Goal: Task Accomplishment & Management: Complete application form

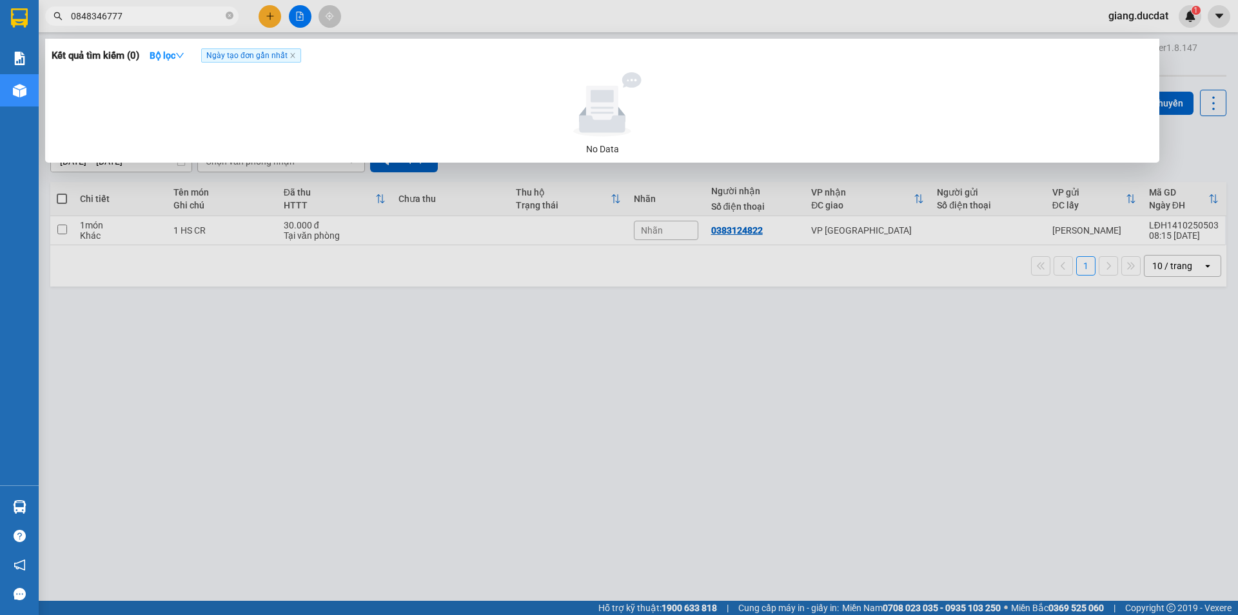
click at [382, 411] on div at bounding box center [619, 307] width 1238 height 615
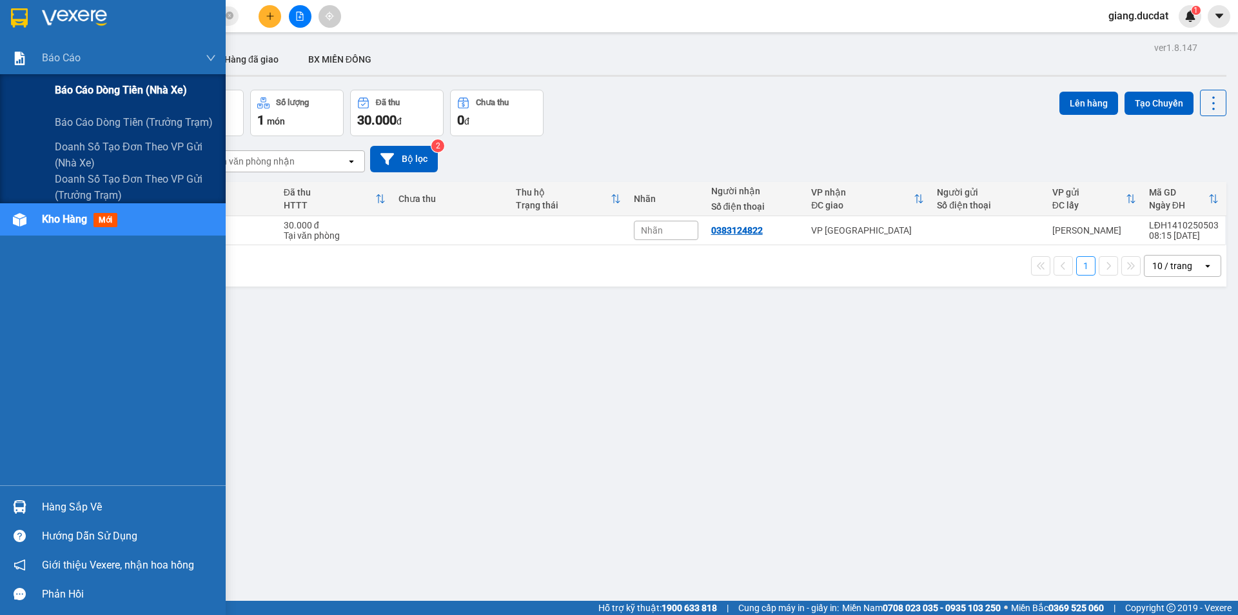
click at [89, 88] on span "Báo cáo dòng tiền (nhà xe)" at bounding box center [121, 90] width 132 height 16
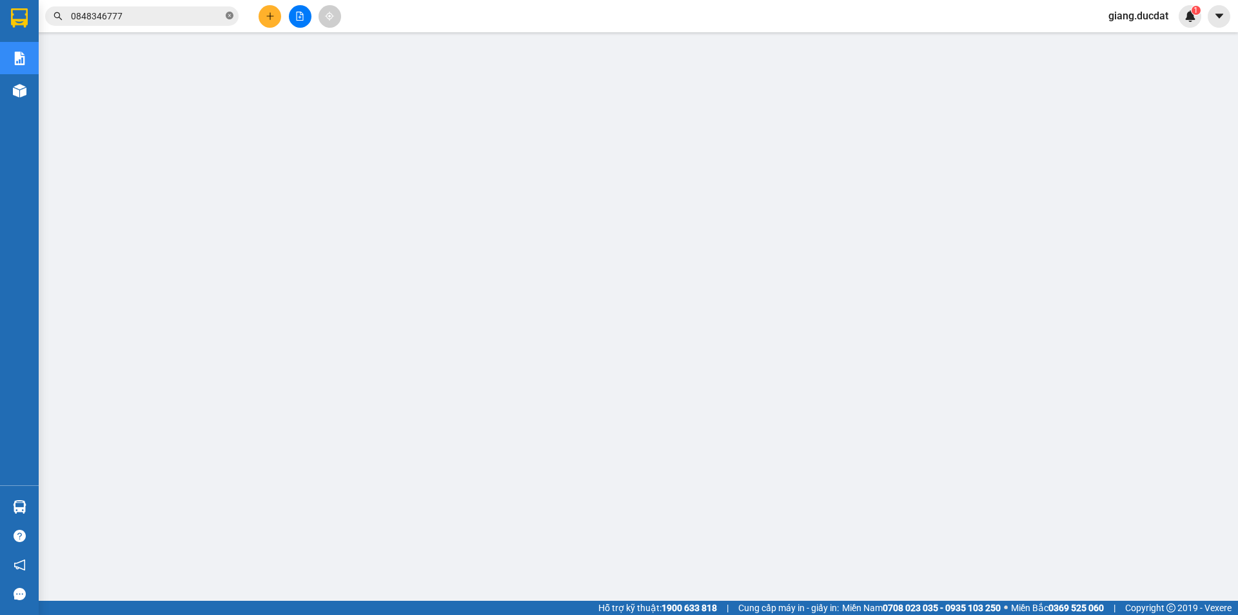
click at [232, 14] on icon "close-circle" at bounding box center [230, 16] width 8 height 8
click at [177, 15] on input "text" at bounding box center [147, 16] width 152 height 14
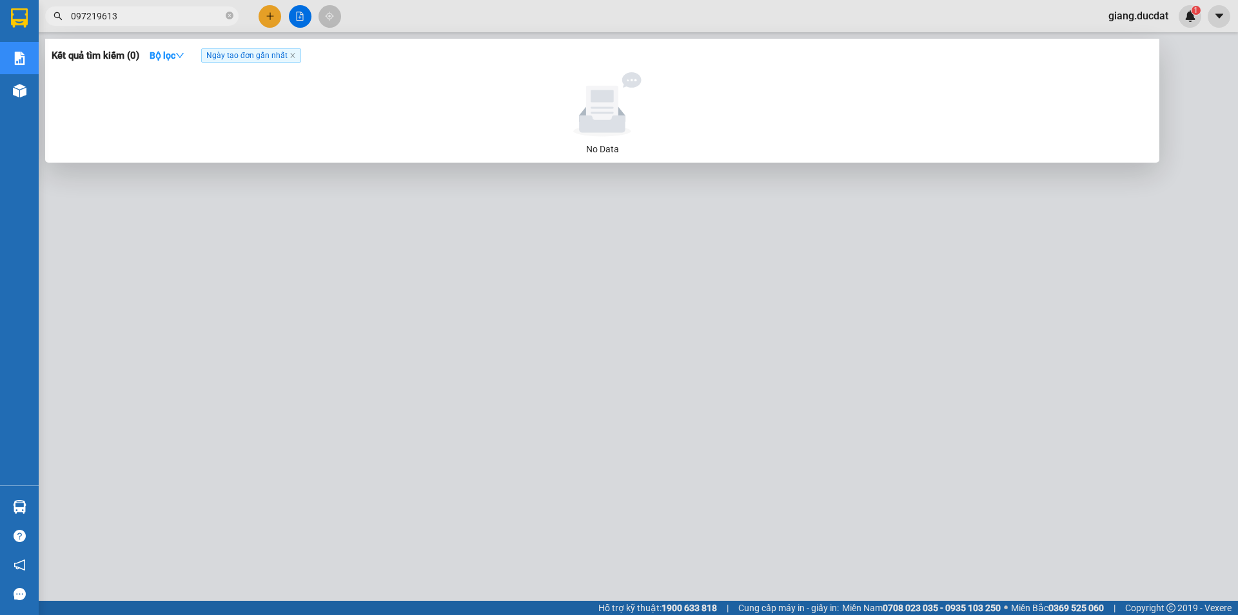
type input "0972196131"
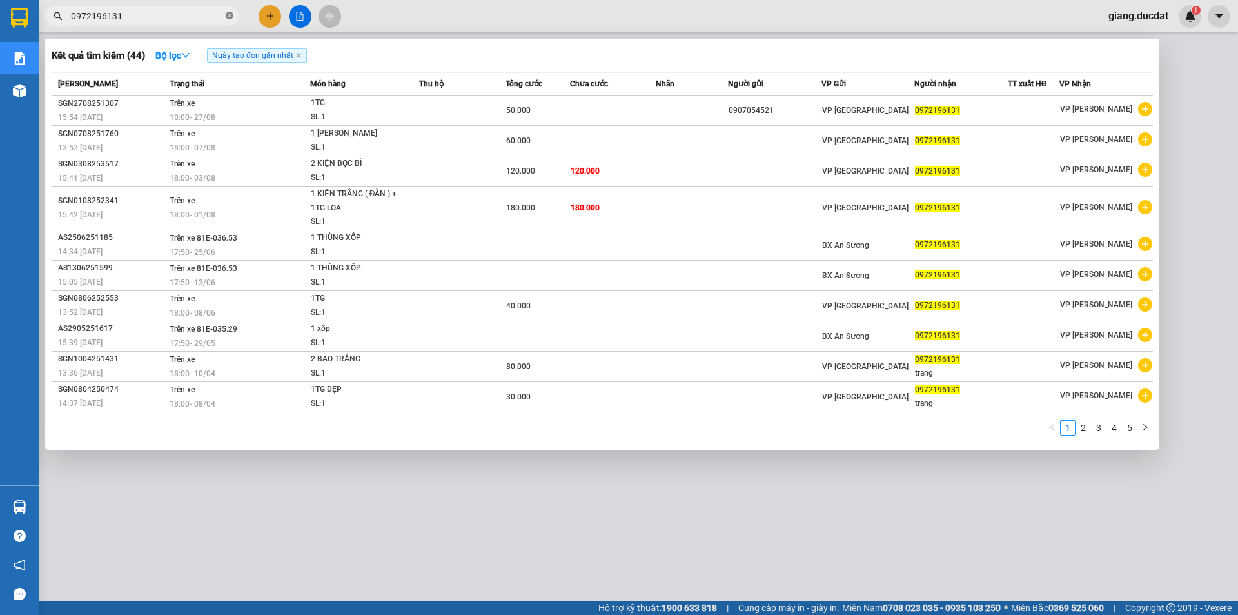
click at [229, 13] on icon "close-circle" at bounding box center [230, 16] width 8 height 8
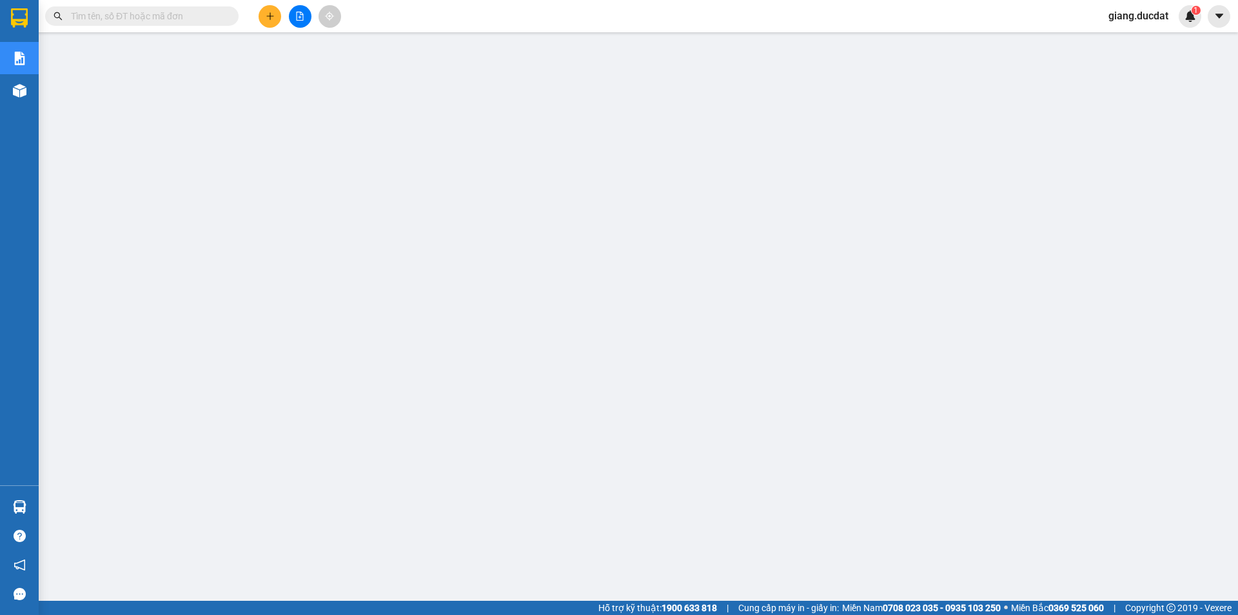
click at [177, 17] on input "text" at bounding box center [147, 16] width 152 height 14
click at [175, 17] on input "text" at bounding box center [147, 16] width 152 height 14
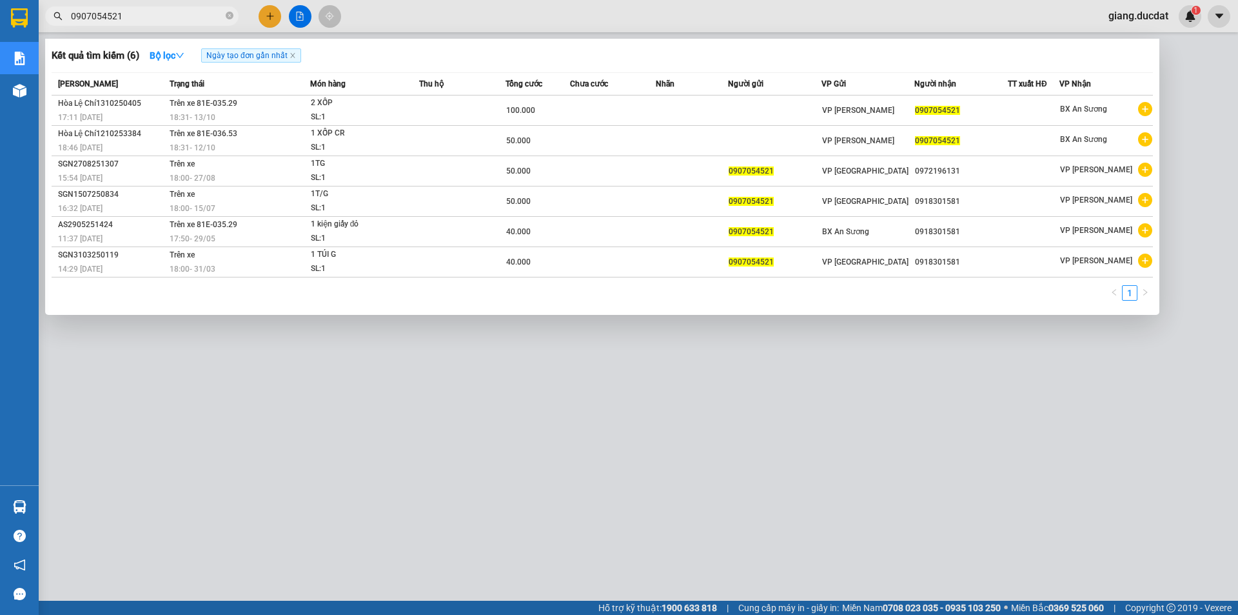
type input "0907054521"
click at [461, 53] on div "Kết quả tìm kiếm ( 6 ) Bộ lọc Ngày tạo đơn gần nhất" at bounding box center [603, 55] width 1102 height 21
click at [230, 19] on icon "close-circle" at bounding box center [230, 16] width 8 height 8
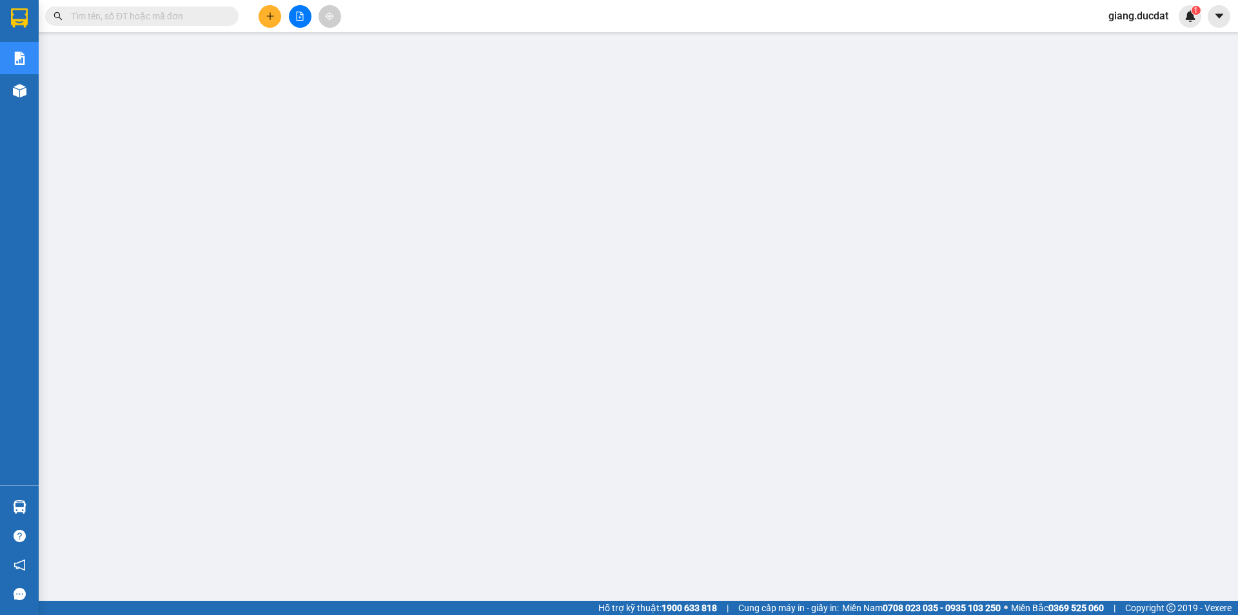
click at [192, 21] on input "text" at bounding box center [147, 16] width 152 height 14
click at [181, 23] on input "text" at bounding box center [147, 16] width 152 height 14
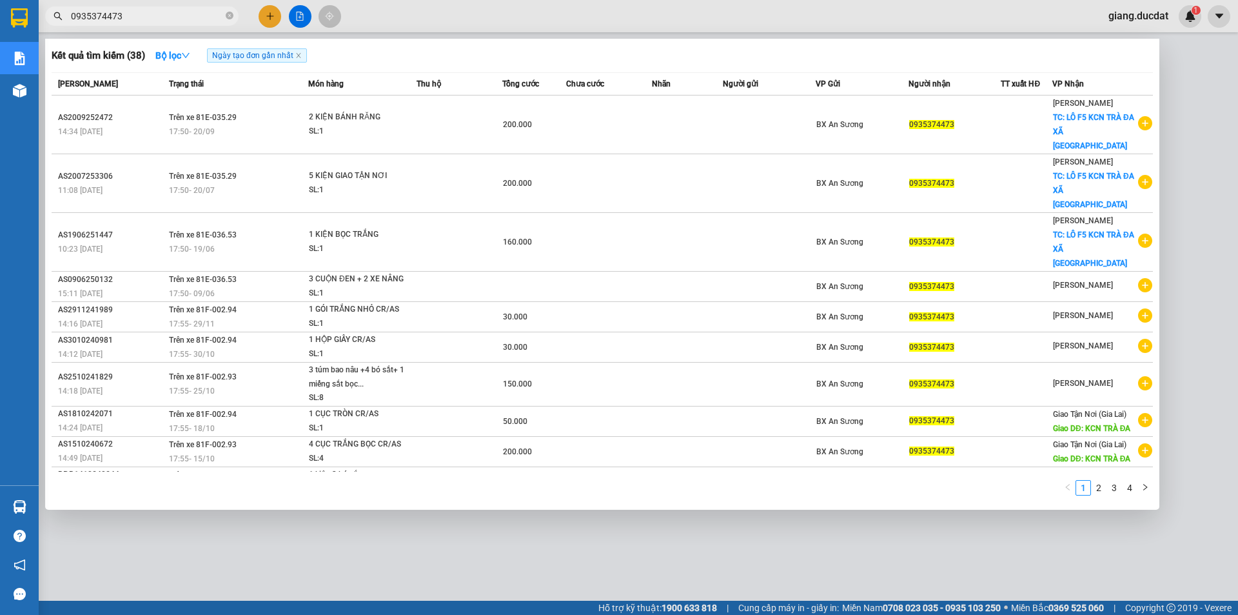
type input "0935374473"
click at [231, 15] on icon "close-circle" at bounding box center [230, 16] width 8 height 8
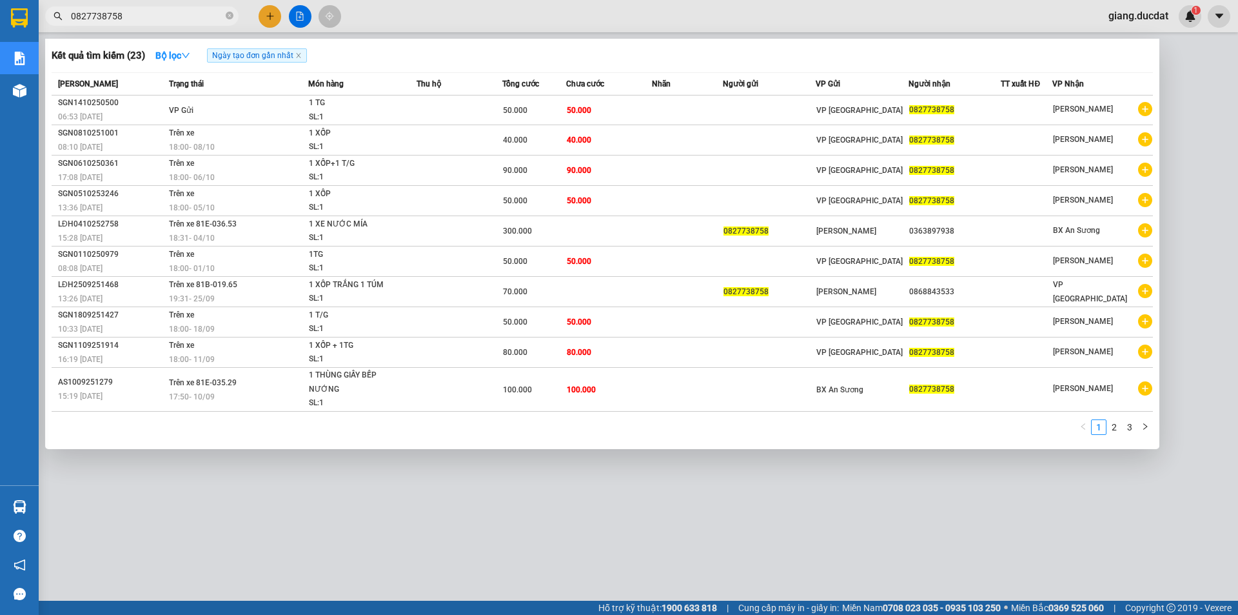
type input "0827738758"
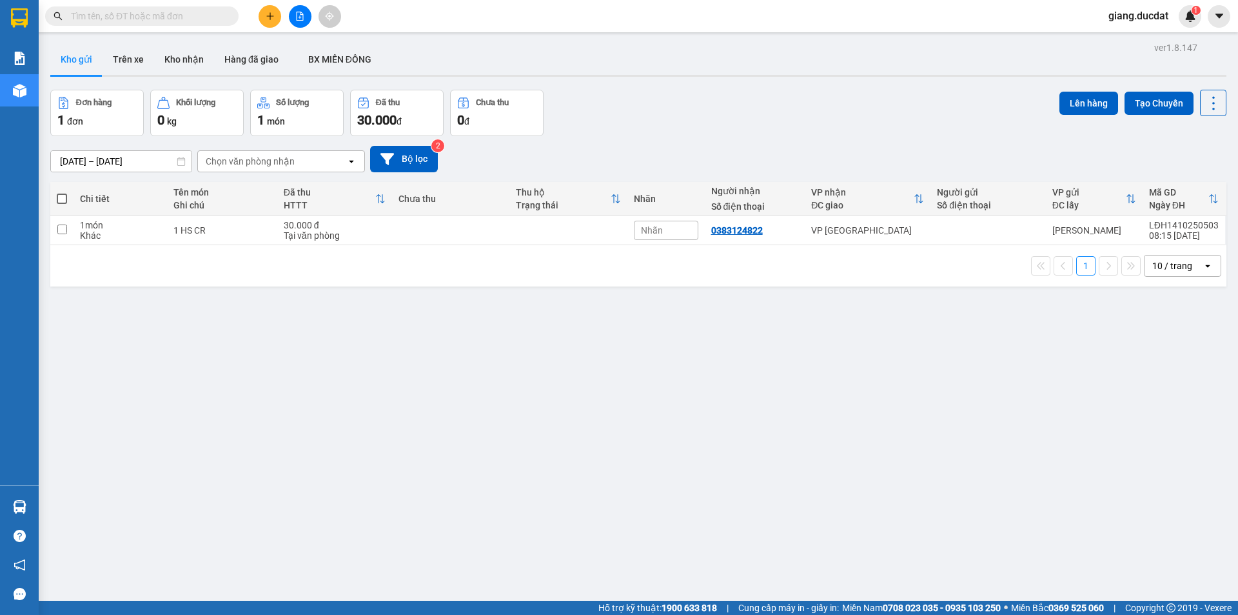
click at [129, 19] on input "text" at bounding box center [147, 16] width 152 height 14
paste input "823420349"
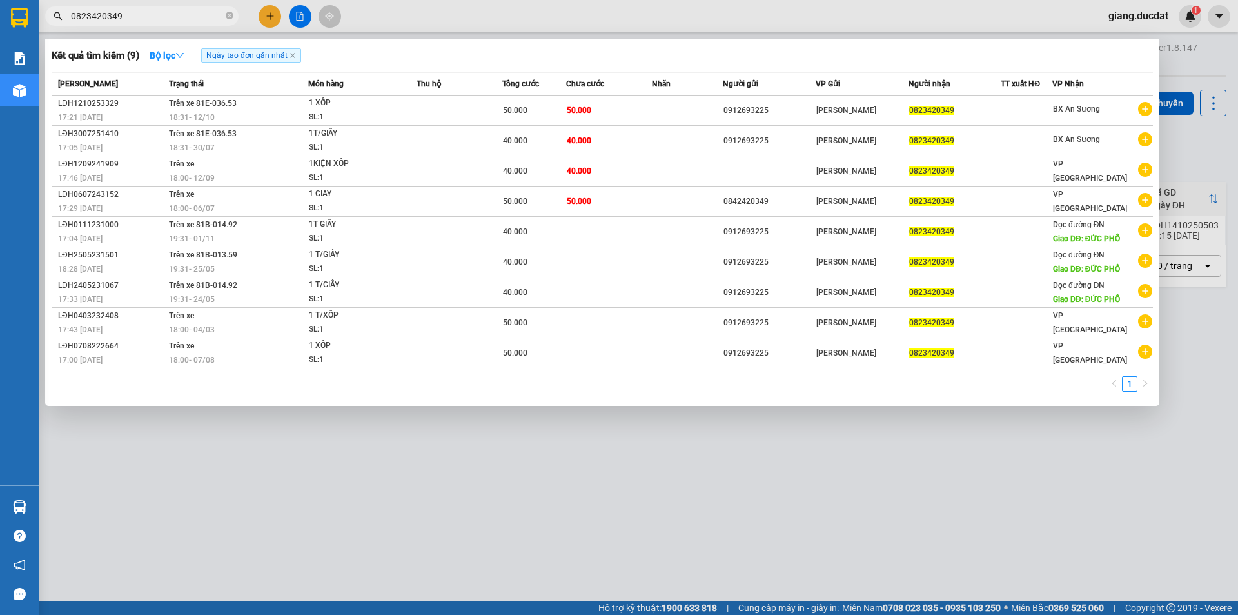
type input "0823420349"
drag, startPoint x: 264, startPoint y: 14, endPoint x: 273, endPoint y: 12, distance: 9.4
click at [267, 13] on div at bounding box center [619, 307] width 1238 height 615
click at [273, 12] on icon "plus" at bounding box center [270, 16] width 9 height 9
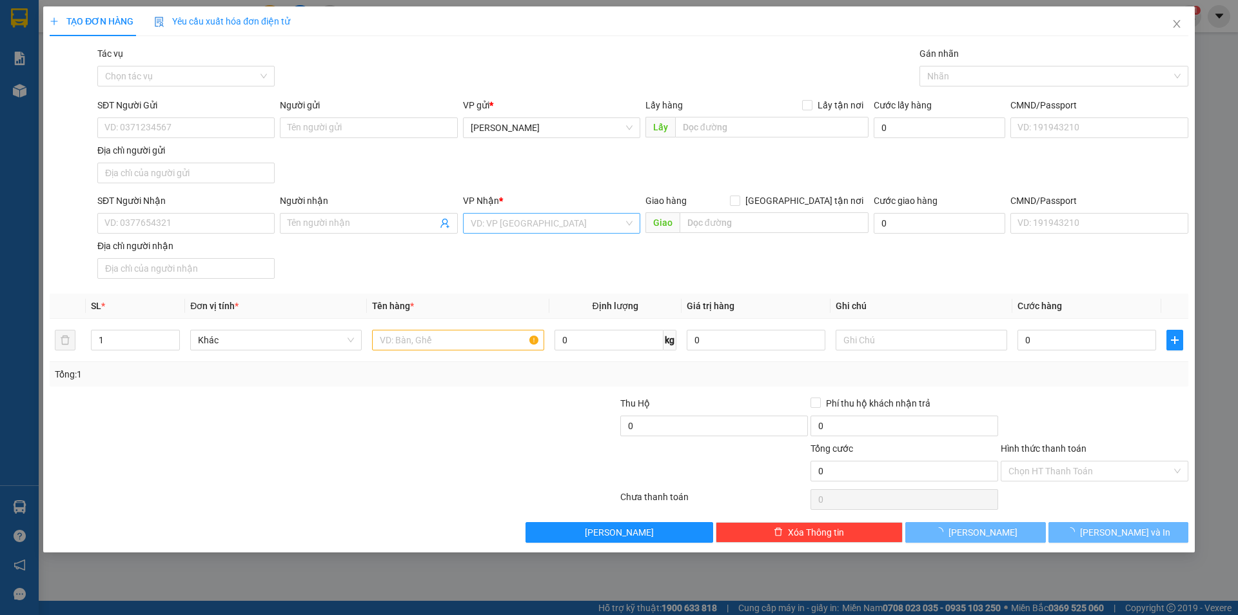
click at [502, 226] on input "search" at bounding box center [547, 222] width 153 height 19
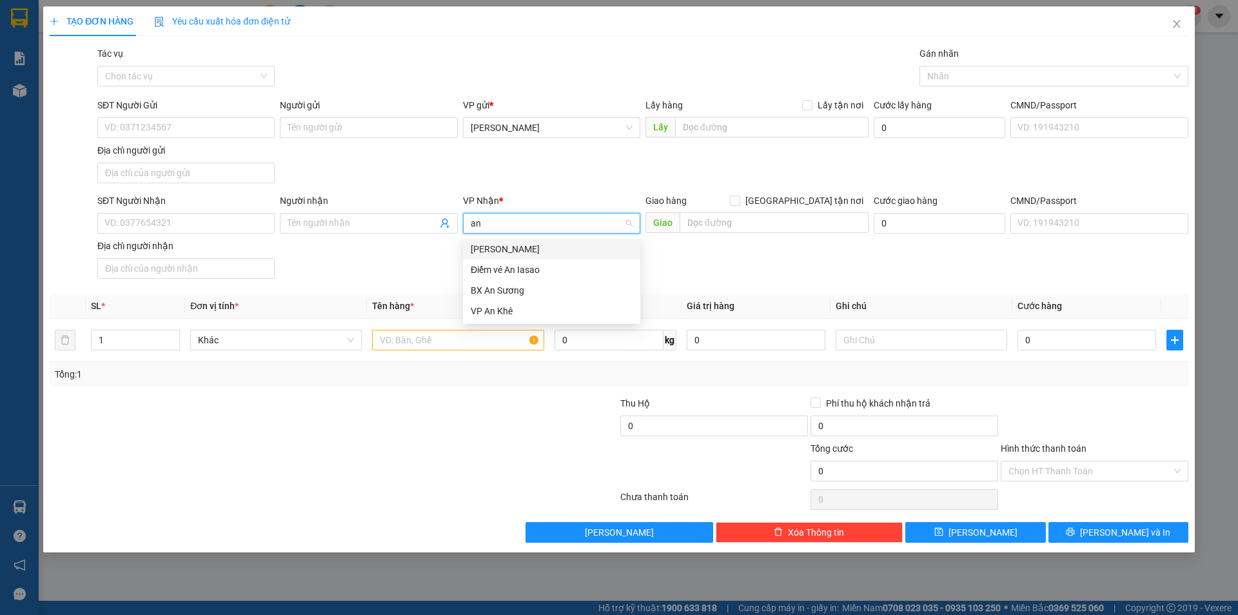
type input "an s"
click at [503, 253] on div "BX An Sương" at bounding box center [552, 249] width 162 height 14
click at [439, 340] on input "text" at bounding box center [458, 340] width 172 height 21
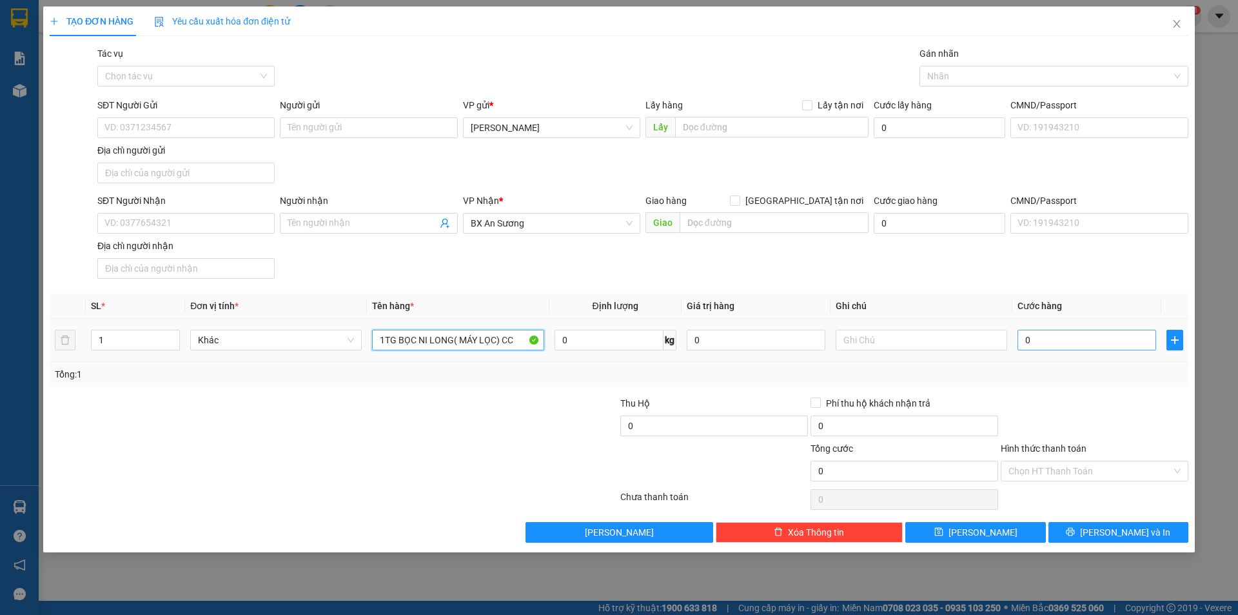
type input "1TG BỌC NI LONG( MÁY LỌC) CC"
click at [1047, 337] on input "0" at bounding box center [1087, 340] width 139 height 21
type input "4"
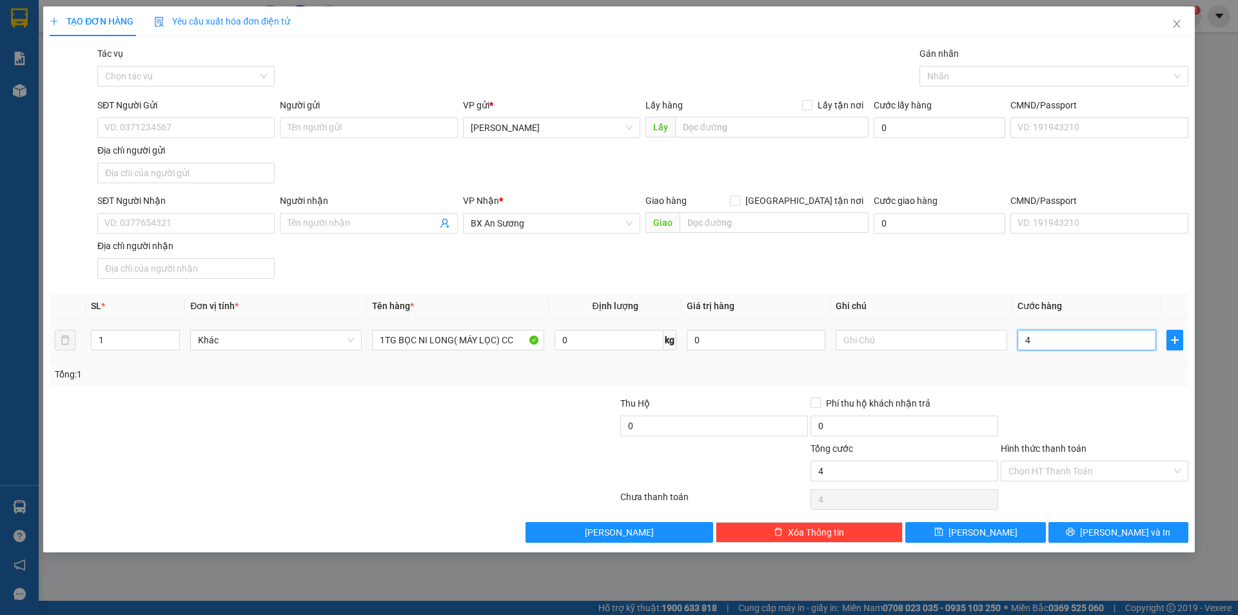
type input "40"
type input "40.000"
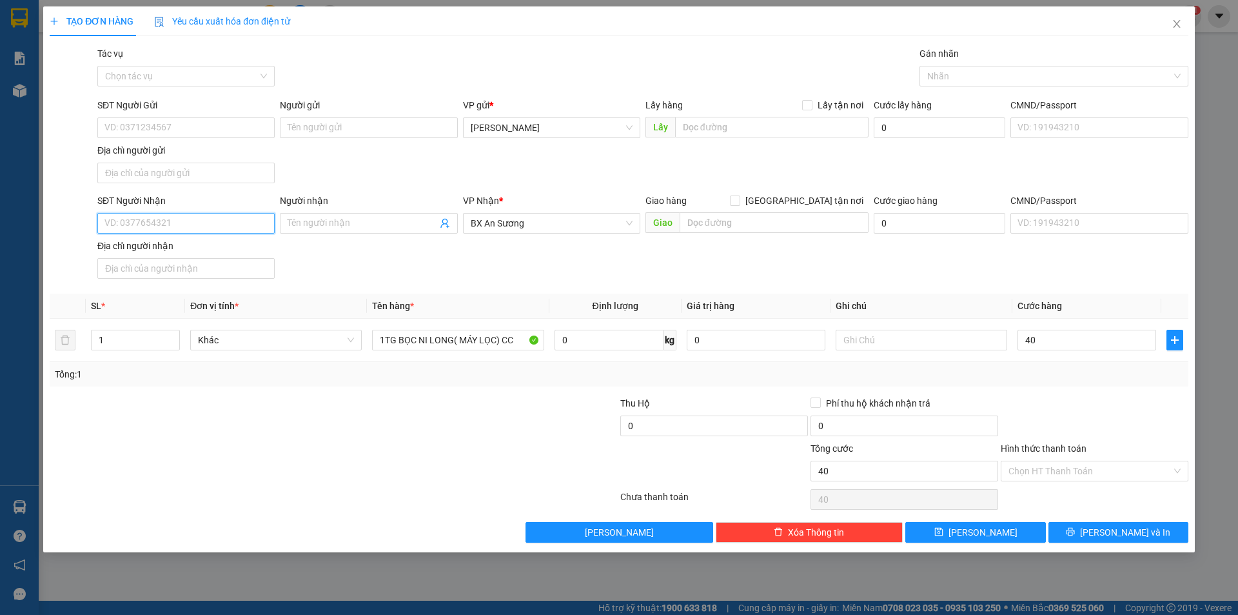
type input "40.000"
click at [129, 222] on input "SĐT Người Nhận" at bounding box center [185, 223] width 177 height 21
type input "0906665571"
click at [230, 130] on input "SĐT Người Gửi" at bounding box center [185, 127] width 177 height 21
click at [236, 117] on div "SĐT Người Gửi" at bounding box center [185, 107] width 177 height 19
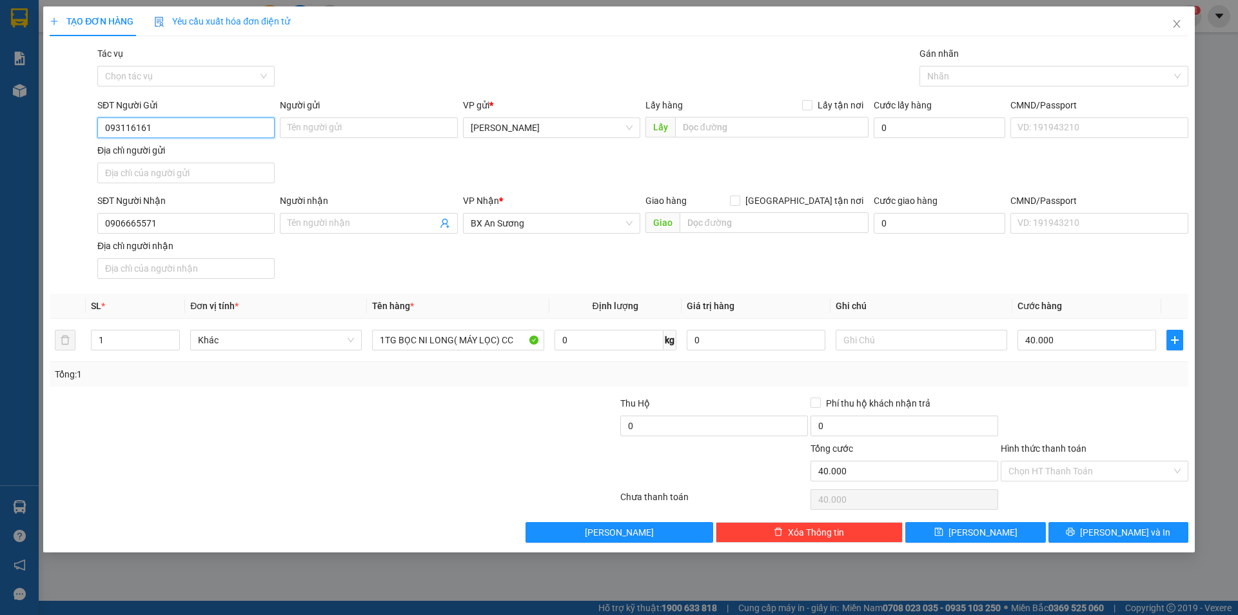
click at [227, 120] on input "093116161" at bounding box center [185, 127] width 177 height 21
click at [222, 121] on input "093116161" at bounding box center [185, 127] width 177 height 21
type input "0931616113"
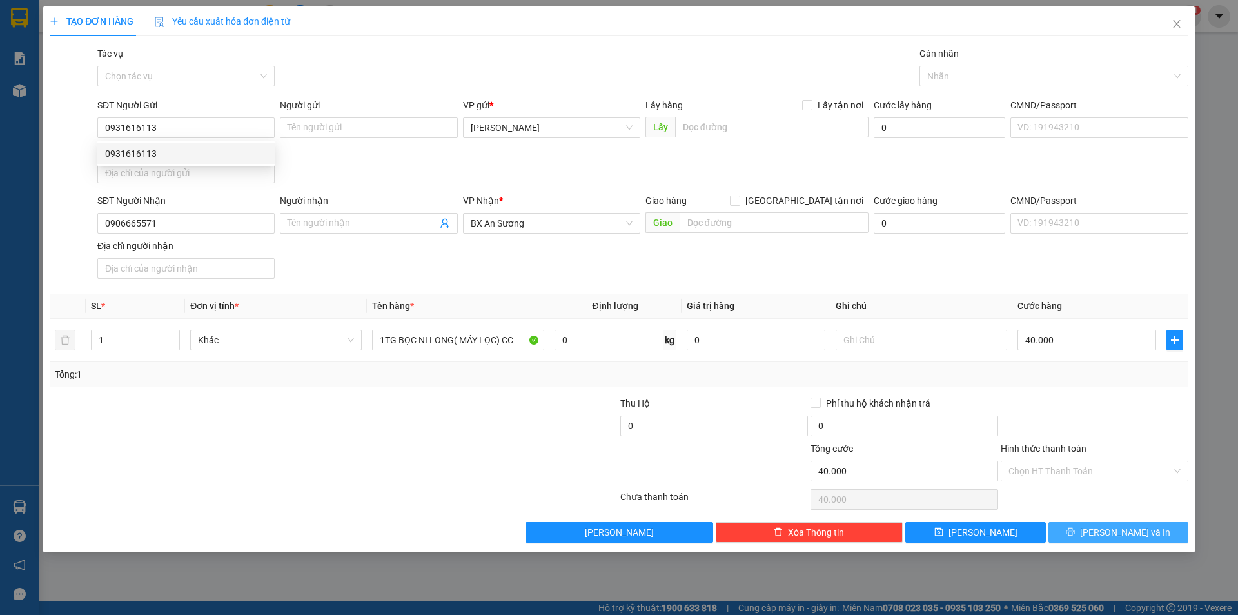
click at [1122, 529] on span "[PERSON_NAME] và In" at bounding box center [1125, 532] width 90 height 14
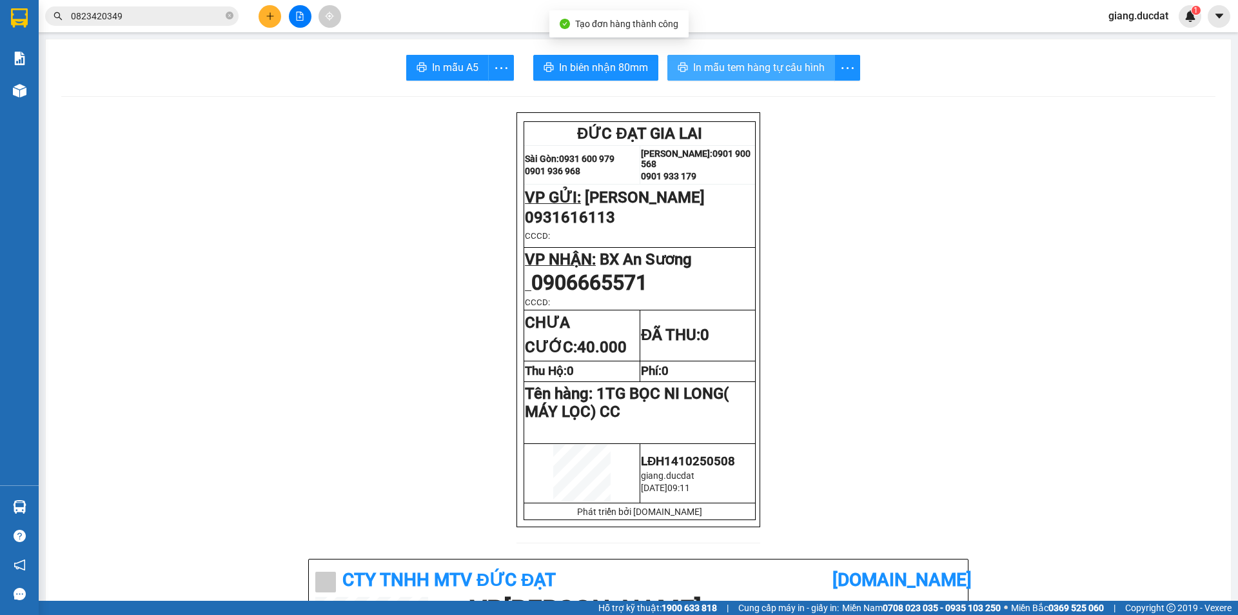
click at [729, 70] on span "In mẫu tem hàng tự cấu hình" at bounding box center [759, 67] width 132 height 16
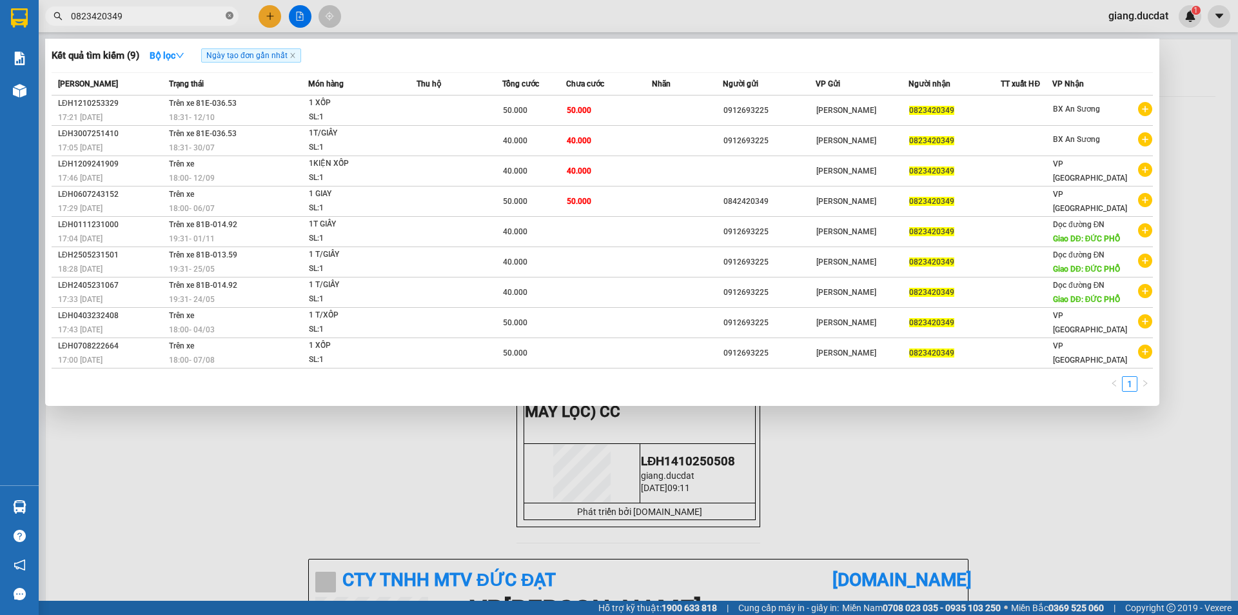
click at [232, 14] on icon "close-circle" at bounding box center [230, 16] width 8 height 8
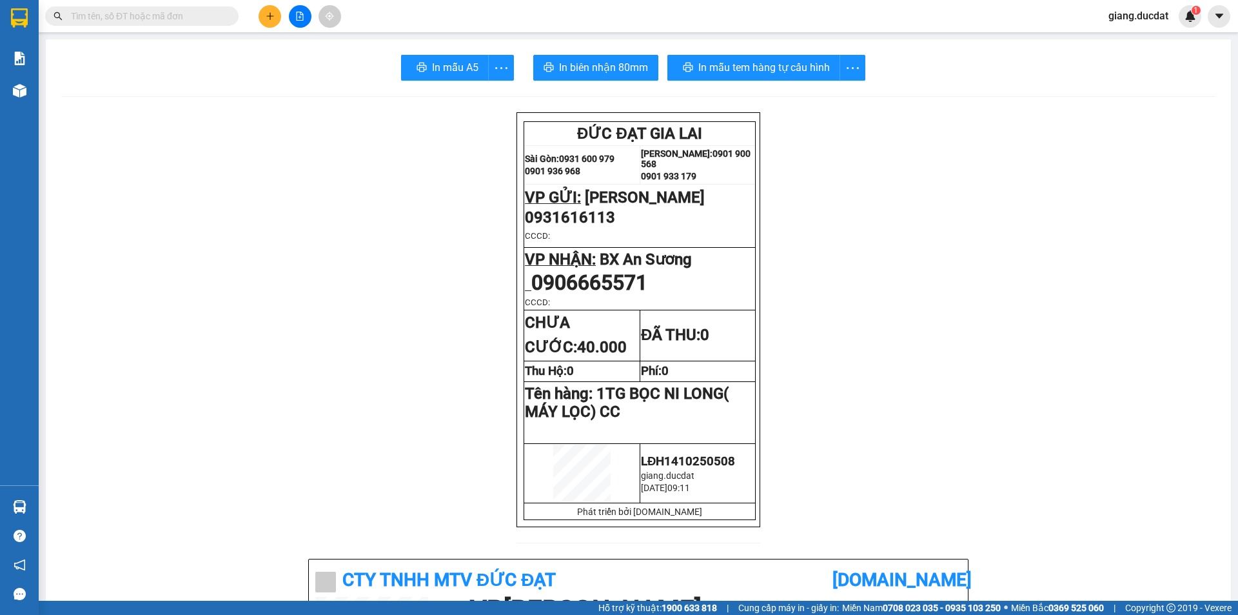
click at [232, 14] on span at bounding box center [230, 16] width 8 height 14
click at [202, 14] on input "text" at bounding box center [147, 16] width 152 height 14
paste input "935166199"
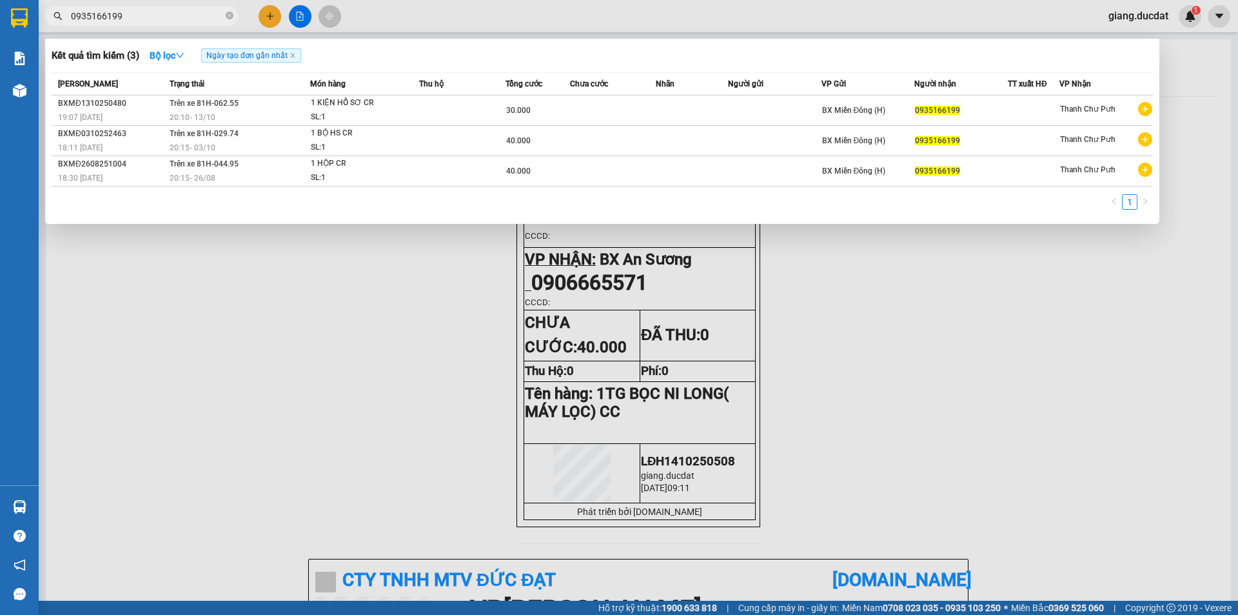
type input "0935166199"
drag, startPoint x: 230, startPoint y: 20, endPoint x: 230, endPoint y: 12, distance: 8.4
click at [230, 14] on icon "close-circle" at bounding box center [230, 16] width 8 height 8
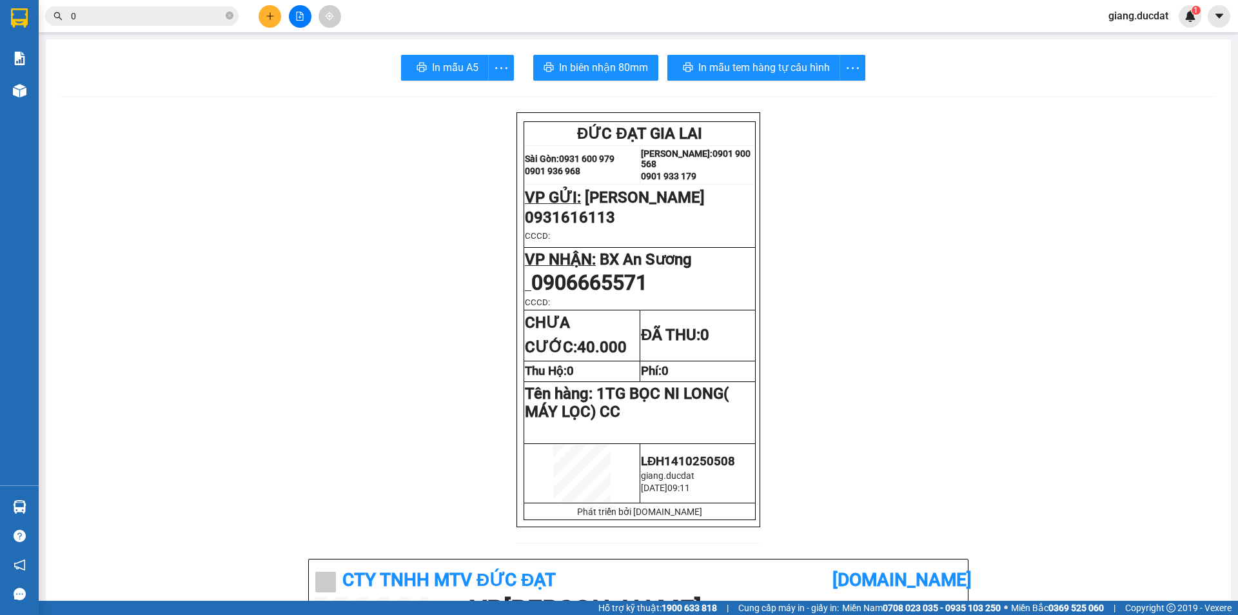
paste input "343473337"
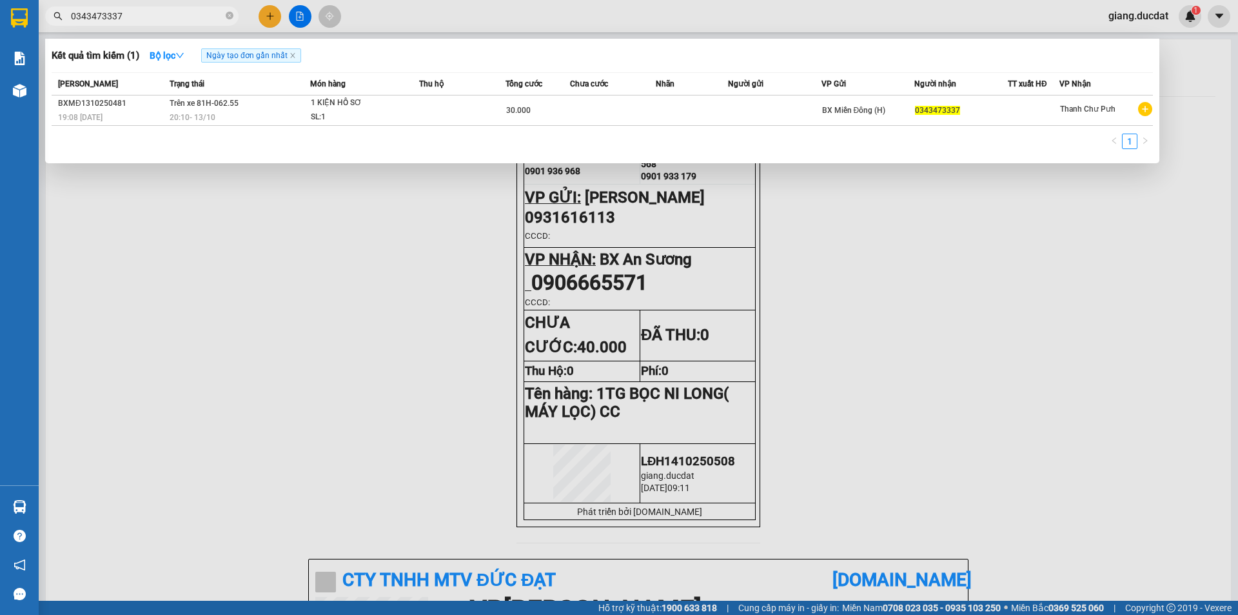
type input "0343473337"
click at [235, 7] on div "0343473337" at bounding box center [126, 15] width 252 height 19
click at [230, 18] on icon "close-circle" at bounding box center [230, 16] width 8 height 8
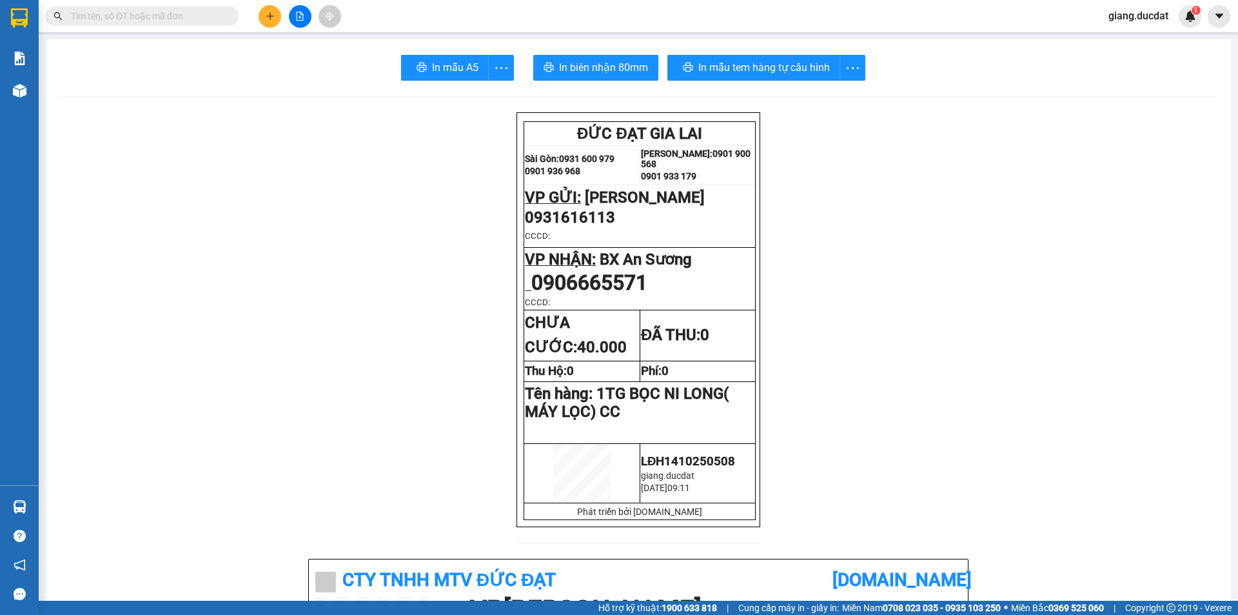
drag, startPoint x: 193, startPoint y: 19, endPoint x: 144, endPoint y: 19, distance: 49.0
click at [193, 19] on input "text" at bounding box center [147, 16] width 152 height 14
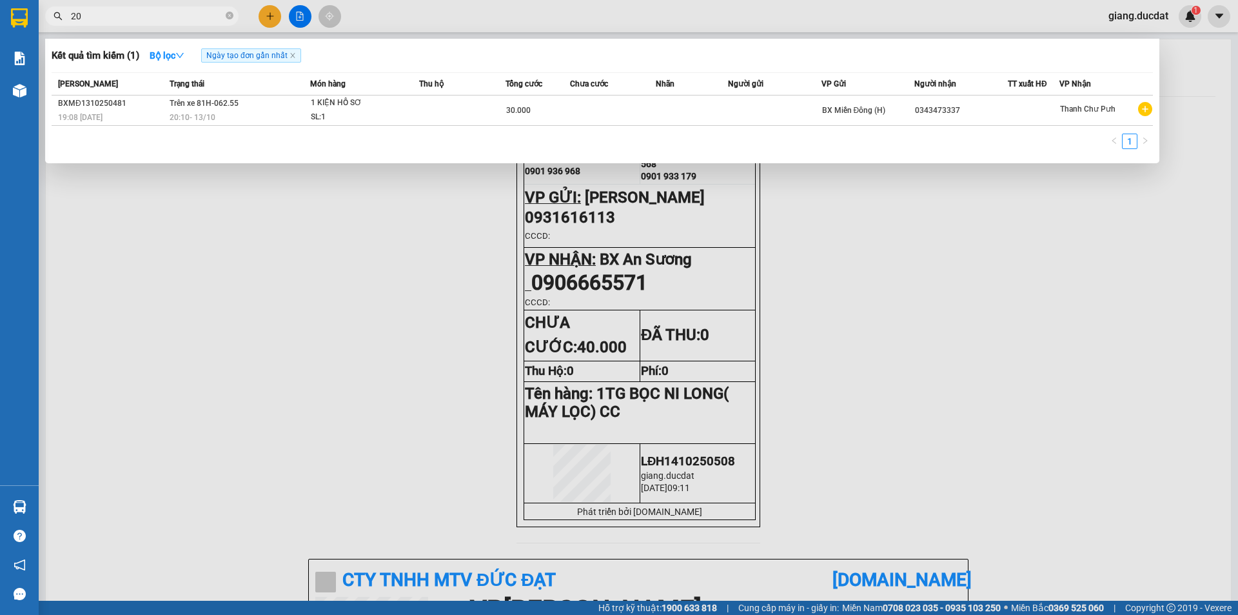
paste input "978323443"
type input "20978323443"
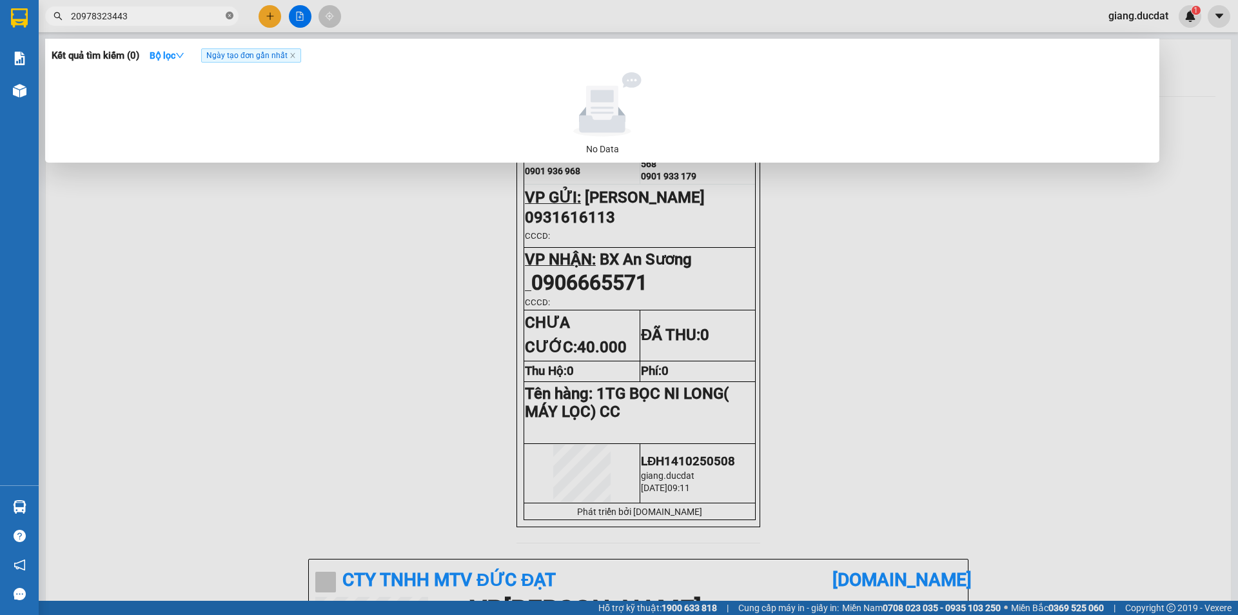
drag, startPoint x: 229, startPoint y: 15, endPoint x: 224, endPoint y: 10, distance: 6.9
click at [229, 15] on icon "close-circle" at bounding box center [230, 16] width 8 height 8
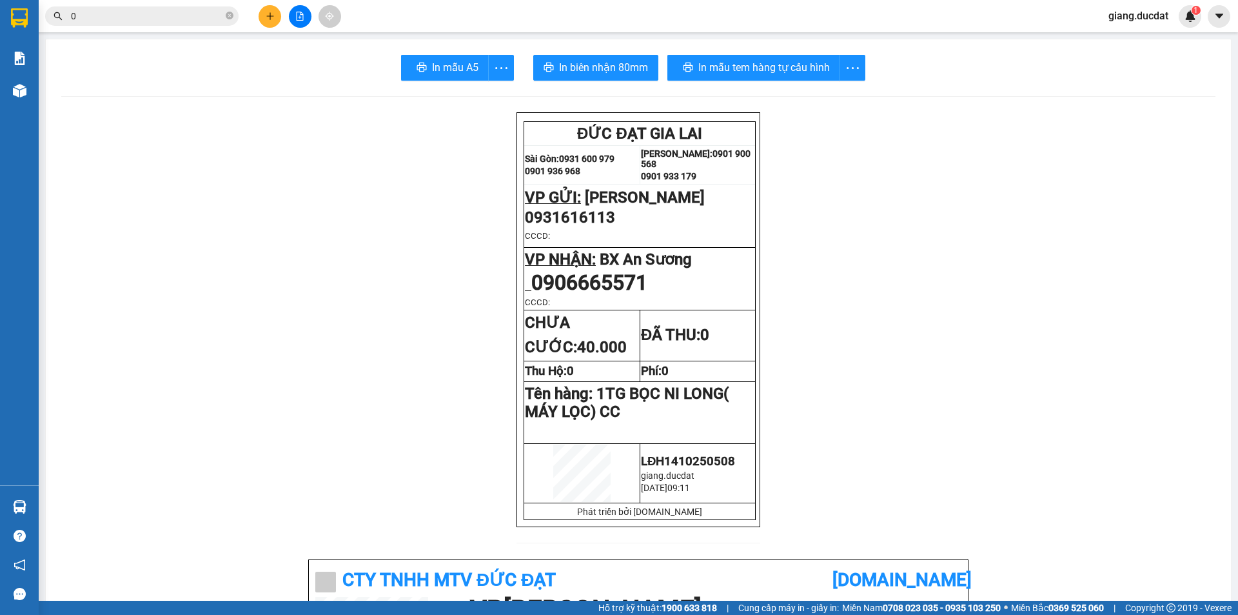
paste input "978323443"
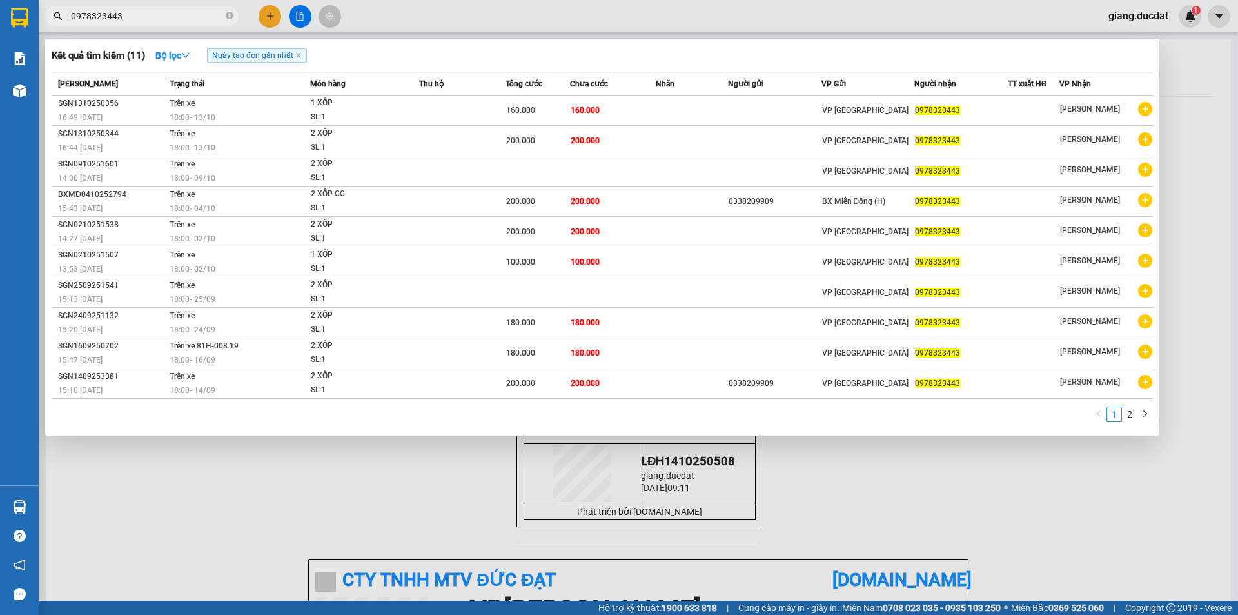
type input "0978323443"
click at [274, 10] on div at bounding box center [619, 307] width 1238 height 615
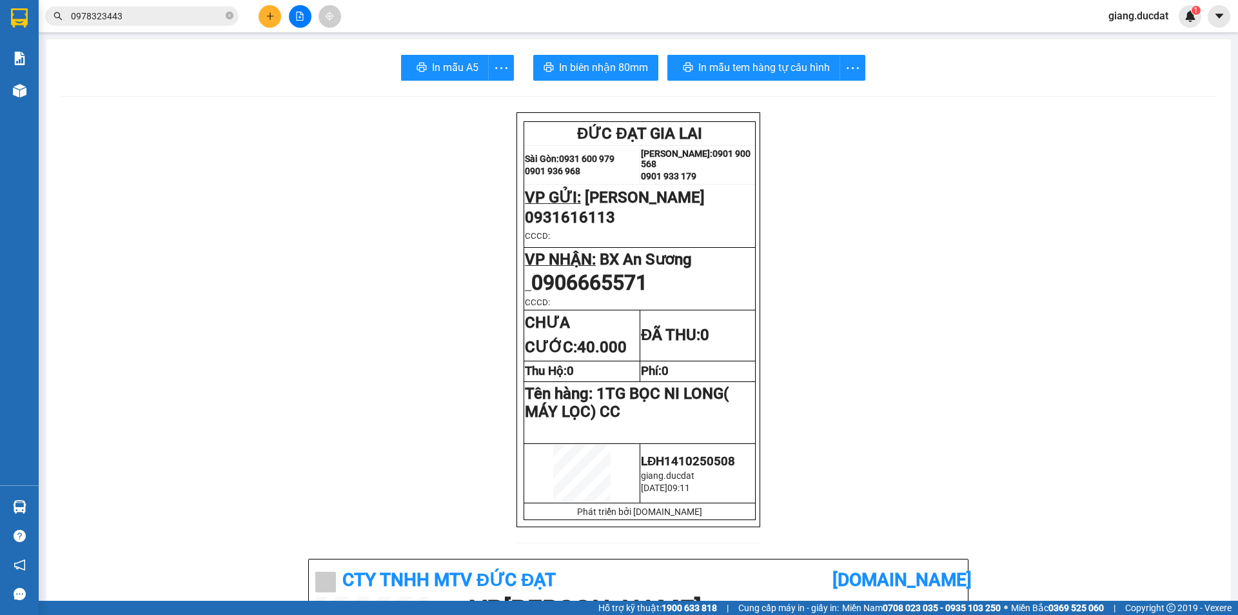
click at [274, 23] on button at bounding box center [270, 16] width 23 height 23
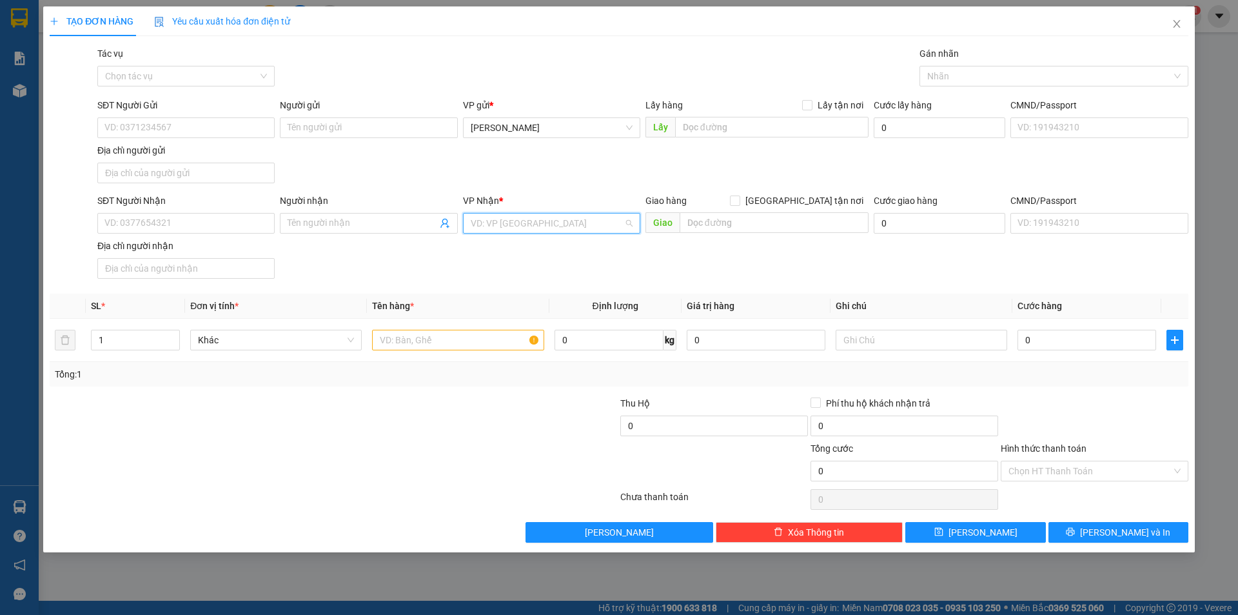
click at [548, 227] on input "search" at bounding box center [547, 222] width 153 height 19
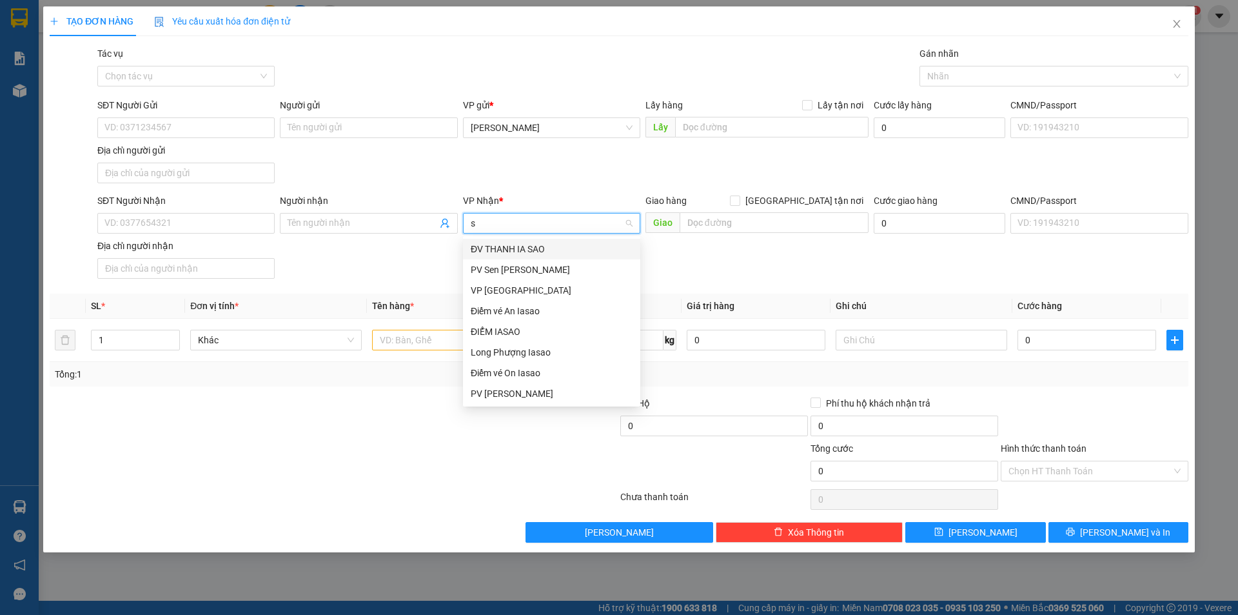
type input "sà"
click at [506, 292] on div "VP [GEOGRAPHIC_DATA]" at bounding box center [552, 290] width 162 height 14
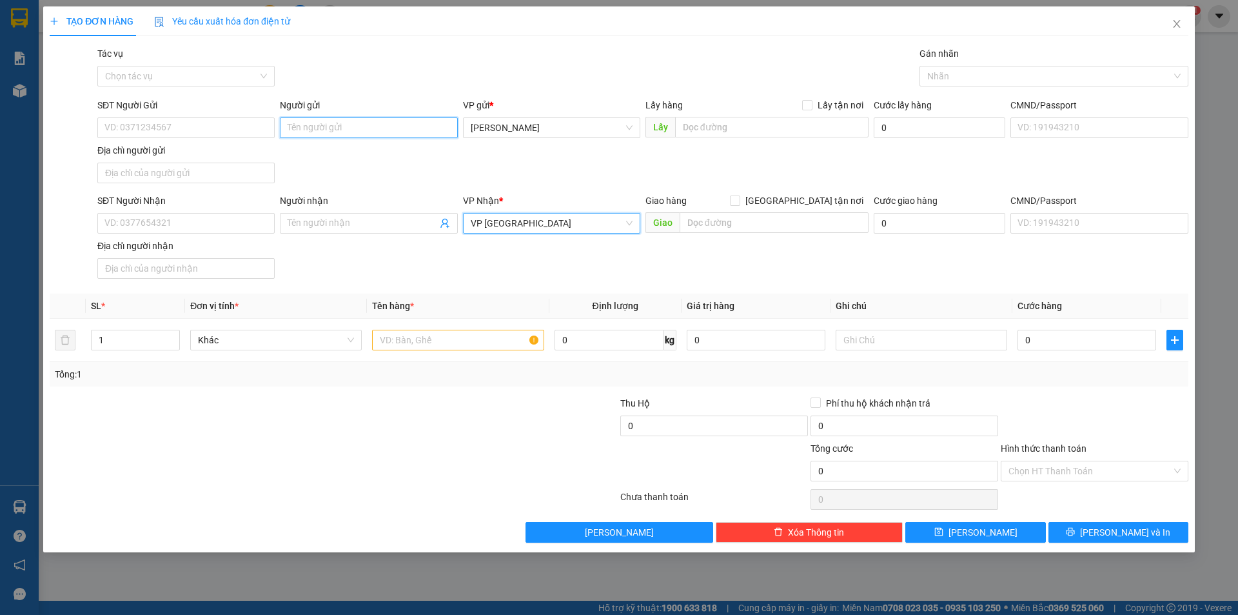
click at [321, 122] on input "Người gửi" at bounding box center [368, 127] width 177 height 21
type input "b"
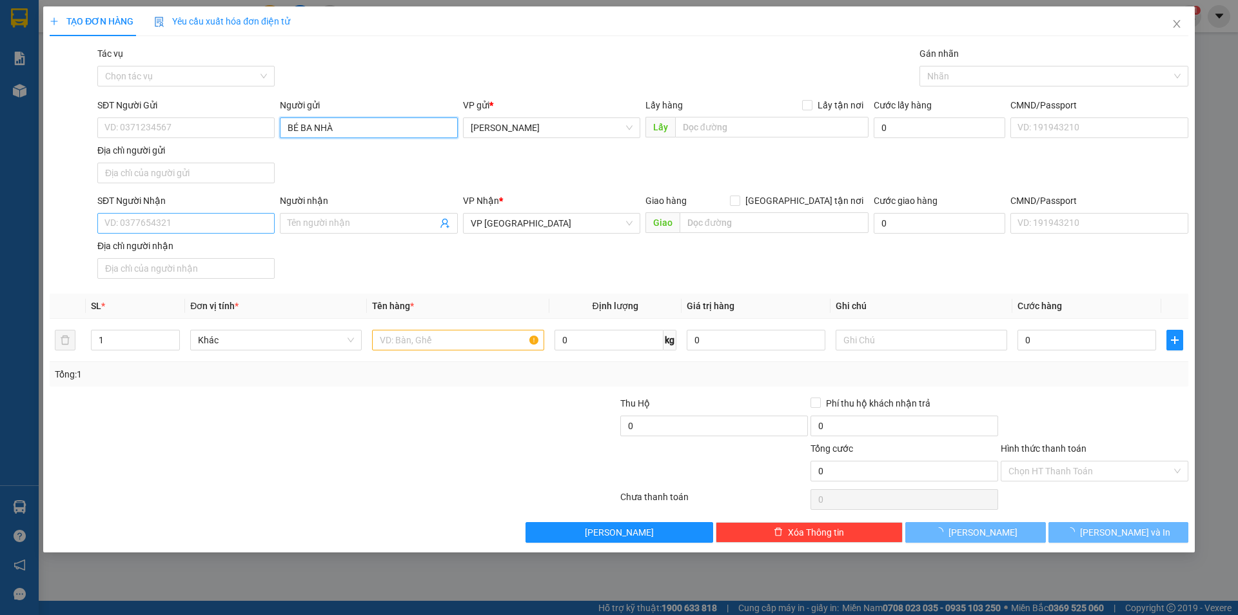
type input "BÉ BA NHÀ"
drag, startPoint x: 194, startPoint y: 225, endPoint x: 188, endPoint y: 226, distance: 6.6
click at [193, 226] on input "SĐT Người Nhận" at bounding box center [185, 223] width 177 height 21
type input "0981410986"
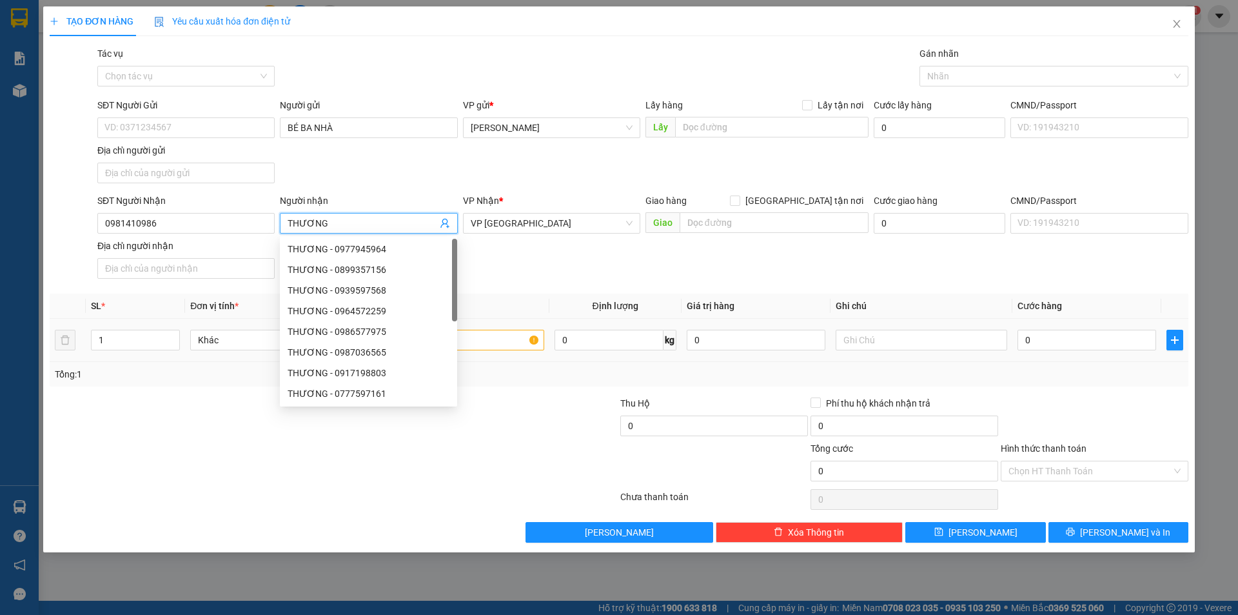
type input "THƯƠNG"
click at [487, 343] on input "text" at bounding box center [458, 340] width 172 height 21
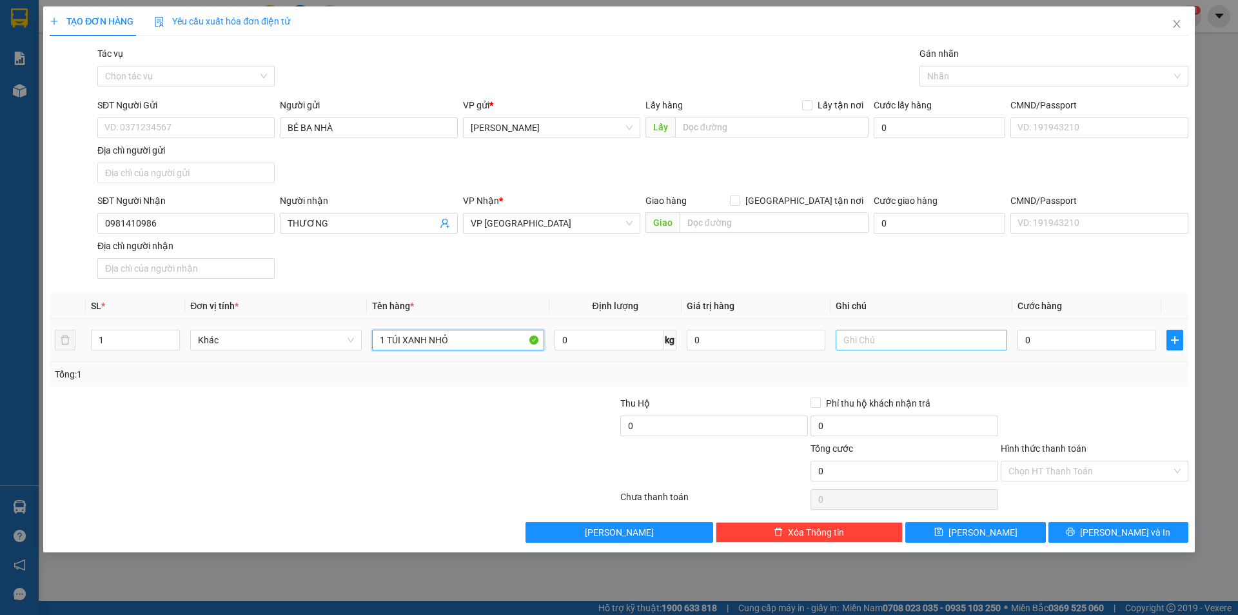
type input "1 TÚI XANH NHỎ"
click at [905, 344] on input "text" at bounding box center [922, 340] width 172 height 21
type input "KO CƯỚC"
click at [1120, 470] on input "Hình thức thanh toán" at bounding box center [1090, 470] width 163 height 19
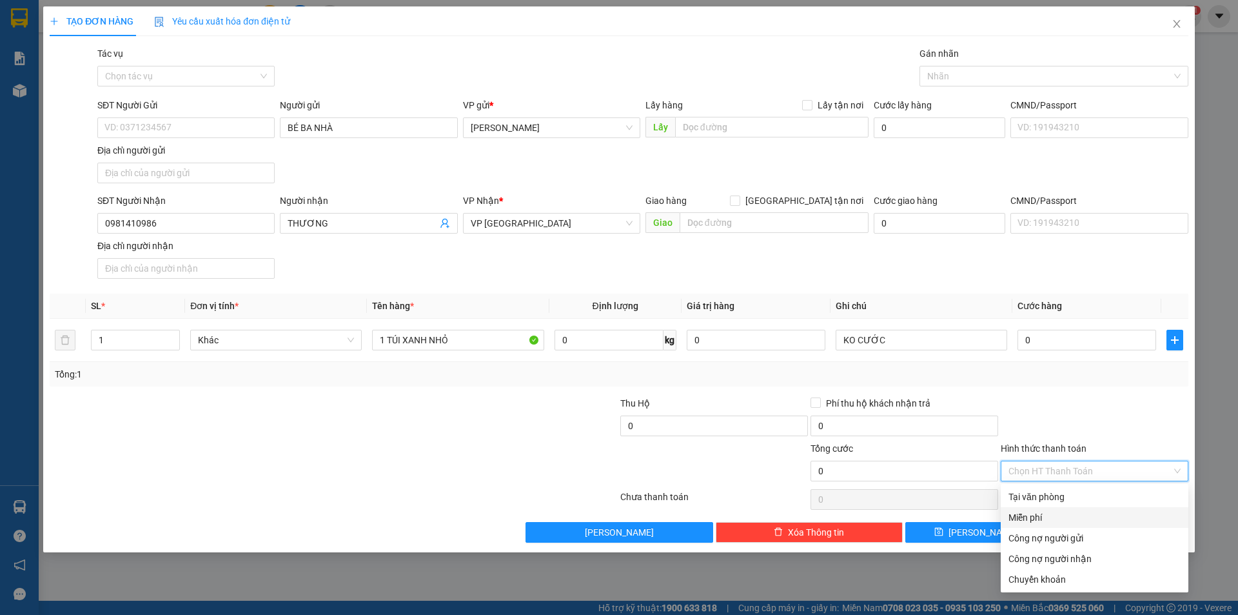
click at [1059, 512] on div "Miễn phí" at bounding box center [1095, 517] width 172 height 14
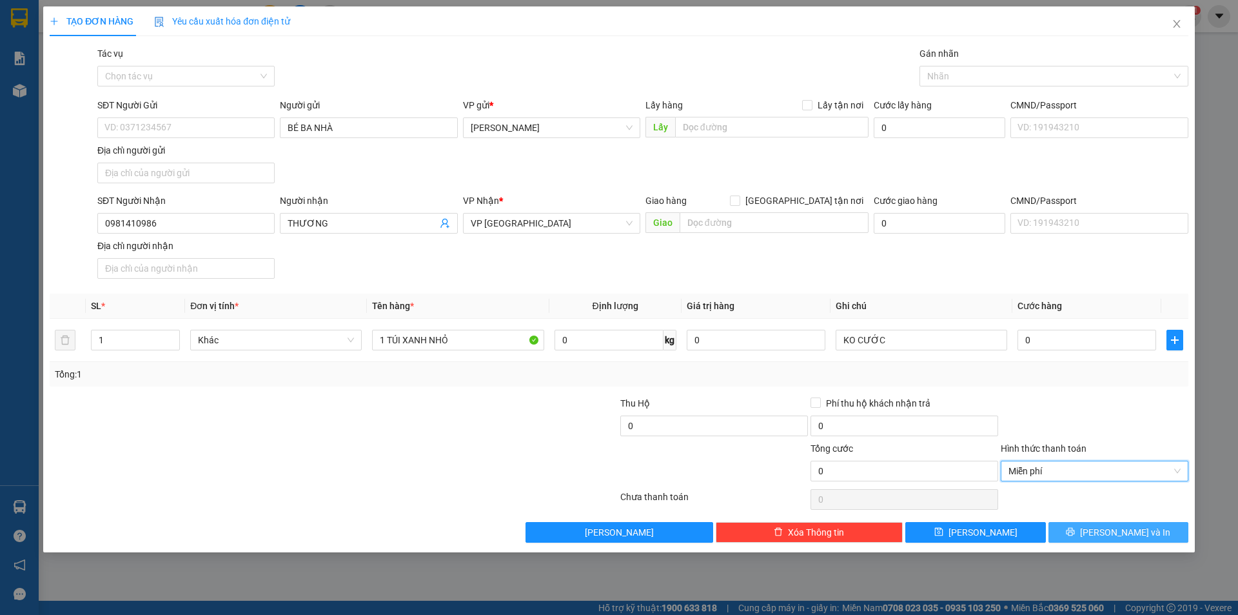
click at [1118, 528] on span "[PERSON_NAME] và In" at bounding box center [1125, 532] width 90 height 14
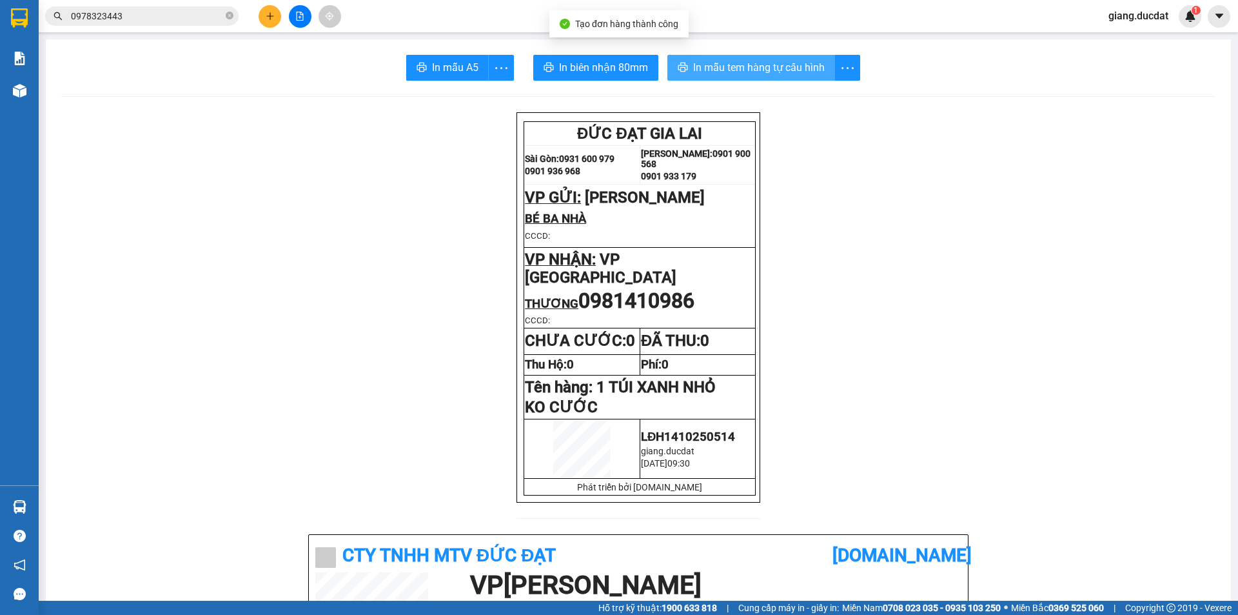
click at [698, 64] on span "In mẫu tem hàng tự cấu hình" at bounding box center [759, 67] width 132 height 16
click at [232, 12] on icon "close-circle" at bounding box center [230, 16] width 8 height 8
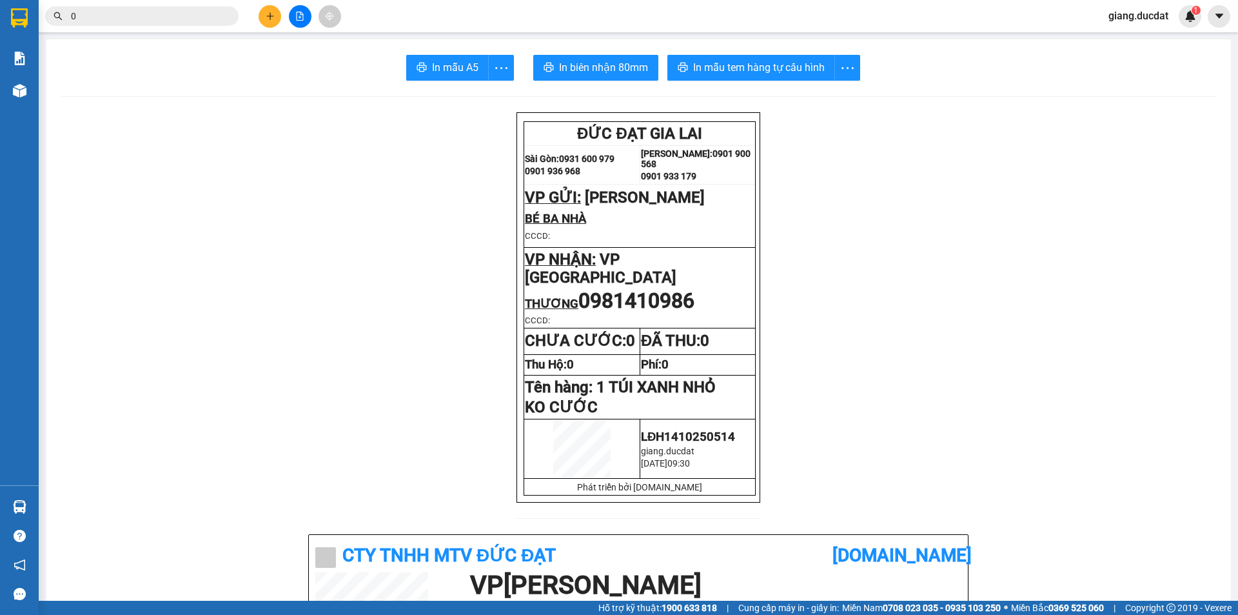
paste input "878000999"
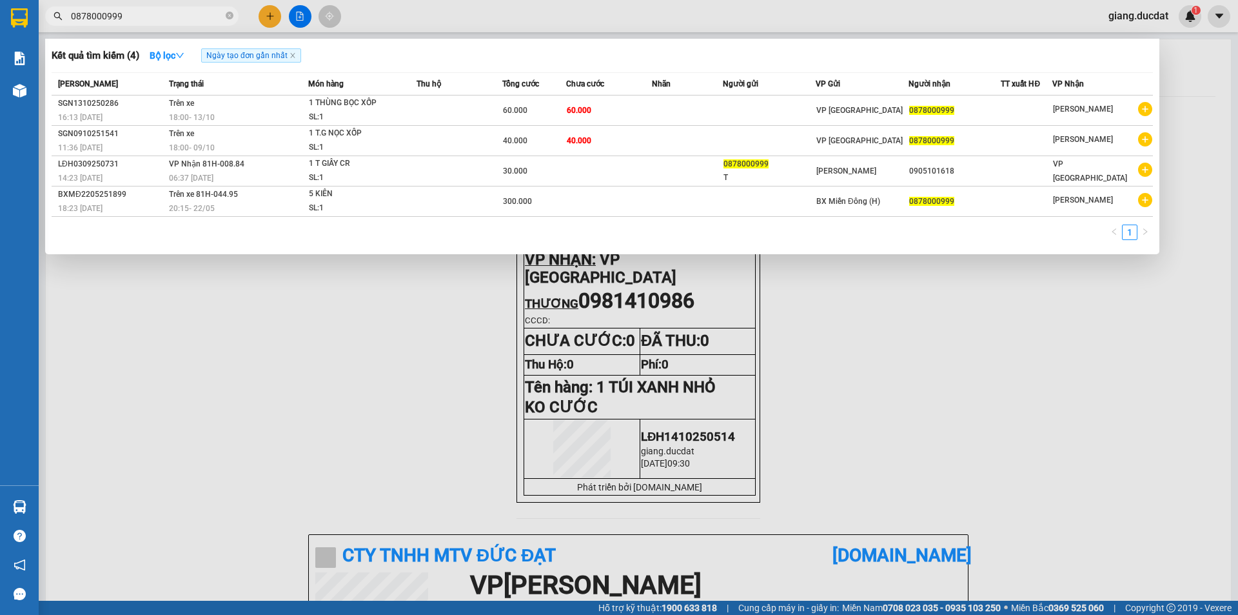
type input "0878000999"
click at [230, 19] on icon "close-circle" at bounding box center [230, 16] width 8 height 8
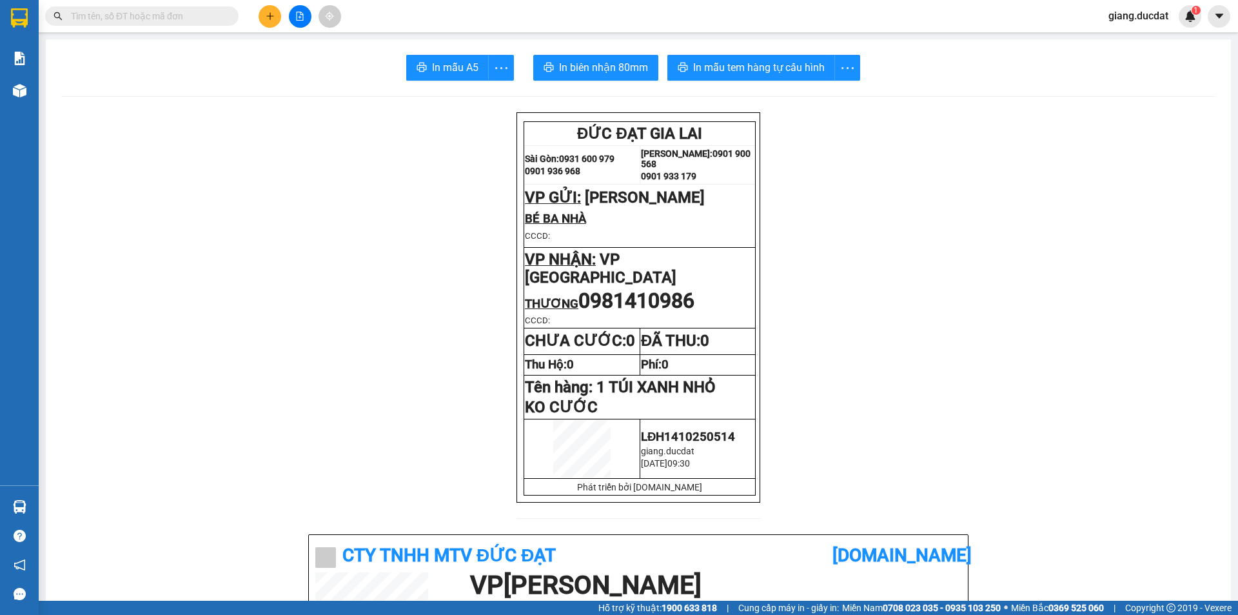
click at [203, 25] on span at bounding box center [141, 15] width 193 height 19
click at [168, 15] on input "text" at bounding box center [147, 16] width 152 height 14
paste input "396569681"
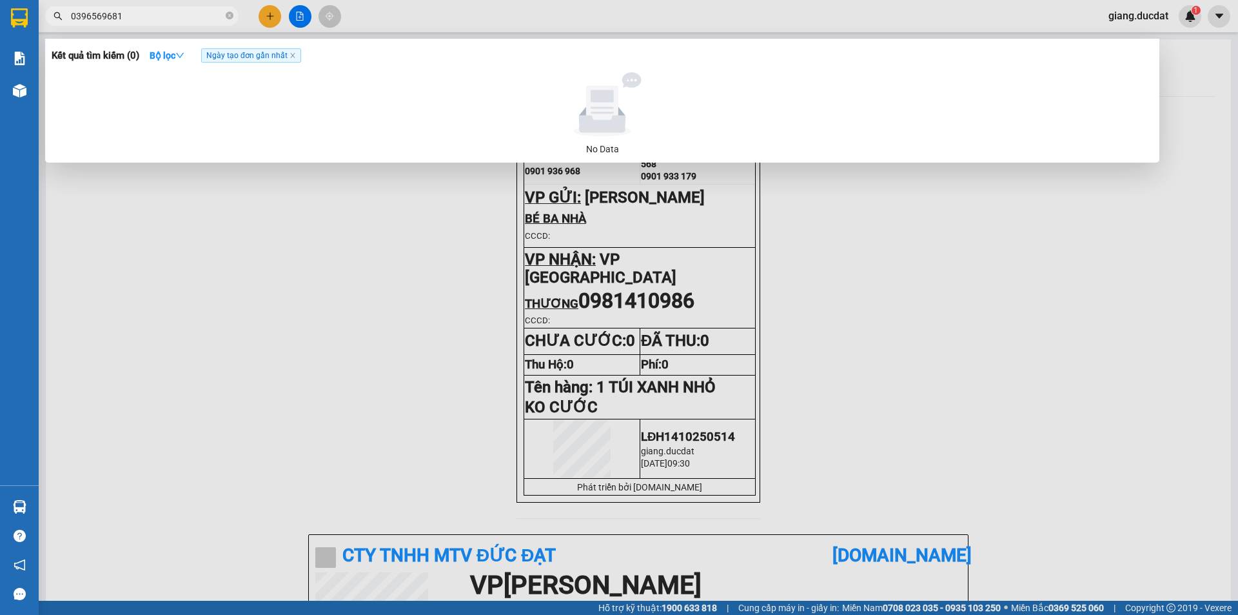
type input "0396569681"
click at [266, 21] on div at bounding box center [619, 307] width 1238 height 615
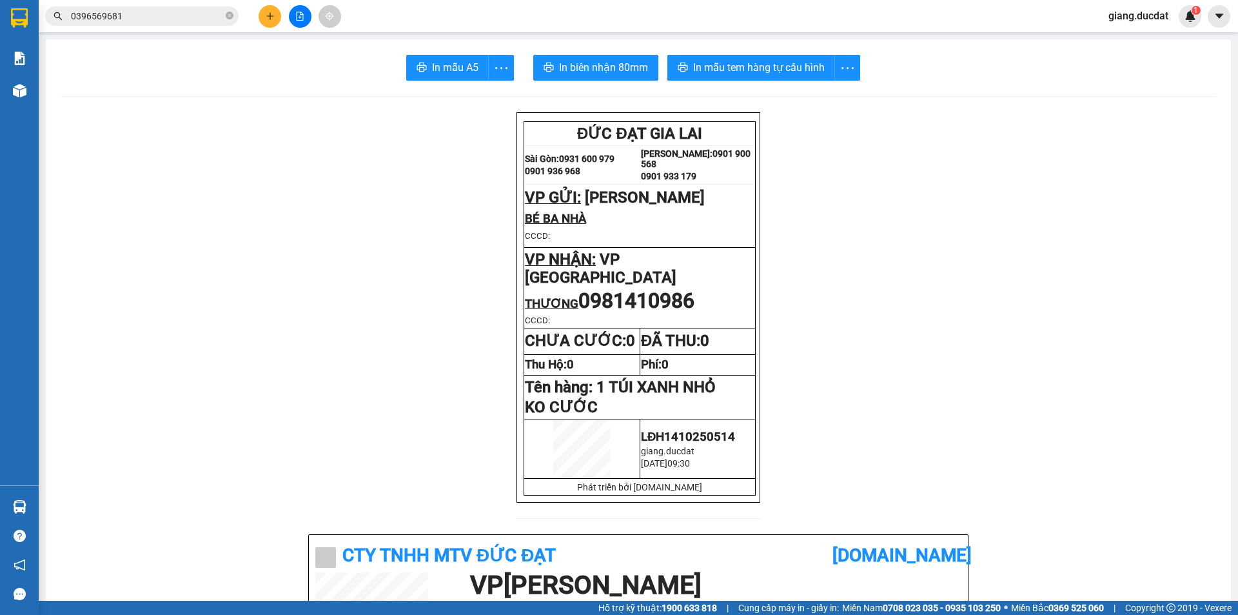
click at [266, 21] on button at bounding box center [270, 16] width 23 height 23
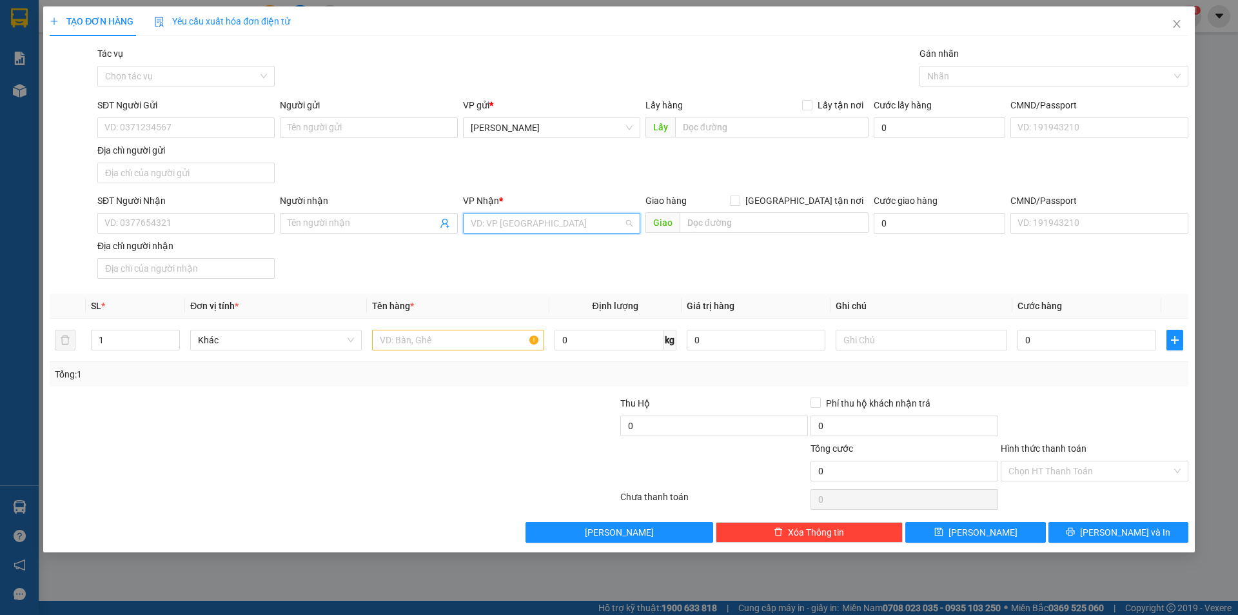
click at [513, 217] on input "search" at bounding box center [547, 222] width 153 height 19
type input "Q"
click at [538, 246] on div "VP Quy Nhơn" at bounding box center [552, 249] width 162 height 14
click at [444, 347] on input "text" at bounding box center [458, 340] width 172 height 21
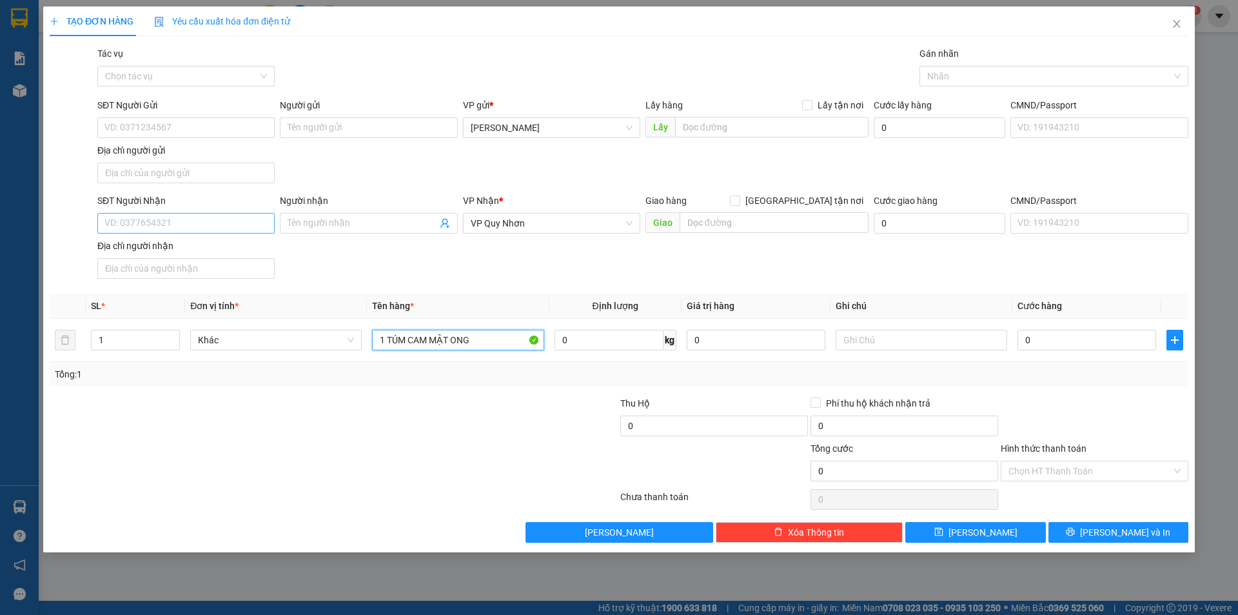
type input "1 TÚM CAM MẬT ONG"
click at [157, 227] on input "SĐT Người Nhận" at bounding box center [185, 223] width 177 height 21
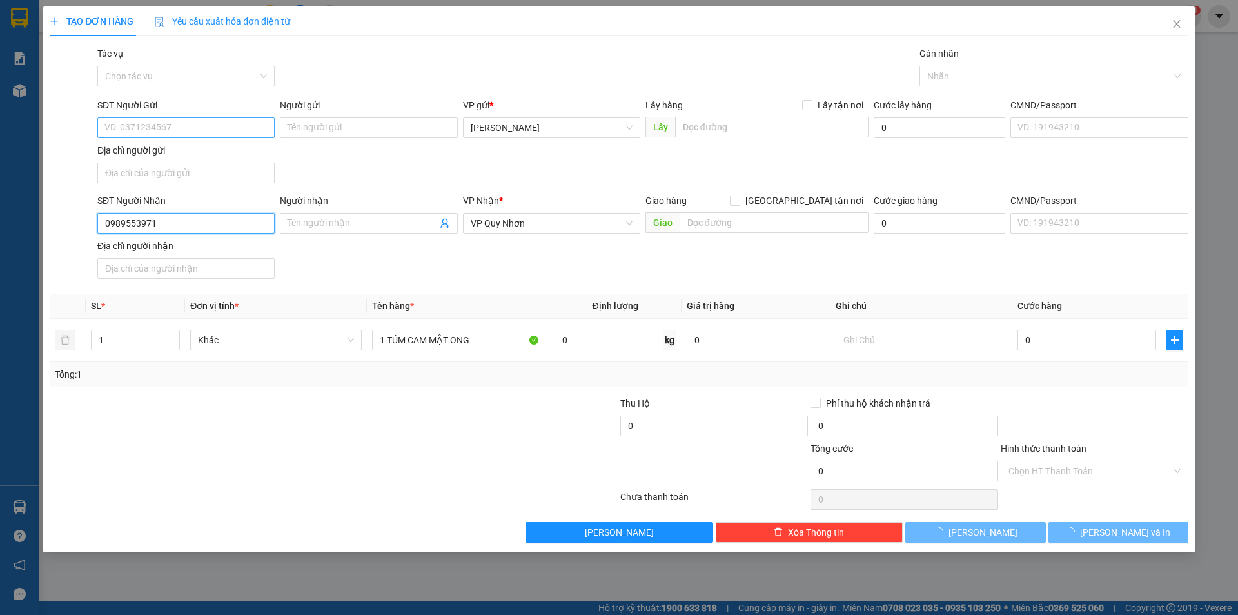
type input "0989553971"
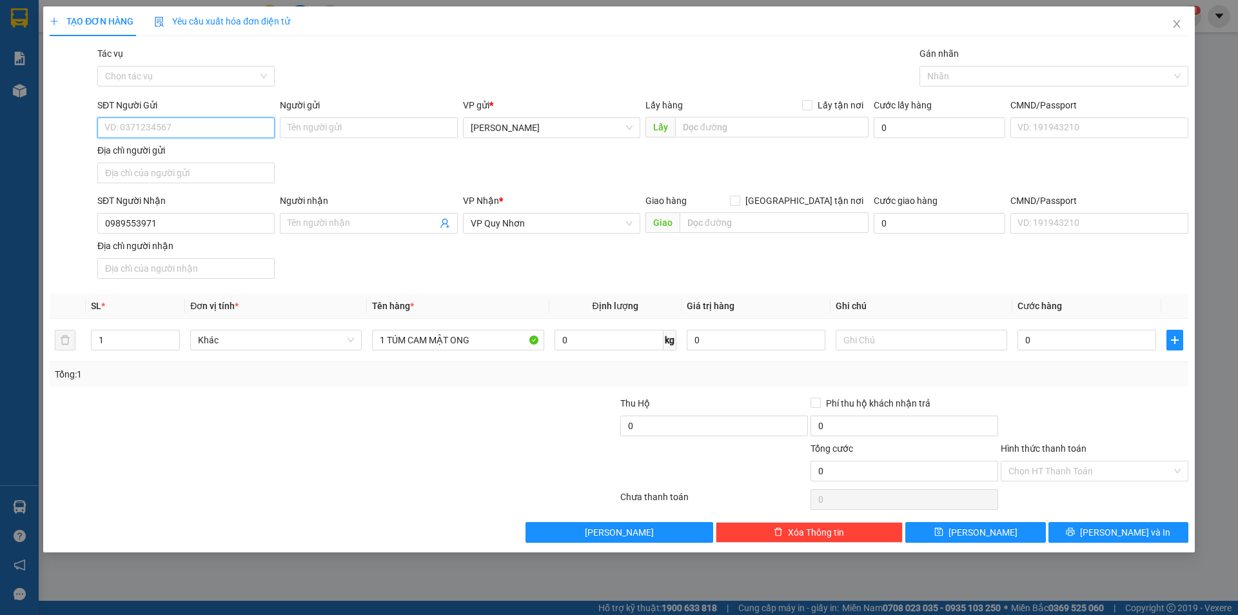
click at [192, 122] on input "SĐT Người Gửi" at bounding box center [185, 127] width 177 height 21
type input "0333737347"
click at [1070, 348] on input "0" at bounding box center [1087, 340] width 139 height 21
click at [499, 337] on input "1 TÚM CAM MẬT ONG" at bounding box center [458, 340] width 172 height 21
click at [1088, 430] on div at bounding box center [1095, 418] width 190 height 45
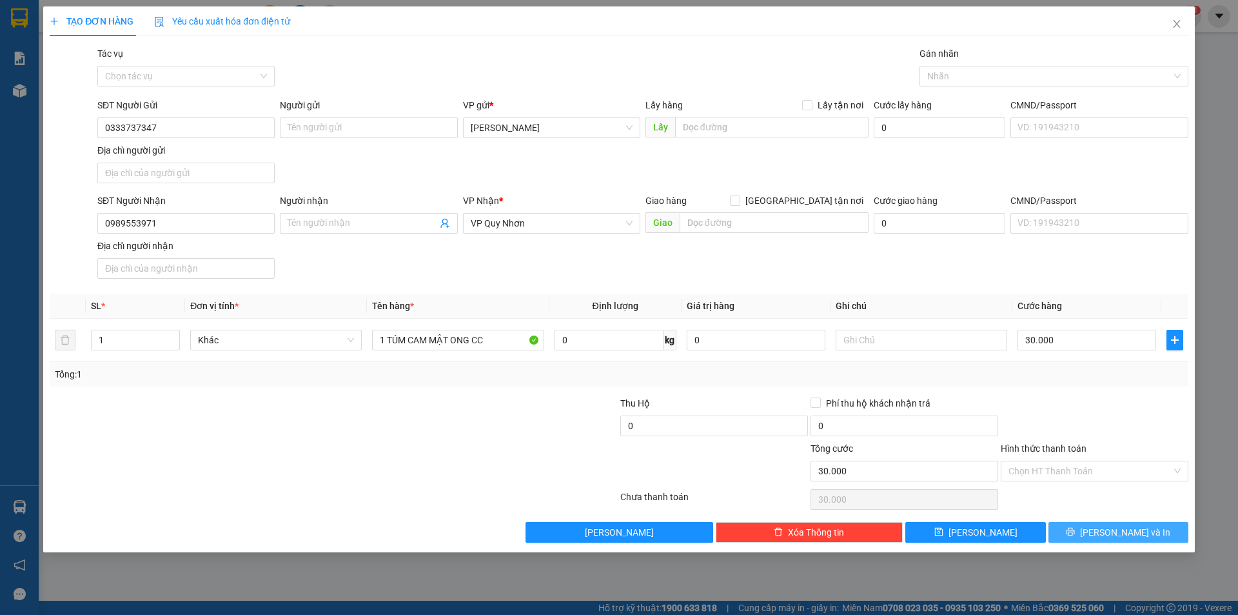
click at [1092, 531] on button "[PERSON_NAME] và In" at bounding box center [1119, 532] width 140 height 21
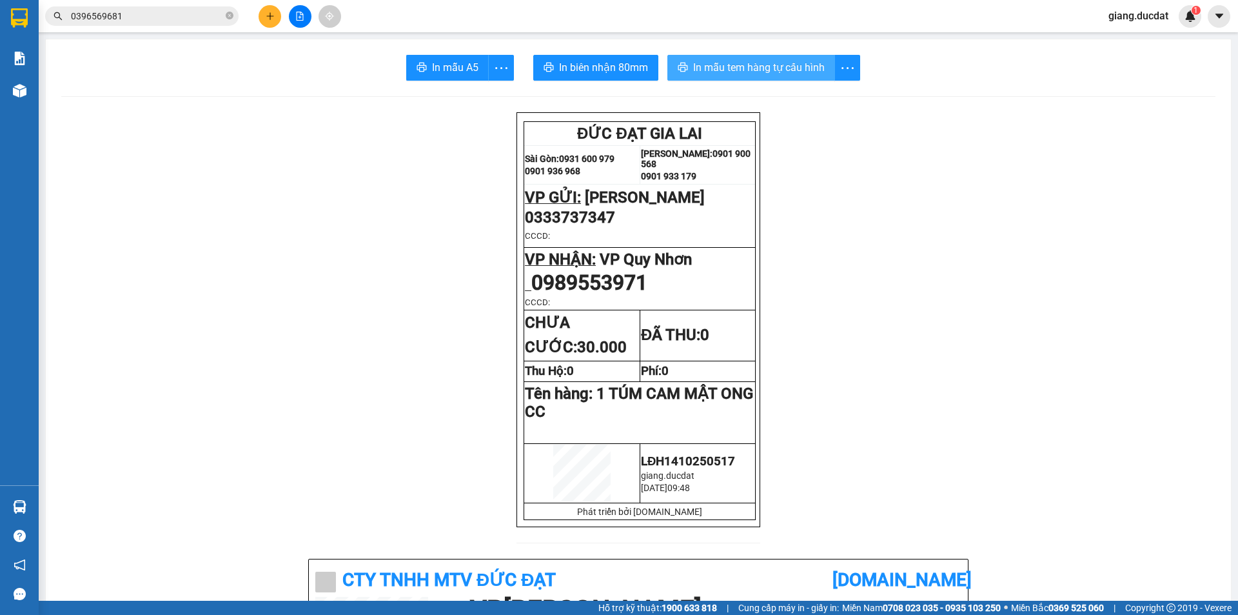
click at [747, 65] on span "In mẫu tem hàng tự cấu hình" at bounding box center [759, 67] width 132 height 16
click at [228, 19] on icon "close-circle" at bounding box center [230, 16] width 8 height 8
drag, startPoint x: 204, startPoint y: 17, endPoint x: 212, endPoint y: 19, distance: 7.4
click at [206, 18] on input "text" at bounding box center [147, 16] width 152 height 14
paste input "976895129"
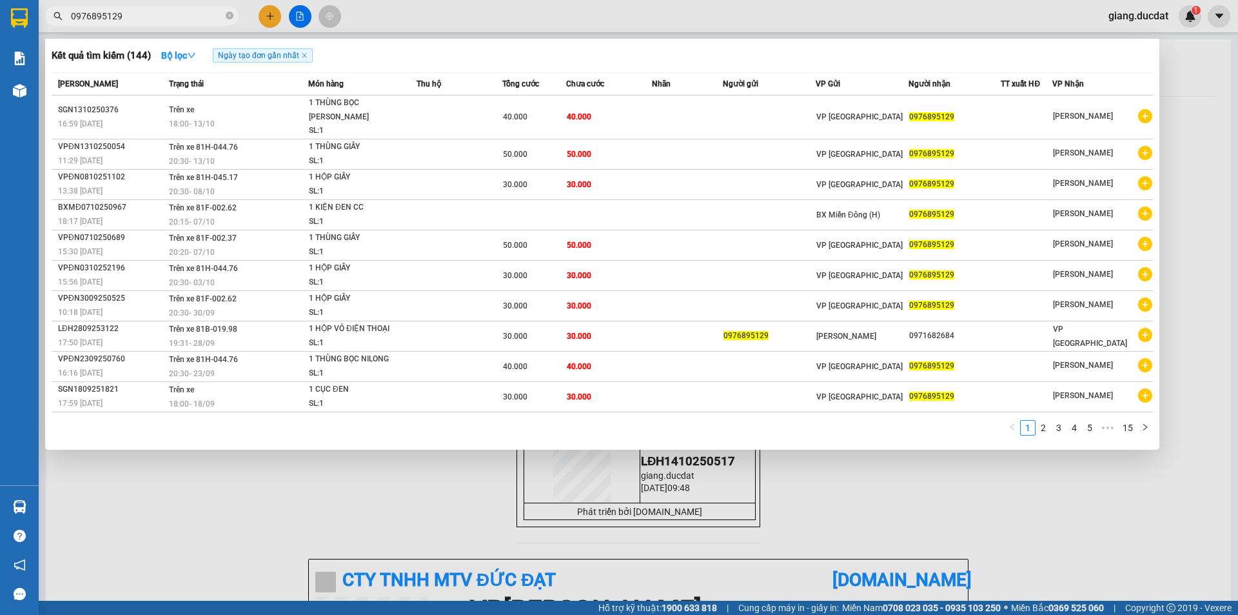
type input "0976895129"
click at [279, 13] on div at bounding box center [619, 307] width 1238 height 615
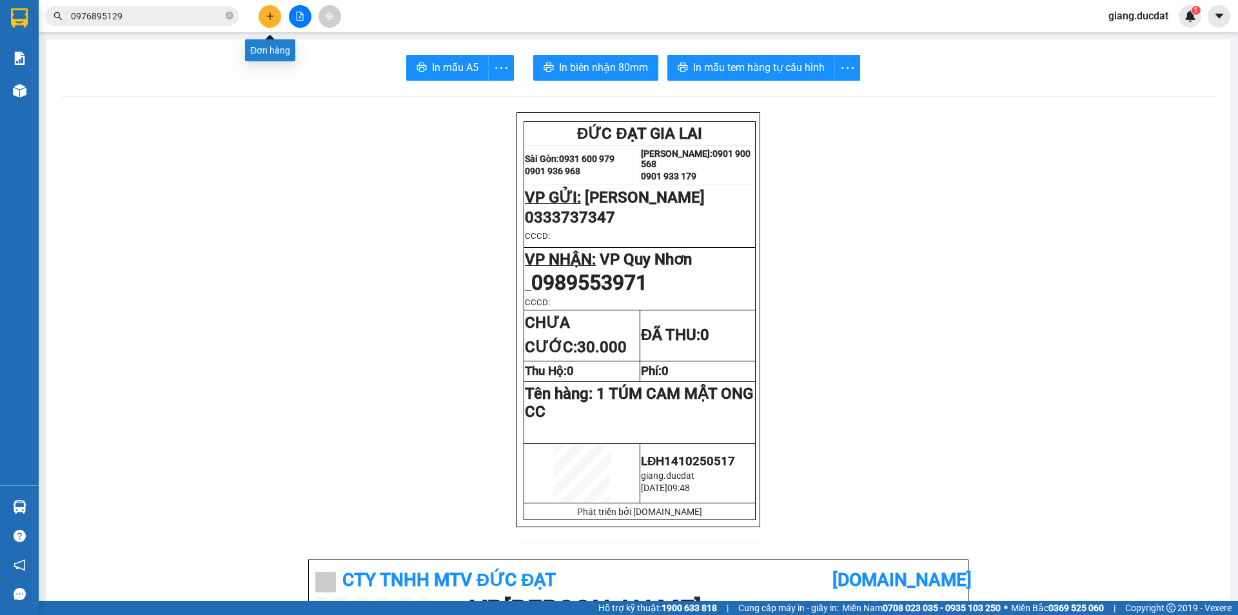
click at [272, 10] on button at bounding box center [270, 16] width 23 height 23
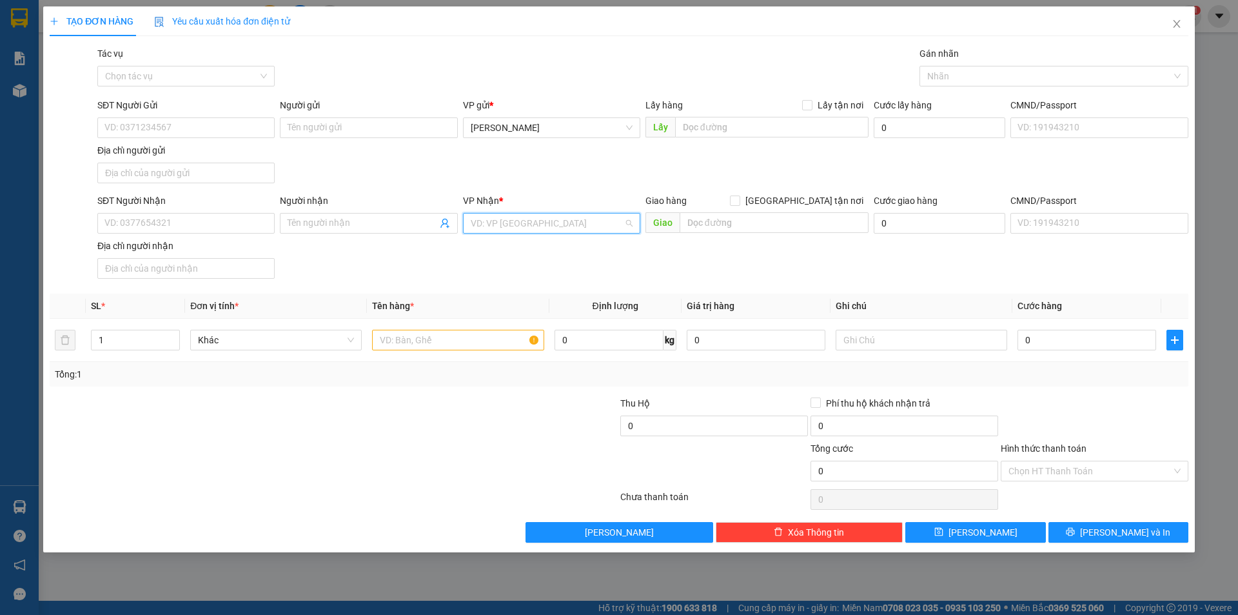
click at [544, 226] on input "search" at bounding box center [547, 222] width 153 height 19
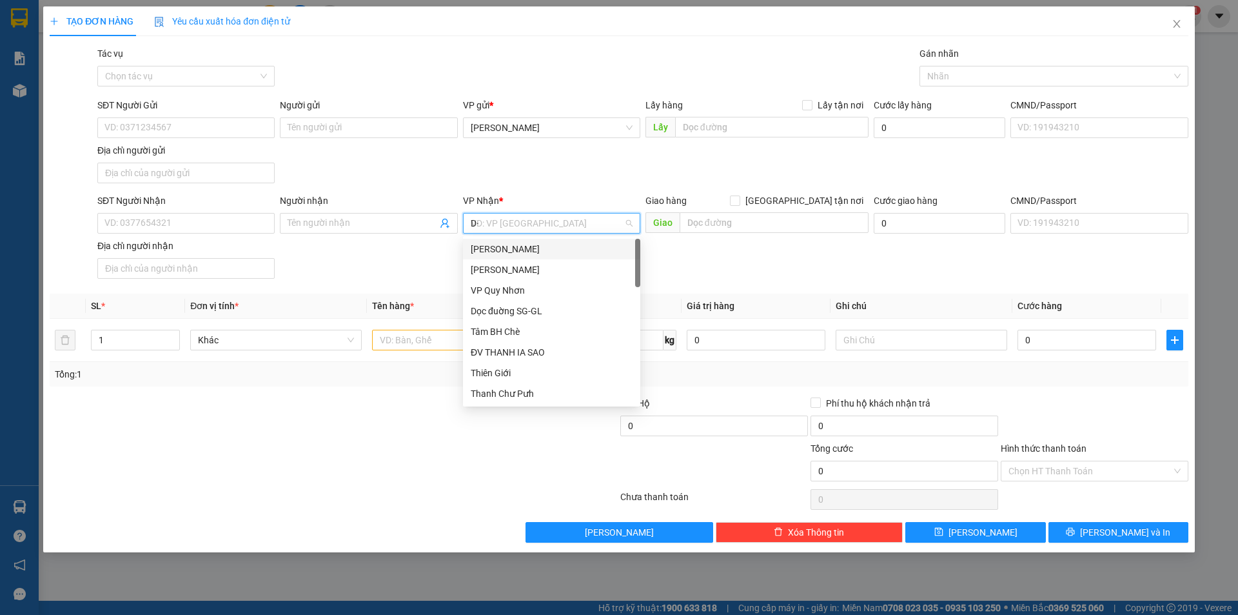
type input "D"
type input "ĐÀ"
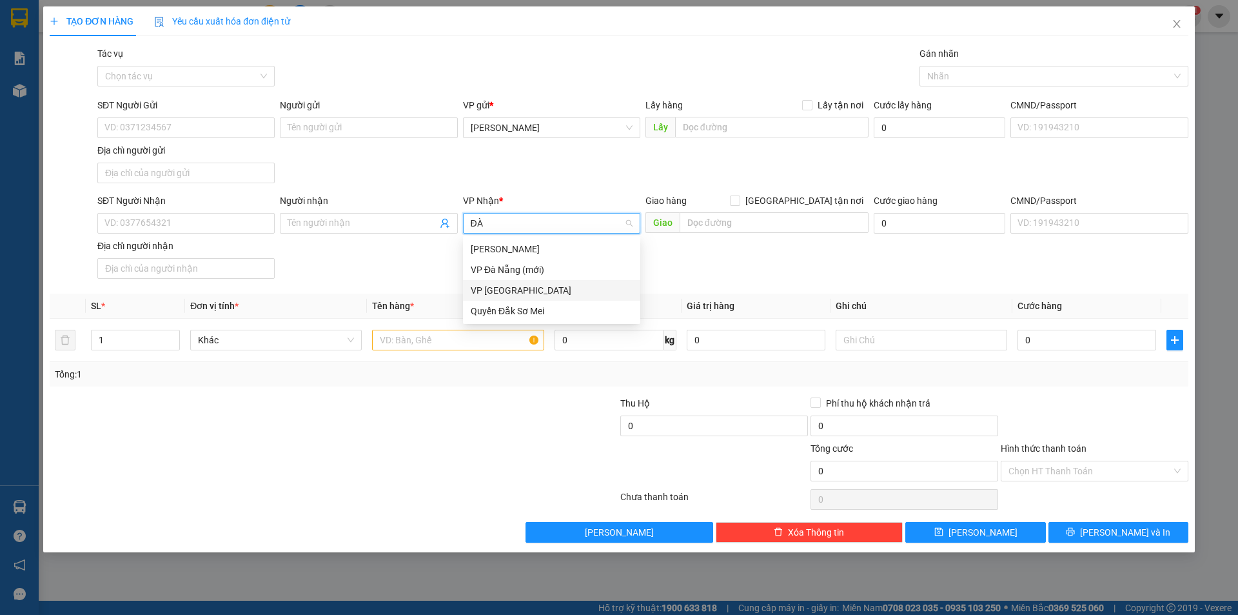
click at [504, 284] on div "VP [GEOGRAPHIC_DATA]" at bounding box center [552, 290] width 162 height 14
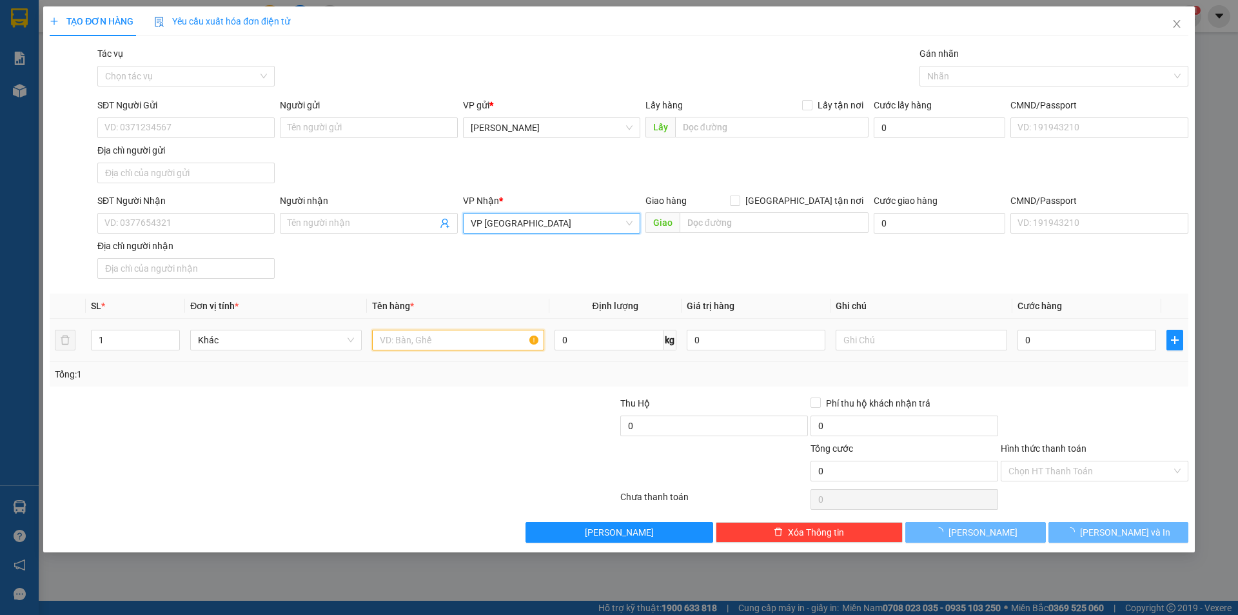
click at [428, 337] on input "text" at bounding box center [458, 340] width 172 height 21
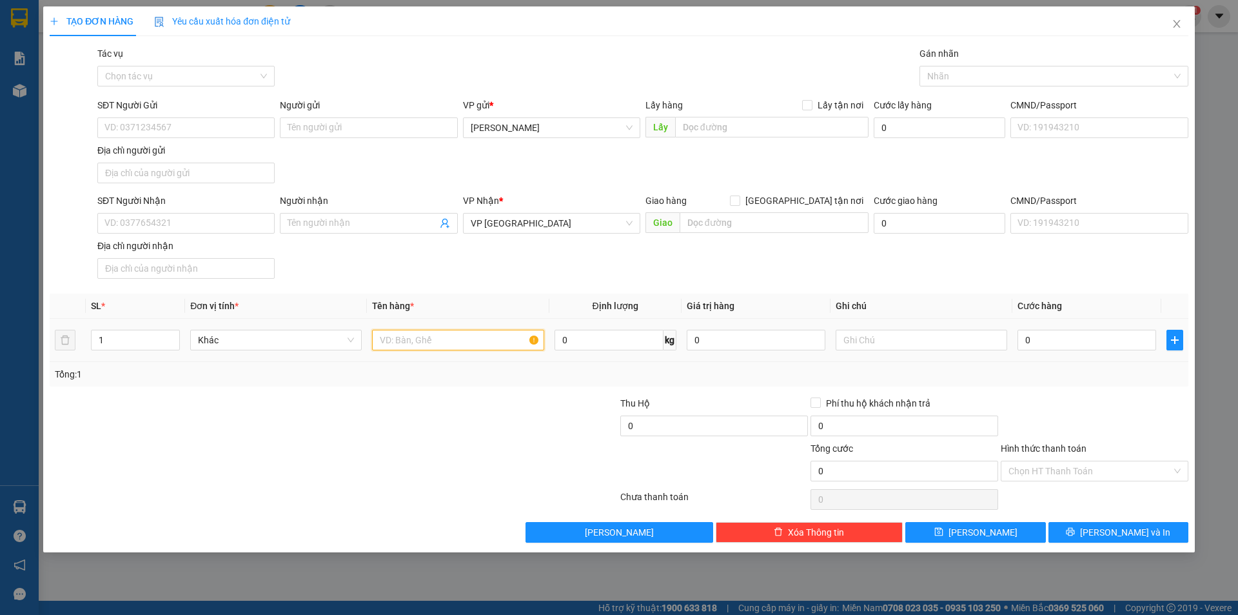
click at [443, 339] on input "text" at bounding box center [458, 340] width 172 height 21
type input "1H LINH KIỆN CC"
click at [165, 219] on input "SĐT Người Nhận" at bounding box center [185, 223] width 177 height 21
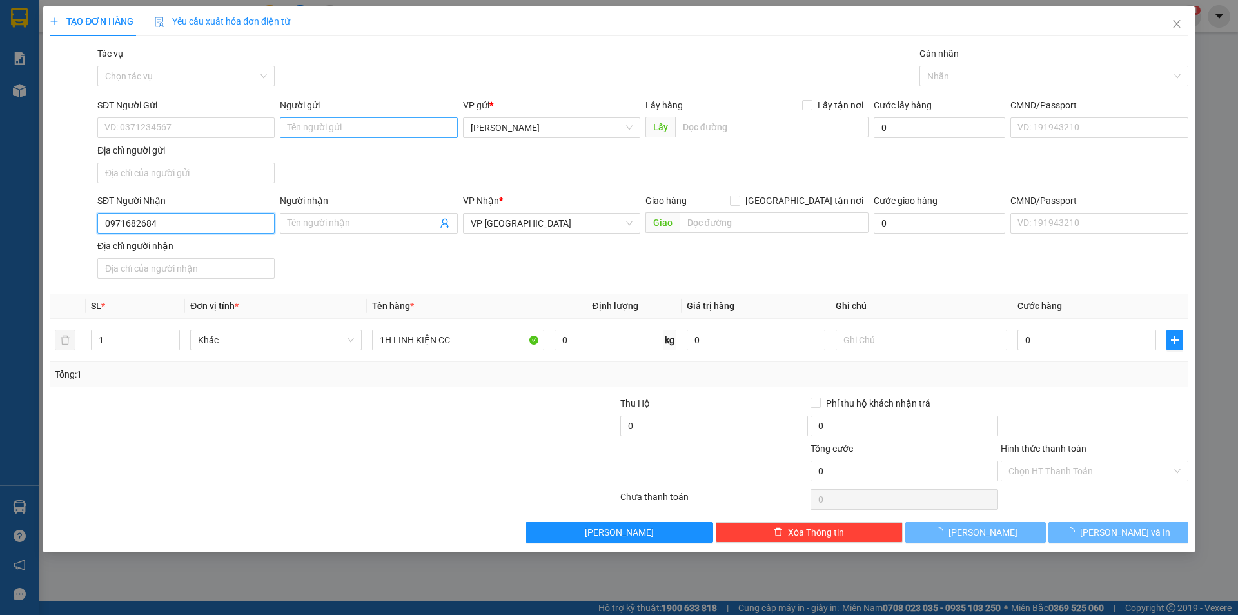
type input "0971682684"
click at [374, 129] on input "Người gửi" at bounding box center [368, 127] width 177 height 21
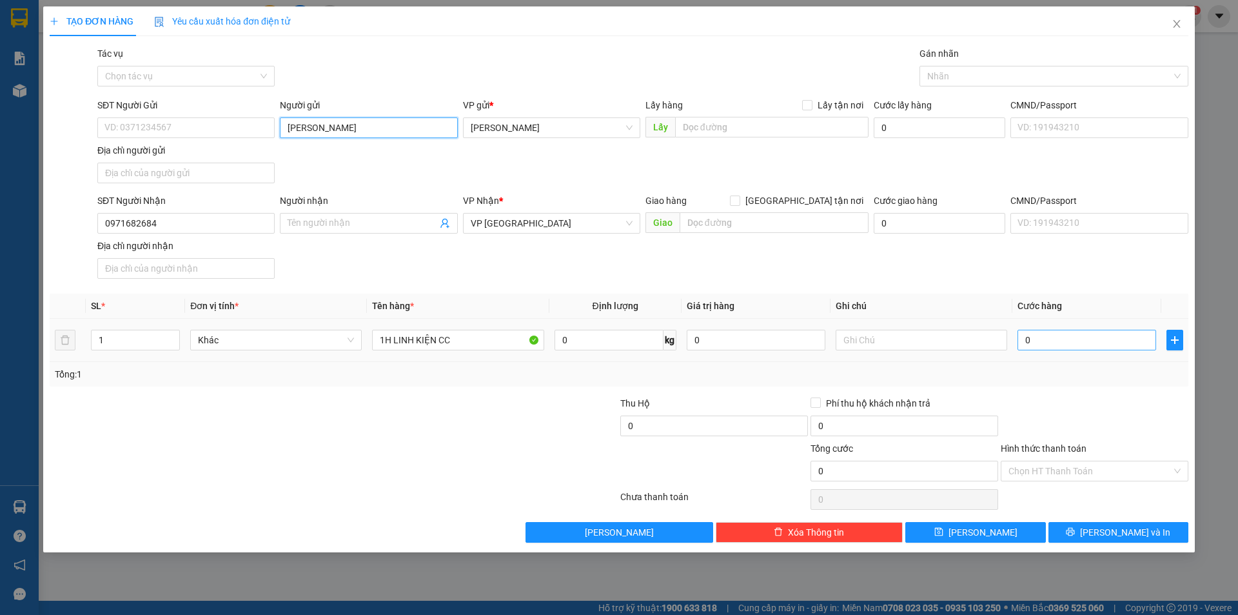
type input "[PERSON_NAME]"
click at [1085, 419] on div at bounding box center [1095, 418] width 190 height 45
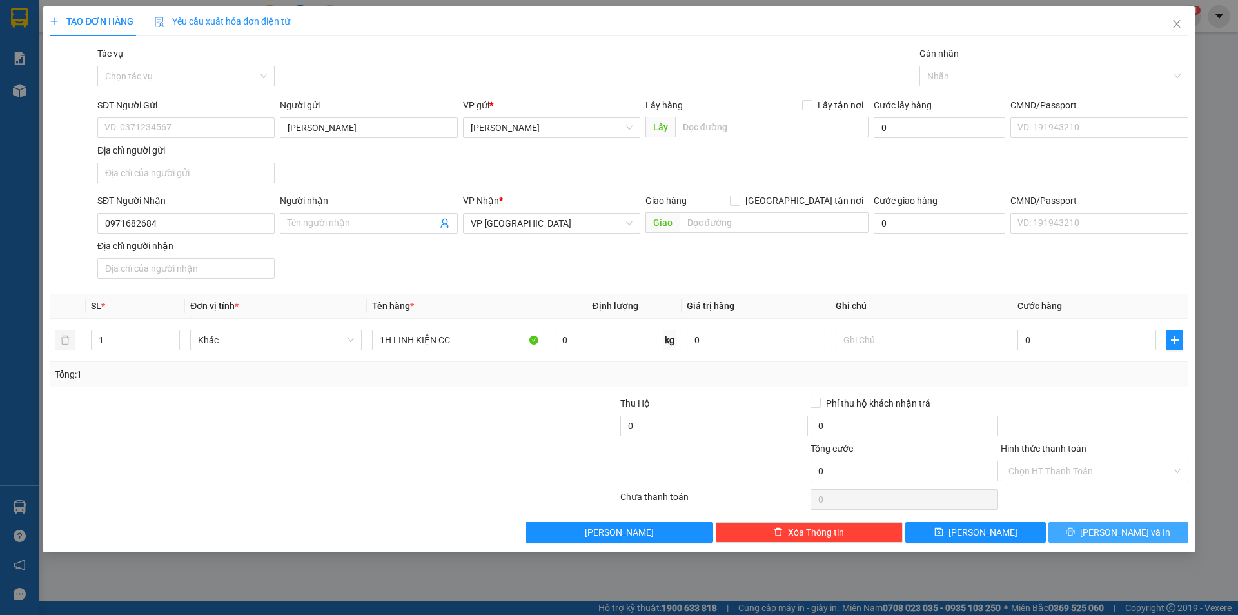
click at [1088, 533] on button "[PERSON_NAME] và In" at bounding box center [1119, 532] width 140 height 21
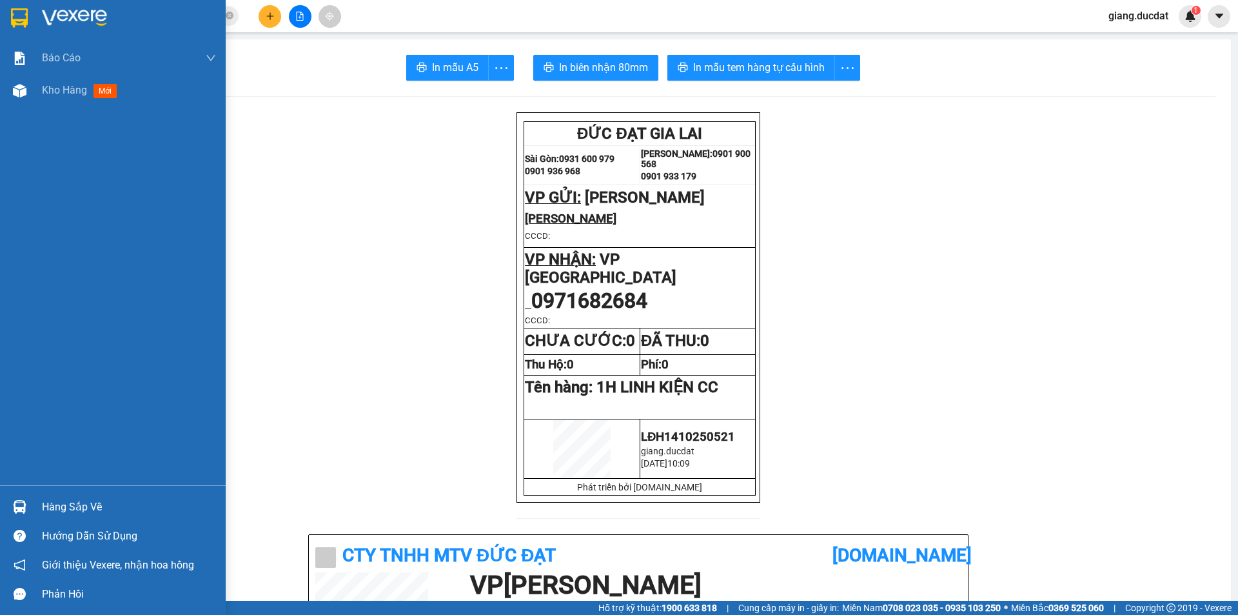
click at [14, 17] on img at bounding box center [19, 17] width 17 height 19
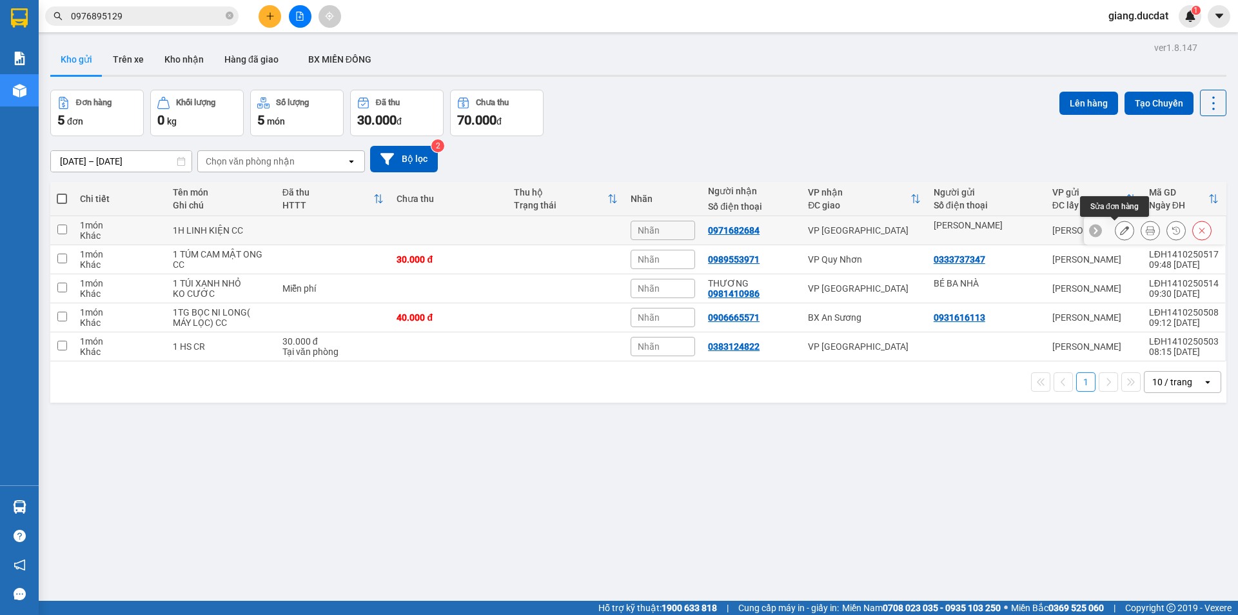
click at [1120, 232] on icon at bounding box center [1124, 230] width 9 height 9
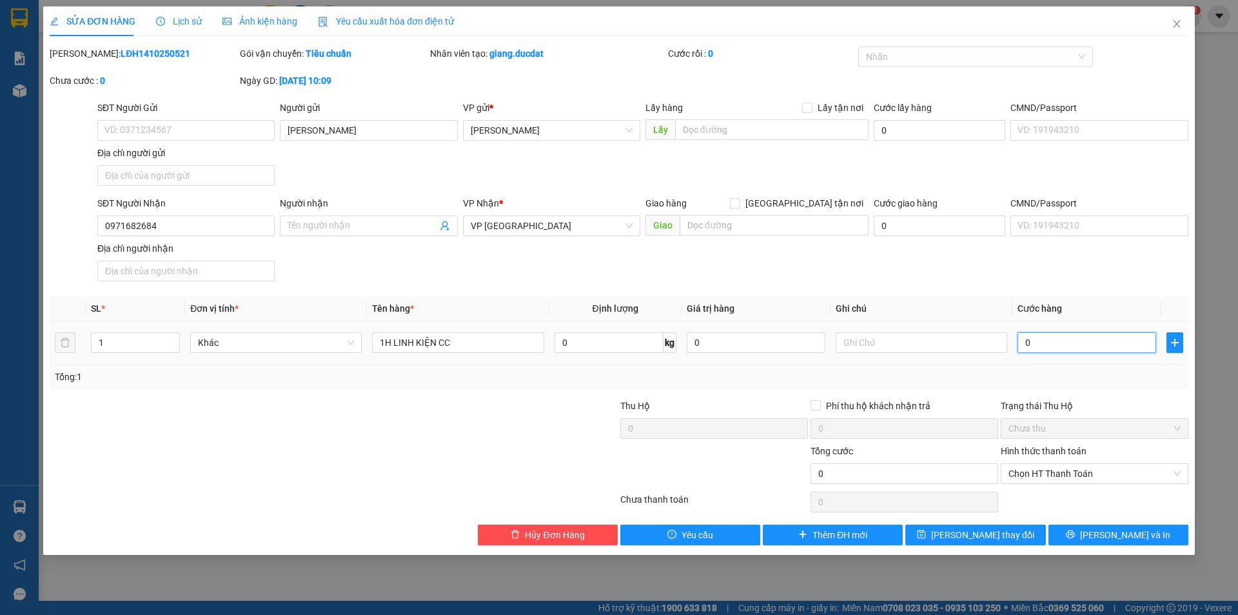
click at [1070, 348] on input "0" at bounding box center [1087, 342] width 139 height 21
click at [1092, 386] on div "Tổng: 1" at bounding box center [619, 376] width 1139 height 25
click at [1097, 528] on button "[PERSON_NAME] và In" at bounding box center [1119, 534] width 140 height 21
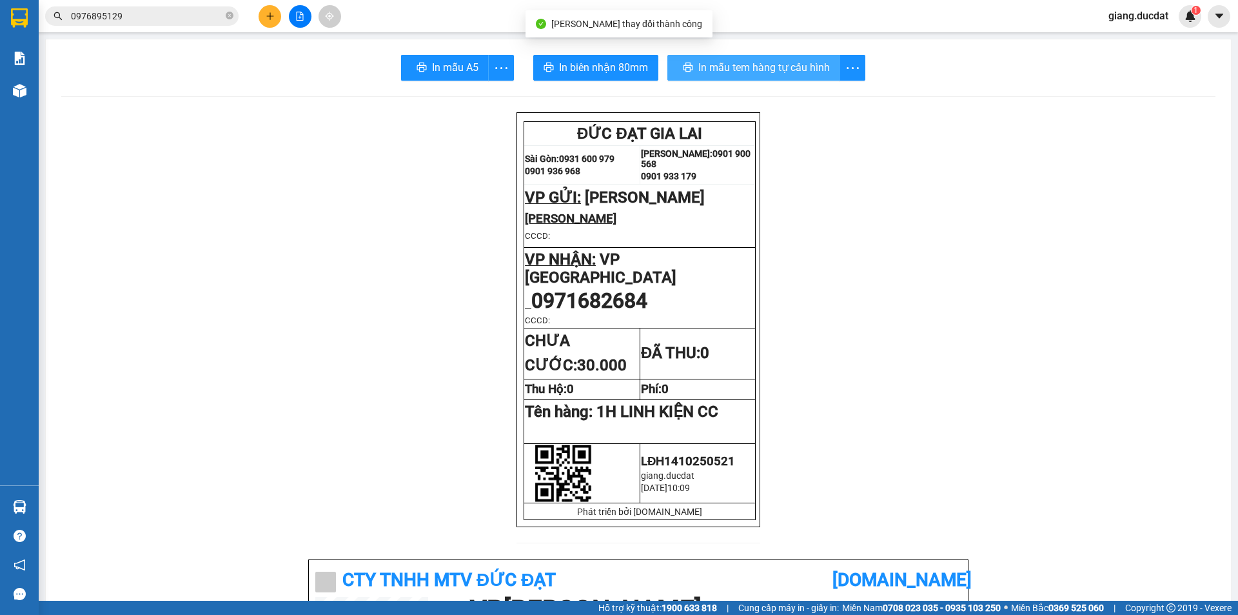
click at [758, 60] on span "In mẫu tem hàng tự cấu hình" at bounding box center [764, 67] width 132 height 16
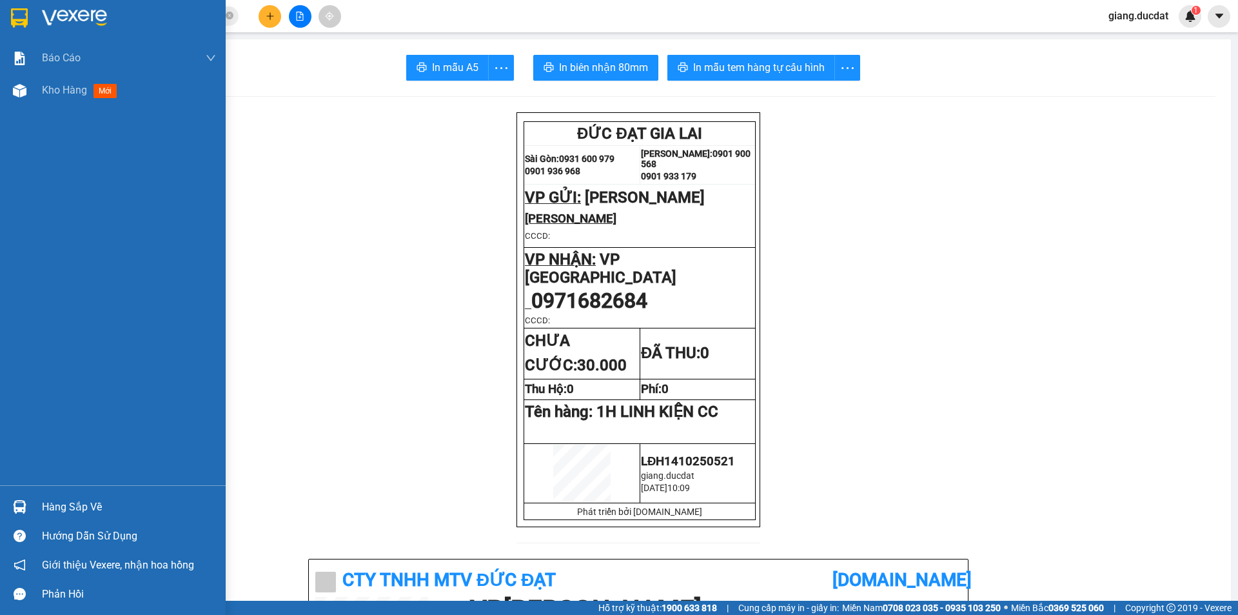
click at [28, 16] on img at bounding box center [19, 17] width 17 height 19
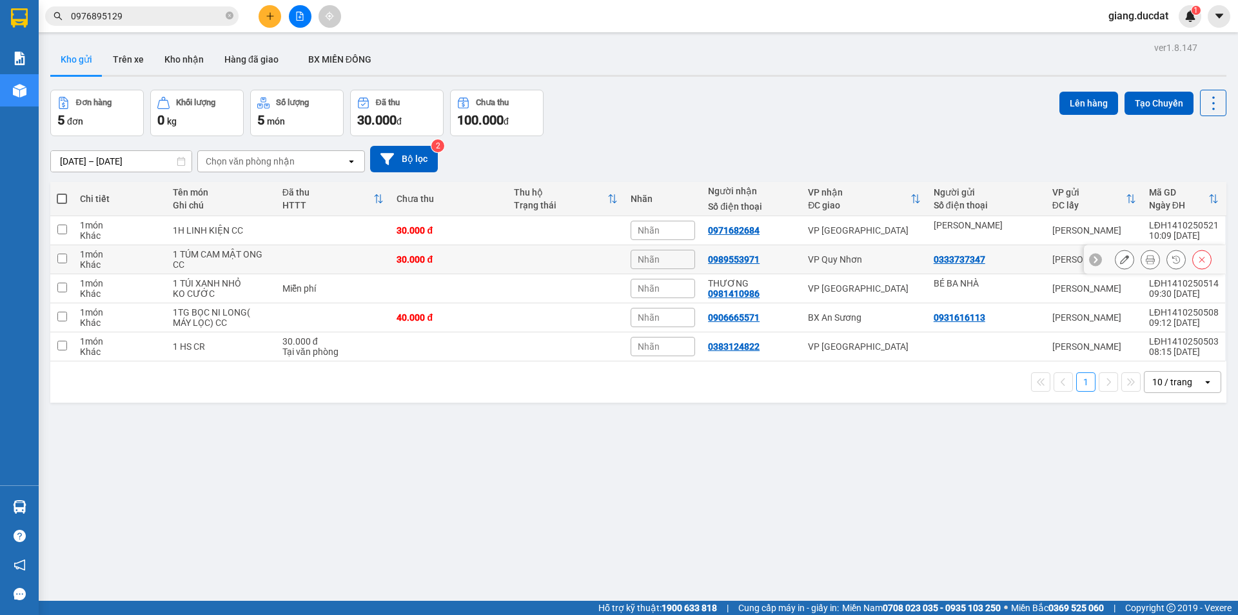
click at [57, 259] on input "checkbox" at bounding box center [62, 258] width 10 height 10
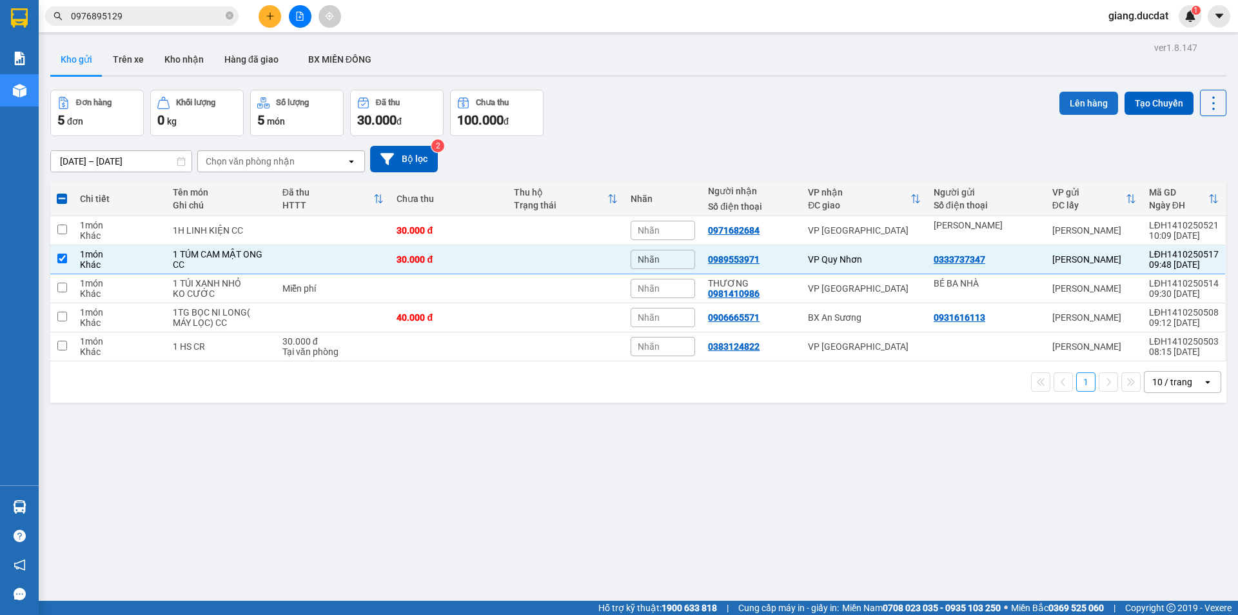
click at [1084, 96] on button "Lên hàng" at bounding box center [1089, 103] width 59 height 23
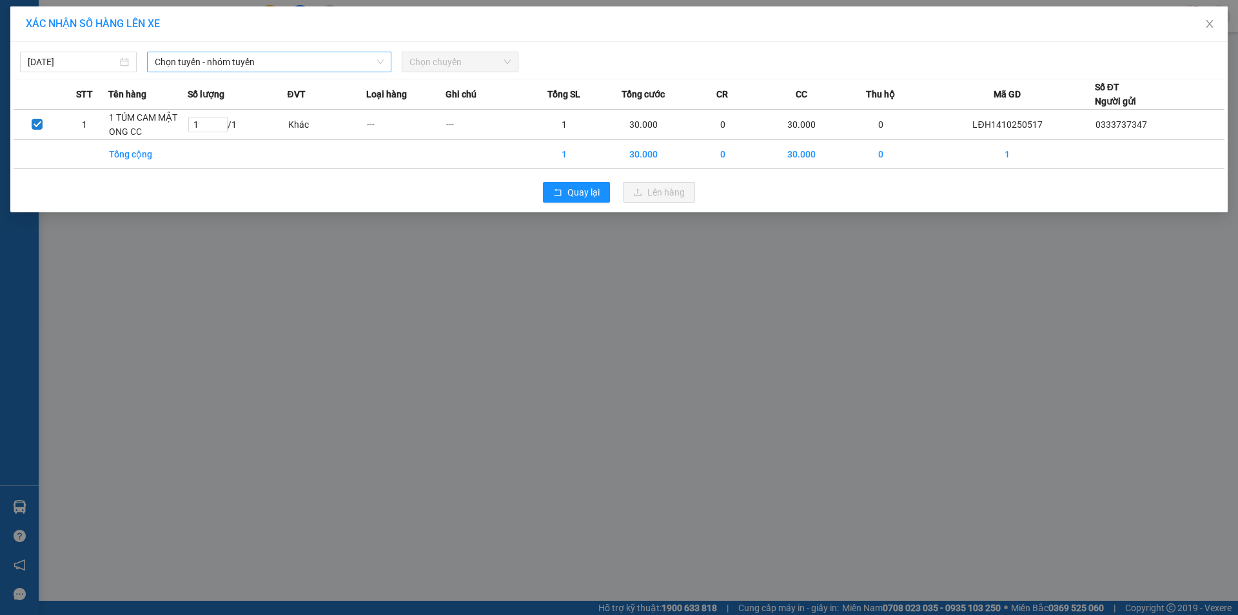
click at [258, 57] on span "Chọn tuyến - nhóm tuyến" at bounding box center [269, 61] width 229 height 19
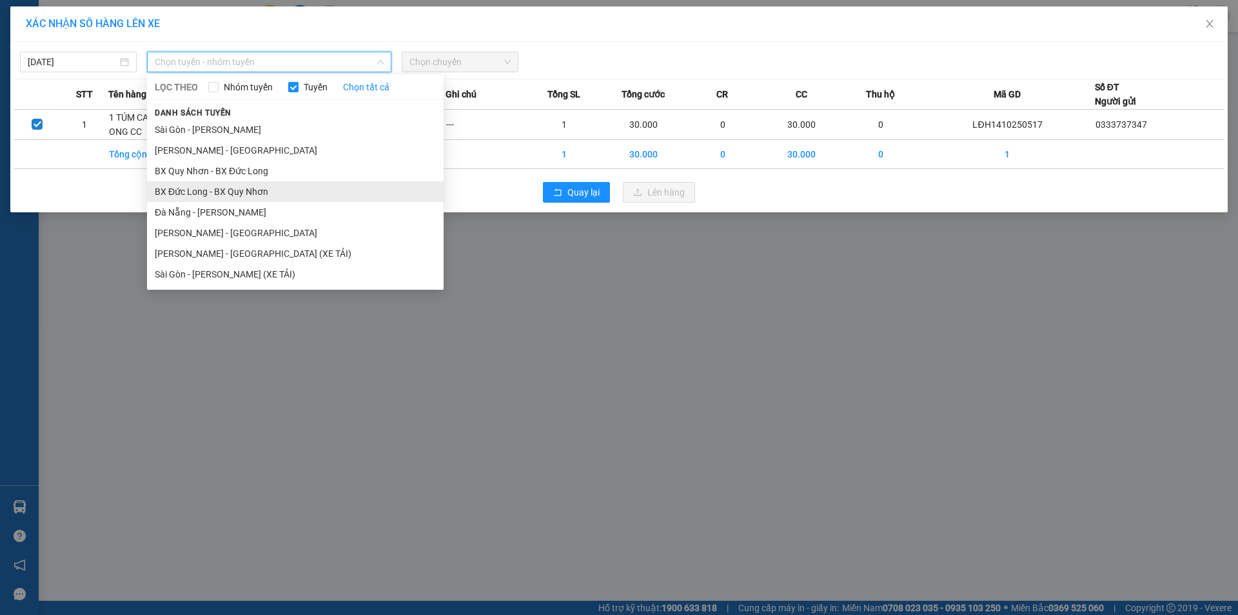
click at [238, 187] on li "BX Đức Long - BX Quy Nhơn" at bounding box center [295, 191] width 297 height 21
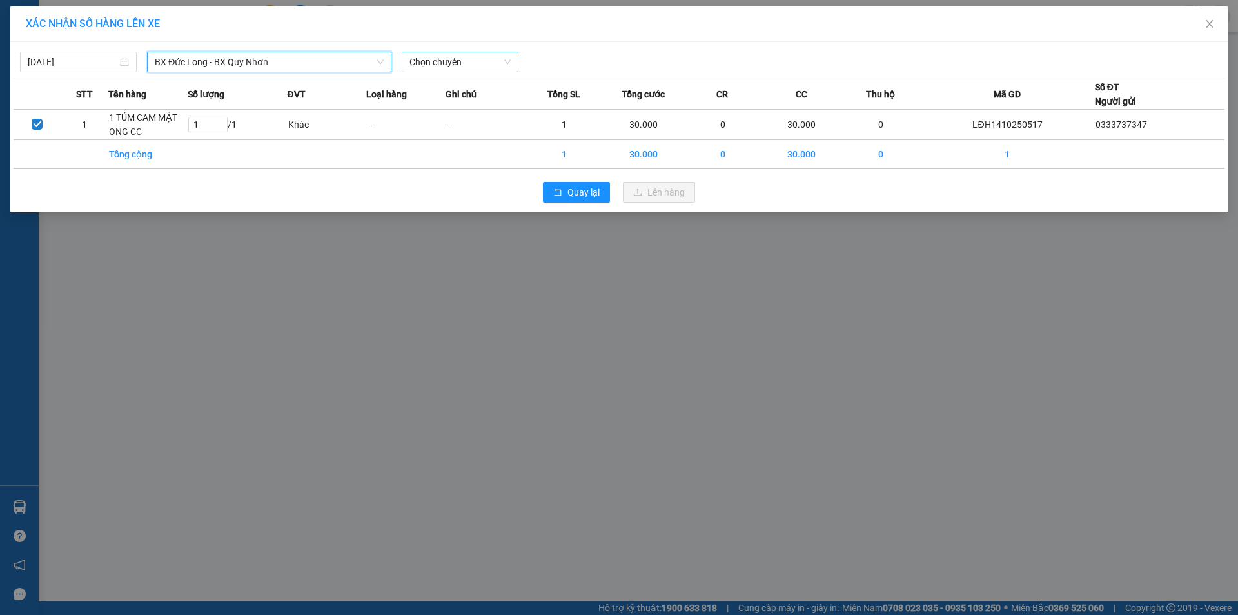
click at [469, 61] on span "Chọn chuyến" at bounding box center [460, 61] width 101 height 19
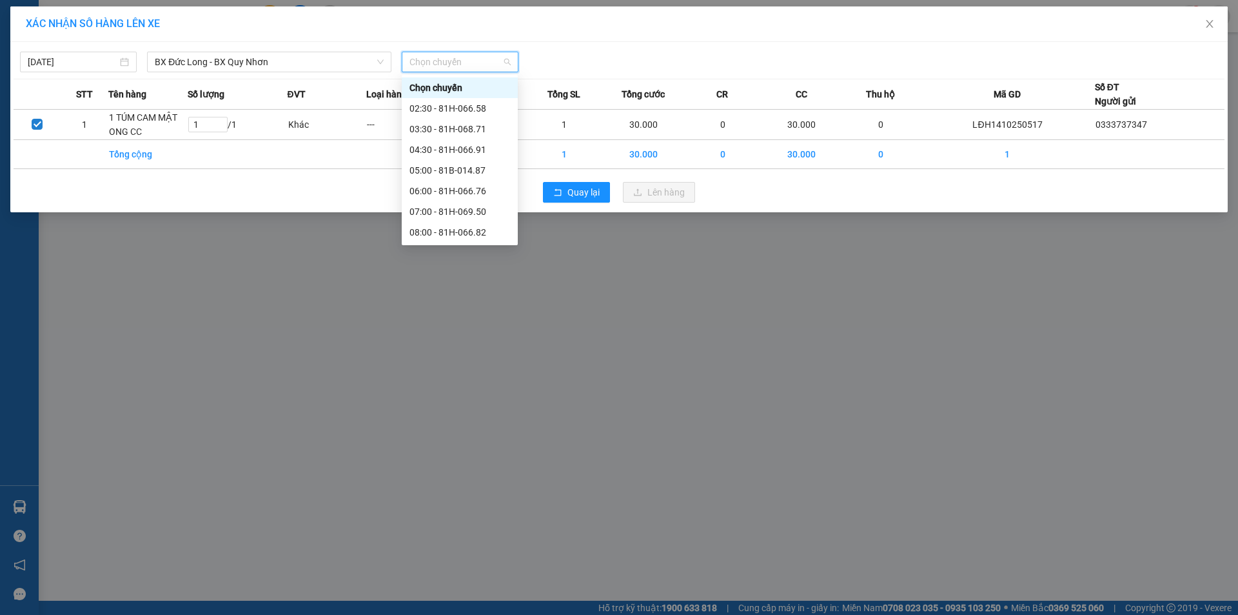
click at [449, 287] on div "11:30 - 81B-014.82" at bounding box center [460, 294] width 101 height 14
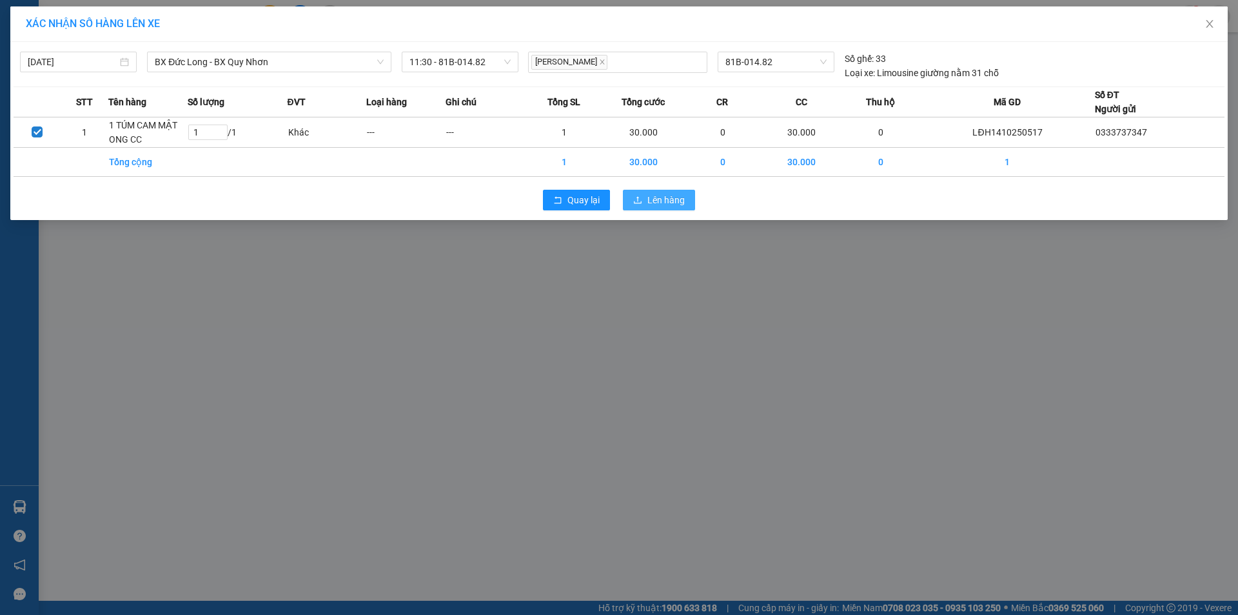
click at [652, 202] on span "Lên hàng" at bounding box center [665, 200] width 37 height 14
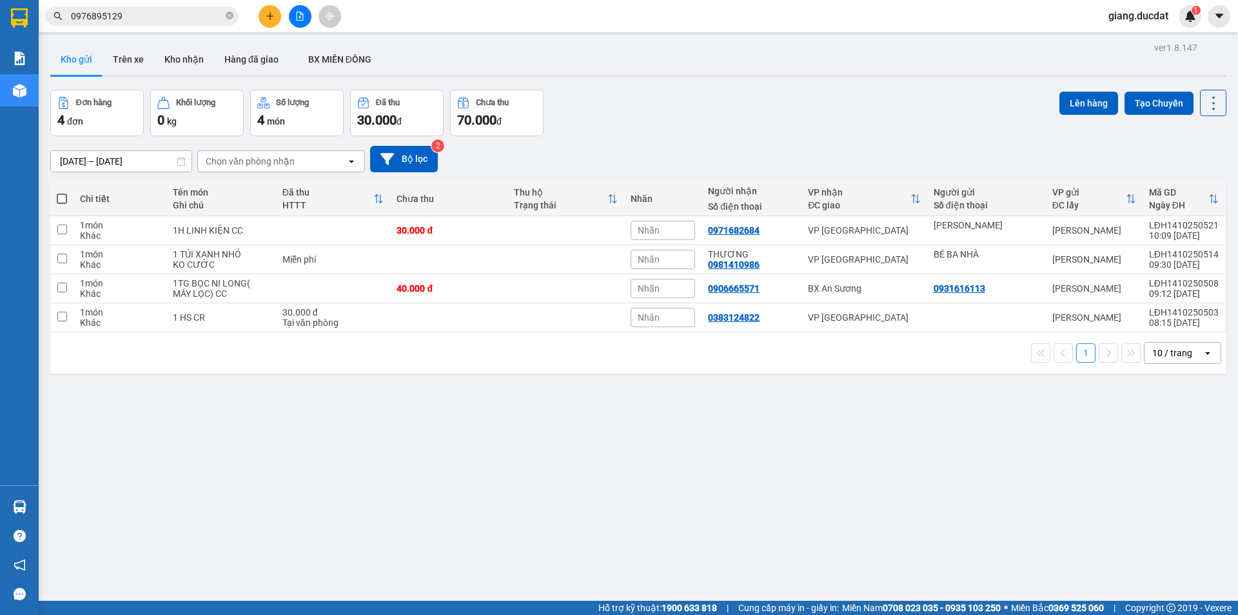
click at [262, 8] on button at bounding box center [270, 16] width 23 height 23
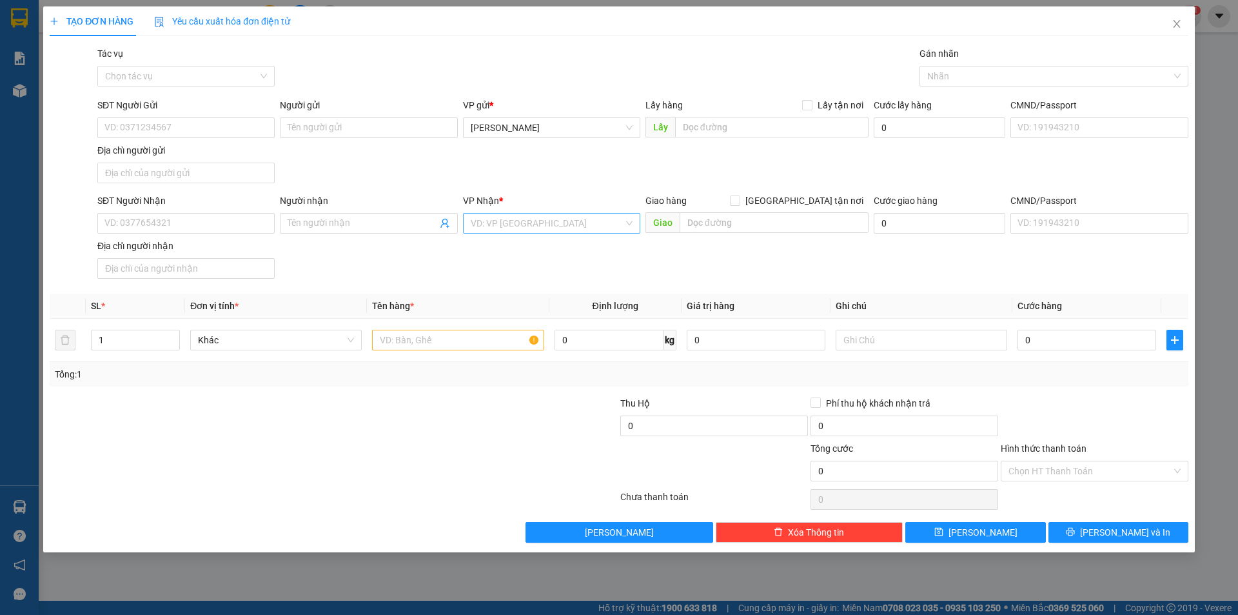
click at [480, 219] on input "search" at bounding box center [547, 222] width 153 height 19
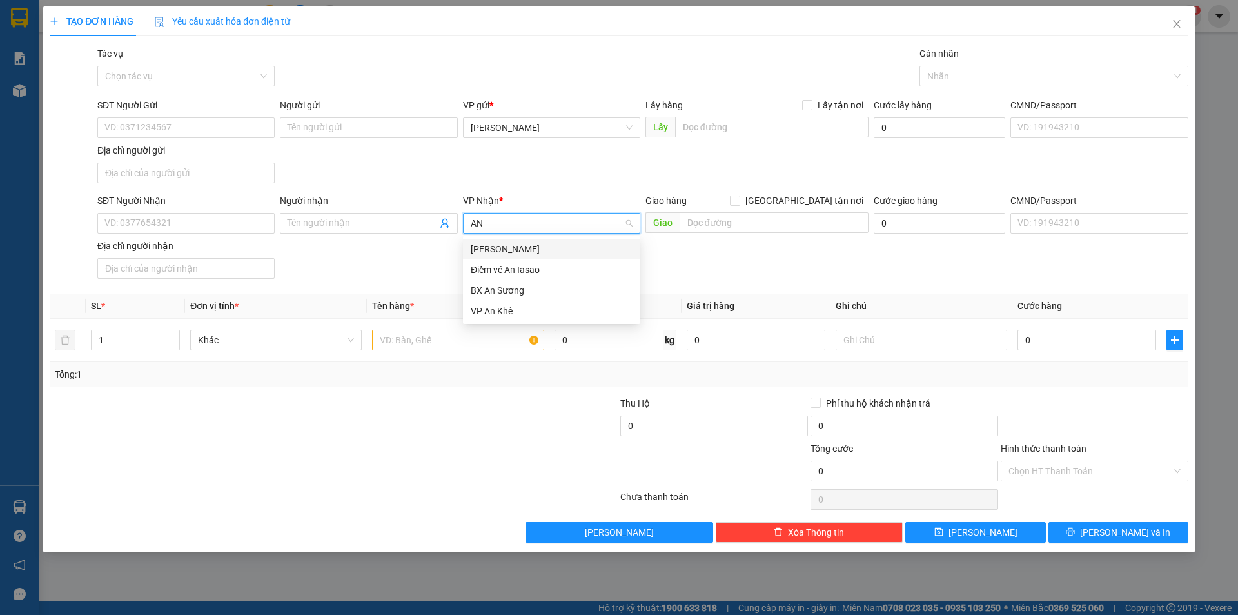
type input "AN S"
click at [497, 252] on div "BX An Sương" at bounding box center [552, 249] width 162 height 14
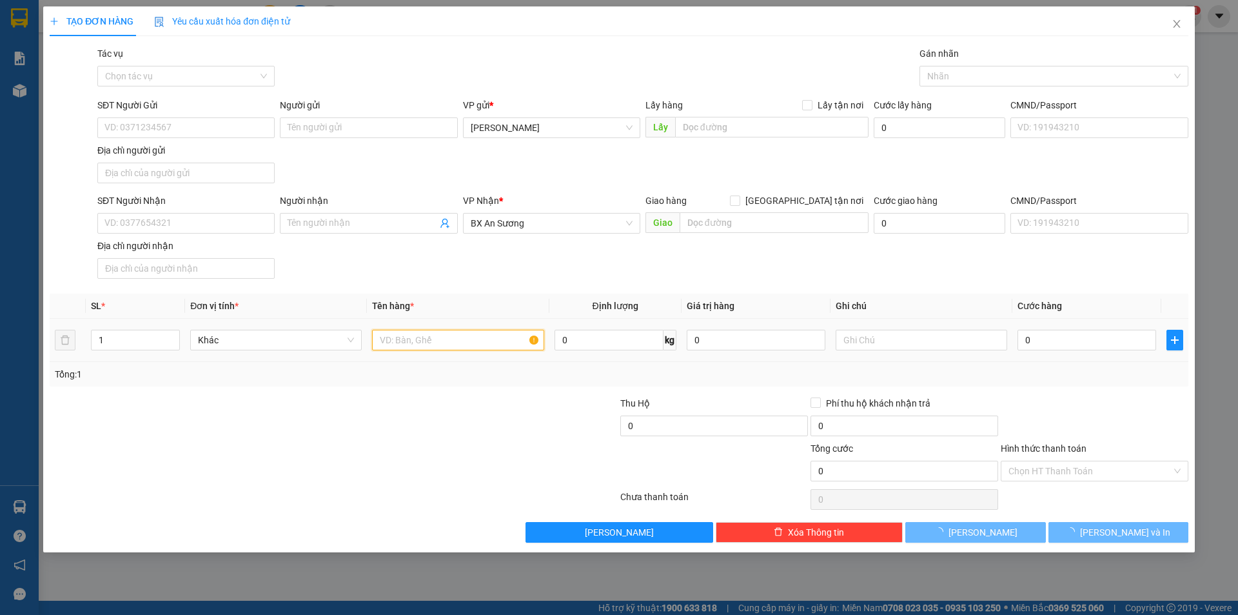
click at [436, 341] on input "text" at bounding box center [458, 340] width 172 height 21
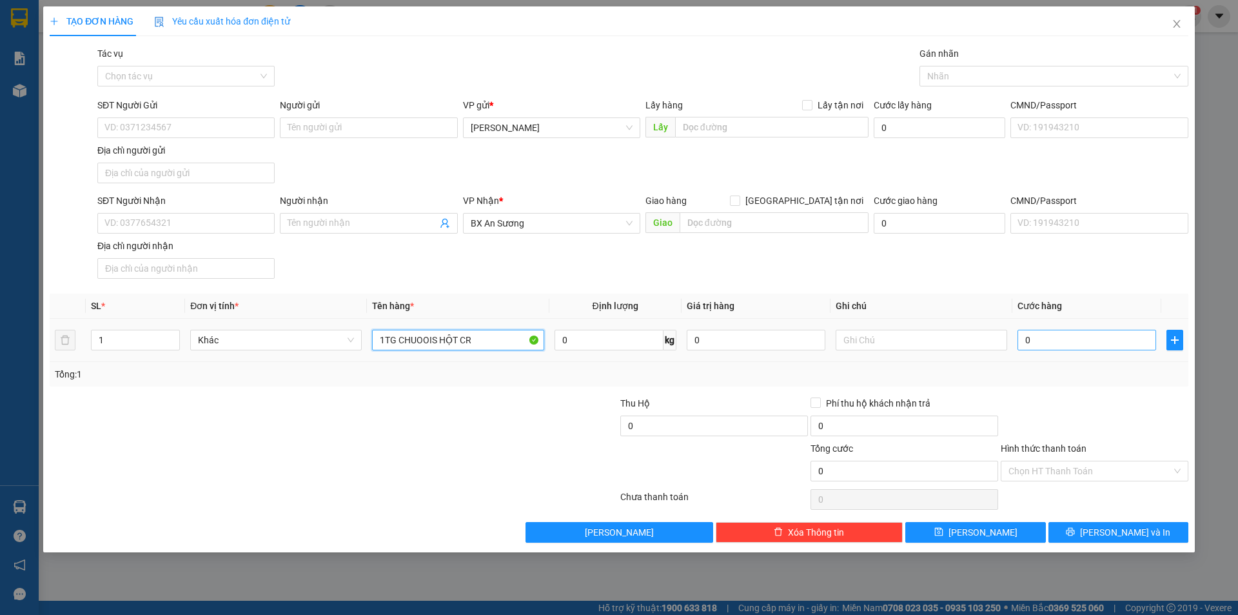
type input "1TG CHUOOIS HỘT CR"
drag, startPoint x: 1048, startPoint y: 338, endPoint x: 1043, endPoint y: 332, distance: 7.4
click at [1049, 338] on input "0" at bounding box center [1087, 340] width 139 height 21
type input "4"
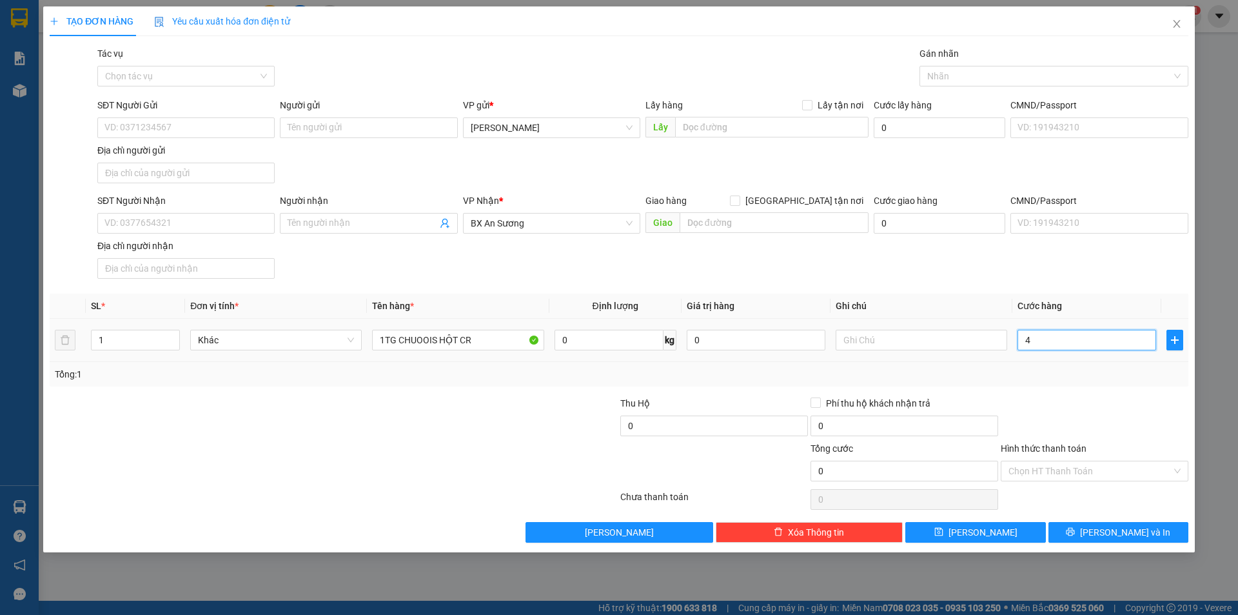
type input "4"
type input "40"
type input "40.000"
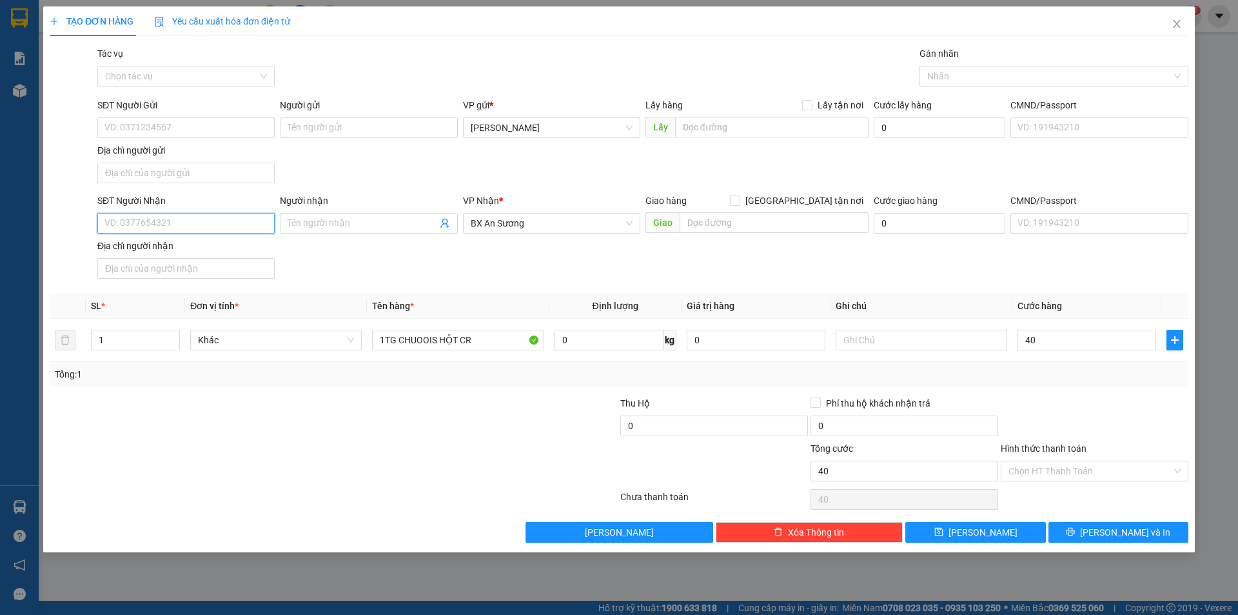
type input "40.000"
click at [180, 224] on input "SĐT Người Nhận" at bounding box center [185, 223] width 177 height 21
type input "0768522598"
click at [172, 133] on input "SĐT Người Gửi" at bounding box center [185, 127] width 177 height 21
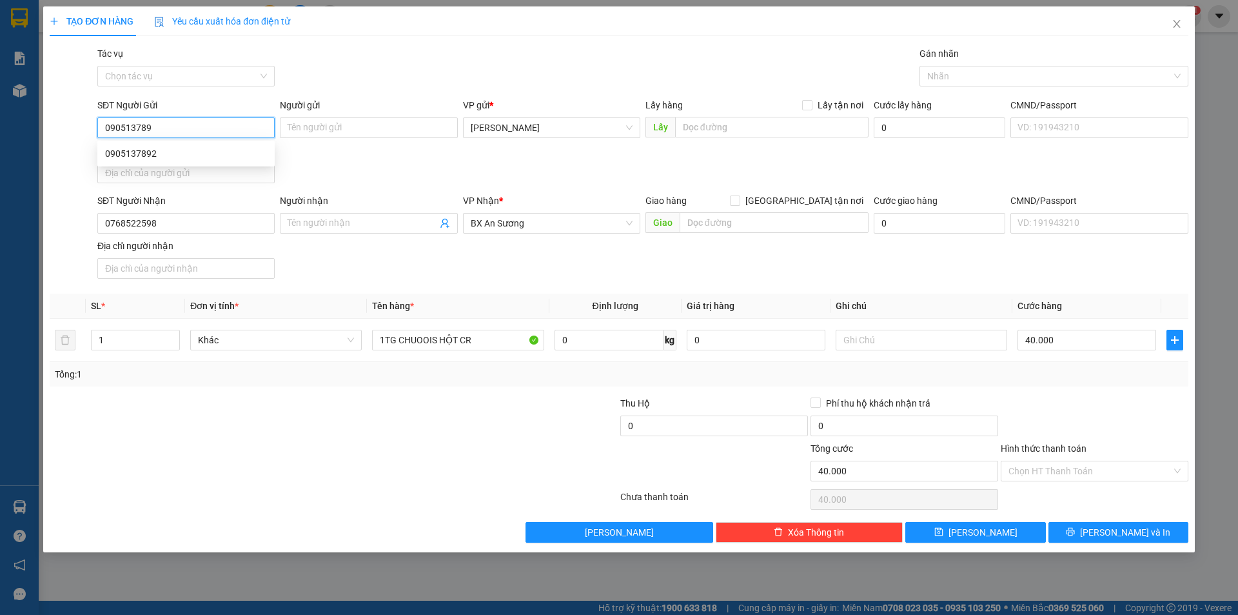
type input "0905137892"
click at [1054, 473] on input "Hình thức thanh toán" at bounding box center [1090, 470] width 163 height 19
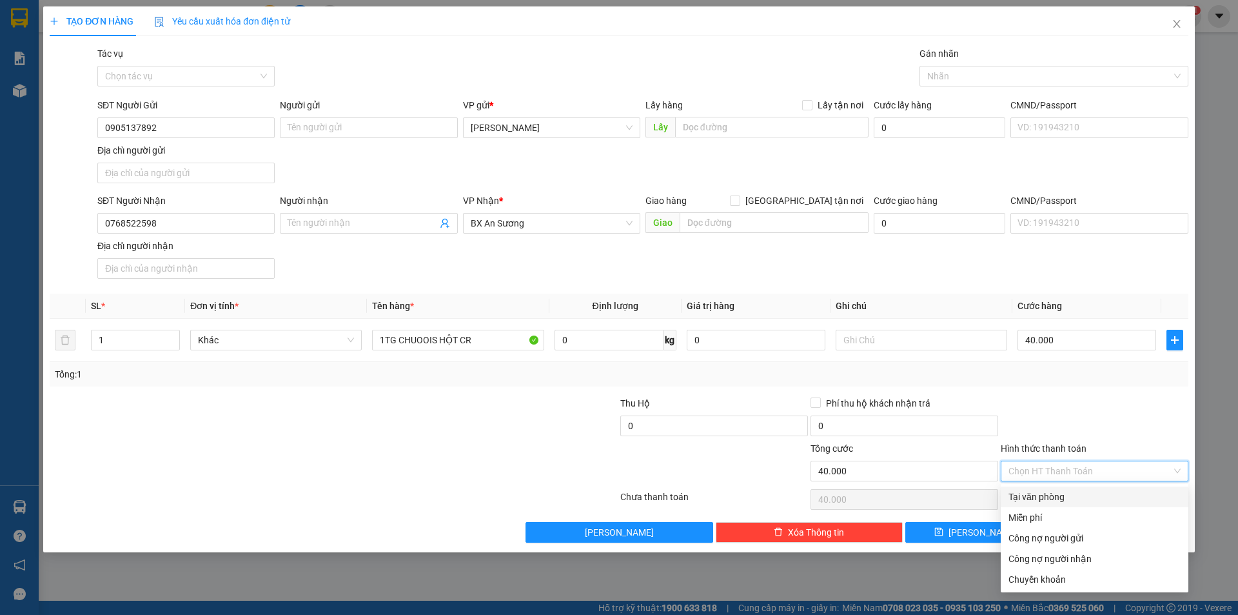
click at [1052, 494] on div "Tại văn phòng" at bounding box center [1095, 496] width 172 height 14
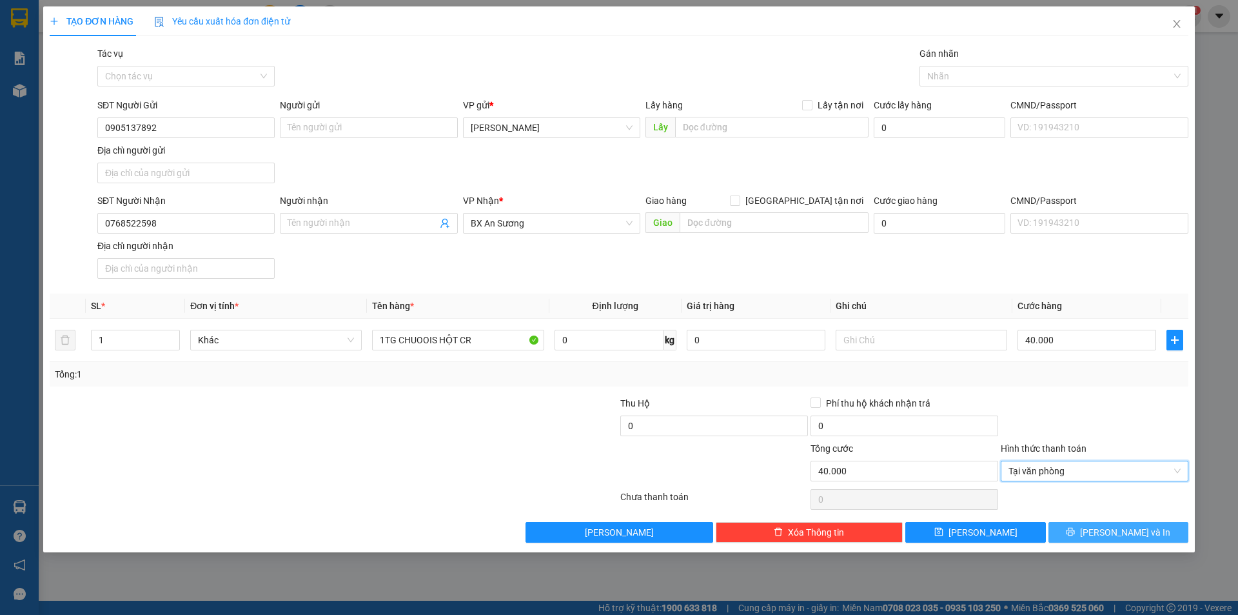
click at [1075, 535] on icon "printer" at bounding box center [1070, 531] width 9 height 9
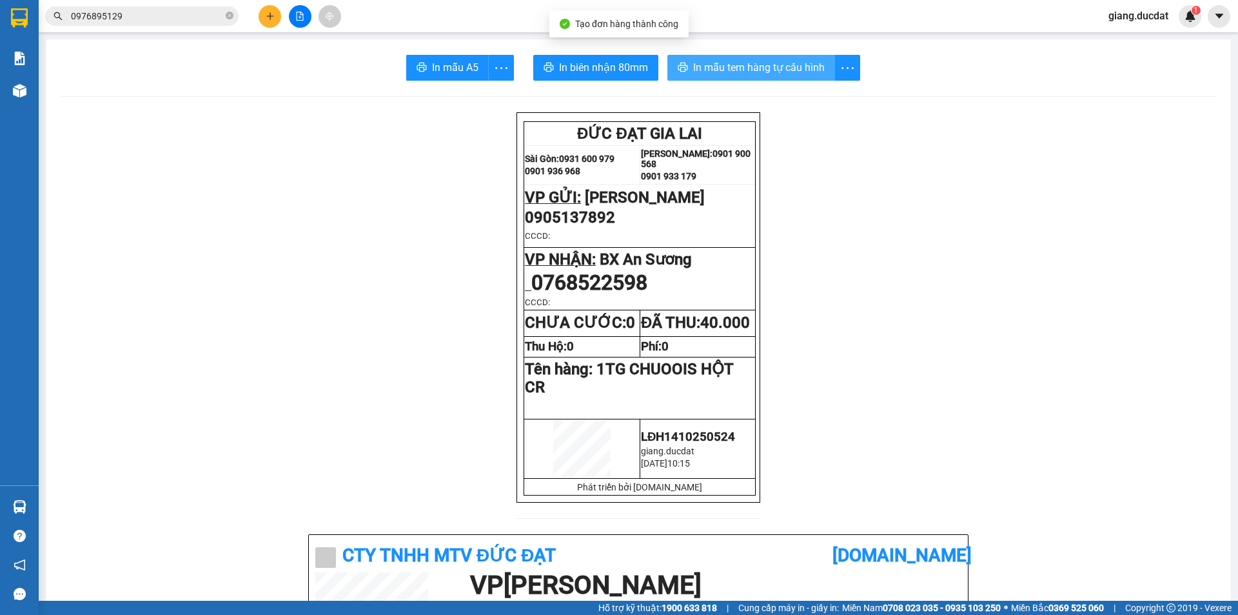
click at [731, 67] on span "In mẫu tem hàng tự cấu hình" at bounding box center [759, 67] width 132 height 16
drag, startPoint x: 229, startPoint y: 16, endPoint x: 155, endPoint y: 19, distance: 73.6
click at [228, 15] on icon "close-circle" at bounding box center [230, 16] width 8 height 8
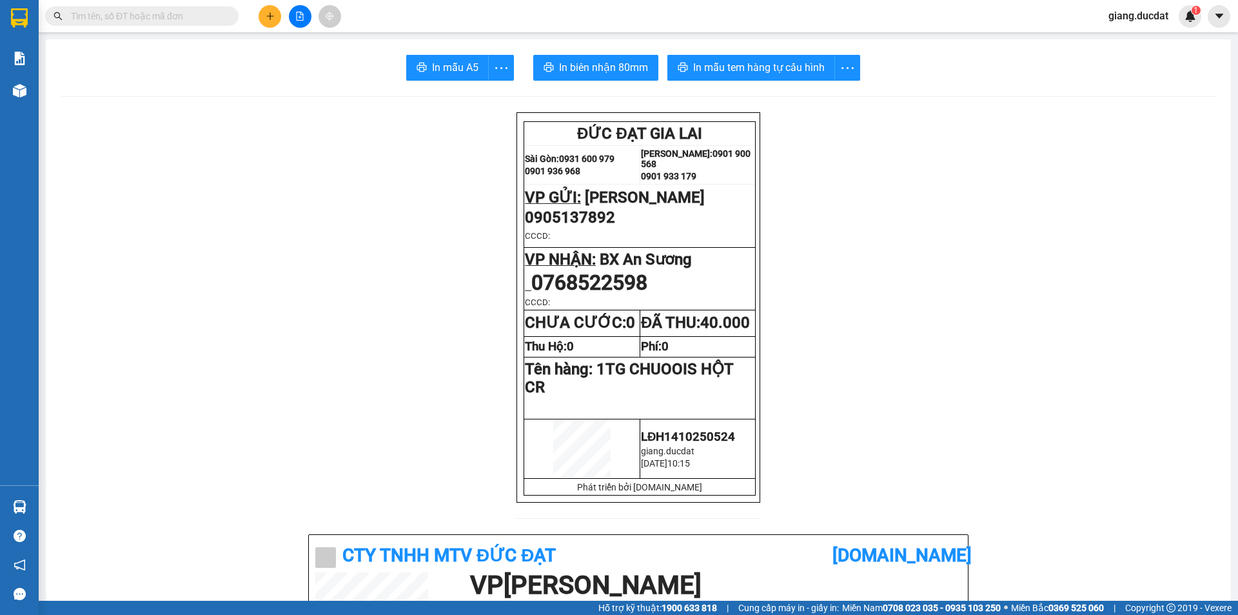
click at [152, 19] on input "text" at bounding box center [147, 16] width 152 height 14
paste input "934722662"
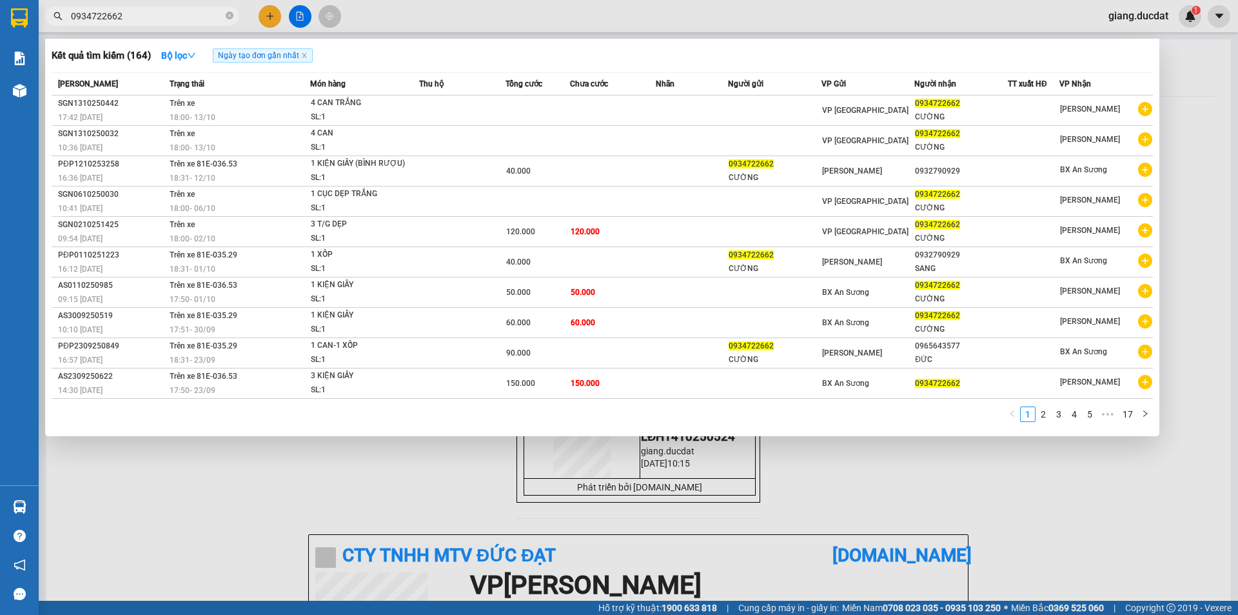
type input "0934722662"
click at [230, 14] on icon "close-circle" at bounding box center [230, 16] width 8 height 8
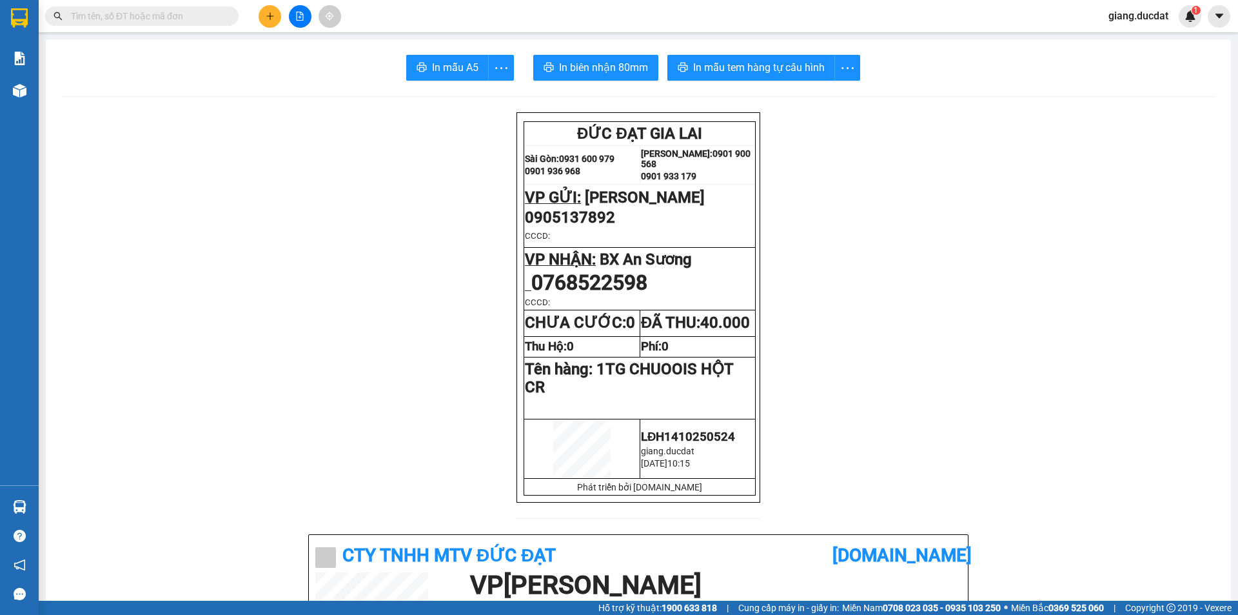
click at [201, 17] on input "text" at bounding box center [147, 16] width 152 height 14
paste input "984384234"
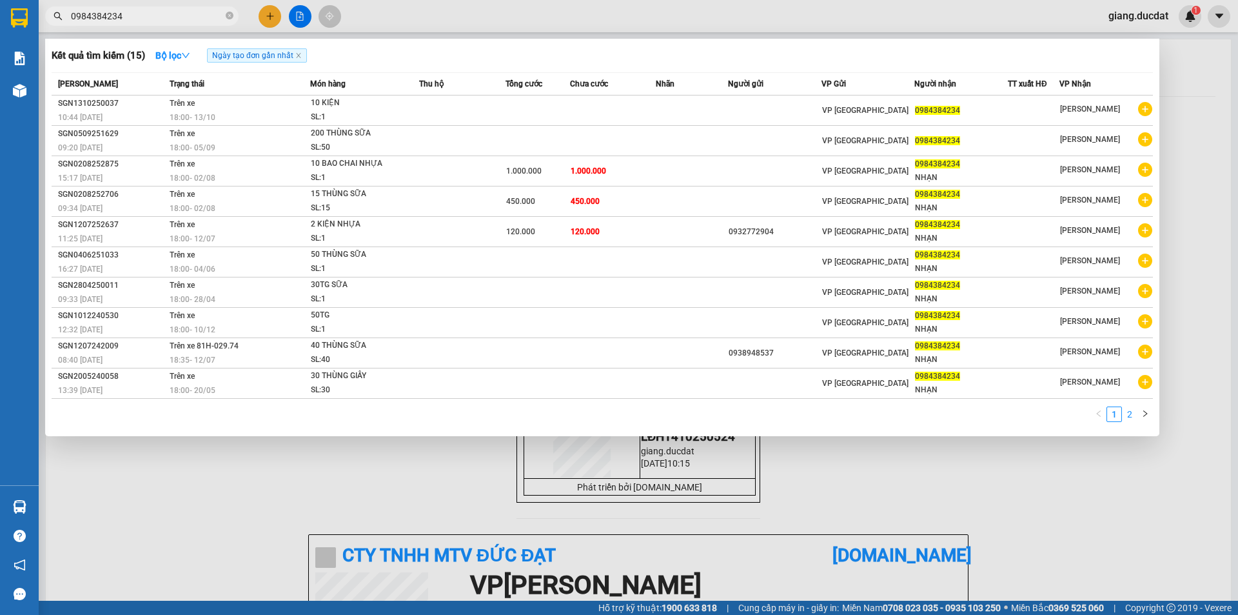
type input "0984384234"
click at [1125, 414] on link "2" at bounding box center [1130, 414] width 14 height 14
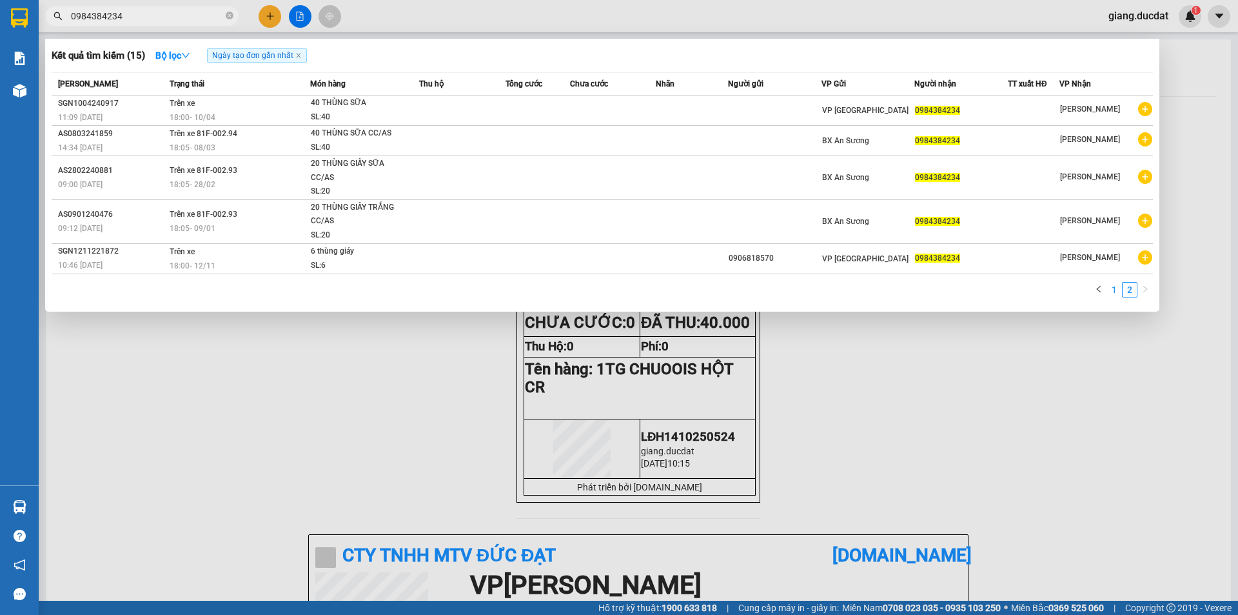
click at [1120, 293] on link "1" at bounding box center [1114, 289] width 14 height 14
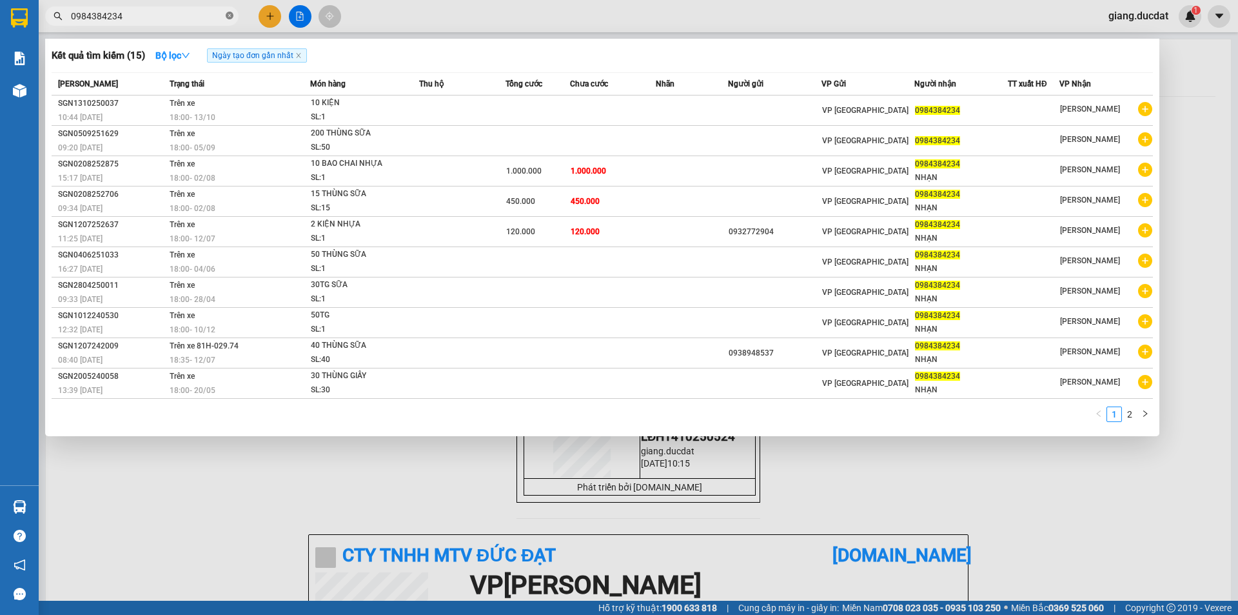
click at [232, 22] on span at bounding box center [230, 16] width 8 height 12
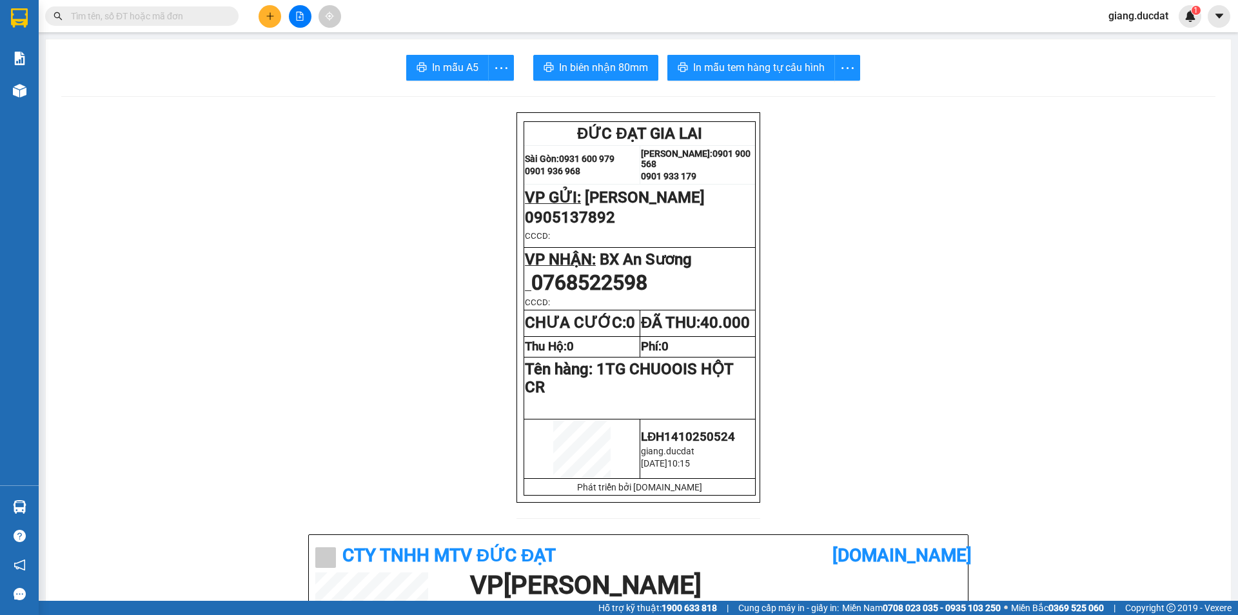
click at [213, 19] on input "text" at bounding box center [147, 16] width 152 height 14
paste input "935035655"
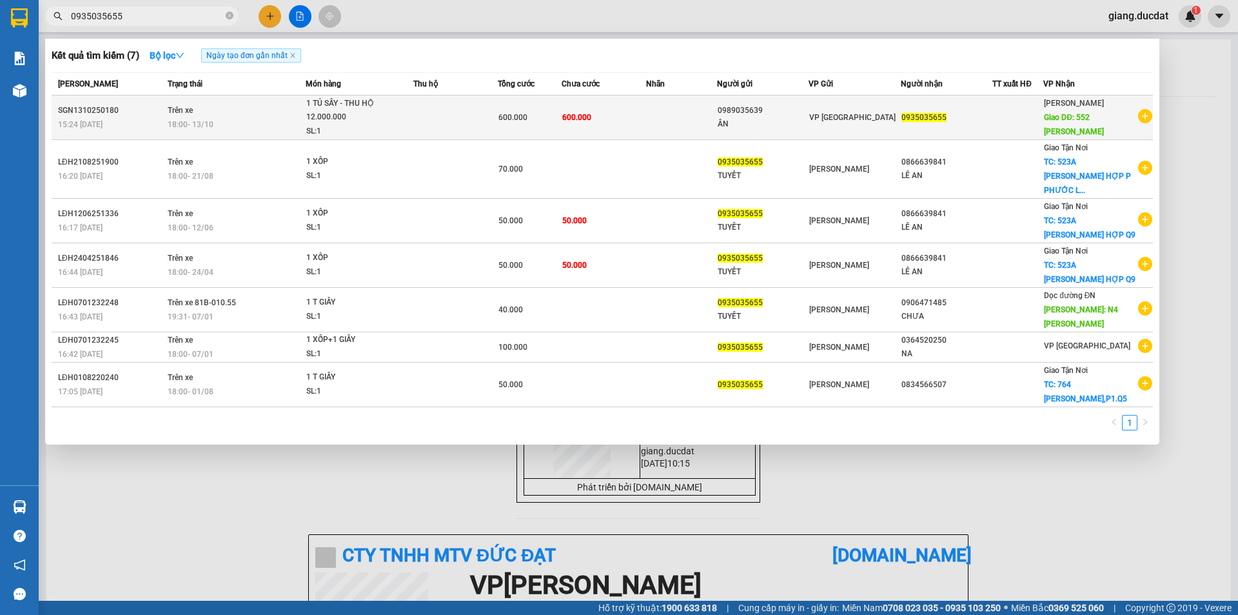
type input "0935035655"
click at [447, 121] on td at bounding box center [455, 117] width 84 height 44
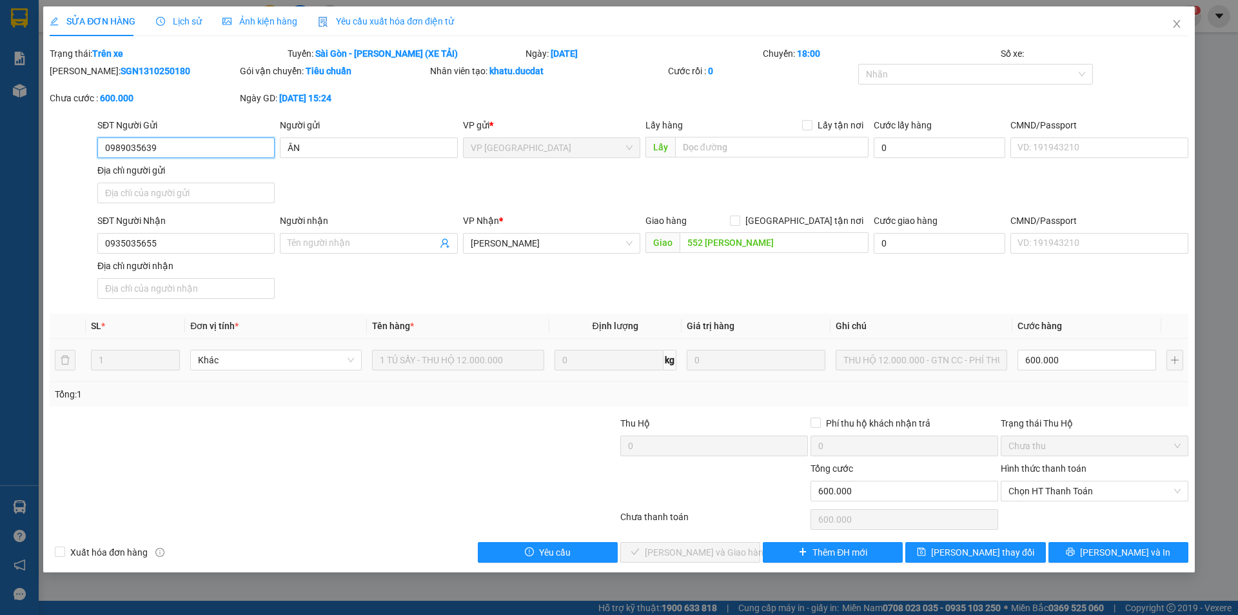
type input "0989035639"
type input "ÂN"
type input "0935035655"
type input "552 LÊ ĐẠI HÀNH"
type input "0"
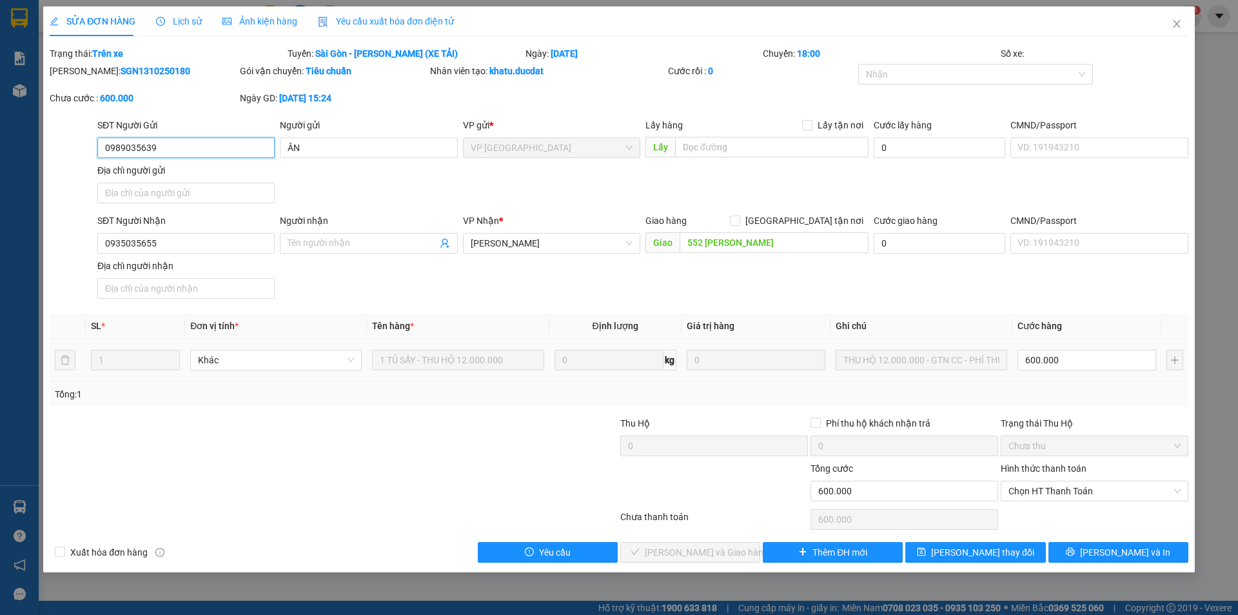
type input "600.000"
click at [1173, 26] on icon "close" at bounding box center [1177, 24] width 10 height 10
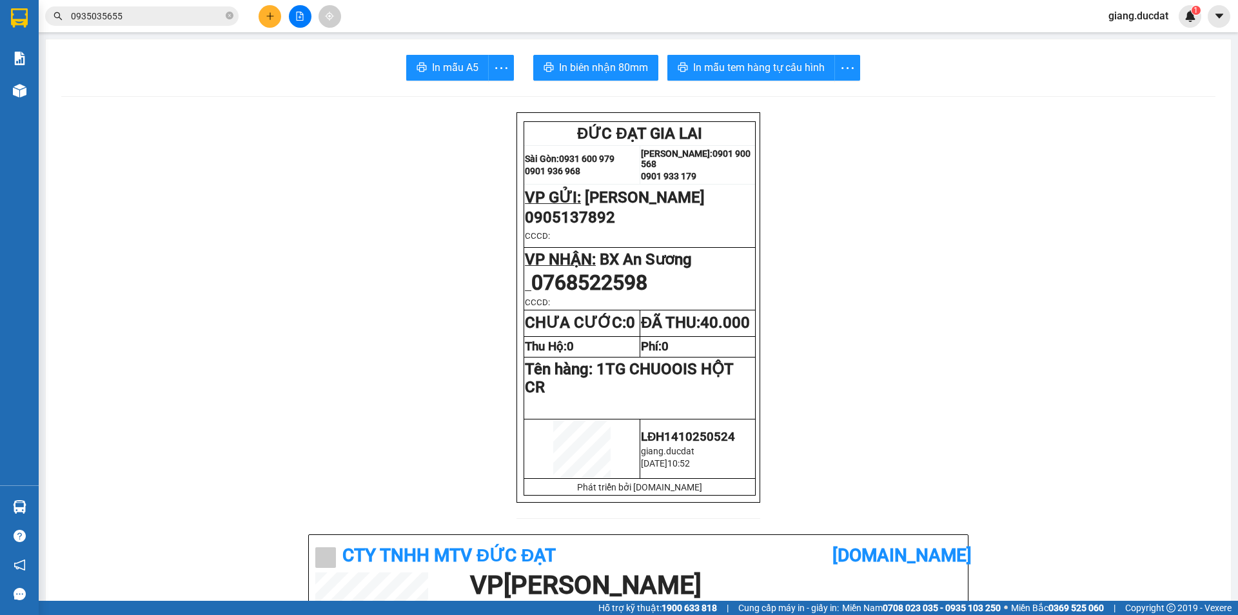
click at [231, 14] on icon "close-circle" at bounding box center [230, 16] width 8 height 8
paste input "976895129"
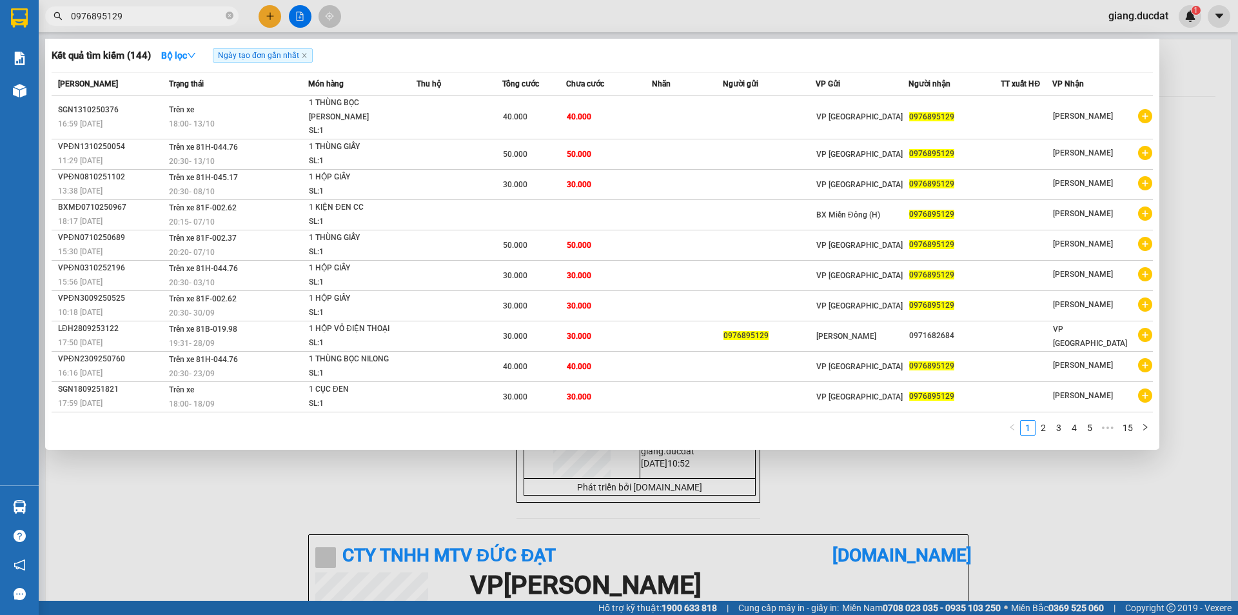
type input "0976895129"
click at [231, 14] on icon "close-circle" at bounding box center [230, 16] width 8 height 8
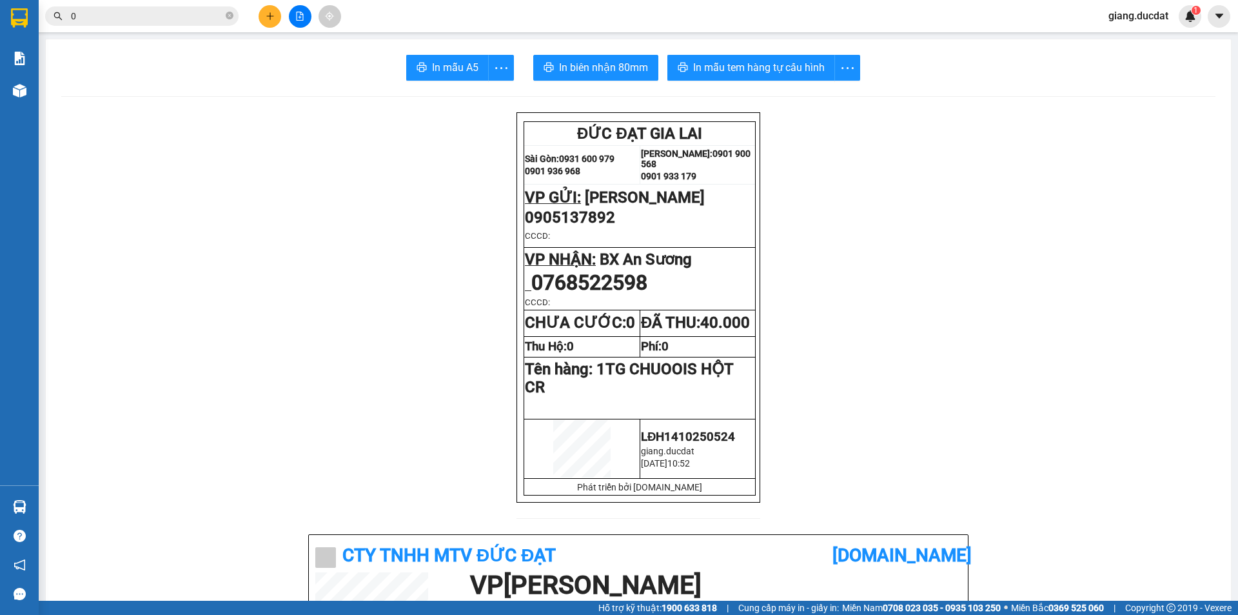
paste input "934727555"
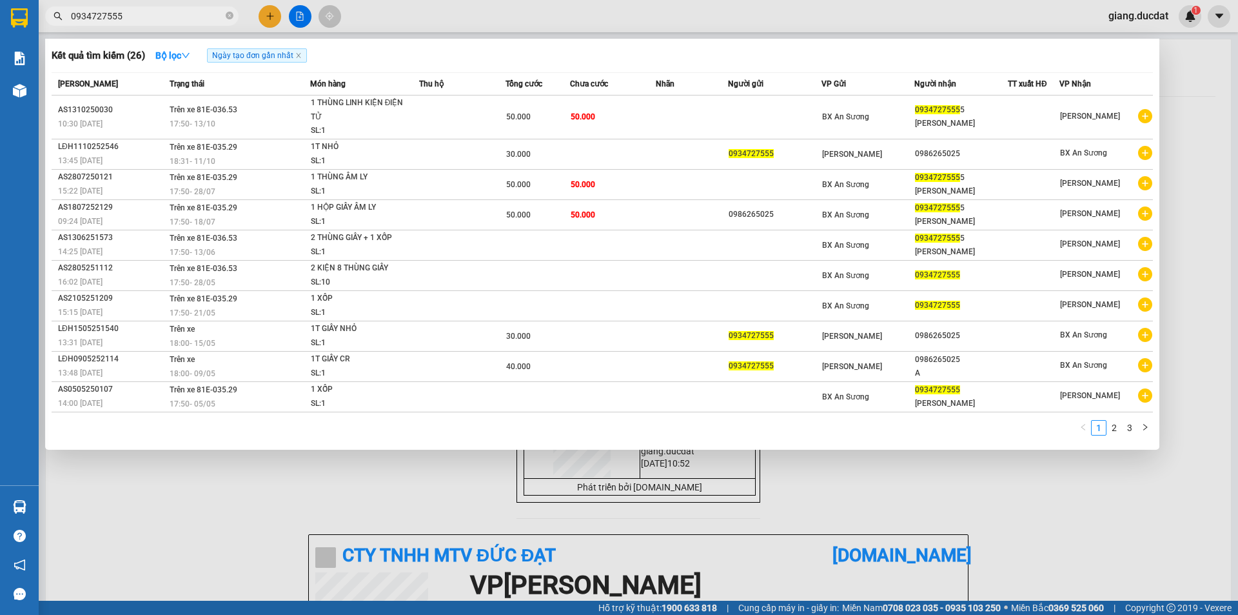
type input "0934727555"
click at [229, 19] on icon "close-circle" at bounding box center [230, 16] width 8 height 8
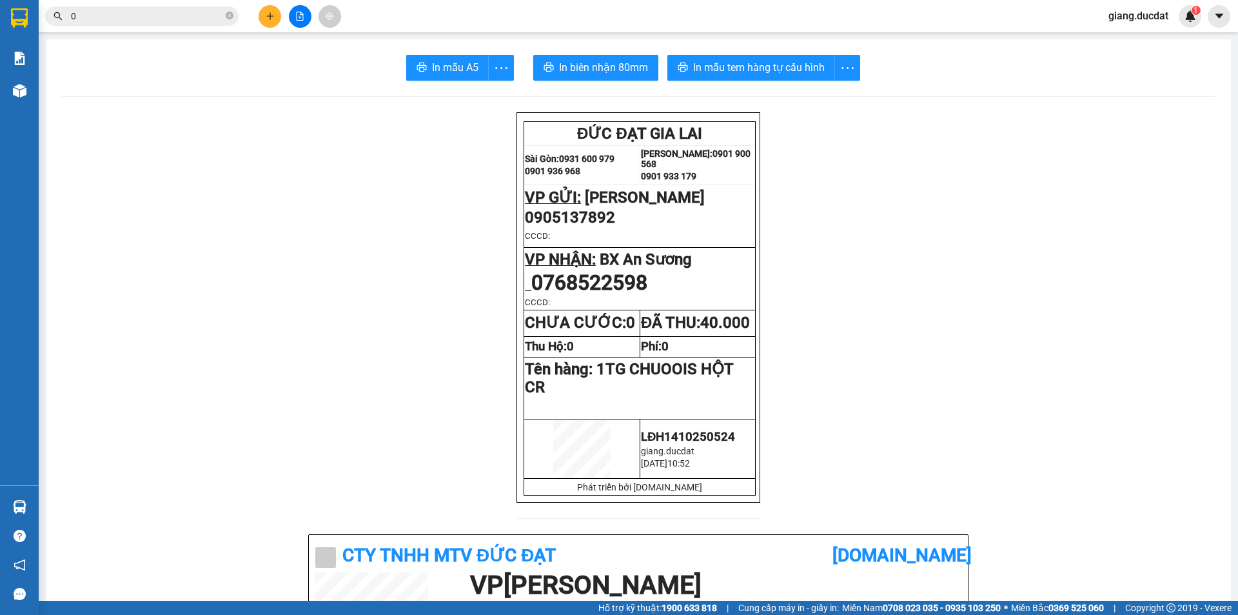
paste input "775564113"
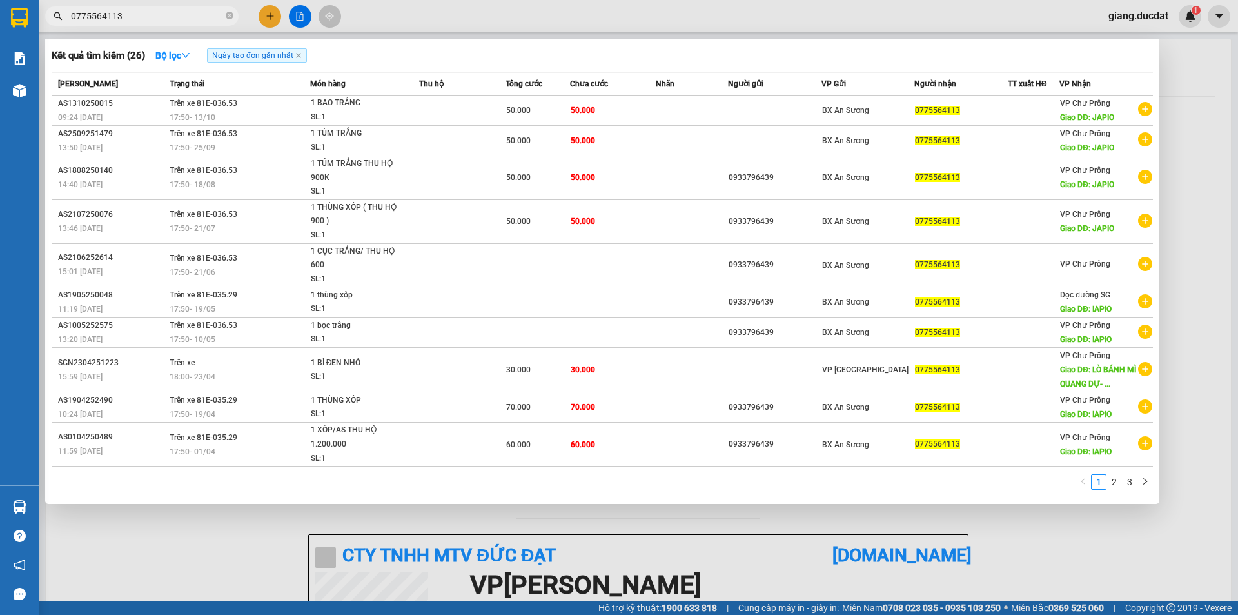
type input "0775564113"
click at [226, 21] on span at bounding box center [230, 16] width 8 height 12
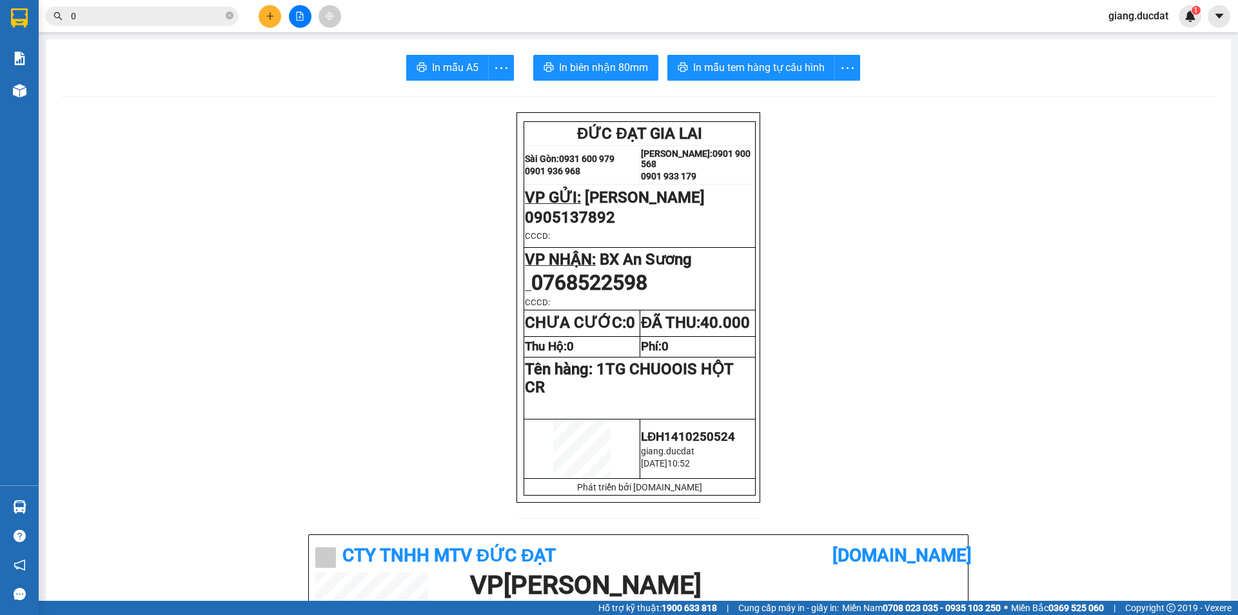
paste input "934722662"
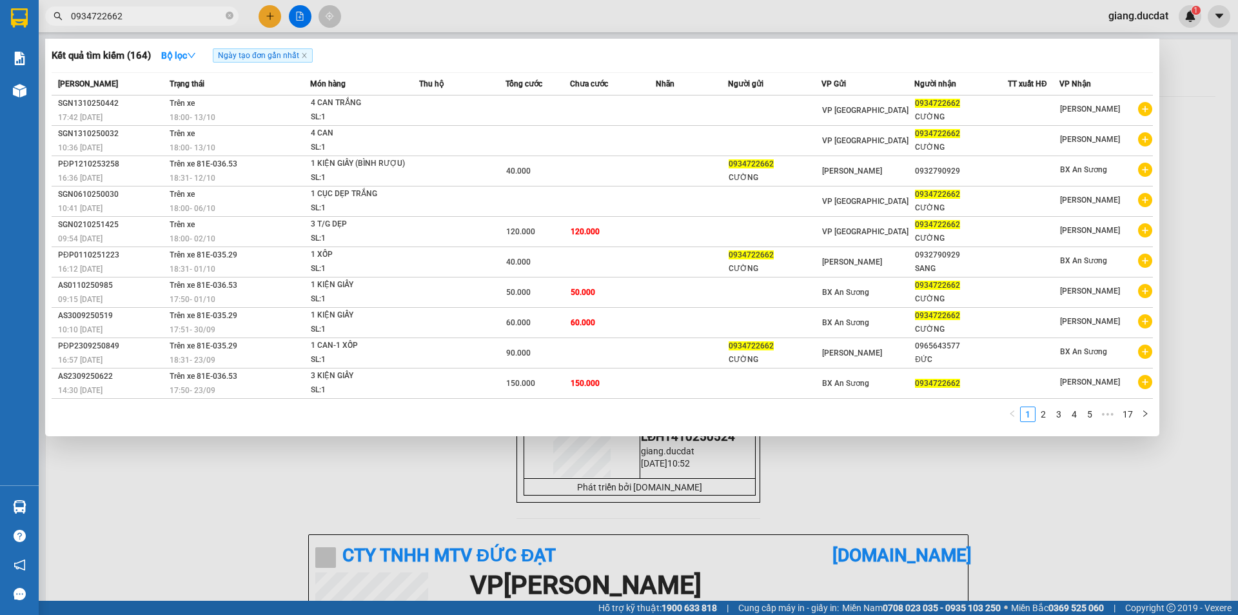
type input "0934722662"
drag, startPoint x: 224, startPoint y: 14, endPoint x: 231, endPoint y: 13, distance: 7.2
click at [226, 14] on span "0934722662" at bounding box center [141, 15] width 193 height 19
click at [231, 13] on icon "close-circle" at bounding box center [230, 16] width 8 height 8
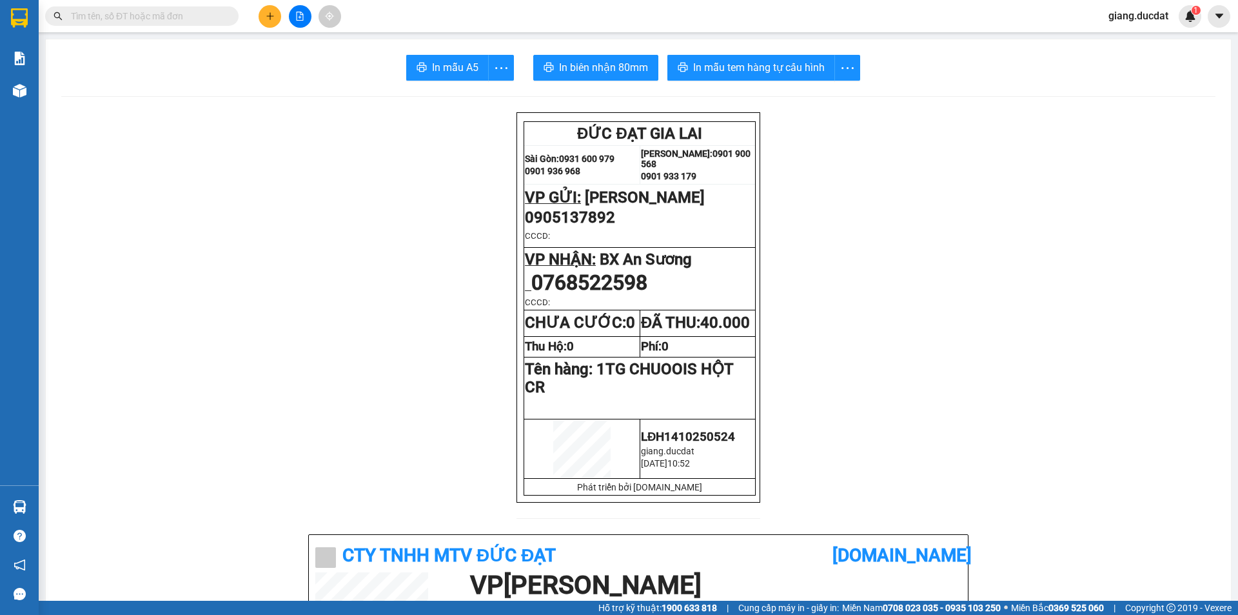
click at [215, 14] on input "text" at bounding box center [147, 16] width 152 height 14
paste input "984384234"
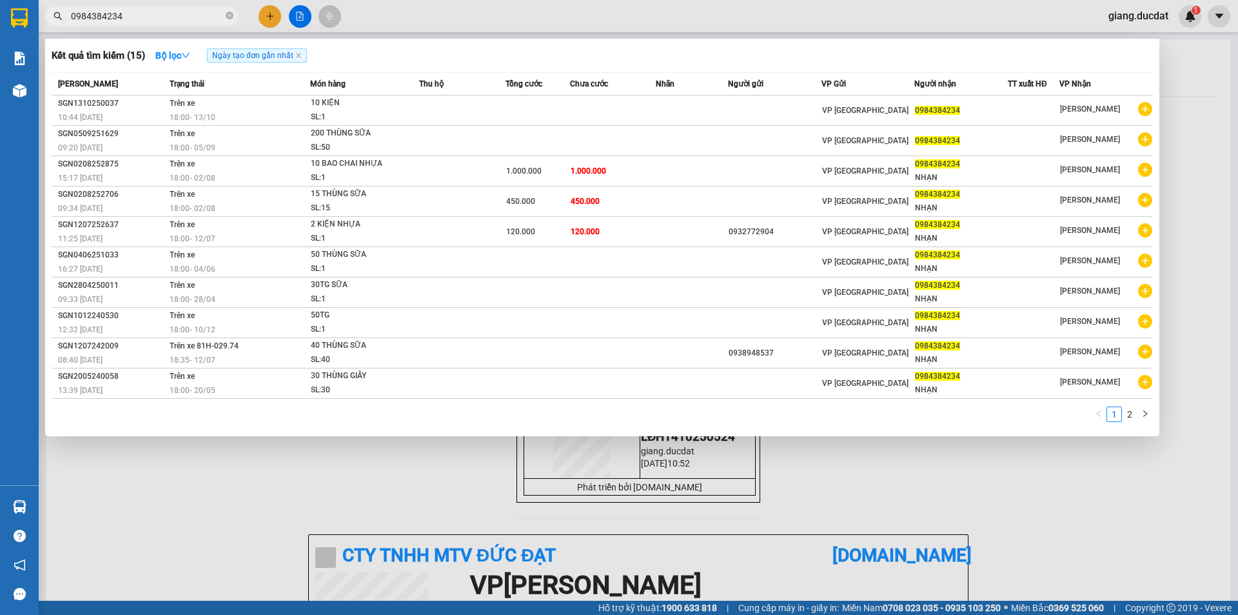
type input "0984384234"
click at [271, 11] on div at bounding box center [619, 307] width 1238 height 615
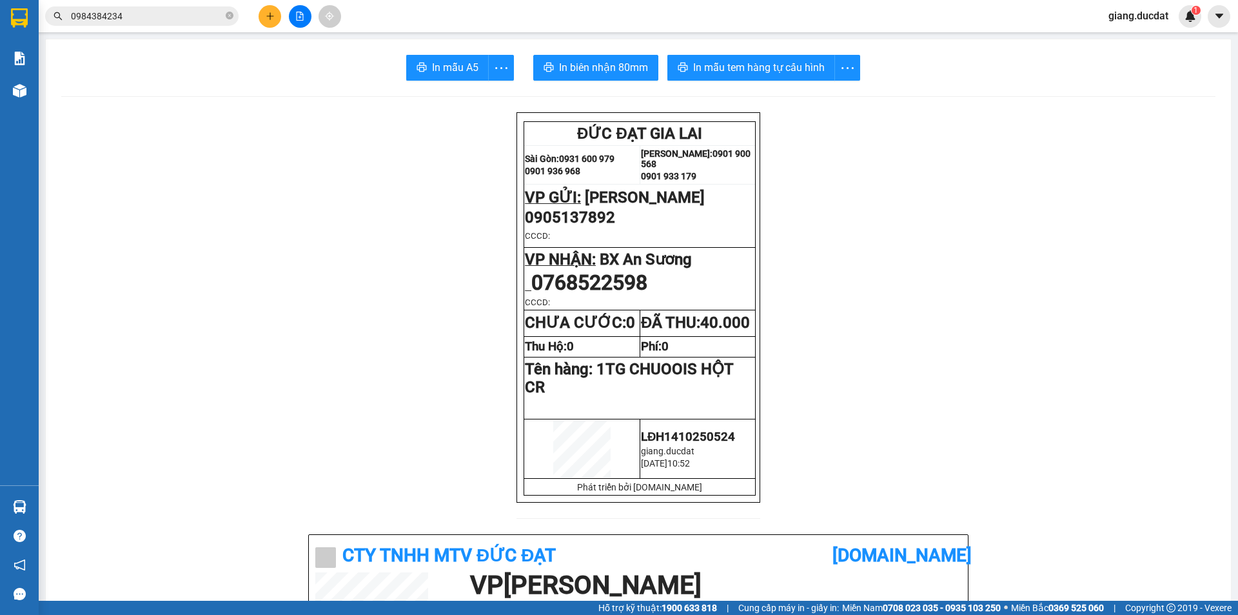
click at [271, 11] on button at bounding box center [270, 16] width 23 height 23
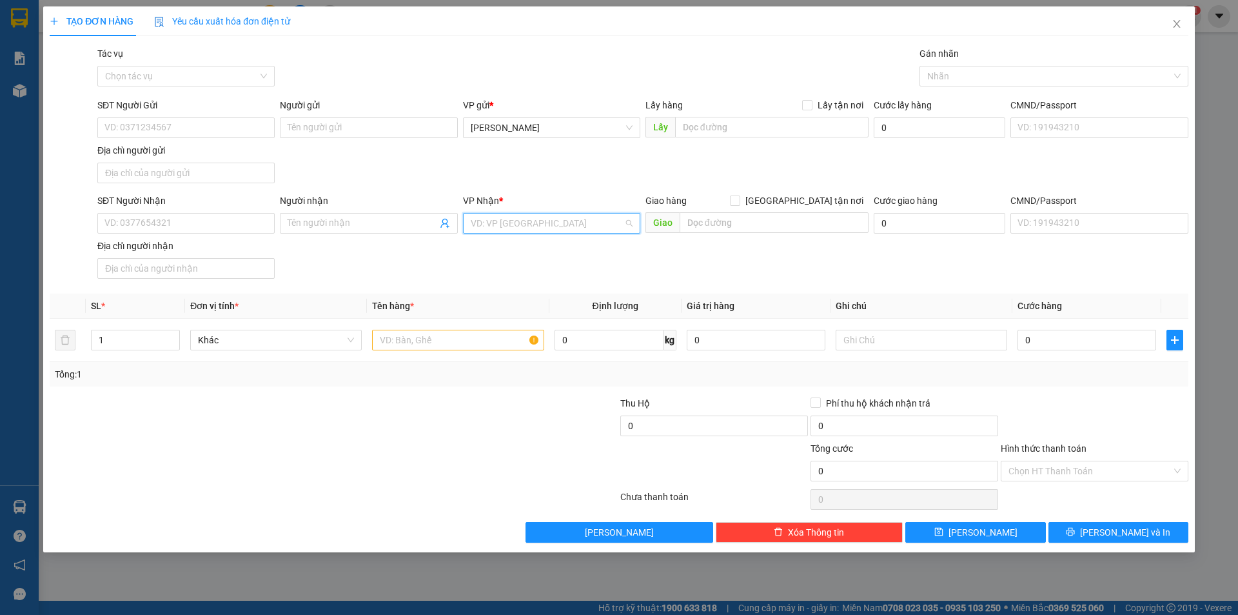
click at [571, 221] on input "search" at bounding box center [547, 222] width 153 height 19
type input "DỌC"
click at [533, 289] on div "Dọc đường SG" at bounding box center [552, 290] width 162 height 14
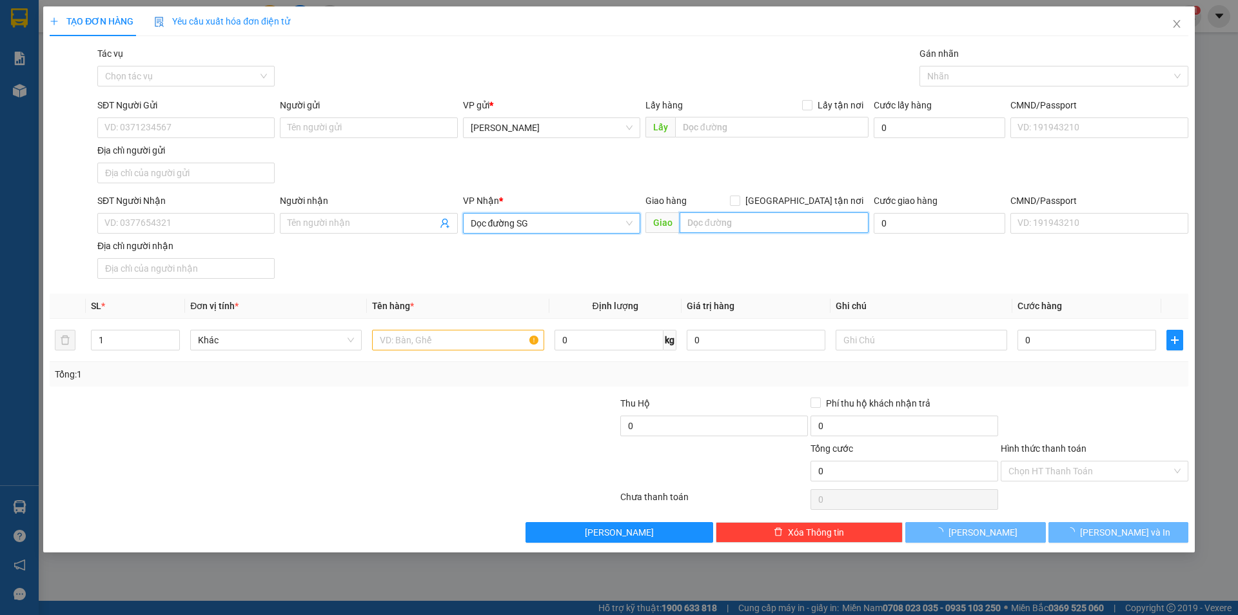
click at [738, 220] on input "text" at bounding box center [774, 222] width 189 height 21
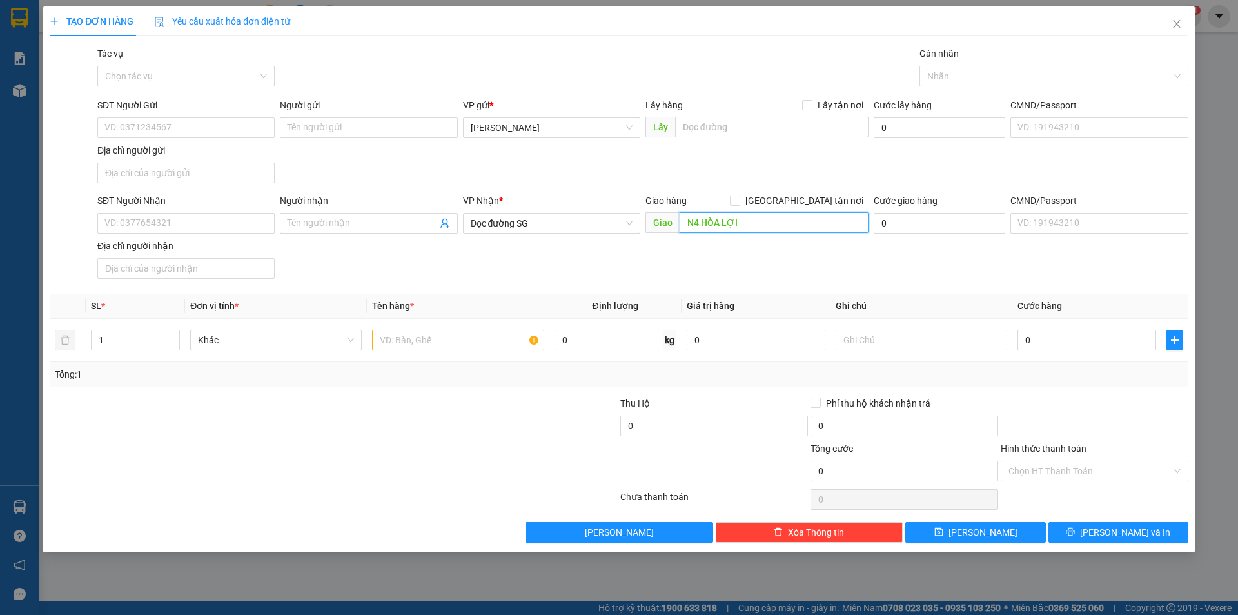
type input "N4 HÒA LỢI"
click at [423, 340] on input "text" at bounding box center [458, 340] width 172 height 21
type input "1T XỐP CUA CR"
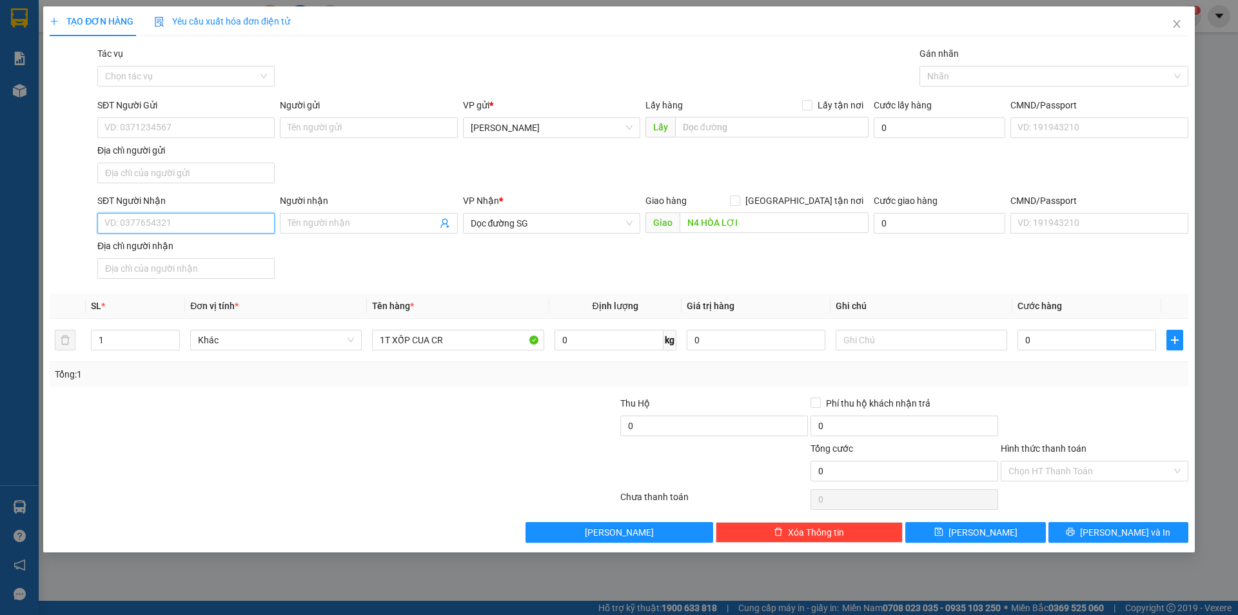
click at [191, 221] on input "SĐT Người Nhận" at bounding box center [185, 223] width 177 height 21
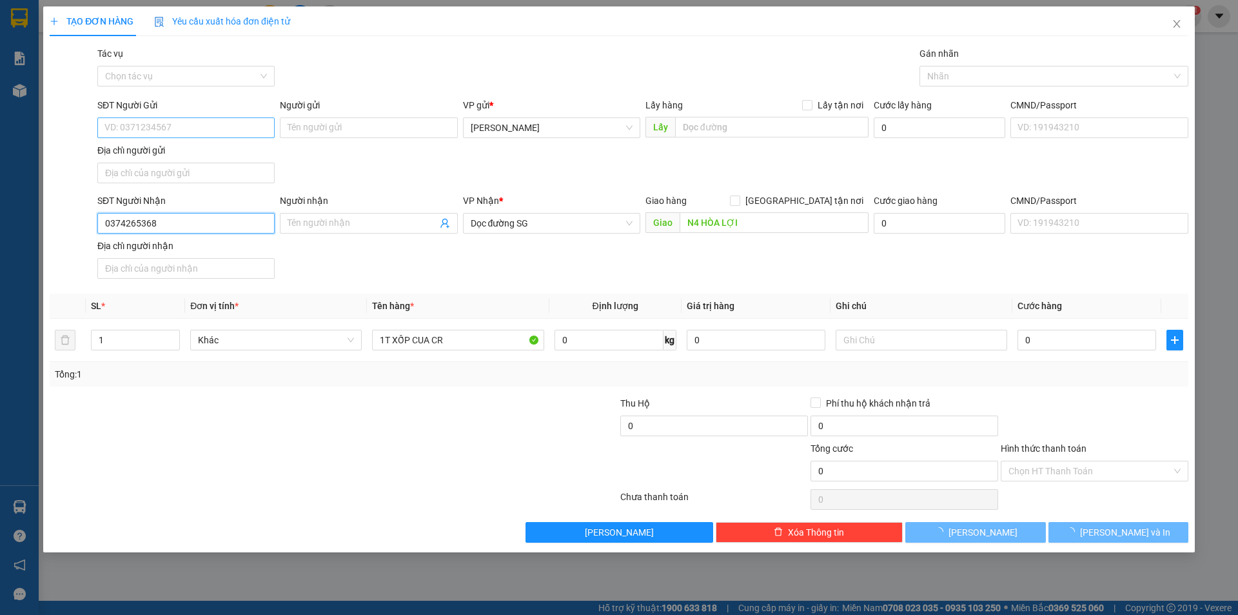
type input "0374265368"
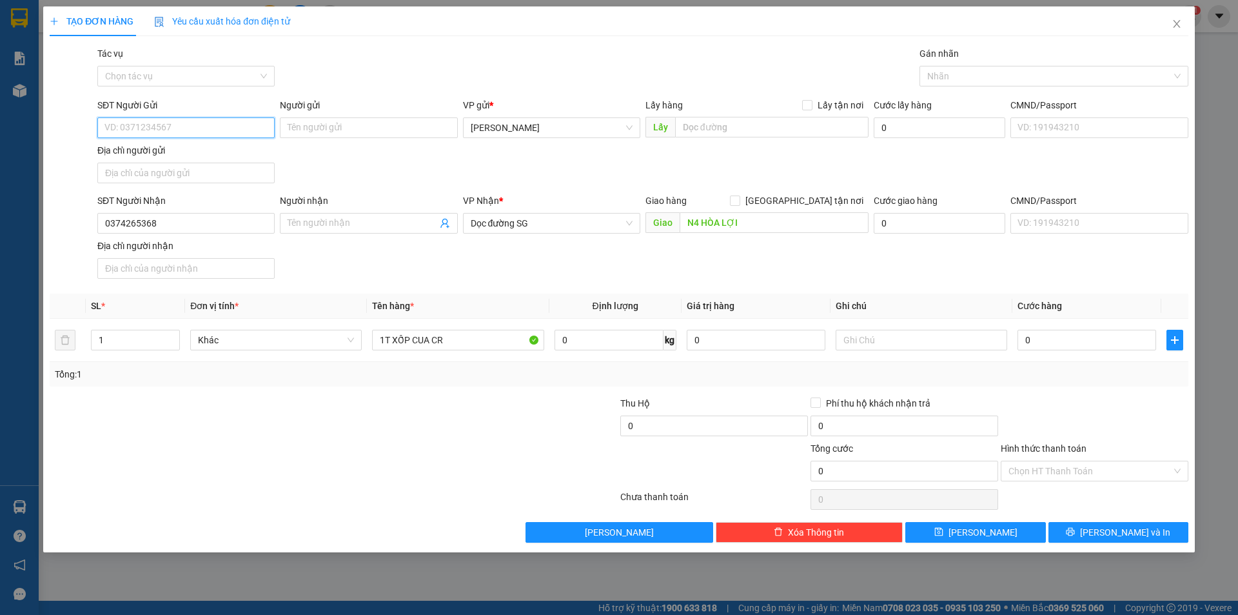
click at [173, 118] on input "SĐT Người Gửi" at bounding box center [185, 127] width 177 height 21
type input "0922877555"
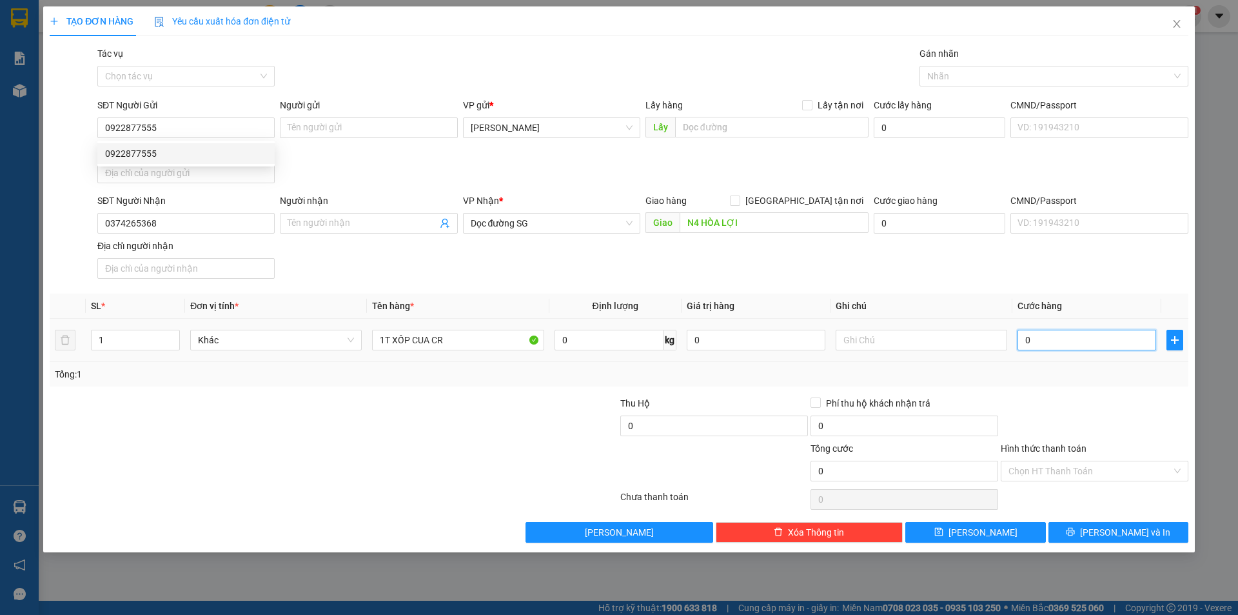
click at [1032, 343] on input "0" at bounding box center [1087, 340] width 139 height 21
type input "6"
type input "60"
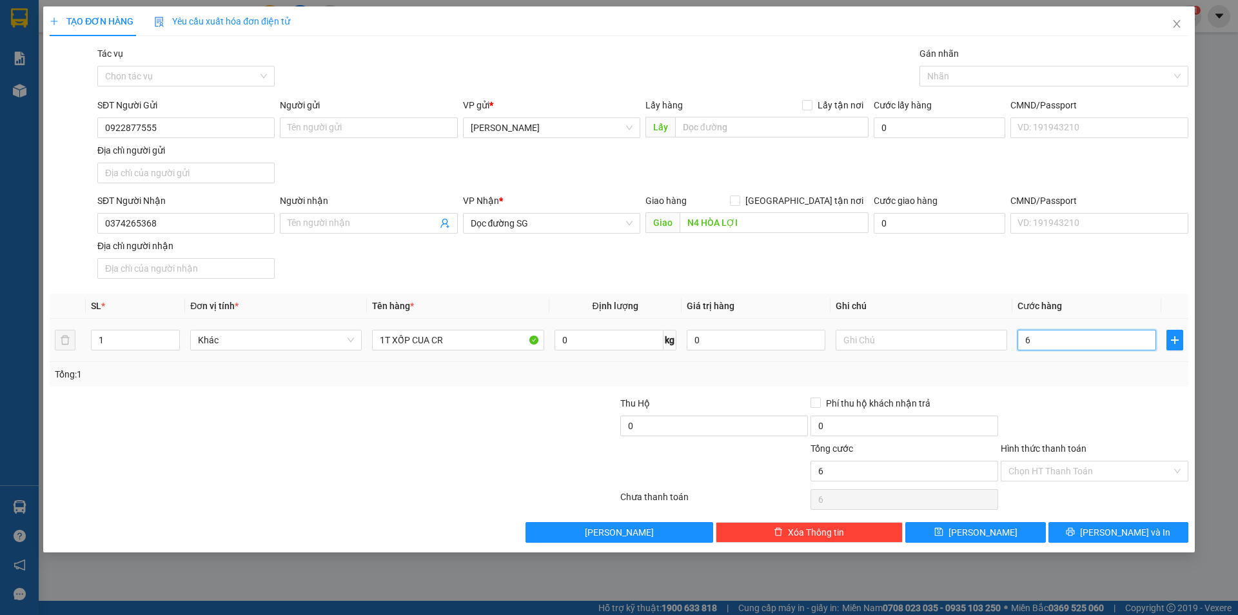
type input "60"
drag, startPoint x: 1023, startPoint y: 430, endPoint x: 1055, endPoint y: 460, distance: 44.3
click at [1024, 430] on div at bounding box center [1095, 418] width 190 height 45
click at [1061, 473] on input "Hình thức thanh toán" at bounding box center [1090, 470] width 163 height 19
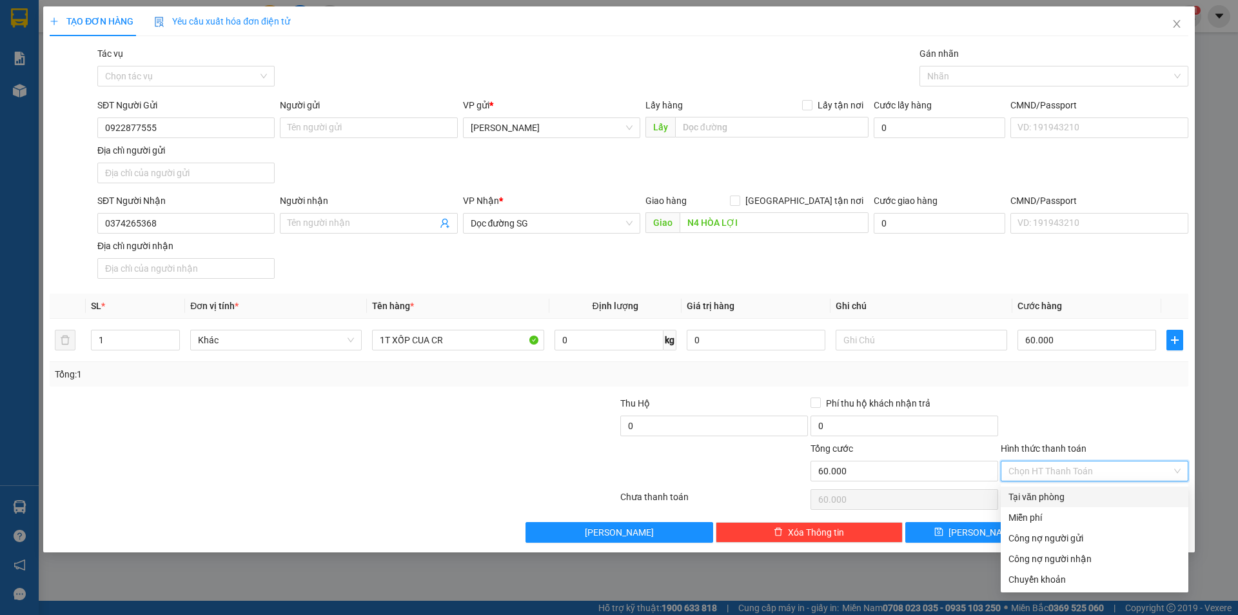
click at [1060, 500] on div "Tại văn phòng" at bounding box center [1095, 496] width 172 height 14
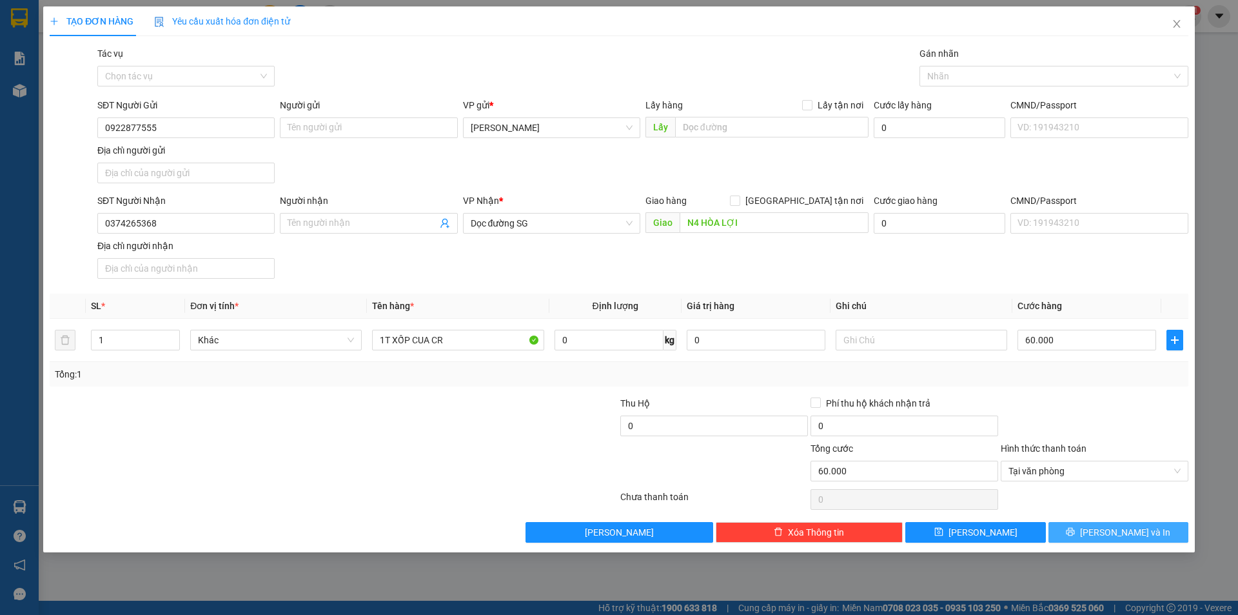
click at [1075, 527] on icon "printer" at bounding box center [1070, 531] width 9 height 9
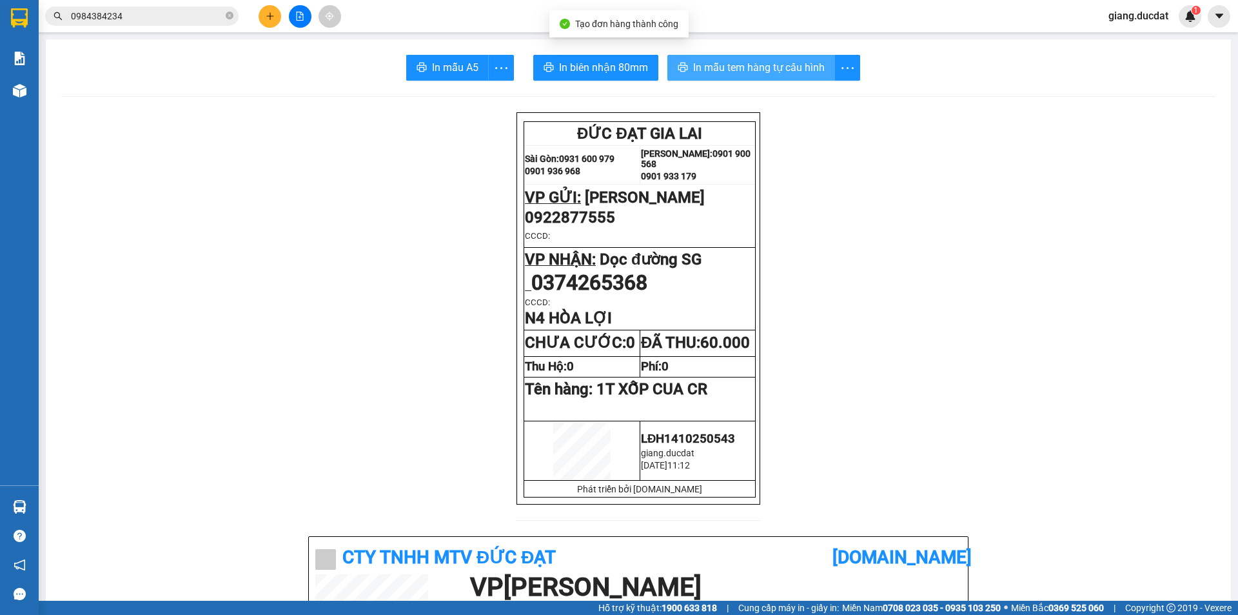
click at [780, 63] on span "In mẫu tem hàng tự cấu hình" at bounding box center [759, 67] width 132 height 16
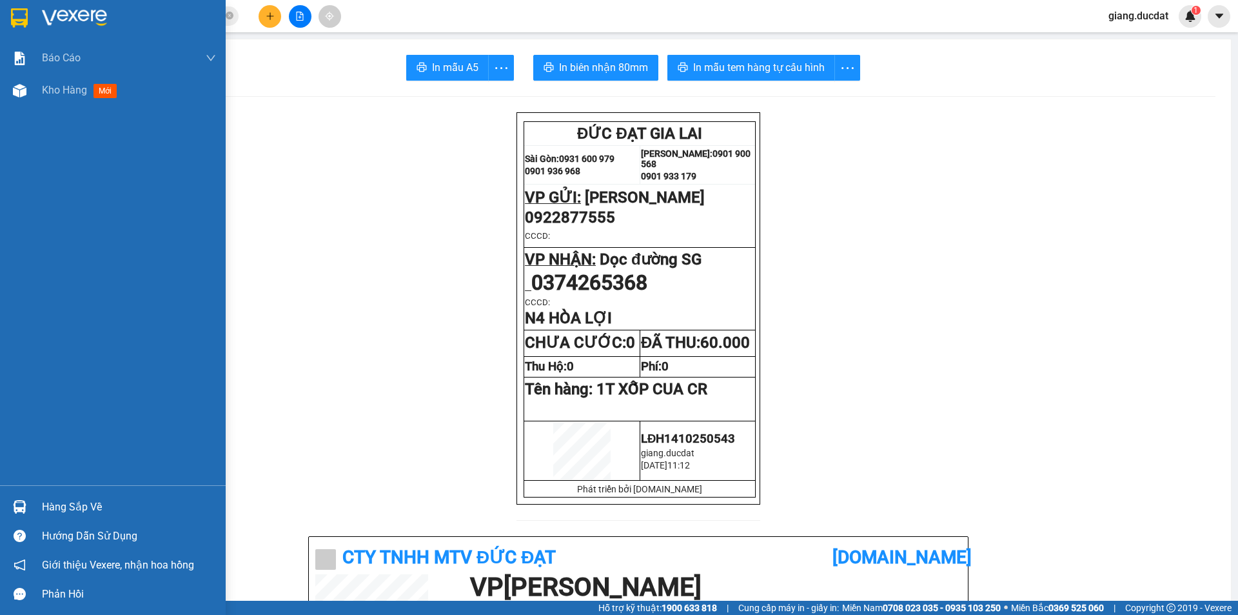
click at [26, 17] on img at bounding box center [19, 17] width 17 height 19
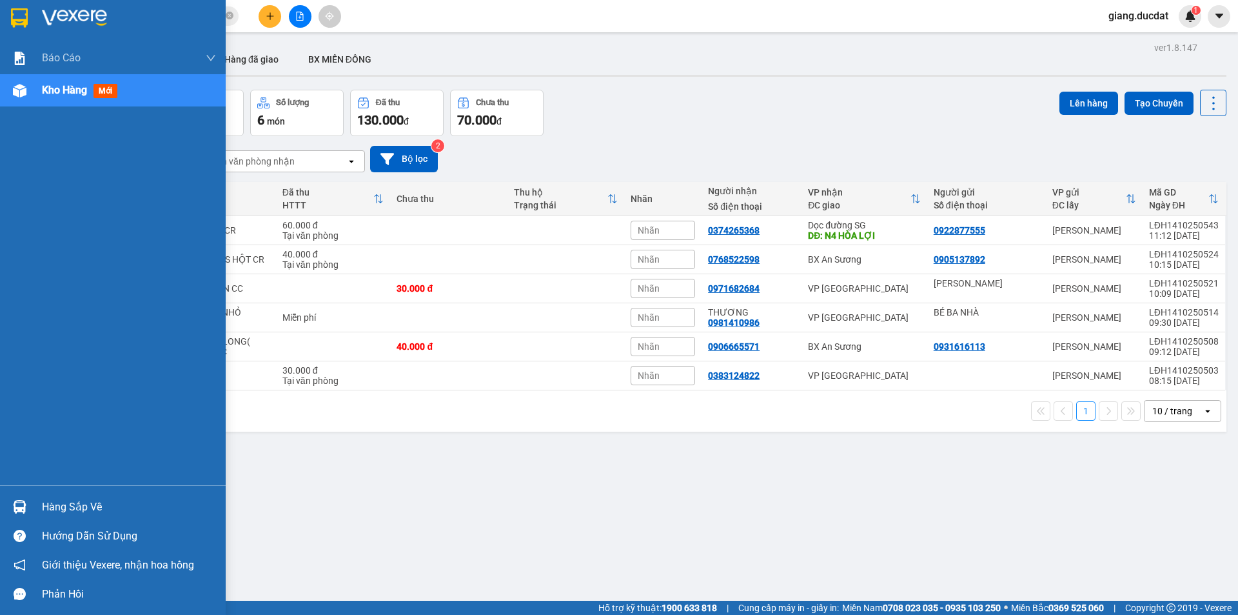
click at [43, 15] on img at bounding box center [74, 17] width 65 height 19
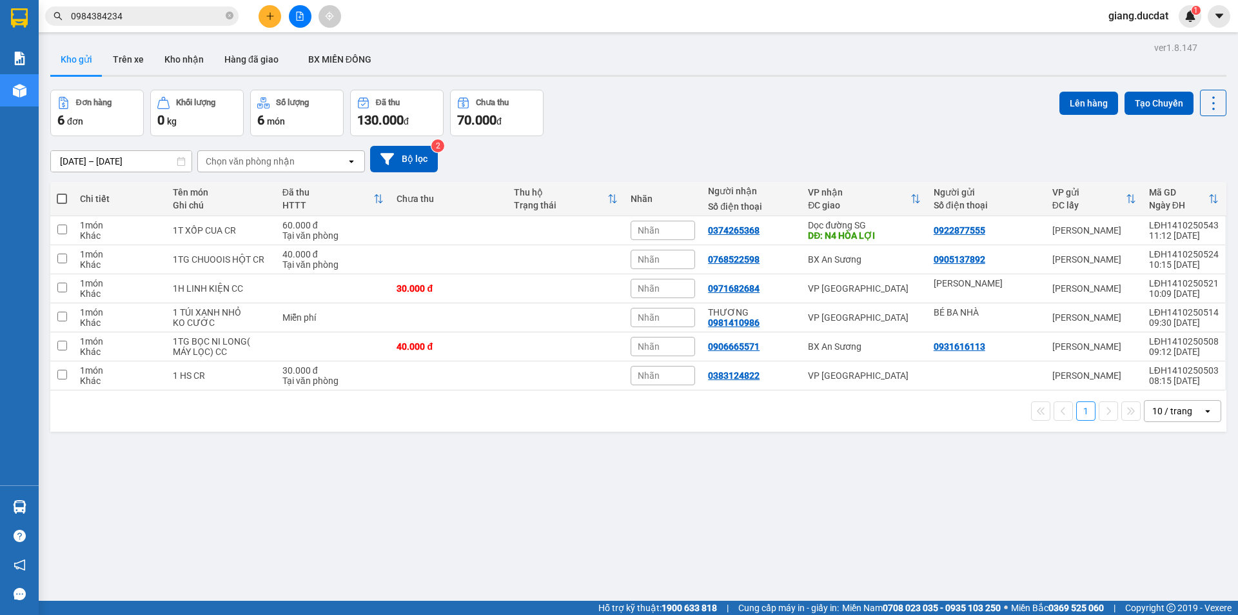
click at [233, 16] on span "0984384234" at bounding box center [141, 15] width 193 height 19
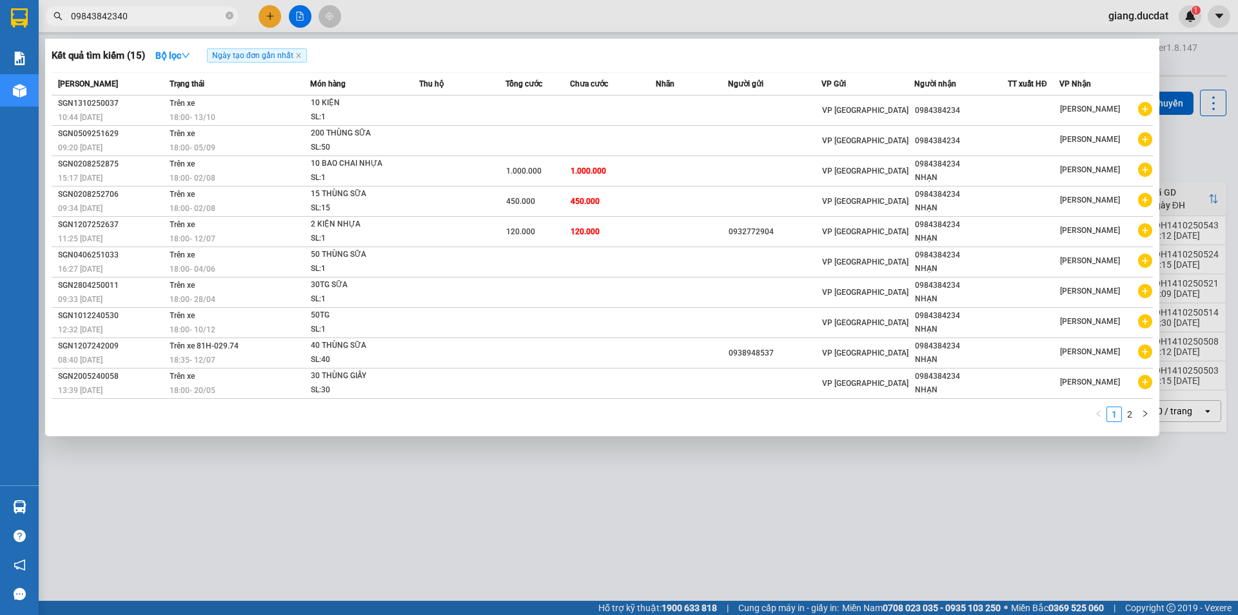
paste input "977115789"
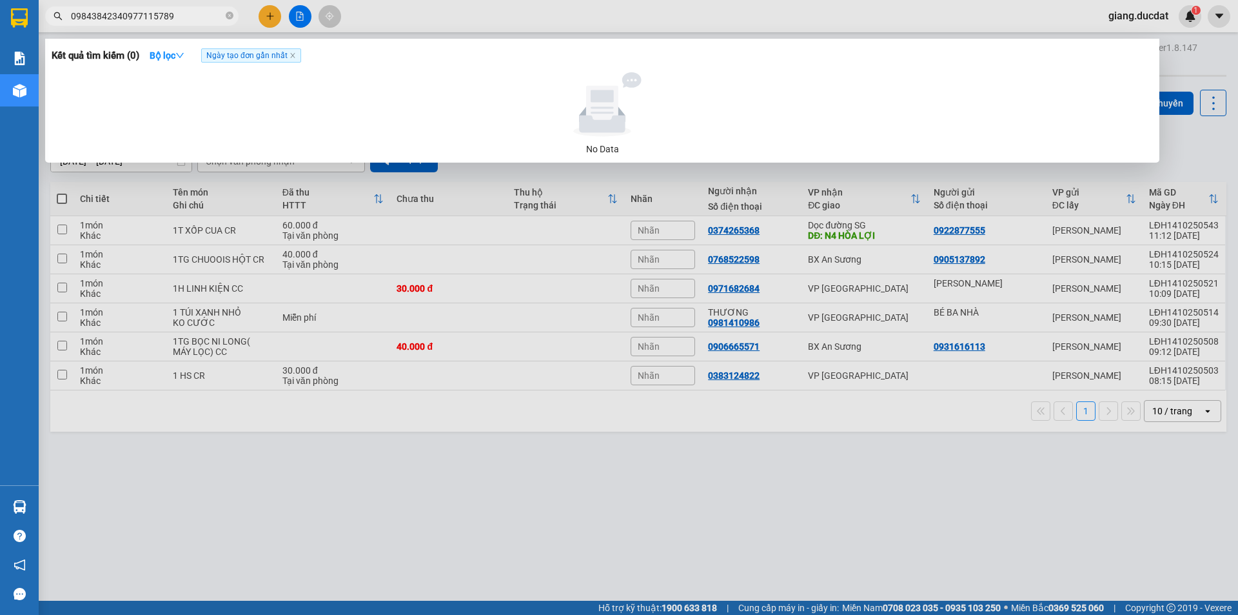
type input "09843842340977115789"
click at [224, 12] on span "09843842340977115789" at bounding box center [141, 15] width 193 height 19
click at [224, 17] on span "09843842340977115789" at bounding box center [141, 15] width 193 height 19
click at [228, 15] on icon "close-circle" at bounding box center [230, 16] width 8 height 8
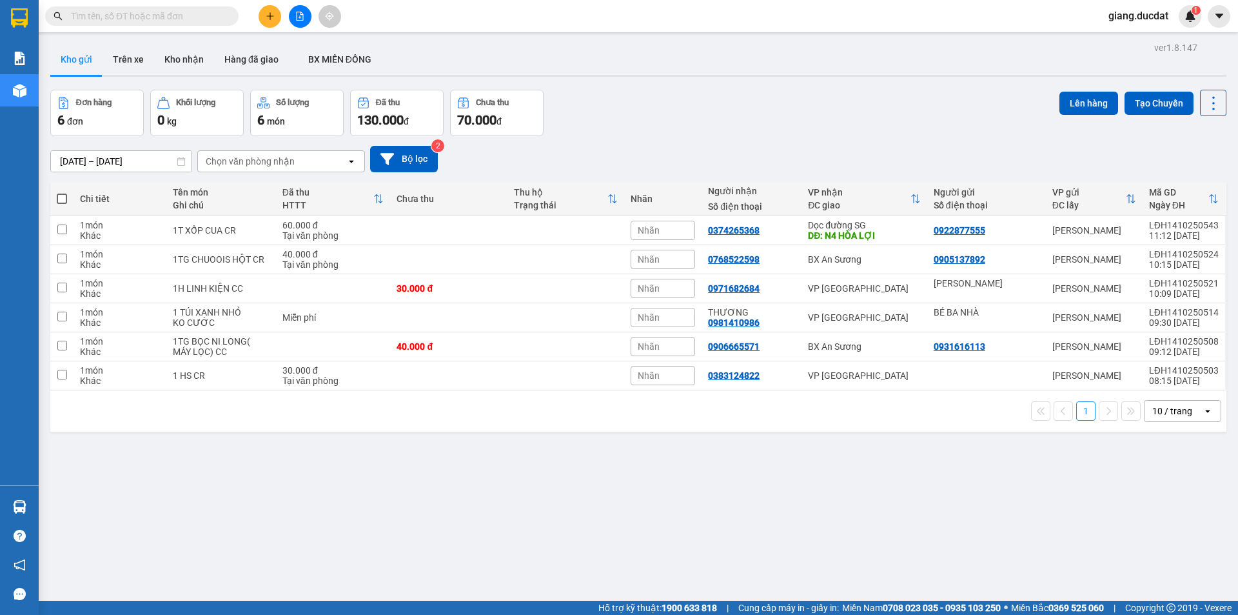
click at [210, 16] on input "text" at bounding box center [147, 16] width 152 height 14
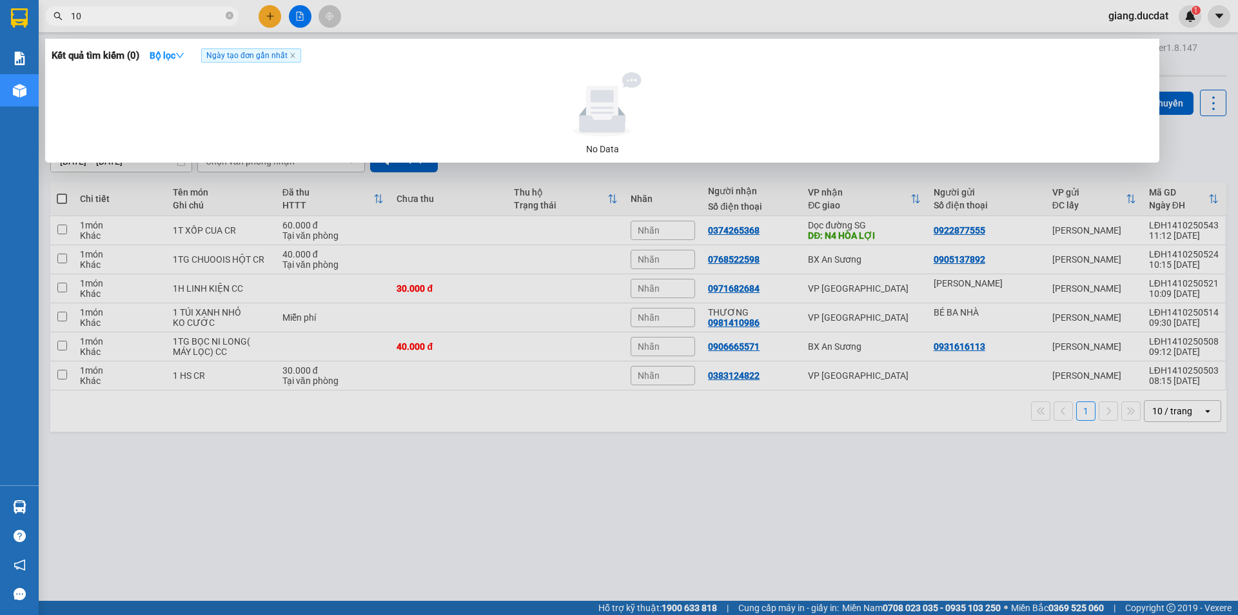
paste input "977115789"
type input "10977115789"
click at [230, 19] on icon "close-circle" at bounding box center [230, 16] width 8 height 8
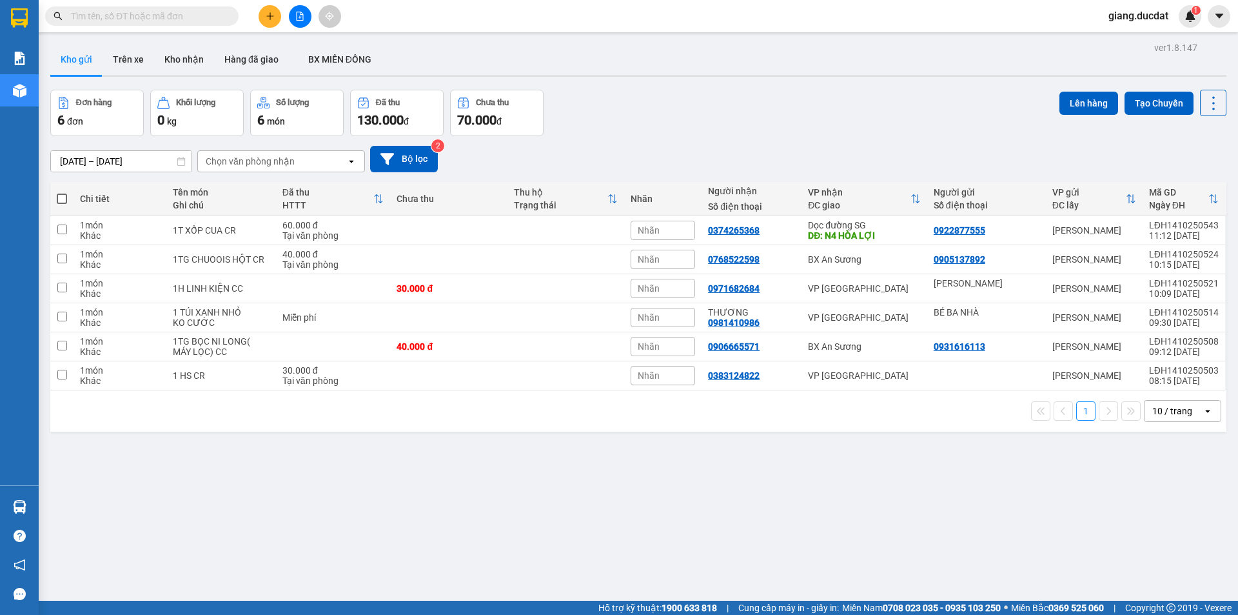
click at [215, 17] on input "text" at bounding box center [147, 16] width 152 height 14
paste input "977115789"
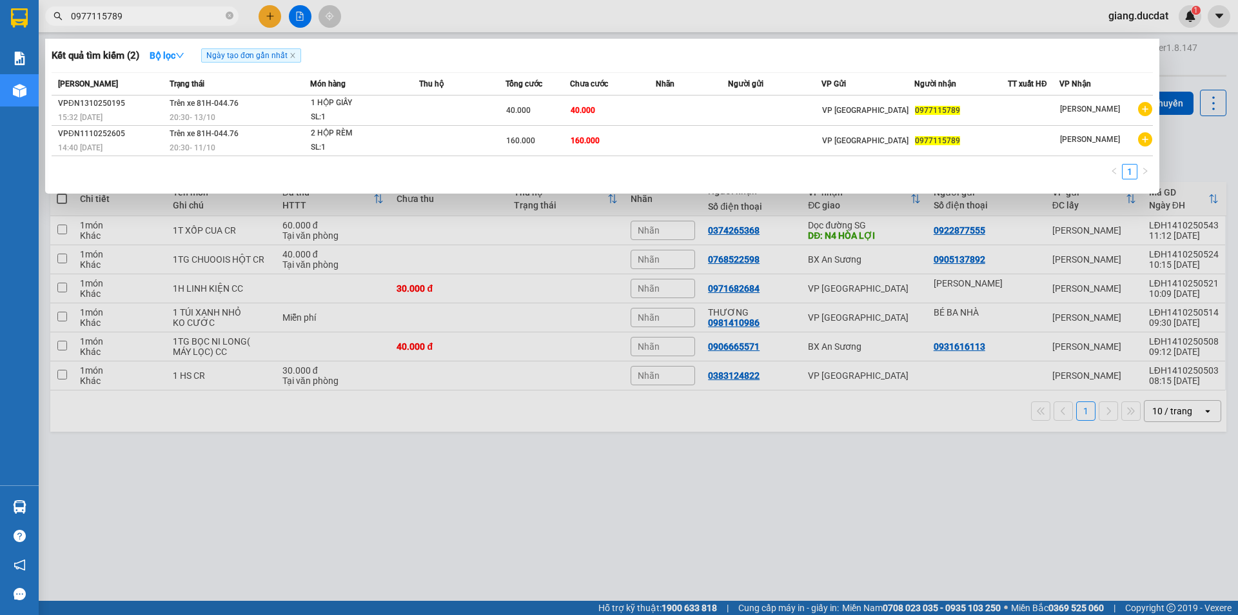
type input "0977115789"
click at [267, 10] on div at bounding box center [619, 307] width 1238 height 615
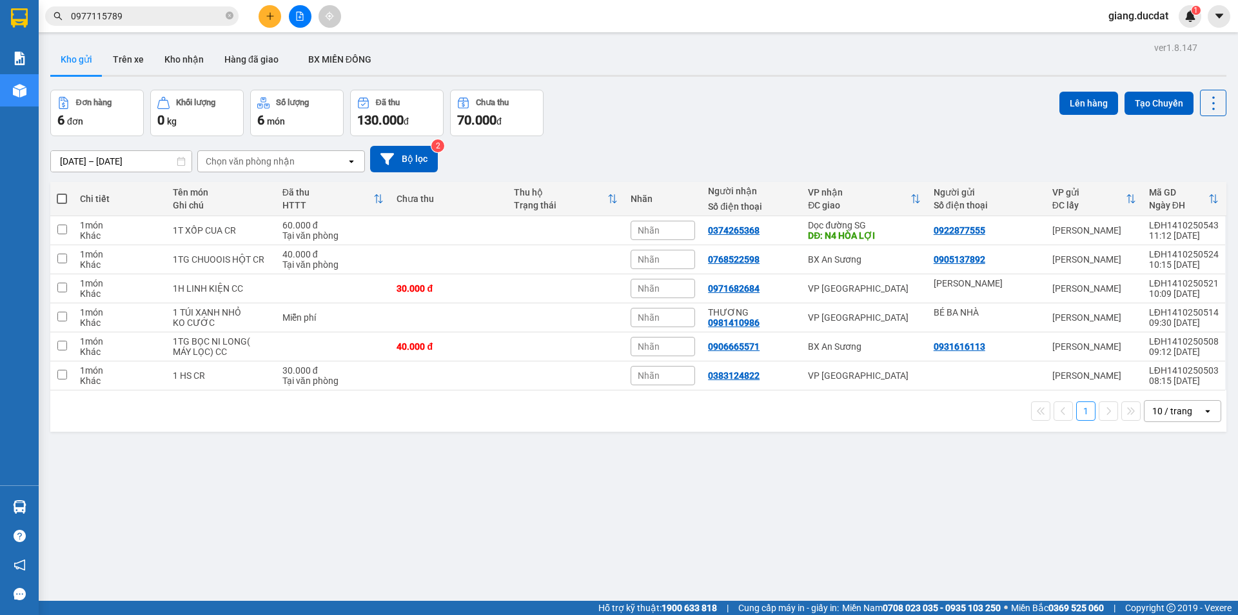
click at [267, 10] on button at bounding box center [270, 16] width 23 height 23
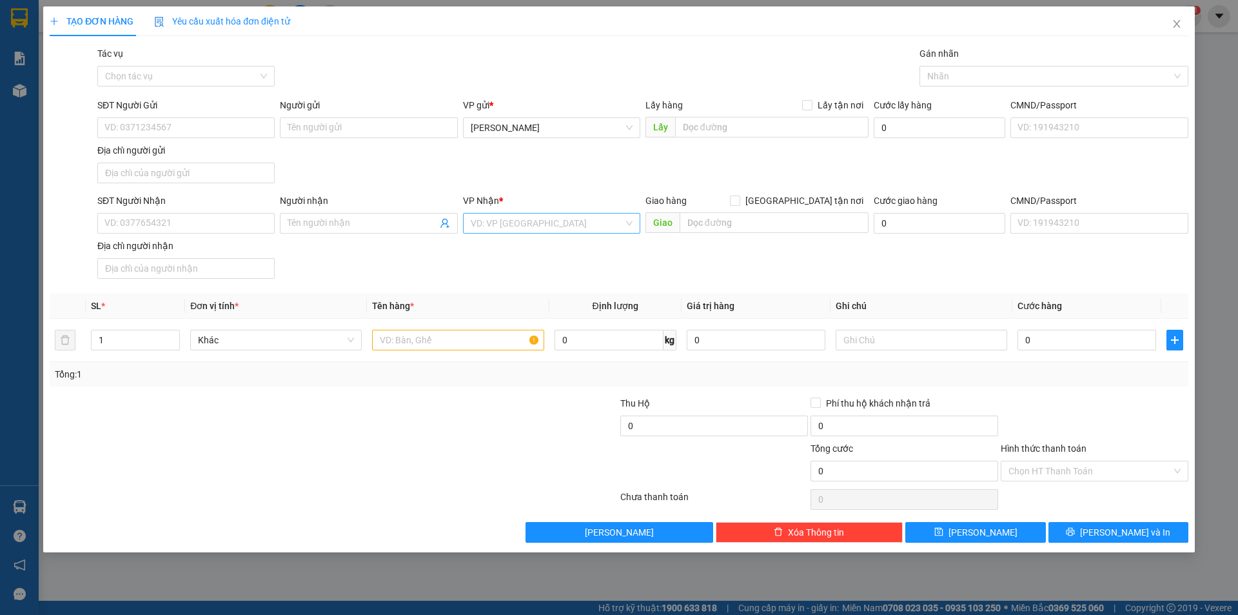
click at [504, 221] on input "search" at bounding box center [547, 222] width 153 height 19
type input "DDAF"
click at [420, 275] on div "SĐT Người Nhận VD: 0377654321 Người nhận Tên người nhận VP Nhận * VD: VP Sài Gò…" at bounding box center [643, 238] width 1096 height 90
click at [514, 230] on input "search" at bounding box center [547, 222] width 153 height 19
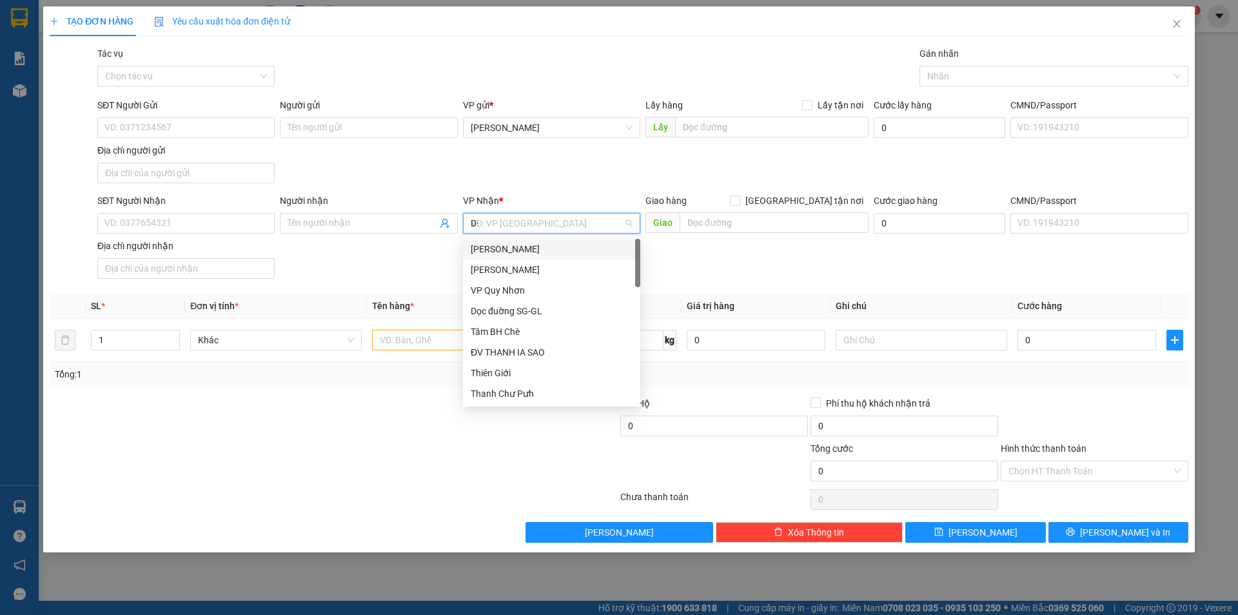
type input "D"
type input "ĐÀ"
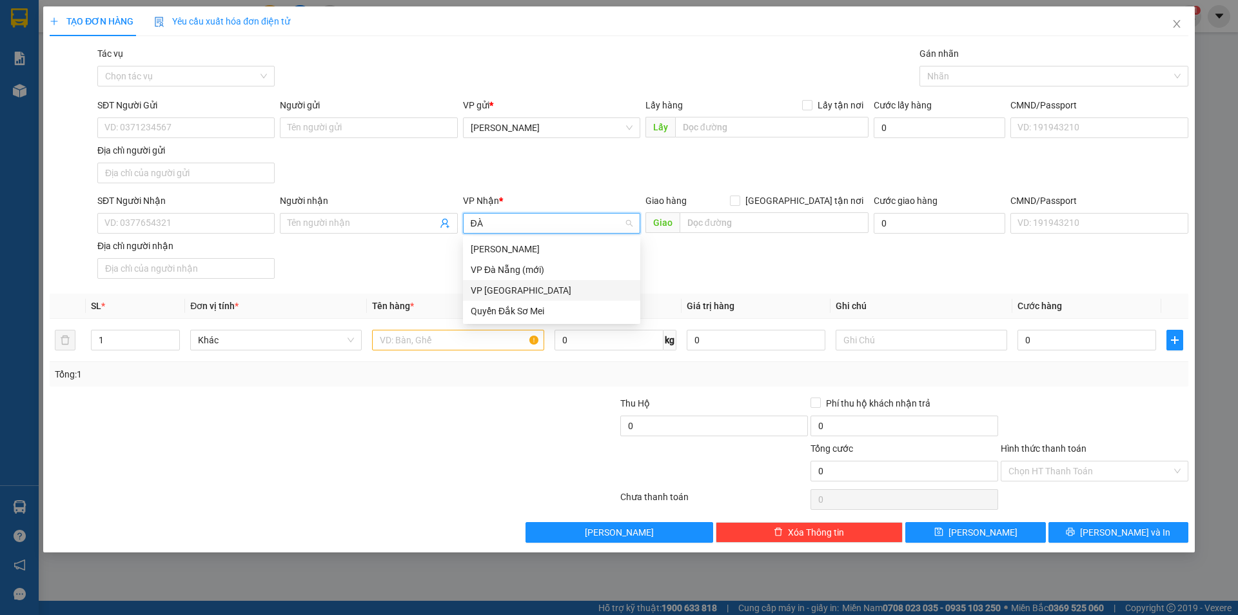
click at [507, 286] on div "VP [GEOGRAPHIC_DATA]" at bounding box center [552, 290] width 162 height 14
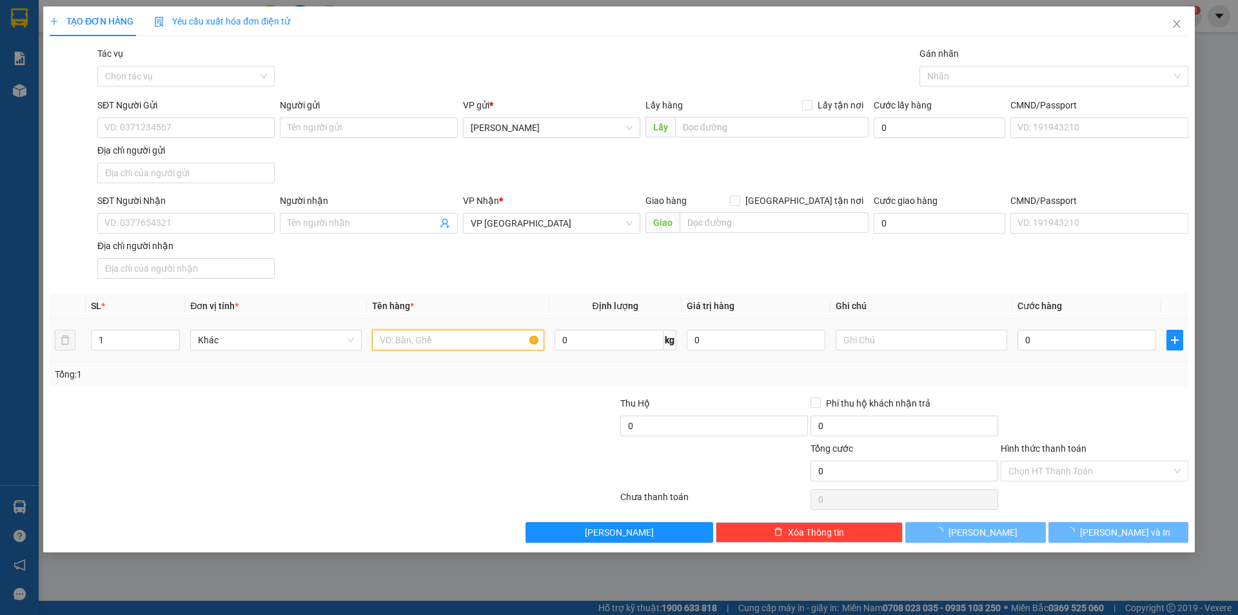
click at [440, 339] on input "text" at bounding box center [458, 340] width 172 height 21
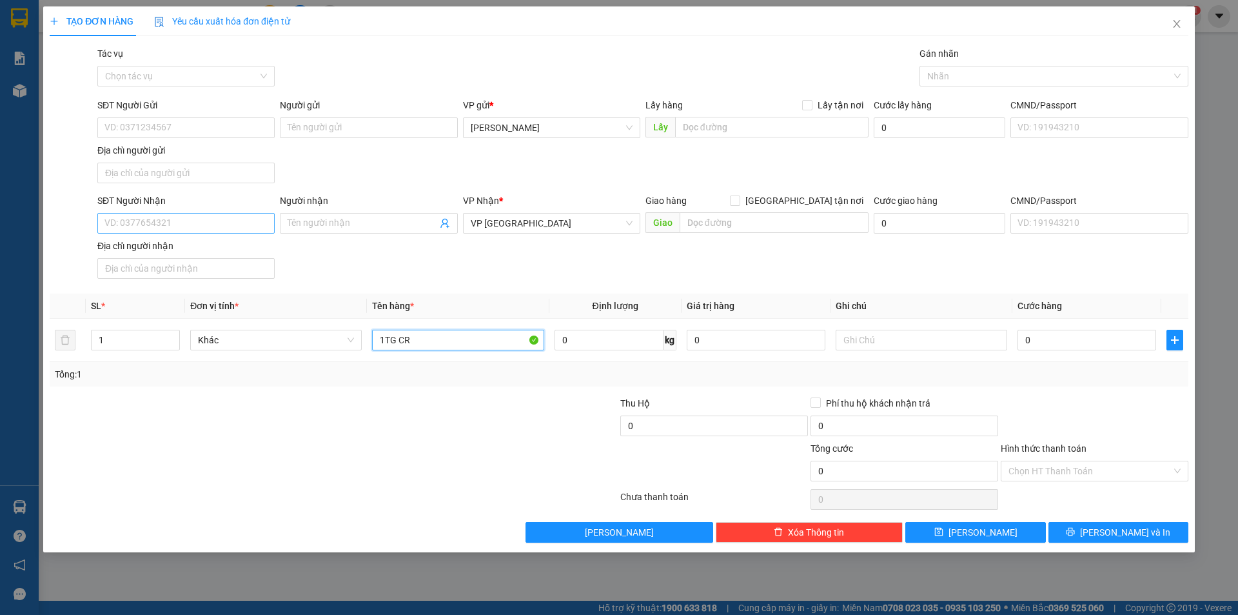
type input "1TG CR"
click at [181, 217] on input "SĐT Người Nhận" at bounding box center [185, 223] width 177 height 21
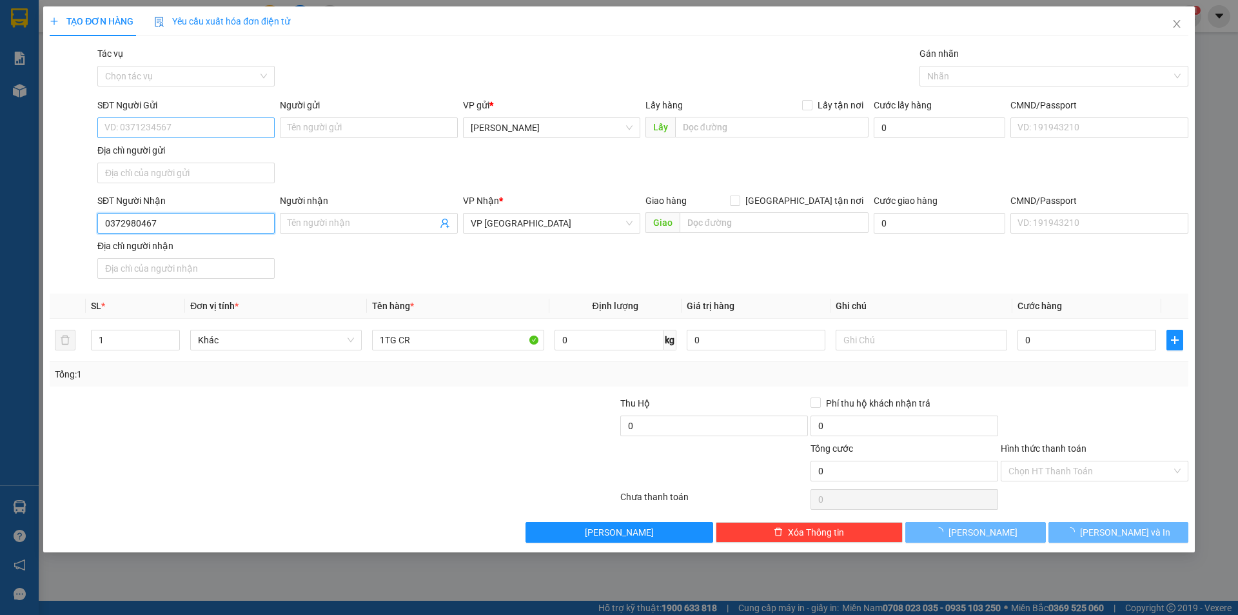
type input "0372980467"
click at [207, 126] on input "SĐT Người Gửi" at bounding box center [185, 127] width 177 height 21
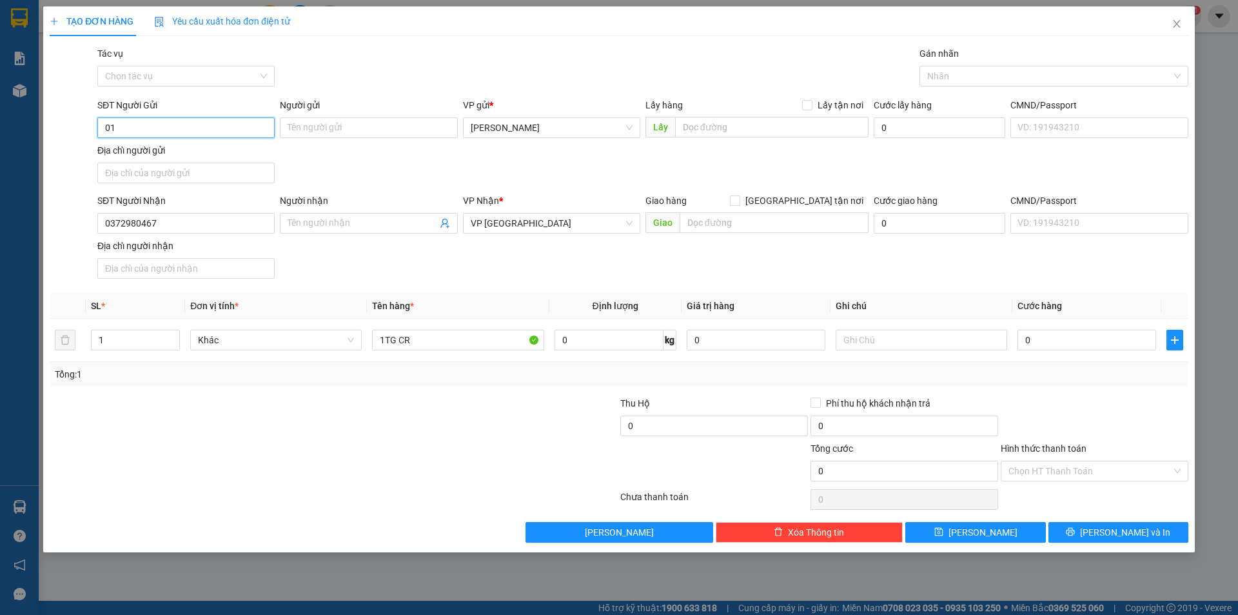
type input "0"
type input "0972573648"
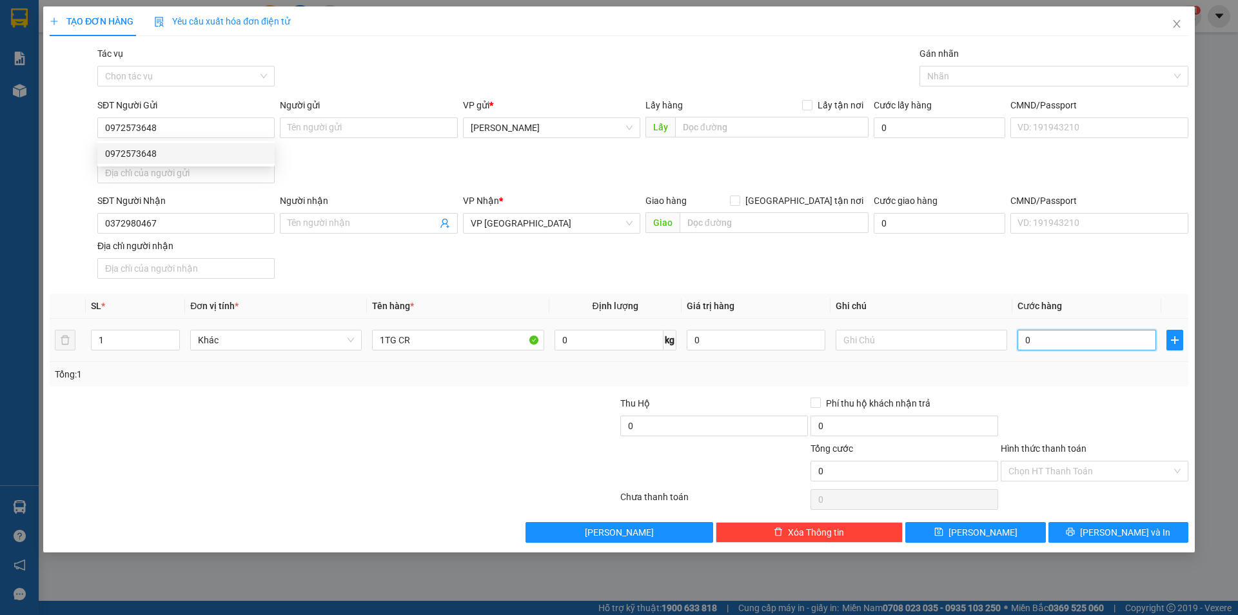
click at [1061, 334] on input "0" at bounding box center [1087, 340] width 139 height 21
type input "5"
type input "50"
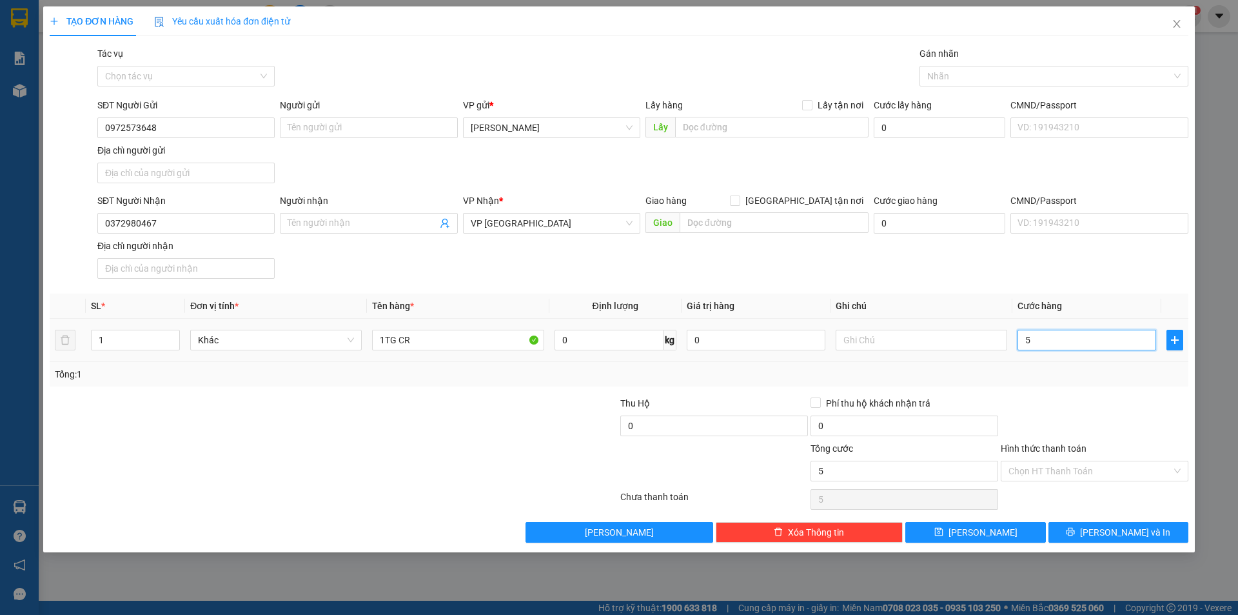
type input "50"
type input "50.000"
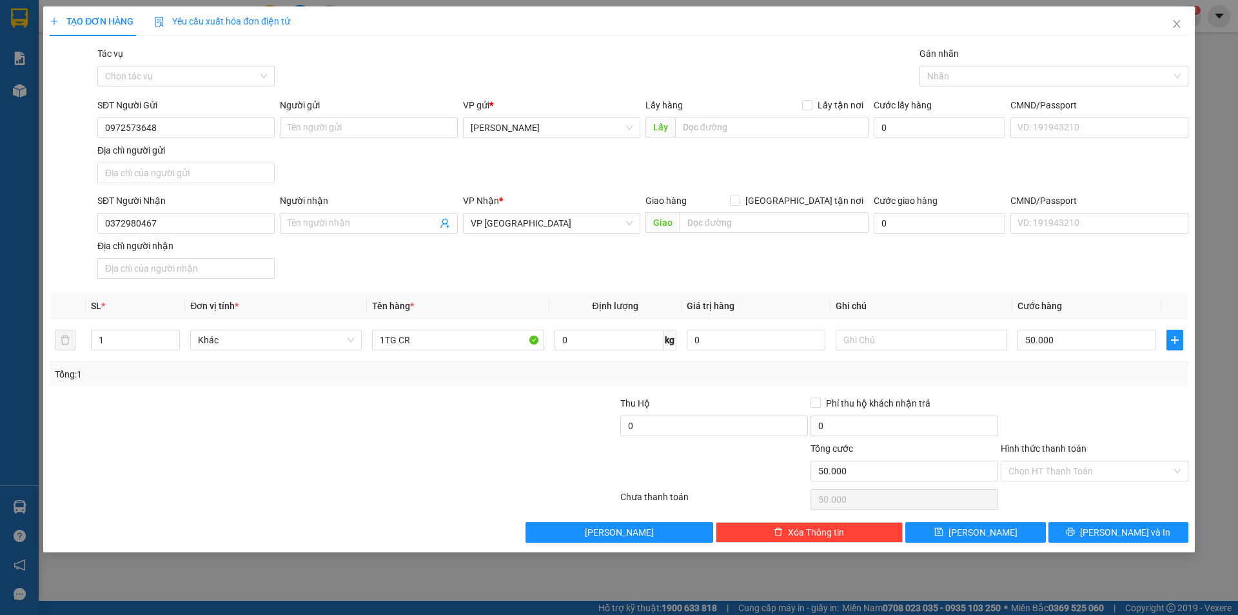
drag, startPoint x: 1072, startPoint y: 395, endPoint x: 1089, endPoint y: 434, distance: 43.0
click at [1073, 396] on div "Transit Pickup Surcharge Ids Transit Deliver Surcharge Ids Transit Deliver Surc…" at bounding box center [619, 294] width 1139 height 496
click at [1084, 466] on input "Hình thức thanh toán" at bounding box center [1090, 470] width 163 height 19
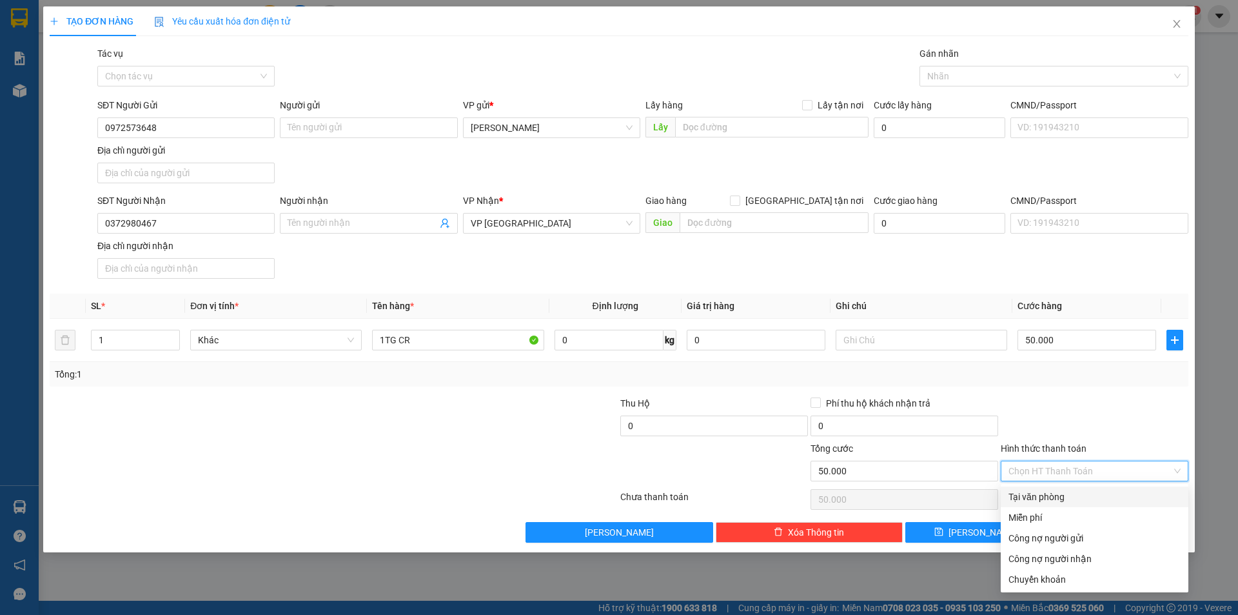
click at [1080, 493] on div "Tại văn phòng" at bounding box center [1095, 496] width 172 height 14
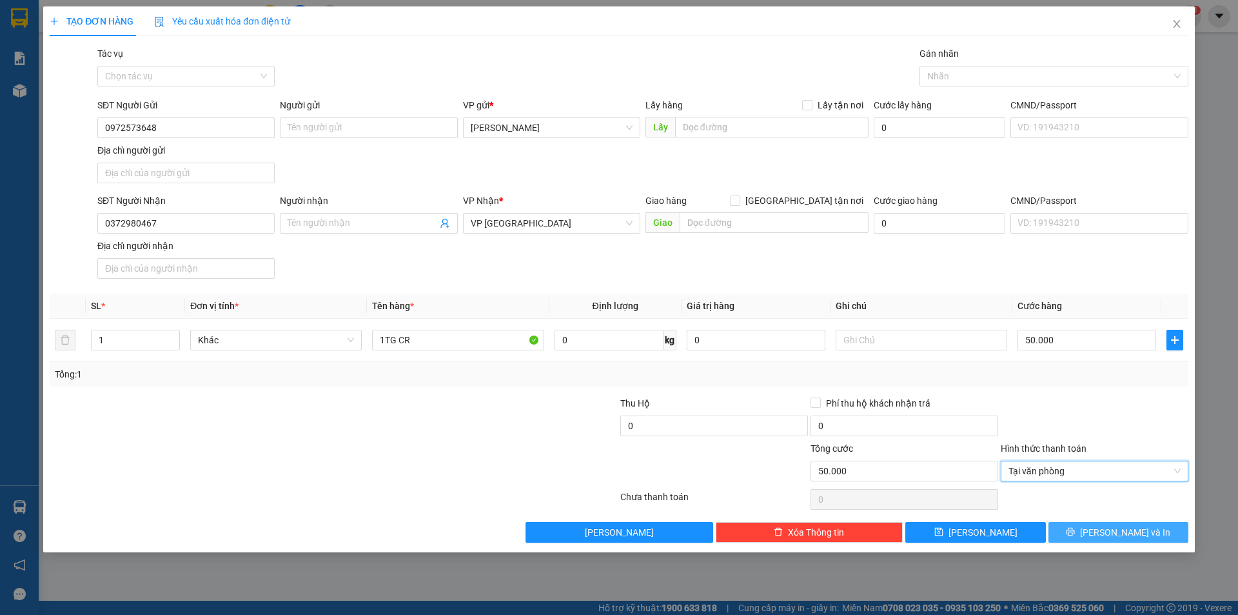
click at [1094, 538] on button "[PERSON_NAME] và In" at bounding box center [1119, 532] width 140 height 21
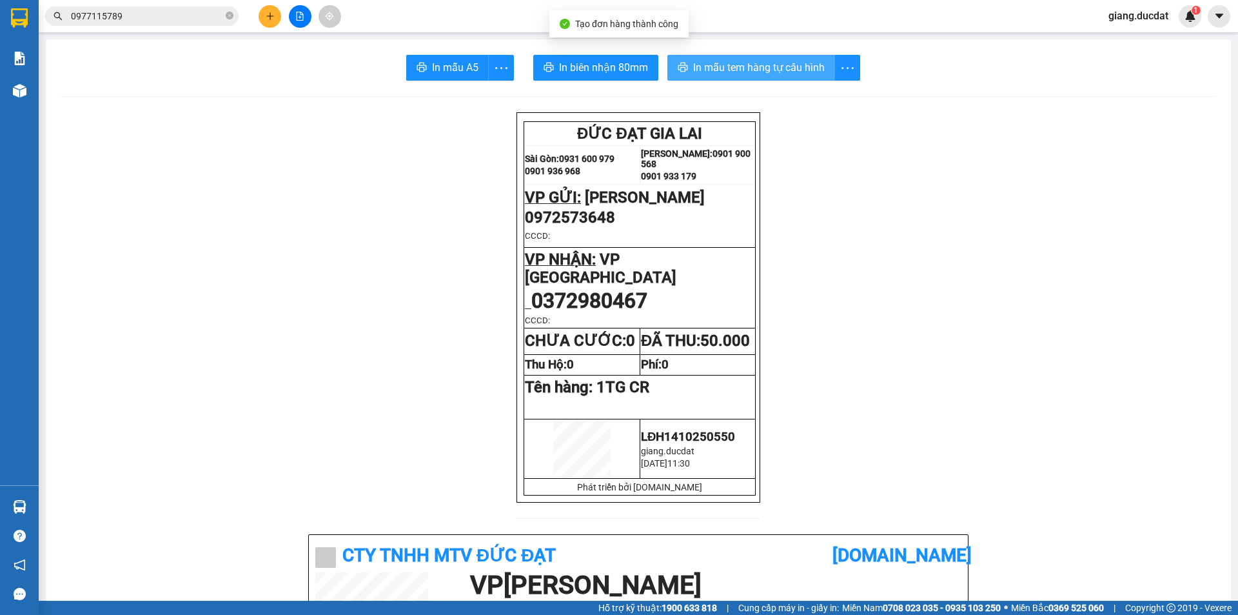
click at [770, 70] on span "In mẫu tem hàng tự cấu hình" at bounding box center [759, 67] width 132 height 16
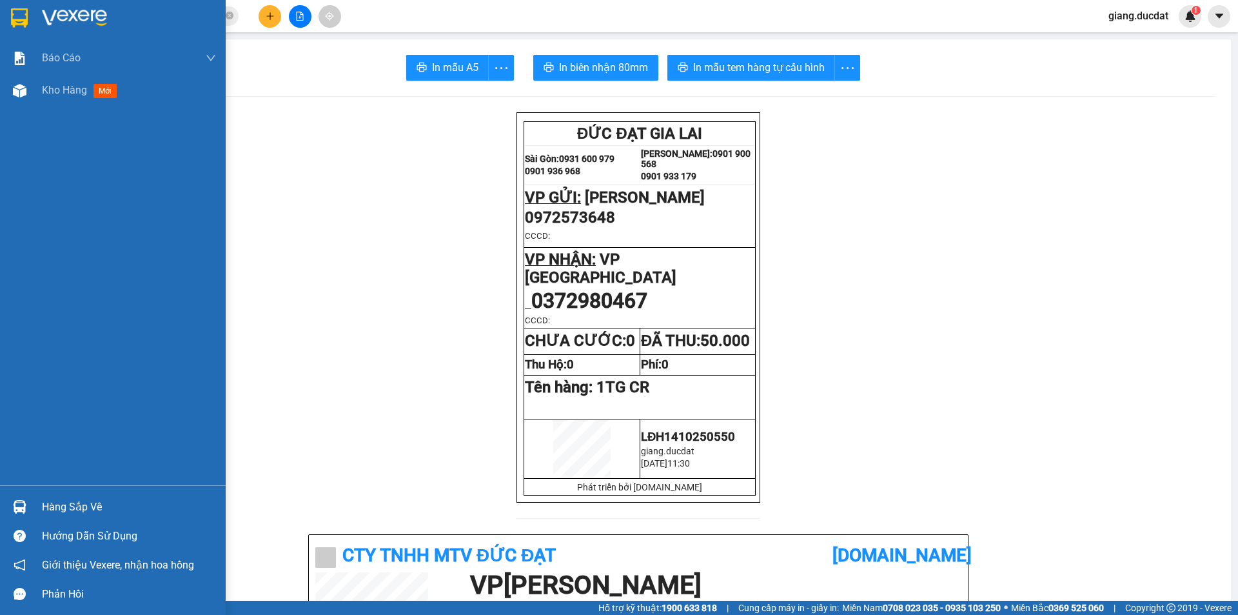
click at [28, 24] on img at bounding box center [19, 17] width 17 height 19
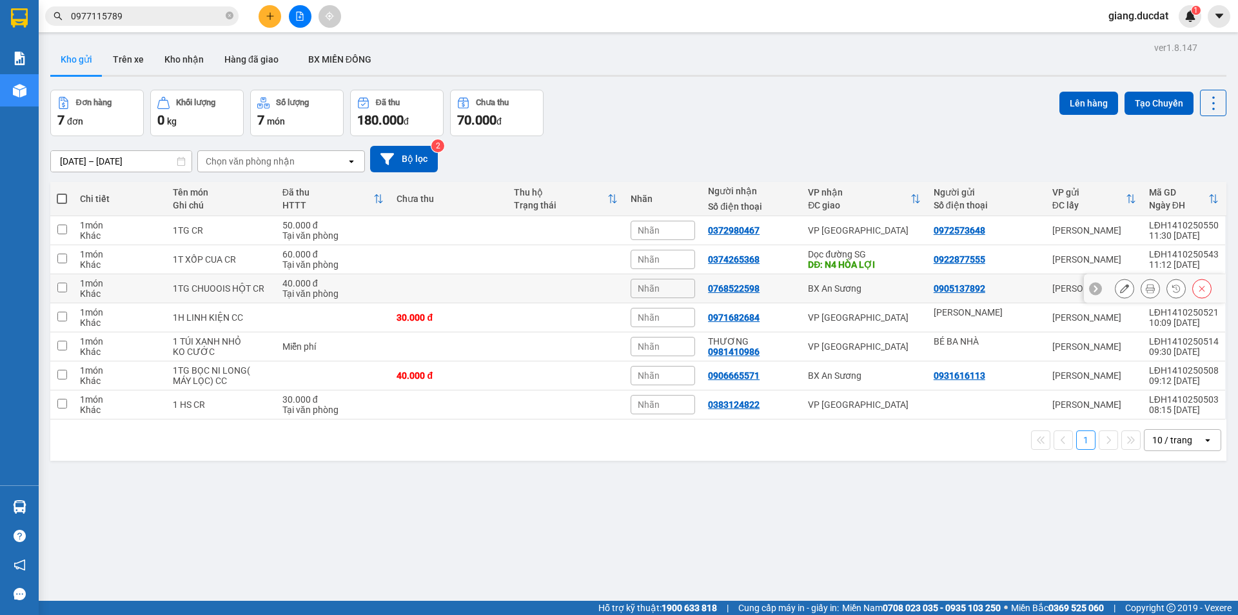
click at [1104, 284] on div at bounding box center [1155, 288] width 142 height 29
click at [1120, 286] on icon at bounding box center [1124, 288] width 9 height 9
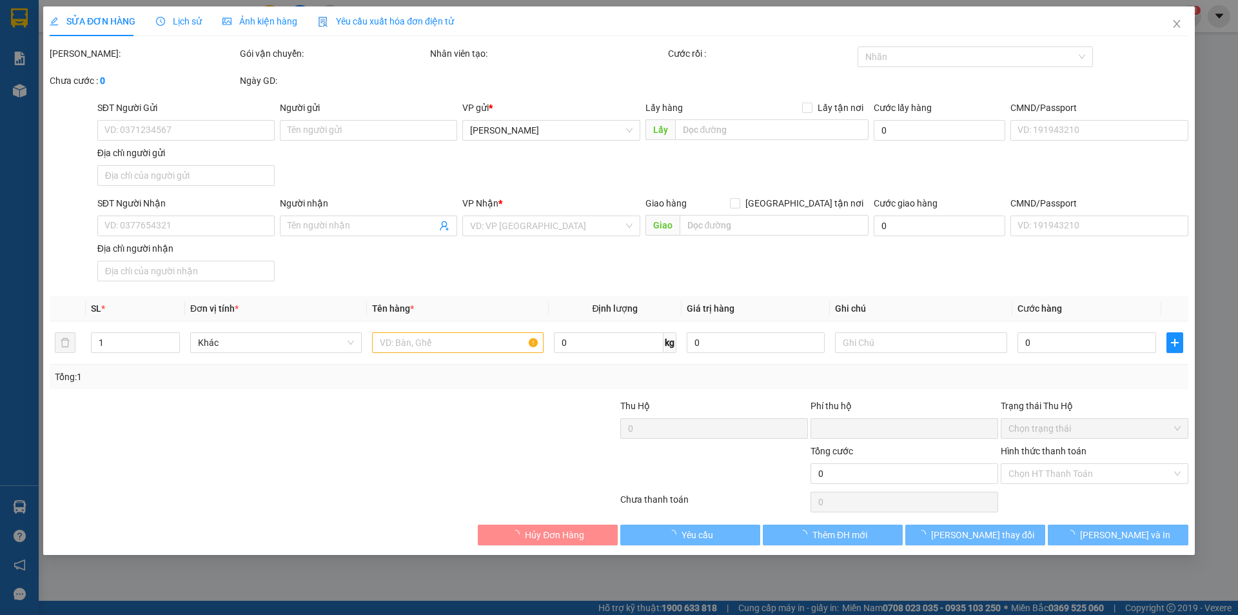
type input "0905137892"
type input "0768522598"
type input "0"
type input "40.000"
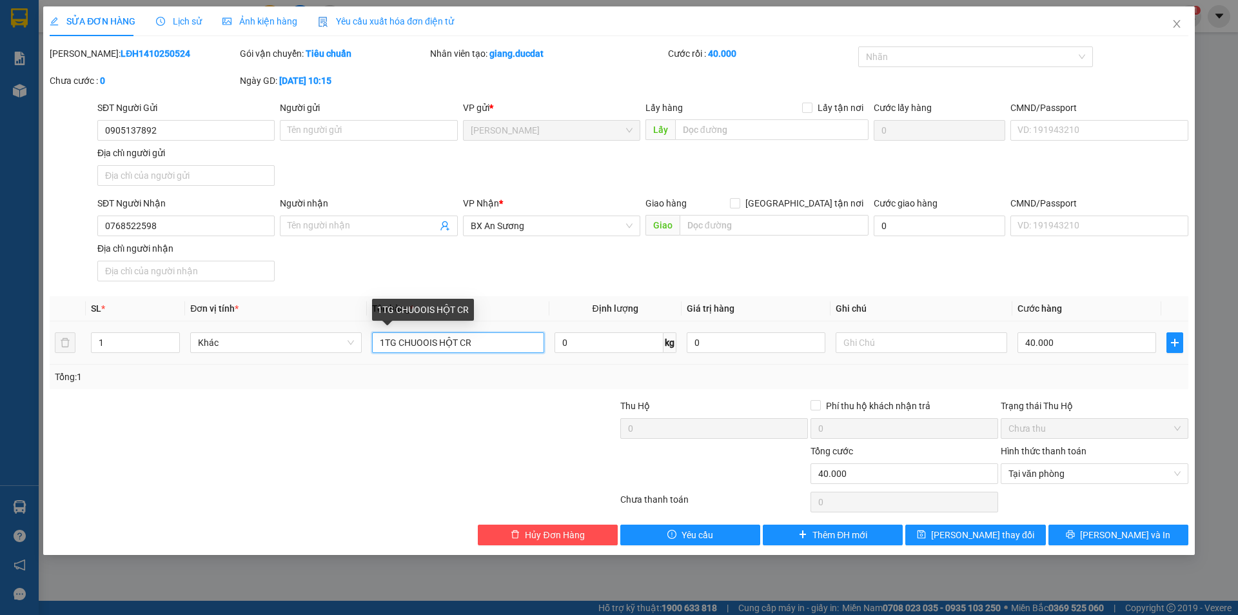
drag, startPoint x: 434, startPoint y: 342, endPoint x: 411, endPoint y: 340, distance: 22.7
click at [411, 345] on input "1TG CHUOOIS HỘT CR" at bounding box center [458, 342] width 172 height 21
type input "1TG CHUÔÍ HỘT CR"
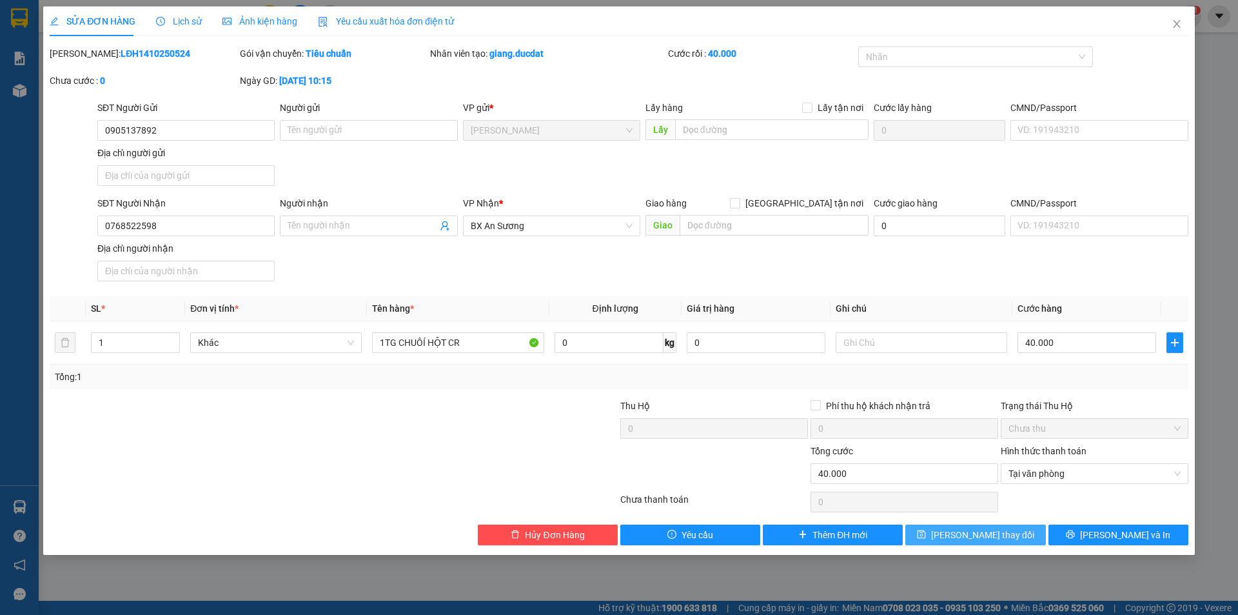
click at [926, 533] on icon "save" at bounding box center [921, 533] width 9 height 9
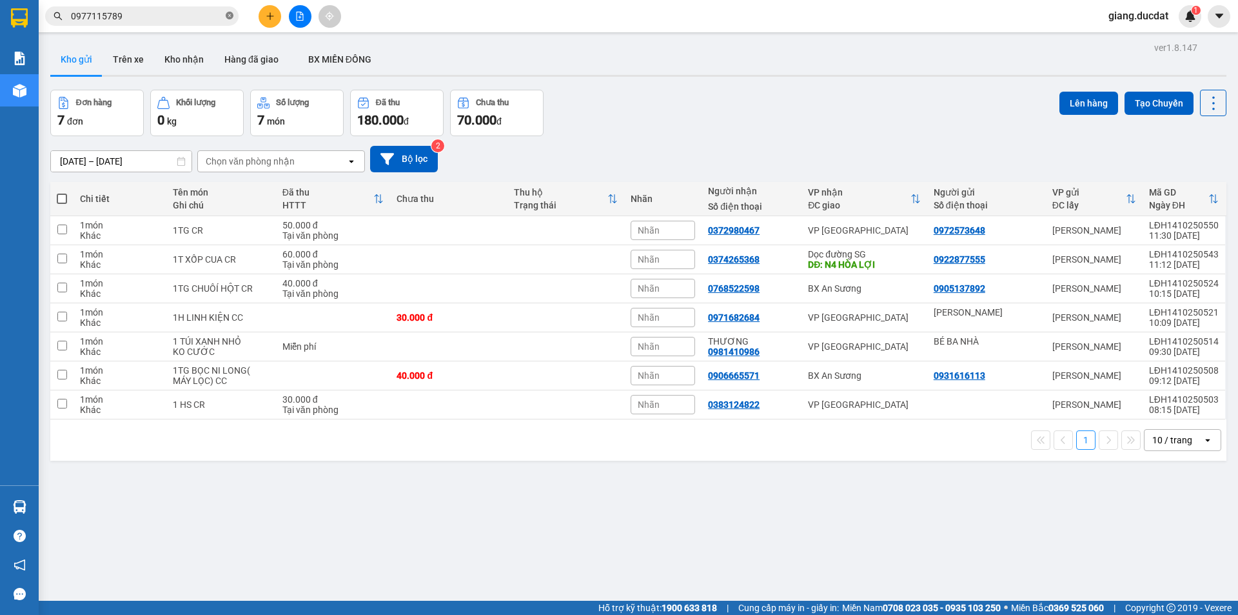
click at [230, 14] on icon "close-circle" at bounding box center [230, 16] width 8 height 8
click at [198, 11] on input "text" at bounding box center [147, 16] width 152 height 14
paste input "937588160"
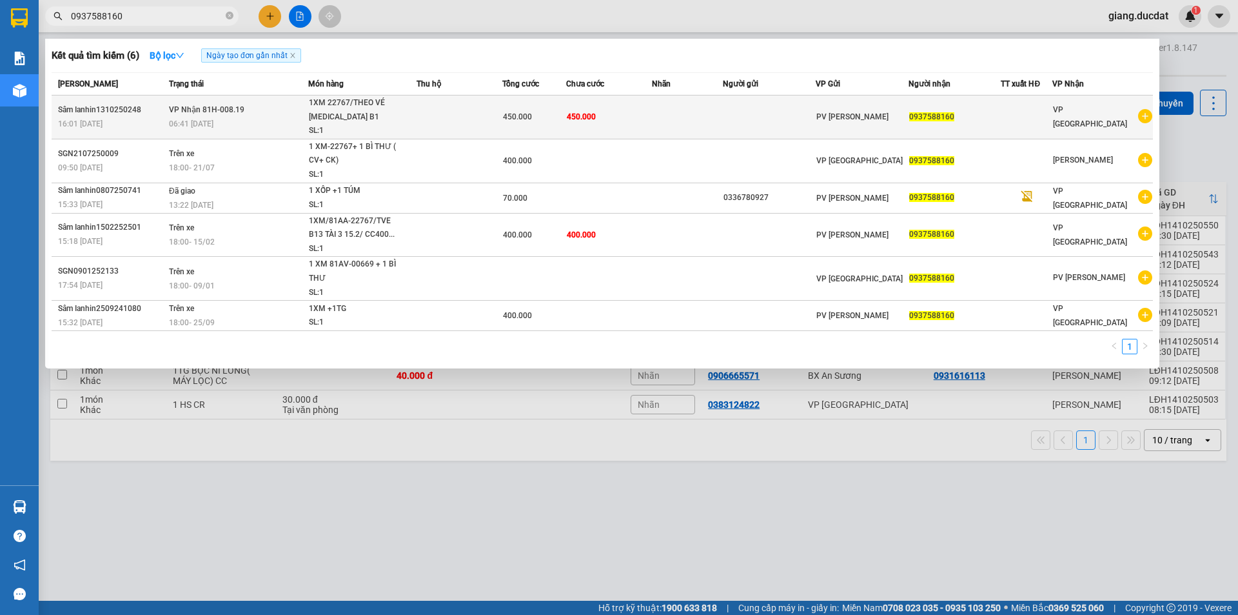
type input "0937588160"
click at [435, 103] on td at bounding box center [460, 117] width 86 height 44
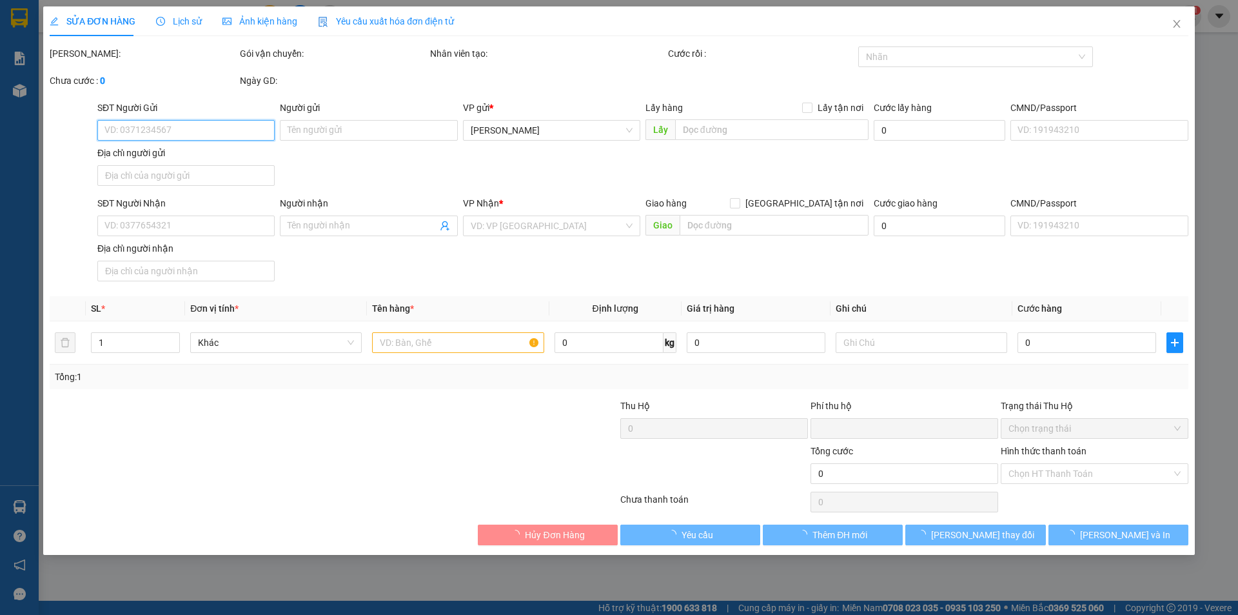
type input "0937588160"
type input "0"
type input "450.000"
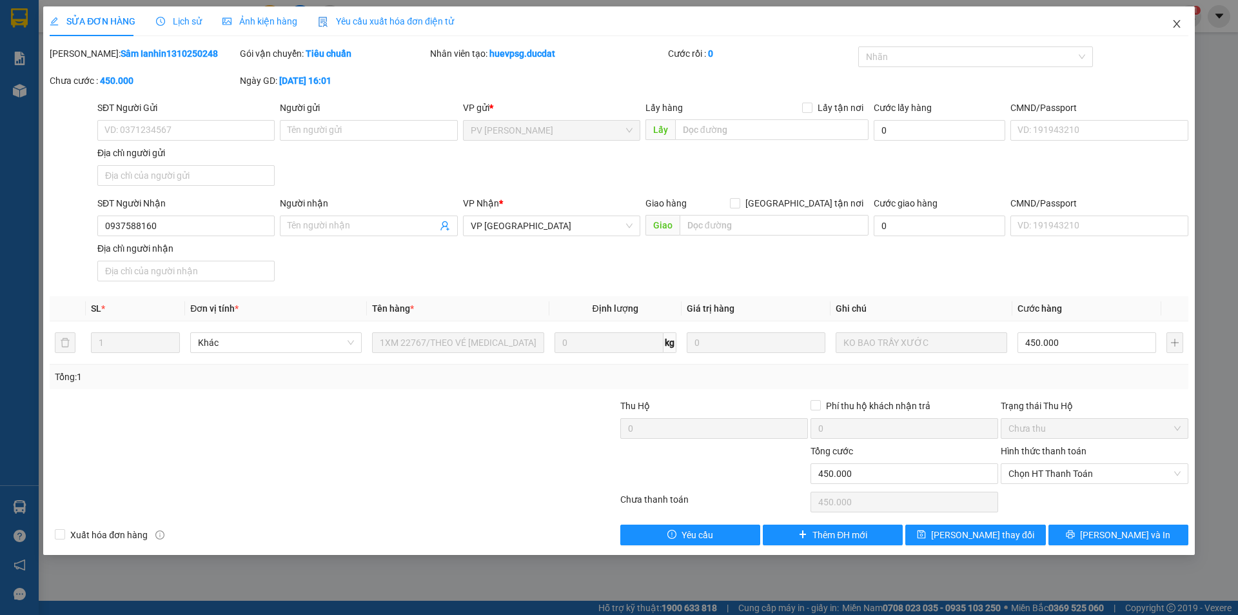
drag, startPoint x: 1172, startPoint y: 25, endPoint x: 228, endPoint y: 33, distance: 943.5
click at [1171, 24] on span "Close" at bounding box center [1177, 24] width 36 height 36
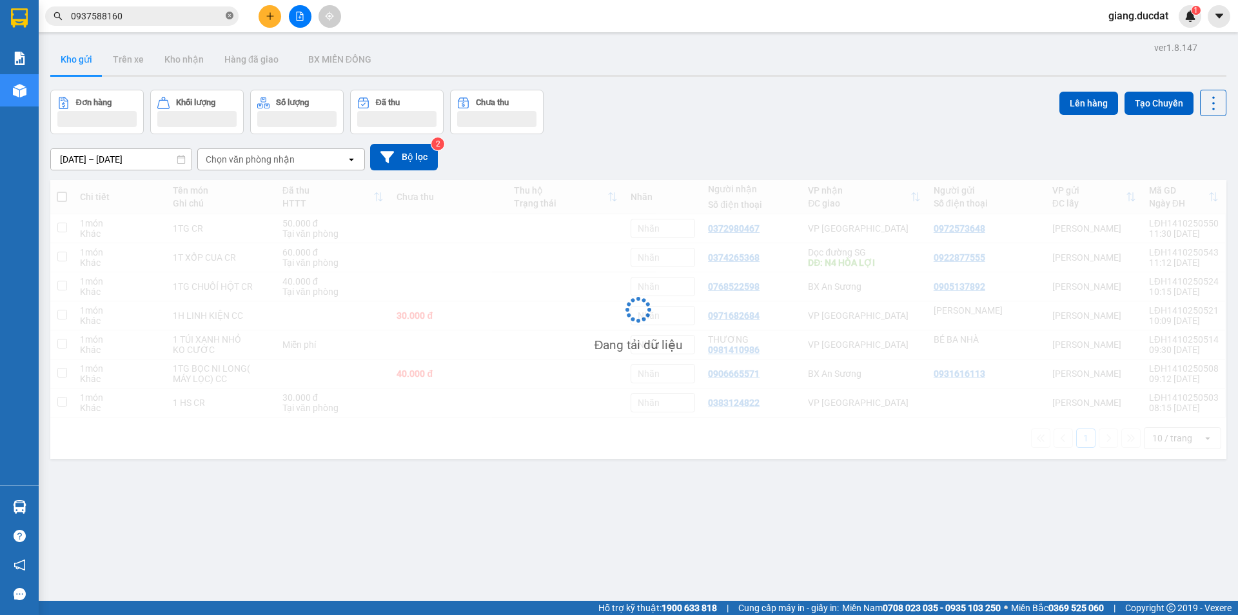
click at [227, 17] on icon "close-circle" at bounding box center [230, 16] width 8 height 8
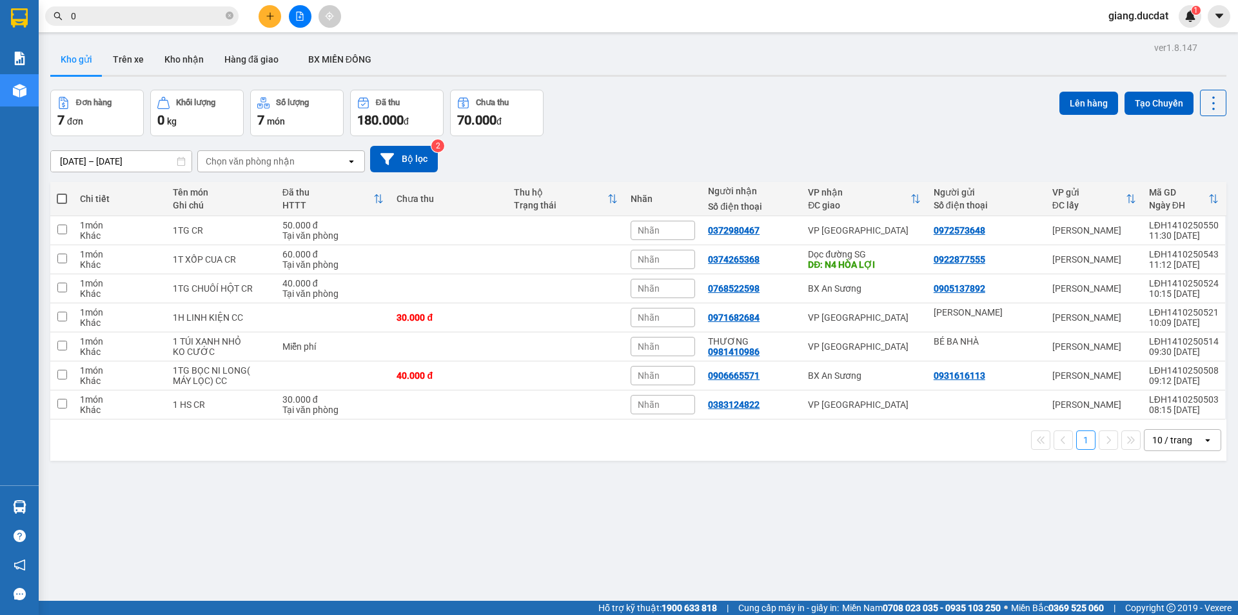
paste input "933407303"
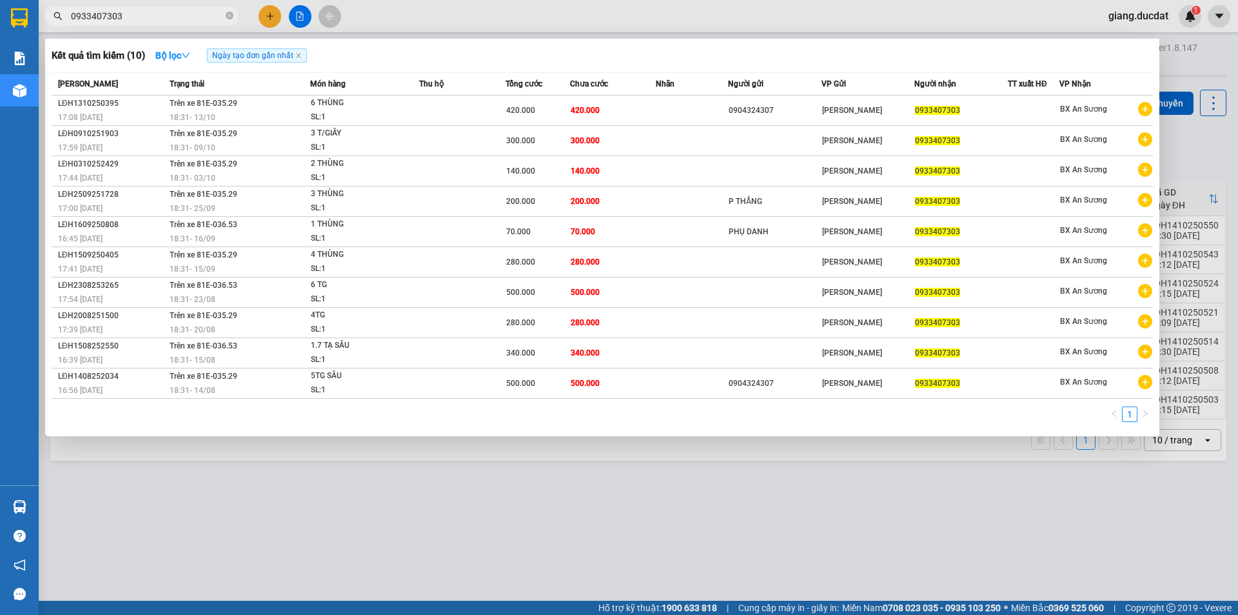
type input "0933407303"
click at [230, 19] on icon "close-circle" at bounding box center [230, 16] width 8 height 8
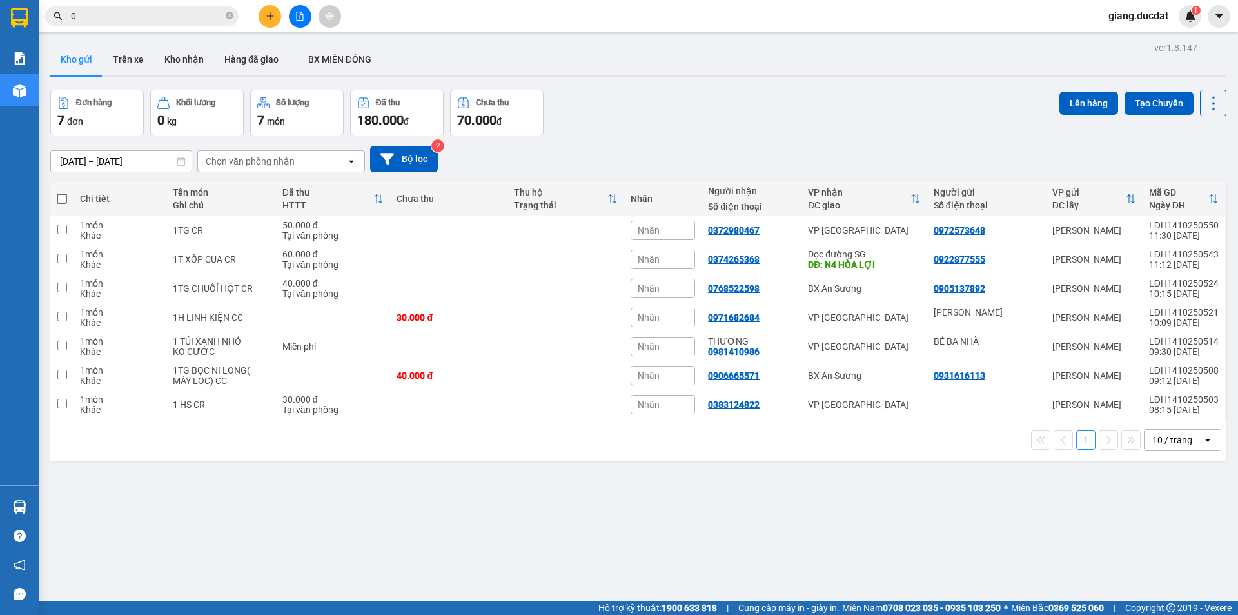
paste input "357568410"
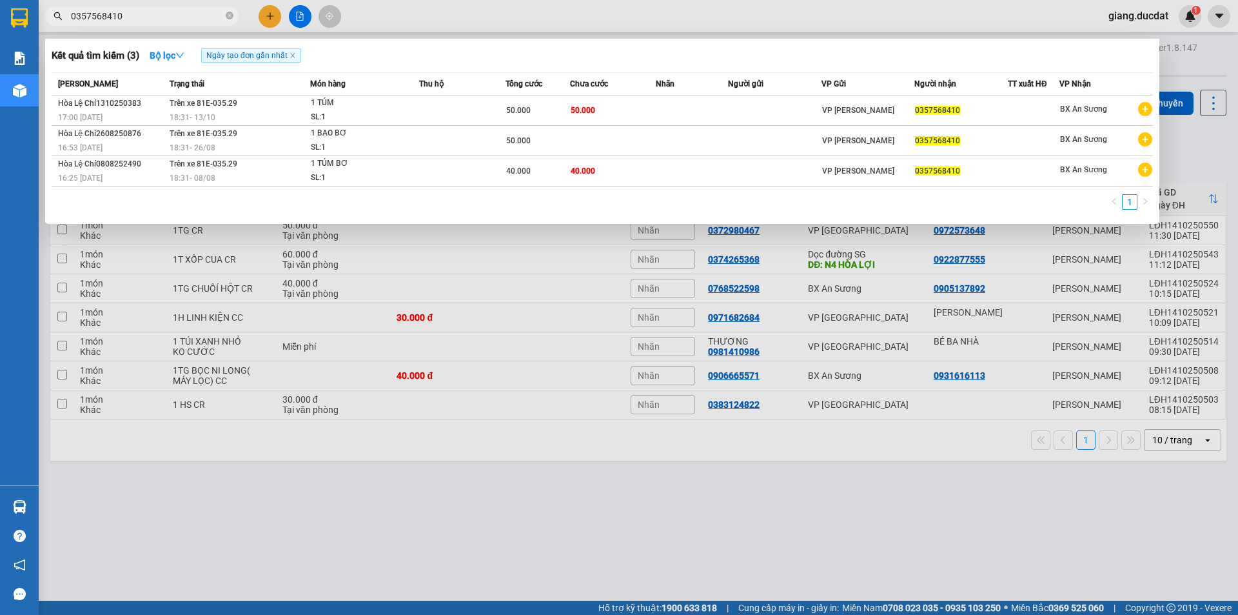
type input "0357568410"
click at [231, 14] on span "0357568410" at bounding box center [141, 15] width 193 height 19
click at [230, 14] on icon "close-circle" at bounding box center [230, 16] width 8 height 8
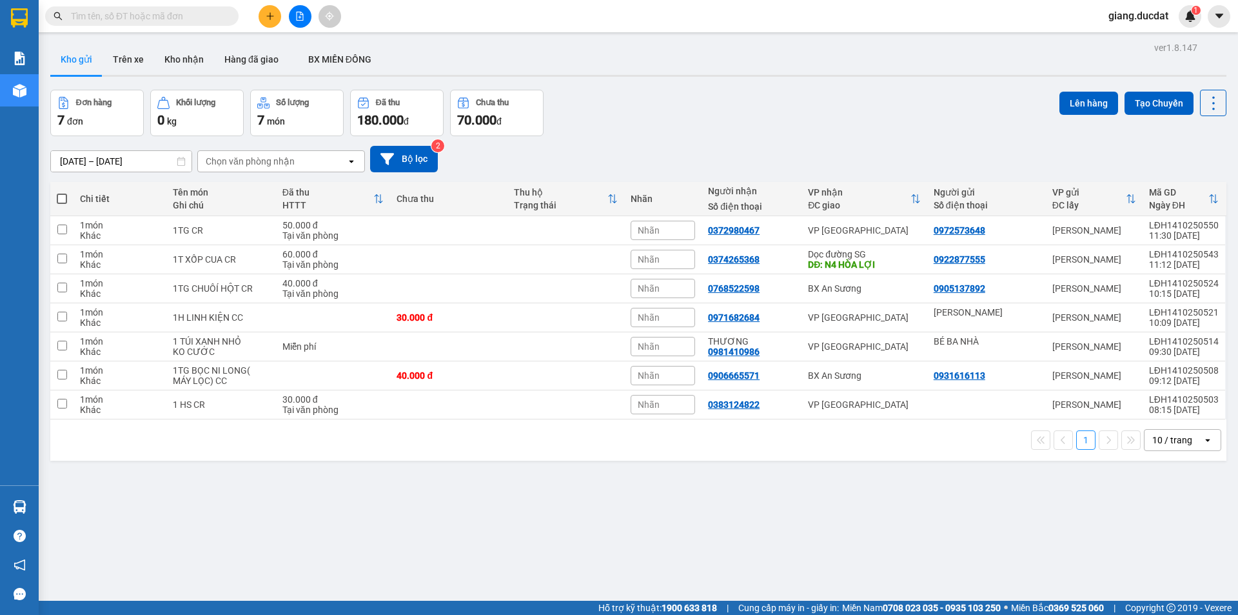
click at [206, 23] on span at bounding box center [141, 15] width 193 height 19
click at [193, 14] on input "text" at bounding box center [147, 16] width 152 height 14
paste input "986429384"
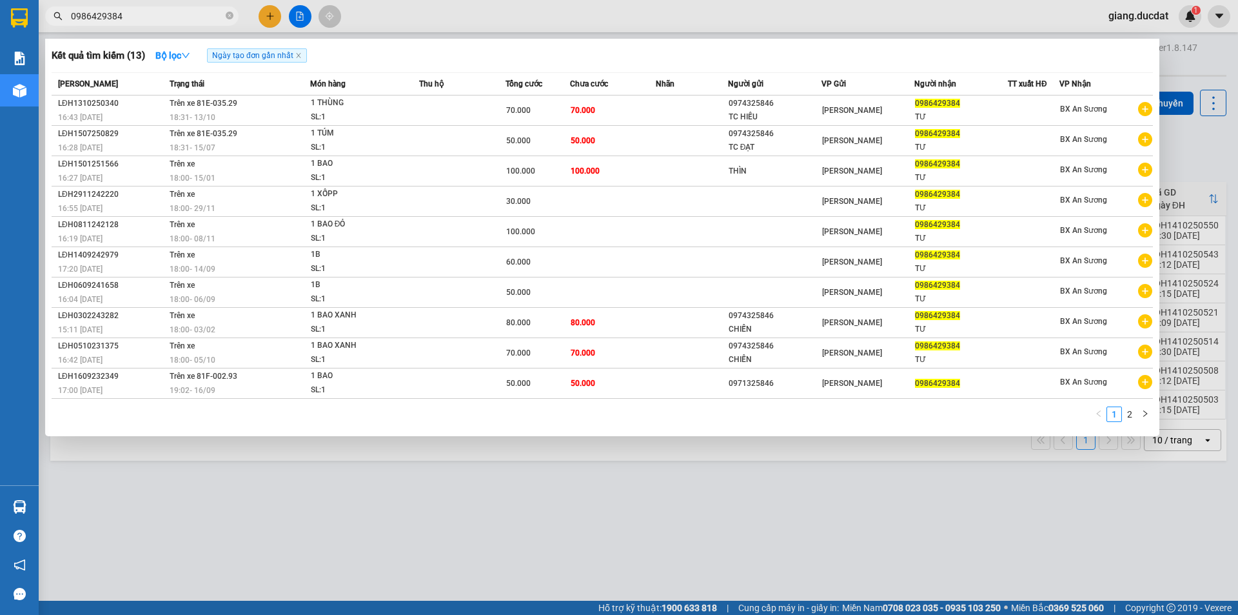
type input "0986429384"
click at [376, 111] on div "SL: 1" at bounding box center [359, 117] width 97 height 14
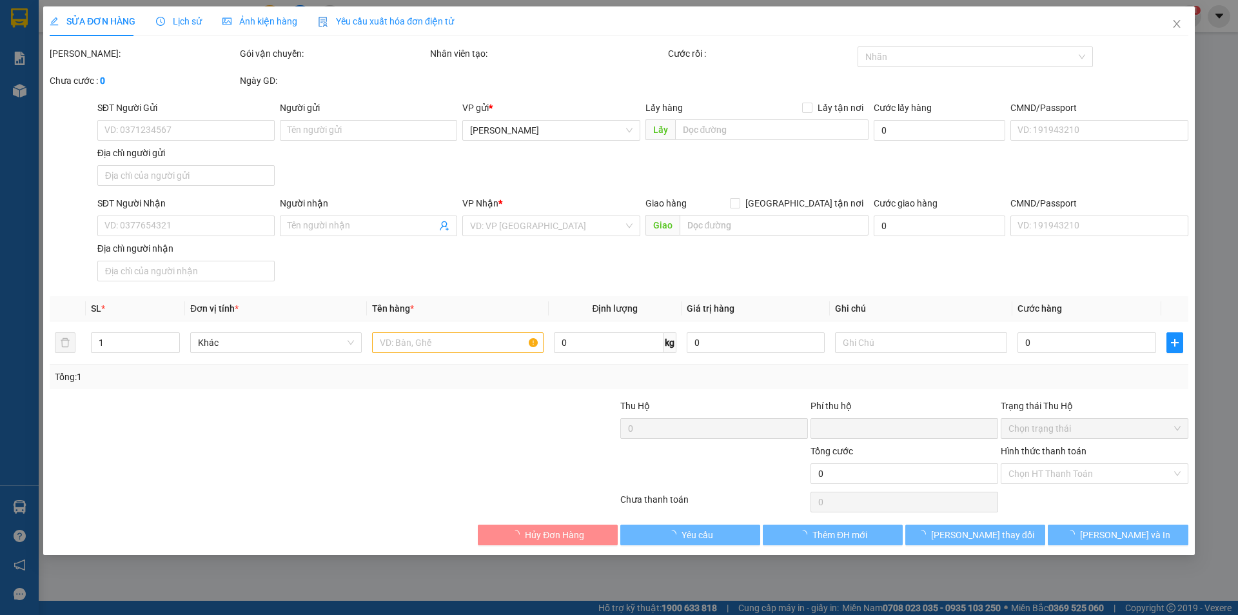
type input "0974325846"
type input "TC HIẾU"
type input "0986429384"
type input "TƯ"
type input "0"
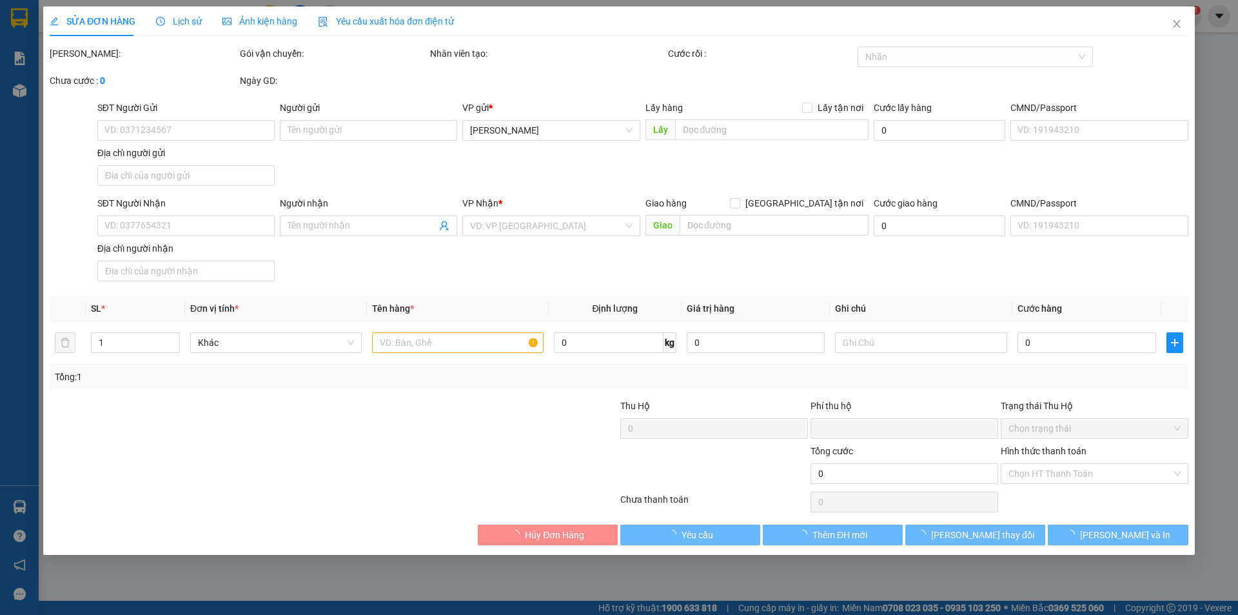
type input "70.000"
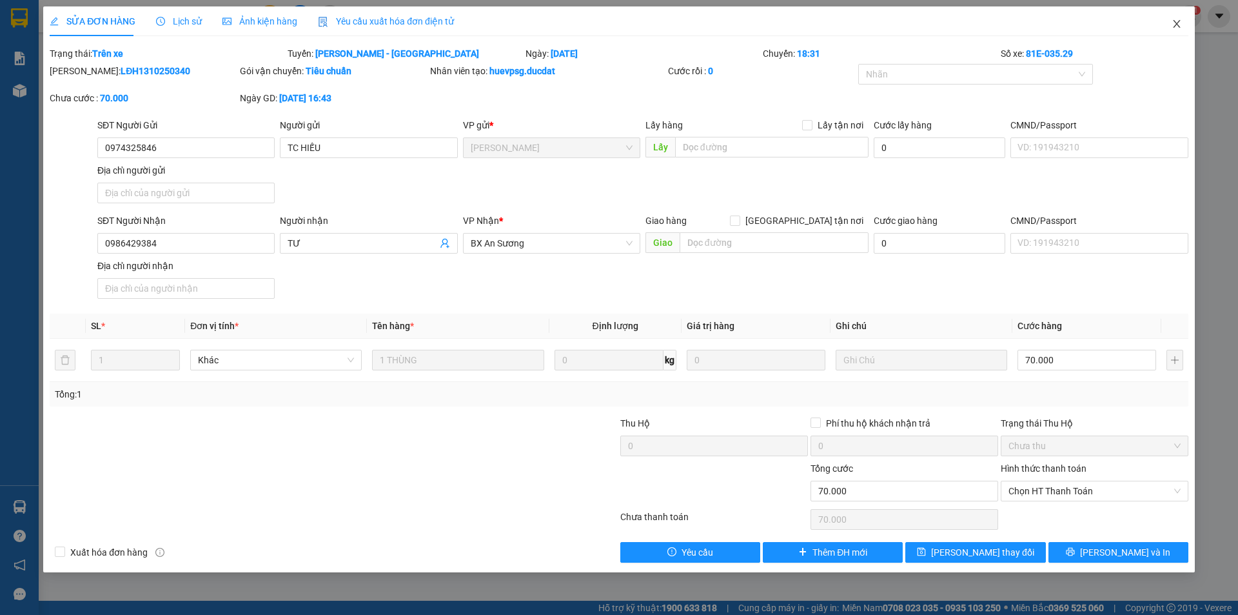
click at [1170, 27] on span "Close" at bounding box center [1177, 24] width 36 height 36
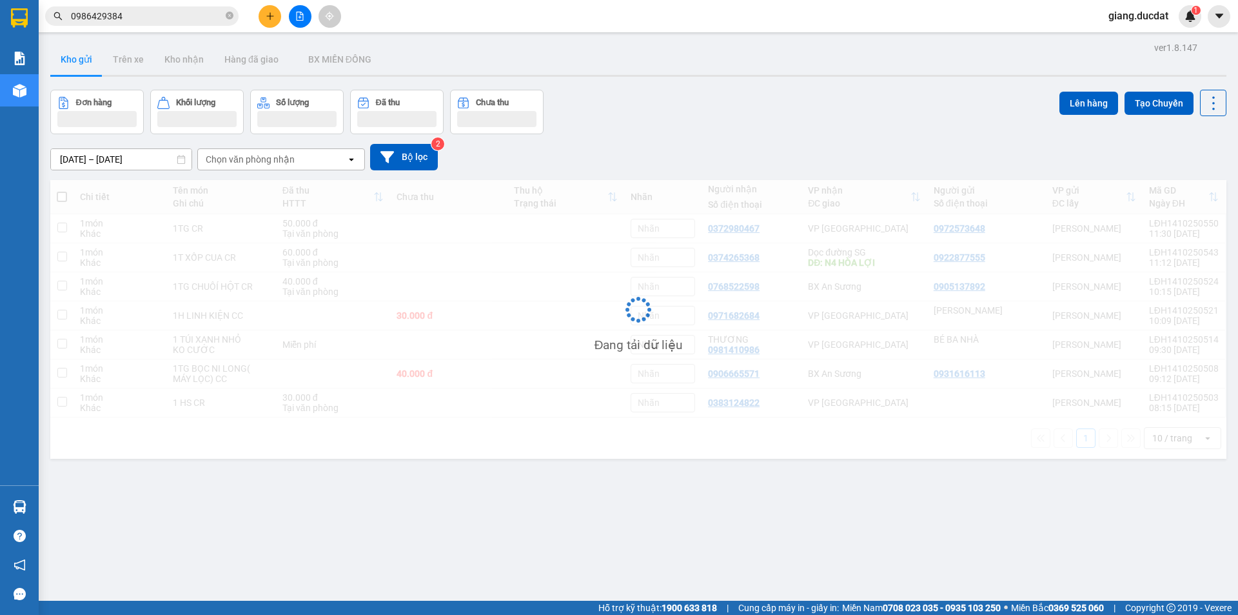
drag, startPoint x: 232, startPoint y: 19, endPoint x: 189, endPoint y: 15, distance: 42.7
click at [229, 19] on icon "close-circle" at bounding box center [230, 16] width 8 height 8
click at [189, 15] on input "text" at bounding box center [147, 16] width 152 height 14
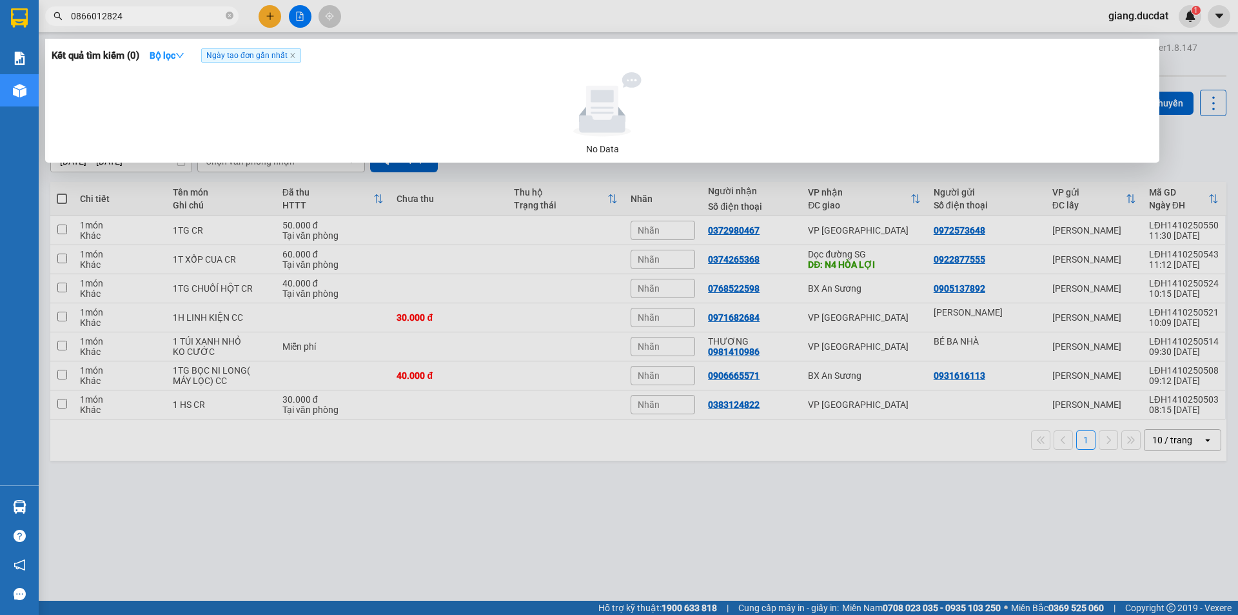
type input "0866012824"
click at [286, 10] on div at bounding box center [619, 307] width 1238 height 615
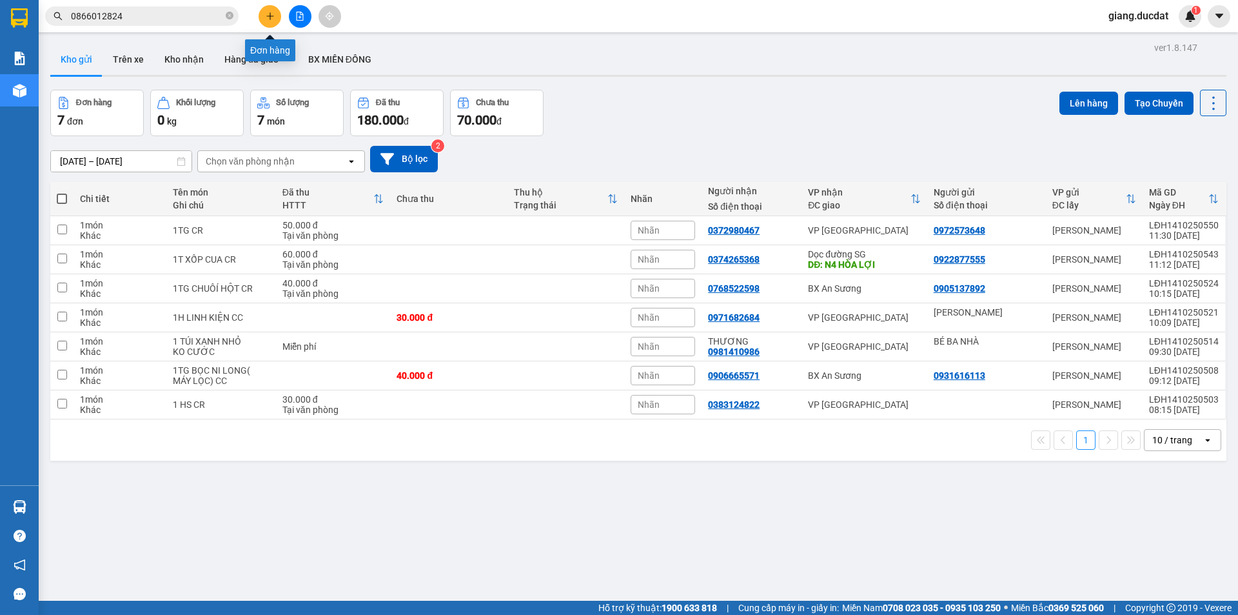
click at [274, 12] on icon "plus" at bounding box center [270, 16] width 9 height 9
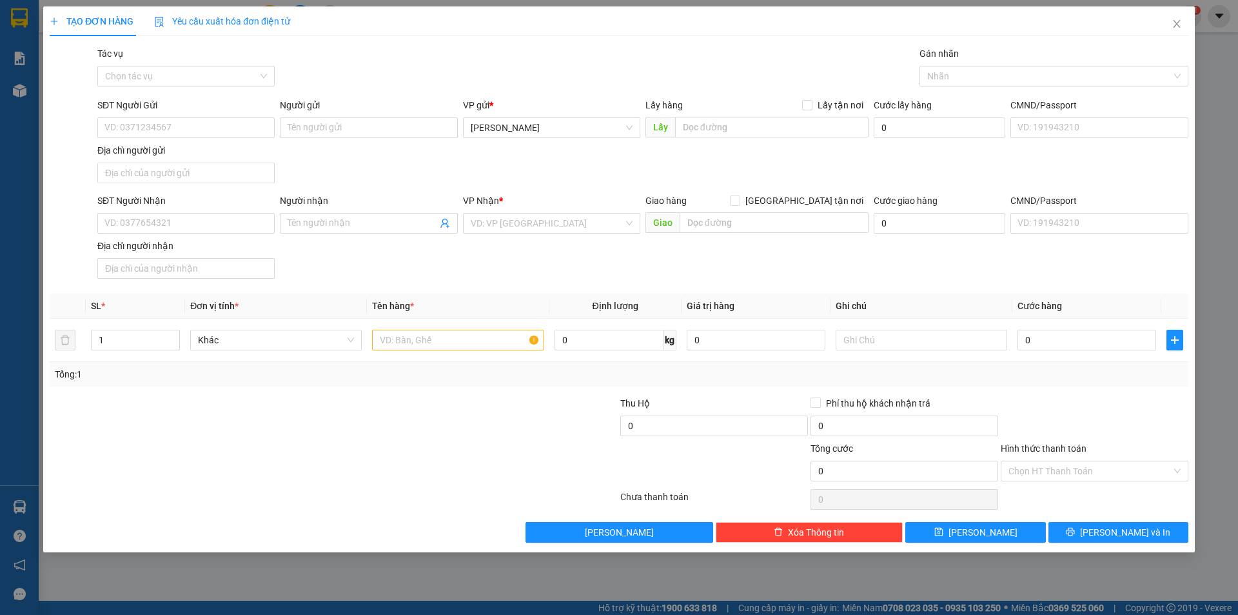
click at [588, 212] on div "VP Nhận *" at bounding box center [551, 202] width 177 height 19
click at [586, 213] on div "VD: VP [GEOGRAPHIC_DATA]" at bounding box center [551, 223] width 177 height 21
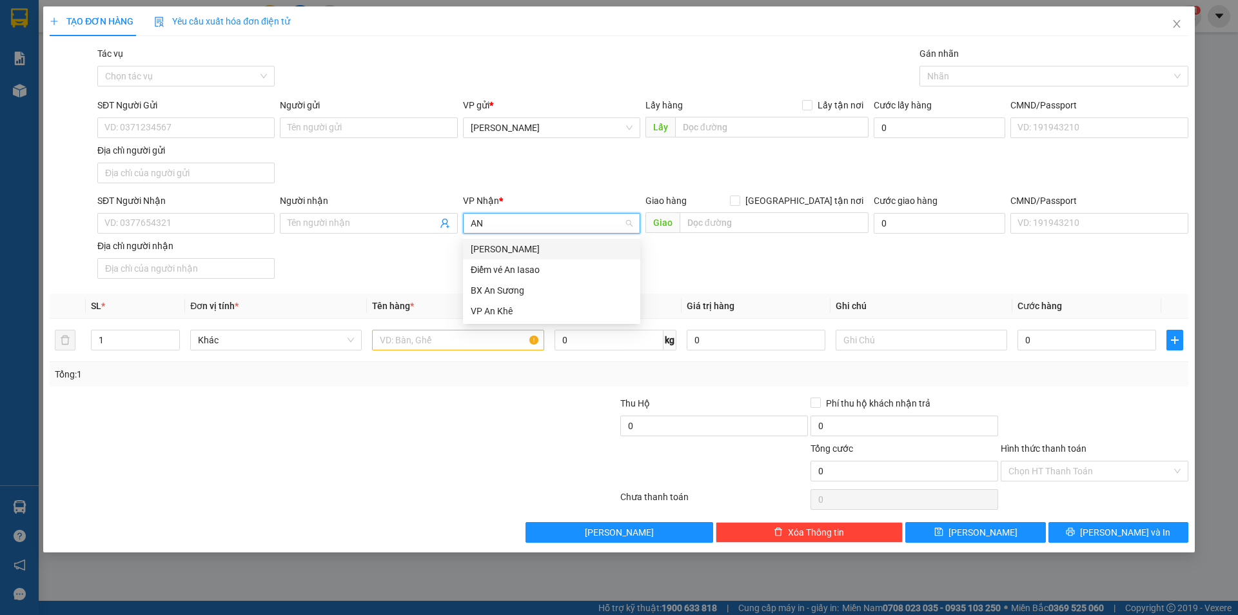
type input "AN S"
click at [540, 248] on div "BX An Sương" at bounding box center [552, 249] width 162 height 14
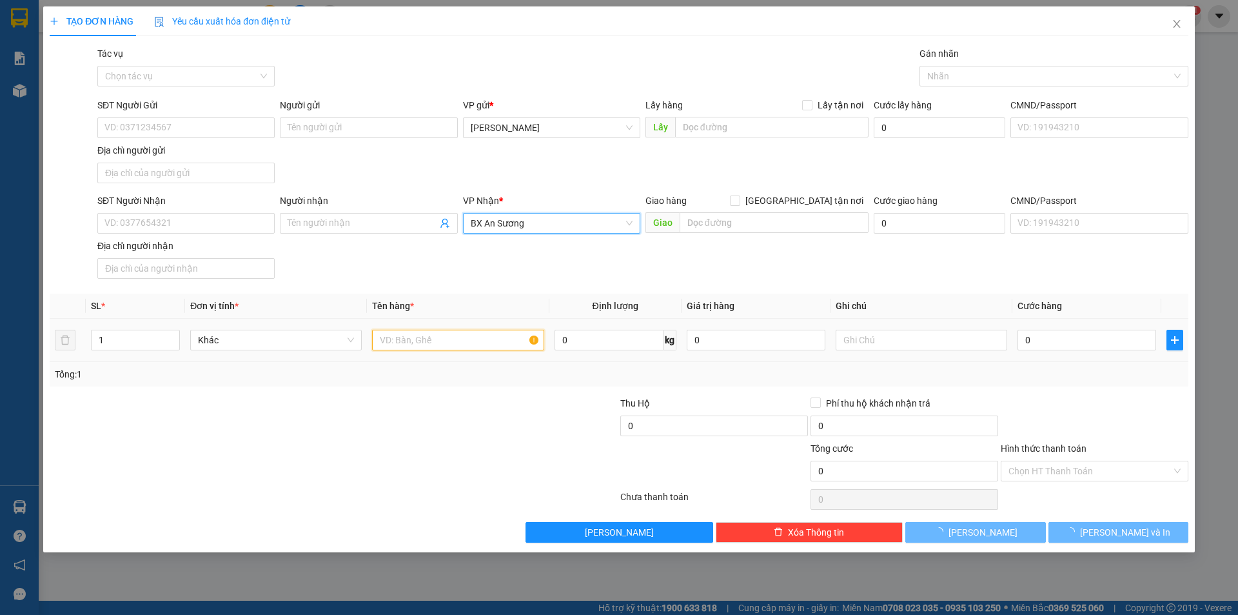
click at [436, 346] on input "text" at bounding box center [458, 340] width 172 height 21
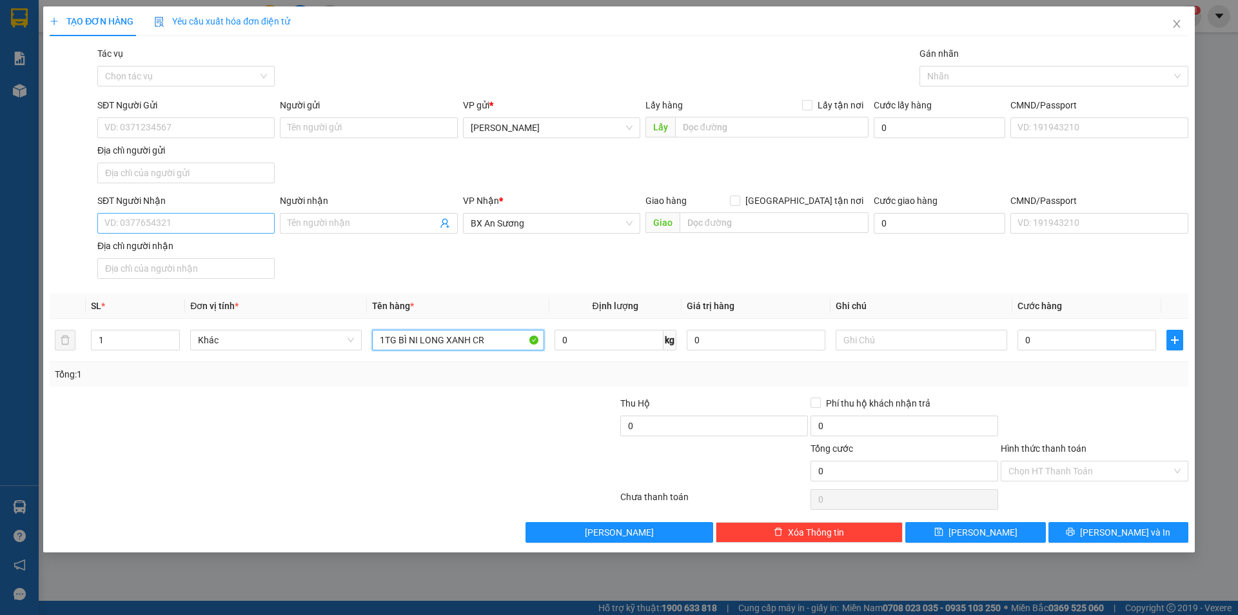
type input "1TG BÌ NI LONG XANH CR"
click at [204, 226] on input "SĐT Người Nhận" at bounding box center [185, 223] width 177 height 21
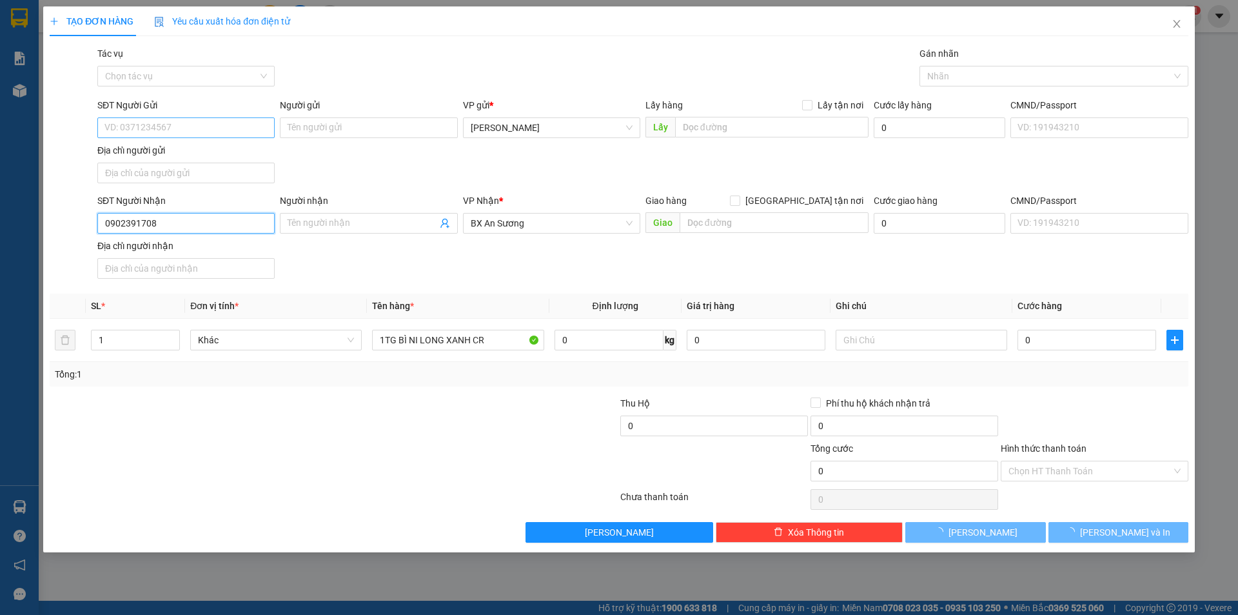
type input "0902391708"
click at [192, 130] on input "SĐT Người Gửi" at bounding box center [185, 127] width 177 height 21
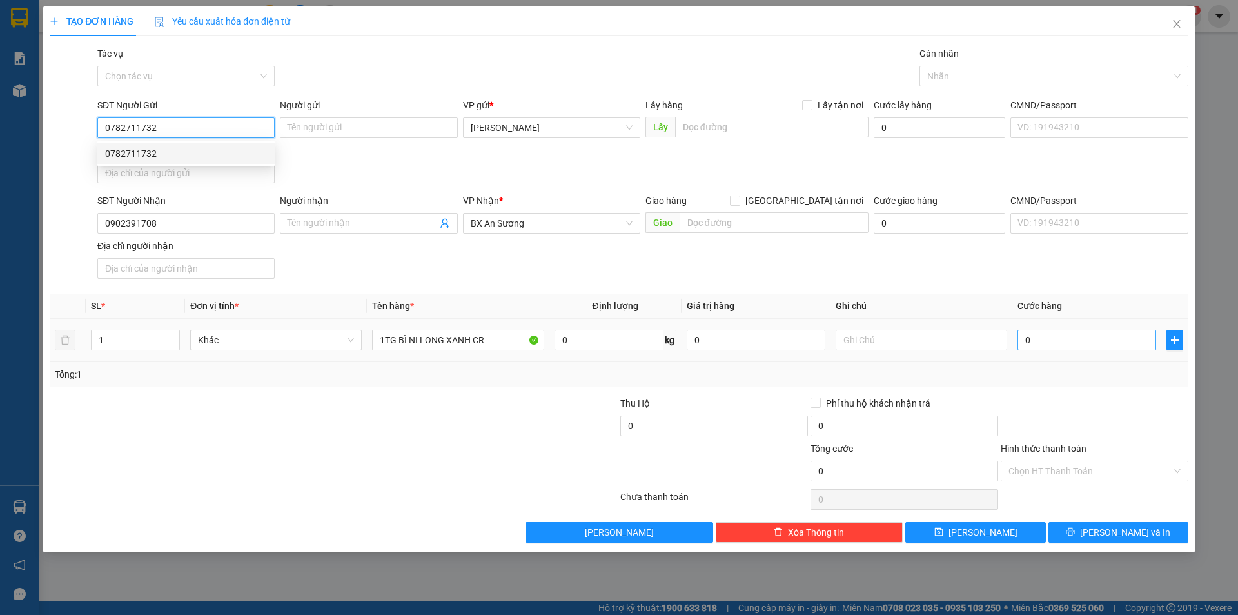
type input "0782711732"
click at [1054, 346] on input "0" at bounding box center [1087, 340] width 139 height 21
type input "3"
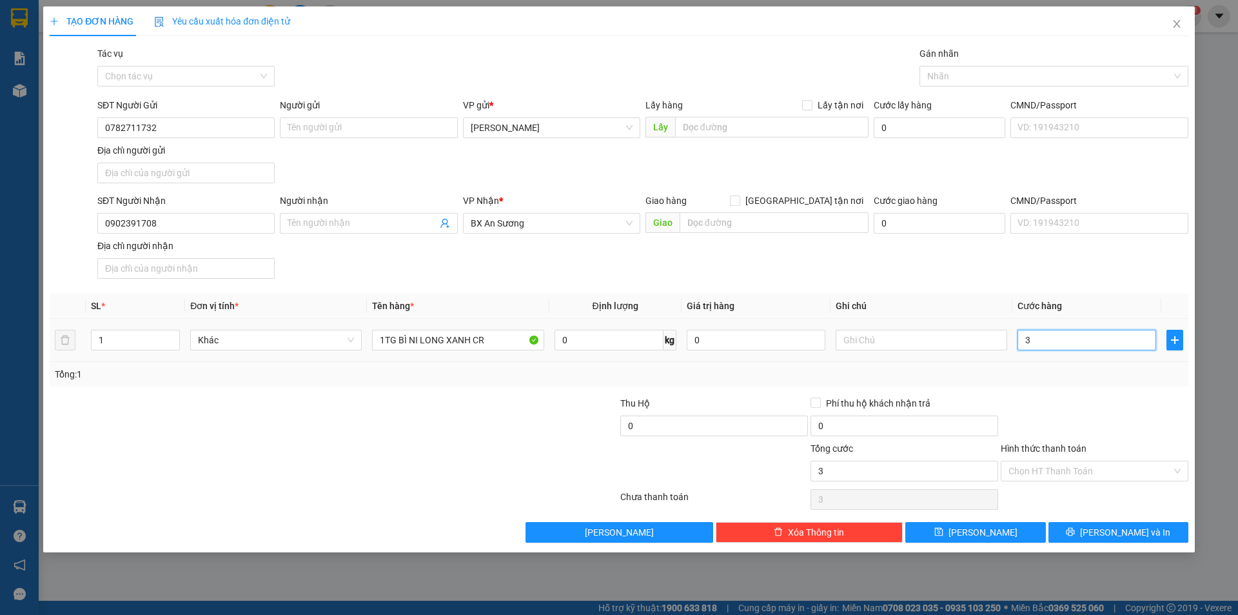
type input "30"
click at [1063, 383] on div "Tổng: 1" at bounding box center [619, 374] width 1139 height 25
type input "30.000"
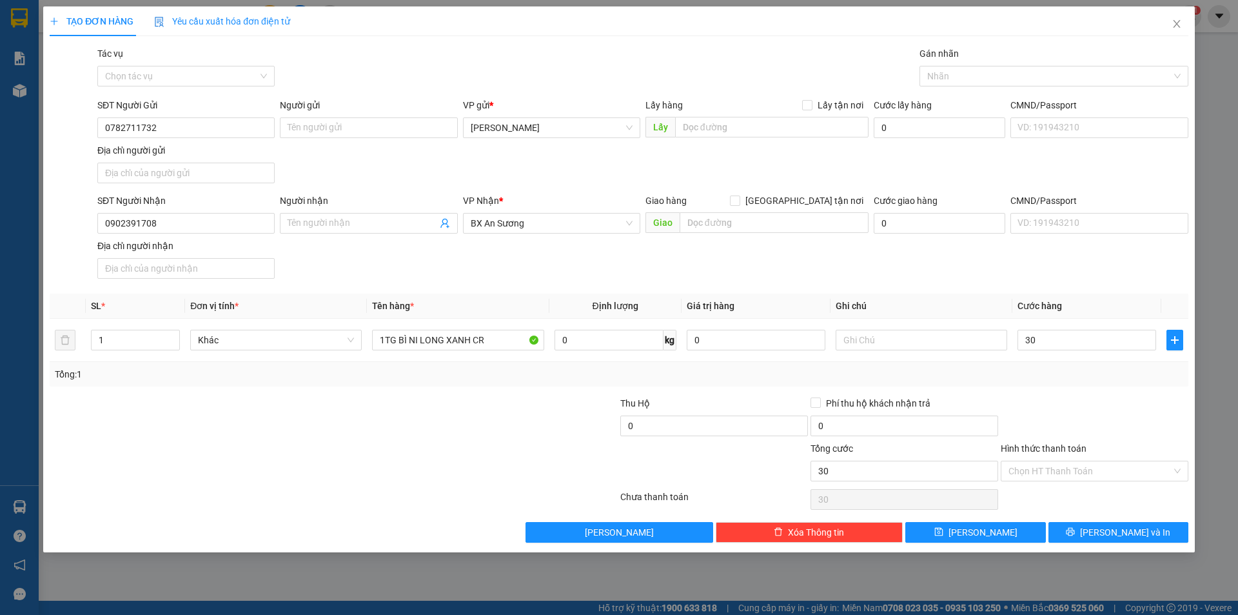
type input "30.000"
click at [1069, 467] on input "Hình thức thanh toán" at bounding box center [1090, 470] width 163 height 19
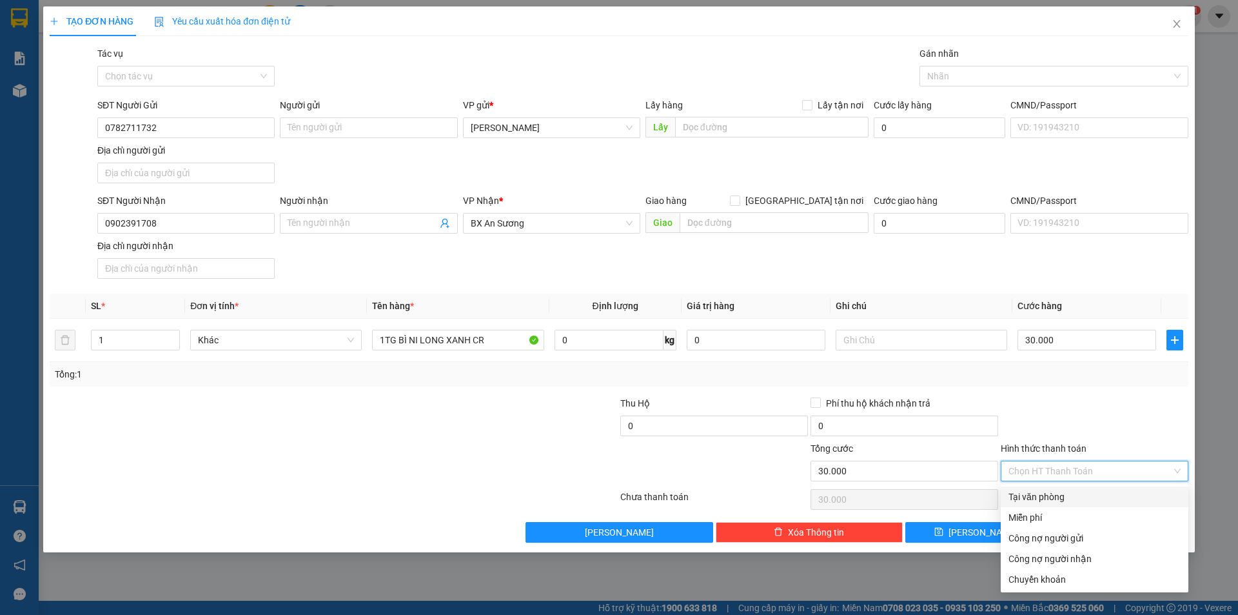
click at [1069, 495] on div "Tại văn phòng" at bounding box center [1095, 496] width 172 height 14
type input "0"
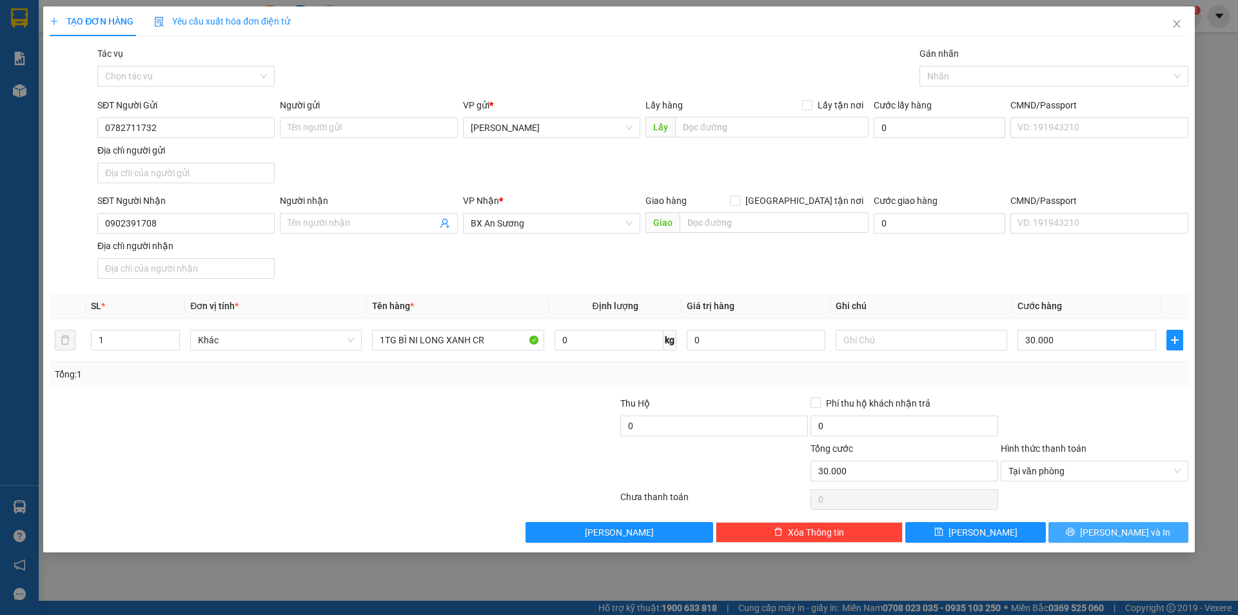
click at [1075, 530] on icon "printer" at bounding box center [1071, 532] width 8 height 8
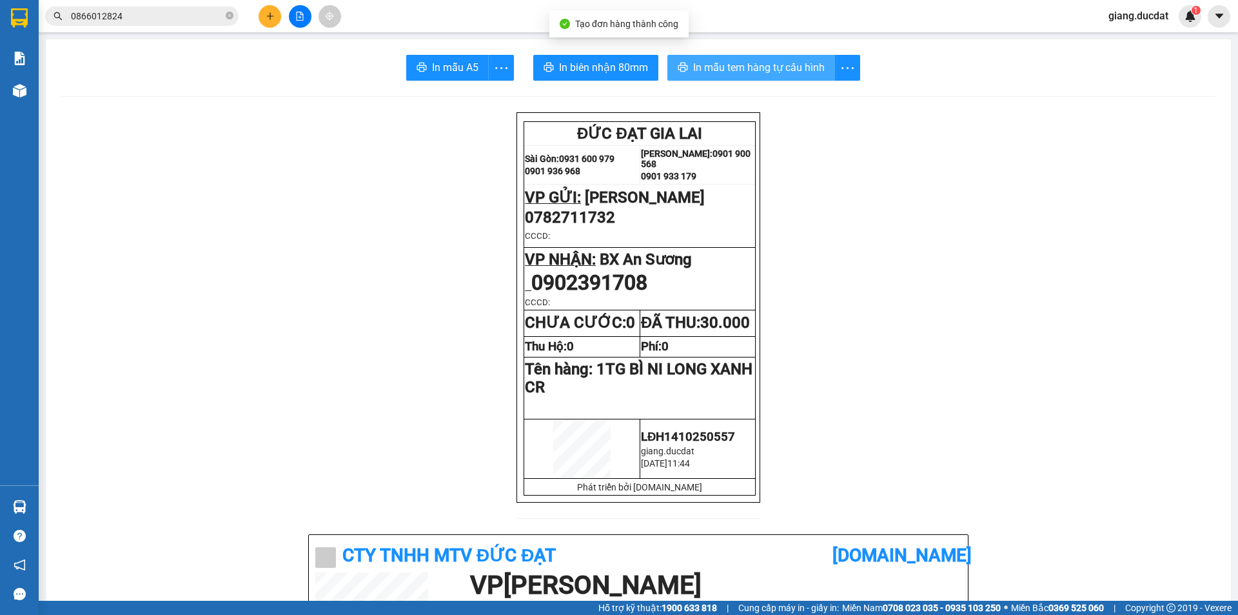
click at [727, 61] on span "In mẫu tem hàng tự cấu hình" at bounding box center [759, 67] width 132 height 16
click at [230, 17] on icon "close-circle" at bounding box center [230, 16] width 8 height 8
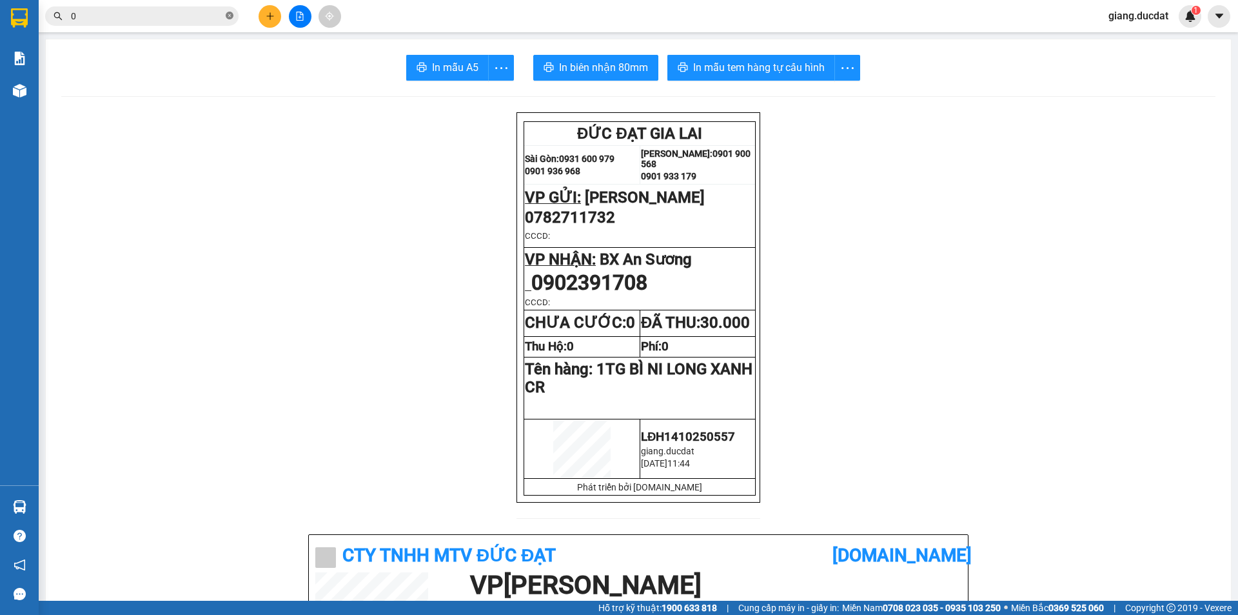
paste input "775564113"
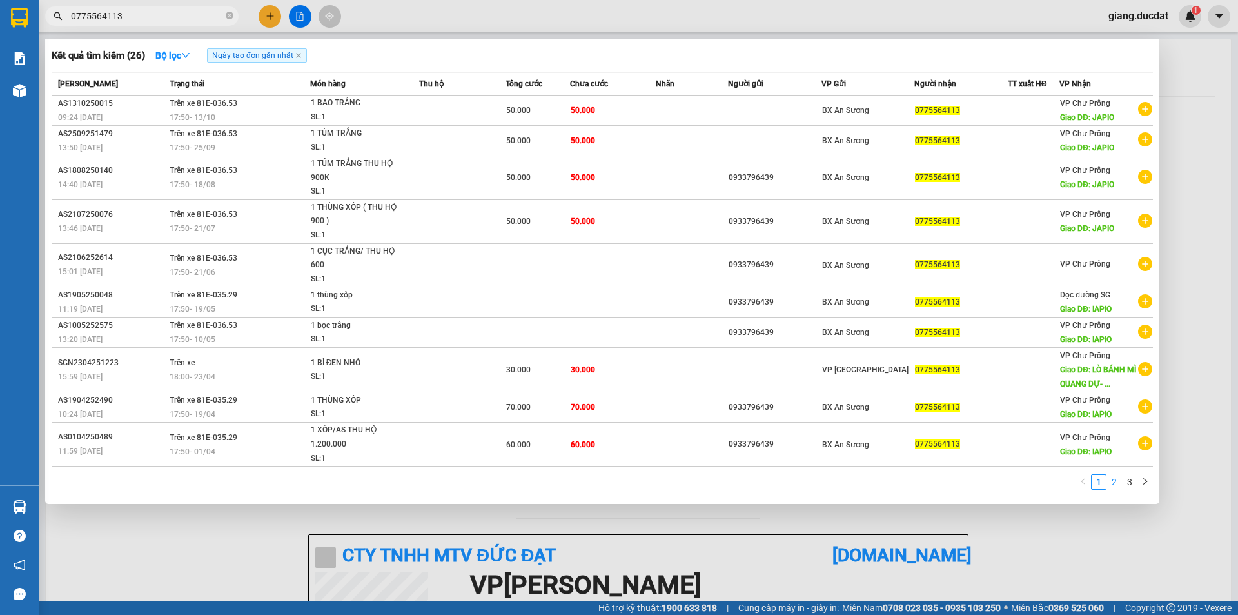
type input "0775564113"
click at [1117, 482] on link "2" at bounding box center [1114, 482] width 14 height 14
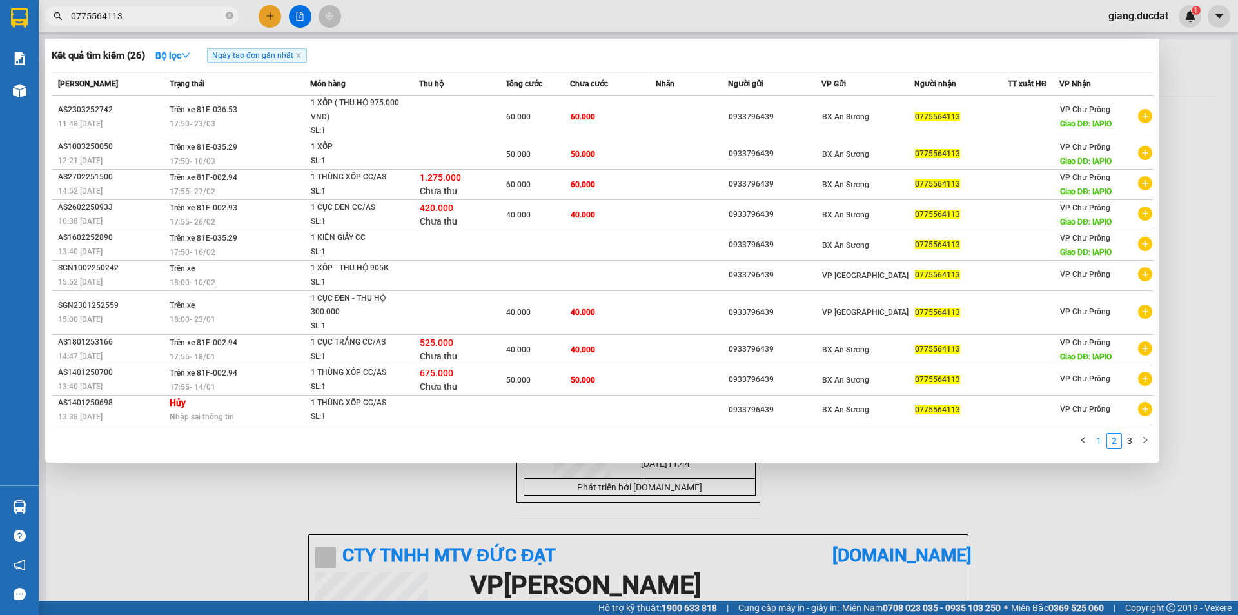
click at [1105, 440] on link "1" at bounding box center [1099, 440] width 14 height 14
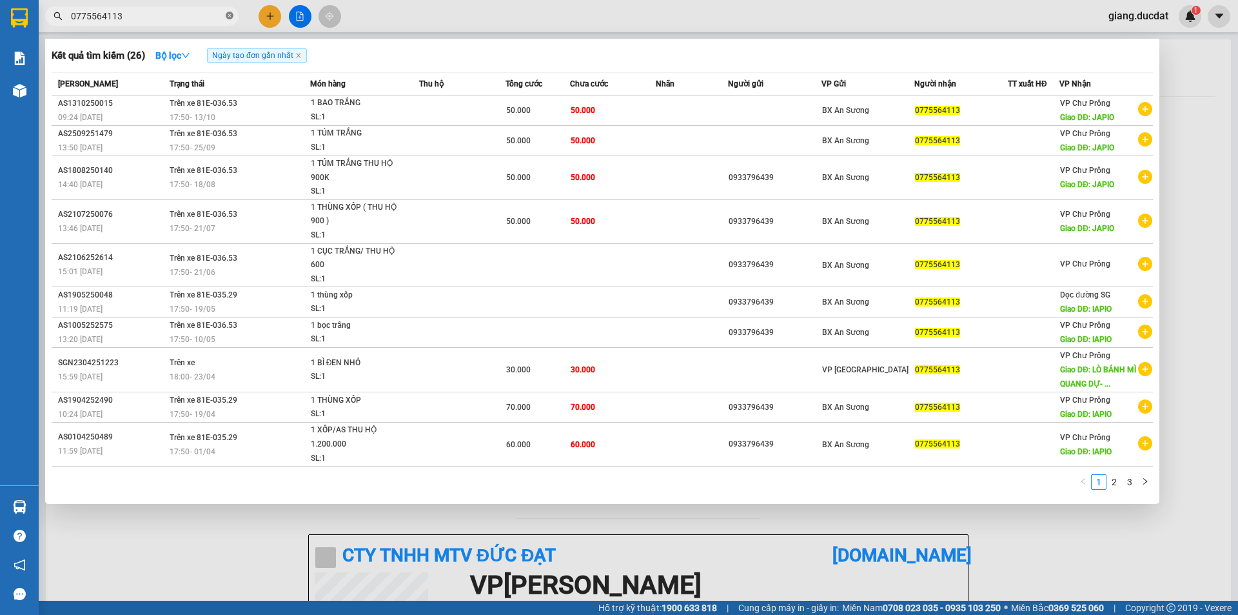
click at [228, 17] on icon "close-circle" at bounding box center [230, 16] width 8 height 8
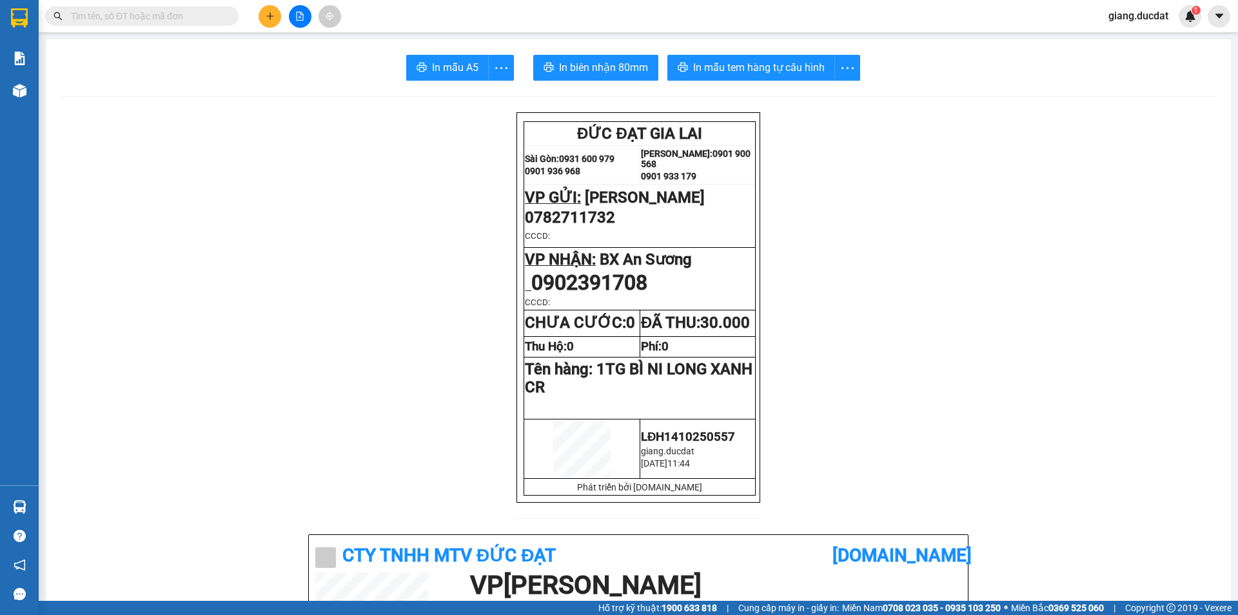
click at [193, 12] on input "text" at bounding box center [147, 16] width 152 height 14
click at [223, 18] on span at bounding box center [141, 15] width 193 height 19
drag, startPoint x: 223, startPoint y: 18, endPoint x: 206, endPoint y: 16, distance: 17.5
click at [212, 18] on span at bounding box center [141, 15] width 193 height 19
click at [206, 16] on input "text" at bounding box center [147, 16] width 152 height 14
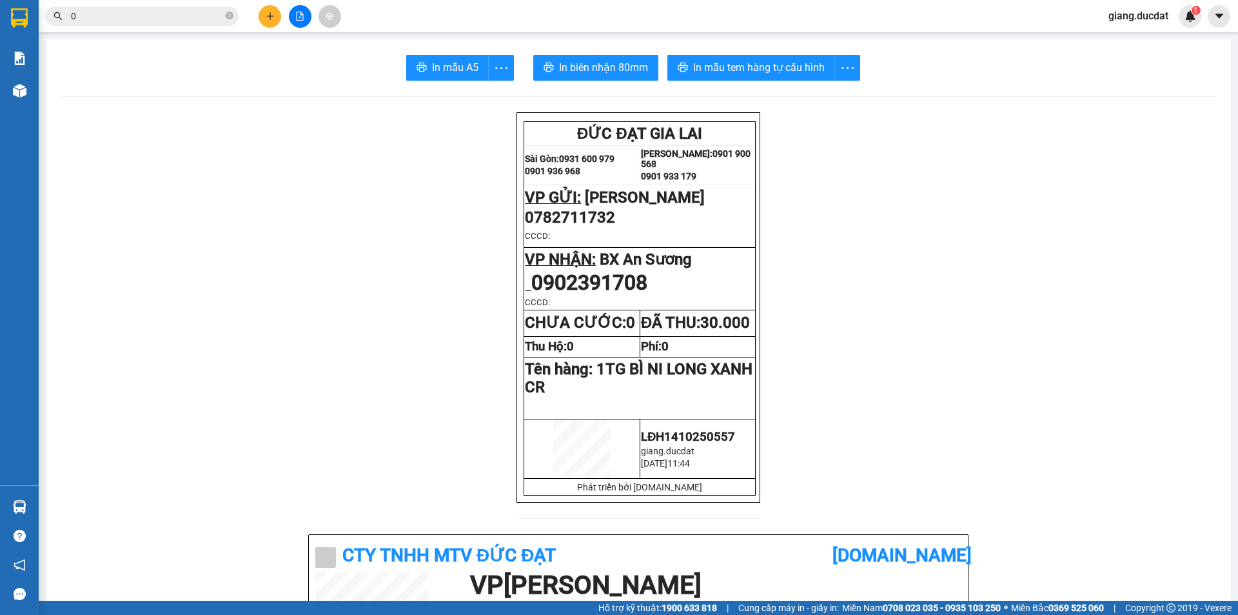
paste input "775564113"
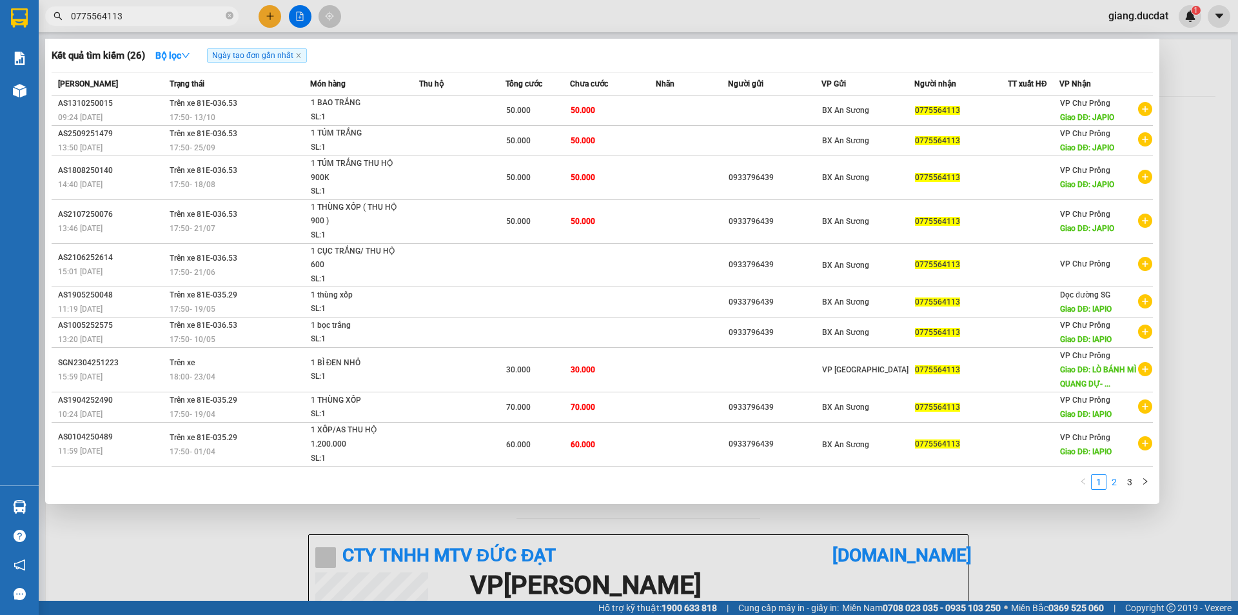
type input "0775564113"
click at [1111, 484] on link "2" at bounding box center [1114, 482] width 14 height 14
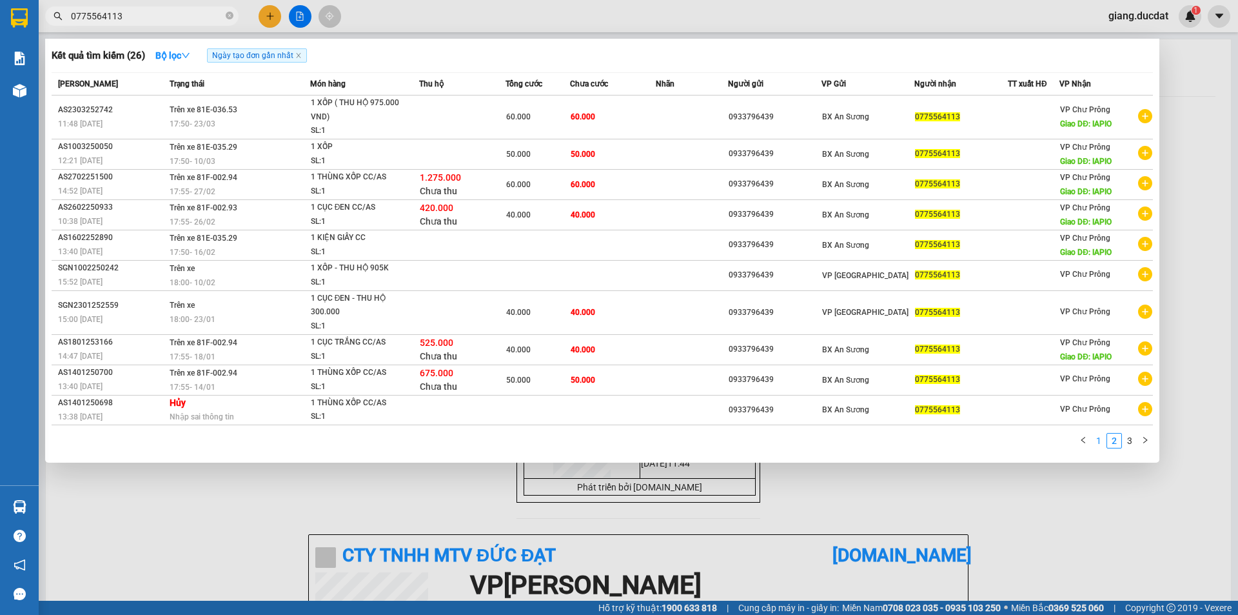
click at [1100, 444] on link "1" at bounding box center [1099, 440] width 14 height 14
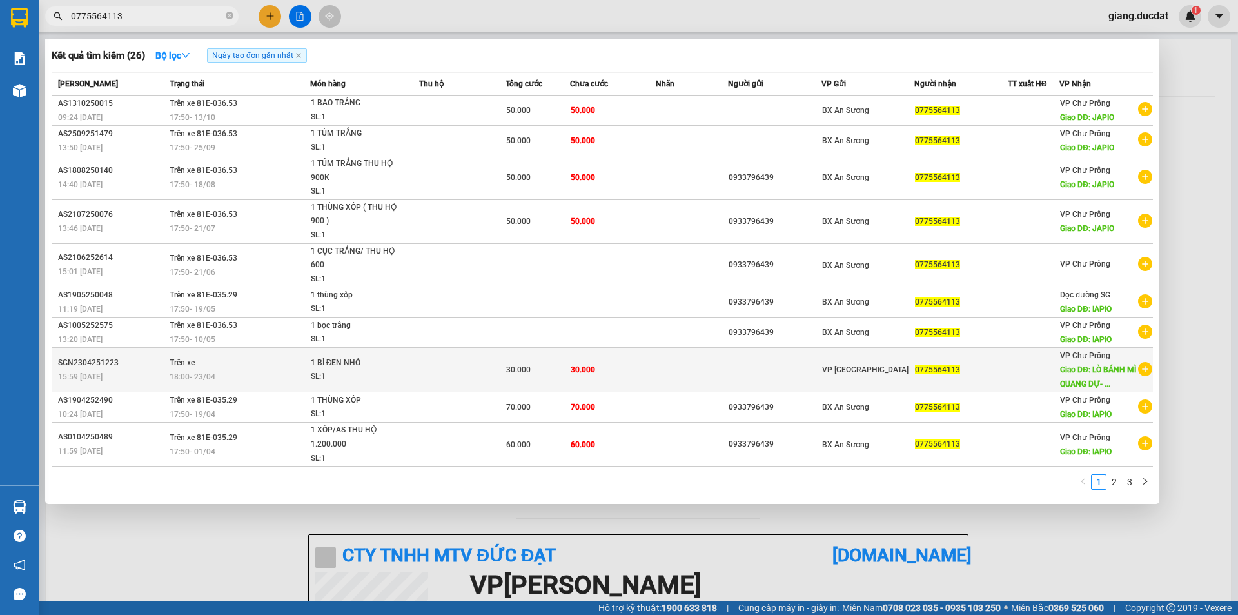
click at [1105, 379] on span "Giao DĐ: LÒ BÁNH MÌ QUANG DỰ- ..." at bounding box center [1098, 376] width 76 height 23
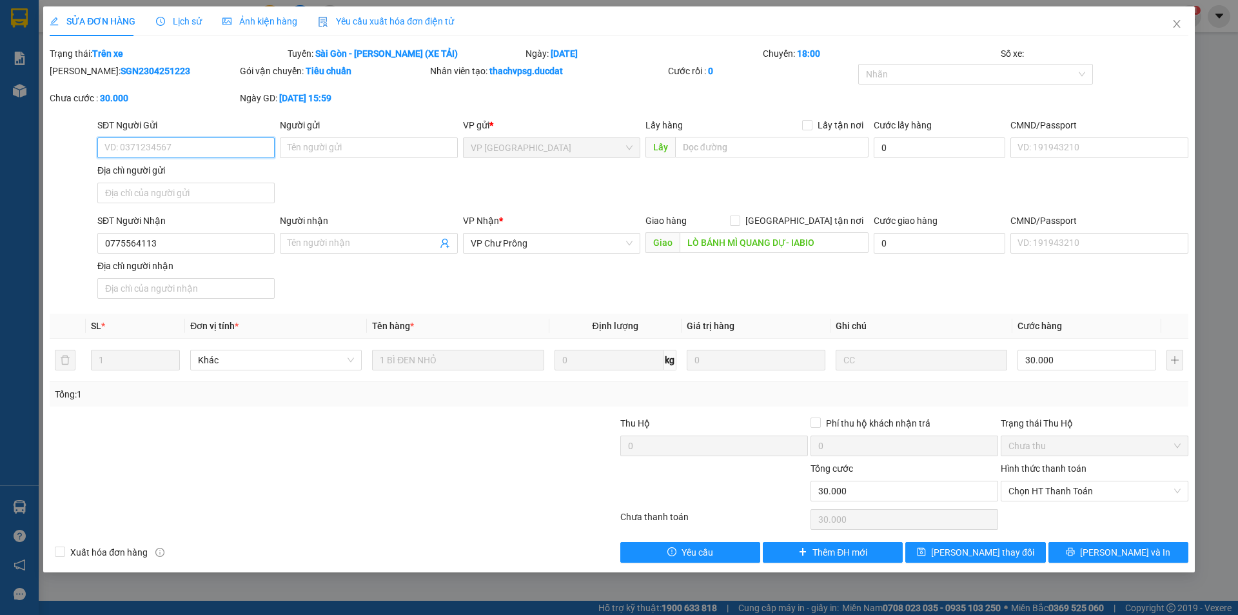
type input "0775564113"
type input "LÒ BÁNH MÌ QUANG DỰ- IABIO"
type input "0"
type input "30.000"
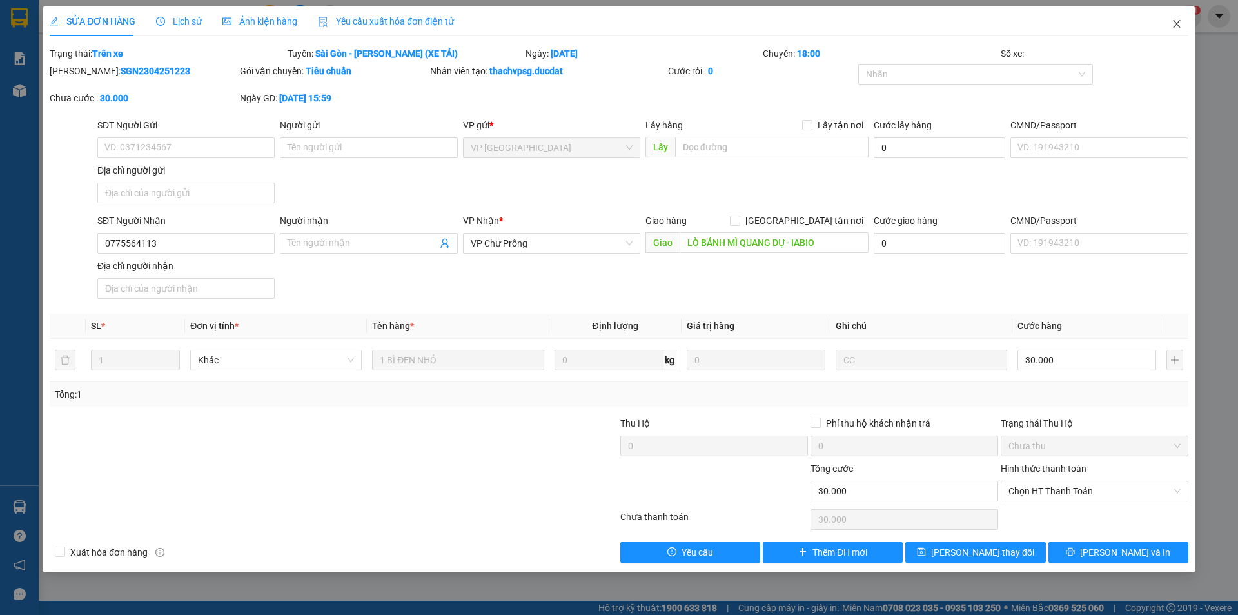
click at [1174, 26] on icon "close" at bounding box center [1177, 24] width 10 height 10
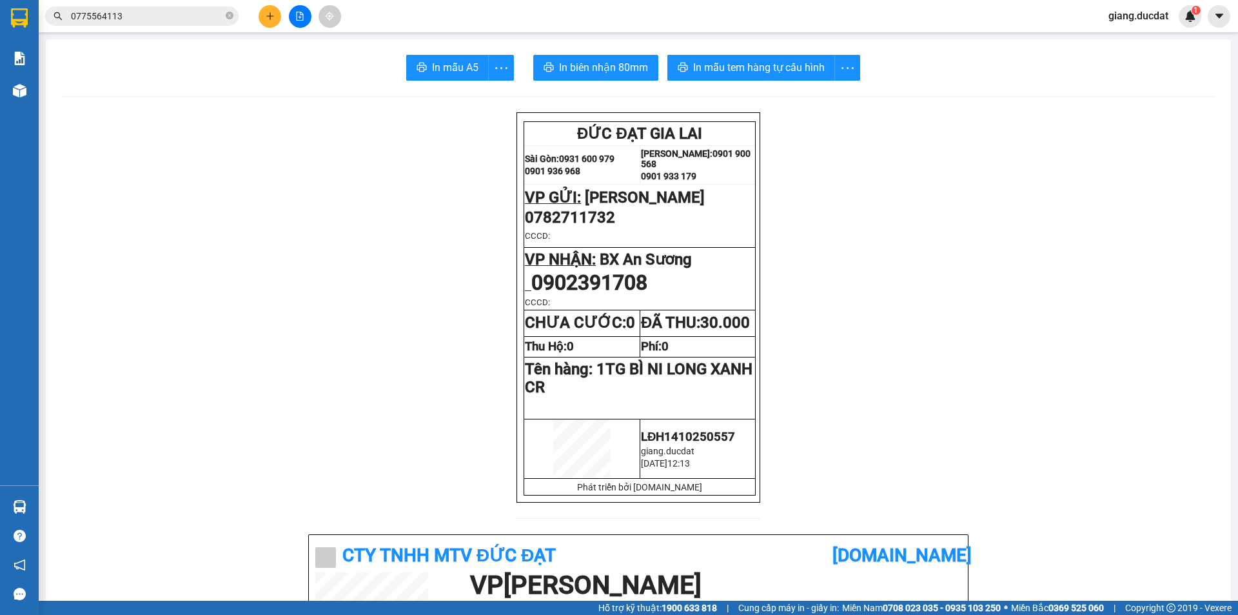
click at [275, 17] on button at bounding box center [270, 16] width 23 height 23
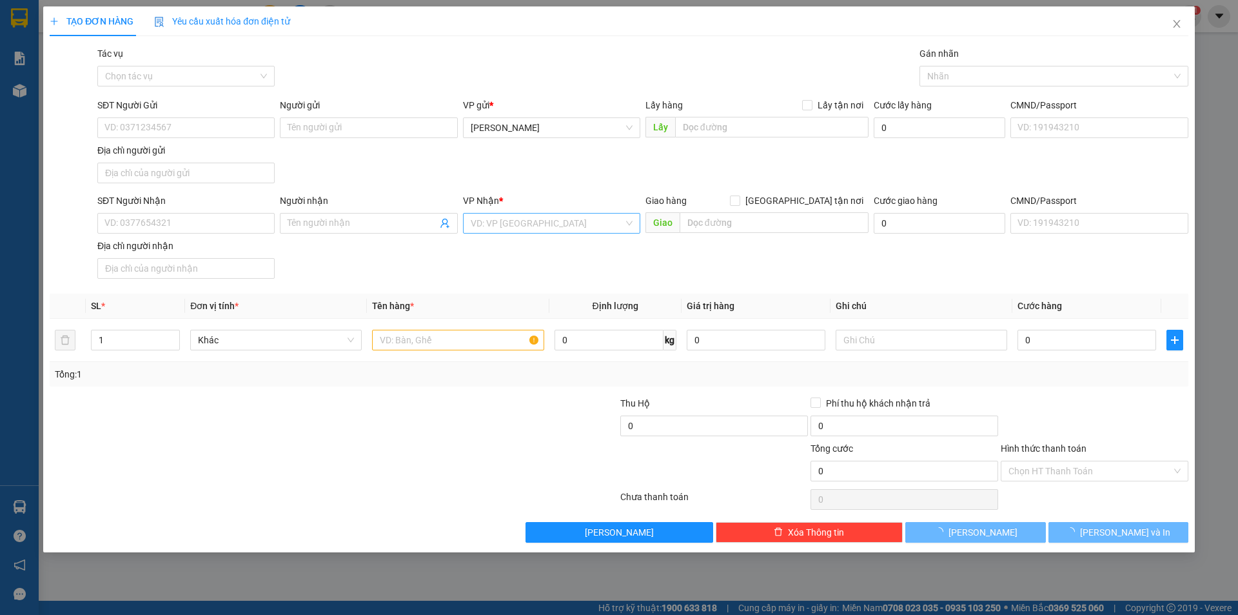
click at [517, 224] on input "search" at bounding box center [547, 222] width 153 height 19
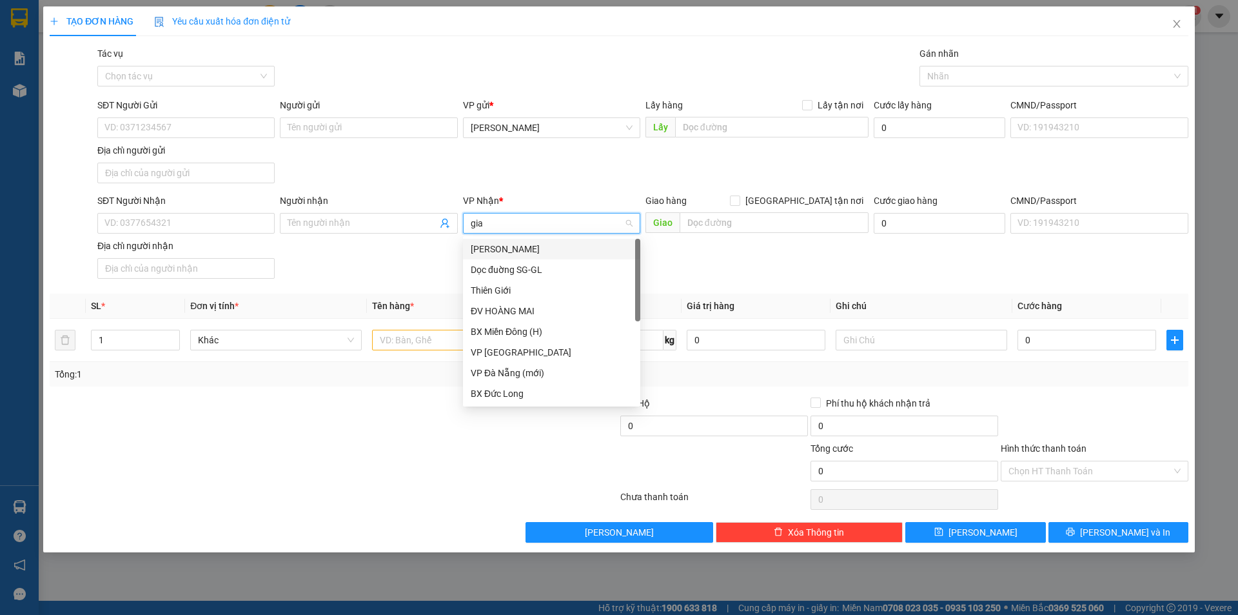
type input "giao"
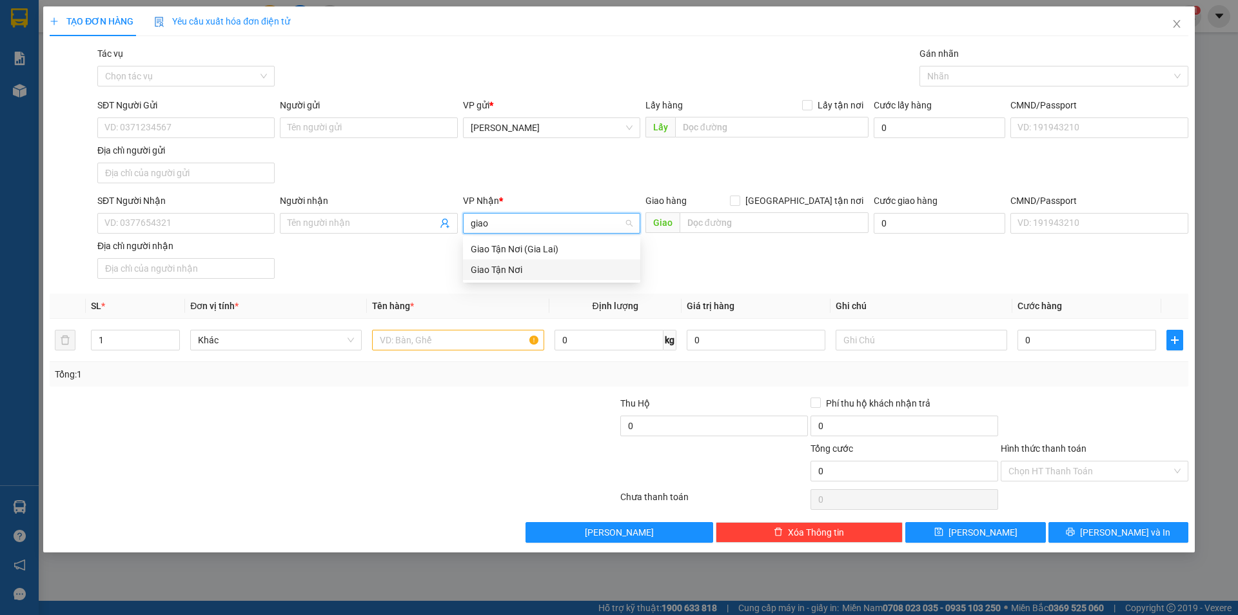
click at [537, 275] on div "Giao Tận Nơi" at bounding box center [552, 269] width 162 height 14
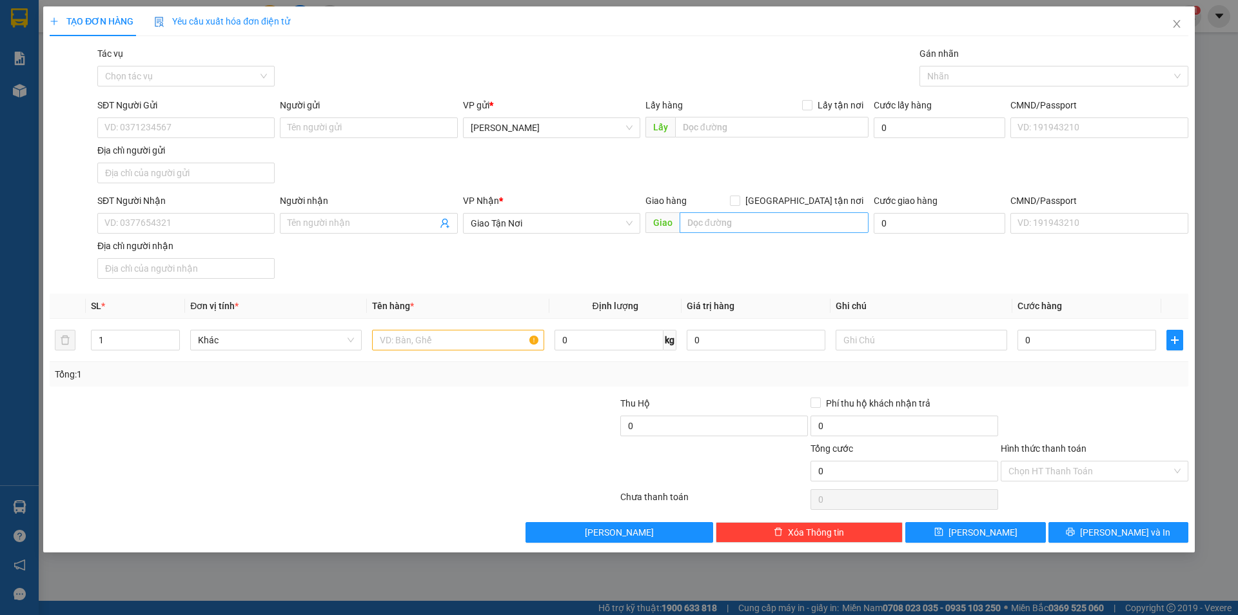
drag, startPoint x: 809, startPoint y: 199, endPoint x: 757, endPoint y: 219, distance: 55.6
click at [740, 199] on span at bounding box center [735, 200] width 10 height 10
click at [737, 230] on input "text" at bounding box center [774, 222] width 189 height 21
type input "129/6/7 ĐƯỜNG THANH LỘC 15 P THANH LỘC Q12"
click at [204, 228] on input "SĐT Người Nhận" at bounding box center [185, 223] width 177 height 21
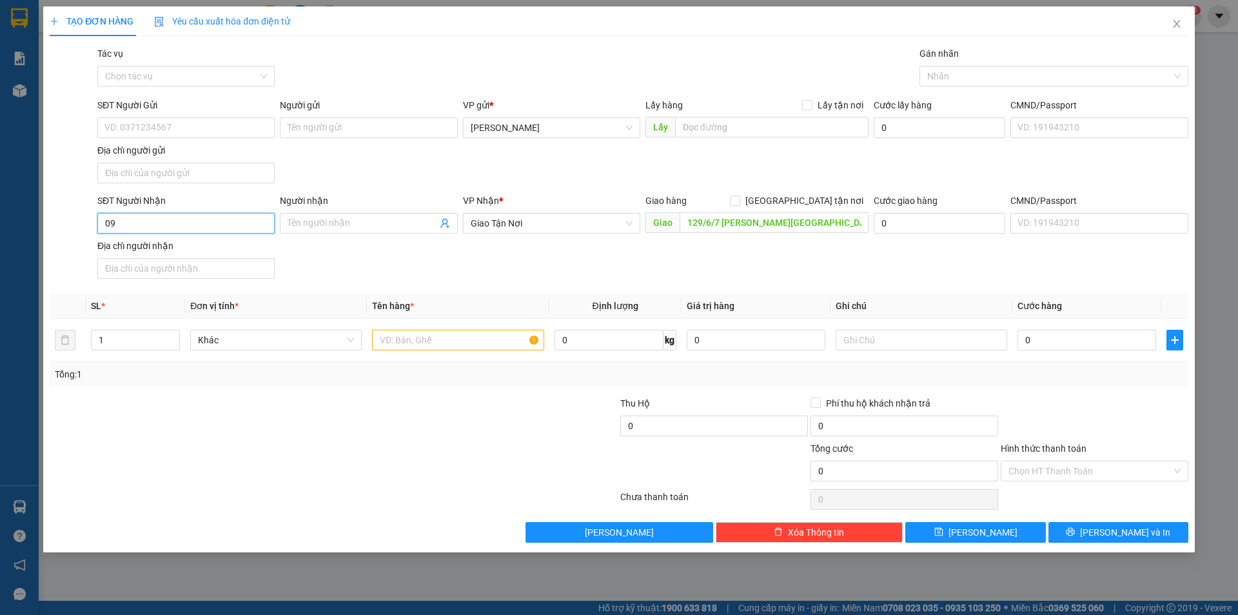
type input "0"
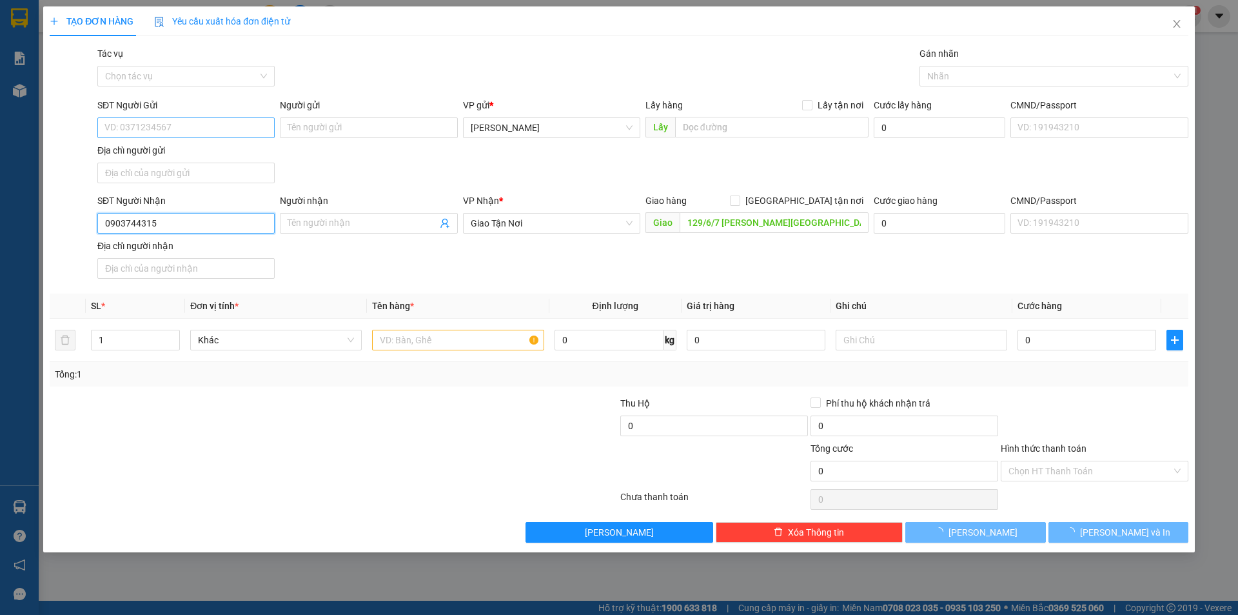
type input "0903744315"
click at [157, 128] on input "SĐT Người Gửi" at bounding box center [185, 127] width 177 height 21
type input "0326948651"
click at [412, 344] on input "text" at bounding box center [458, 340] width 172 height 21
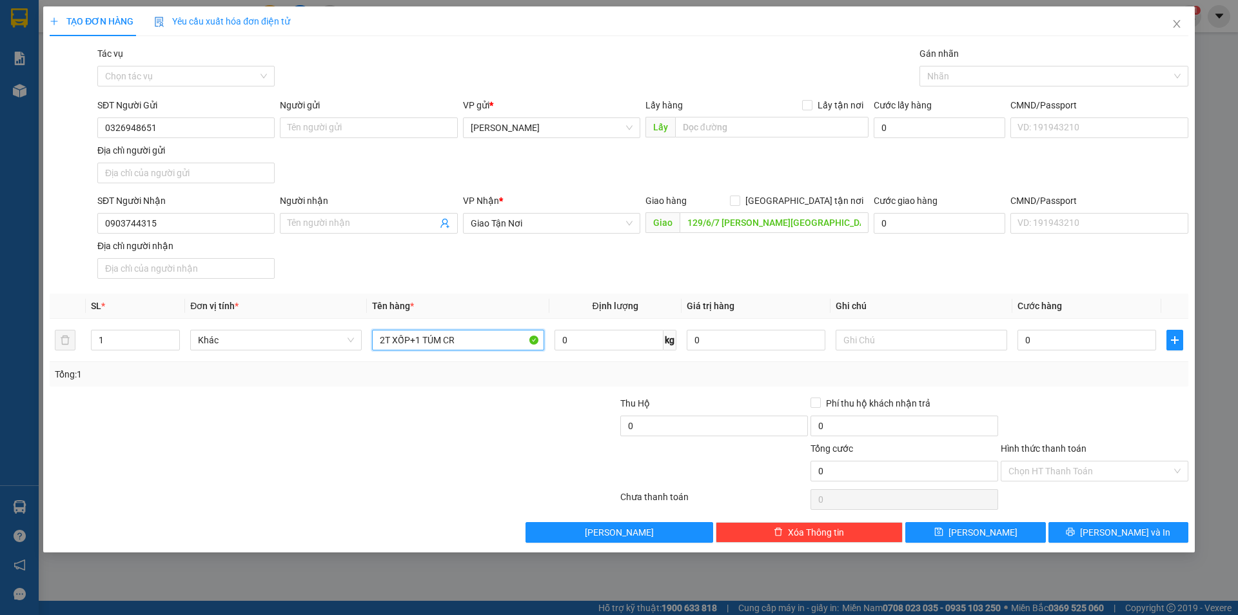
type input "2T XỐP+1 TÚM CR"
click at [798, 199] on div "Giao hàng Giao tận nơi" at bounding box center [757, 200] width 223 height 14
click at [739, 199] on input "[GEOGRAPHIC_DATA] tận nơi" at bounding box center [734, 199] width 9 height 9
checkbox input "true"
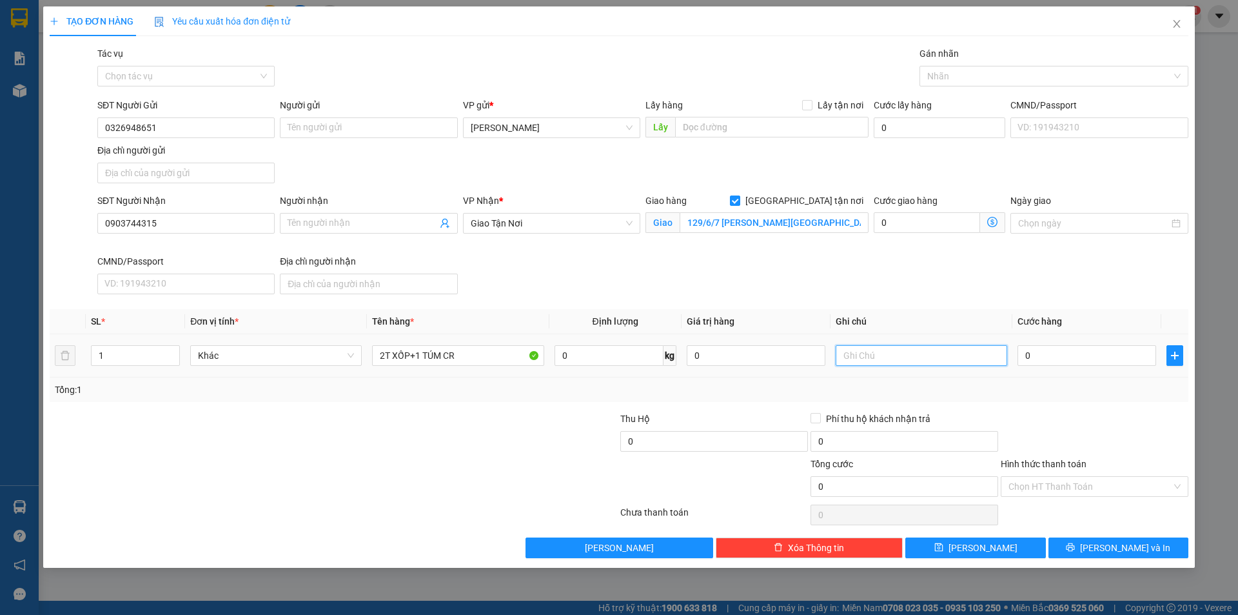
click at [943, 356] on input "text" at bounding box center [922, 355] width 172 height 21
type input "GTN Q12 120K"
click at [1094, 360] on input "0" at bounding box center [1087, 355] width 139 height 21
type input "1"
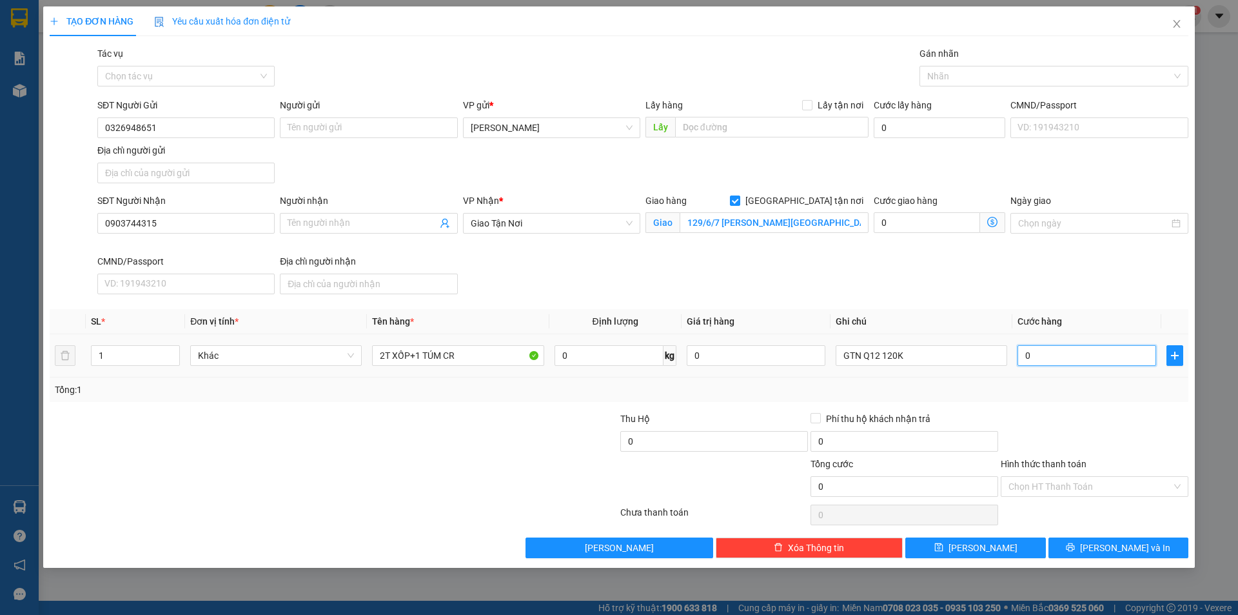
type input "1"
type input "11"
type input "110"
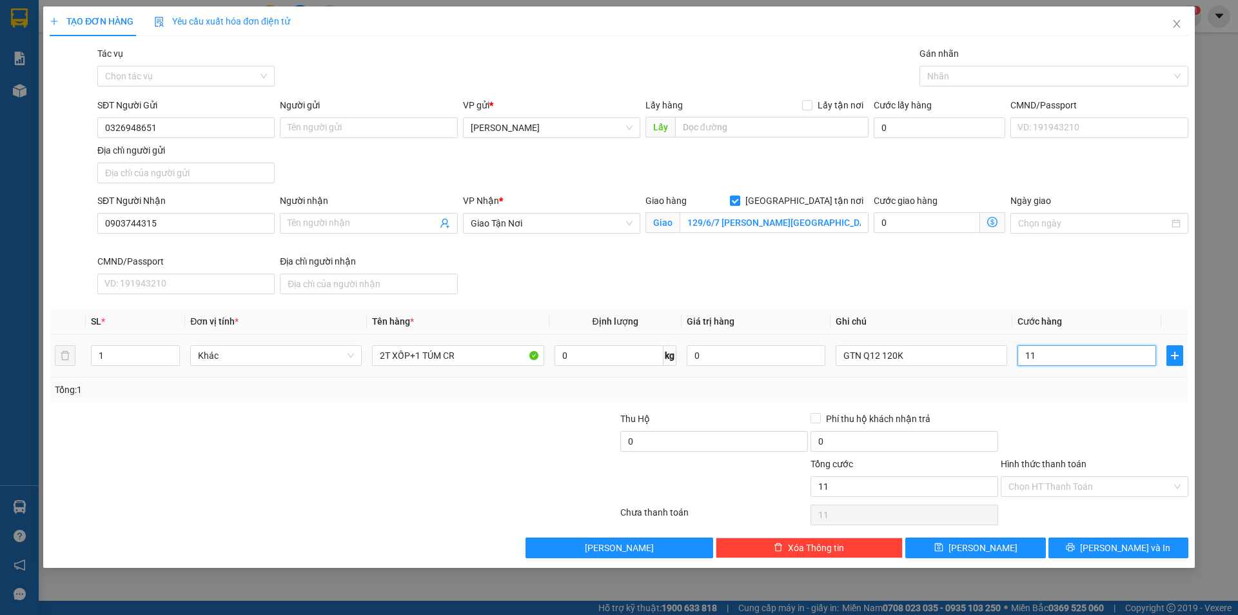
type input "110"
type input "110.000"
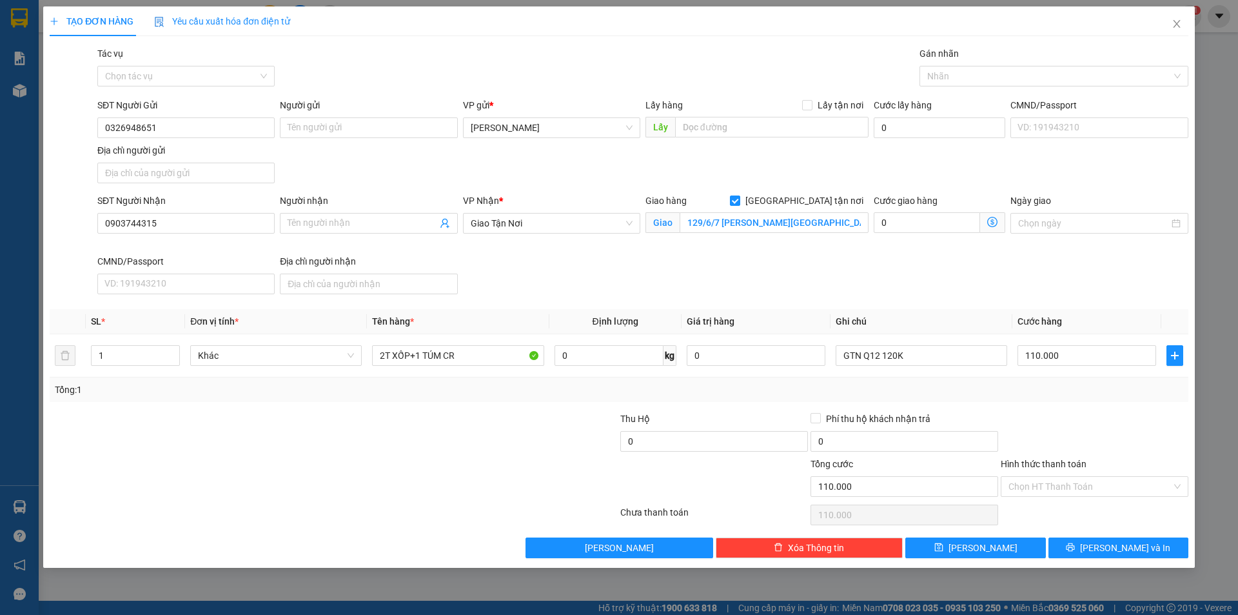
click at [1067, 423] on div at bounding box center [1095, 433] width 190 height 45
click at [1072, 485] on input "Hình thức thanh toán" at bounding box center [1090, 486] width 163 height 19
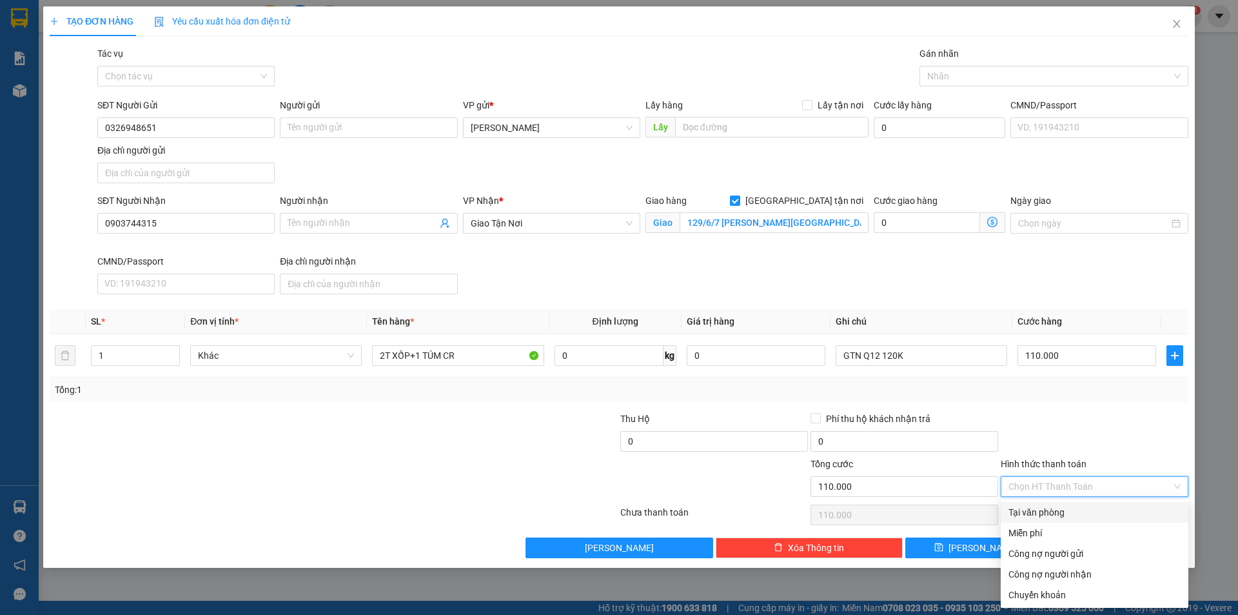
click at [1051, 517] on div "Tại văn phòng" at bounding box center [1095, 512] width 172 height 14
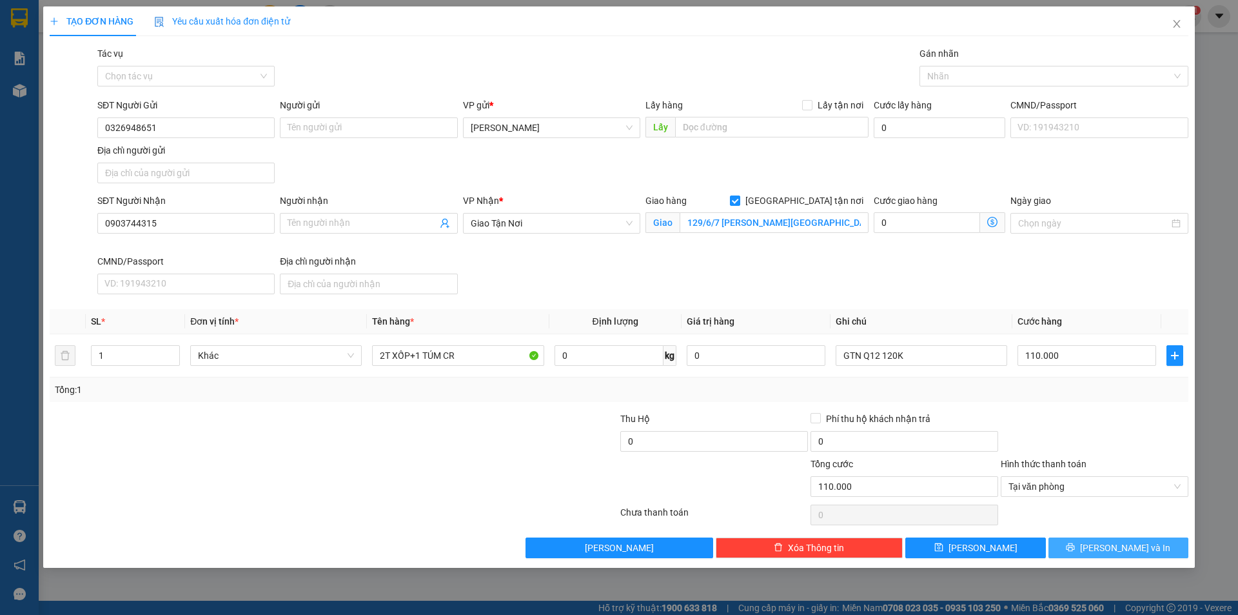
click at [1075, 551] on icon "printer" at bounding box center [1070, 546] width 9 height 9
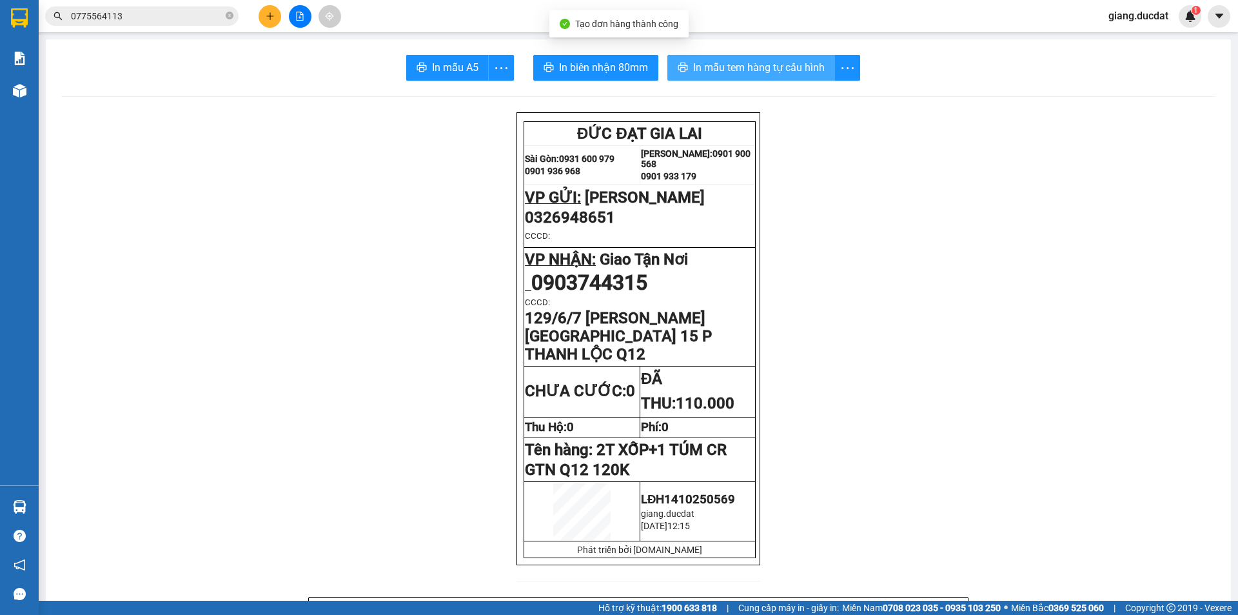
click at [753, 66] on span "In mẫu tem hàng tự cấu hình" at bounding box center [759, 67] width 132 height 16
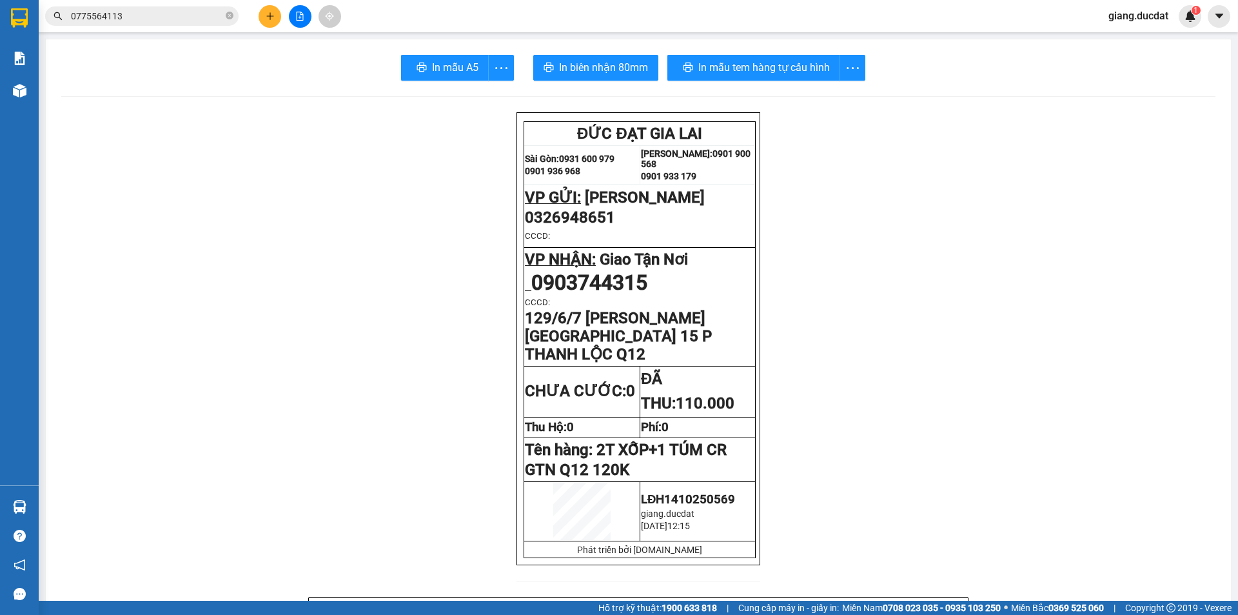
click at [273, 14] on icon "plus" at bounding box center [270, 16] width 9 height 9
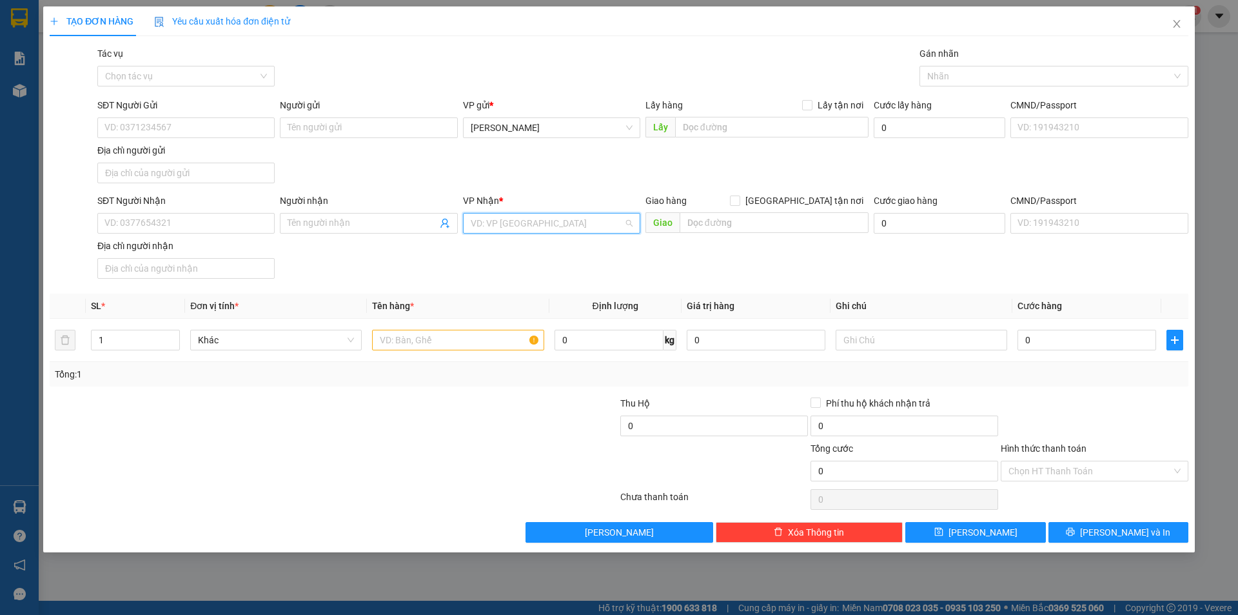
click at [486, 220] on input "search" at bounding box center [547, 222] width 153 height 19
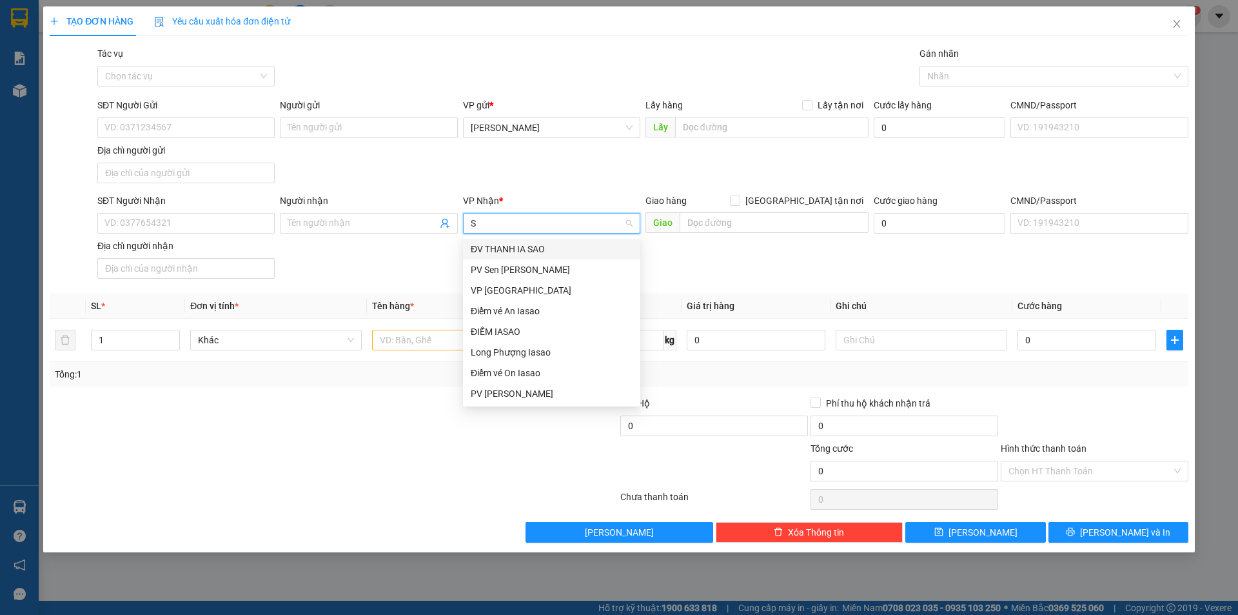
type input "SÀ"
click at [502, 284] on div "VP [GEOGRAPHIC_DATA]" at bounding box center [552, 290] width 162 height 14
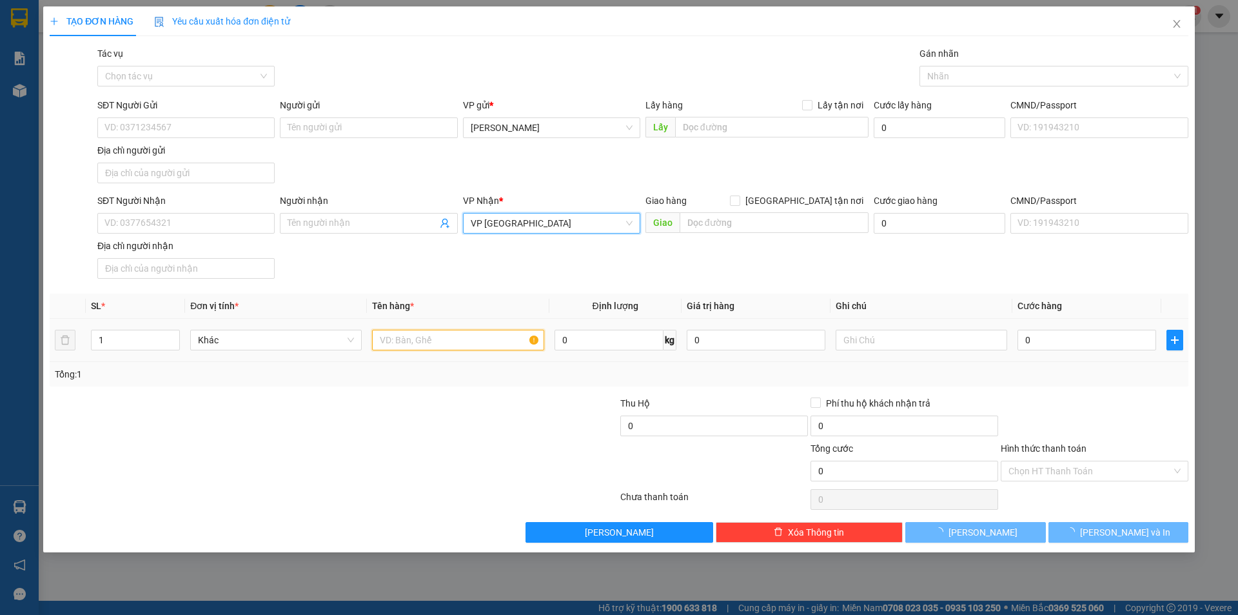
click at [413, 341] on input "text" at bounding box center [458, 340] width 172 height 21
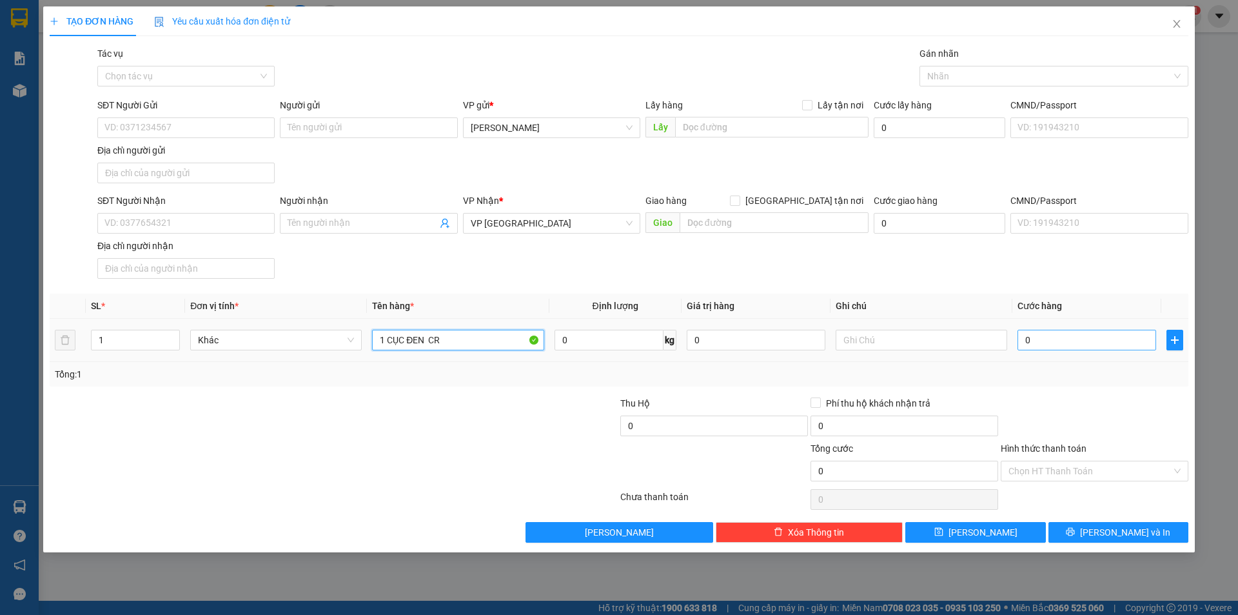
type input "1 CỤC ĐEN CR"
drag, startPoint x: 1072, startPoint y: 340, endPoint x: 1062, endPoint y: 322, distance: 20.2
click at [1072, 341] on input "0" at bounding box center [1087, 340] width 139 height 21
type input "7"
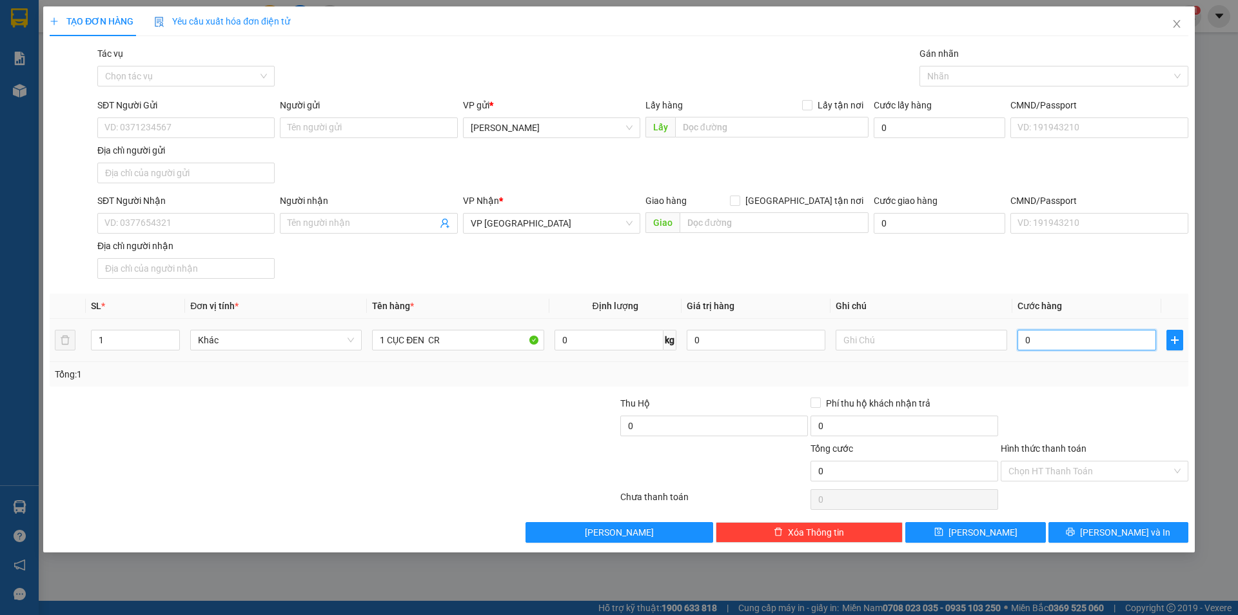
type input "7"
type input "70"
type input "70.000"
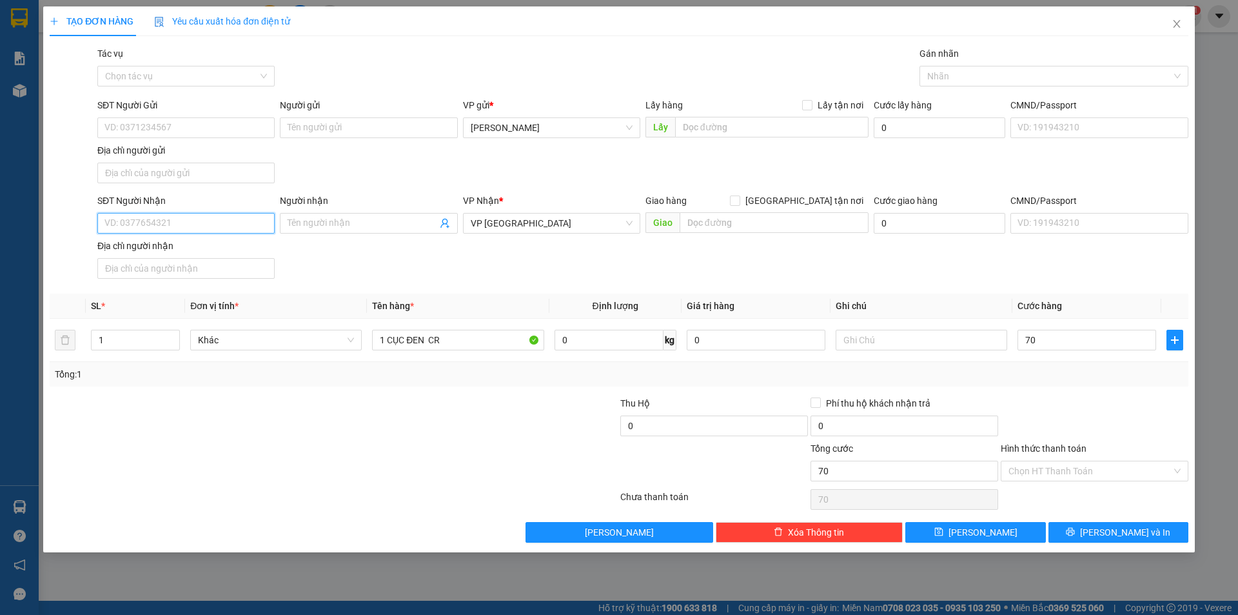
type input "70.000"
click at [148, 222] on input "SĐT Người Nhận" at bounding box center [185, 223] width 177 height 21
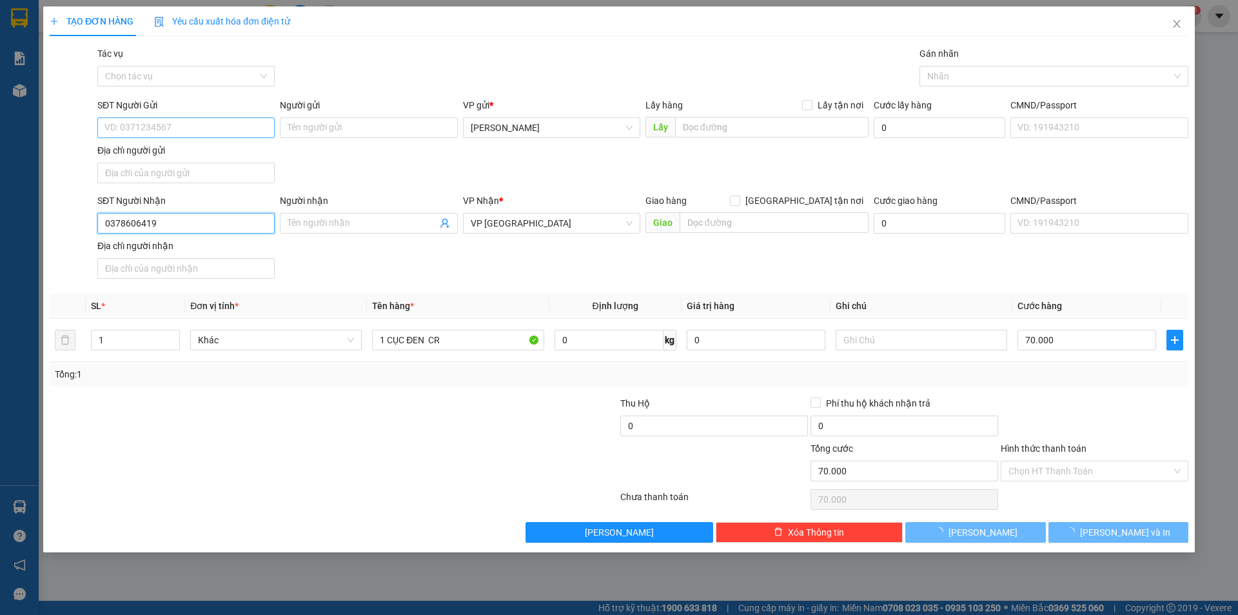
type input "0378606419"
click at [148, 126] on input "SĐT Người Gửi" at bounding box center [185, 127] width 177 height 21
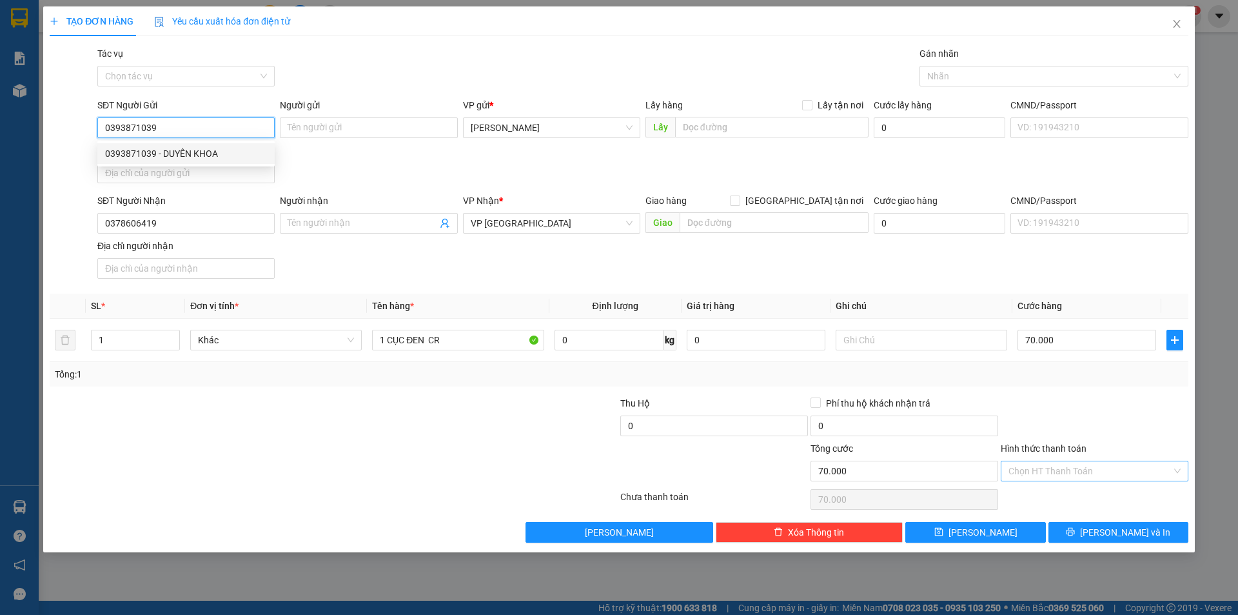
type input "0393871039"
click at [1069, 466] on input "Hình thức thanh toán" at bounding box center [1090, 470] width 163 height 19
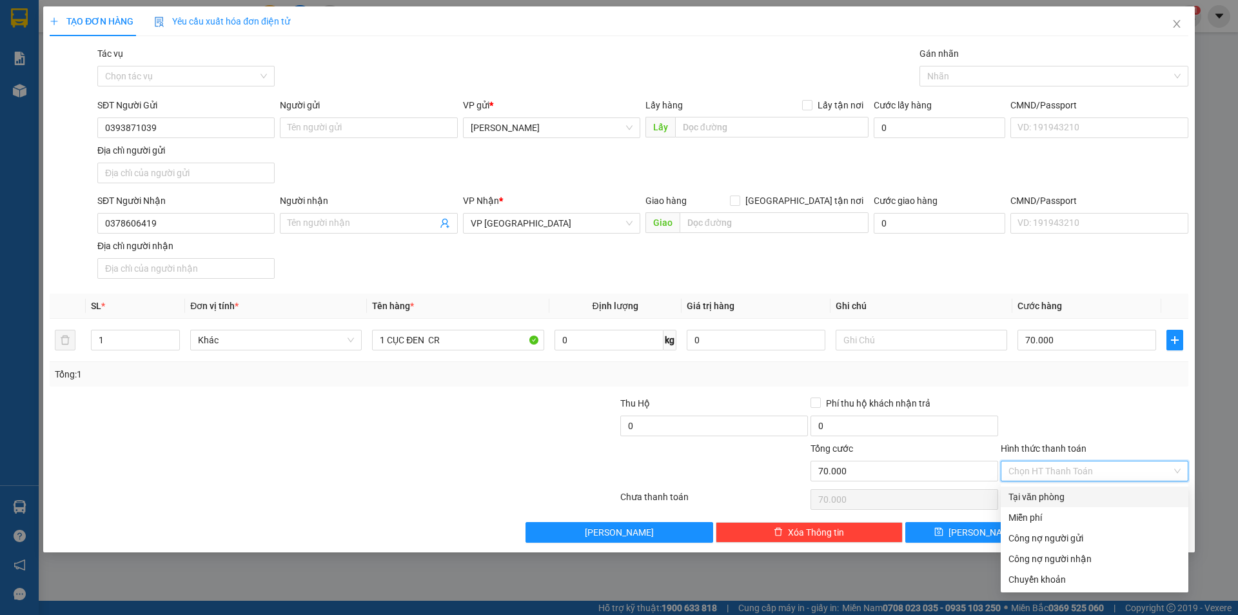
click at [1072, 494] on div "Tại văn phòng" at bounding box center [1095, 496] width 172 height 14
type input "0"
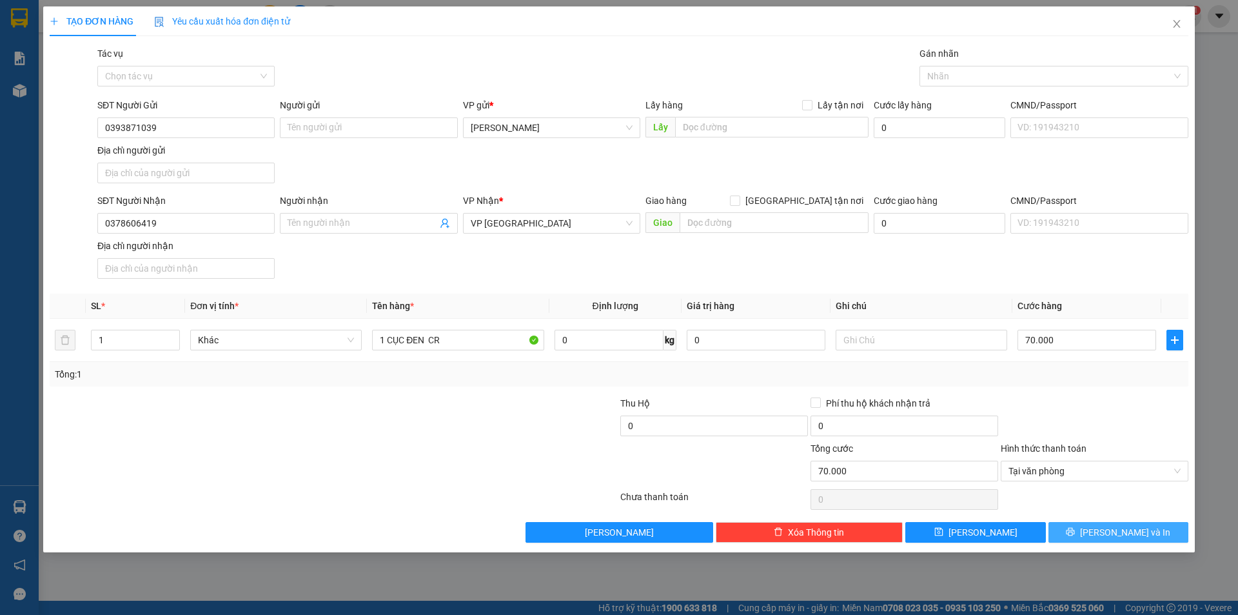
click at [1088, 528] on button "[PERSON_NAME] và In" at bounding box center [1119, 532] width 140 height 21
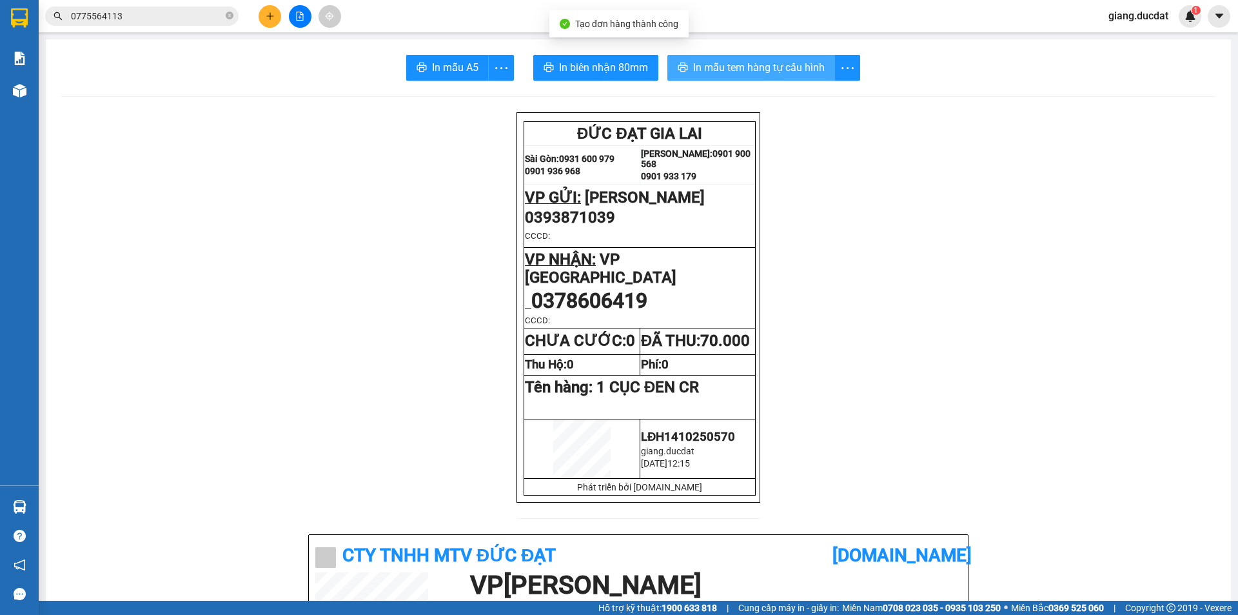
click at [748, 70] on span "In mẫu tem hàng tự cấu hình" at bounding box center [759, 67] width 132 height 16
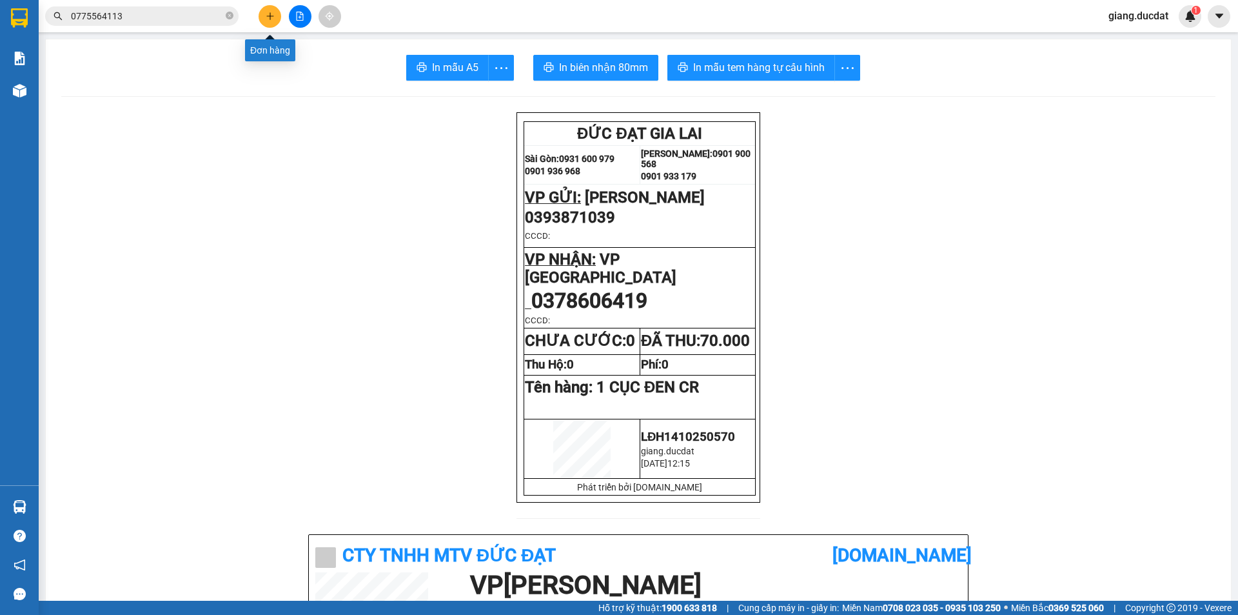
click at [267, 16] on icon "plus" at bounding box center [269, 15] width 7 height 1
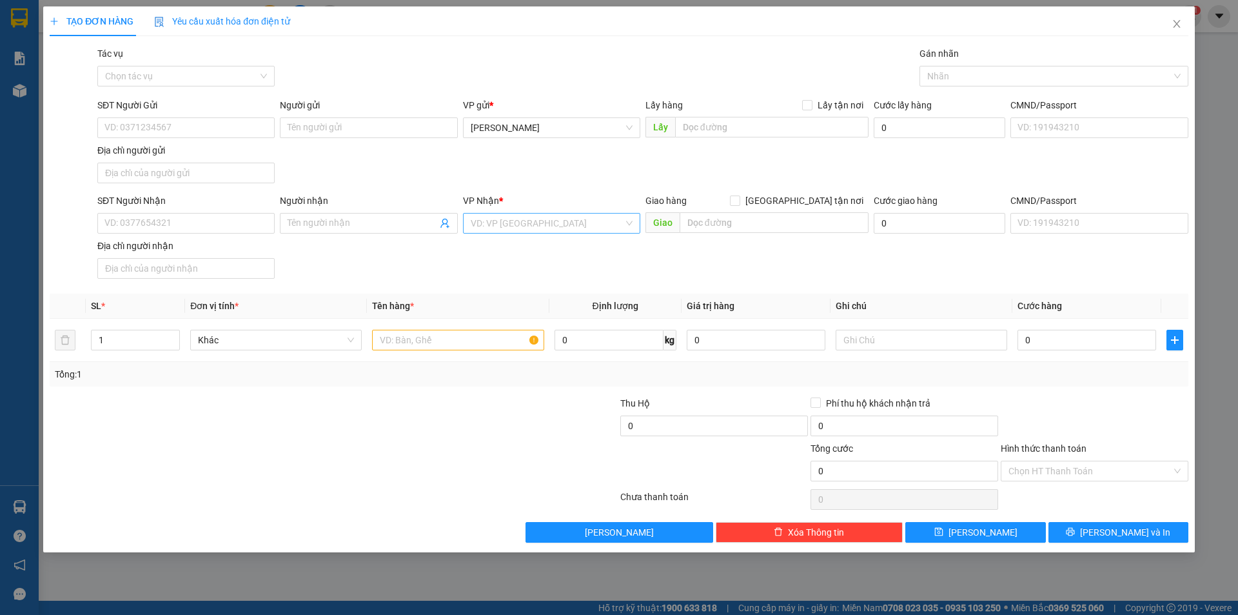
click at [549, 214] on input "search" at bounding box center [547, 222] width 153 height 19
type input "AN SƯƠN"
click at [518, 250] on div "BX An Sương" at bounding box center [552, 249] width 162 height 14
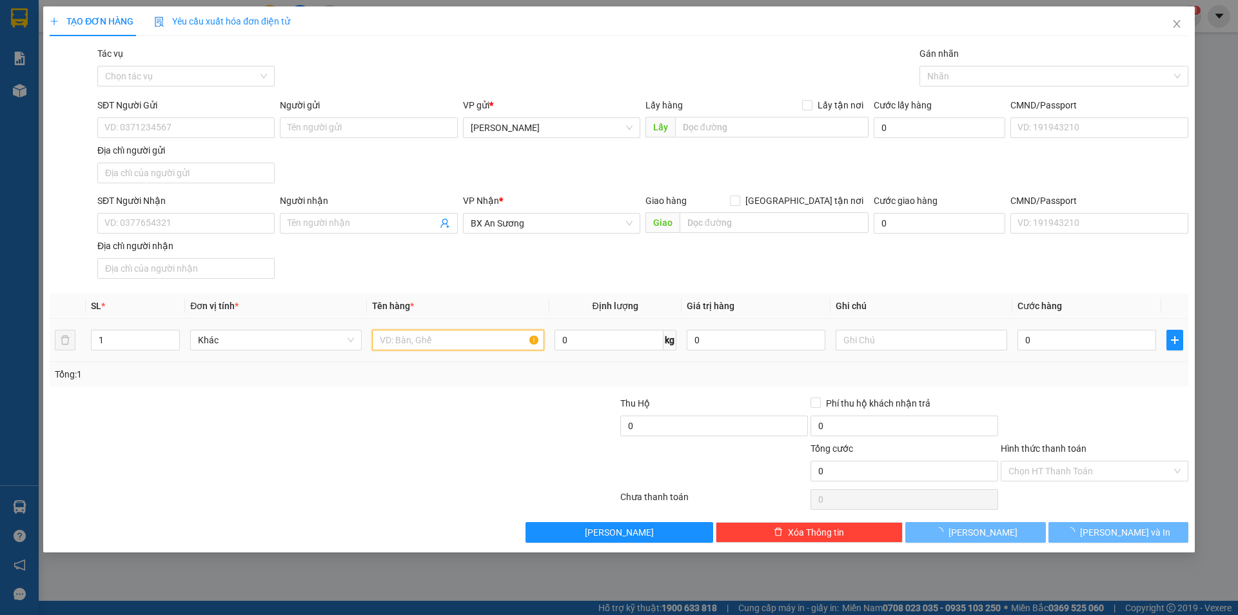
click at [480, 339] on input "text" at bounding box center [458, 340] width 172 height 21
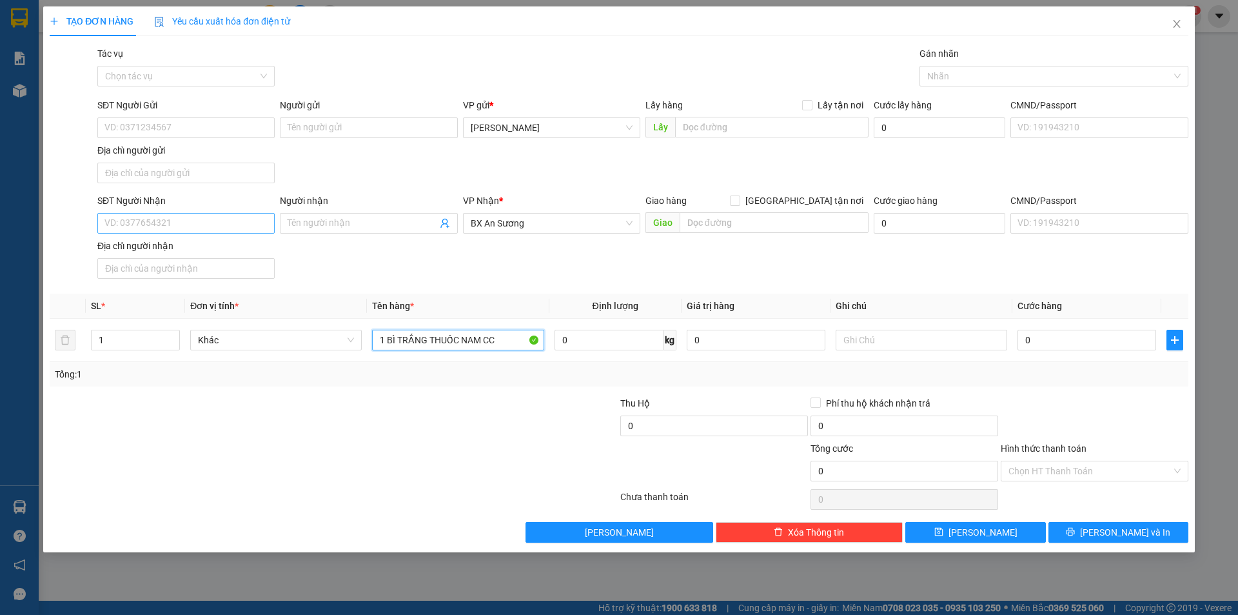
type input "1 BÌ TRẮNG THUỐC NAM CC"
click at [157, 223] on input "SĐT Người Nhận" at bounding box center [185, 223] width 177 height 21
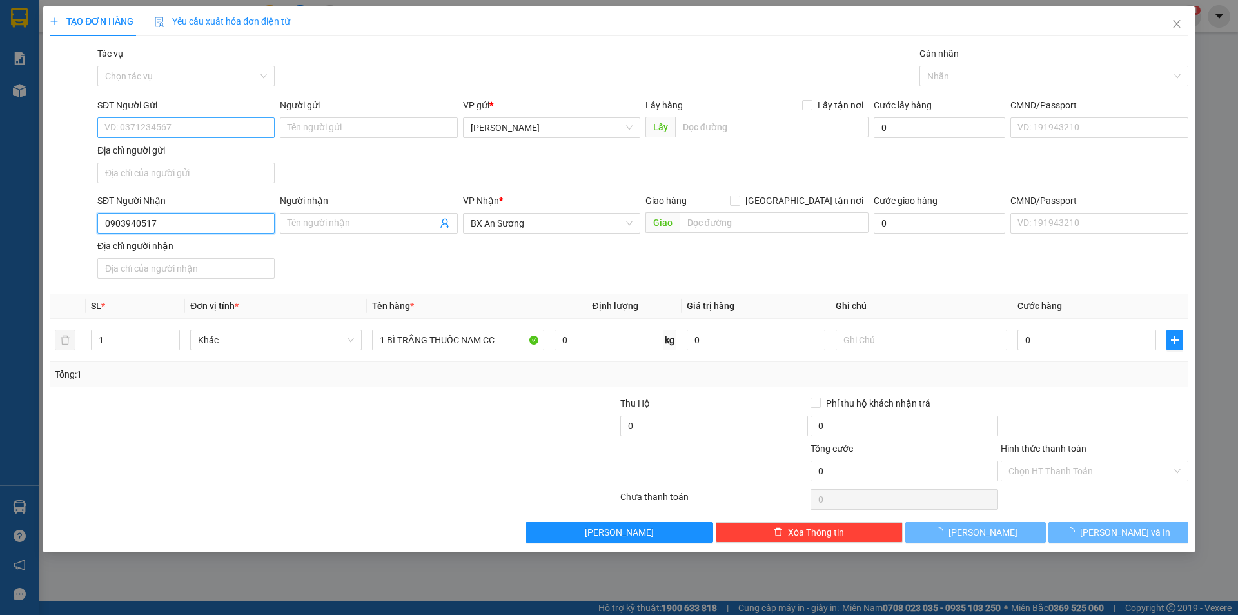
type input "0903940517"
click at [176, 132] on input "SĐT Người Gửi" at bounding box center [185, 127] width 177 height 21
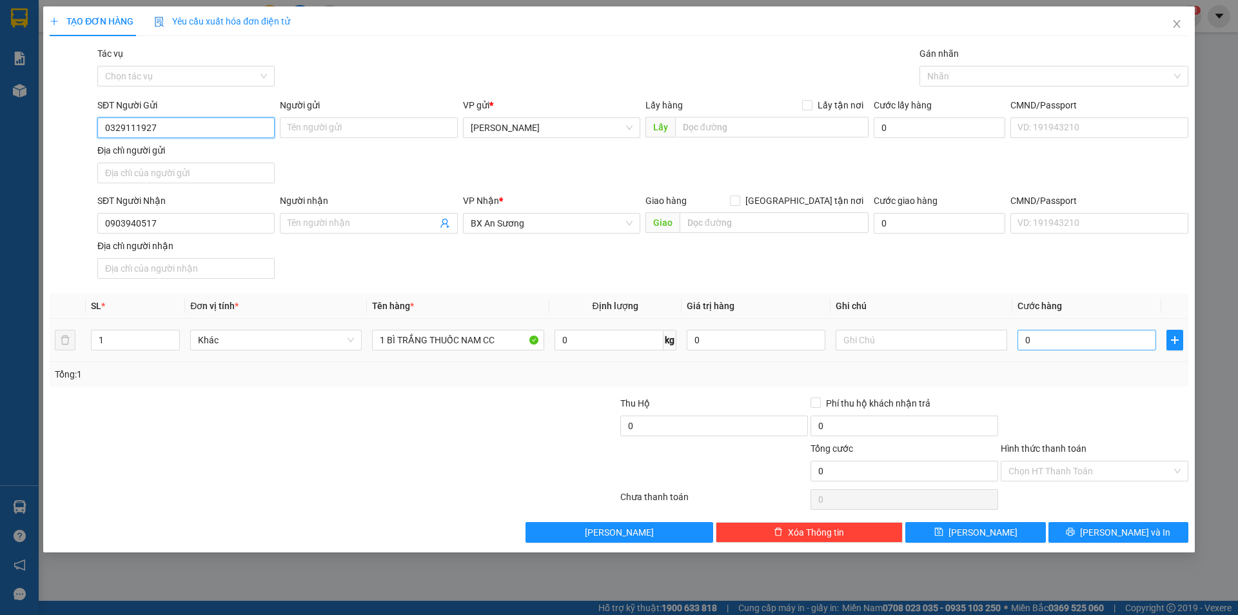
type input "0329111927"
click at [1043, 349] on input "0" at bounding box center [1087, 340] width 139 height 21
type input "3"
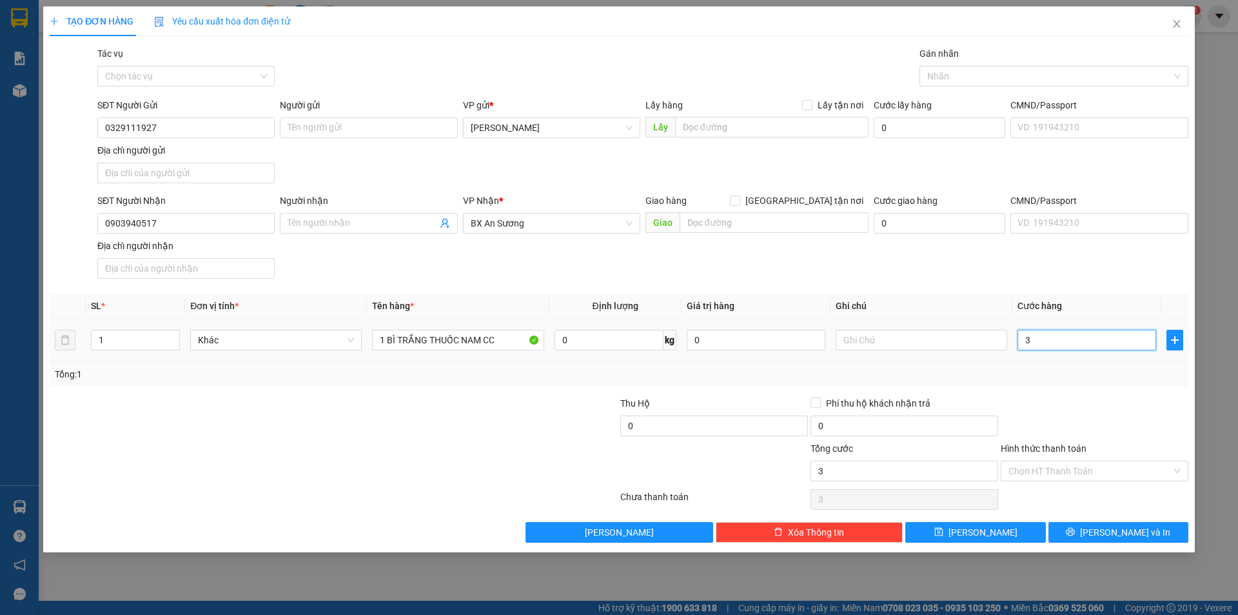
type input "30"
drag, startPoint x: 1037, startPoint y: 408, endPoint x: 1048, endPoint y: 440, distance: 34.1
click at [1037, 409] on div at bounding box center [1095, 418] width 190 height 45
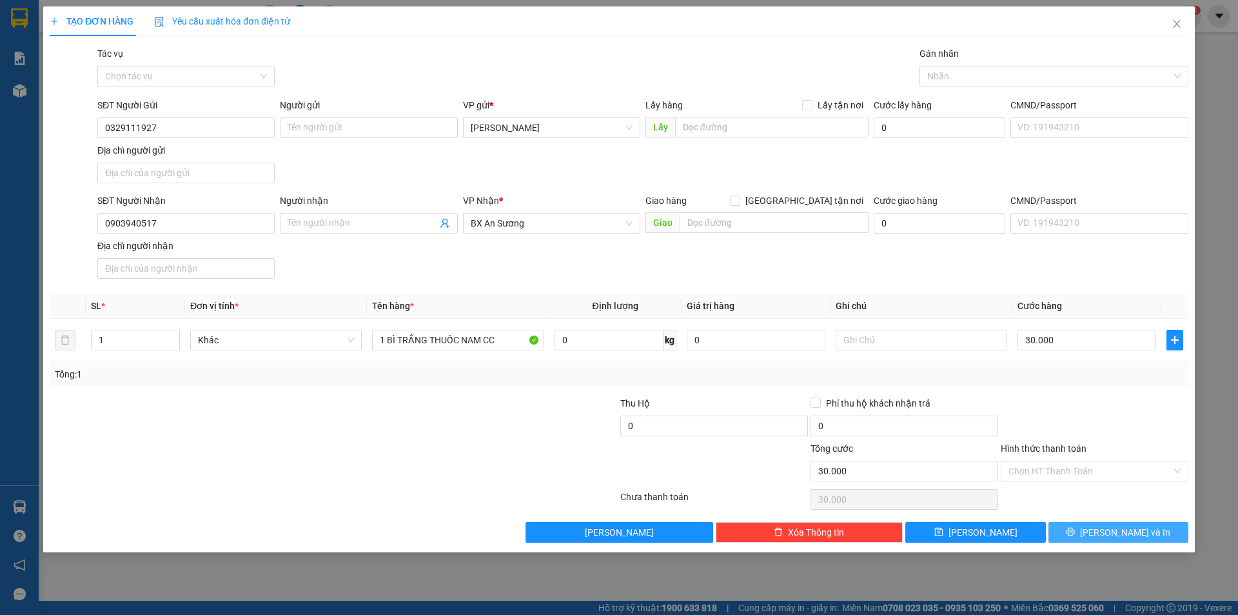
click at [1082, 535] on button "[PERSON_NAME] và In" at bounding box center [1119, 532] width 140 height 21
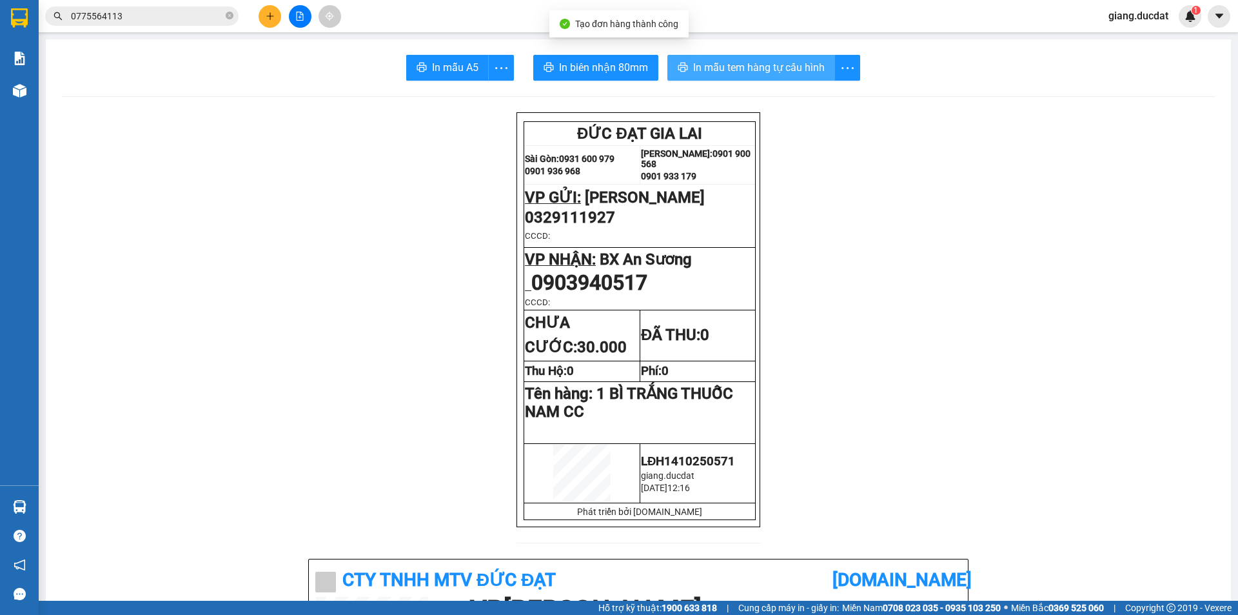
click at [706, 60] on span "In mẫu tem hàng tự cấu hình" at bounding box center [759, 67] width 132 height 16
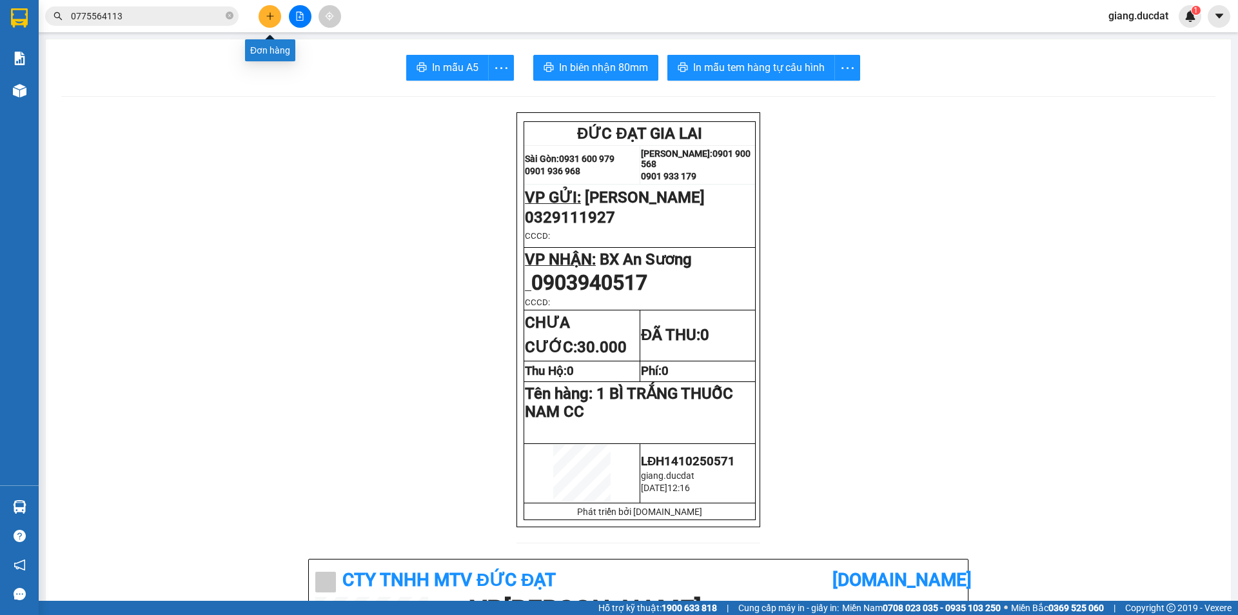
click at [272, 20] on icon "plus" at bounding box center [270, 16] width 9 height 9
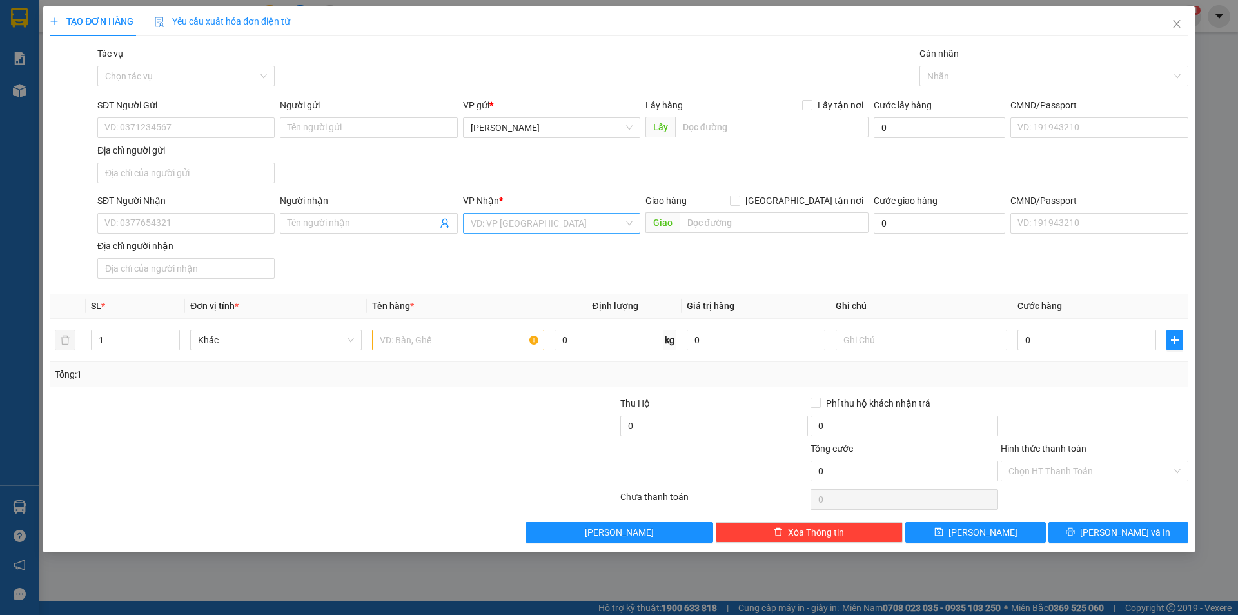
click at [535, 224] on input "search" at bounding box center [547, 222] width 153 height 19
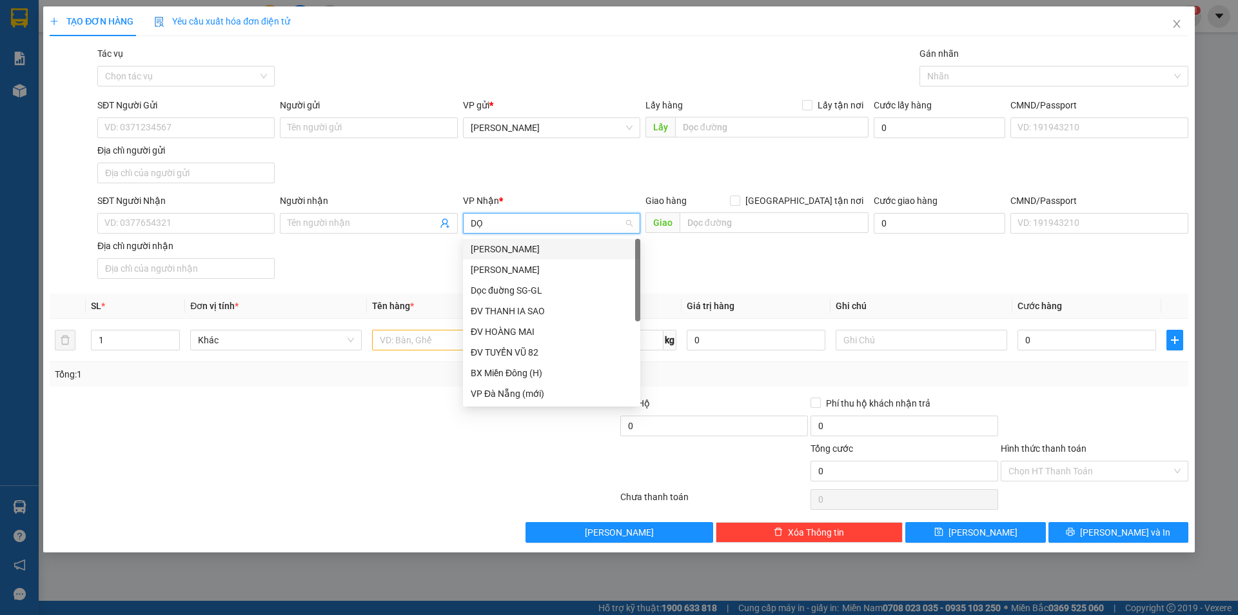
type input "DỌC"
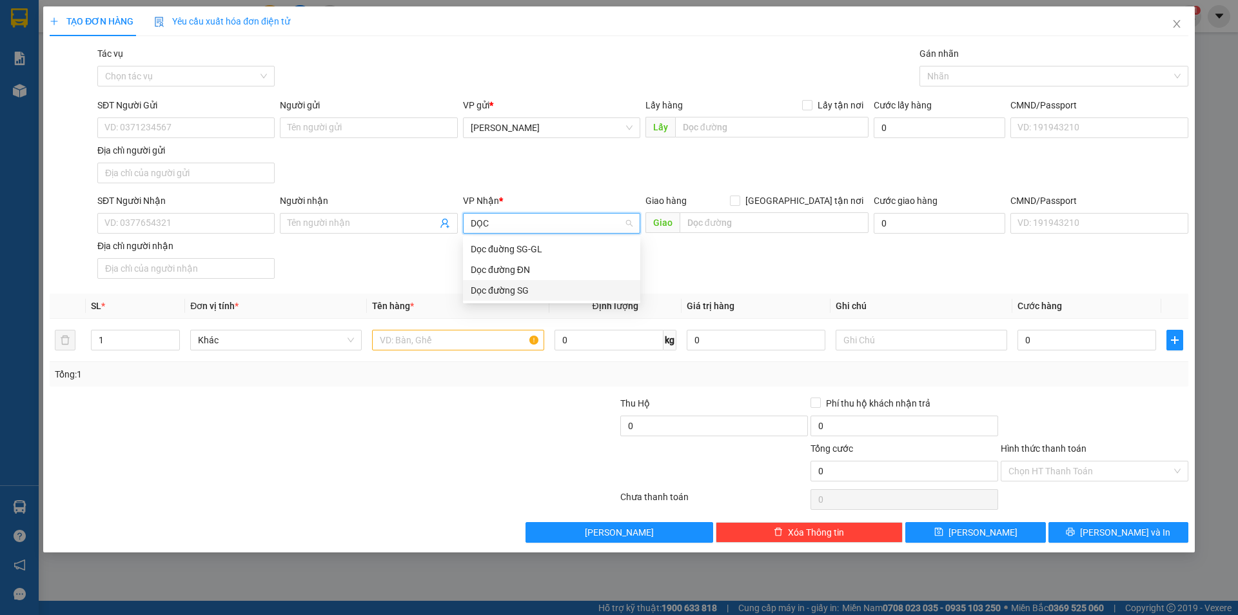
click at [526, 284] on div "Dọc đường SG" at bounding box center [552, 290] width 162 height 14
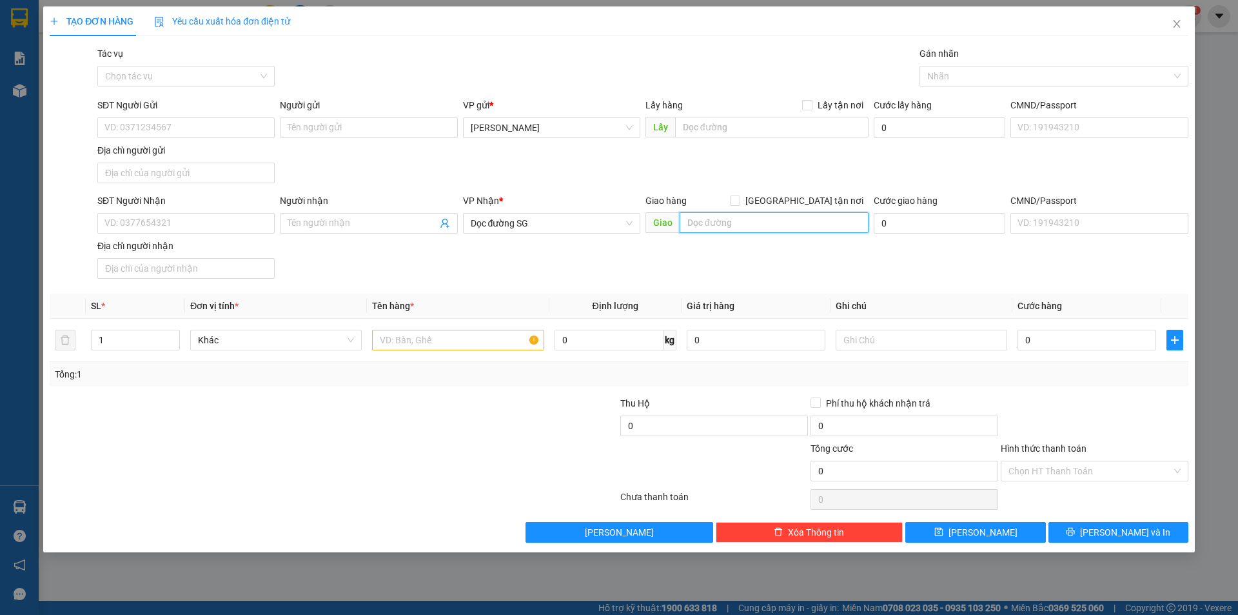
drag, startPoint x: 725, startPoint y: 218, endPoint x: 724, endPoint y: 212, distance: 6.5
click at [726, 218] on input "text" at bounding box center [774, 222] width 189 height 21
type input "P"
click at [729, 230] on input "PHÚ GIÁOBD" at bounding box center [774, 222] width 189 height 21
type input "PHÚ GIÁO BD"
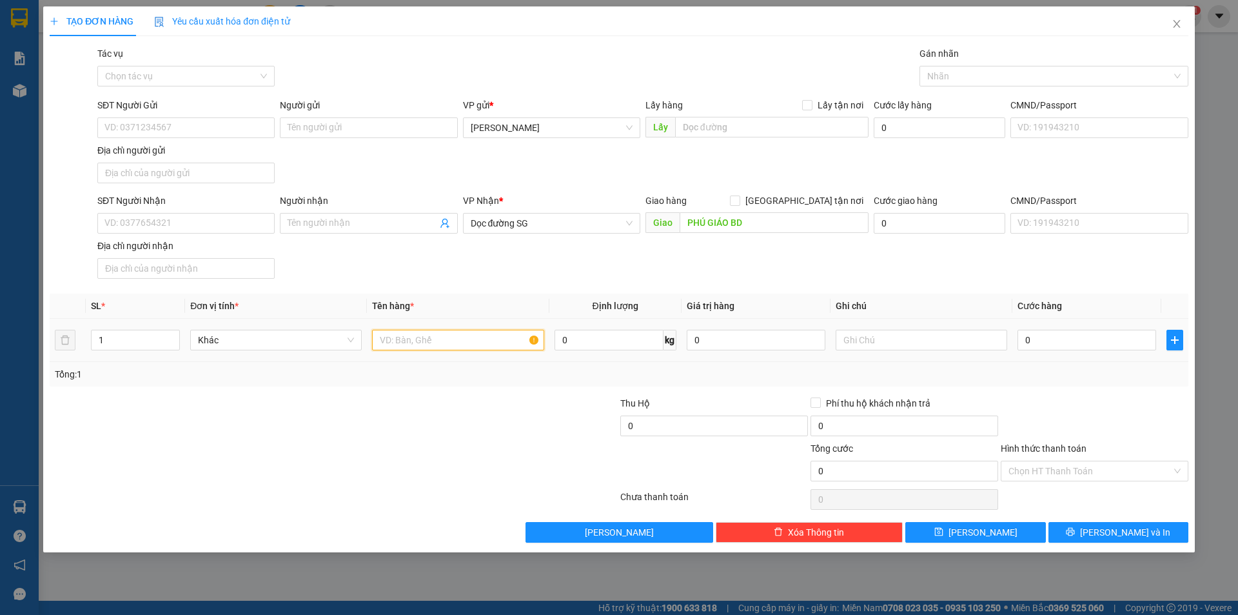
click at [430, 333] on input "text" at bounding box center [458, 340] width 172 height 21
type input "1 BAO ĐẬU CR"
click at [947, 342] on input "text" at bounding box center [922, 340] width 172 height 21
type input "CR CK(5389-10639)"
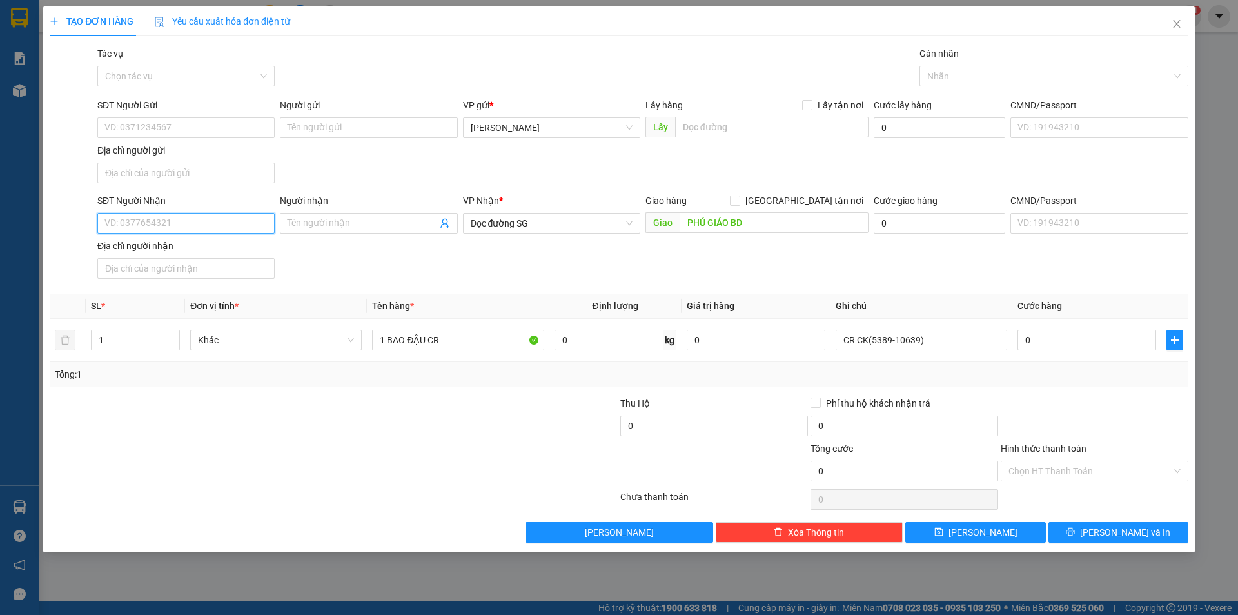
click at [175, 215] on input "SĐT Người Nhận" at bounding box center [185, 223] width 177 height 21
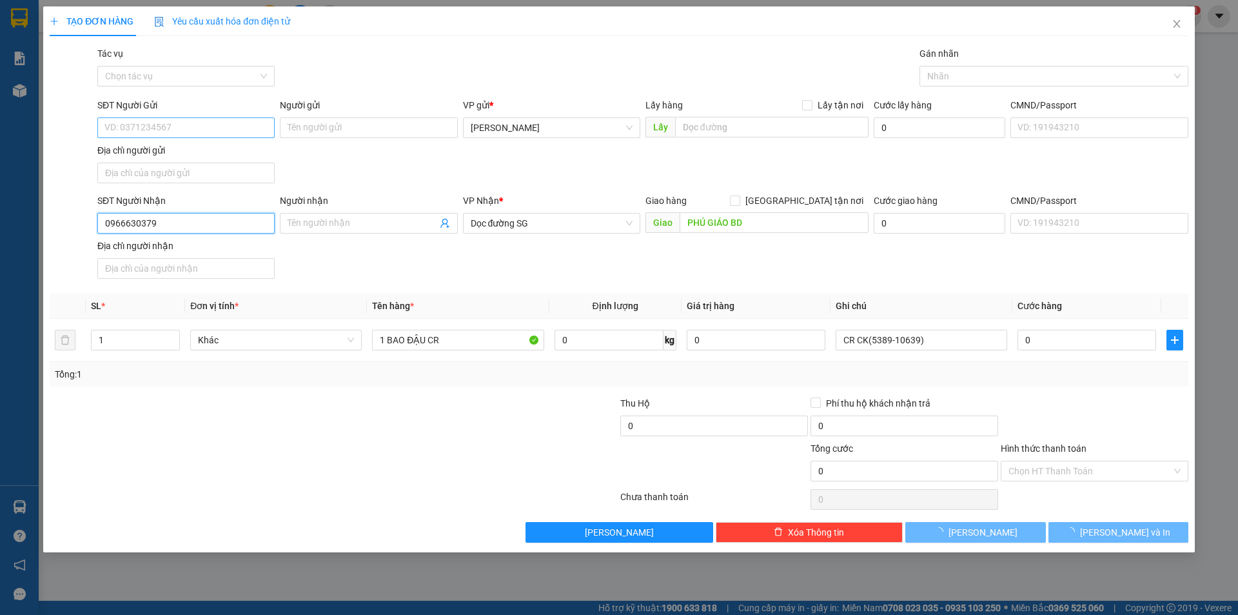
type input "0966630379"
click at [199, 135] on input "SĐT Người Gửi" at bounding box center [185, 127] width 177 height 21
type input "0345683379"
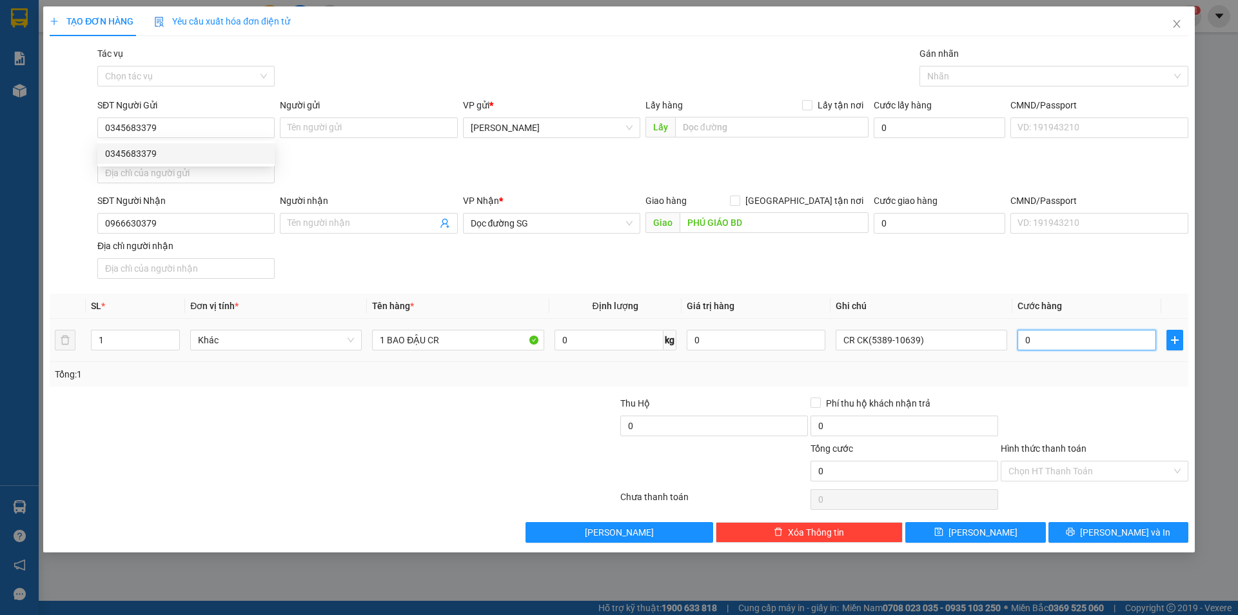
click at [1111, 337] on input "0" at bounding box center [1087, 340] width 139 height 21
click at [1081, 417] on div at bounding box center [1095, 418] width 190 height 45
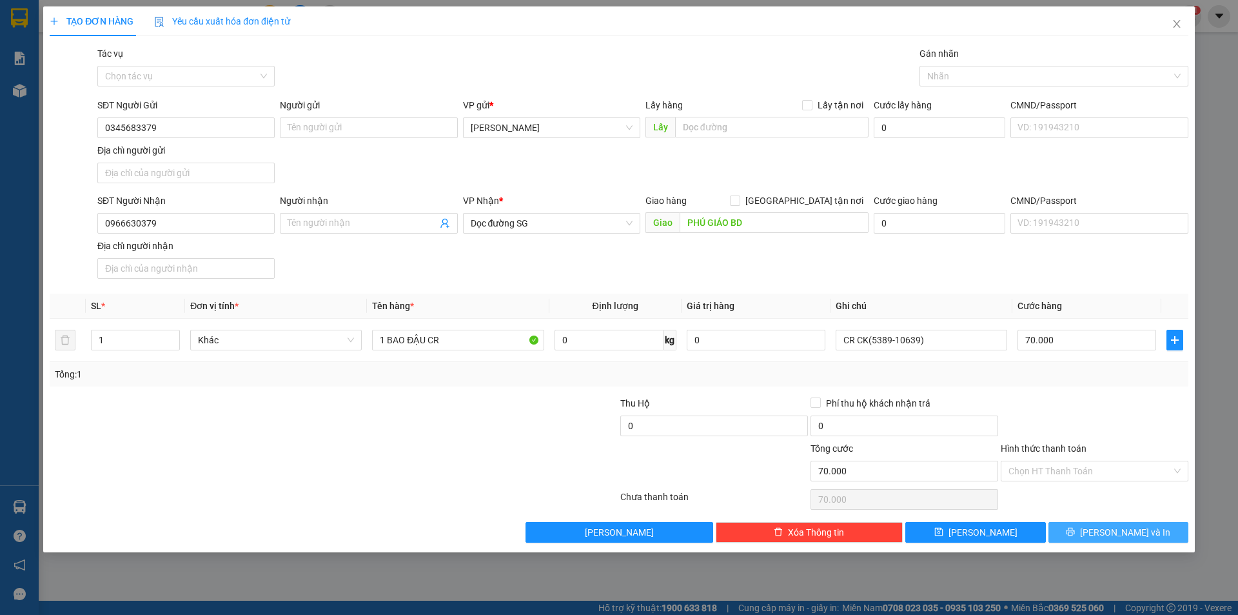
click at [1104, 532] on button "[PERSON_NAME] và In" at bounding box center [1119, 532] width 140 height 21
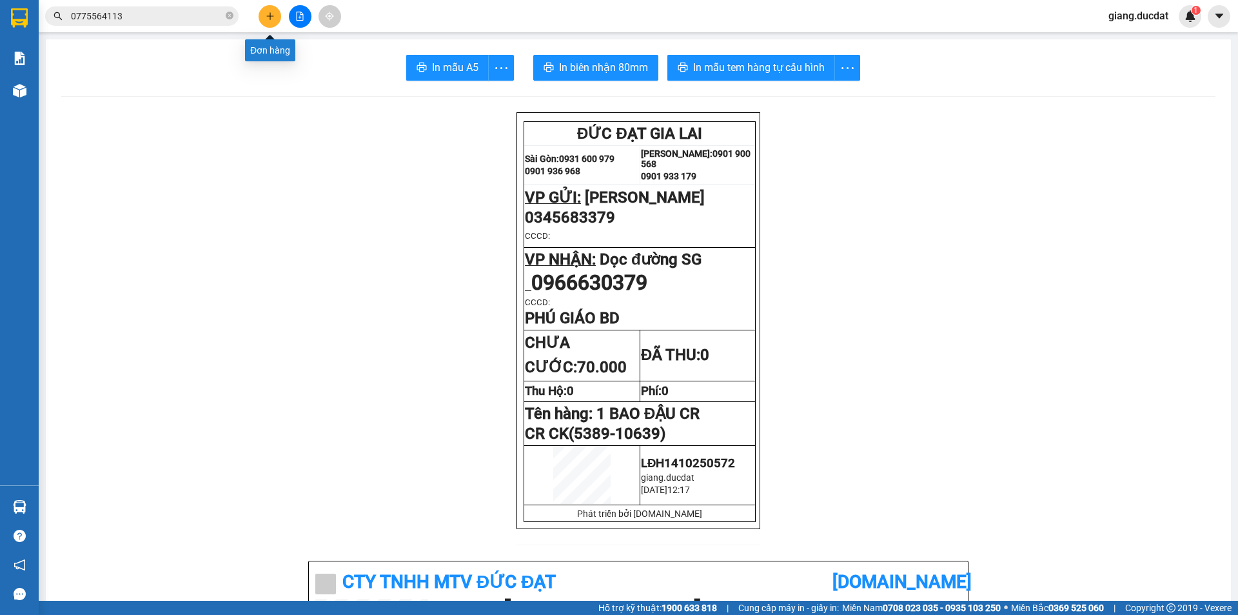
click at [276, 11] on button at bounding box center [270, 16] width 23 height 23
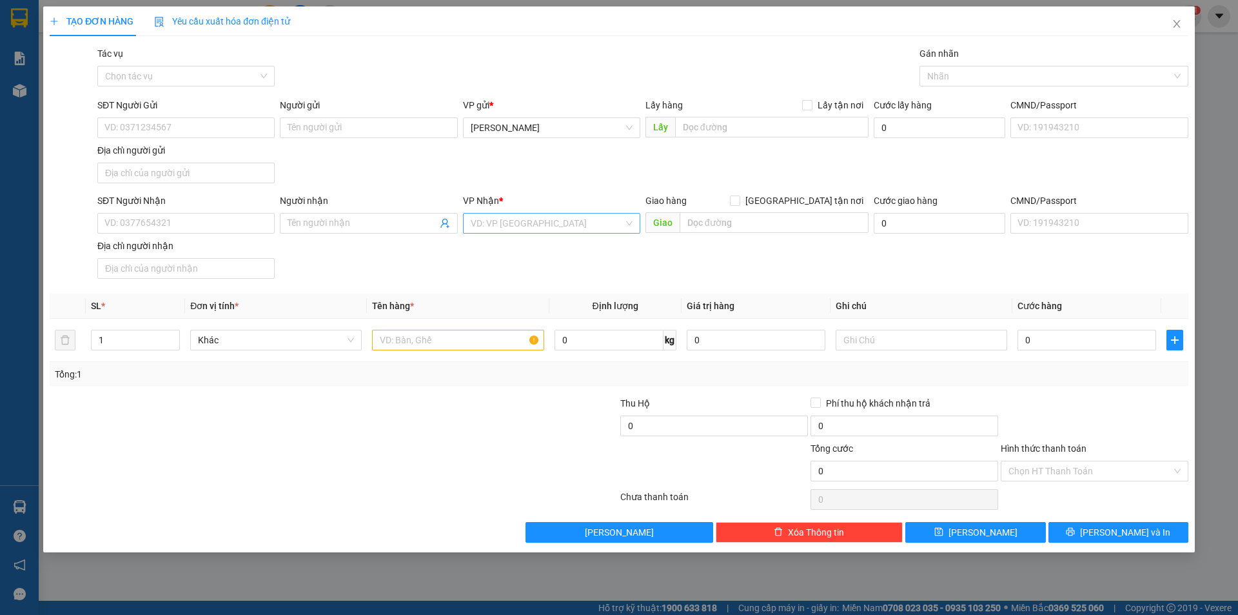
click at [587, 229] on input "search" at bounding box center [547, 222] width 153 height 19
drag, startPoint x: 512, startPoint y: 298, endPoint x: 684, endPoint y: 222, distance: 188.3
click at [513, 299] on div "Dọc đường SG" at bounding box center [551, 290] width 177 height 21
click at [739, 203] on input "[GEOGRAPHIC_DATA] tận nơi" at bounding box center [734, 199] width 9 height 9
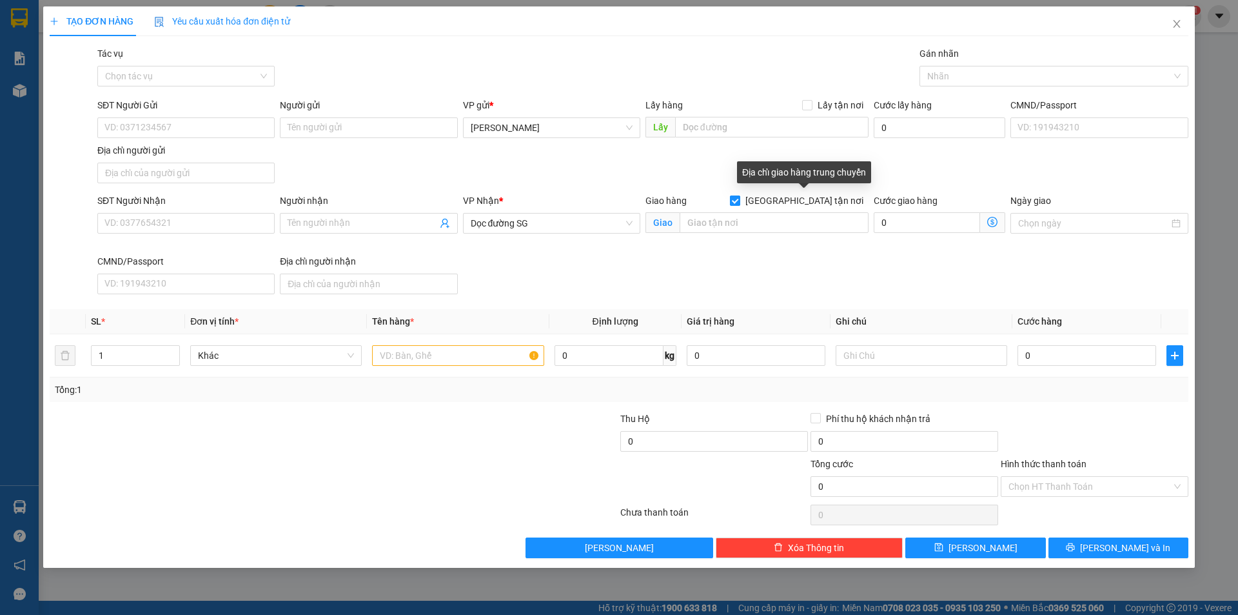
click at [739, 203] on input "[GEOGRAPHIC_DATA] tận nơi" at bounding box center [734, 199] width 9 height 9
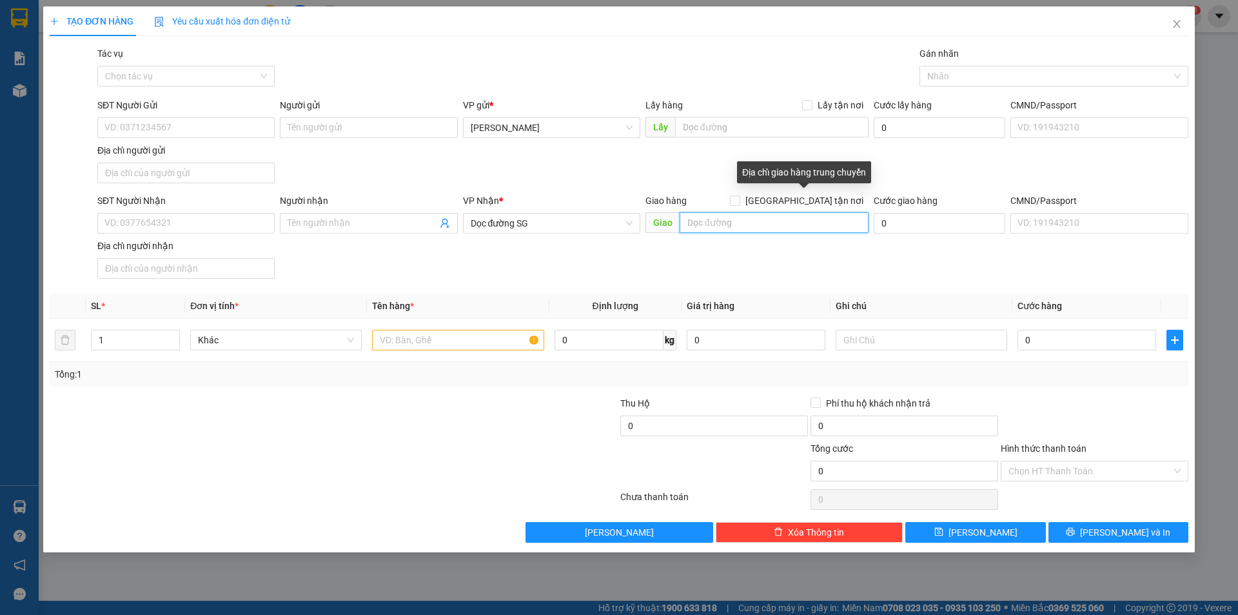
click at [759, 224] on input "text" at bounding box center [774, 222] width 189 height 21
click at [409, 347] on input "text" at bounding box center [458, 340] width 172 height 21
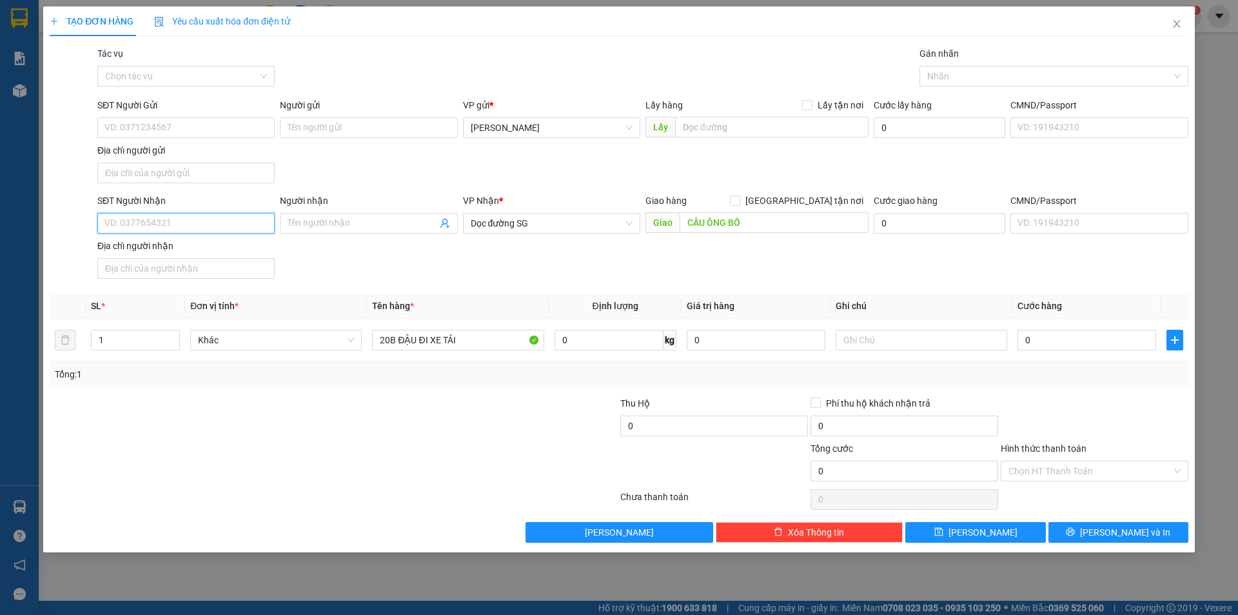
click at [180, 224] on input "SĐT Người Nhận" at bounding box center [185, 223] width 177 height 21
click at [173, 128] on input "SĐT Người Gửi" at bounding box center [185, 127] width 177 height 21
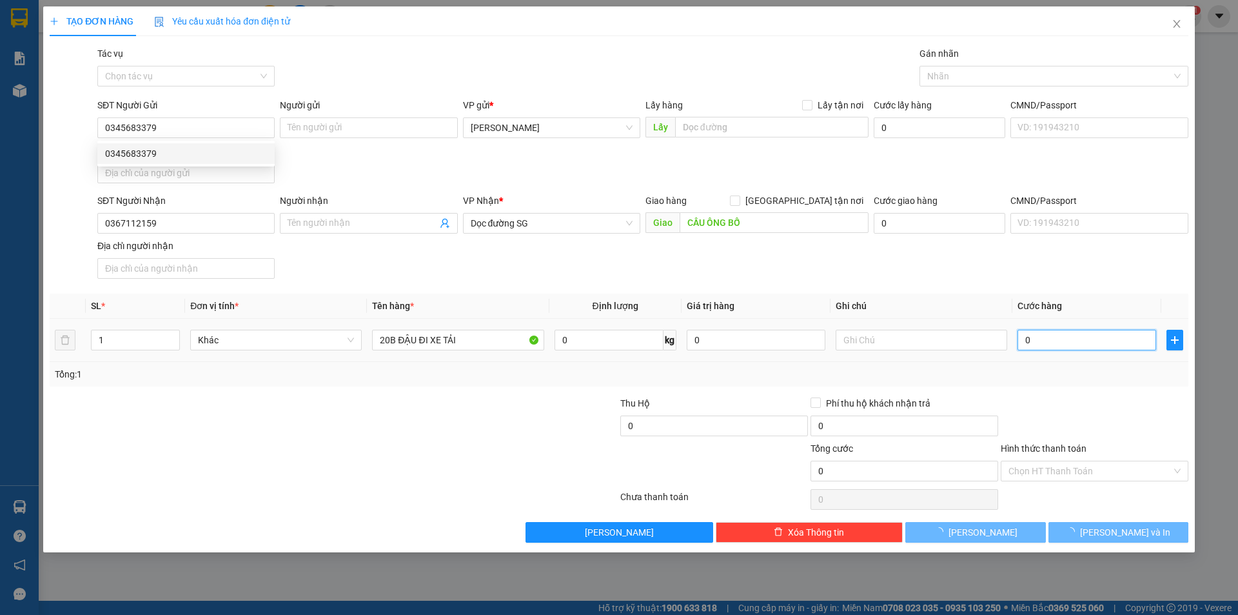
click at [1052, 345] on input "0" at bounding box center [1087, 340] width 139 height 21
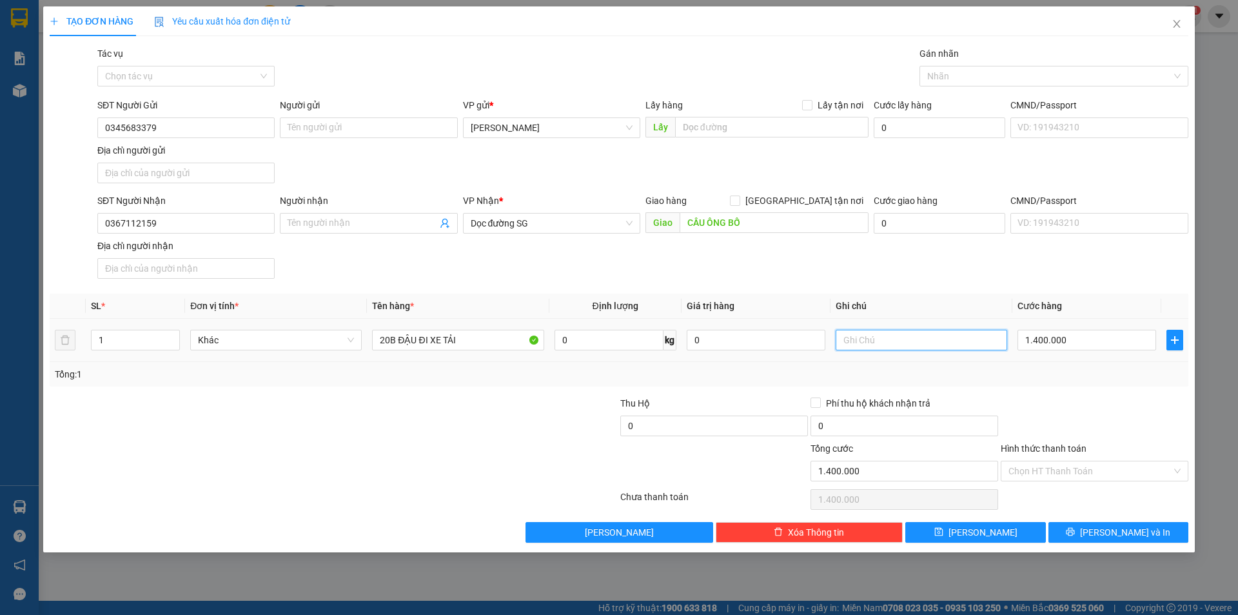
click at [952, 346] on input "text" at bounding box center [922, 340] width 172 height 21
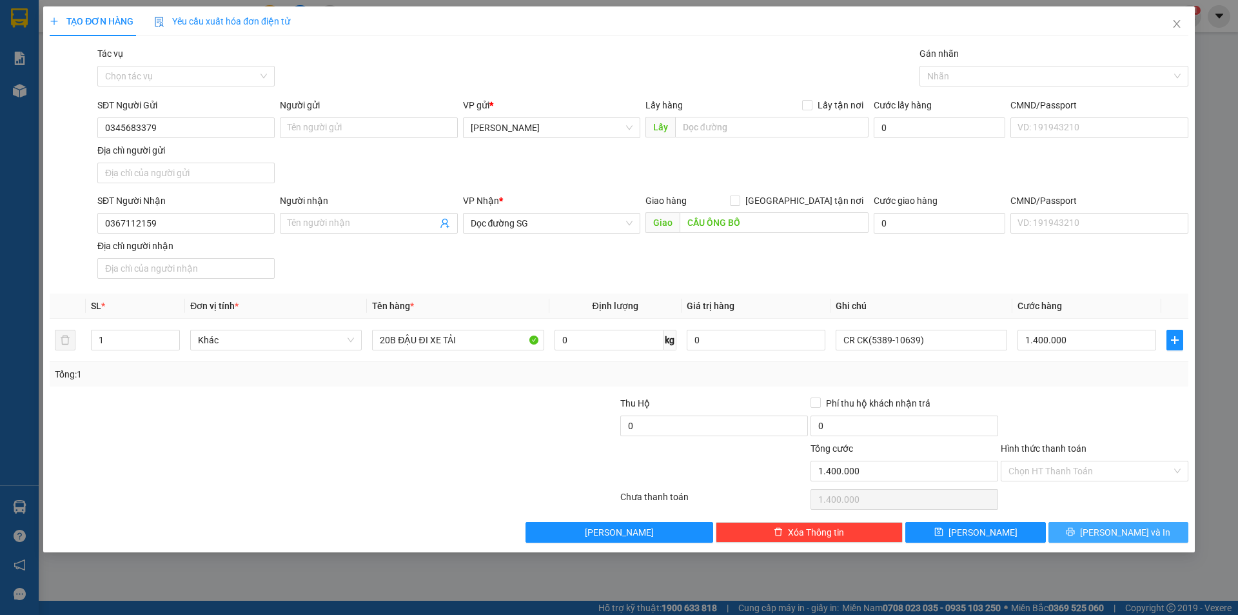
click at [1108, 533] on span "[PERSON_NAME] và In" at bounding box center [1125, 532] width 90 height 14
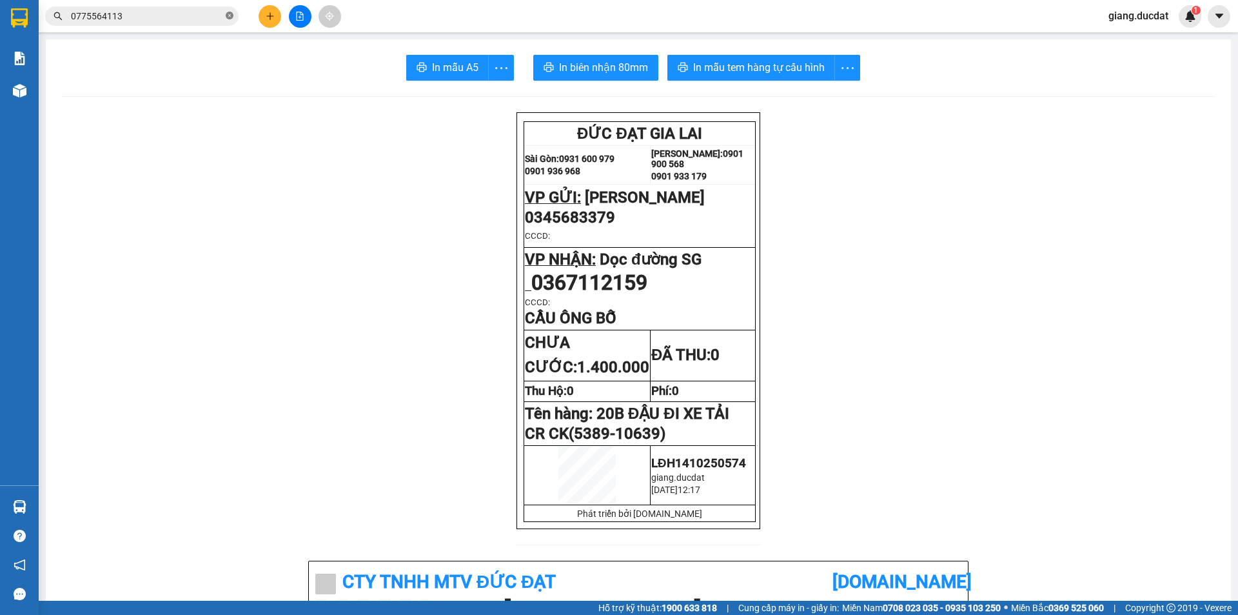
click at [230, 12] on icon "close-circle" at bounding box center [230, 16] width 8 height 8
click at [171, 16] on input "text" at bounding box center [147, 16] width 152 height 14
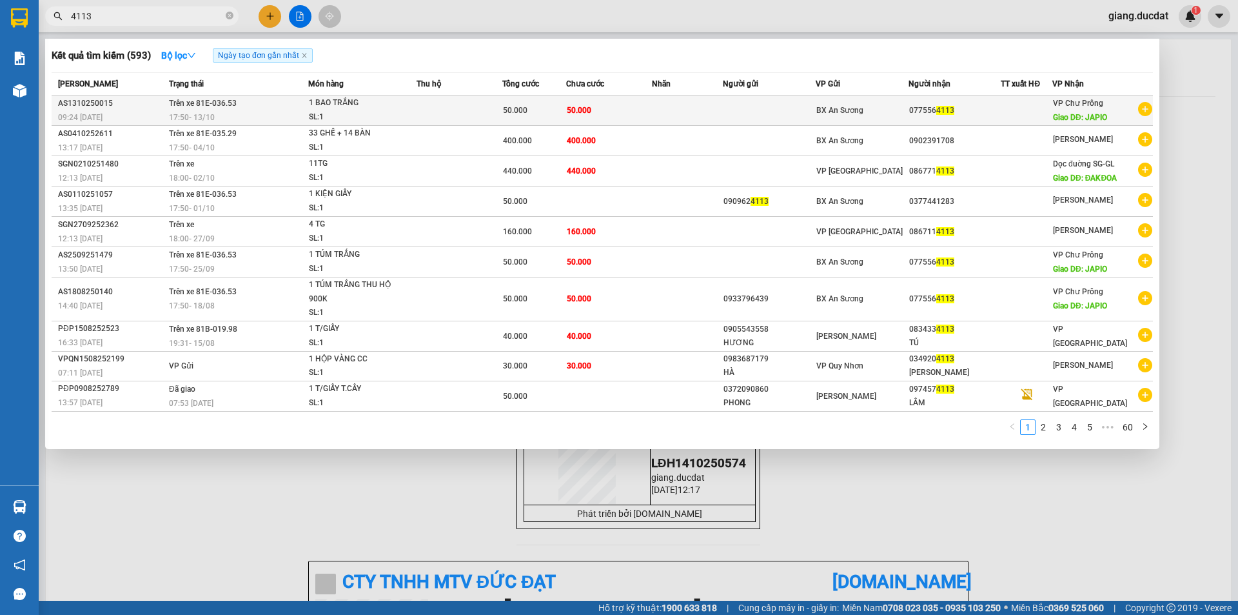
click at [400, 97] on div "1 BAO TRẮNG" at bounding box center [357, 103] width 97 height 14
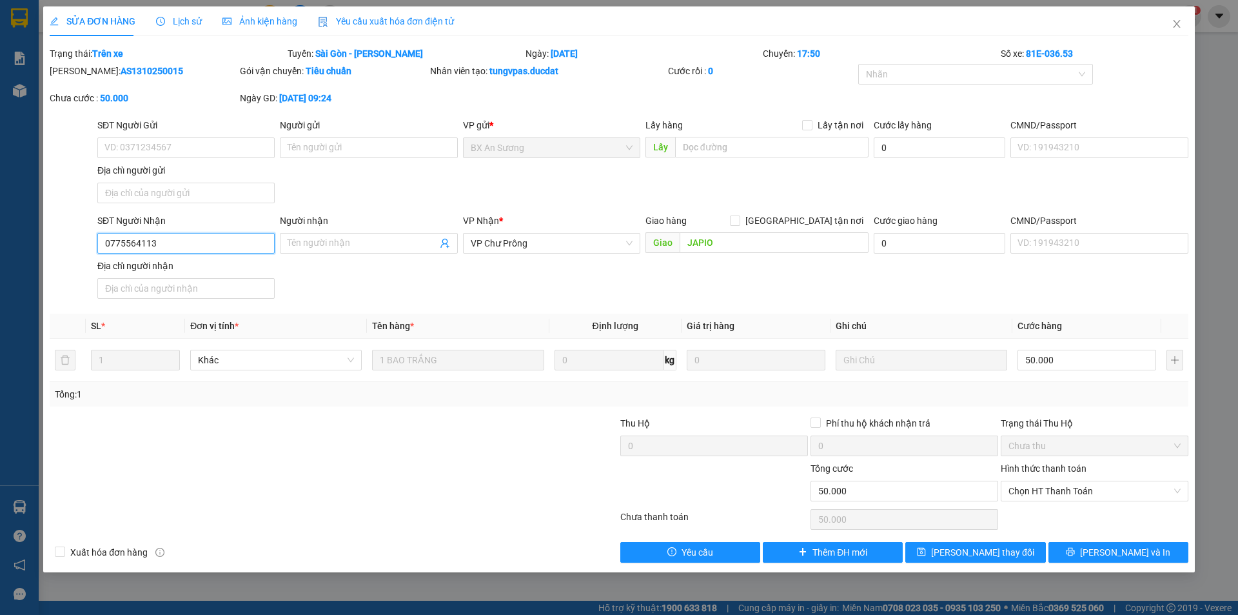
click at [218, 241] on input "0775564113" at bounding box center [185, 243] width 177 height 21
click at [1177, 23] on icon "close" at bounding box center [1177, 24] width 10 height 10
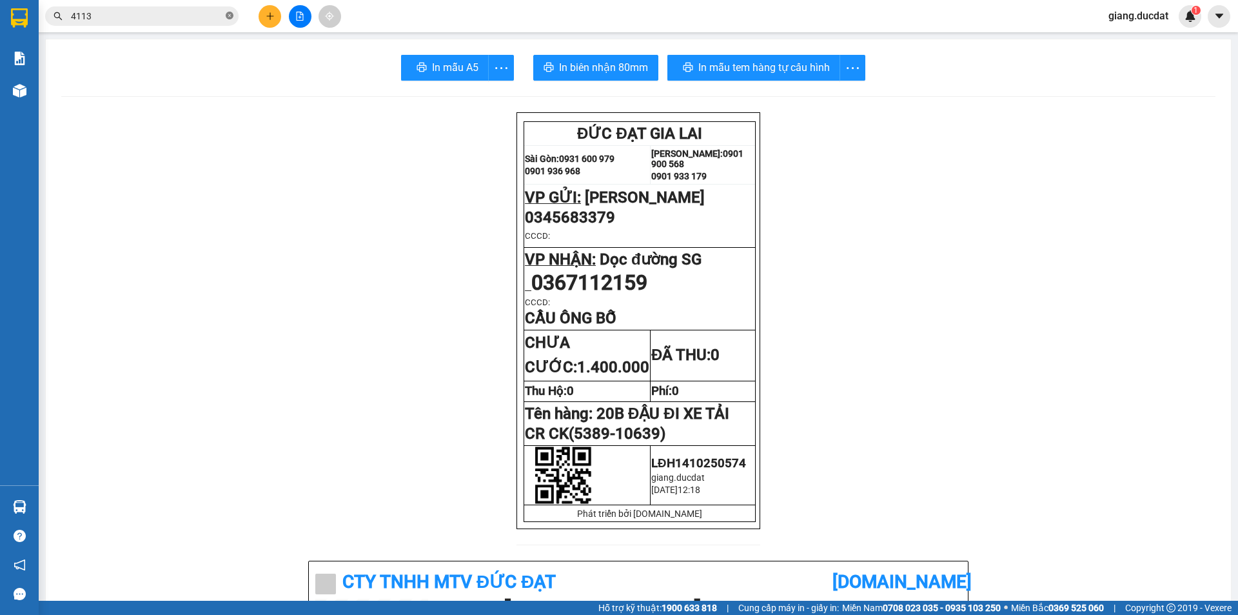
click at [232, 13] on icon "close-circle" at bounding box center [230, 16] width 8 height 8
paste input "0775564113"
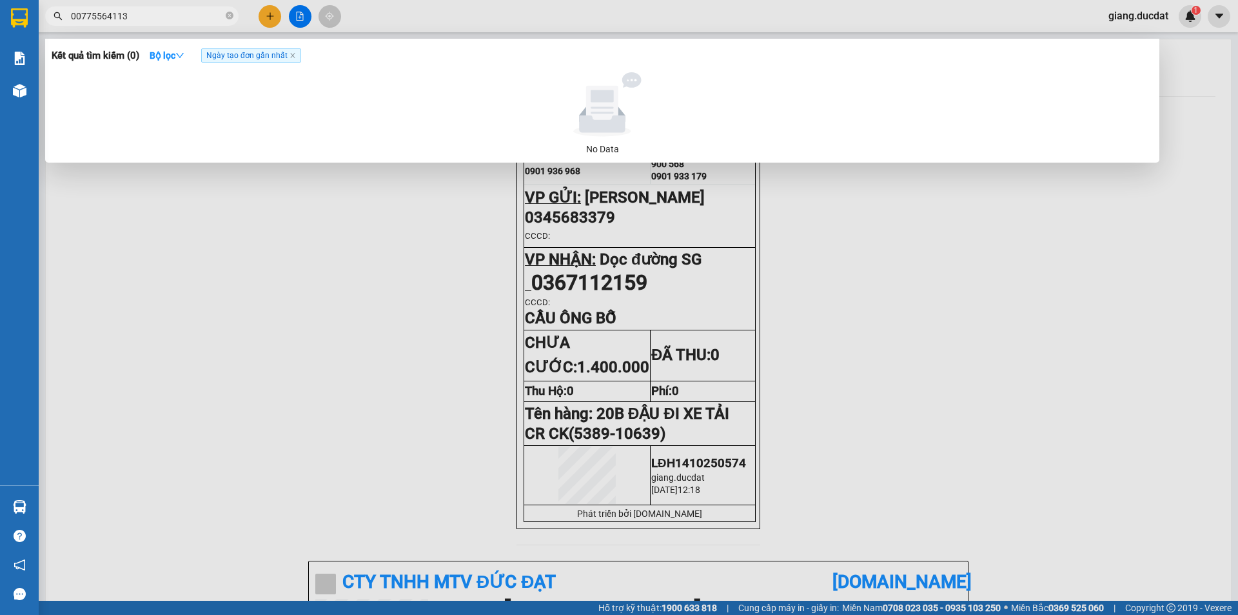
click at [77, 17] on input "00775564113" at bounding box center [147, 16] width 152 height 14
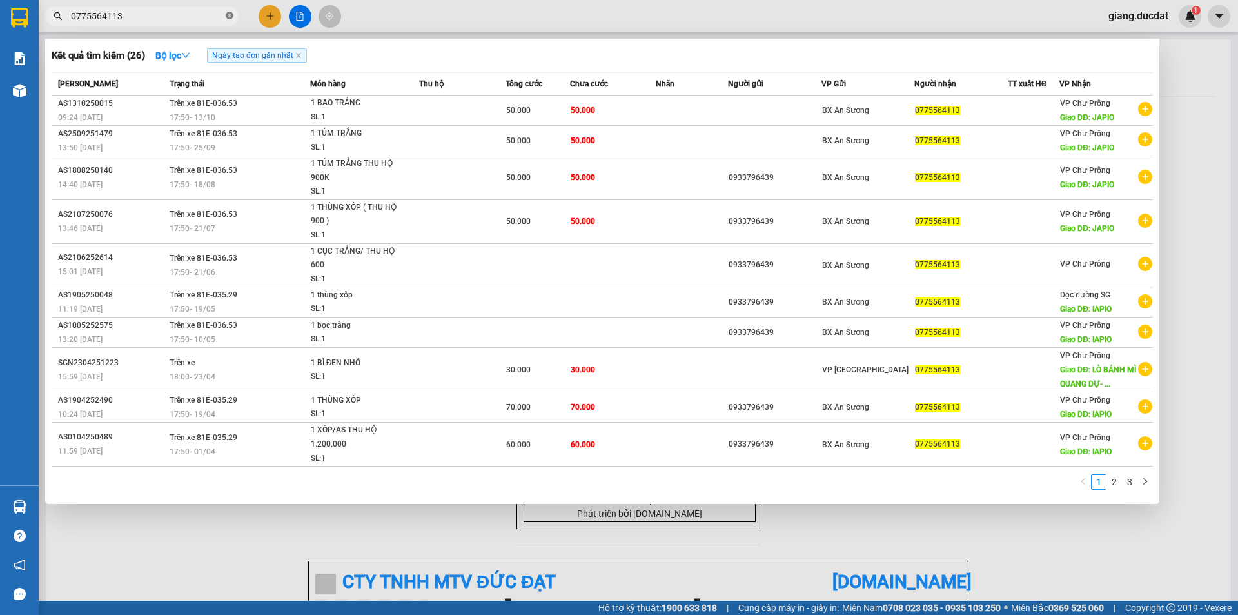
click at [232, 15] on icon "close-circle" at bounding box center [230, 16] width 8 height 8
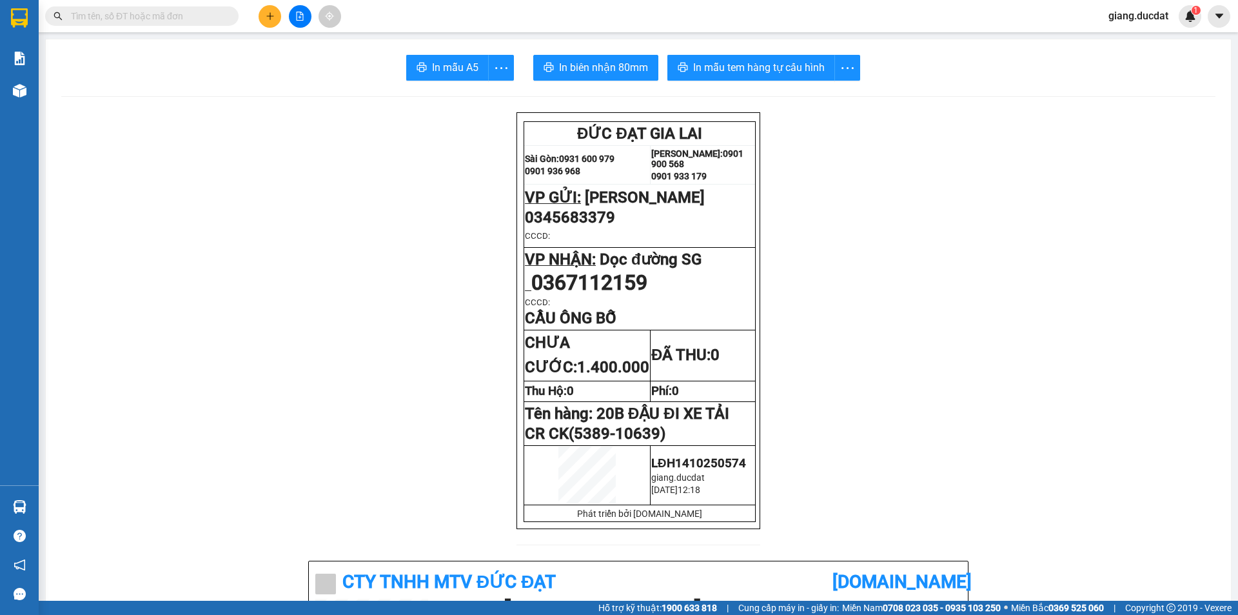
click at [167, 14] on input "text" at bounding box center [147, 16] width 152 height 14
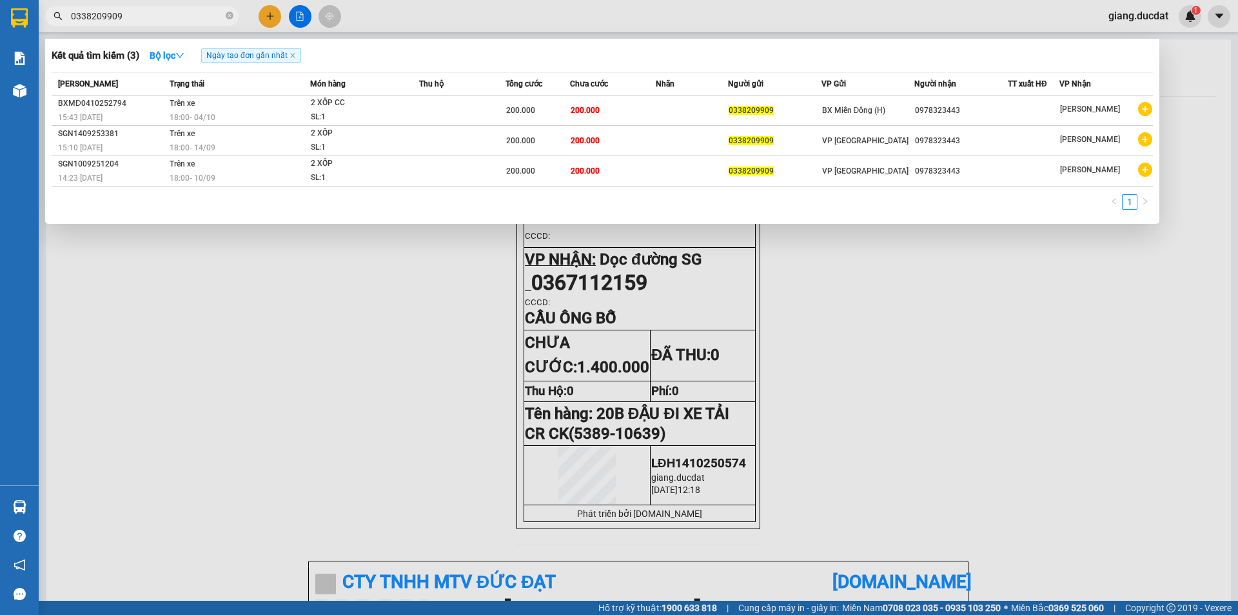
click at [473, 197] on div "1" at bounding box center [603, 205] width 1102 height 23
click at [227, 21] on span at bounding box center [230, 16] width 8 height 12
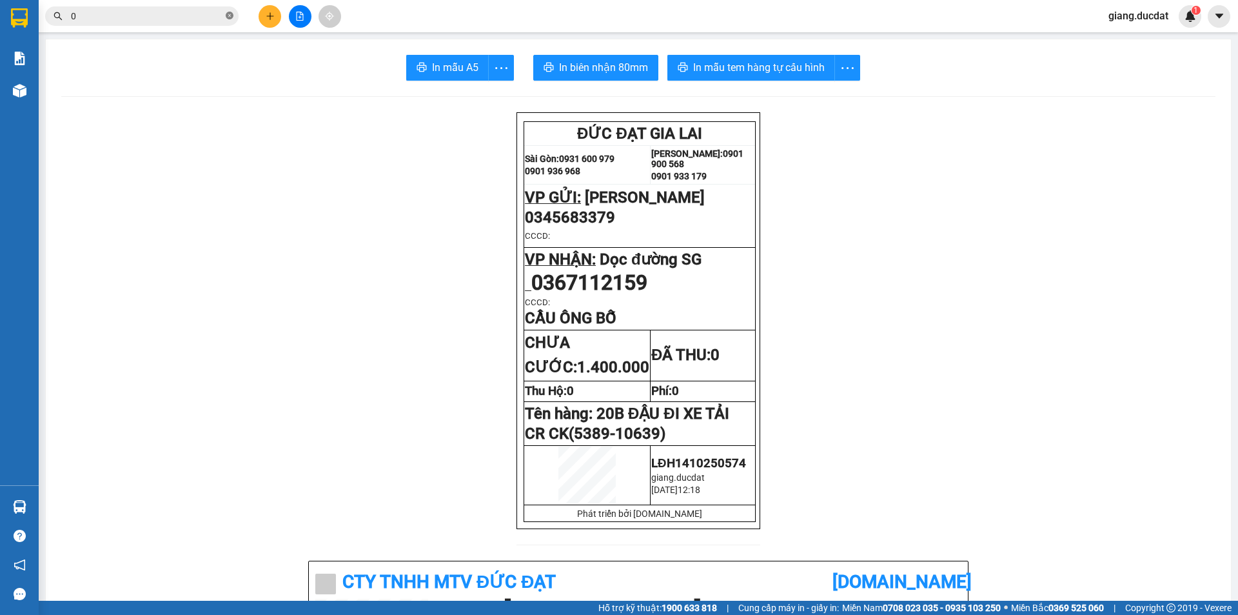
paste input "357238579"
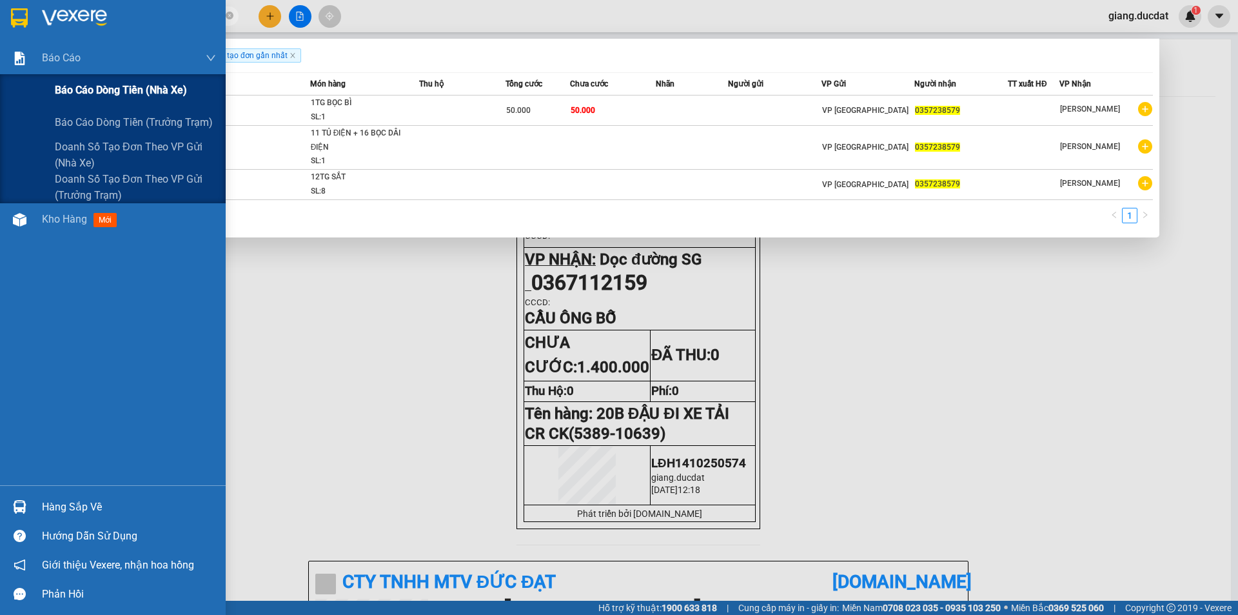
click at [70, 89] on span "Báo cáo dòng tiền (nhà xe)" at bounding box center [121, 90] width 132 height 16
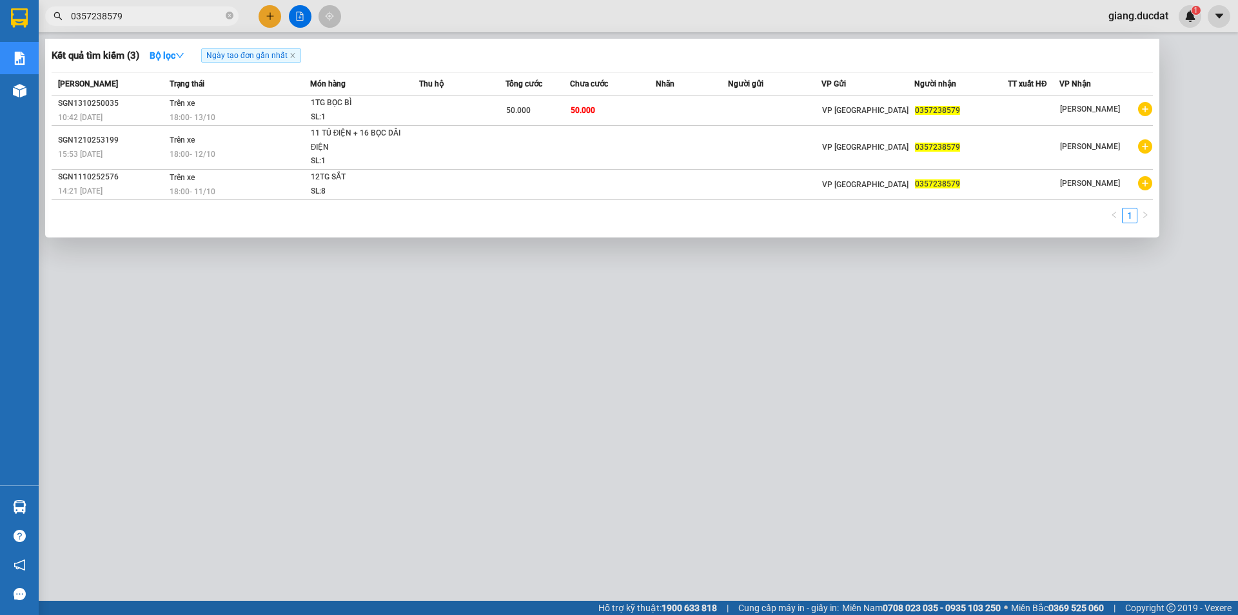
drag, startPoint x: 379, startPoint y: 20, endPoint x: 318, endPoint y: 34, distance: 62.7
click at [381, 20] on div at bounding box center [619, 307] width 1238 height 615
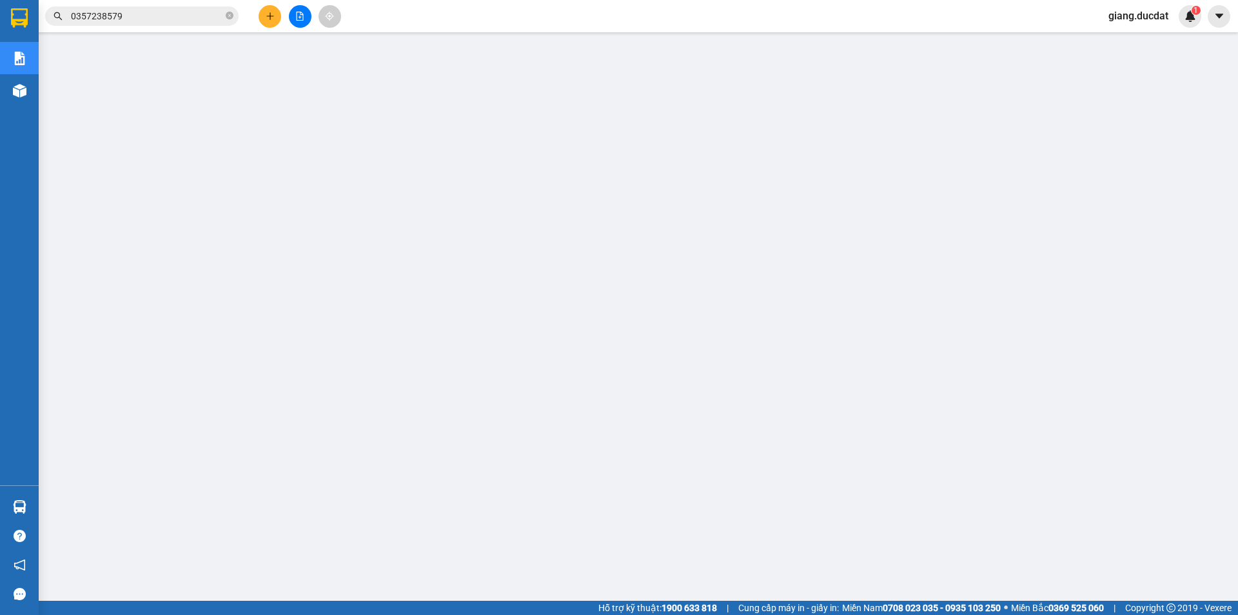
click at [276, 13] on button at bounding box center [270, 16] width 23 height 23
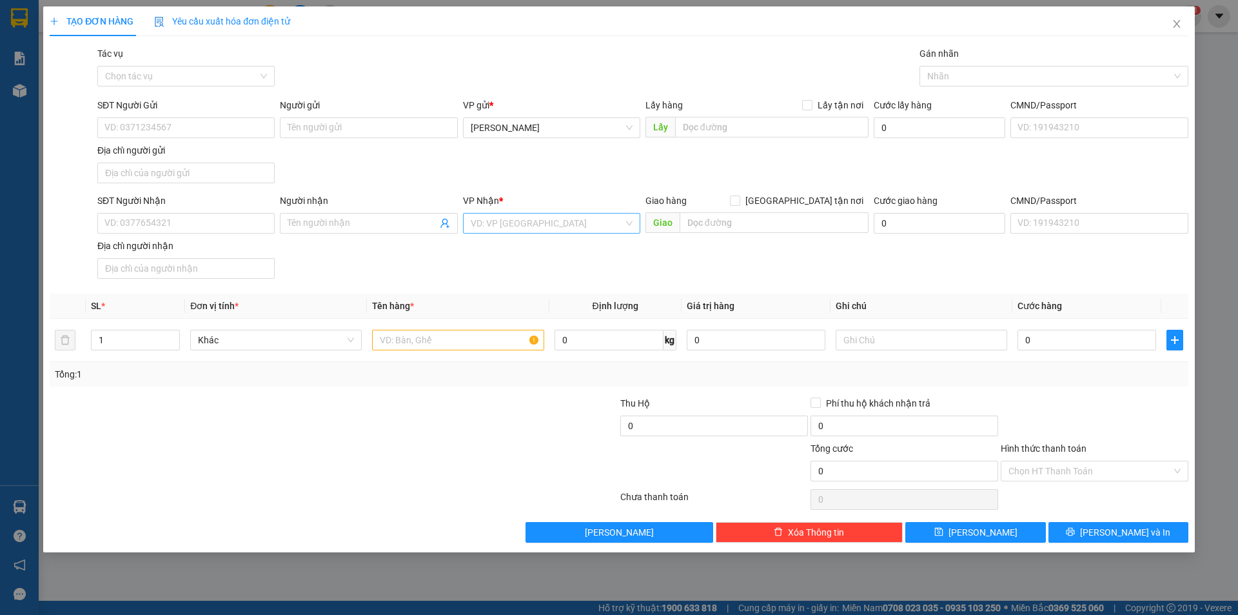
click at [486, 215] on input "search" at bounding box center [547, 222] width 153 height 19
click at [509, 248] on div "VP Quy Nhơn" at bounding box center [552, 249] width 162 height 14
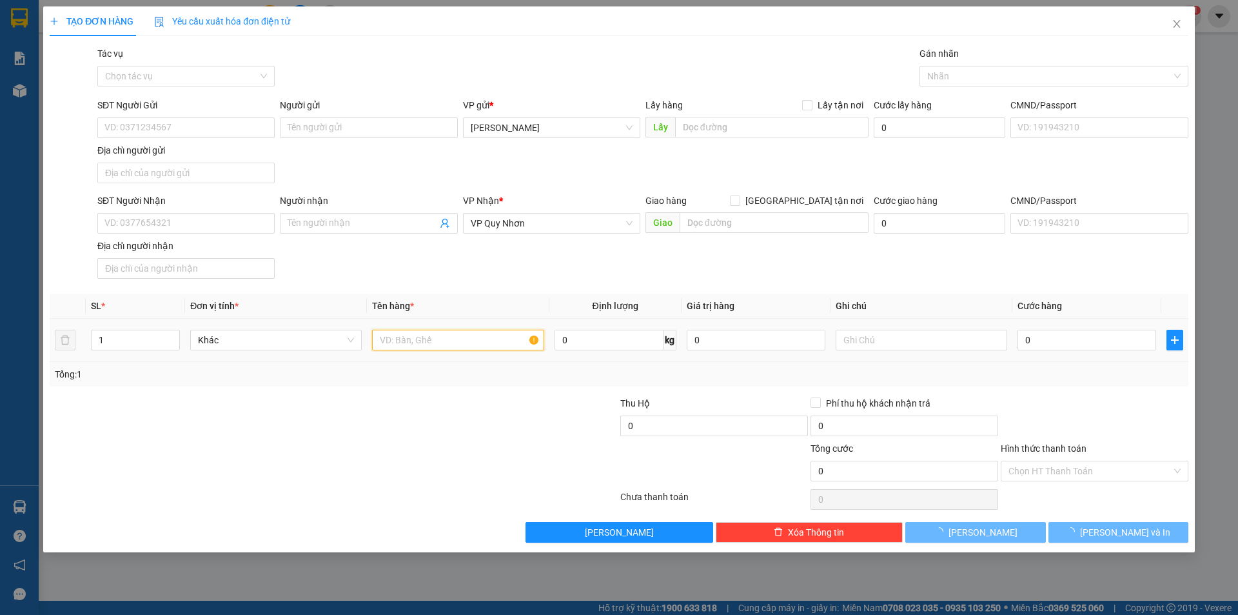
click at [446, 342] on input "text" at bounding box center [458, 340] width 172 height 21
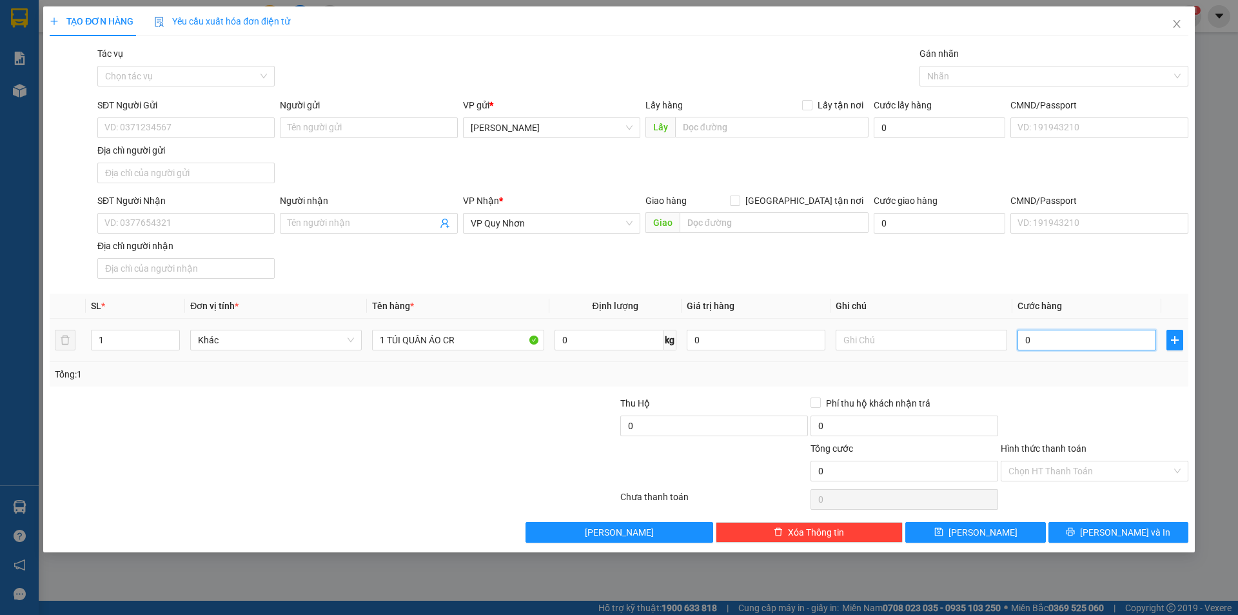
click at [1053, 336] on input "0" at bounding box center [1087, 340] width 139 height 21
click at [171, 225] on input "SĐT Người Nhận" at bounding box center [185, 223] width 177 height 21
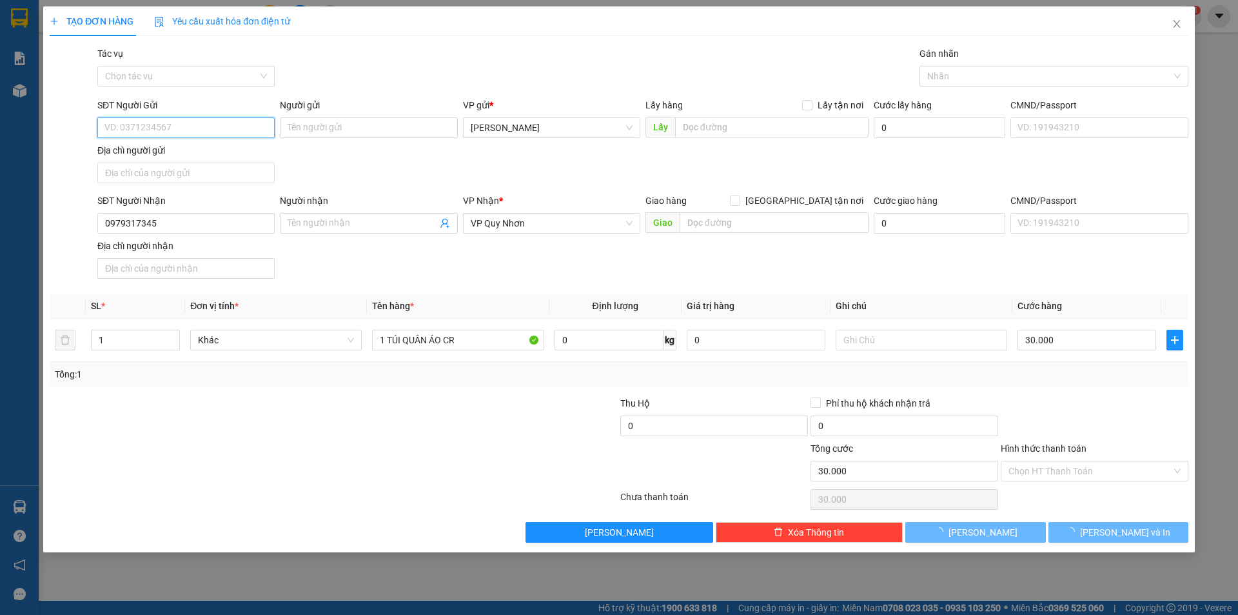
click at [201, 122] on input "SĐT Người Gửi" at bounding box center [185, 127] width 177 height 21
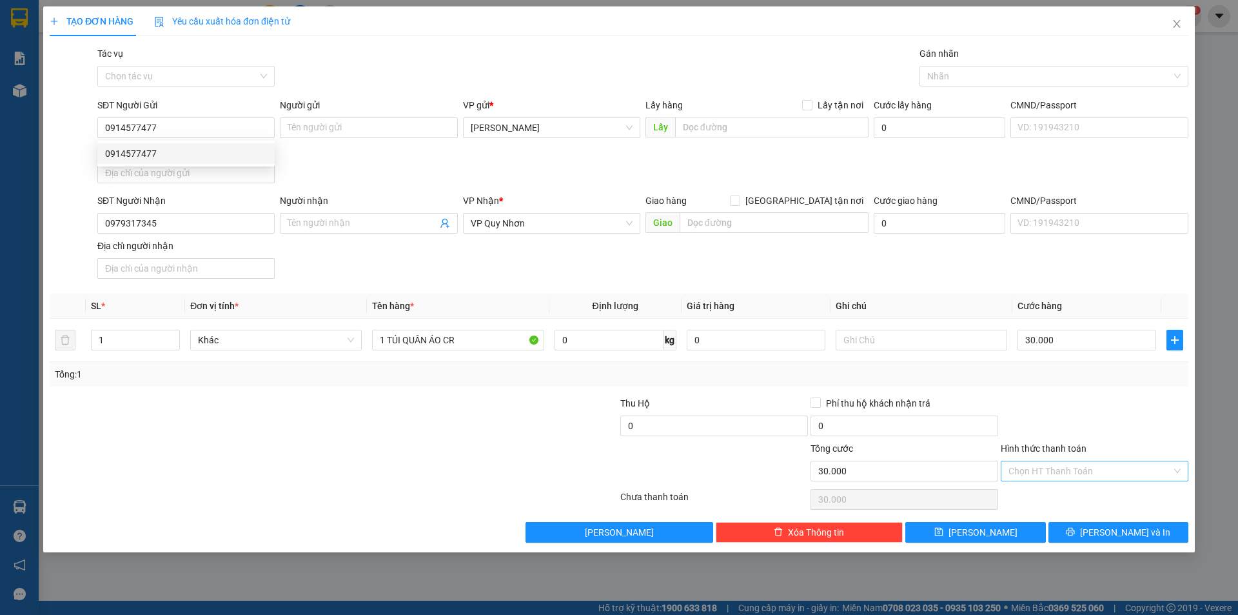
click at [1045, 473] on input "Hình thức thanh toán" at bounding box center [1090, 470] width 163 height 19
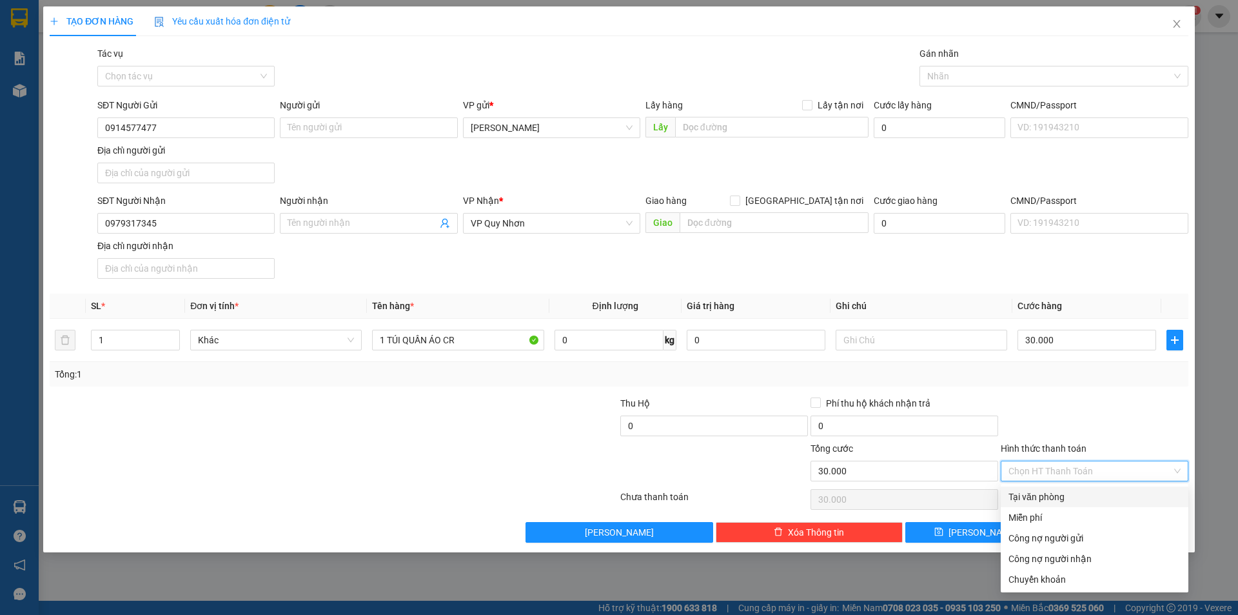
click at [1059, 496] on div "Tại văn phòng" at bounding box center [1095, 496] width 172 height 14
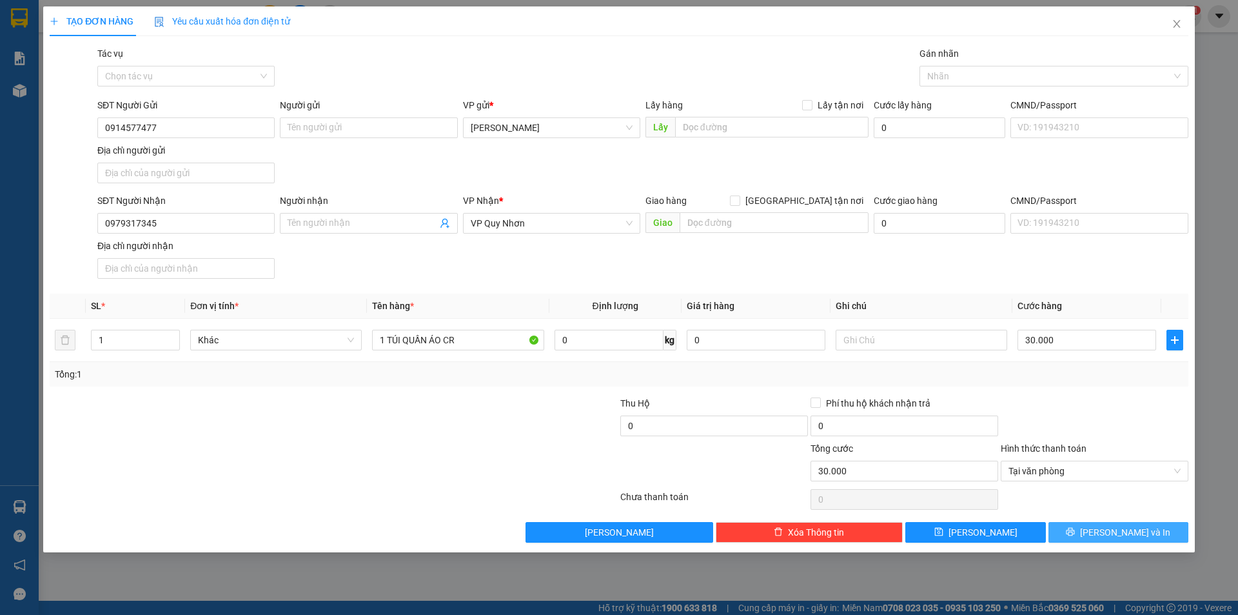
click at [1099, 522] on button "[PERSON_NAME] và In" at bounding box center [1119, 532] width 140 height 21
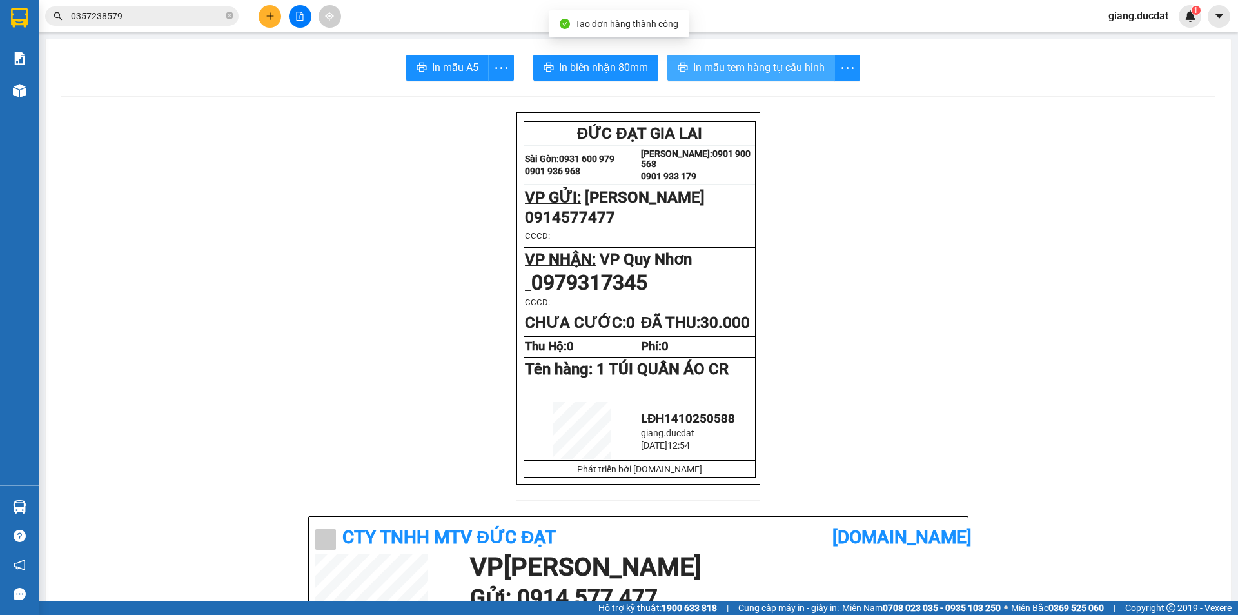
click at [733, 70] on span "In mẫu tem hàng tự cấu hình" at bounding box center [759, 67] width 132 height 16
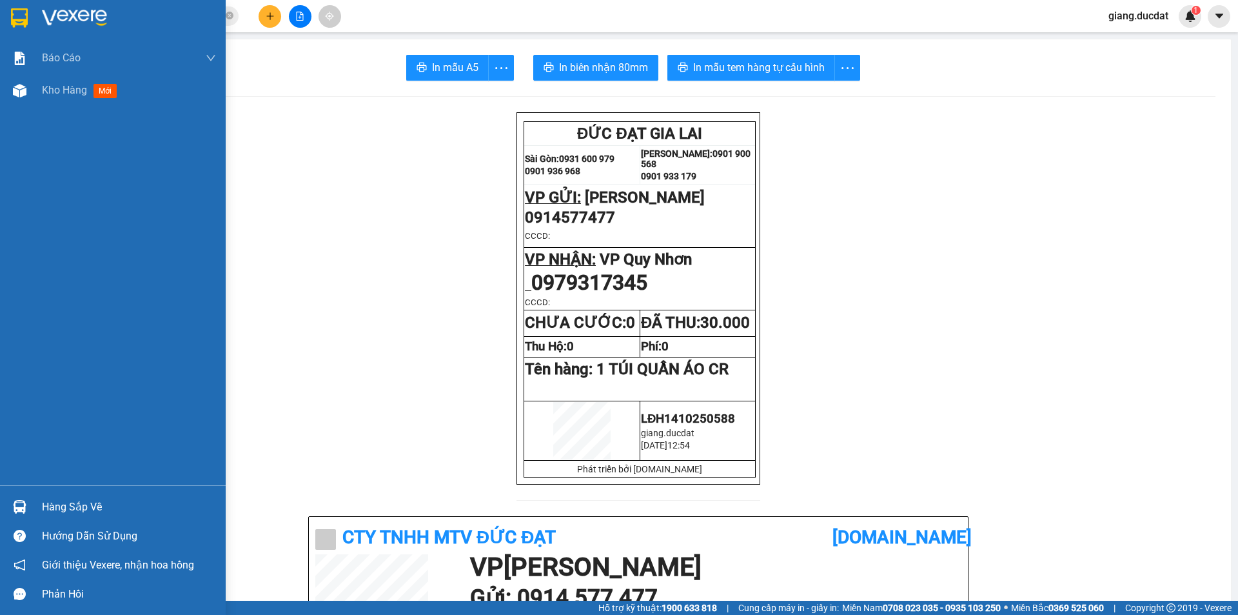
click at [32, 9] on div at bounding box center [113, 21] width 226 height 42
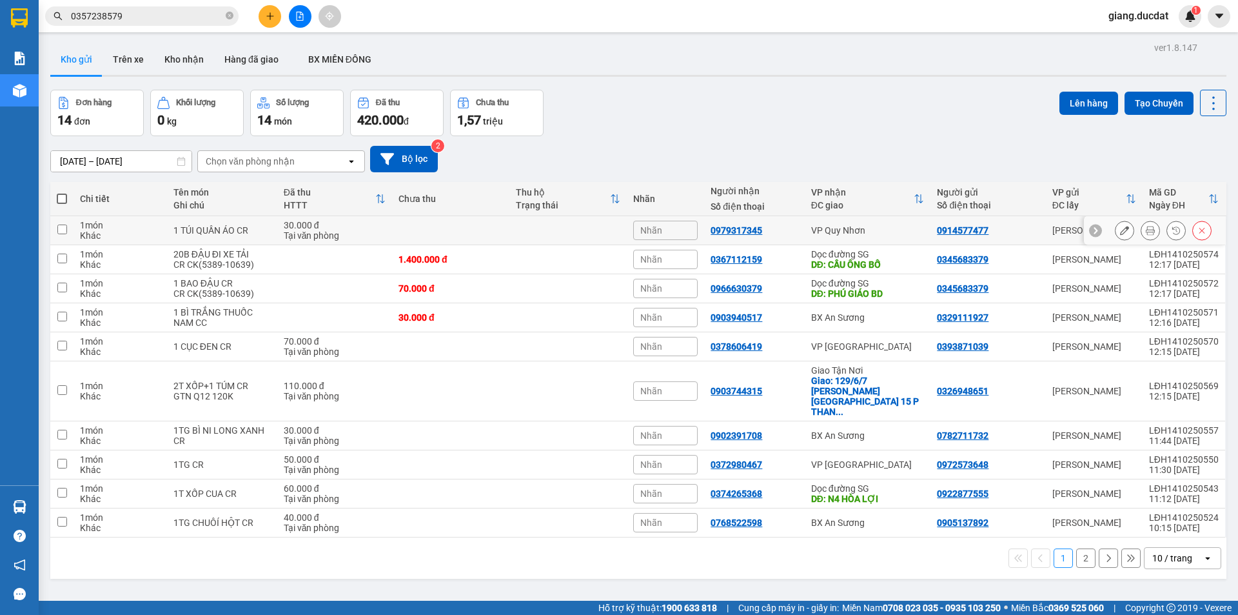
drag, startPoint x: 63, startPoint y: 228, endPoint x: 88, endPoint y: 230, distance: 25.9
click at [66, 228] on input "checkbox" at bounding box center [62, 229] width 10 height 10
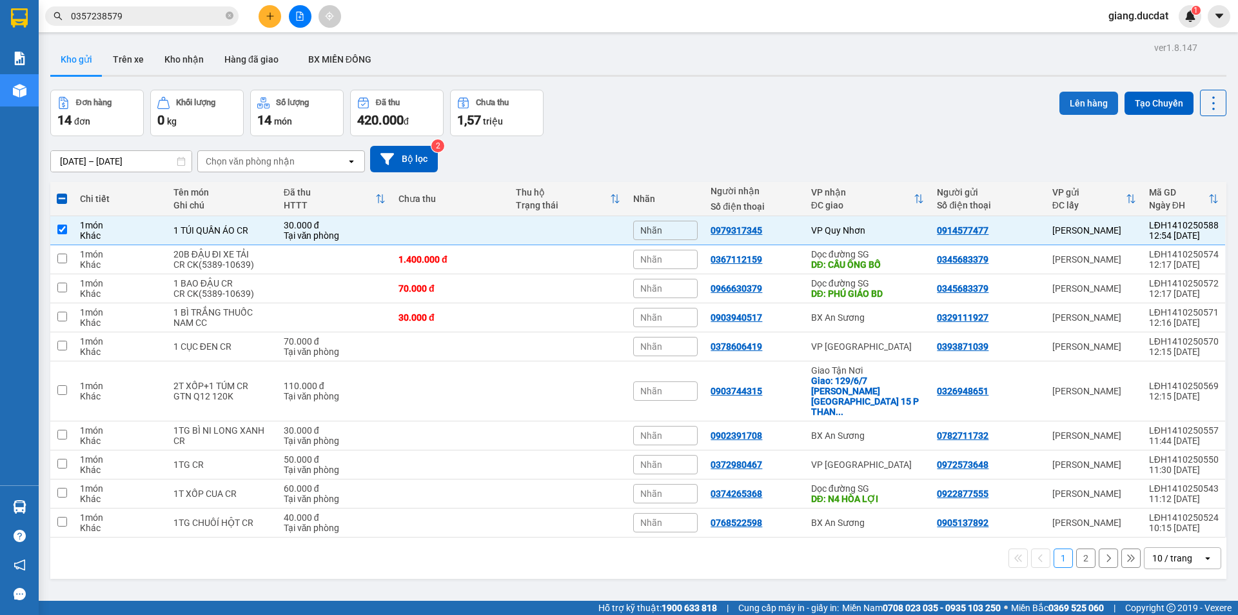
click at [1087, 107] on button "Lên hàng" at bounding box center [1089, 103] width 59 height 23
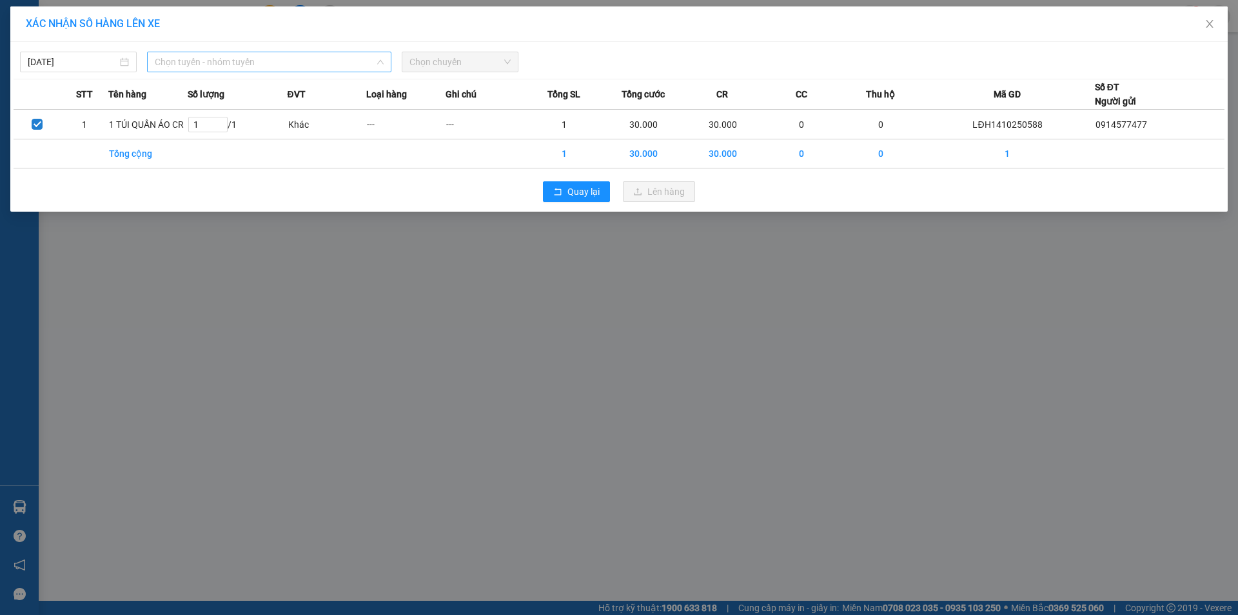
click at [327, 64] on span "Chọn tuyến - nhóm tuyến" at bounding box center [269, 61] width 229 height 19
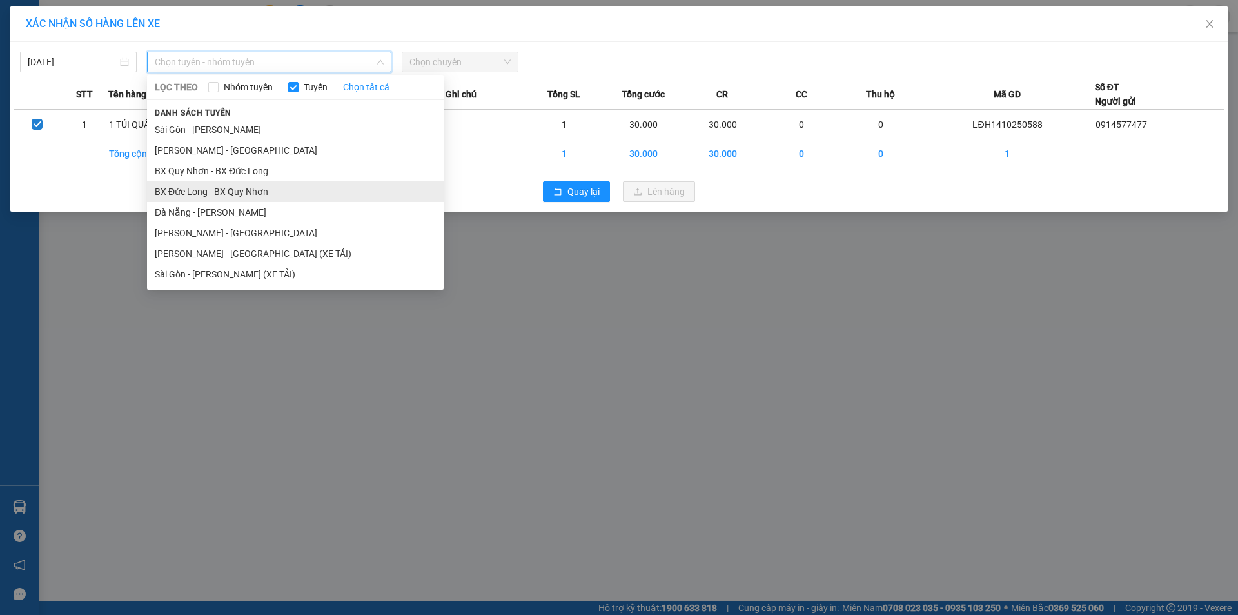
click at [264, 184] on li "BX Đức Long - BX Quy Nhơn" at bounding box center [295, 191] width 297 height 21
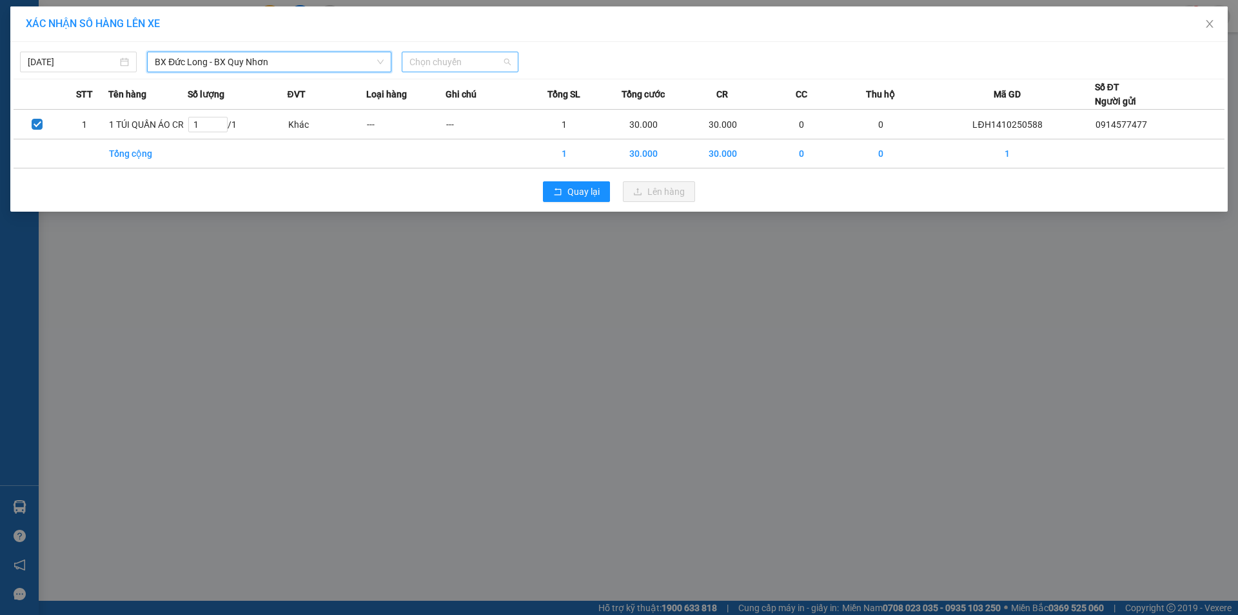
click at [474, 64] on span "Chọn chuyến" at bounding box center [460, 61] width 101 height 19
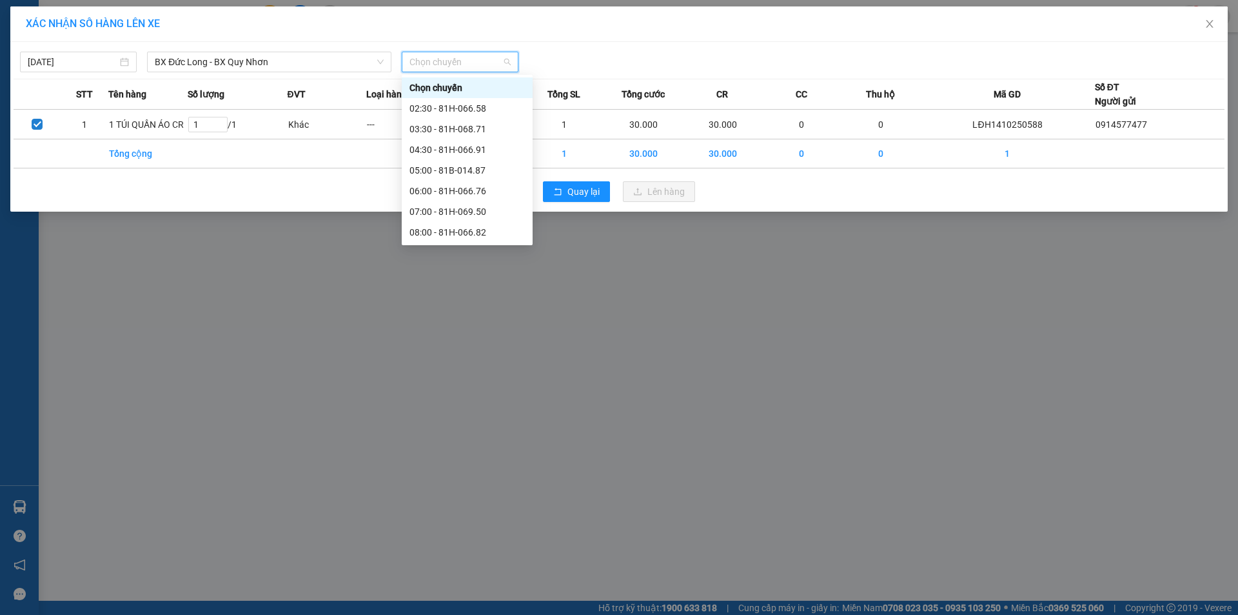
click at [457, 349] on div "14:30 - 81B-014.46" at bounding box center [467, 356] width 115 height 14
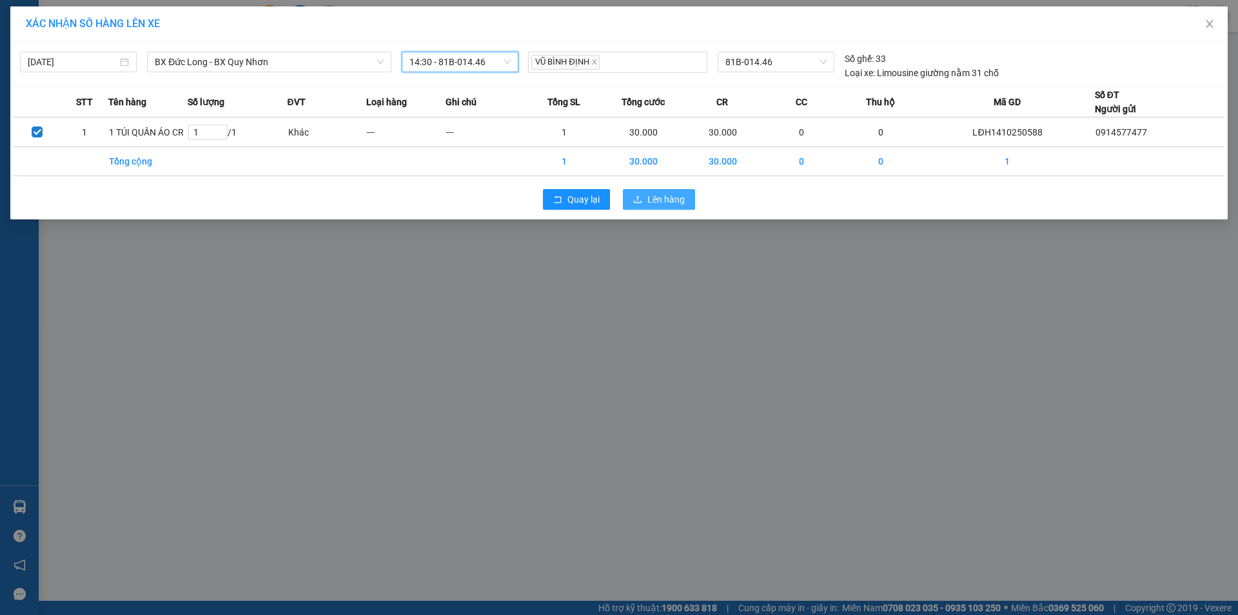
click at [644, 201] on button "Lên hàng" at bounding box center [659, 199] width 72 height 21
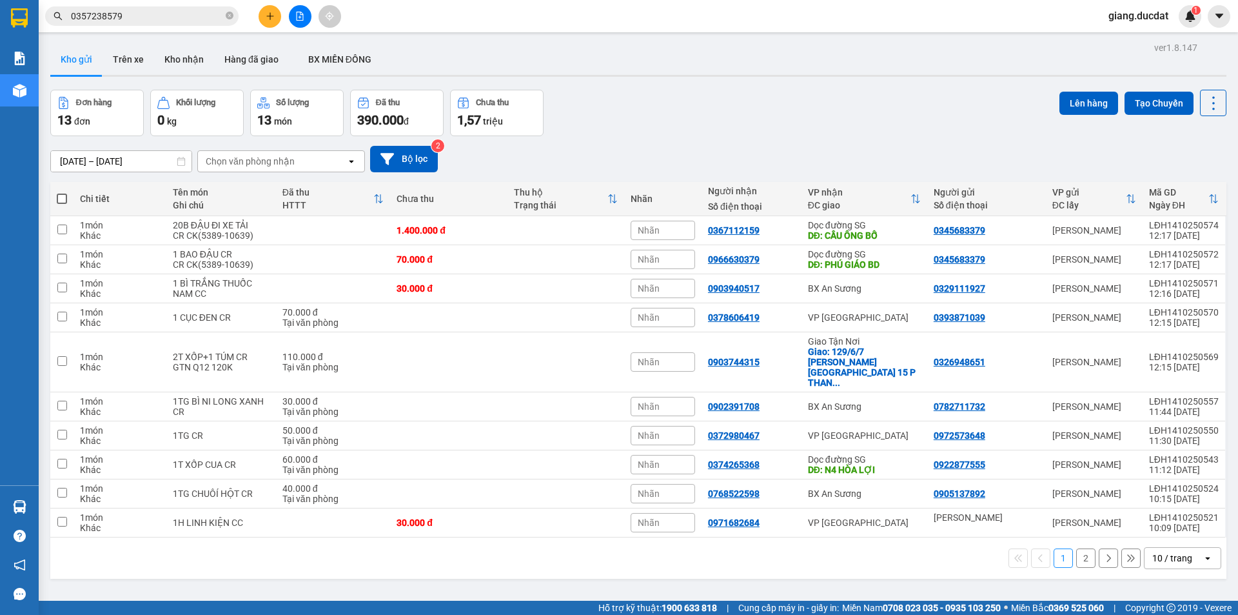
click at [1152, 551] on div "10 / trang" at bounding box center [1172, 557] width 40 height 13
click at [1169, 502] on span "100 / trang" at bounding box center [1168, 508] width 46 height 13
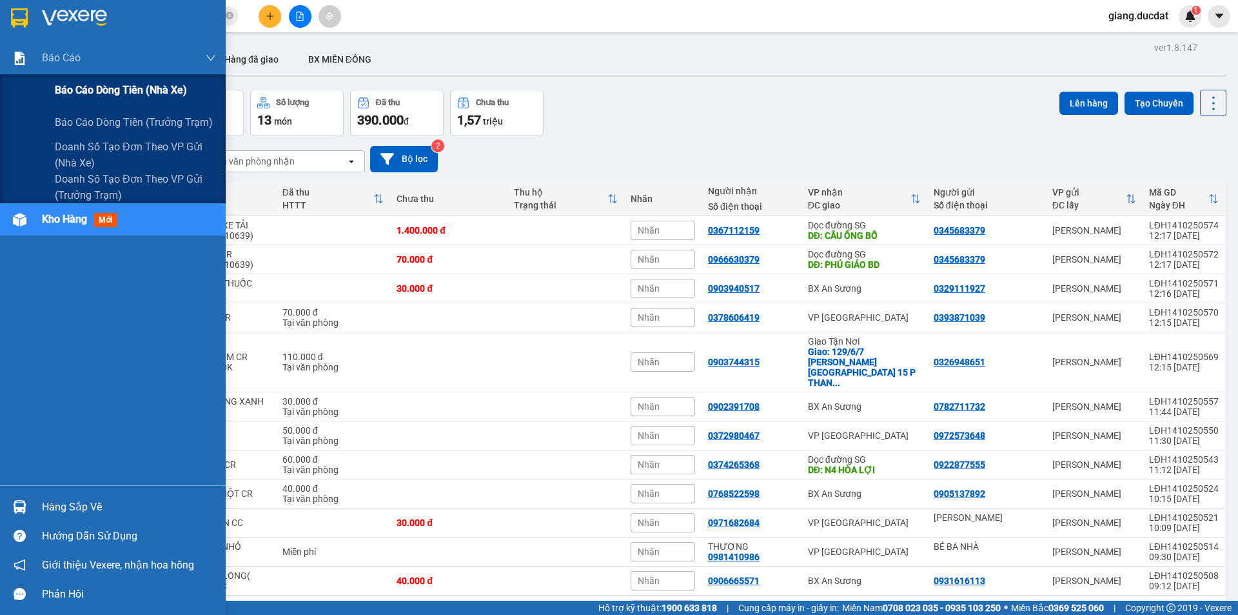
click at [95, 93] on span "Báo cáo dòng tiền (nhà xe)" at bounding box center [121, 90] width 132 height 16
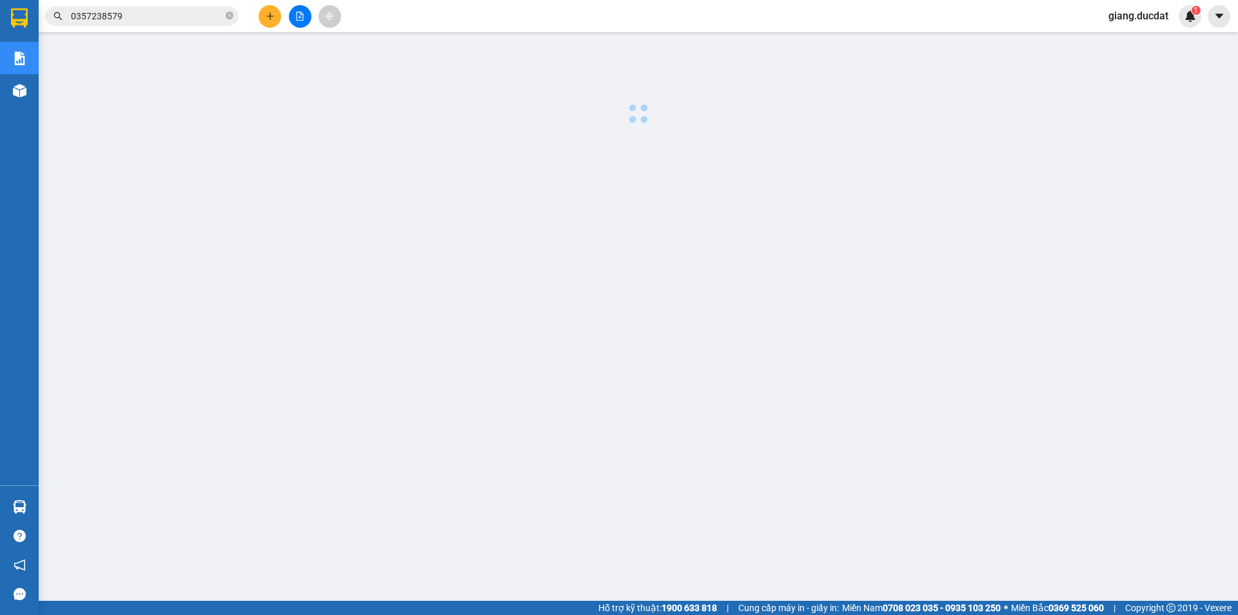
click at [393, 10] on div "Kết quả tìm kiếm ( 3 ) Bộ lọc Ngày tạo đơn gần nhất Mã ĐH Trạng thái Món hàng T…" at bounding box center [619, 16] width 1238 height 32
click at [283, 15] on div at bounding box center [300, 16] width 97 height 23
click at [281, 15] on div at bounding box center [300, 16] width 97 height 23
click at [272, 21] on button at bounding box center [270, 16] width 23 height 23
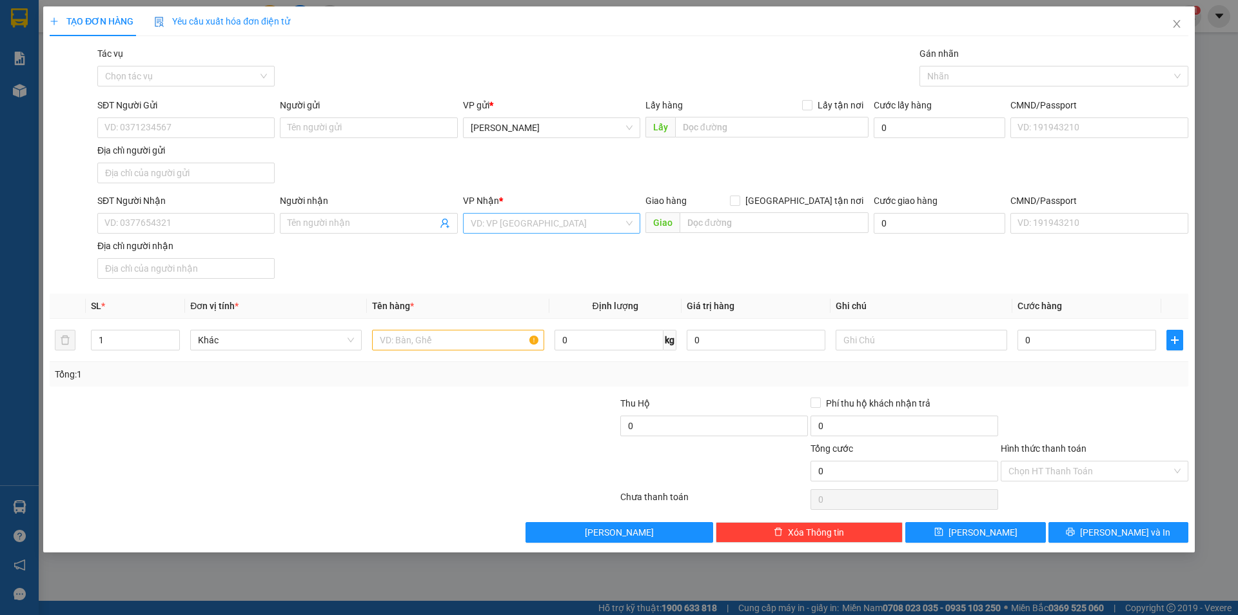
click at [488, 224] on input "search" at bounding box center [547, 222] width 153 height 19
click at [487, 283] on div "VP [GEOGRAPHIC_DATA]" at bounding box center [552, 290] width 162 height 14
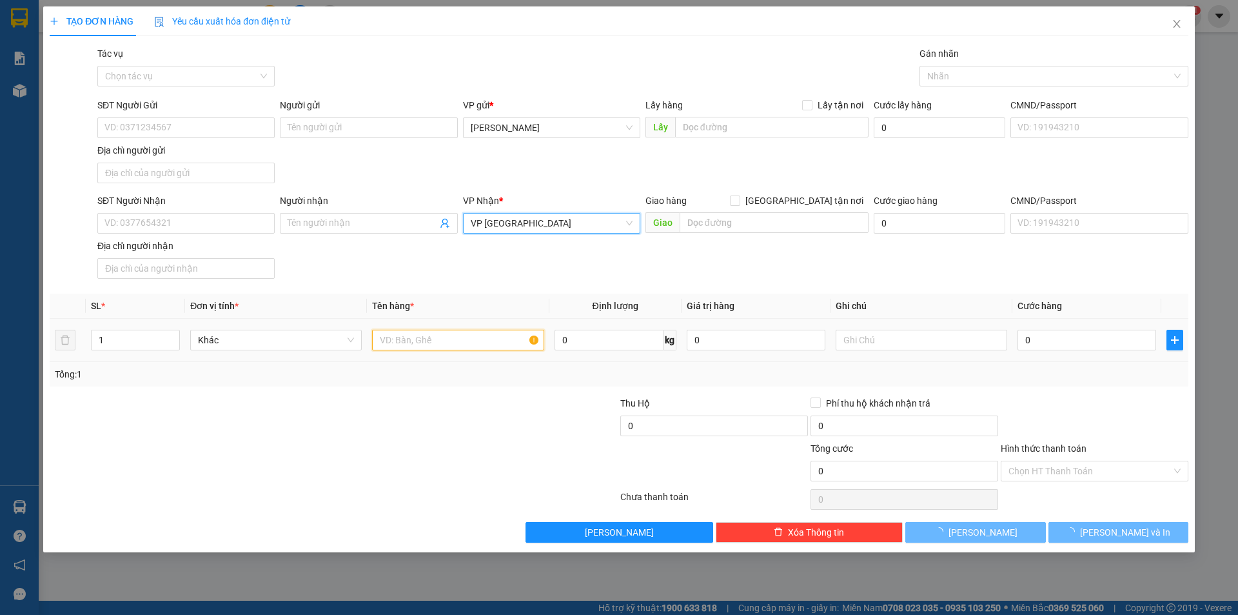
click at [428, 348] on input "text" at bounding box center [458, 340] width 172 height 21
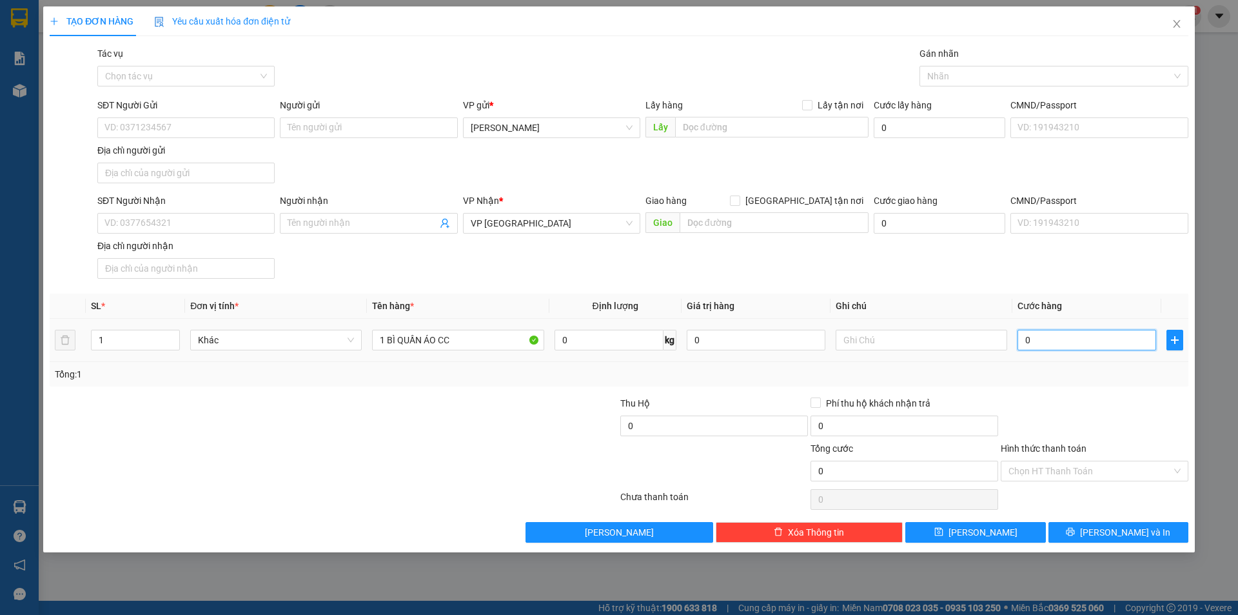
click at [1056, 339] on input "0" at bounding box center [1087, 340] width 139 height 21
click at [173, 222] on input "SĐT Người Nhận" at bounding box center [185, 223] width 177 height 21
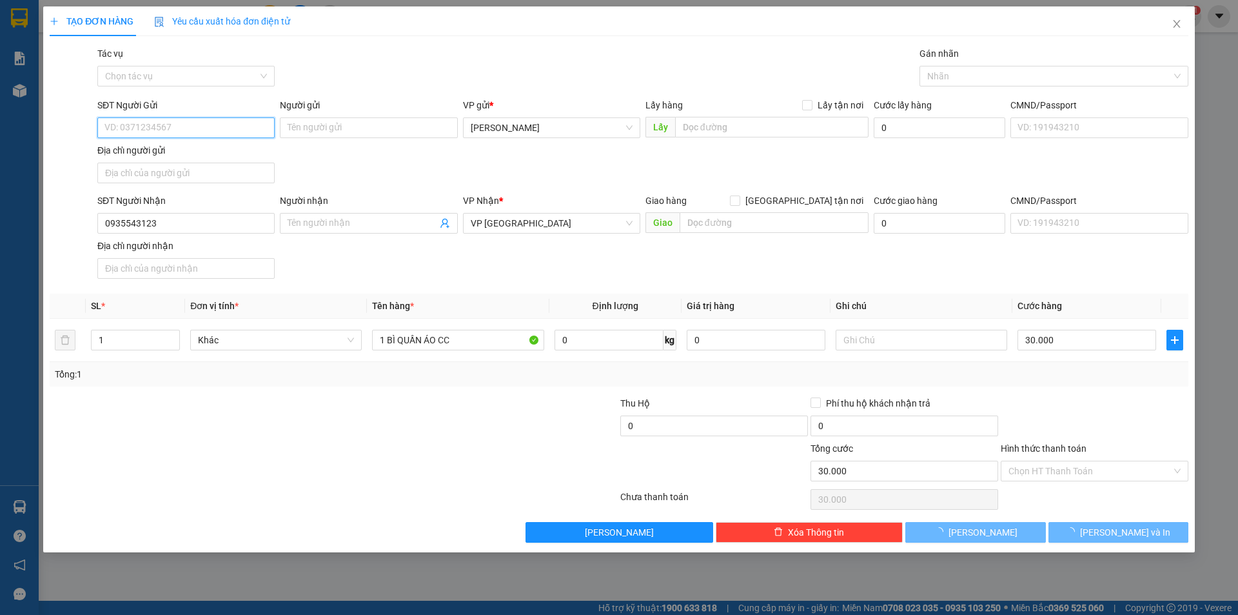
click at [188, 124] on input "SĐT Người Gửi" at bounding box center [185, 127] width 177 height 21
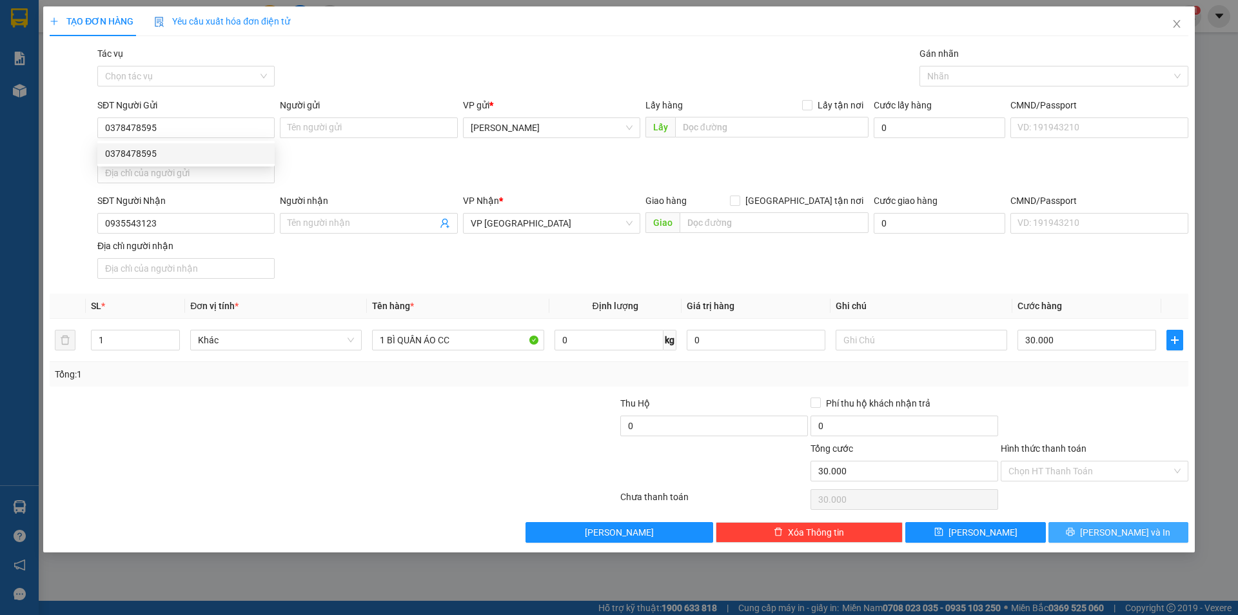
click at [1075, 534] on icon "printer" at bounding box center [1070, 531] width 9 height 9
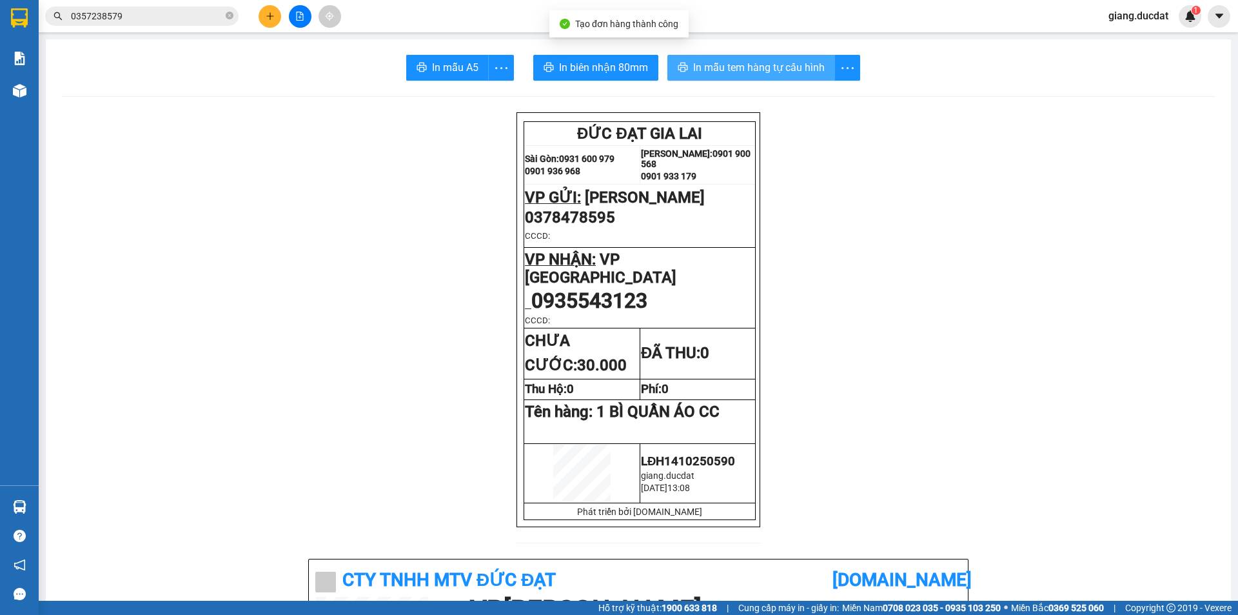
click at [778, 73] on span "In mẫu tem hàng tự cấu hình" at bounding box center [759, 67] width 132 height 16
click at [237, 19] on span "0357238579" at bounding box center [141, 15] width 193 height 19
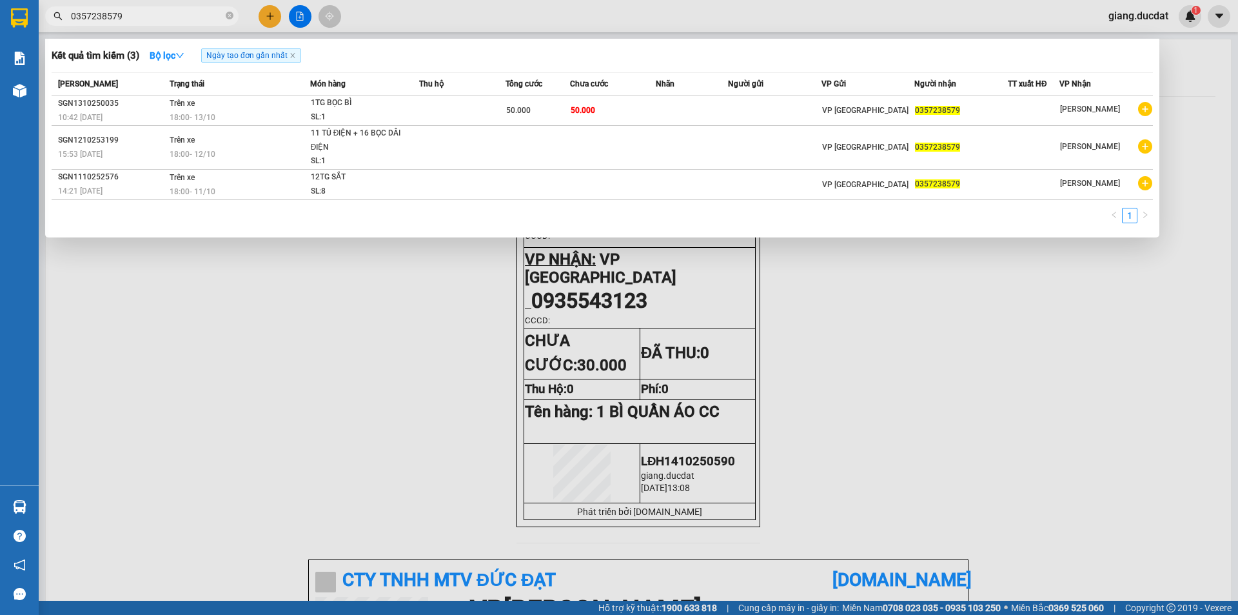
drag, startPoint x: 232, startPoint y: 15, endPoint x: 175, endPoint y: 18, distance: 56.8
click at [231, 15] on icon "close-circle" at bounding box center [230, 16] width 8 height 8
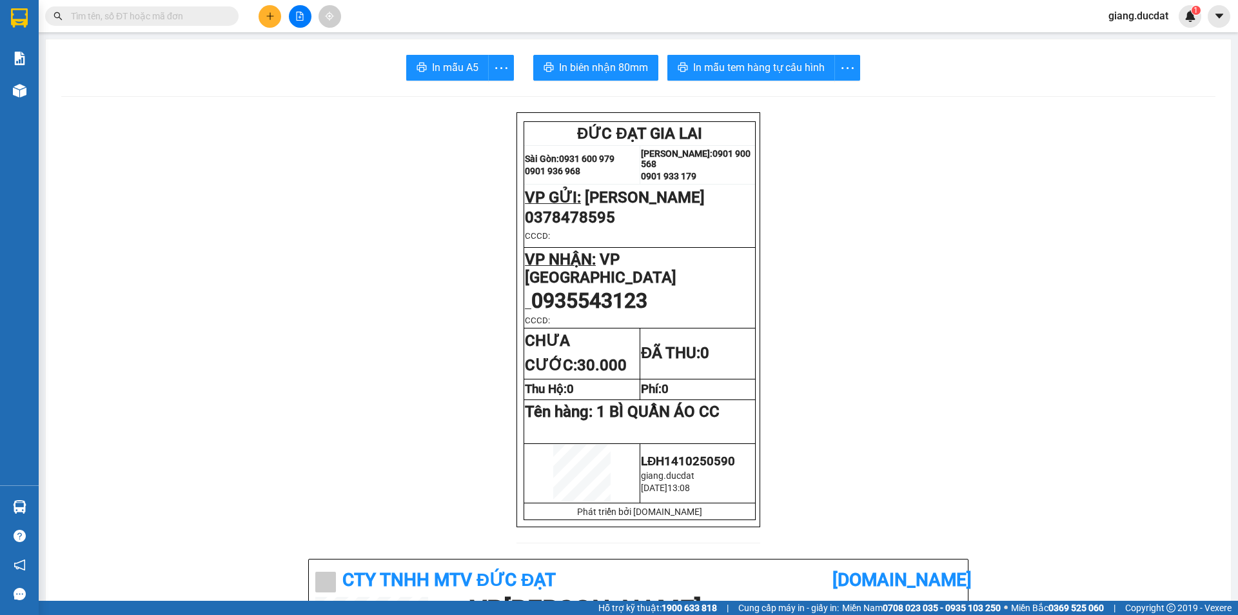
click at [175, 18] on input "text" at bounding box center [147, 16] width 152 height 14
paste input "914006129"
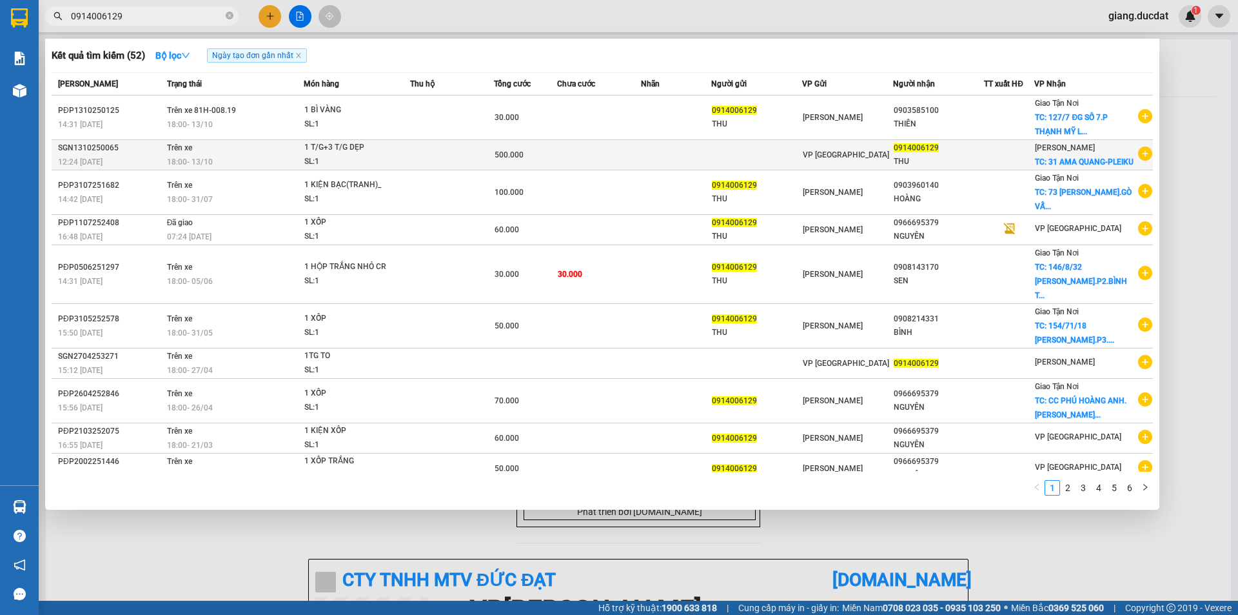
click at [351, 152] on div "1 T/G+3 T/G DẸP" at bounding box center [352, 148] width 97 height 14
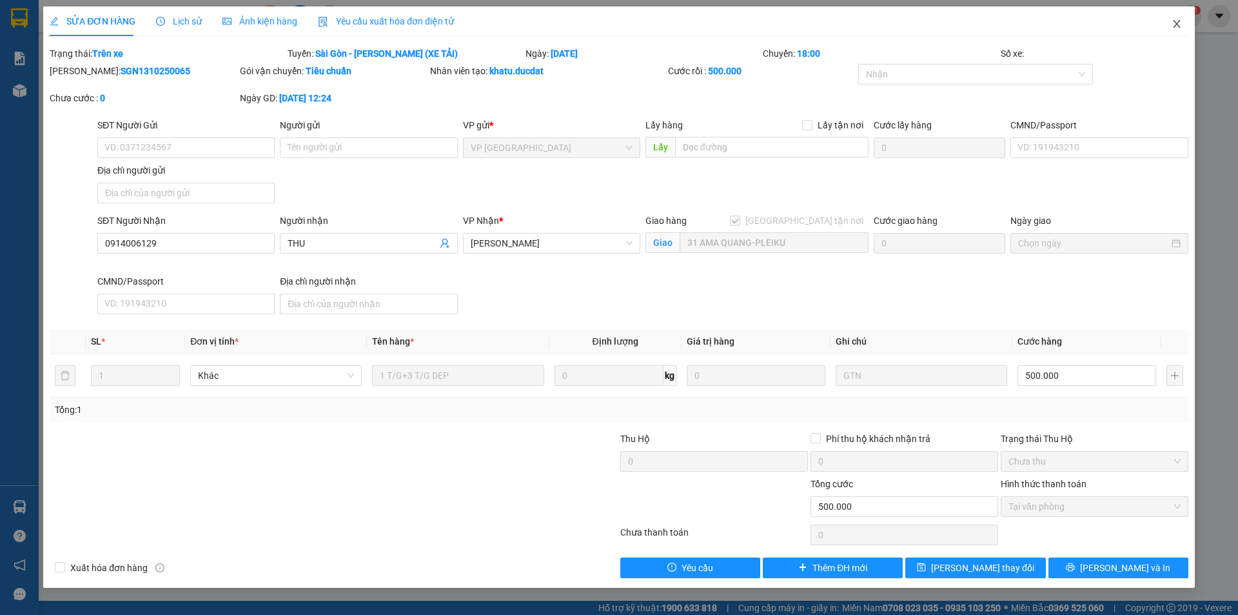
click at [1175, 27] on icon "close" at bounding box center [1177, 24] width 10 height 10
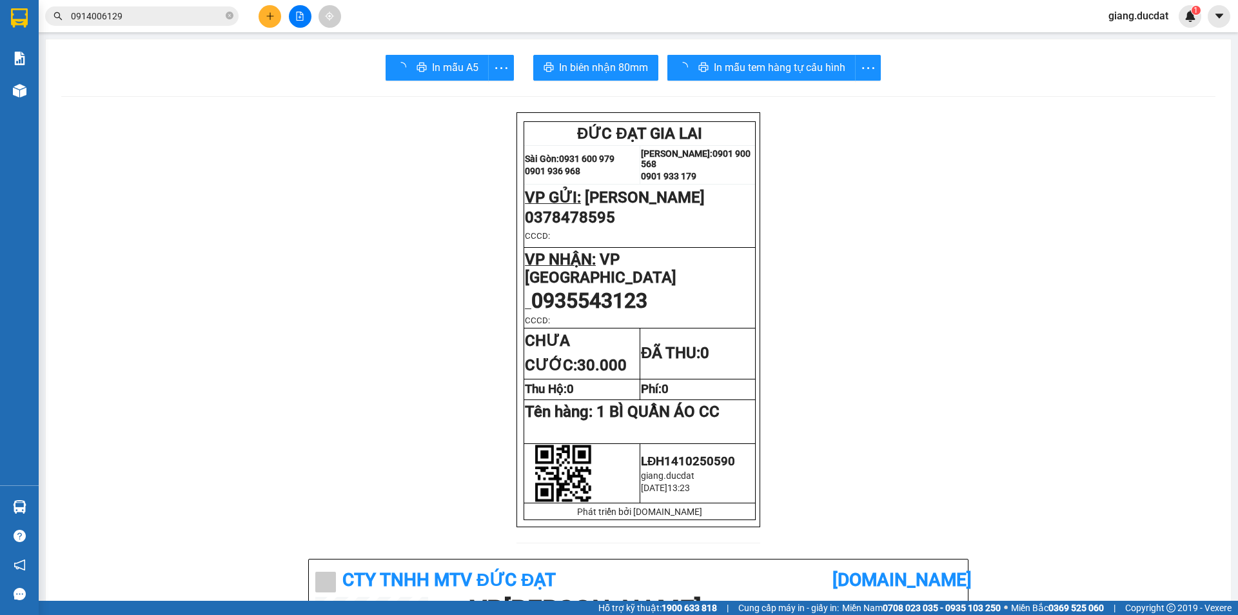
click at [276, 15] on button at bounding box center [270, 16] width 23 height 23
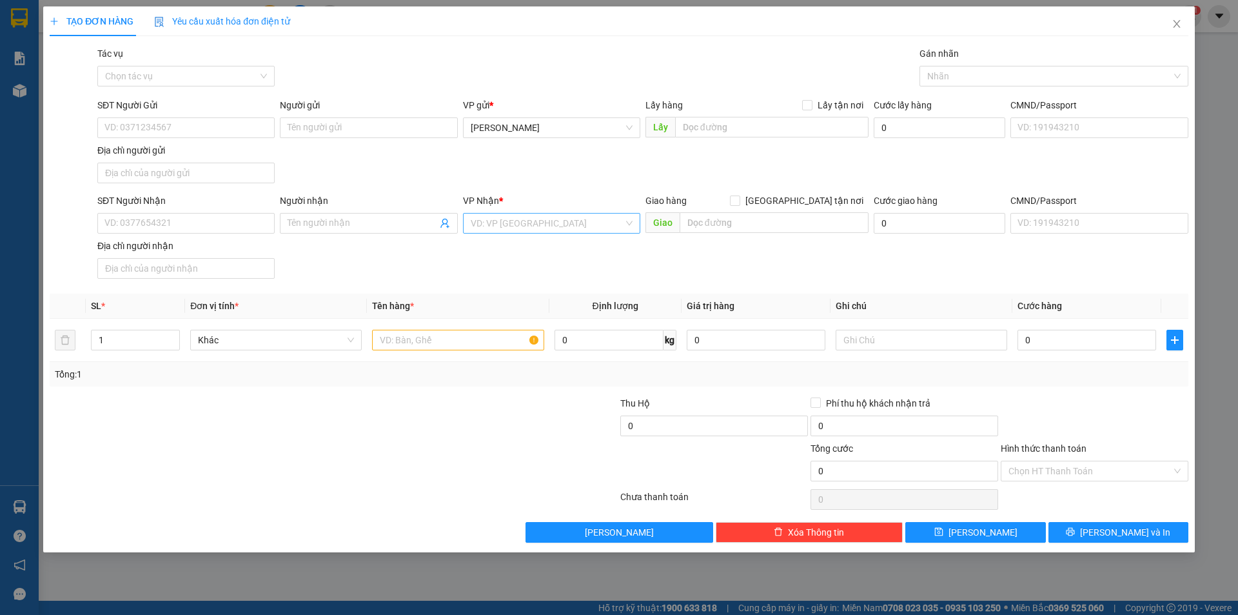
click at [500, 224] on input "search" at bounding box center [547, 222] width 153 height 19
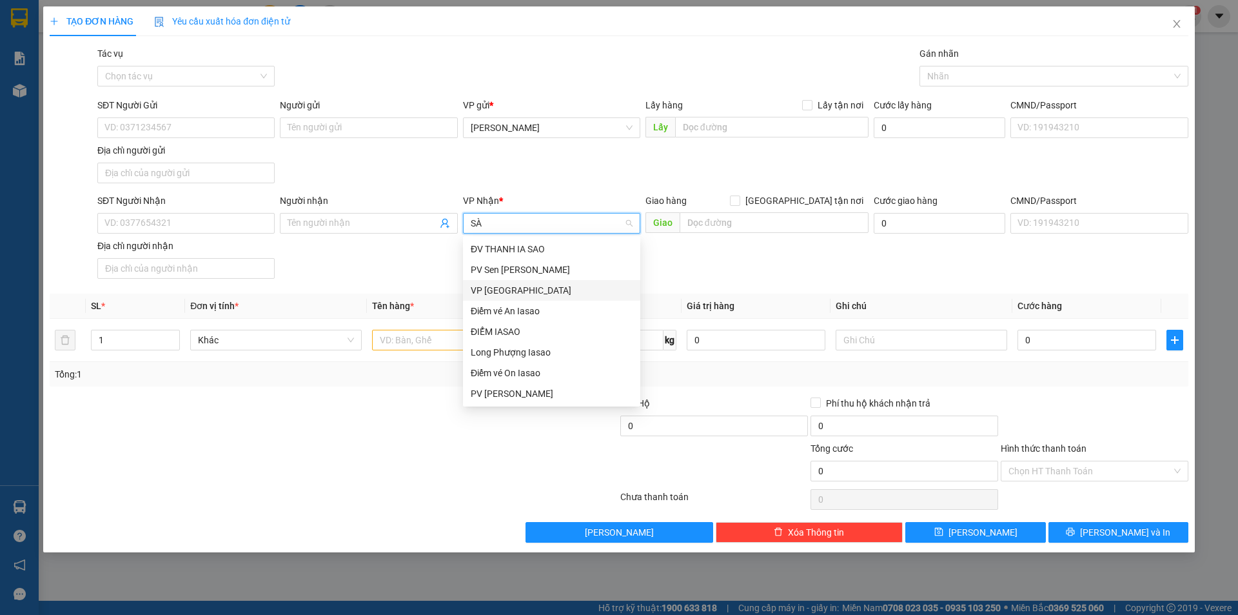
click at [513, 286] on div "VP [GEOGRAPHIC_DATA]" at bounding box center [552, 290] width 162 height 14
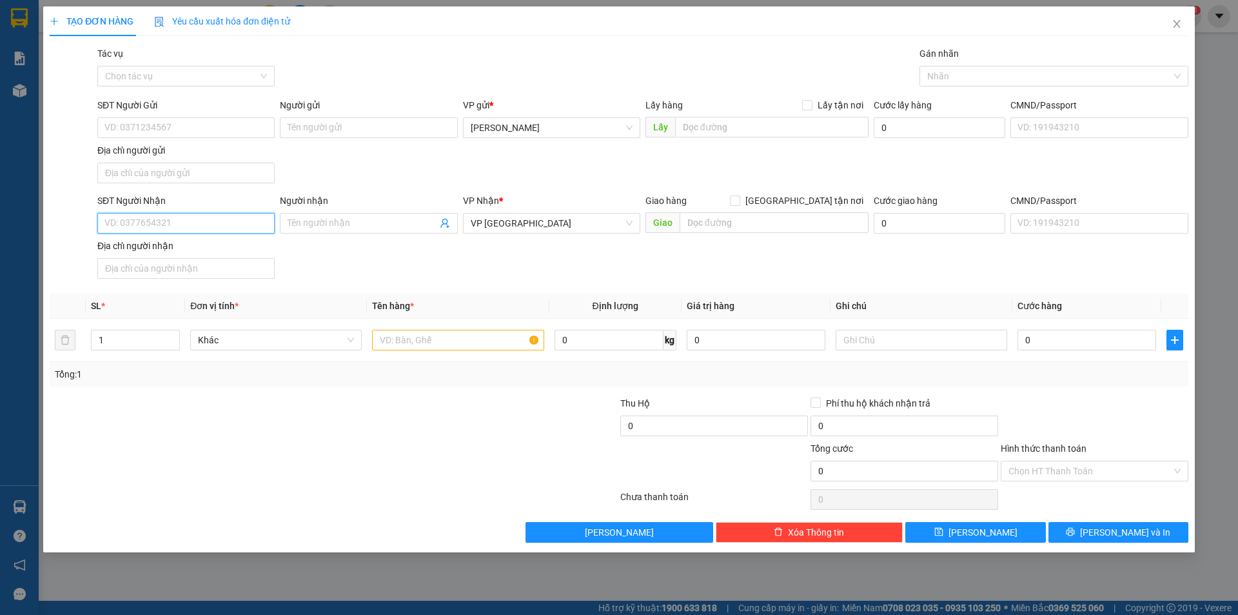
click at [199, 224] on input "SĐT Người Nhận" at bounding box center [185, 223] width 177 height 21
click at [211, 215] on input "03648251865" at bounding box center [185, 223] width 177 height 21
drag, startPoint x: 184, startPoint y: 224, endPoint x: 15, endPoint y: 251, distance: 171.0
click at [13, 251] on div "TẠO ĐƠN HÀNG Yêu cầu xuất hóa đơn điện tử Transit Pickup Surcharge Ids Transit …" at bounding box center [619, 307] width 1238 height 615
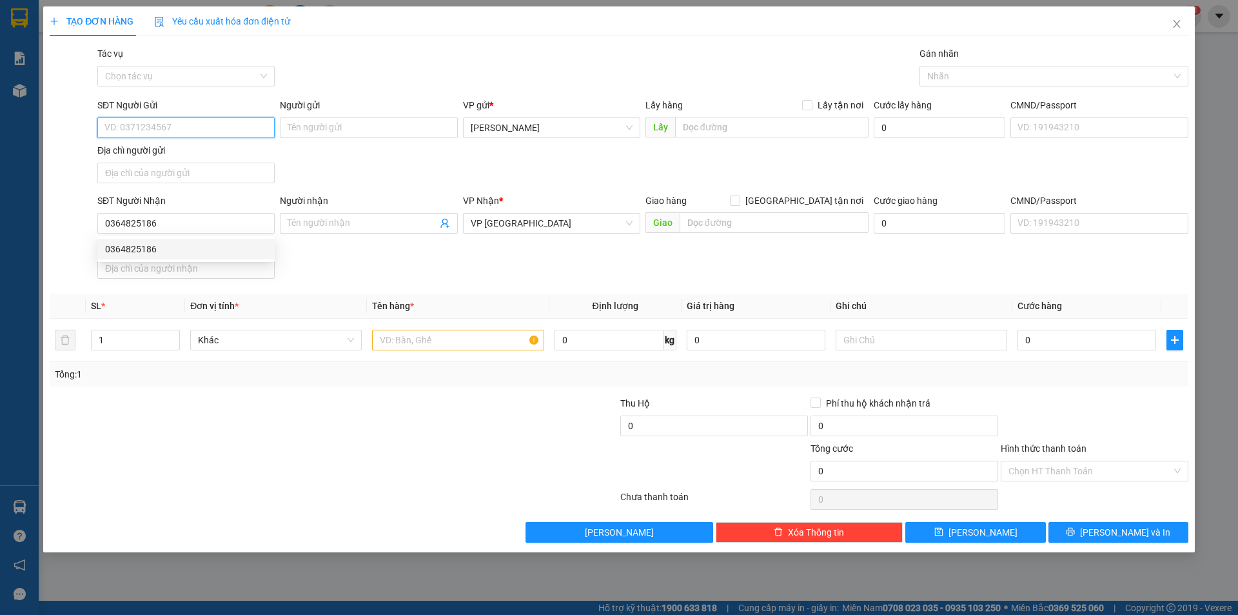
drag, startPoint x: 193, startPoint y: 124, endPoint x: 203, endPoint y: 142, distance: 20.5
click at [193, 124] on input "SĐT Người Gửi" at bounding box center [185, 127] width 177 height 21
click at [426, 342] on input "text" at bounding box center [458, 340] width 172 height 21
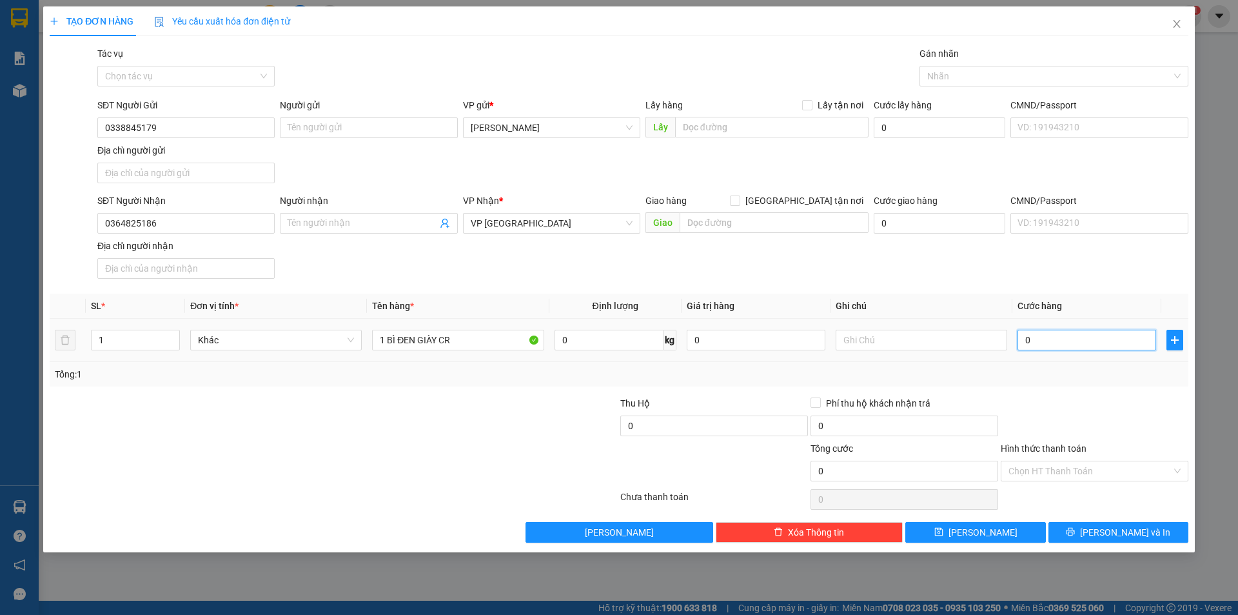
click at [1111, 346] on input "0" at bounding box center [1087, 340] width 139 height 21
click at [1134, 423] on div at bounding box center [1095, 418] width 190 height 45
click at [1132, 469] on input "Hình thức thanh toán" at bounding box center [1090, 470] width 163 height 19
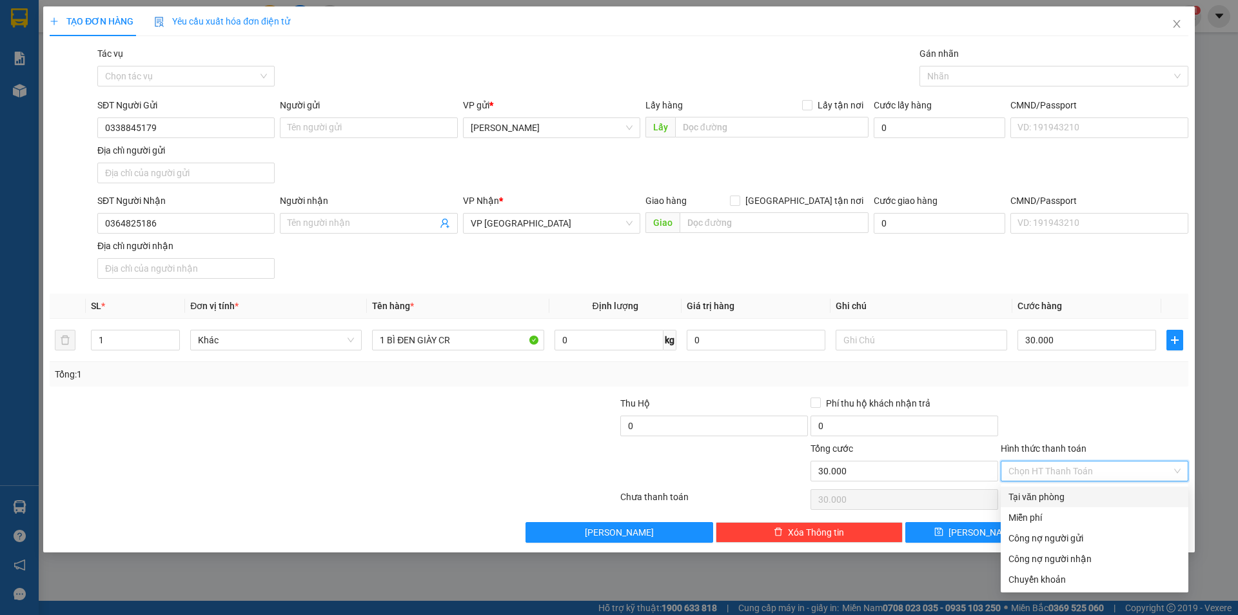
click at [1087, 493] on div "Tại văn phòng" at bounding box center [1095, 496] width 172 height 14
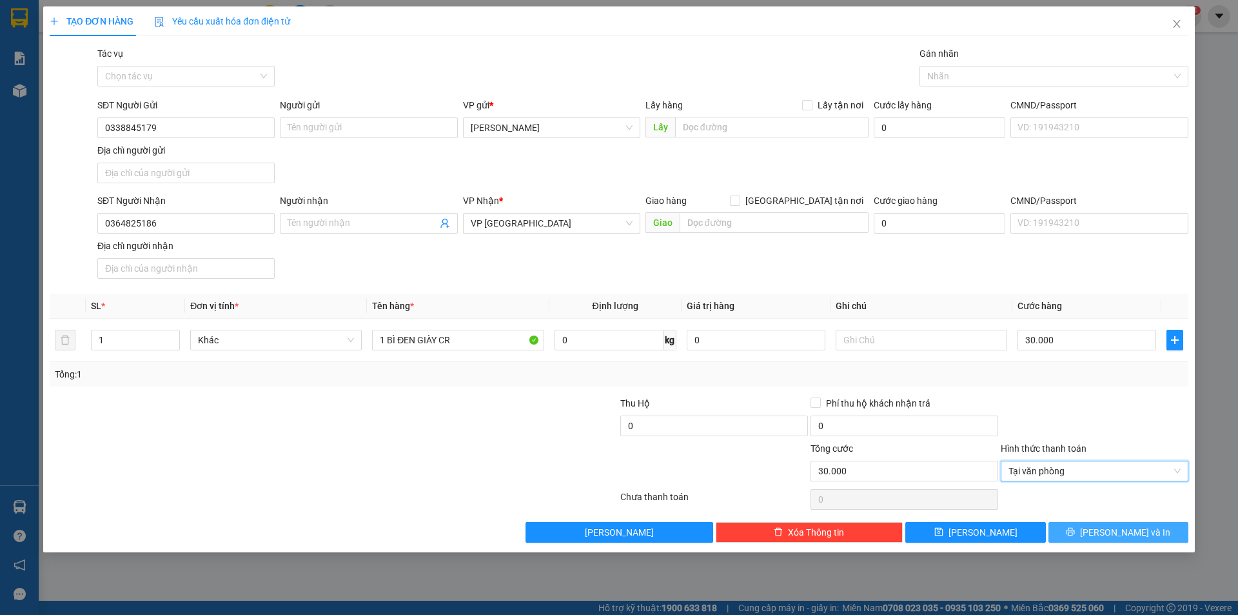
click at [1116, 534] on span "[PERSON_NAME] và In" at bounding box center [1125, 532] width 90 height 14
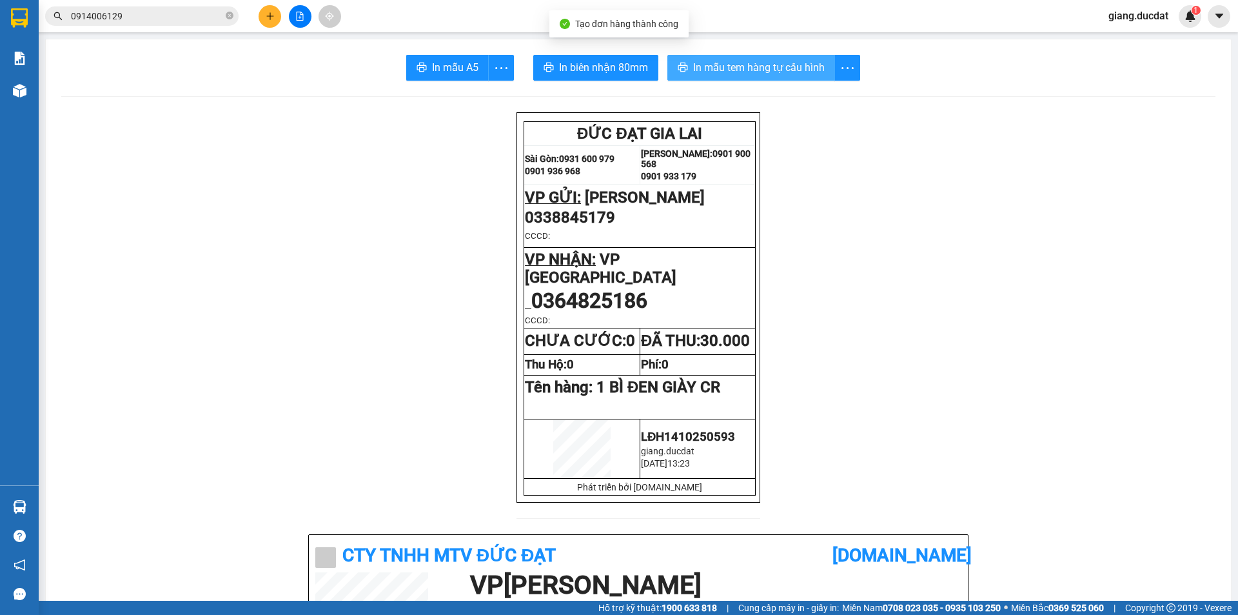
click at [732, 64] on span "In mẫu tem hàng tự cấu hình" at bounding box center [759, 67] width 132 height 16
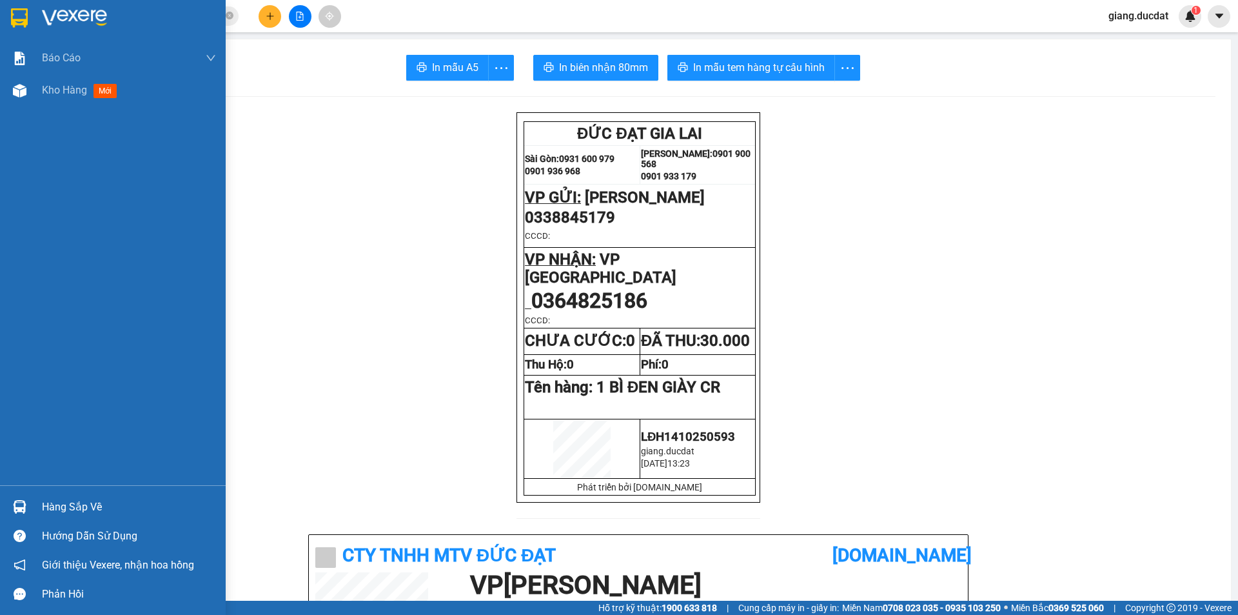
click at [27, 32] on div at bounding box center [113, 21] width 226 height 42
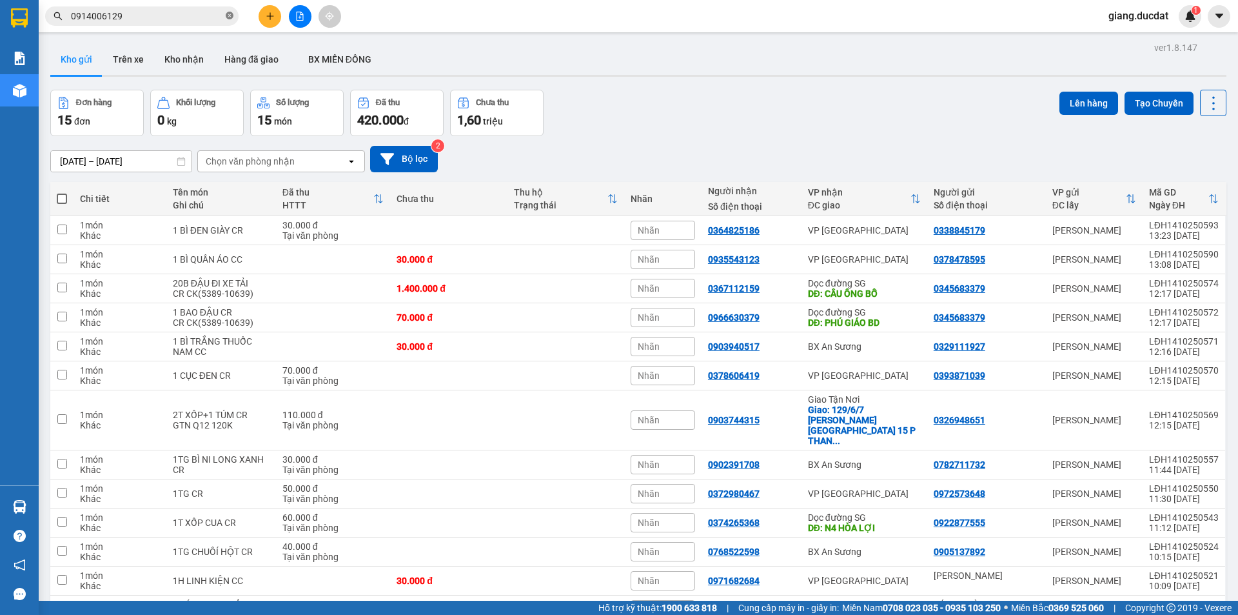
click at [228, 17] on icon "close-circle" at bounding box center [230, 16] width 8 height 8
click at [200, 25] on span at bounding box center [141, 15] width 193 height 19
click at [183, 13] on input "text" at bounding box center [147, 16] width 152 height 14
paste input "986941262"
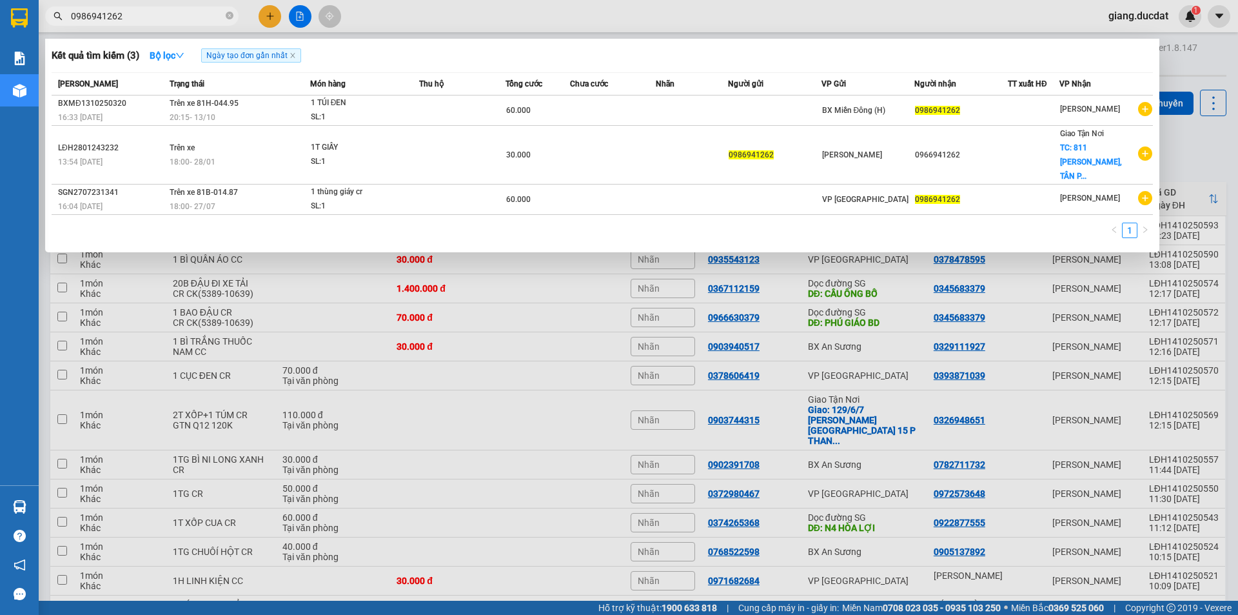
click at [268, 21] on div at bounding box center [619, 307] width 1238 height 615
click at [268, 21] on button at bounding box center [270, 16] width 23 height 23
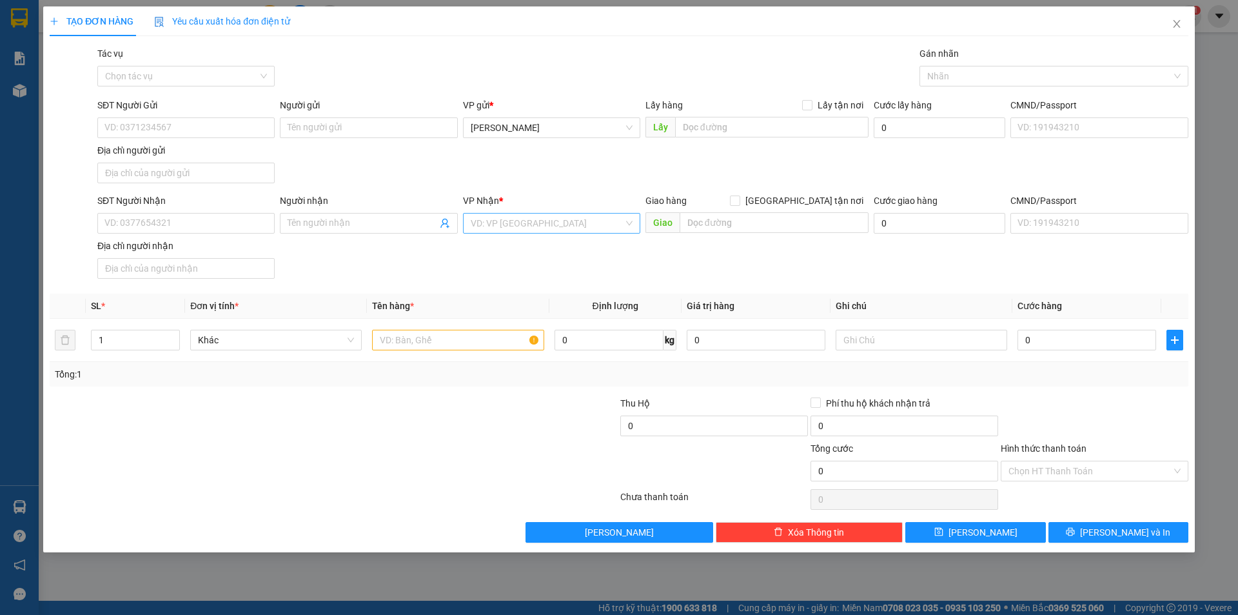
click at [547, 221] on input "search" at bounding box center [547, 222] width 153 height 19
click at [518, 290] on div "VP [GEOGRAPHIC_DATA]" at bounding box center [552, 290] width 162 height 14
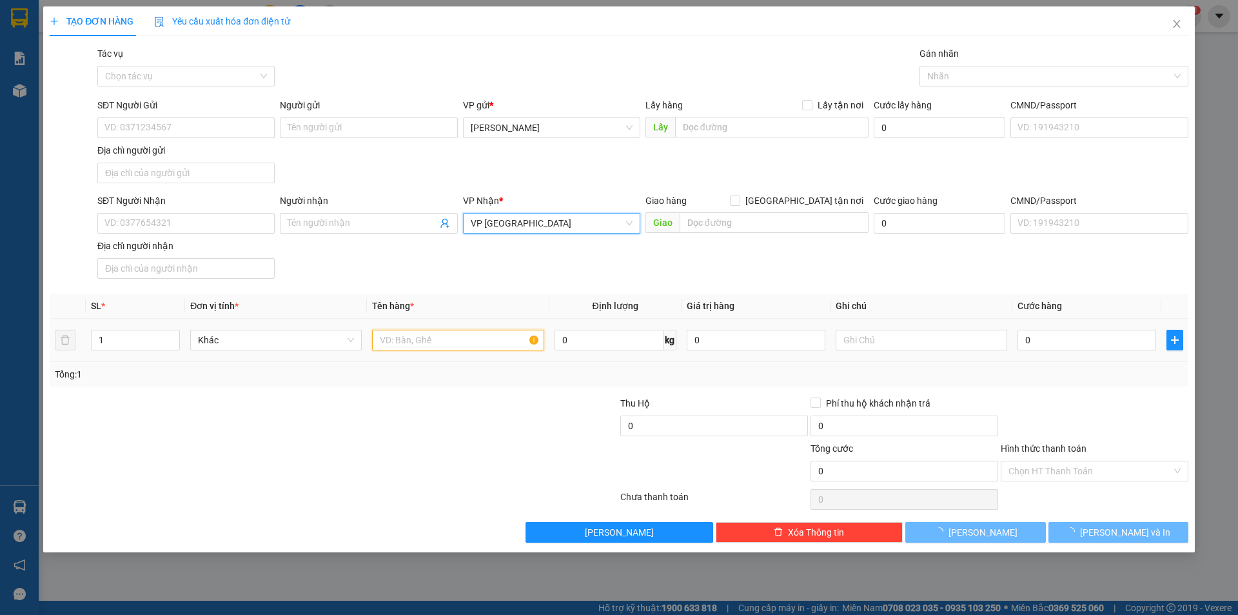
click at [460, 331] on input "text" at bounding box center [458, 340] width 172 height 21
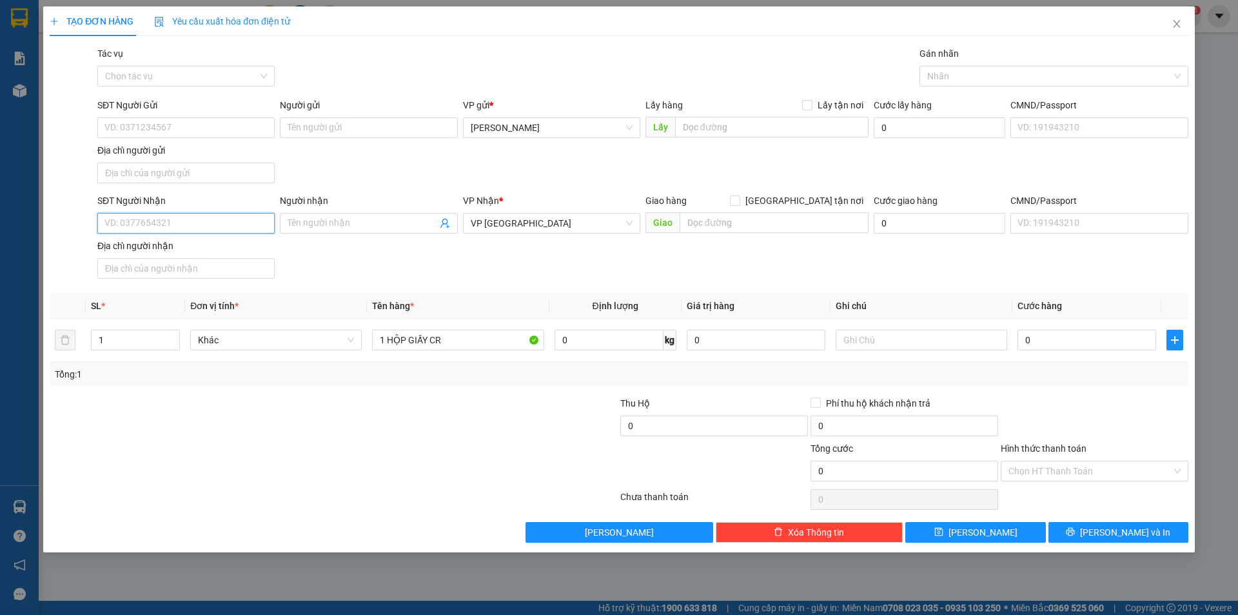
drag, startPoint x: 240, startPoint y: 228, endPoint x: 242, endPoint y: 220, distance: 8.2
click at [241, 221] on input "SĐT Người Nhận" at bounding box center [185, 223] width 177 height 21
click at [182, 130] on input "SĐT Người Gửi" at bounding box center [185, 127] width 177 height 21
click at [1065, 344] on input "0" at bounding box center [1087, 340] width 139 height 21
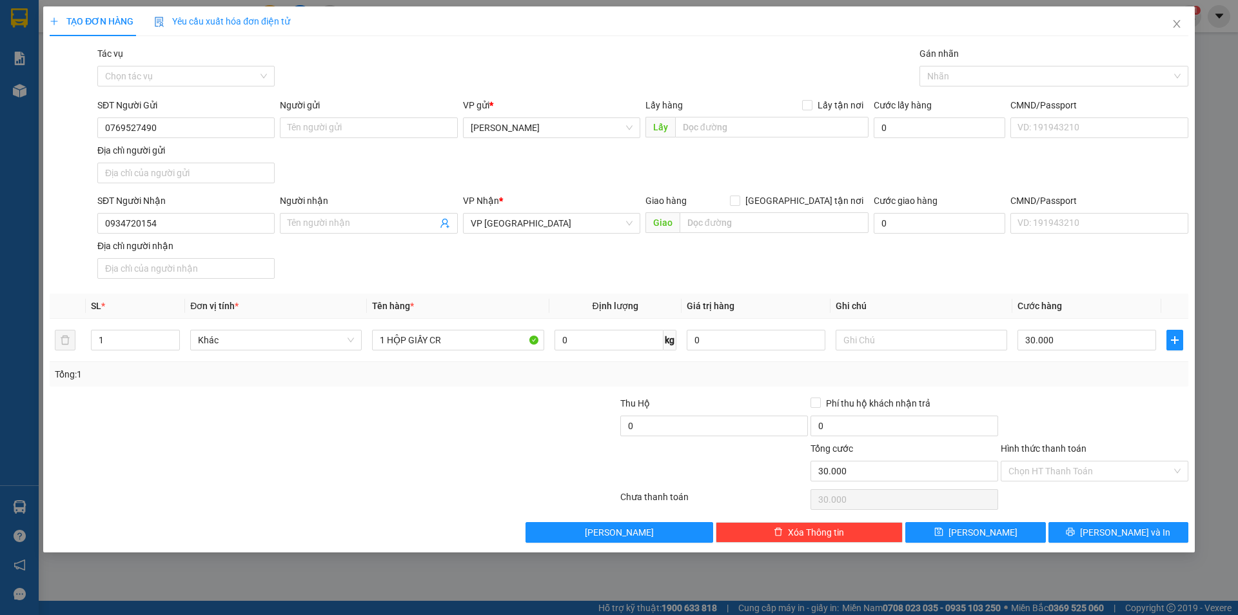
drag, startPoint x: 1009, startPoint y: 410, endPoint x: 1053, endPoint y: 440, distance: 52.9
click at [1009, 410] on div at bounding box center [1095, 418] width 190 height 45
click at [1050, 475] on input "Hình thức thanh toán" at bounding box center [1090, 470] width 163 height 19
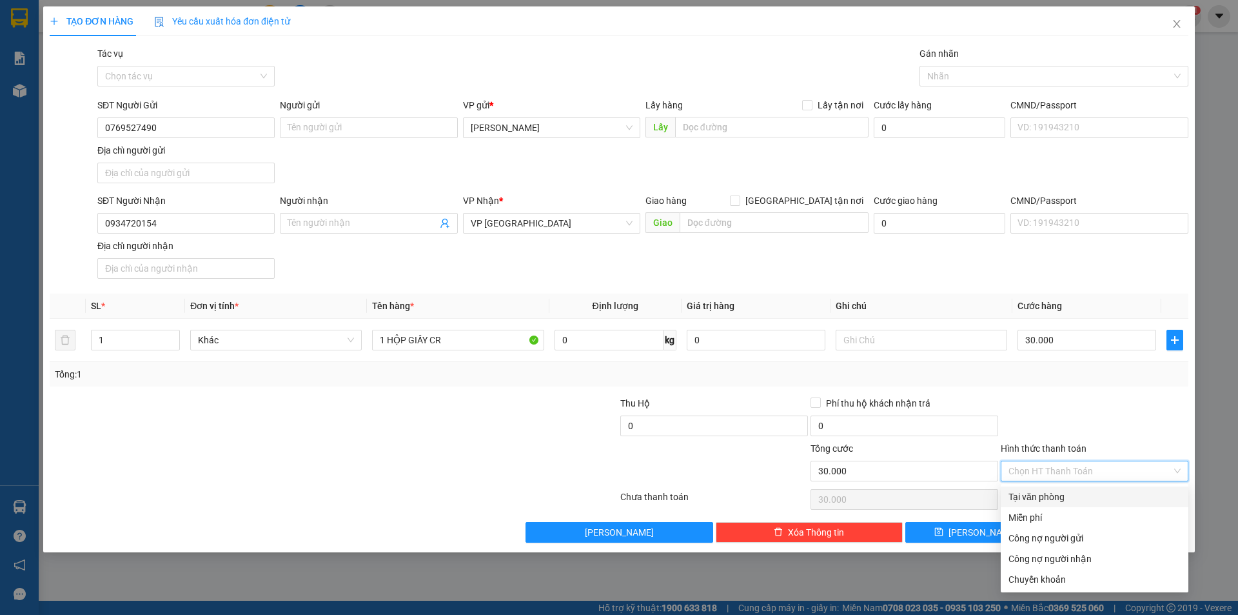
click at [1054, 496] on div "Tại văn phòng" at bounding box center [1095, 496] width 172 height 14
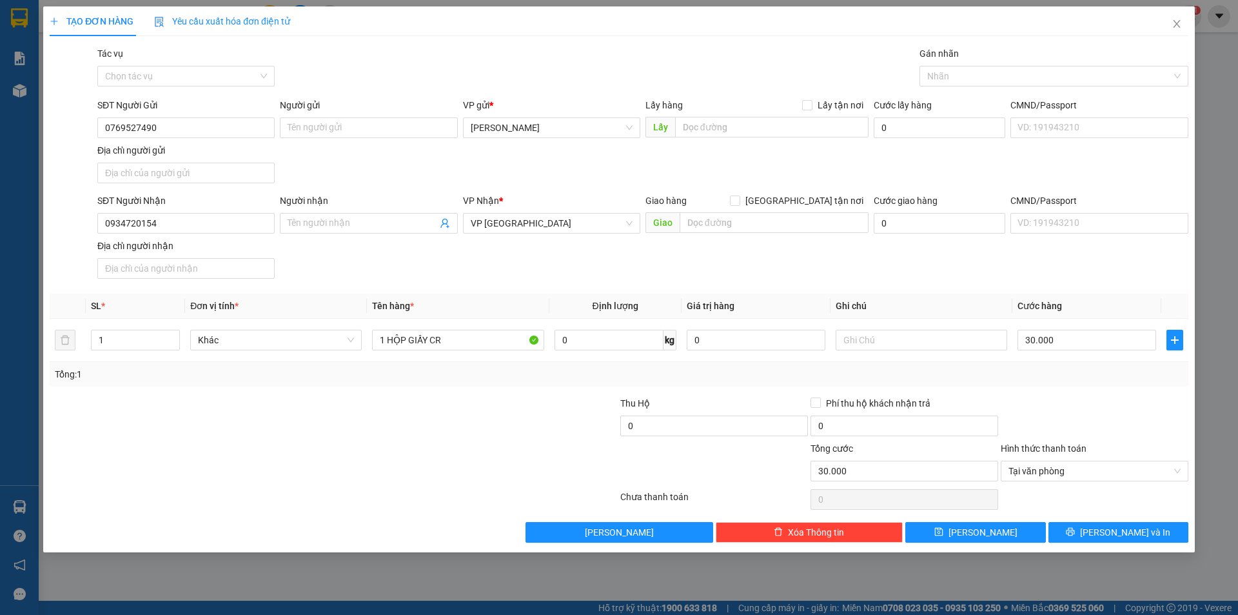
click at [1053, 429] on div at bounding box center [1095, 418] width 190 height 45
click at [1105, 528] on button "[PERSON_NAME] và In" at bounding box center [1119, 532] width 140 height 21
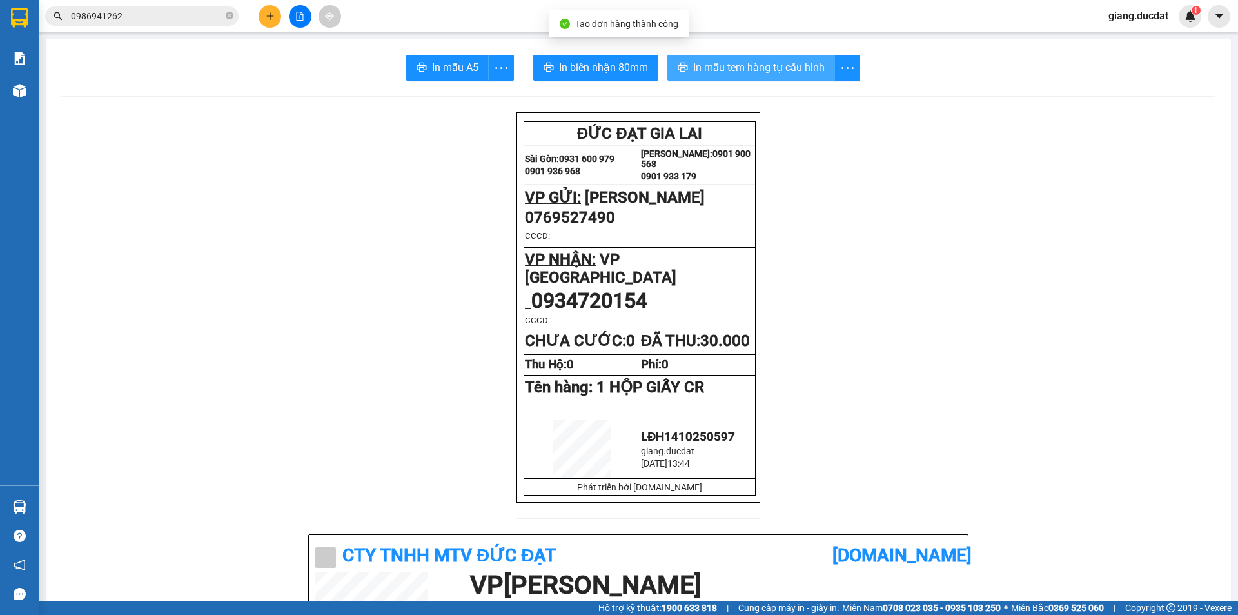
click at [769, 63] on span "In mẫu tem hàng tự cấu hình" at bounding box center [759, 67] width 132 height 16
click at [273, 14] on icon "plus" at bounding box center [270, 16] width 9 height 9
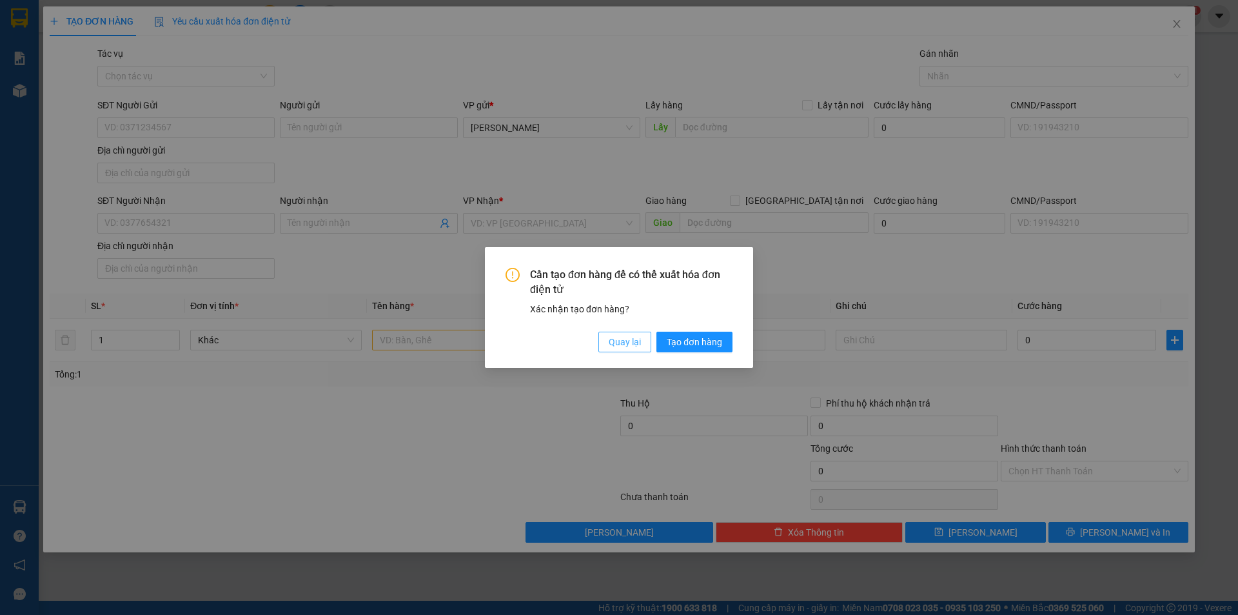
click at [616, 337] on span "Quay lại" at bounding box center [625, 342] width 32 height 14
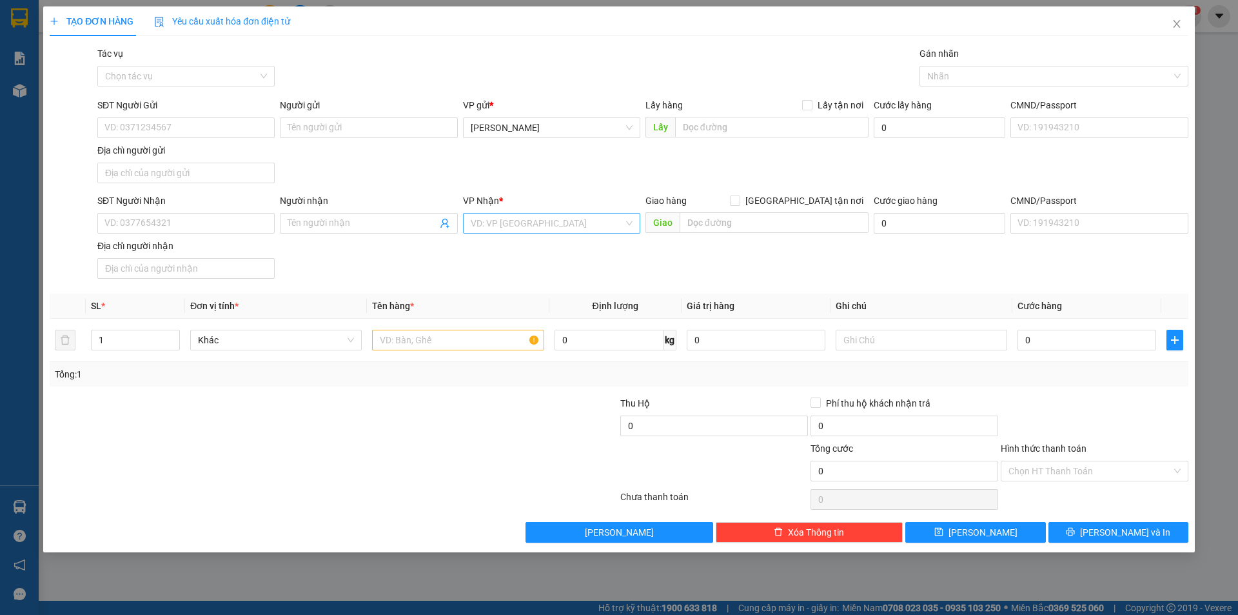
click at [558, 232] on input "search" at bounding box center [547, 222] width 153 height 19
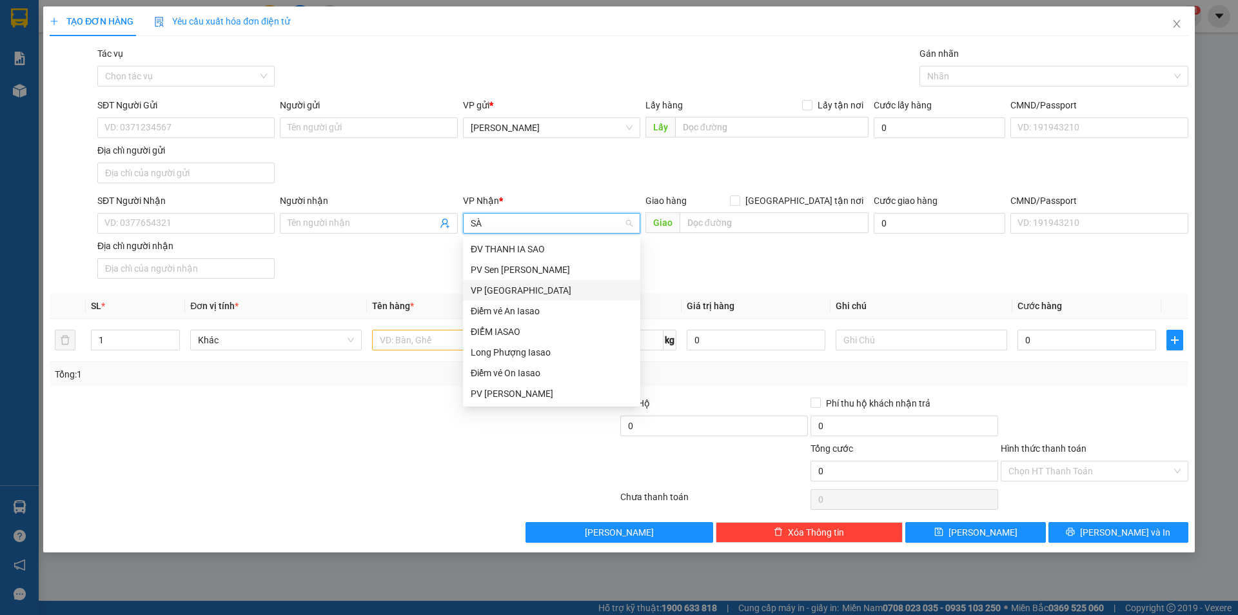
click at [516, 283] on div "VP [GEOGRAPHIC_DATA]" at bounding box center [552, 290] width 162 height 14
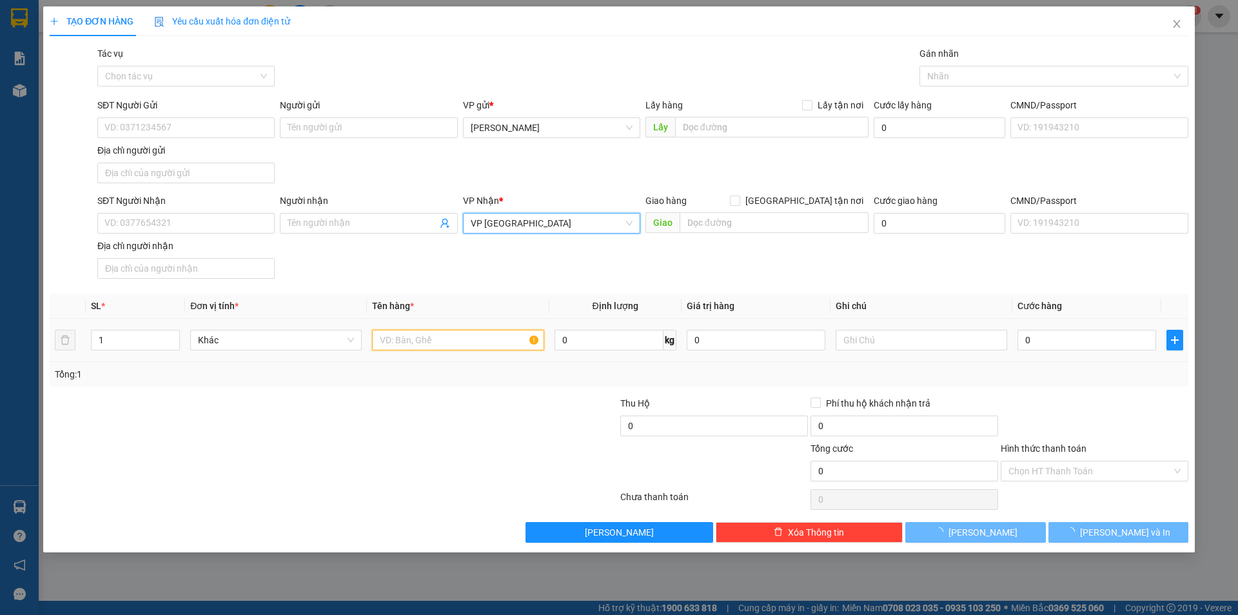
click at [388, 344] on input "text" at bounding box center [458, 340] width 172 height 21
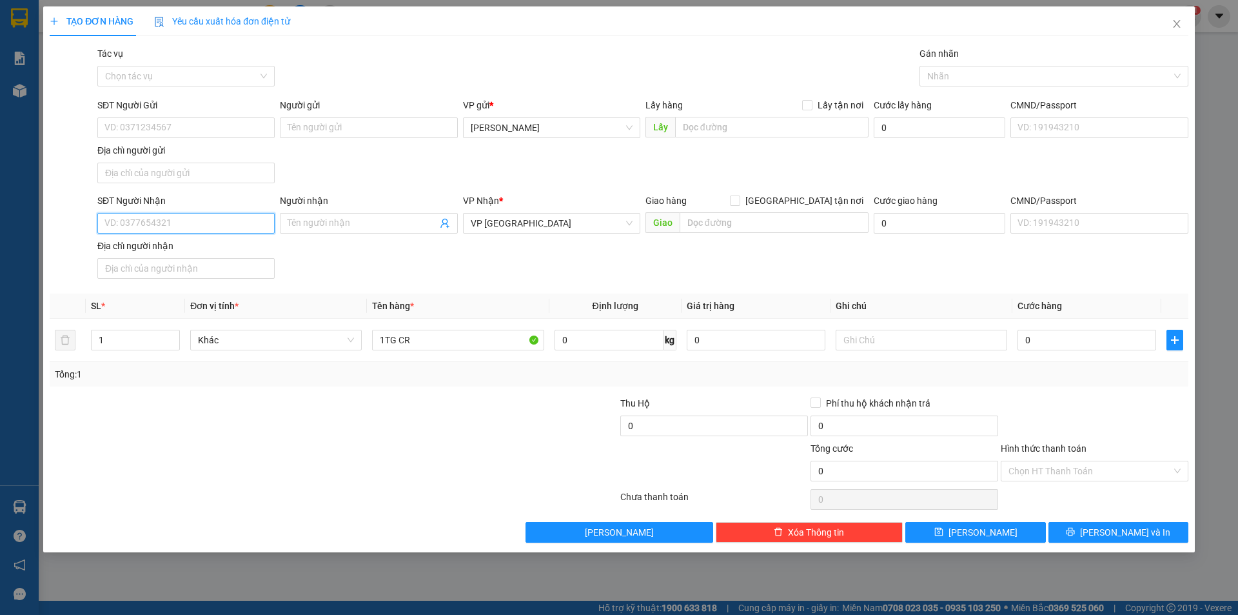
click at [228, 226] on input "SĐT Người Nhận" at bounding box center [185, 223] width 177 height 21
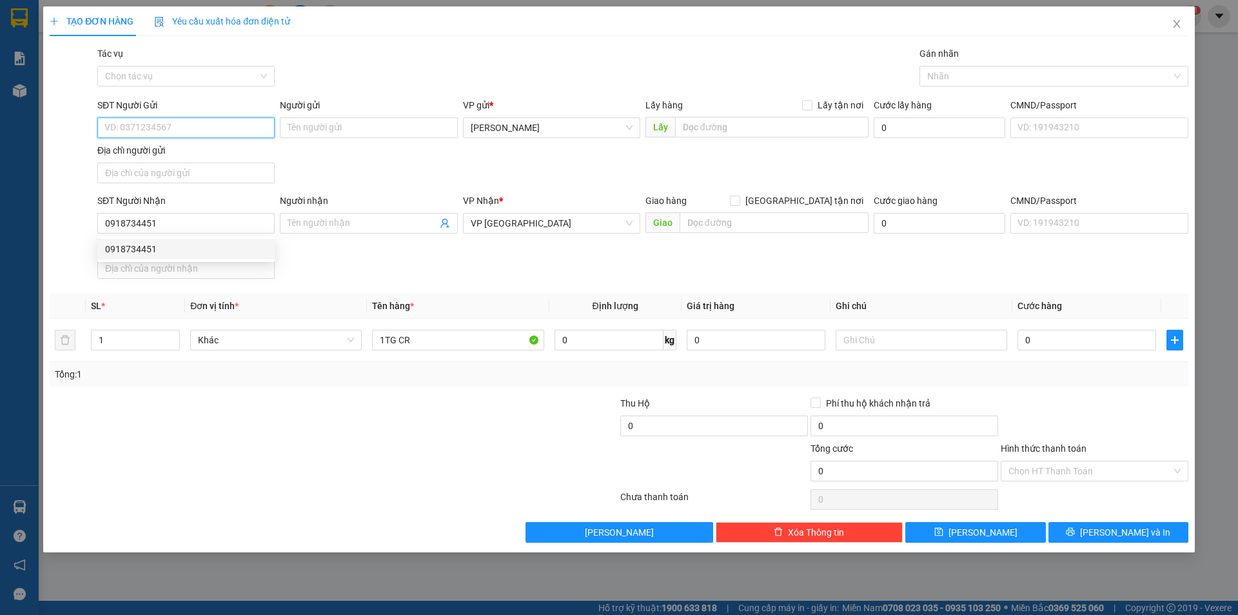
click at [146, 122] on input "SĐT Người Gửi" at bounding box center [185, 127] width 177 height 21
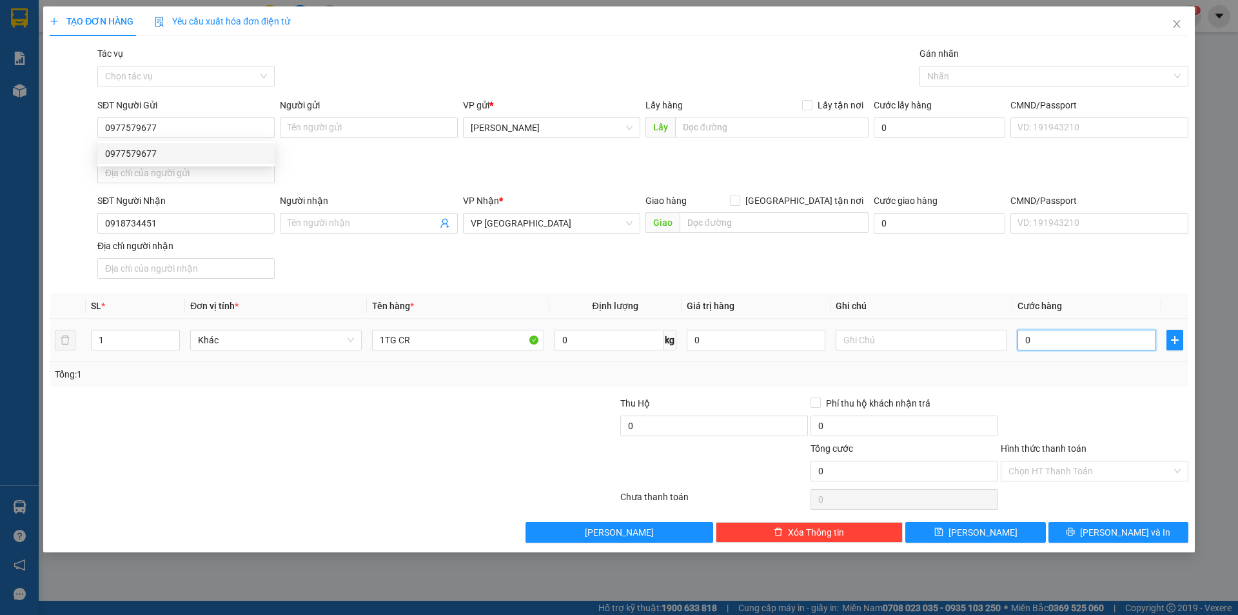
click at [1070, 344] on input "0" at bounding box center [1087, 340] width 139 height 21
click at [1058, 410] on div at bounding box center [1095, 418] width 190 height 45
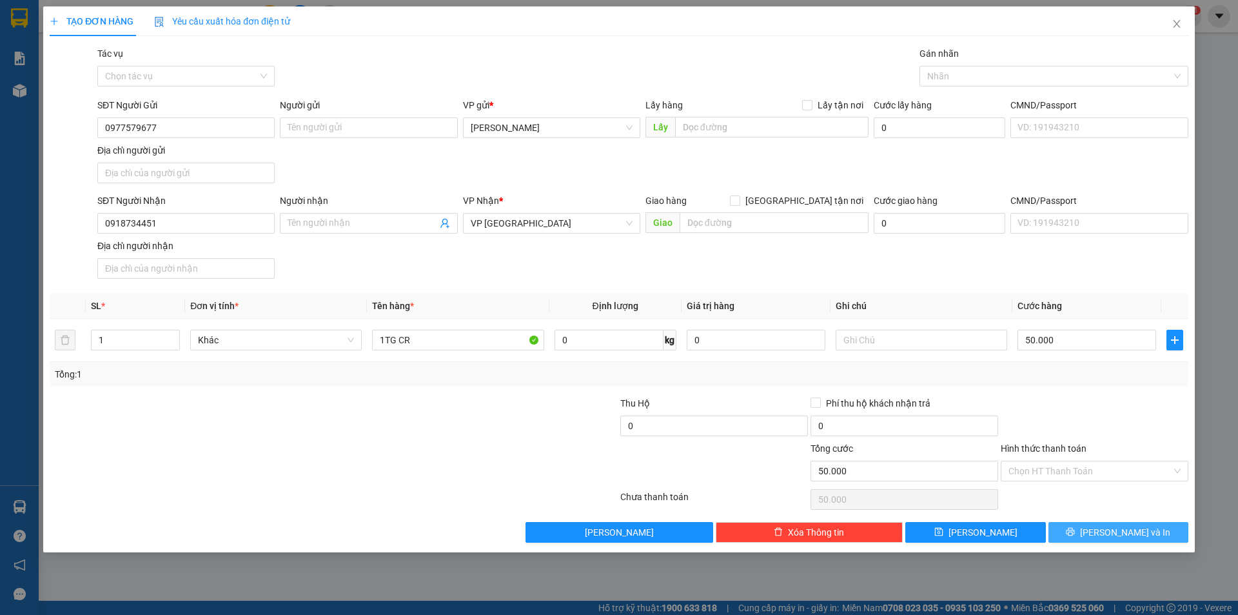
click at [1077, 531] on button "[PERSON_NAME] và In" at bounding box center [1119, 532] width 140 height 21
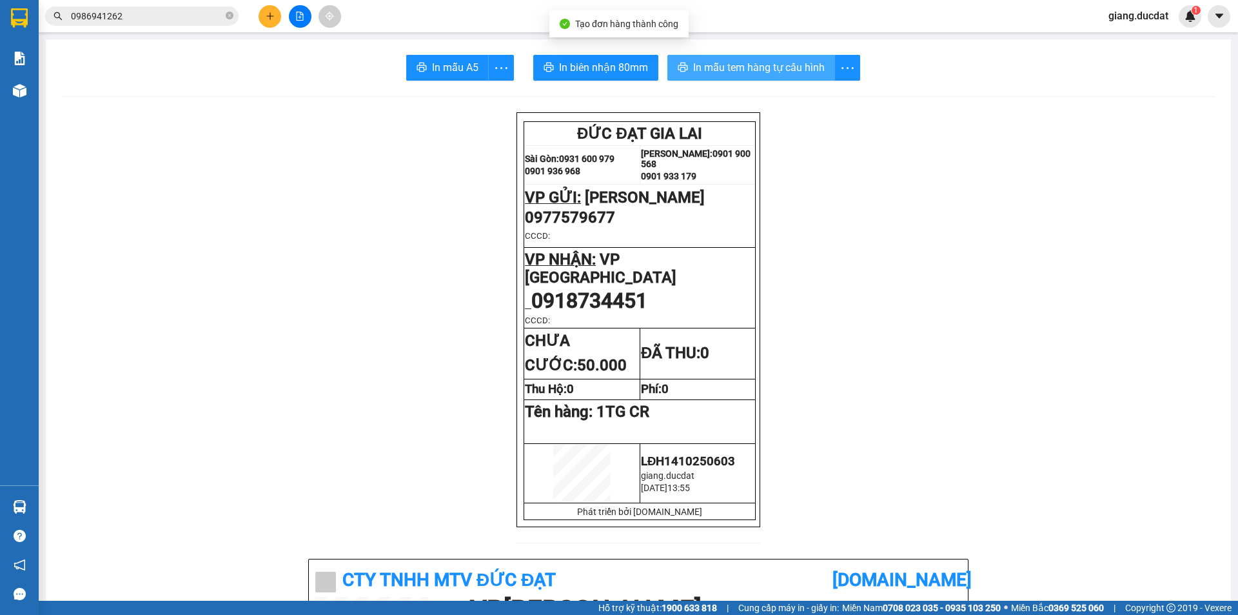
click at [749, 63] on span "In mẫu tem hàng tự cấu hình" at bounding box center [759, 67] width 132 height 16
click at [45, 17] on span "0986941262" at bounding box center [141, 15] width 193 height 19
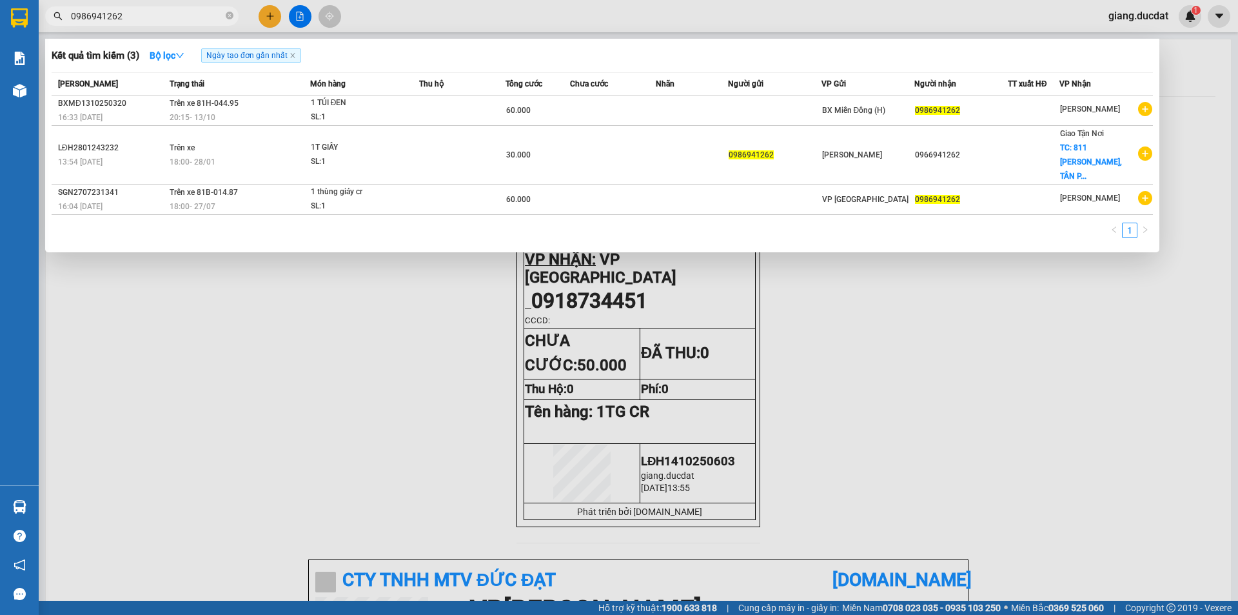
drag, startPoint x: 45, startPoint y: 17, endPoint x: 23, endPoint y: 6, distance: 25.1
click at [34, 16] on section "Kết quả tìm kiếm ( 3 ) Bộ lọc Ngày tạo đơn gần nhất Mã ĐH Trạng thái Món hàng T…" at bounding box center [619, 307] width 1238 height 615
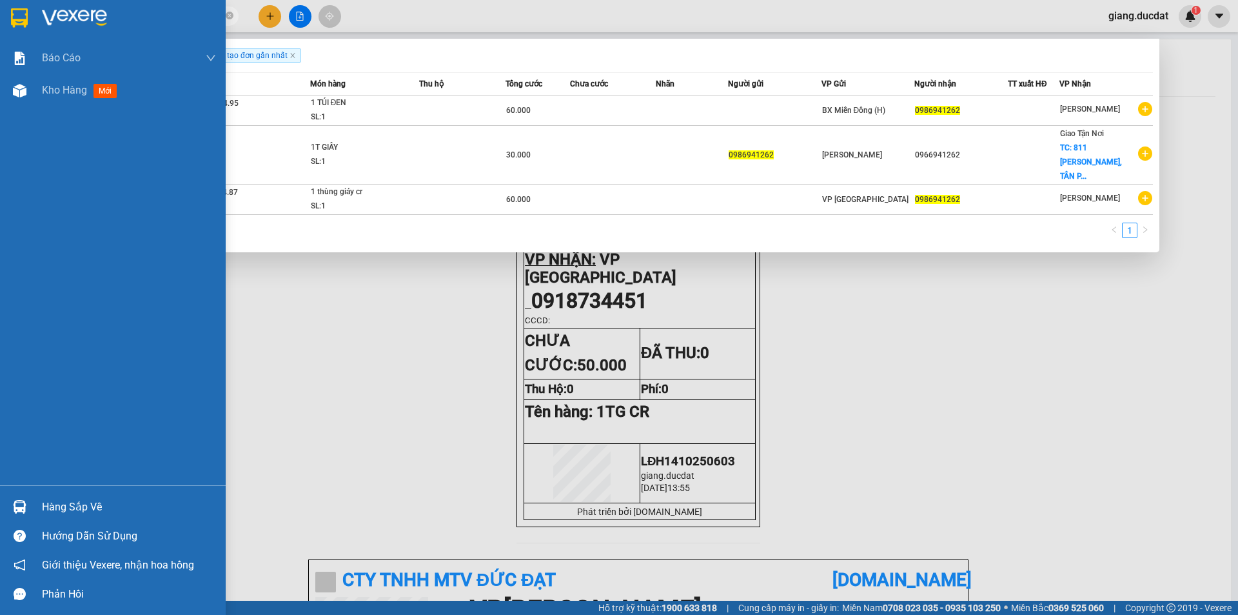
click at [23, 6] on div at bounding box center [19, 17] width 23 height 23
click at [21, 6] on div at bounding box center [19, 17] width 23 height 23
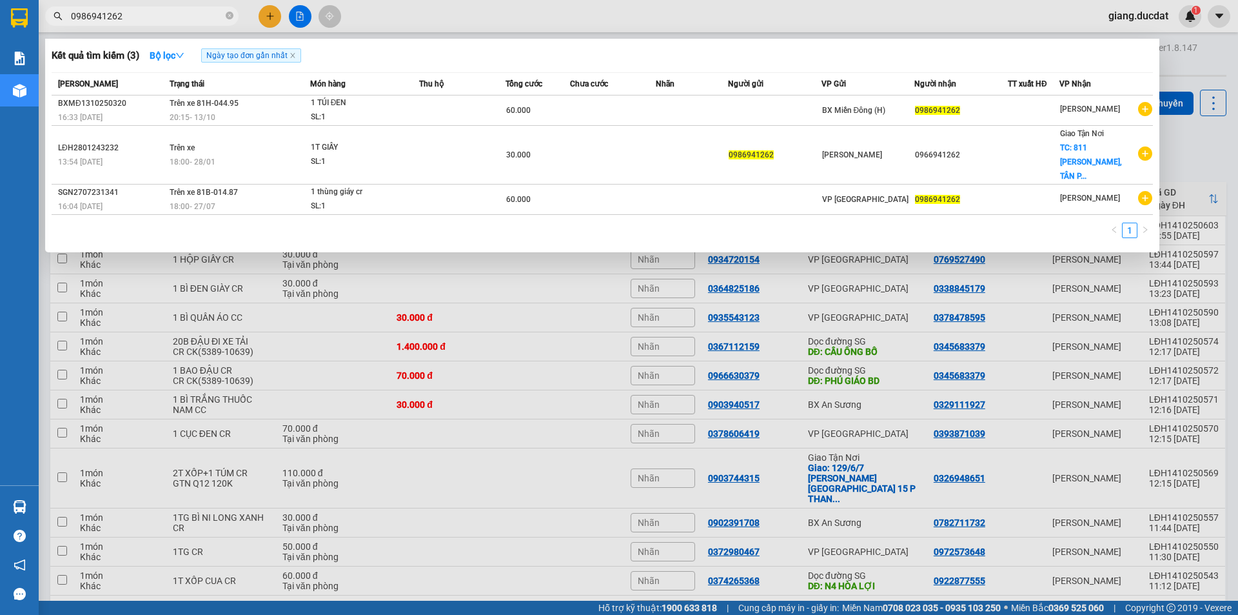
click at [1178, 131] on div at bounding box center [619, 307] width 1238 height 615
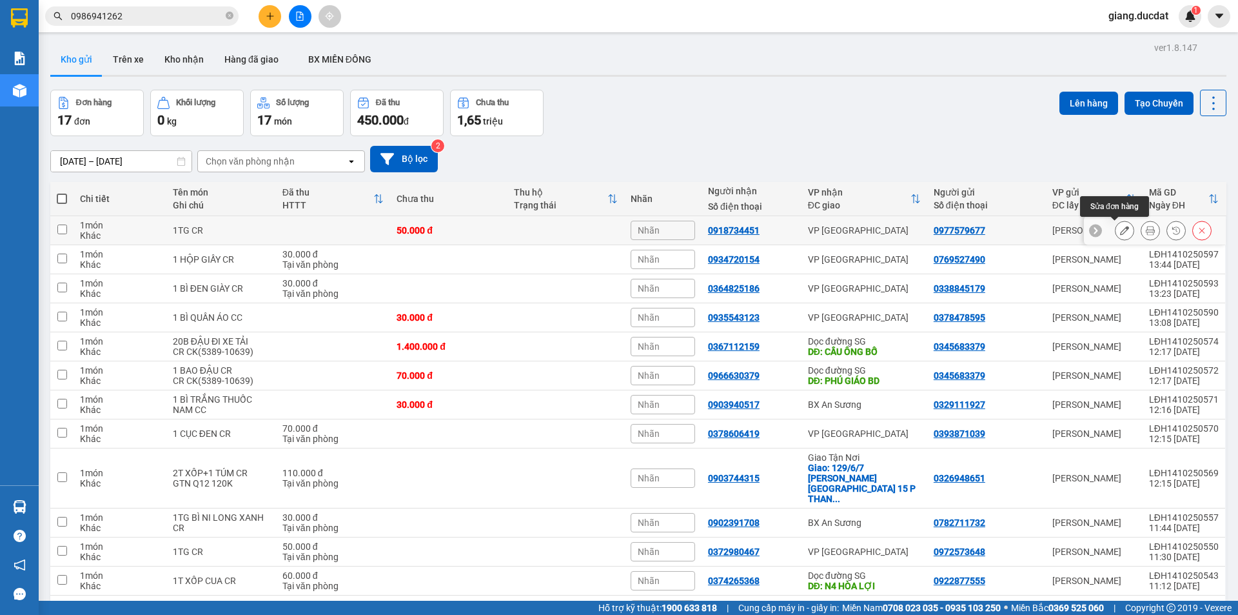
click at [1120, 230] on icon at bounding box center [1124, 230] width 9 height 9
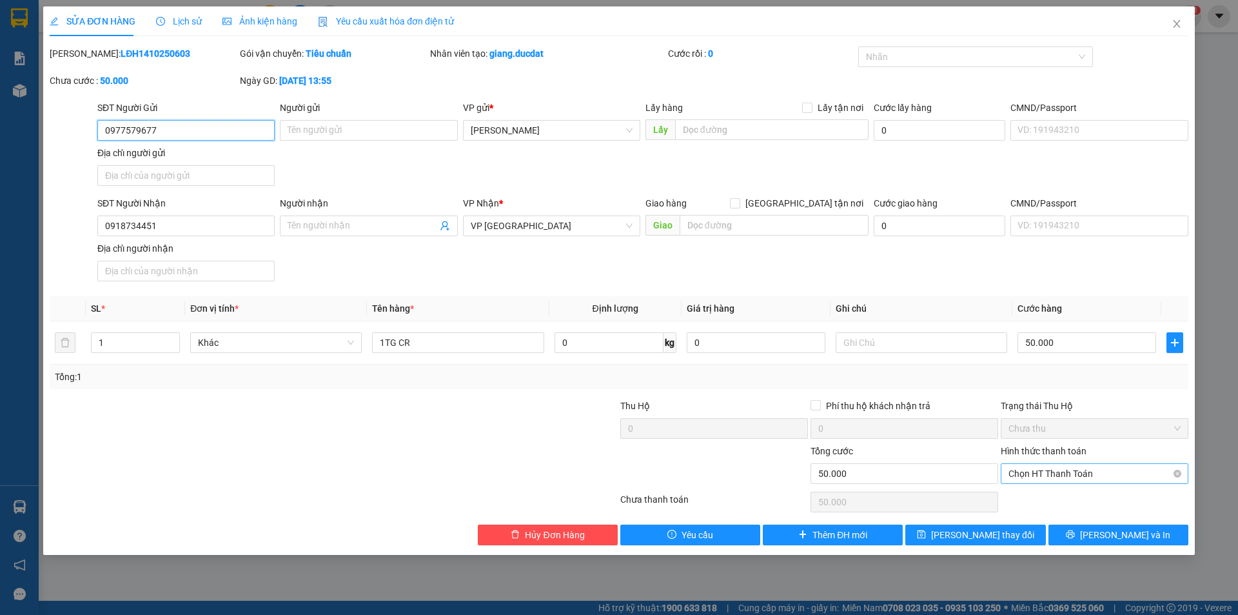
click at [1069, 476] on span "Chọn HT Thanh Toán" at bounding box center [1095, 473] width 172 height 19
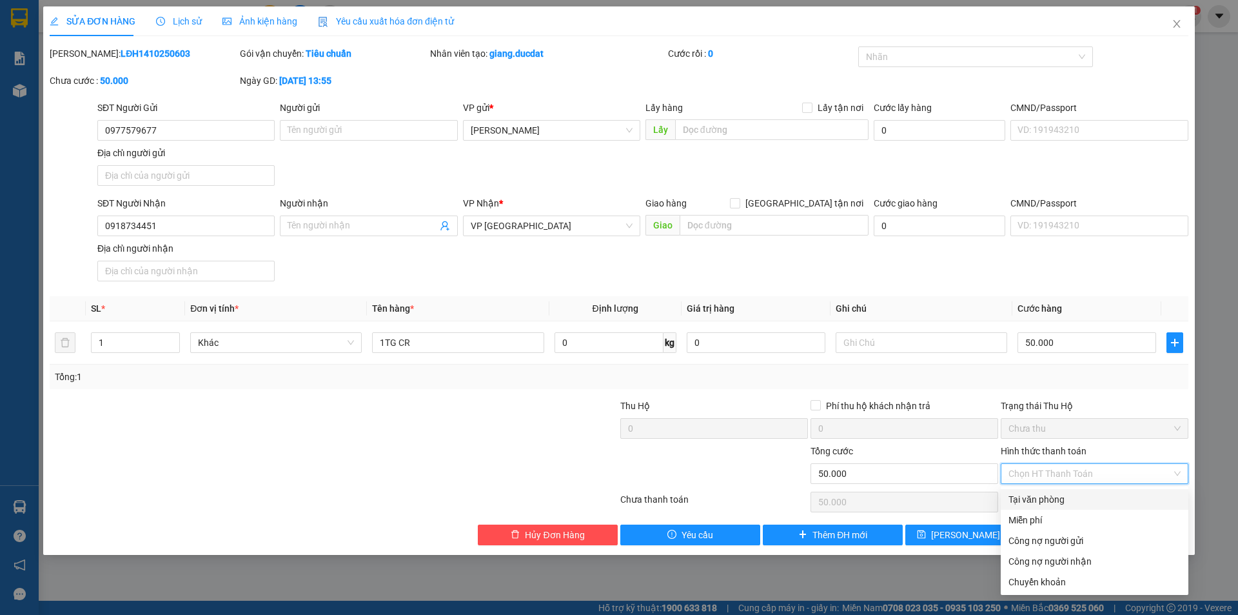
click at [1057, 502] on div "Tại văn phòng" at bounding box center [1095, 499] width 172 height 14
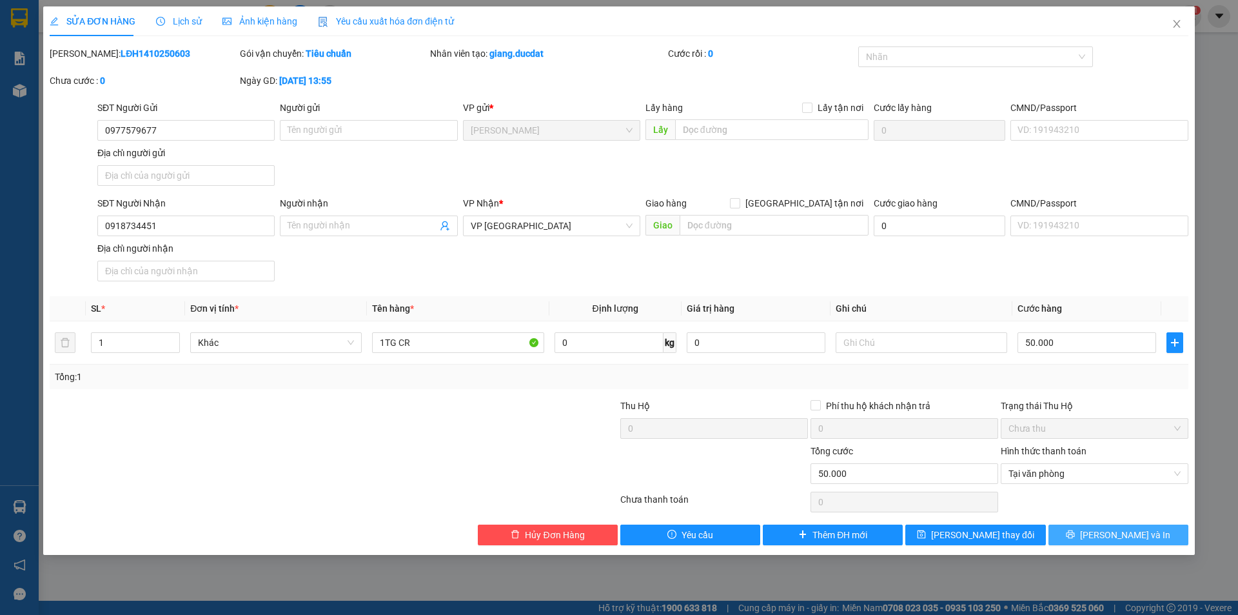
click at [1113, 538] on span "[PERSON_NAME] và In" at bounding box center [1125, 535] width 90 height 14
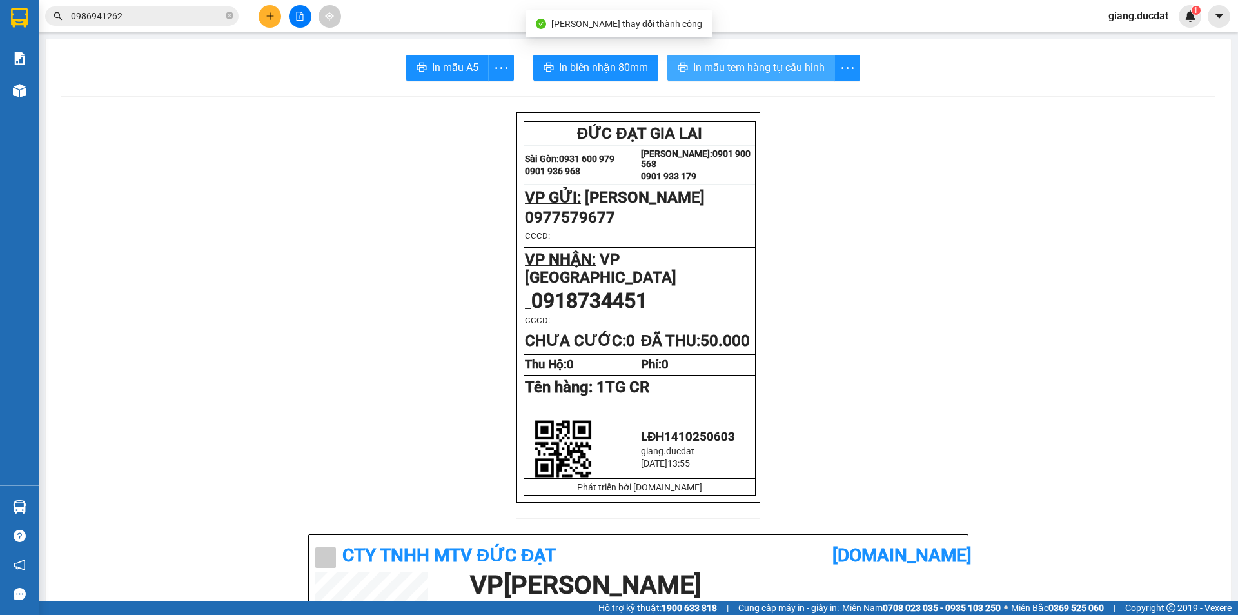
drag, startPoint x: 763, startPoint y: 52, endPoint x: 762, endPoint y: 62, distance: 9.7
drag, startPoint x: 762, startPoint y: 62, endPoint x: 762, endPoint y: 73, distance: 11.0
click at [762, 63] on span "In mẫu tem hàng tự cấu hình" at bounding box center [759, 67] width 132 height 16
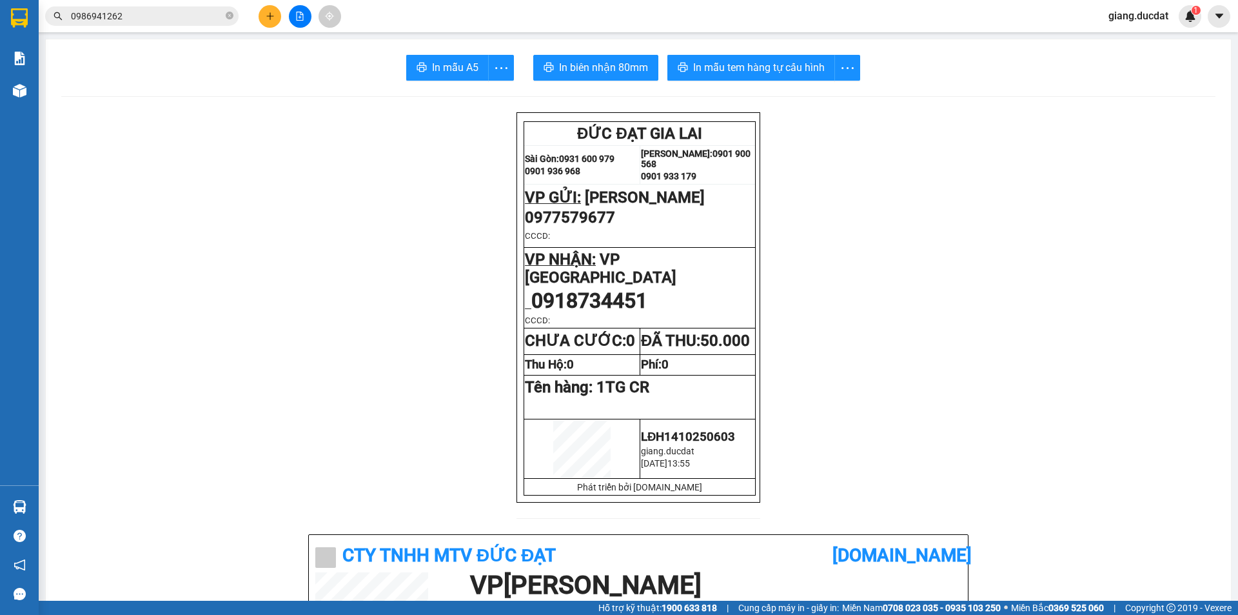
click at [261, 18] on button at bounding box center [270, 16] width 23 height 23
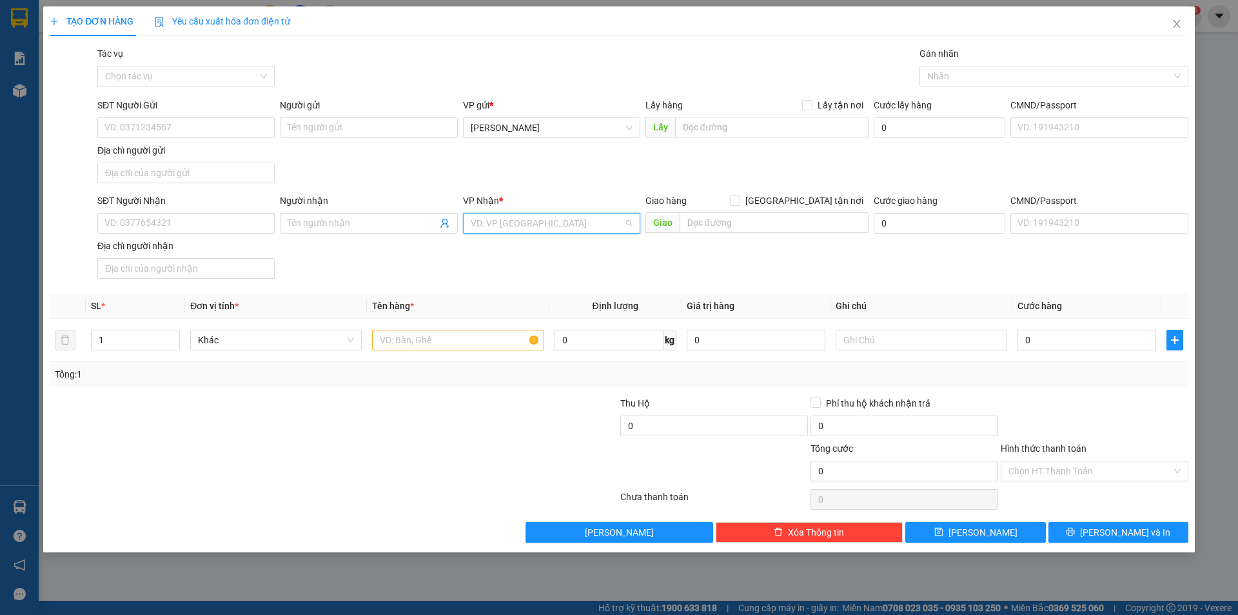
click at [554, 224] on input "search" at bounding box center [547, 222] width 153 height 19
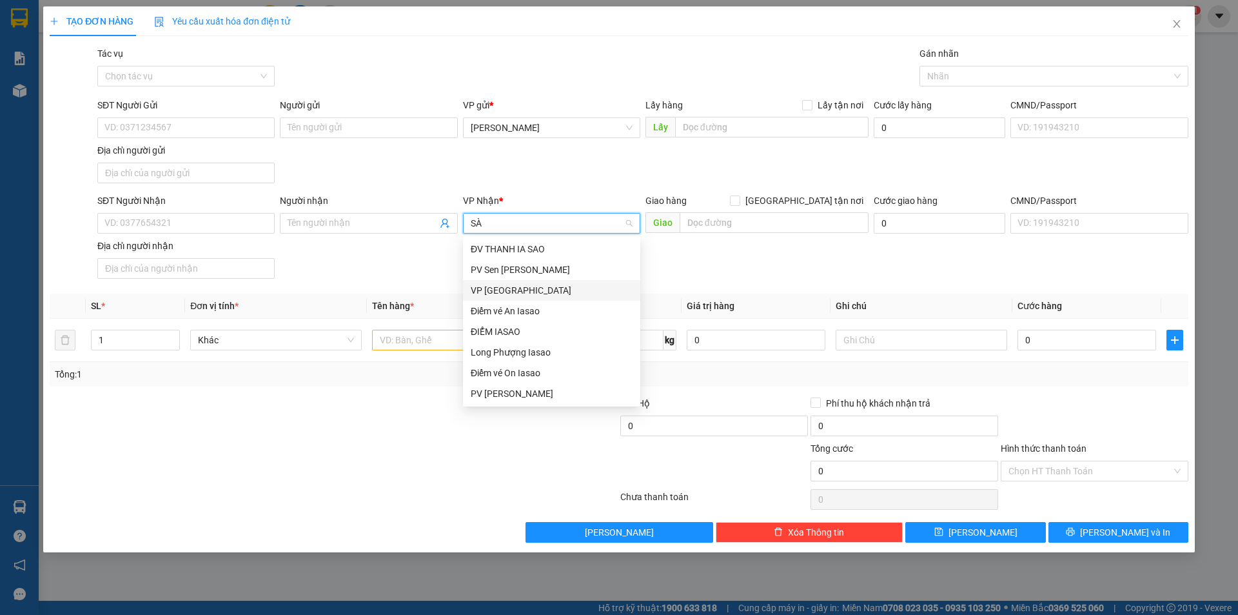
click at [522, 287] on div "VP [GEOGRAPHIC_DATA]" at bounding box center [552, 290] width 162 height 14
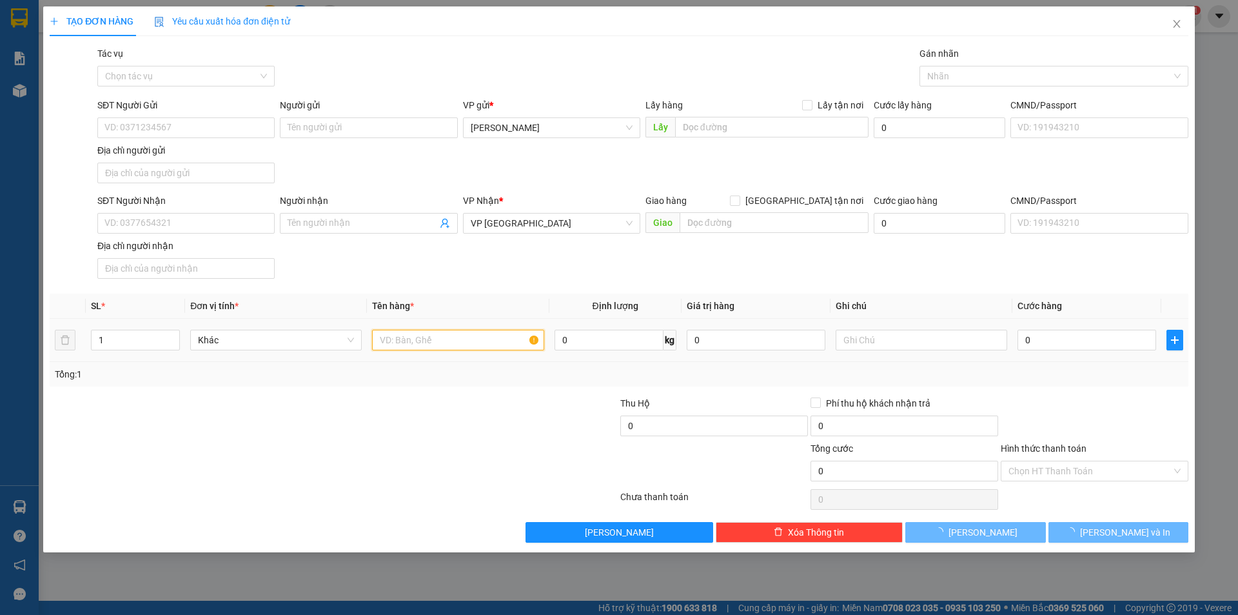
click at [436, 341] on input "text" at bounding box center [458, 340] width 172 height 21
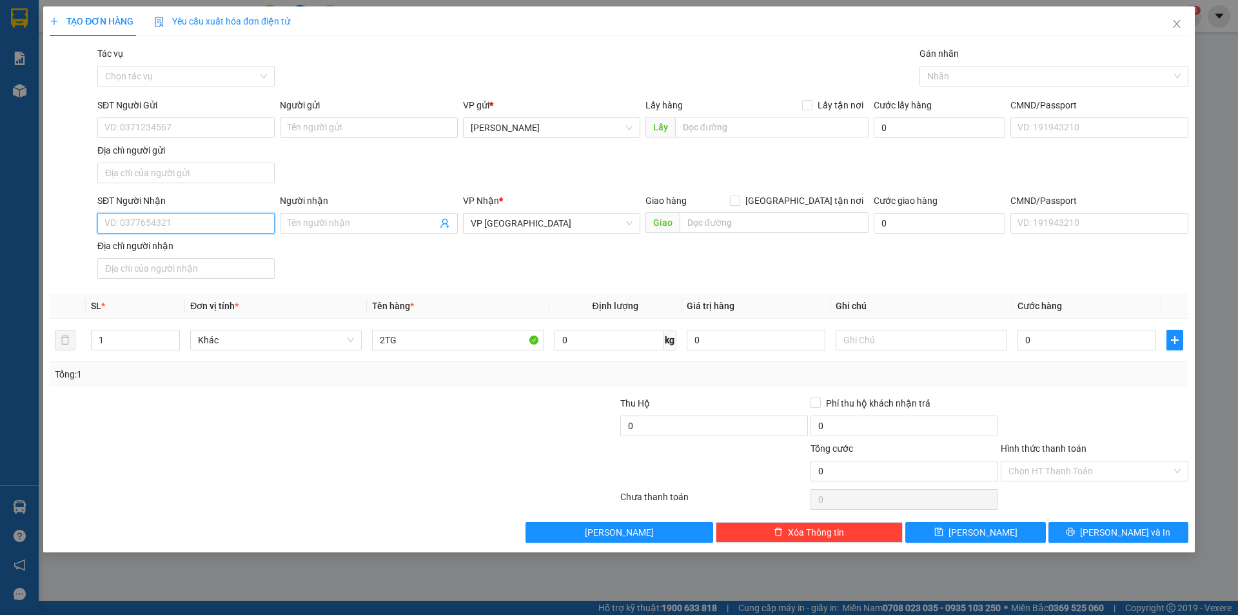
click at [200, 224] on input "SĐT Người Nhận" at bounding box center [185, 223] width 177 height 21
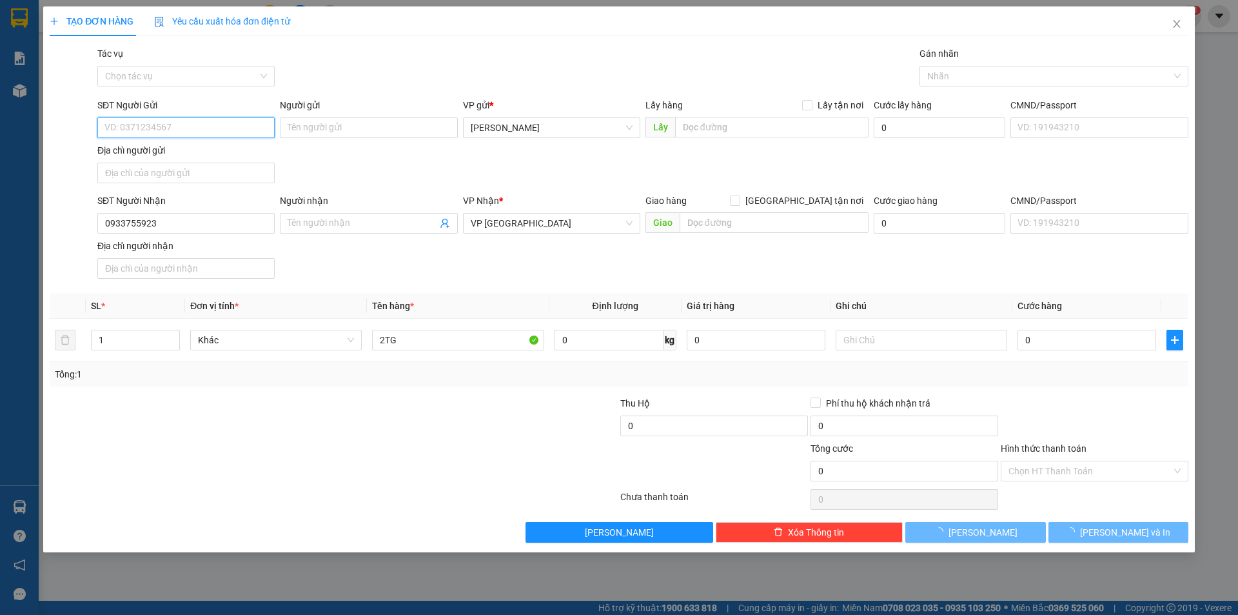
click at [174, 117] on input "SĐT Người Gửi" at bounding box center [185, 127] width 177 height 21
click at [1082, 339] on input "0" at bounding box center [1087, 340] width 139 height 21
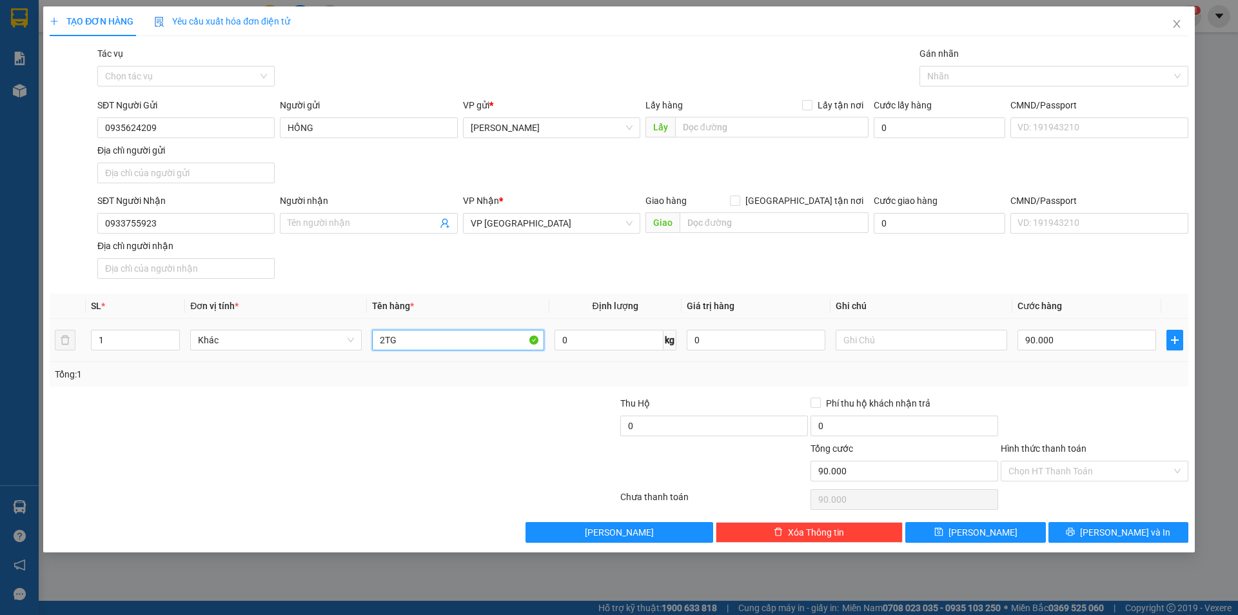
click at [450, 345] on input "2TG" at bounding box center [458, 340] width 172 height 21
click at [1063, 473] on input "Hình thức thanh toán" at bounding box center [1090, 470] width 163 height 19
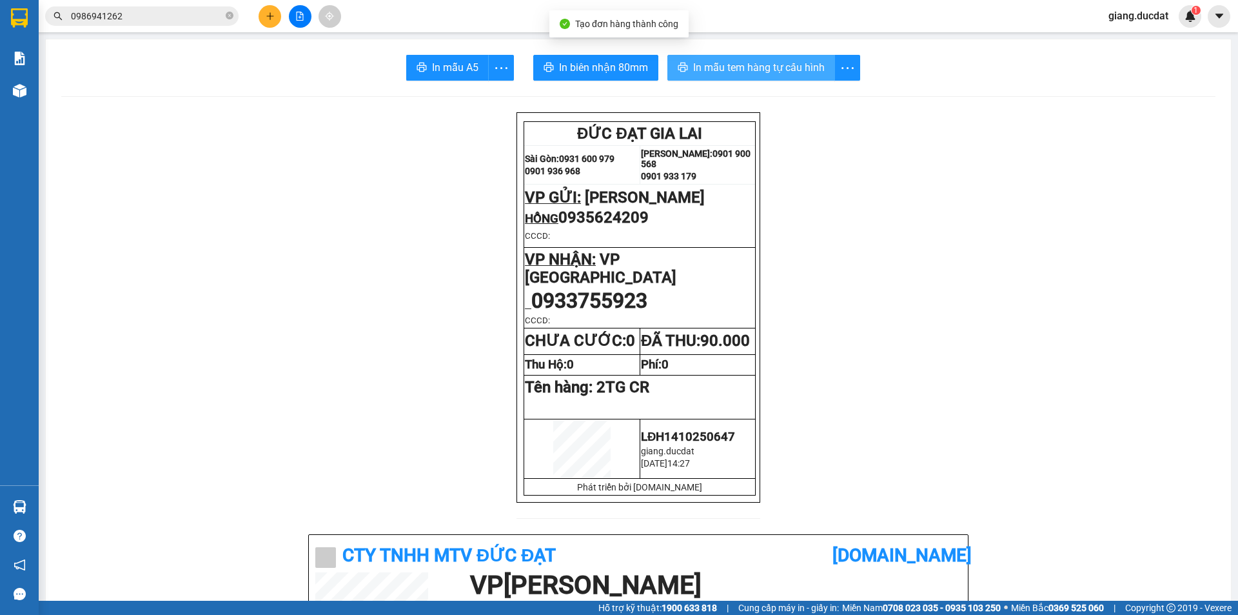
click at [789, 63] on span "In mẫu tem hàng tự cấu hình" at bounding box center [759, 67] width 132 height 16
click at [257, 21] on div at bounding box center [300, 16] width 97 height 23
click at [273, 13] on icon "plus" at bounding box center [270, 16] width 9 height 9
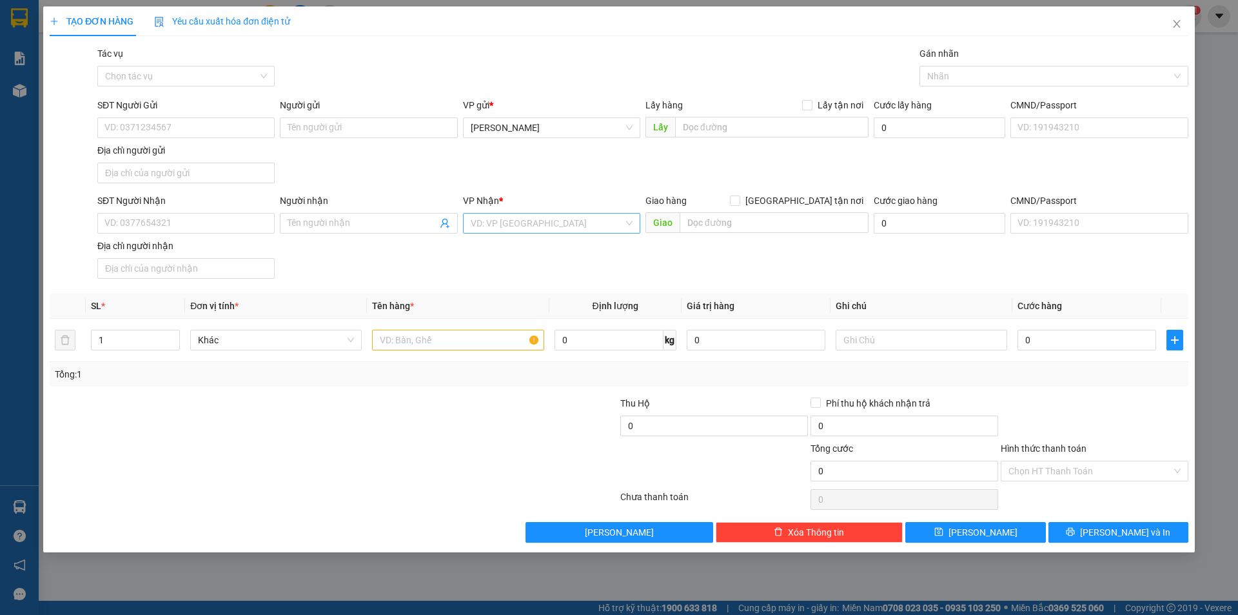
click at [488, 219] on input "search" at bounding box center [547, 222] width 153 height 19
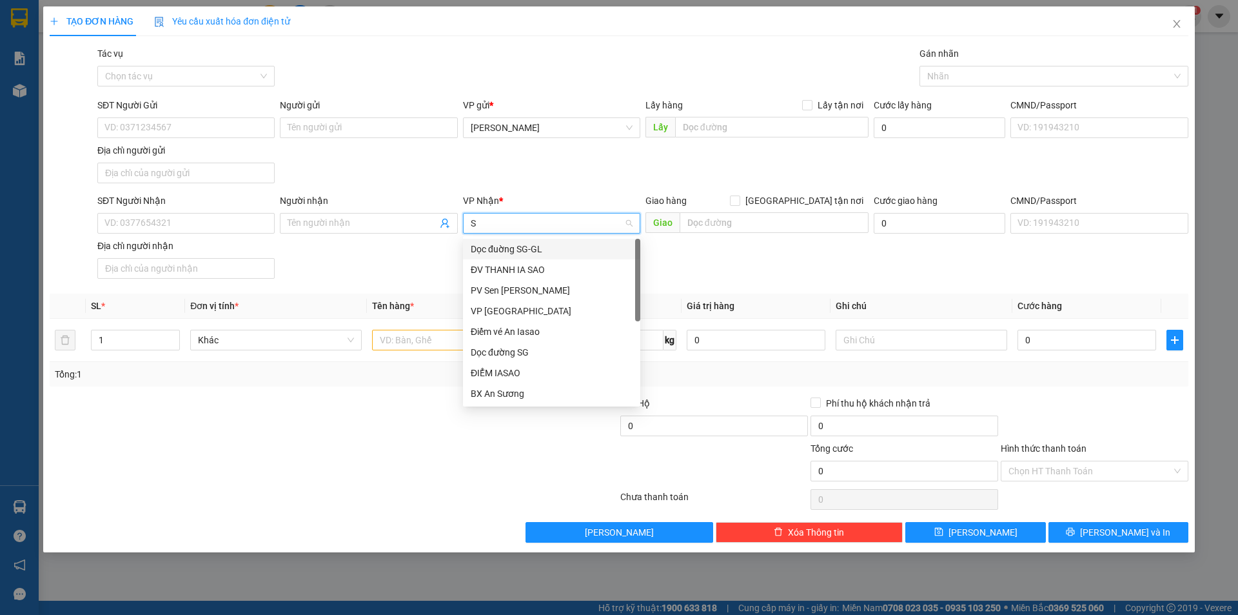
type input "SÀ"
click at [512, 292] on div "VP [GEOGRAPHIC_DATA]" at bounding box center [552, 290] width 162 height 14
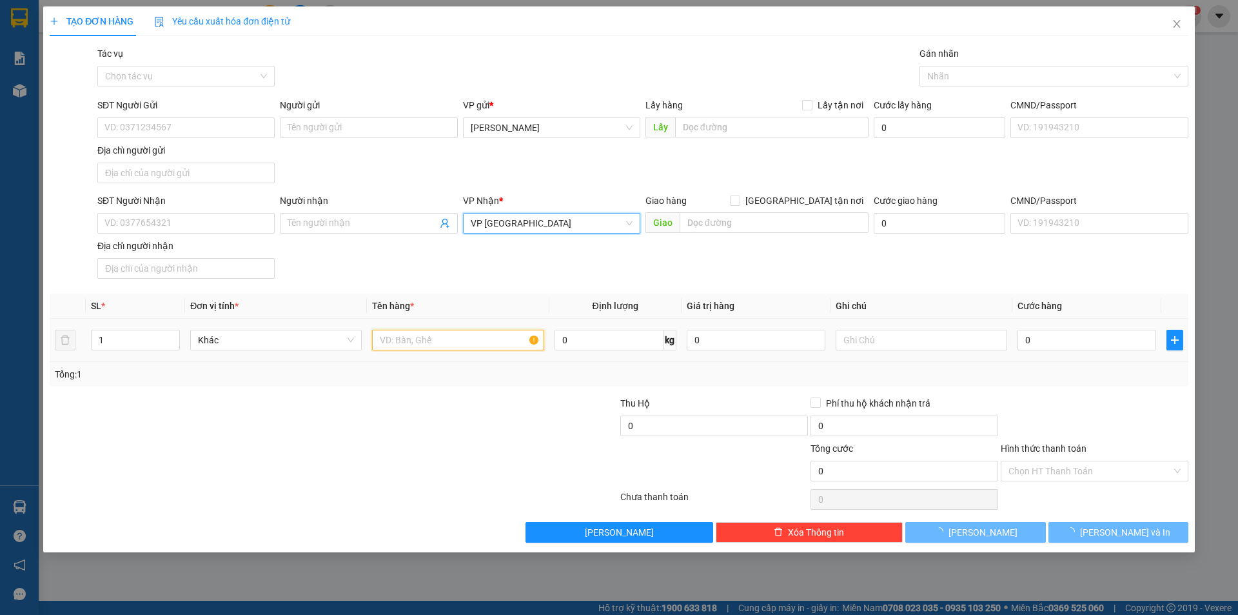
click at [414, 336] on input "text" at bounding box center [458, 340] width 172 height 21
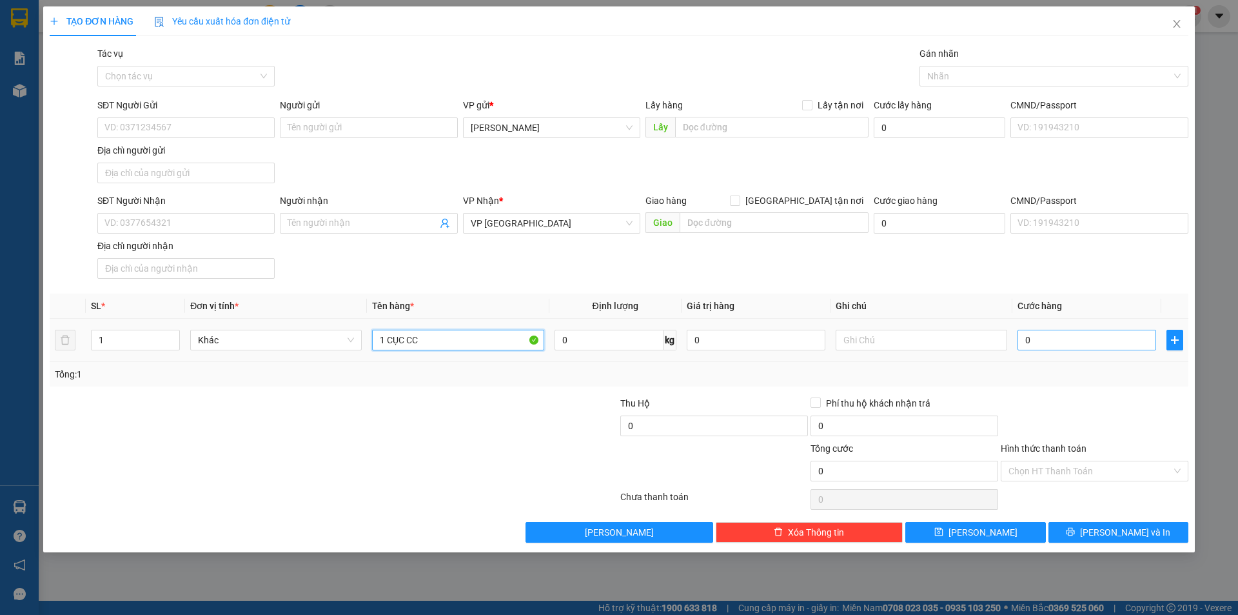
type input "1 CỤC CC"
click at [1065, 339] on input "0" at bounding box center [1087, 340] width 139 height 21
type input "6"
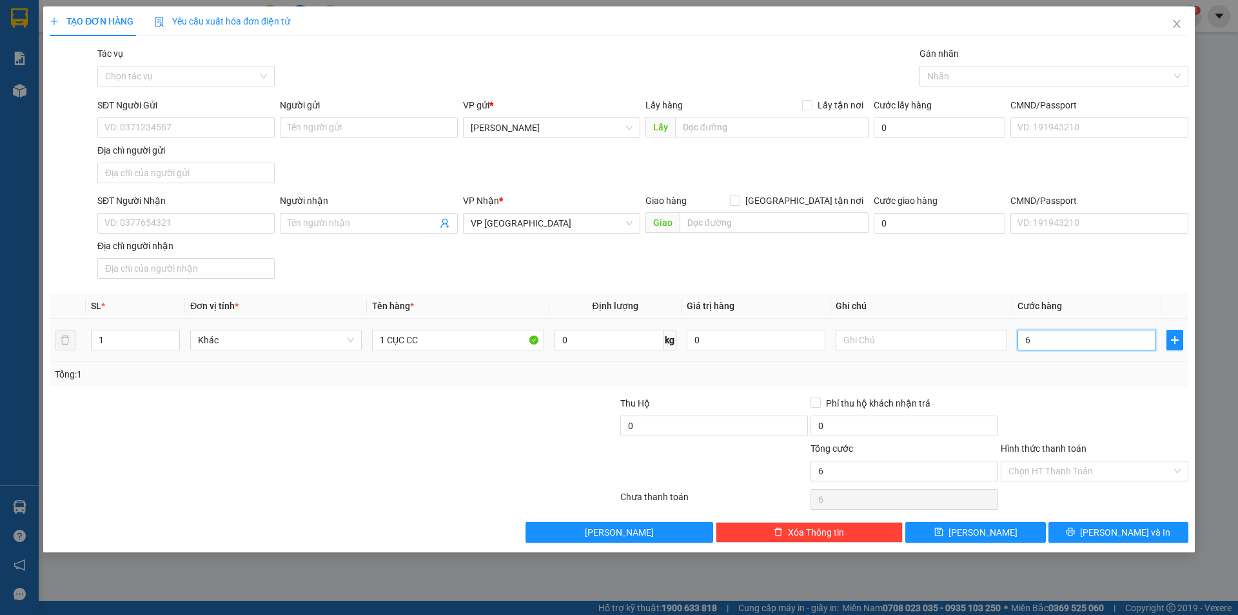
type input "60"
type input "60.000"
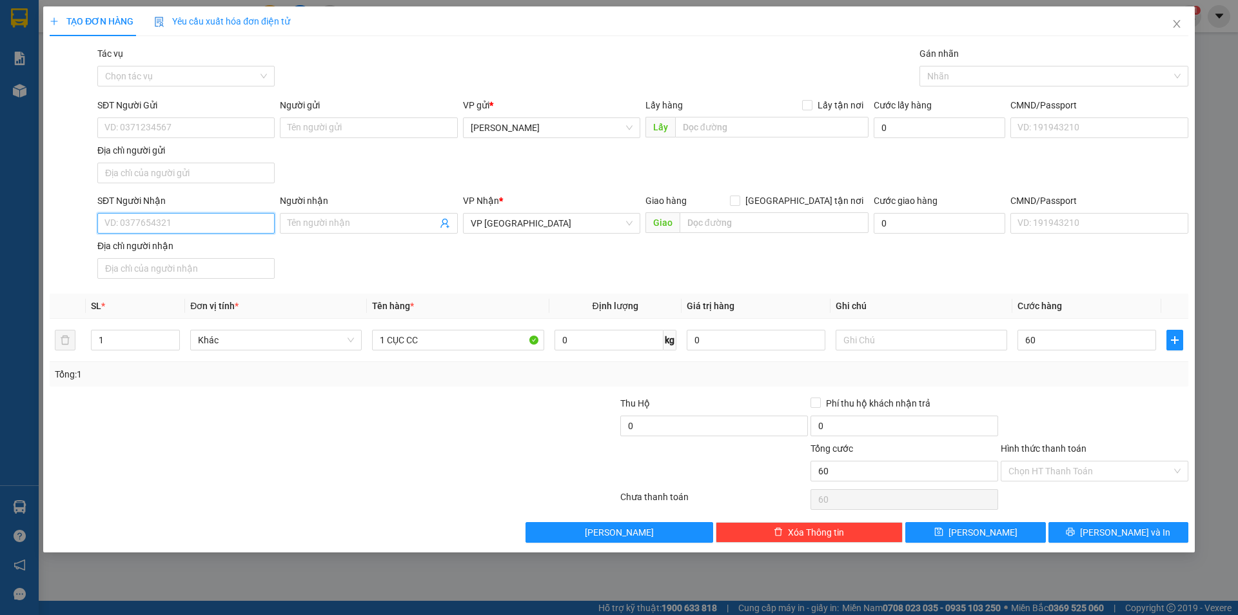
type input "60.000"
click at [229, 220] on input "SĐT Người Nhận" at bounding box center [185, 223] width 177 height 21
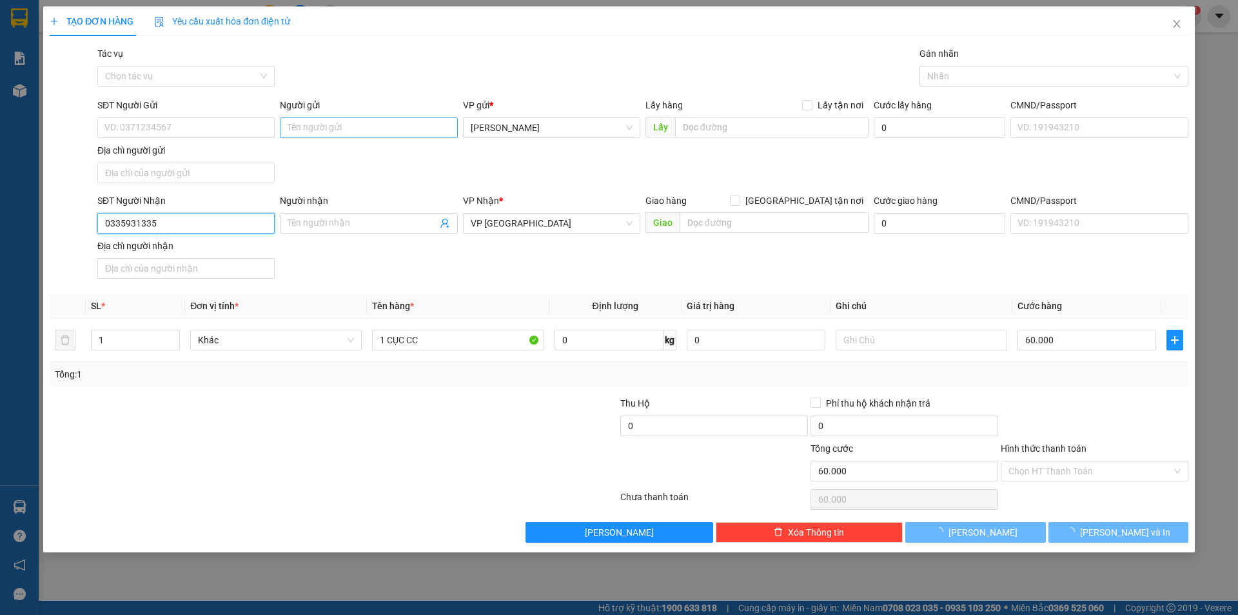
type input "0335931335"
click at [359, 119] on input "Người gửi" at bounding box center [368, 127] width 177 height 21
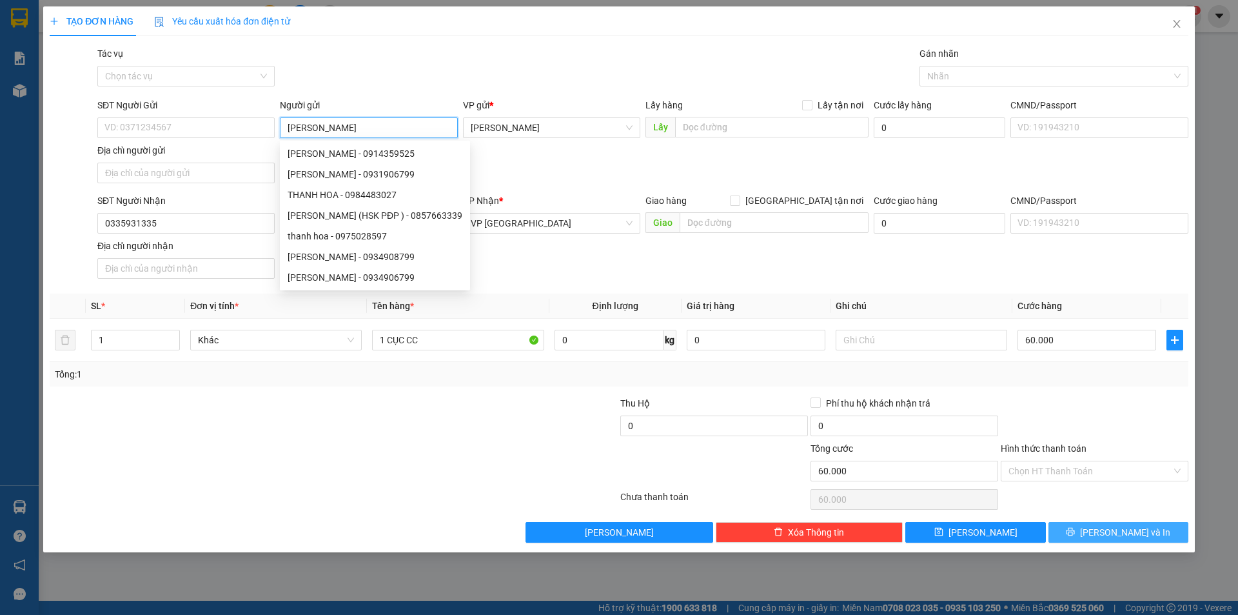
type input "[PERSON_NAME]"
click at [1107, 527] on button "[PERSON_NAME] và In" at bounding box center [1119, 532] width 140 height 21
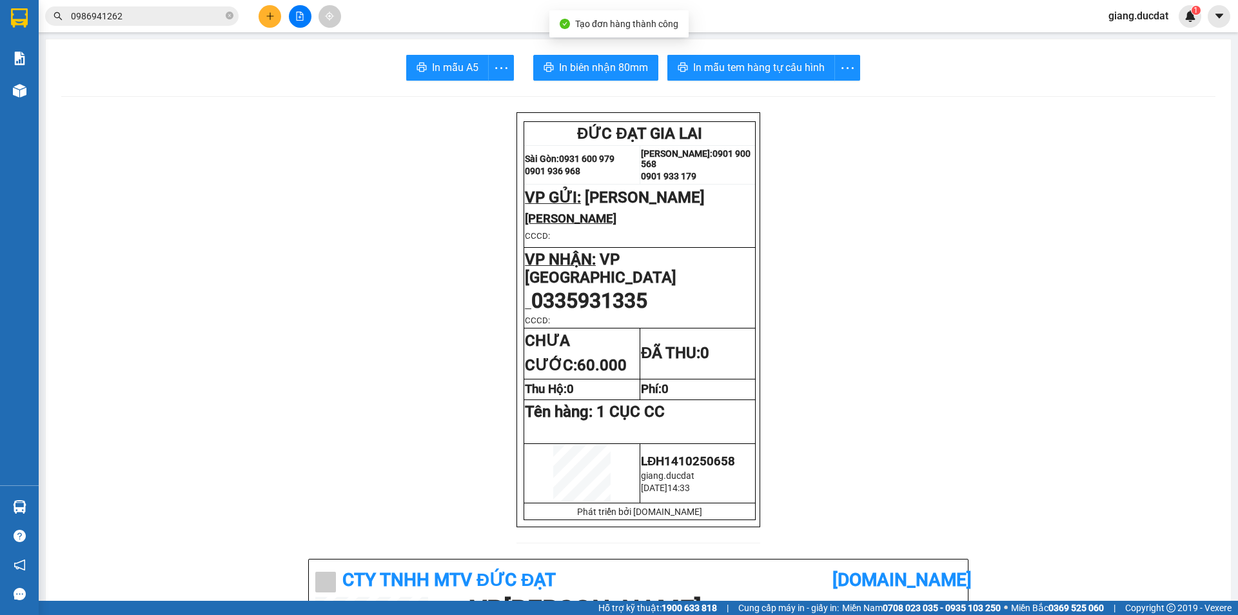
click at [758, 65] on span "In mẫu tem hàng tự cấu hình" at bounding box center [759, 67] width 132 height 16
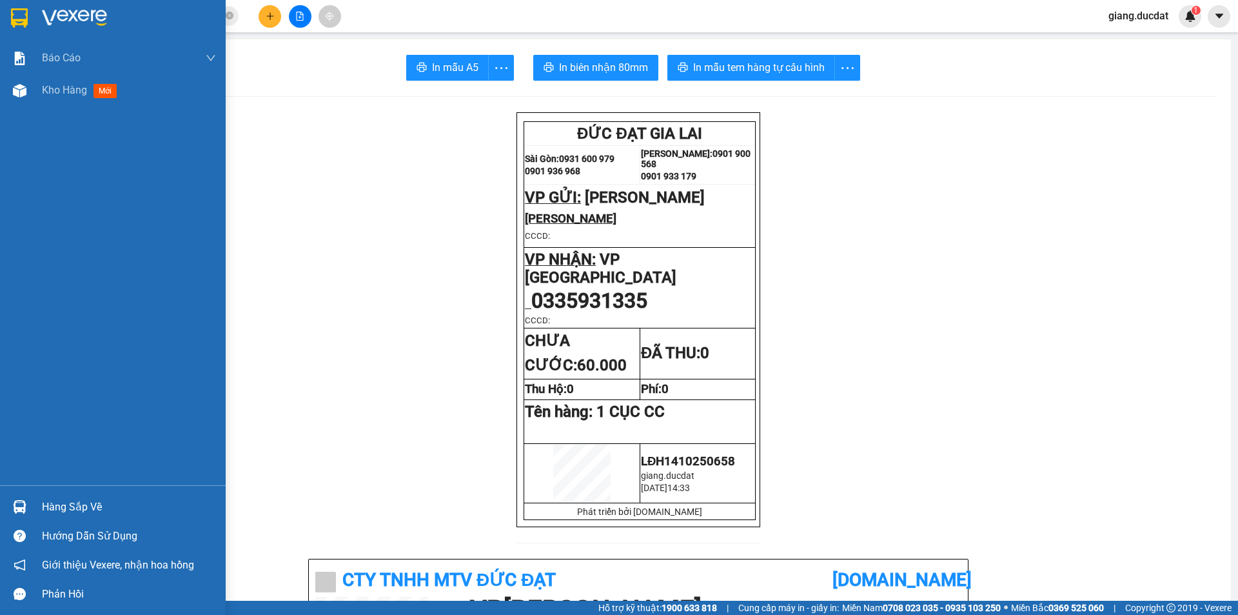
click at [0, 19] on div at bounding box center [113, 21] width 226 height 42
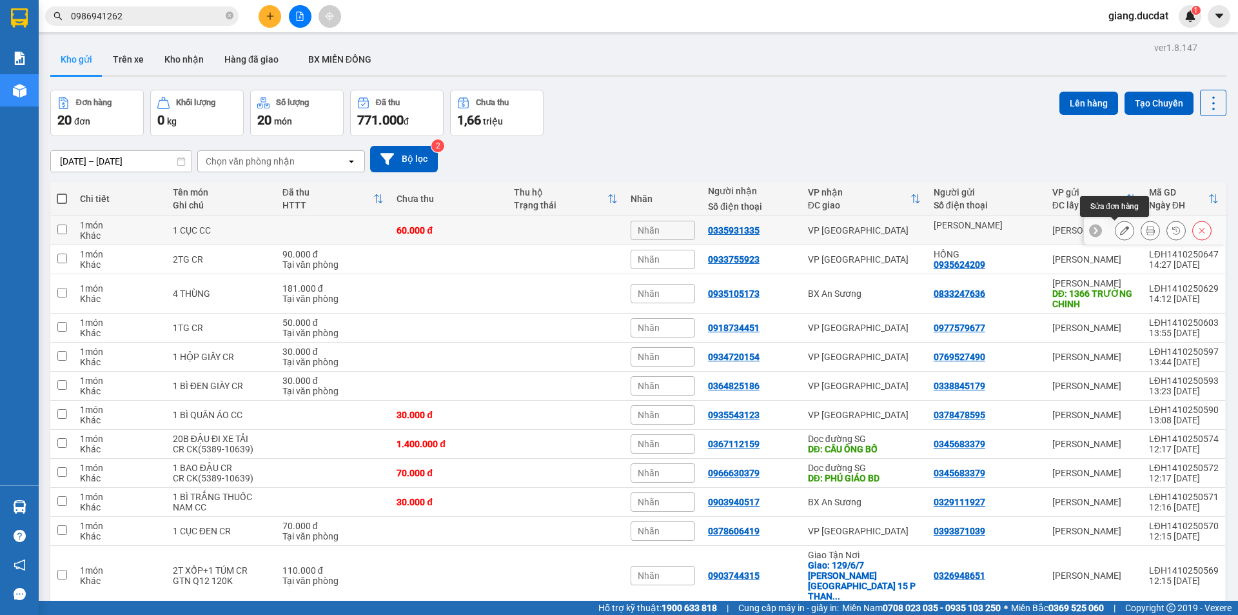
click at [1120, 230] on icon at bounding box center [1124, 230] width 9 height 9
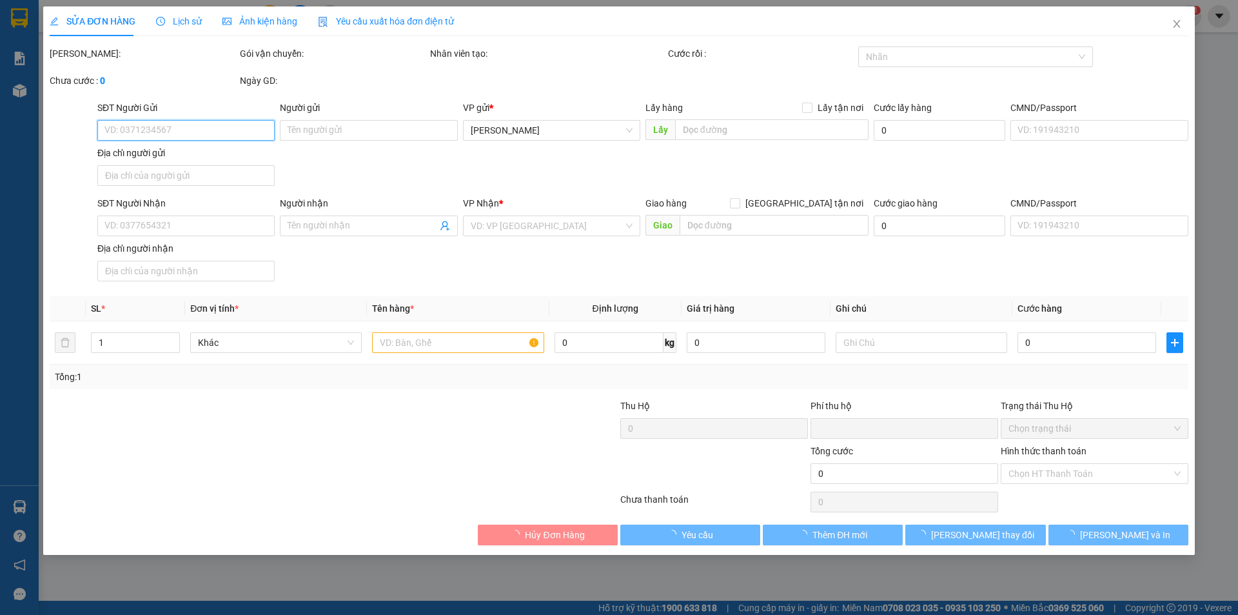
type input "[PERSON_NAME]"
type input "0335931335"
type input "0"
type input "60.000"
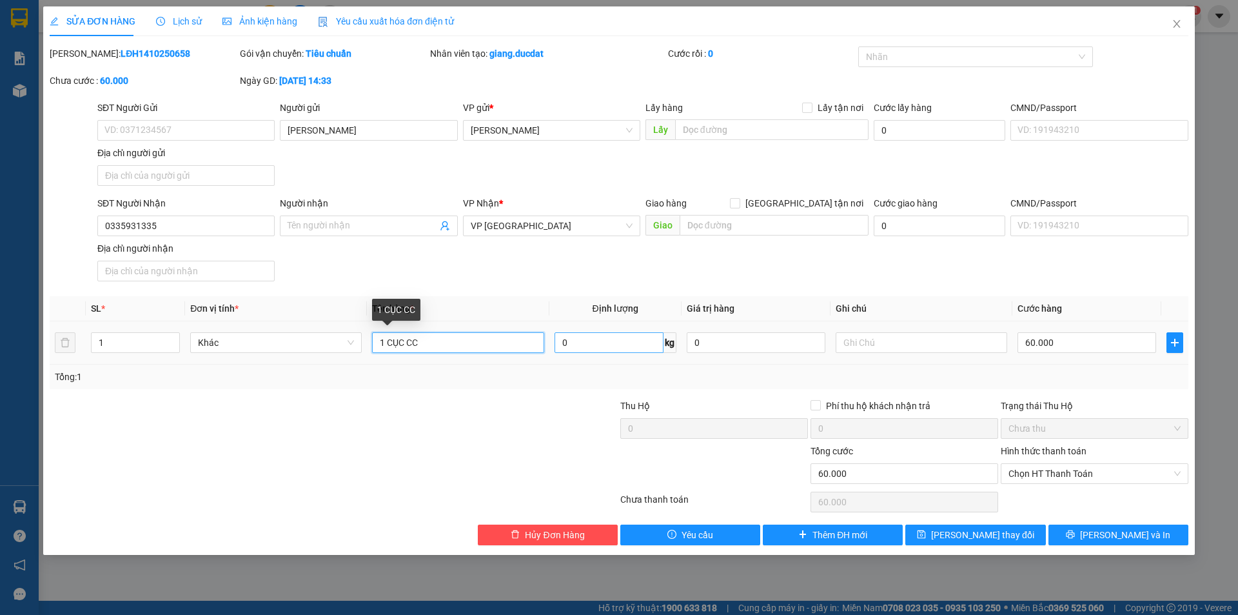
drag, startPoint x: 386, startPoint y: 341, endPoint x: 587, endPoint y: 337, distance: 201.3
click at [587, 337] on tr "1 Khác 1 CỤC CC 0 kg 0 60.000" at bounding box center [619, 342] width 1139 height 43
type input "1T BỌC NILONG TRẮNG"
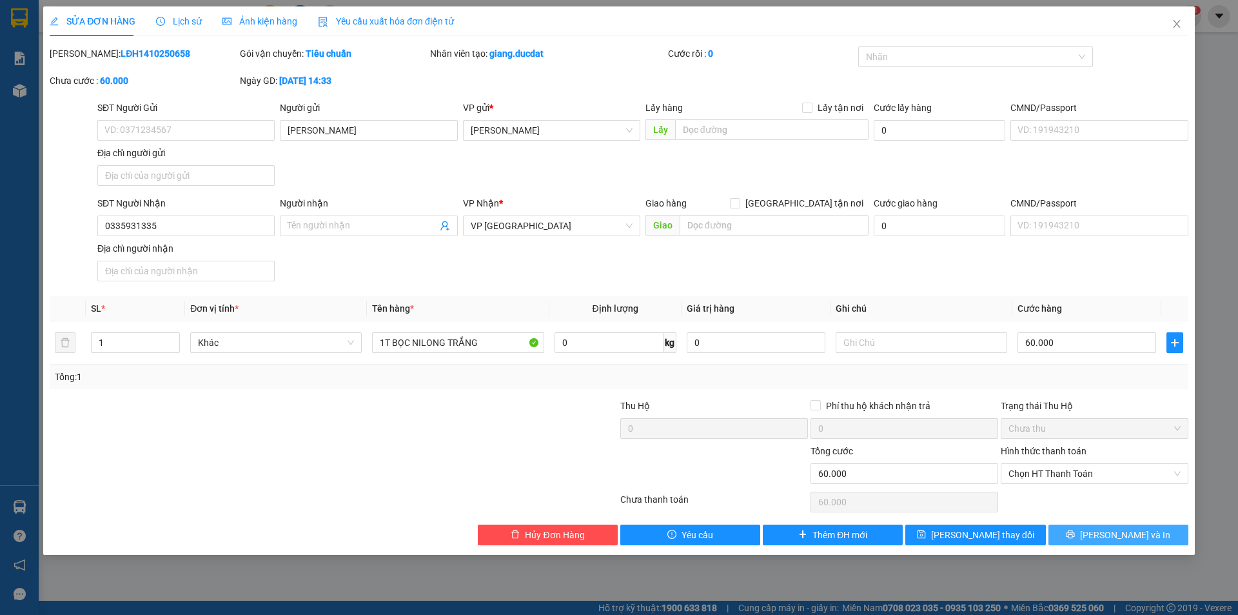
click at [1089, 533] on button "[PERSON_NAME] và In" at bounding box center [1119, 534] width 140 height 21
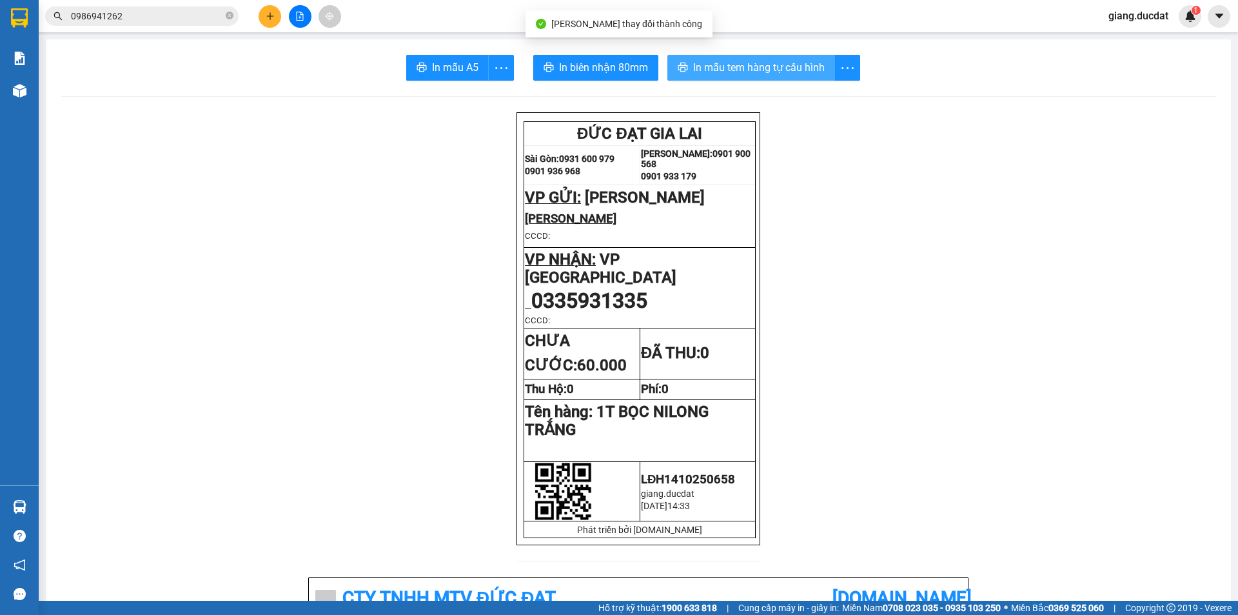
click at [781, 65] on span "In mẫu tem hàng tự cấu hình" at bounding box center [759, 67] width 132 height 16
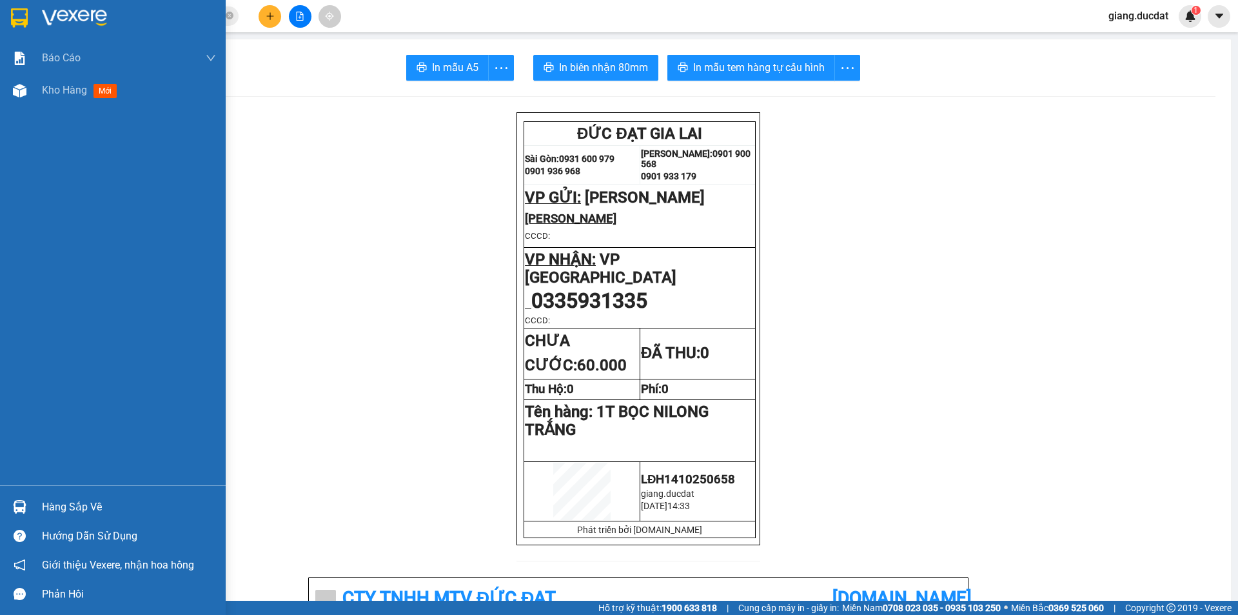
click at [31, 17] on div at bounding box center [113, 21] width 226 height 42
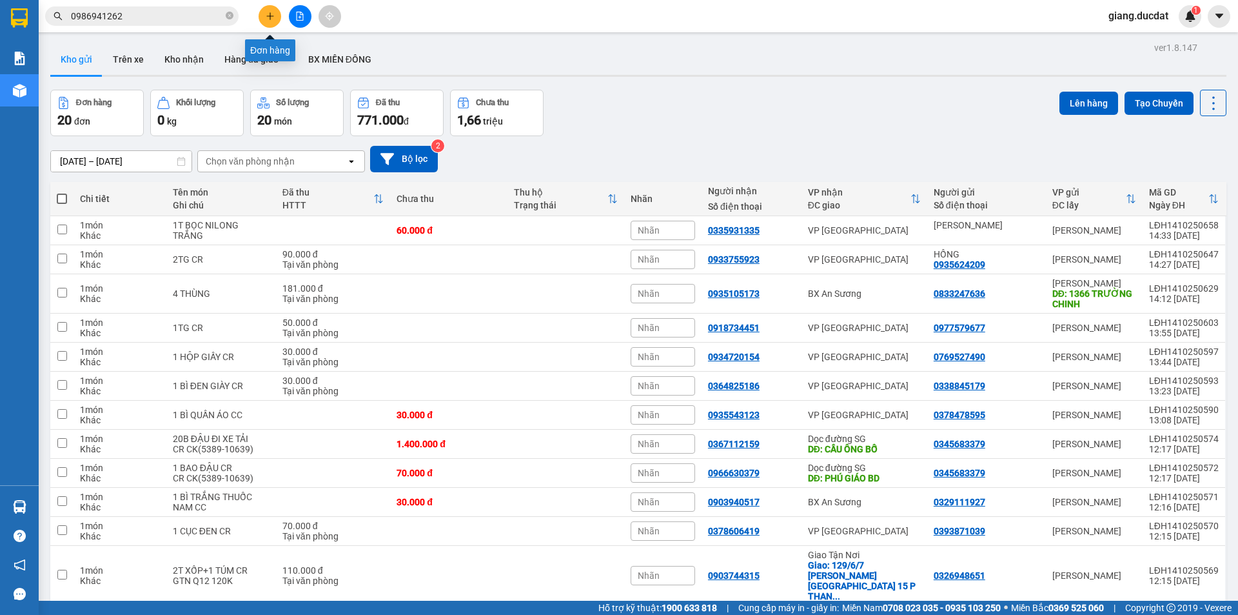
click at [264, 17] on button at bounding box center [270, 16] width 23 height 23
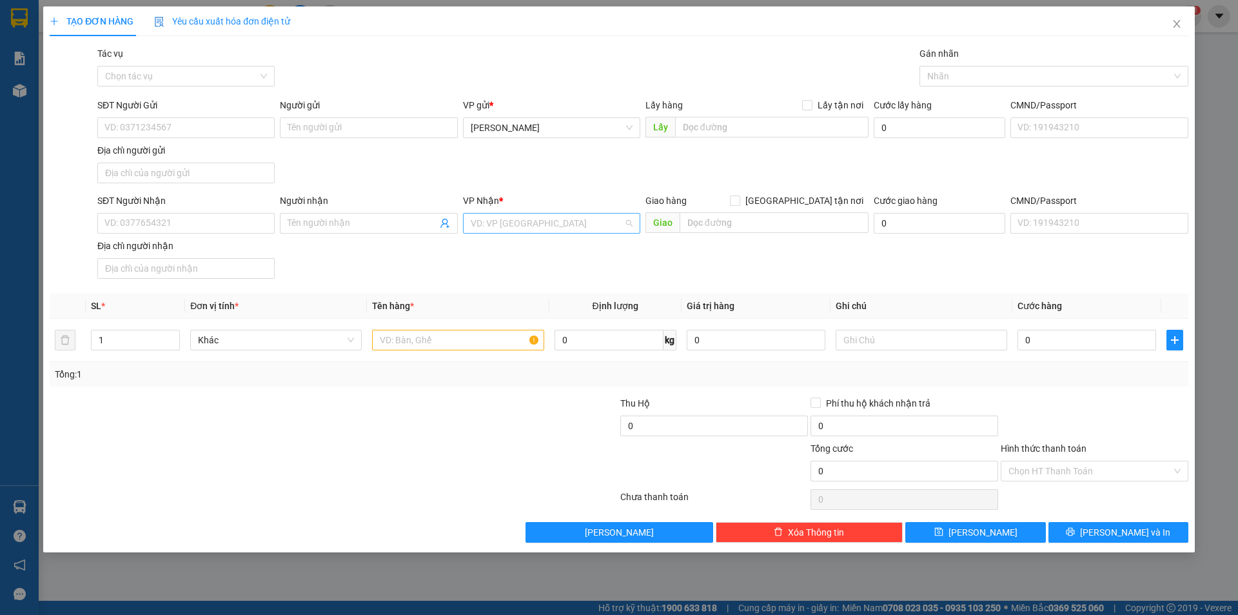
click at [483, 219] on input "search" at bounding box center [547, 222] width 153 height 19
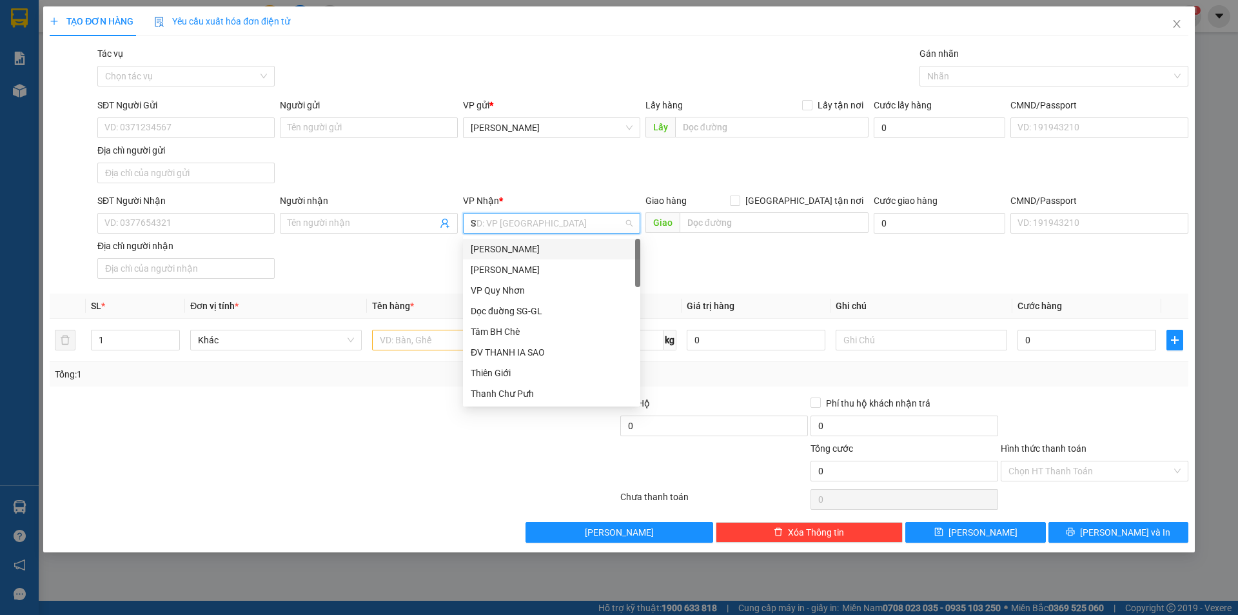
type input "SA"
click at [500, 296] on div "VP [GEOGRAPHIC_DATA]" at bounding box center [552, 290] width 162 height 14
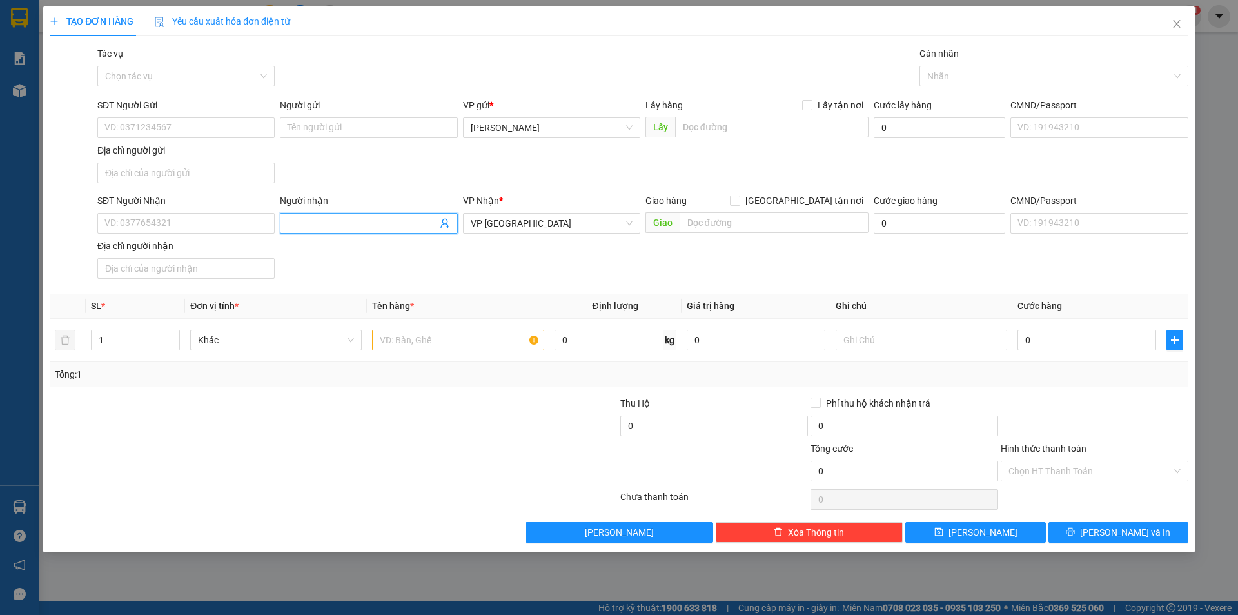
click at [359, 219] on input "Người nhận" at bounding box center [362, 223] width 149 height 14
type input "[PERSON_NAME]"
click at [489, 340] on input "text" at bounding box center [458, 340] width 172 height 21
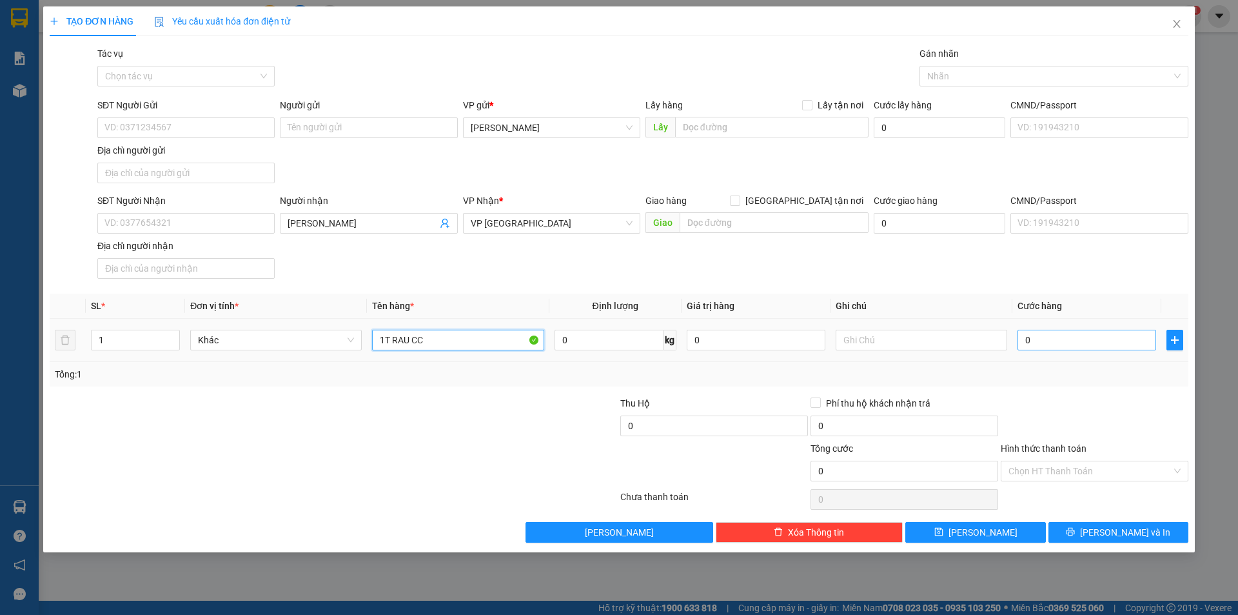
type input "1T RAU CC"
click at [1063, 346] on input "0" at bounding box center [1087, 340] width 139 height 21
type input "5"
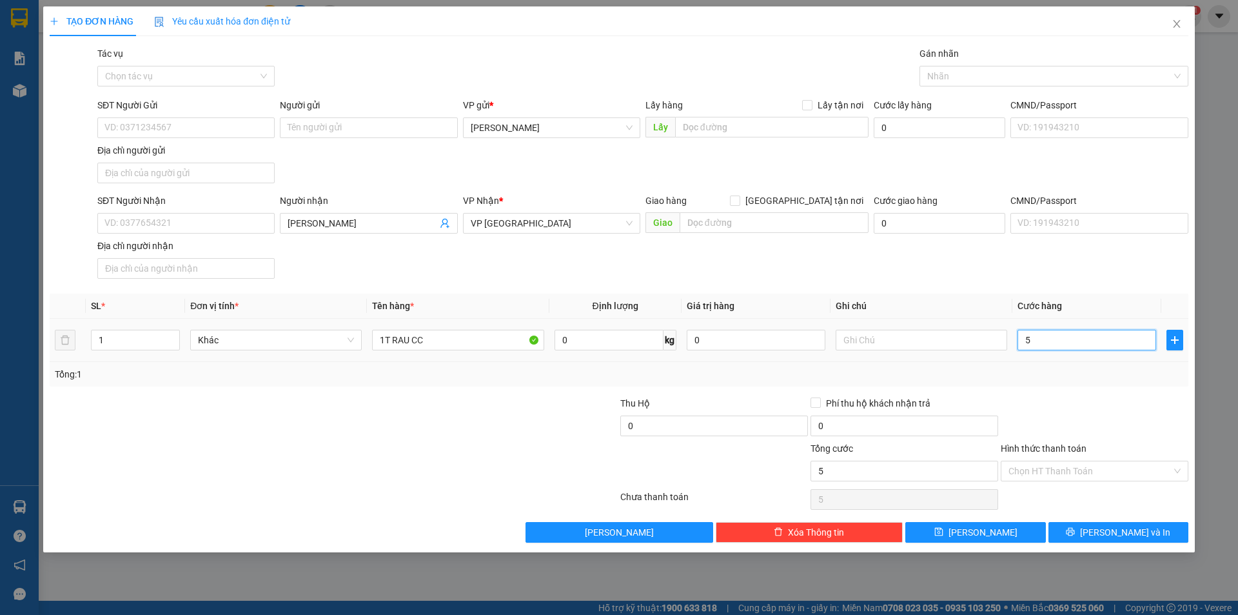
type input "50"
type input "50.000"
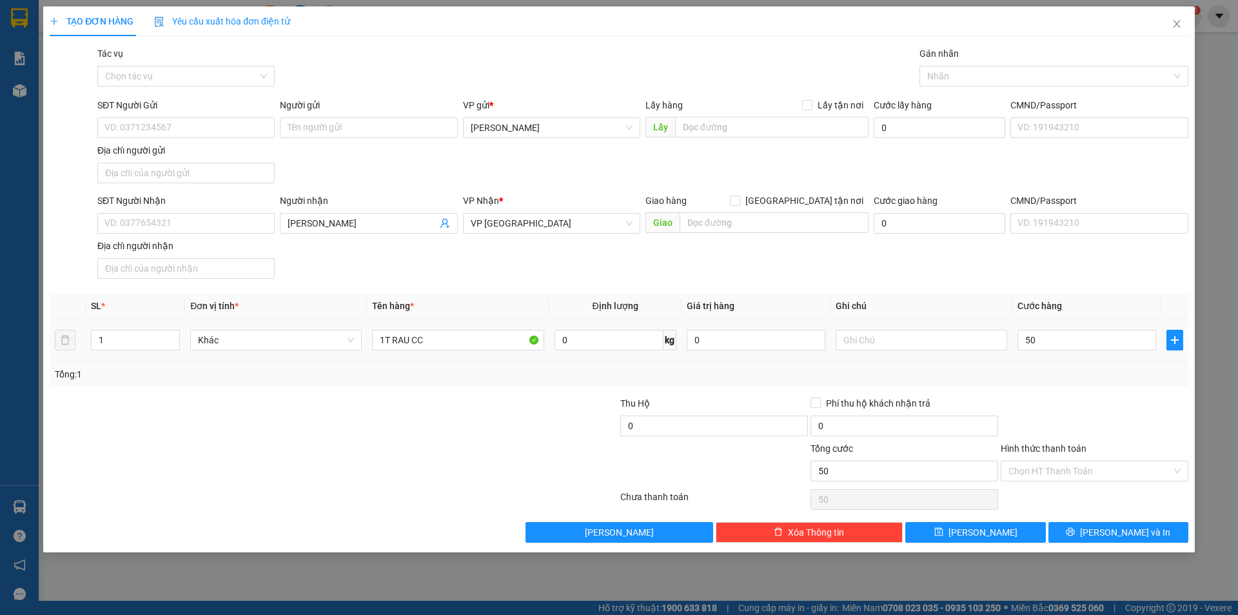
type input "50.000"
click at [1062, 381] on div "Tổng: 1" at bounding box center [619, 374] width 1139 height 25
click at [1105, 538] on button "[PERSON_NAME] và In" at bounding box center [1119, 532] width 140 height 21
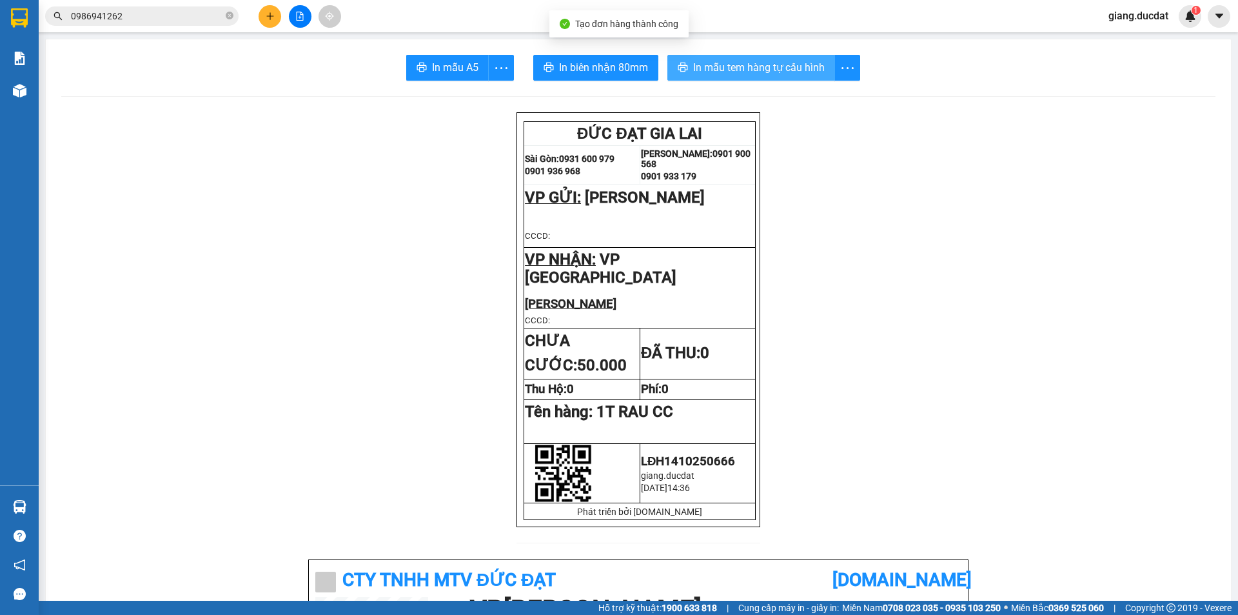
click at [742, 57] on button "In mẫu tem hàng tự cấu hình" at bounding box center [751, 68] width 168 height 26
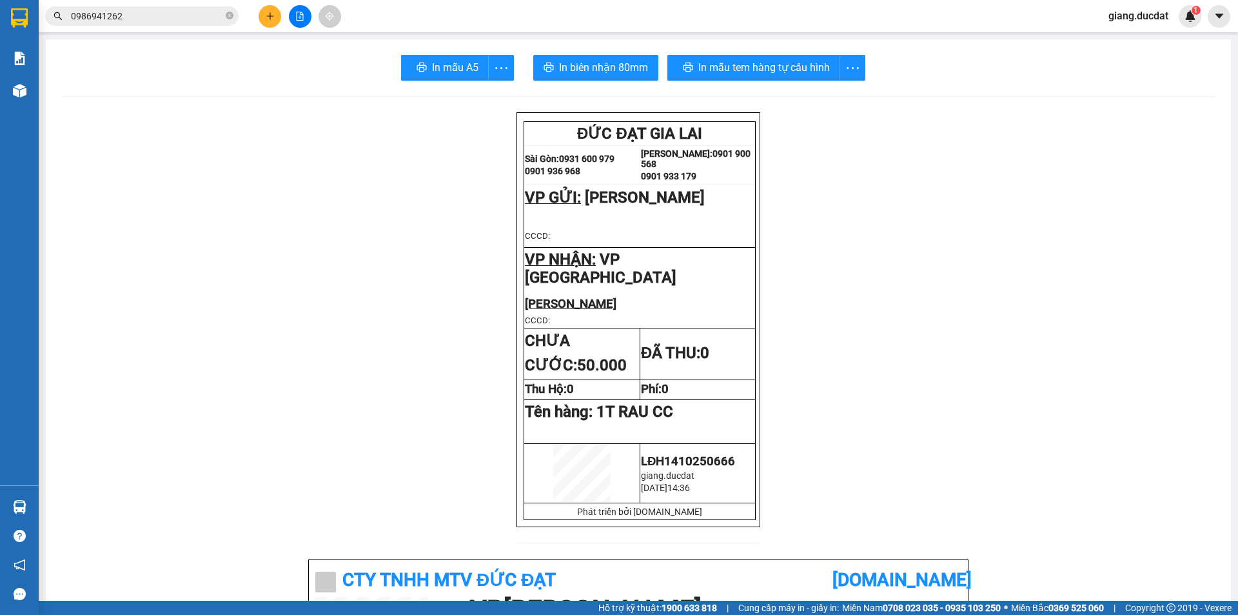
click at [273, 15] on icon "plus" at bounding box center [270, 16] width 9 height 9
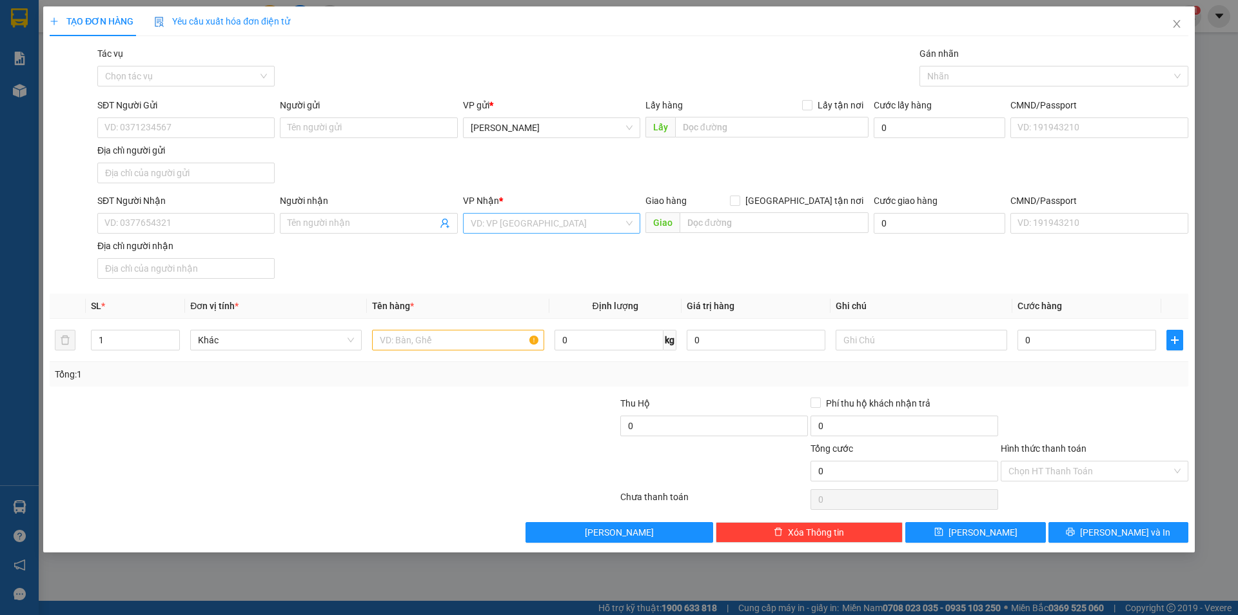
click at [503, 227] on input "search" at bounding box center [547, 222] width 153 height 19
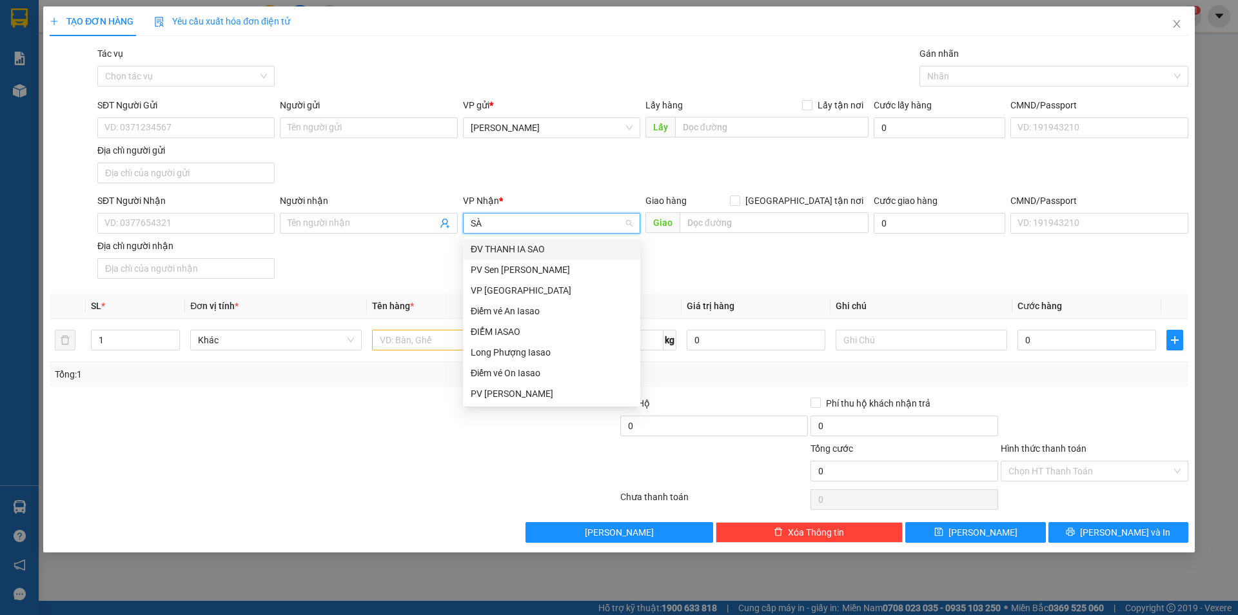
type input "SÀI"
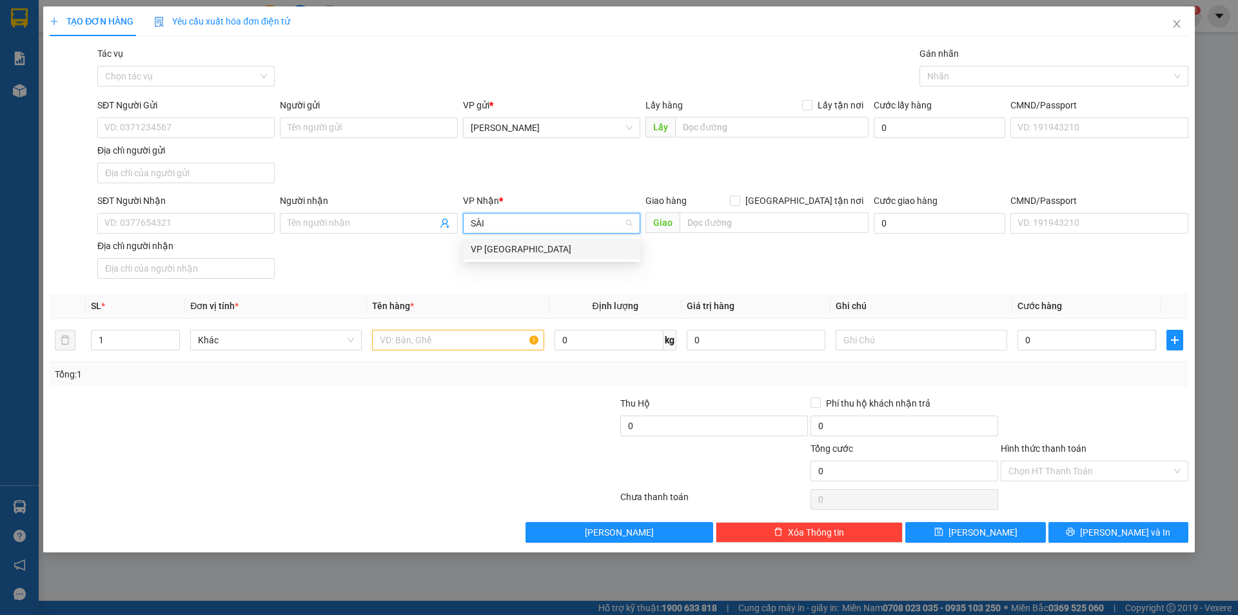
click at [503, 248] on div "VP [GEOGRAPHIC_DATA]" at bounding box center [552, 249] width 162 height 14
click at [345, 223] on input "Người nhận" at bounding box center [362, 223] width 149 height 14
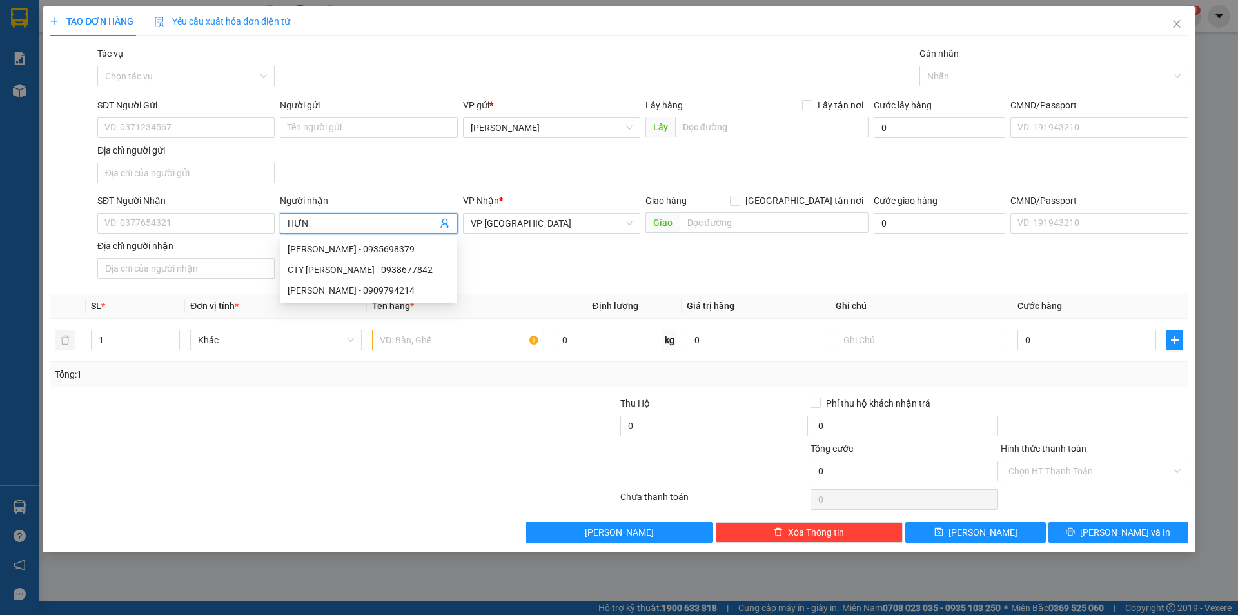
type input "HƯNG"
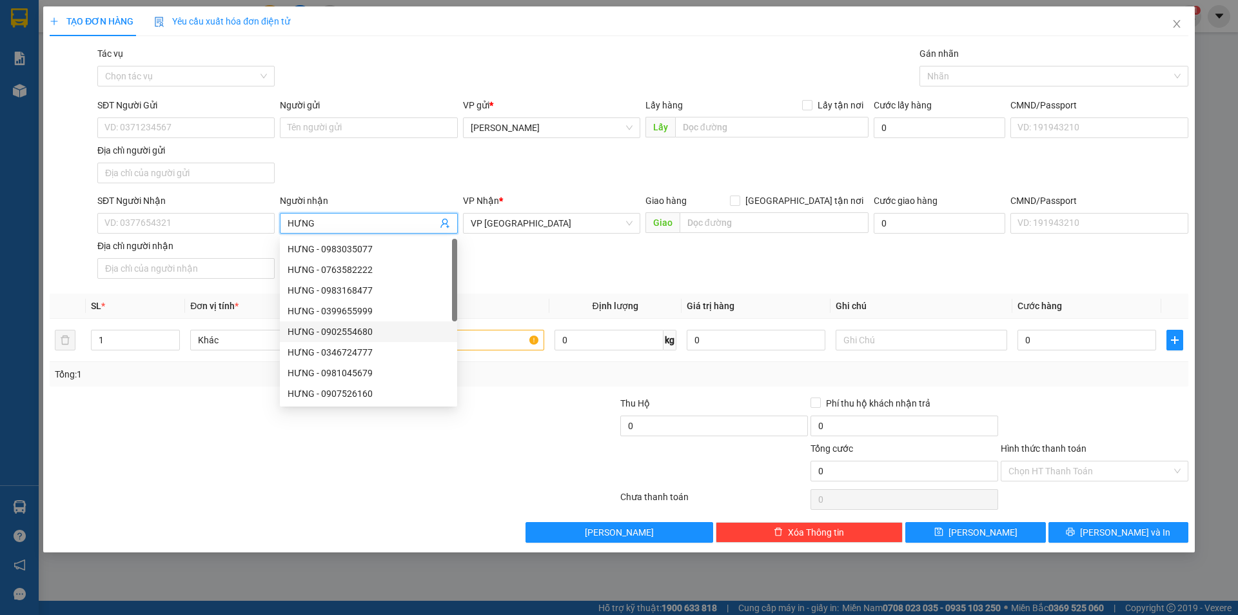
click at [417, 341] on div "HƯNG - 0902554680" at bounding box center [368, 331] width 177 height 21
type input "0902554680"
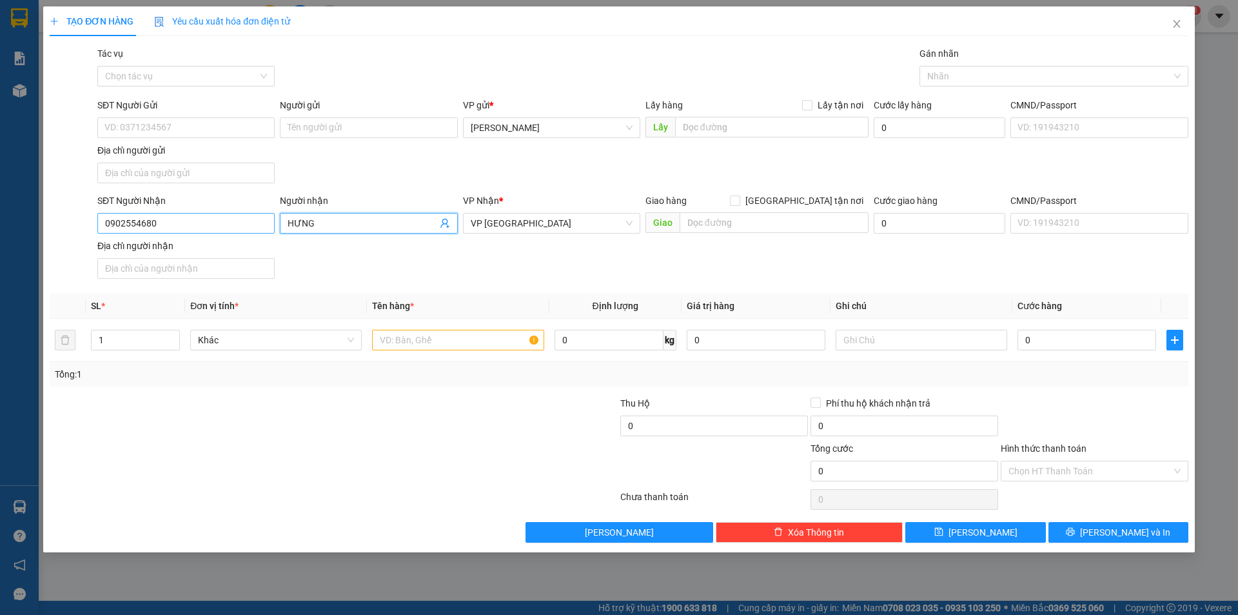
type input "HƯNG"
click at [195, 224] on input "0902554680" at bounding box center [185, 223] width 177 height 21
click at [399, 337] on input "text" at bounding box center [458, 340] width 172 height 21
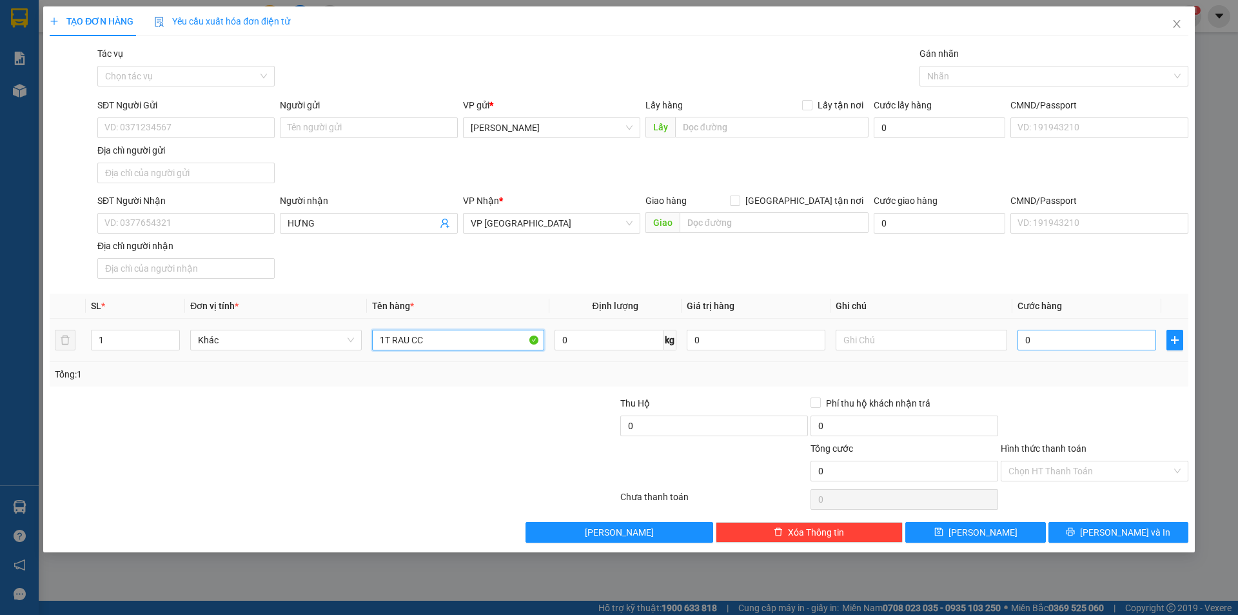
type input "1T RAU CC"
click at [1045, 344] on input "0" at bounding box center [1087, 340] width 139 height 21
type input "5"
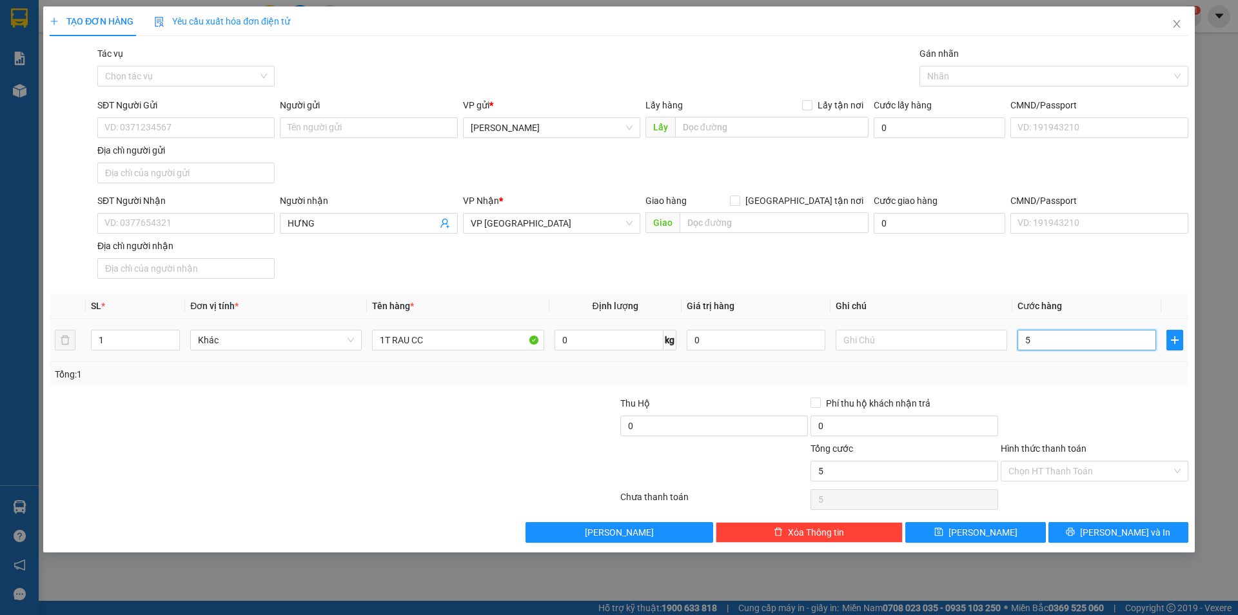
type input "50"
type input "50.000"
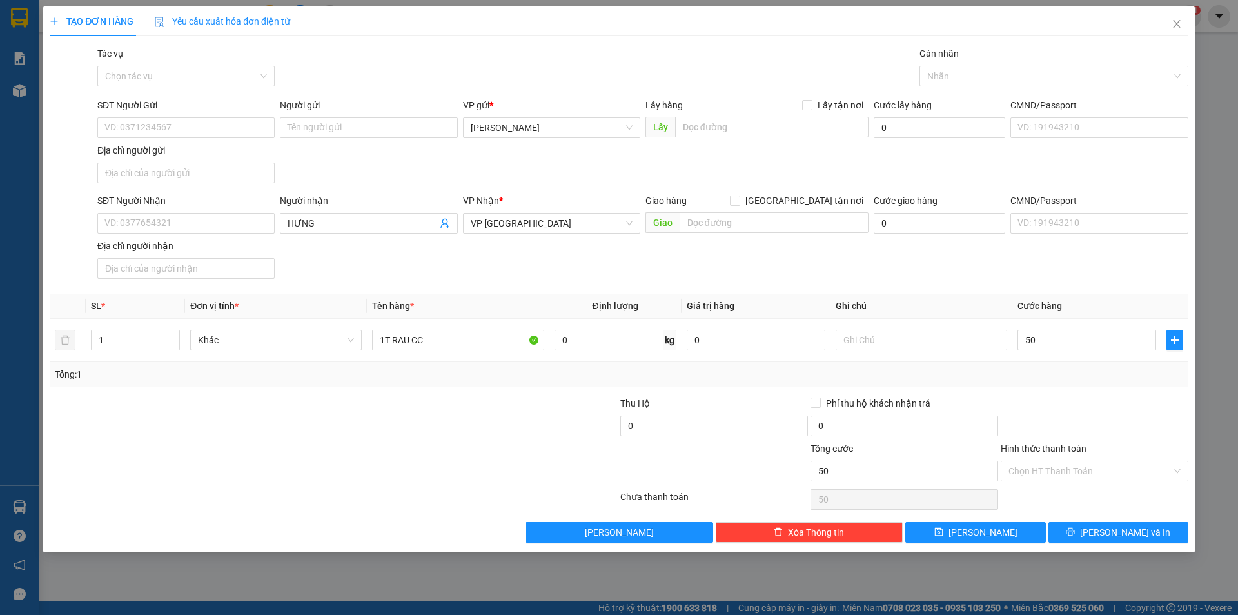
type input "50.000"
click at [1103, 396] on div at bounding box center [1095, 418] width 190 height 45
click at [1075, 532] on icon "printer" at bounding box center [1070, 531] width 9 height 9
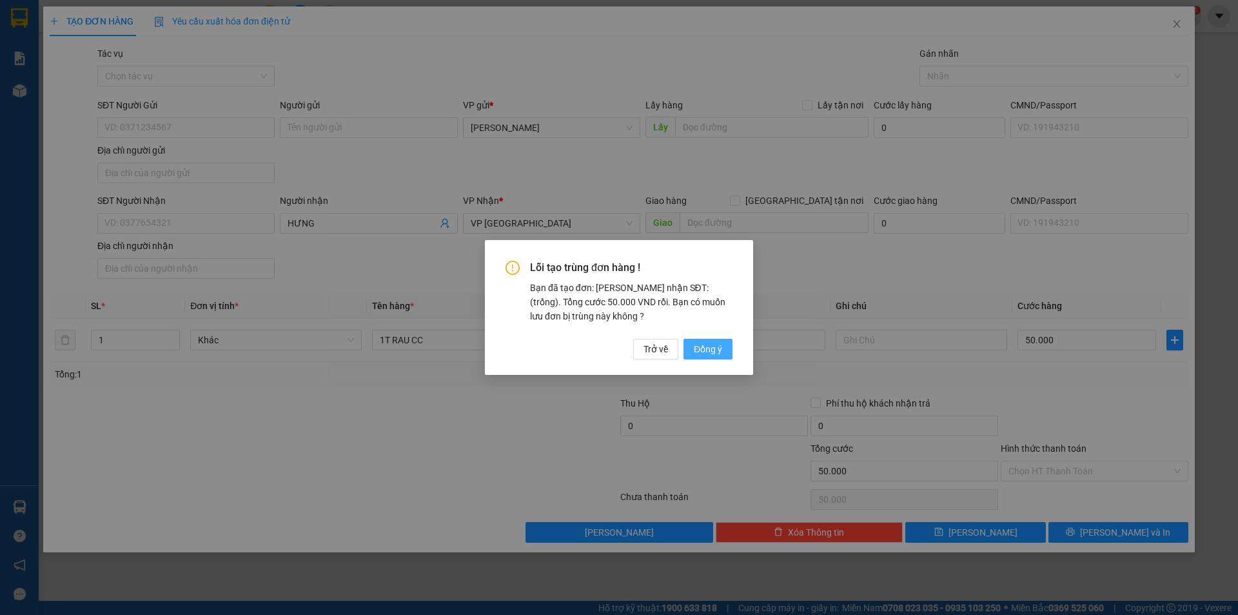
click at [705, 353] on span "Đồng ý" at bounding box center [708, 349] width 28 height 14
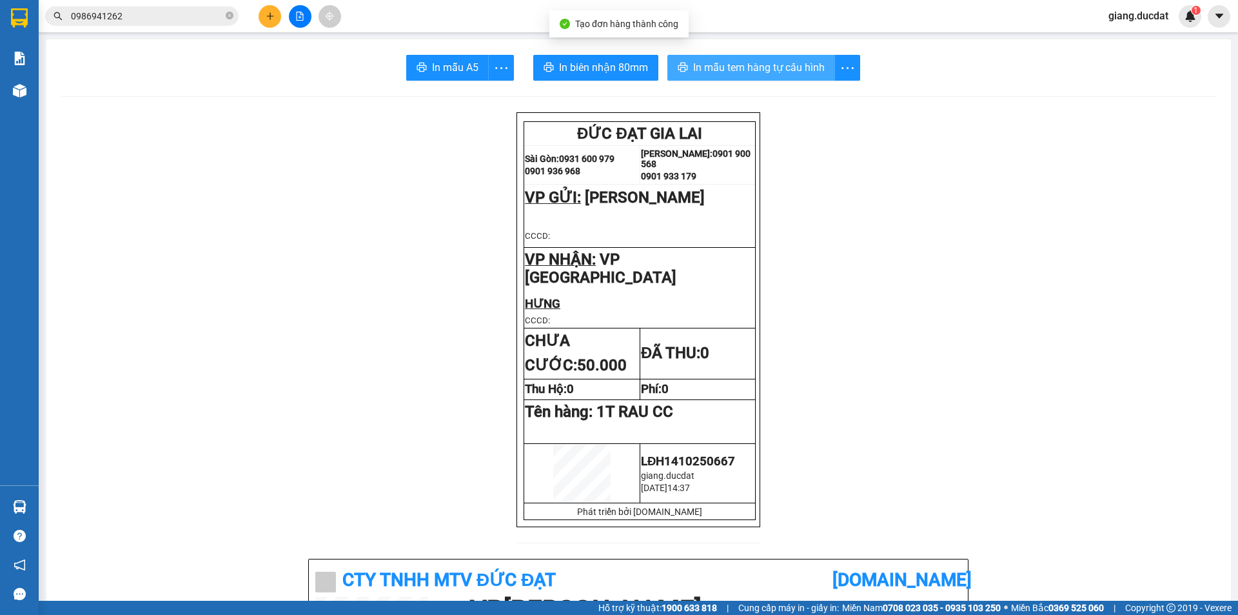
click at [717, 67] on span "In mẫu tem hàng tự cấu hình" at bounding box center [759, 67] width 132 height 16
click at [267, 10] on button at bounding box center [270, 16] width 23 height 23
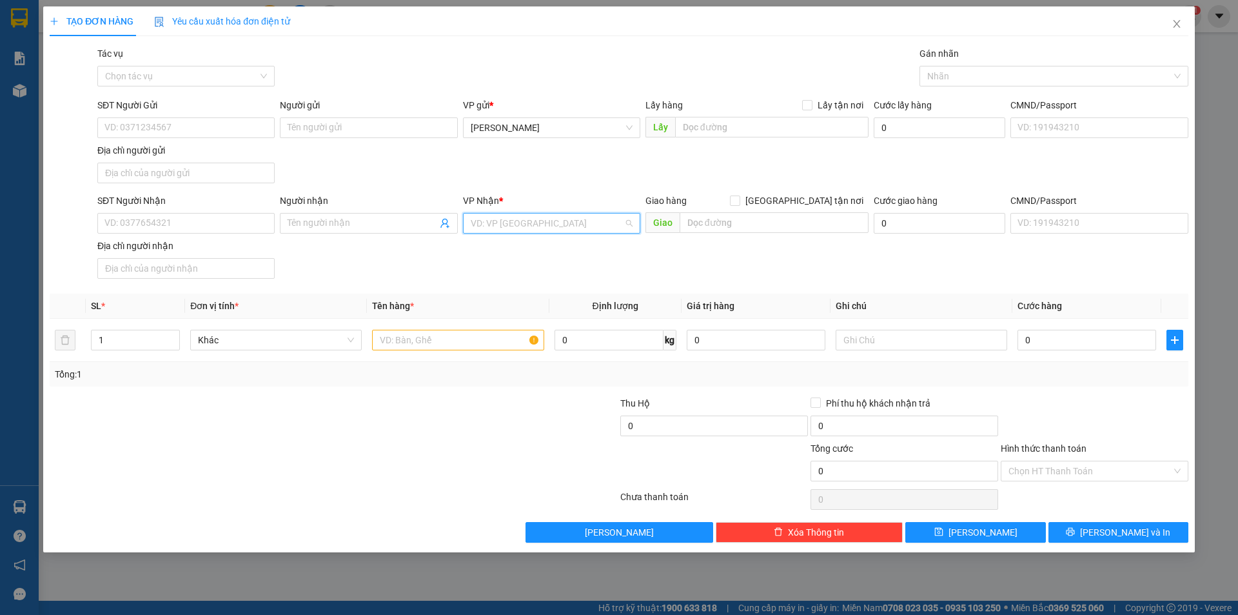
click at [528, 226] on input "search" at bounding box center [547, 222] width 153 height 19
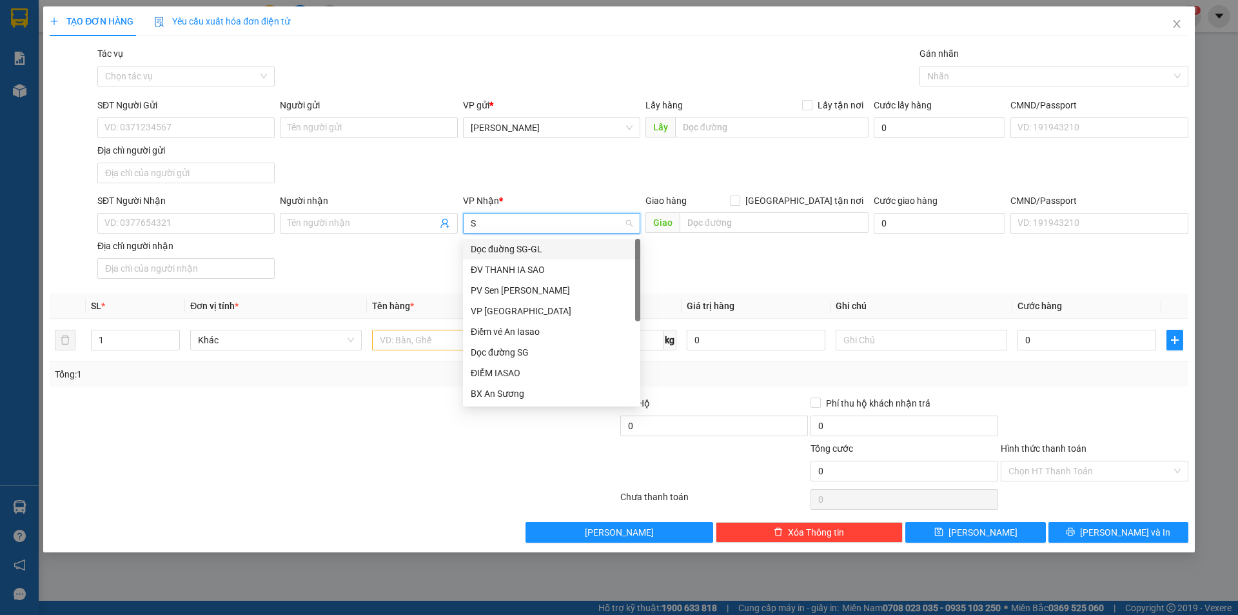
type input "SÀ"
click at [517, 284] on div "VP [GEOGRAPHIC_DATA]" at bounding box center [552, 290] width 162 height 14
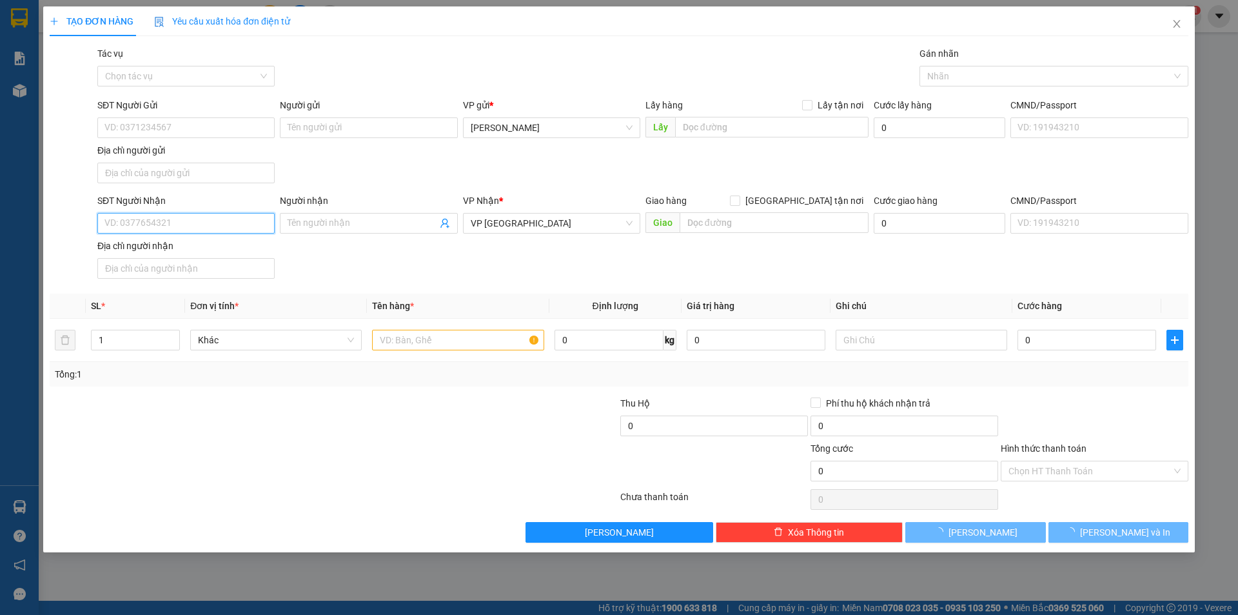
click at [215, 229] on input "SĐT Người Nhận" at bounding box center [185, 223] width 177 height 21
type input "0902509279"
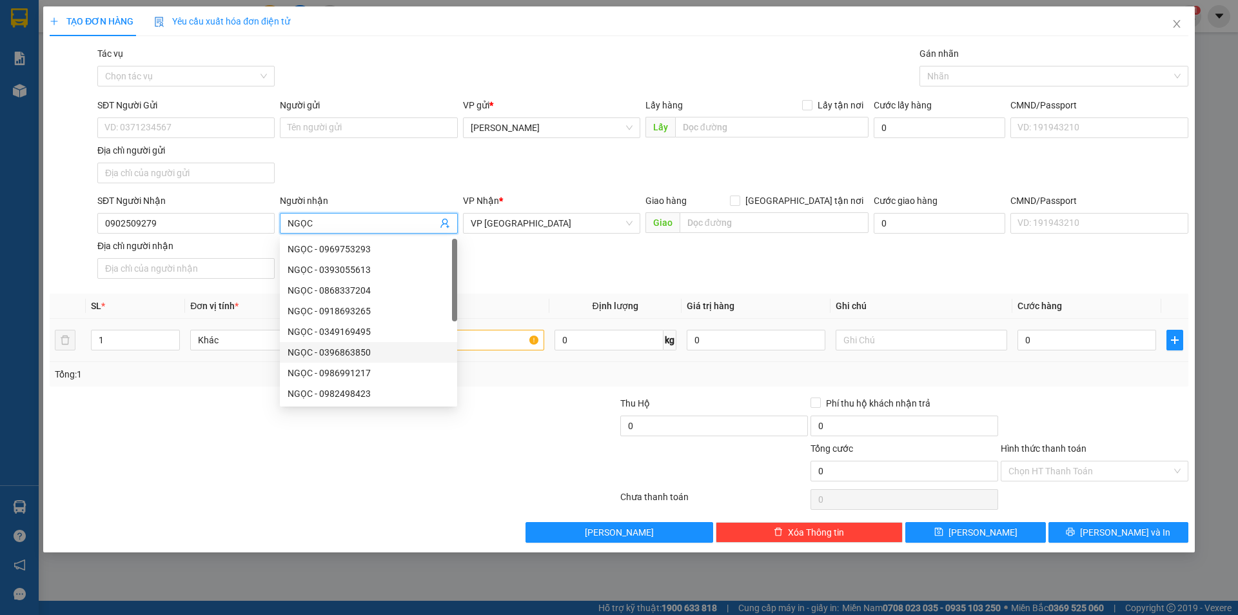
type input "NGỌC"
click at [504, 342] on input "text" at bounding box center [458, 340] width 172 height 21
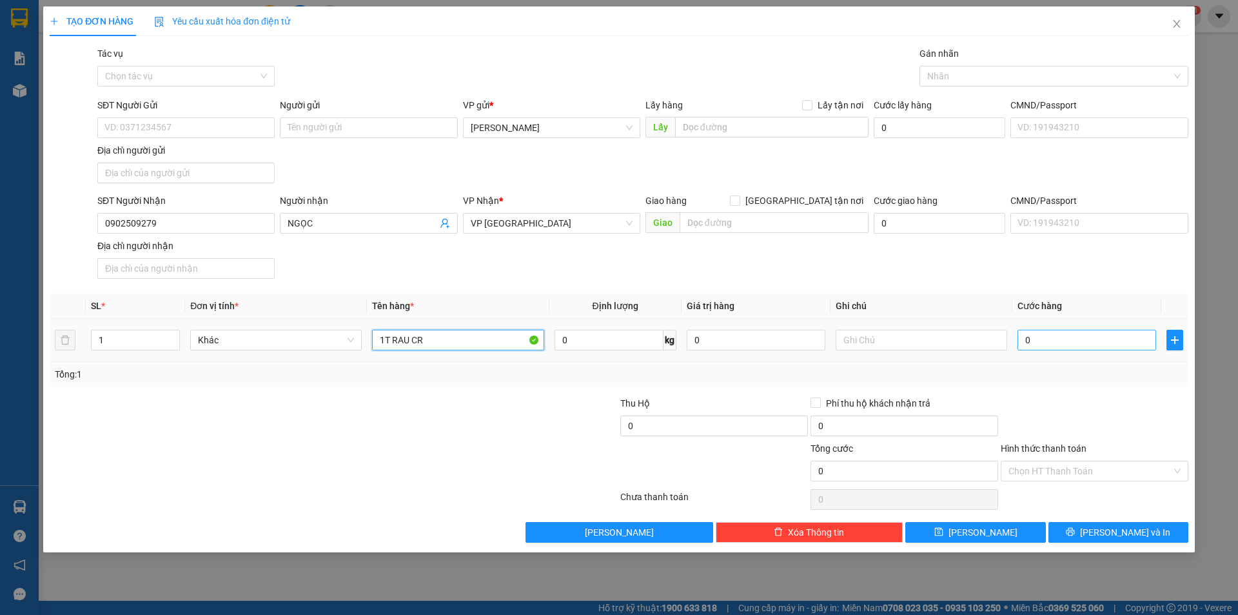
type input "1T RAU CR"
click at [1091, 346] on input "0" at bounding box center [1087, 340] width 139 height 21
type input "5"
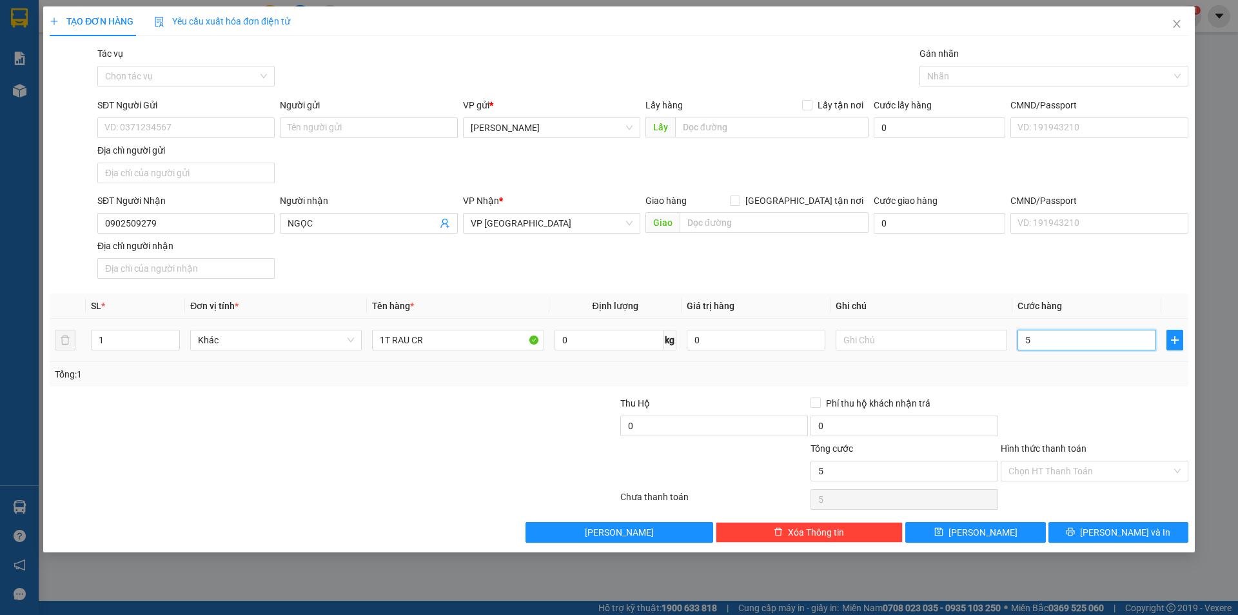
type input "50"
type input "50.000"
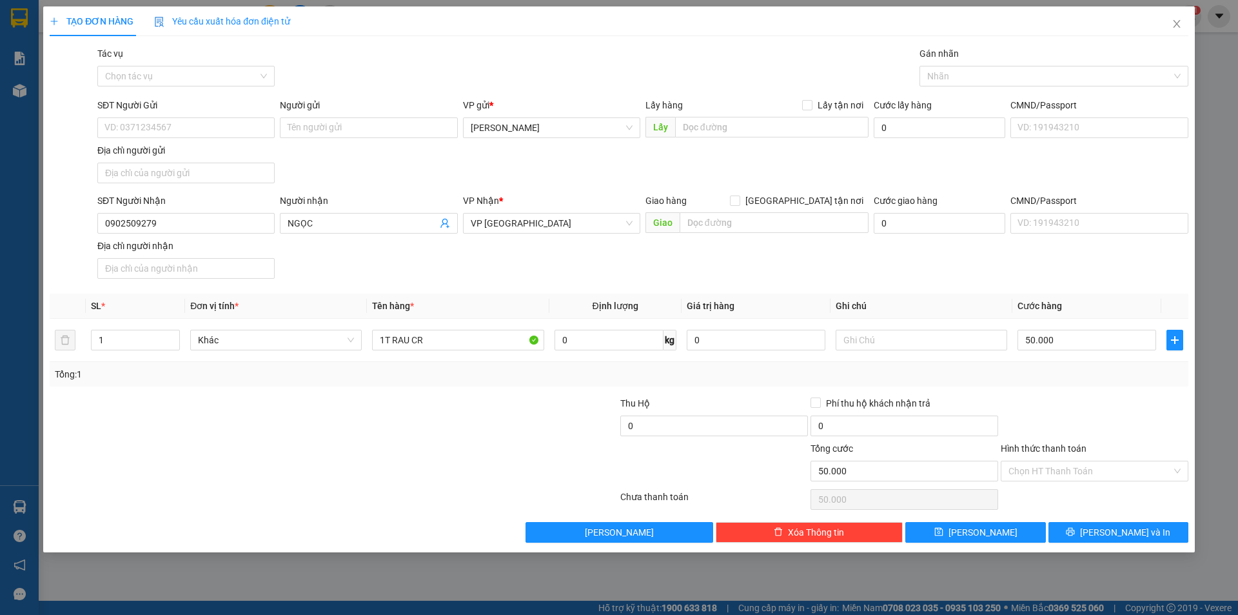
drag, startPoint x: 1149, startPoint y: 403, endPoint x: 1094, endPoint y: 493, distance: 106.0
click at [1149, 403] on div at bounding box center [1095, 418] width 190 height 45
click at [1068, 466] on input "Hình thức thanh toán" at bounding box center [1090, 470] width 163 height 19
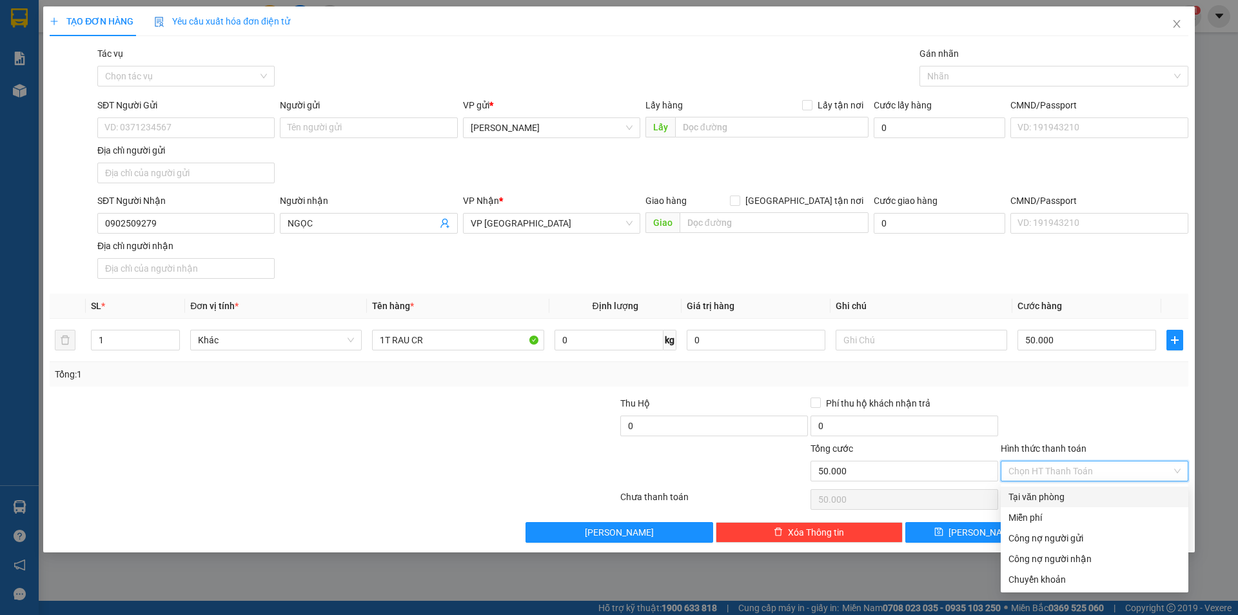
click at [1062, 495] on div "Tại văn phòng" at bounding box center [1095, 496] width 172 height 14
type input "0"
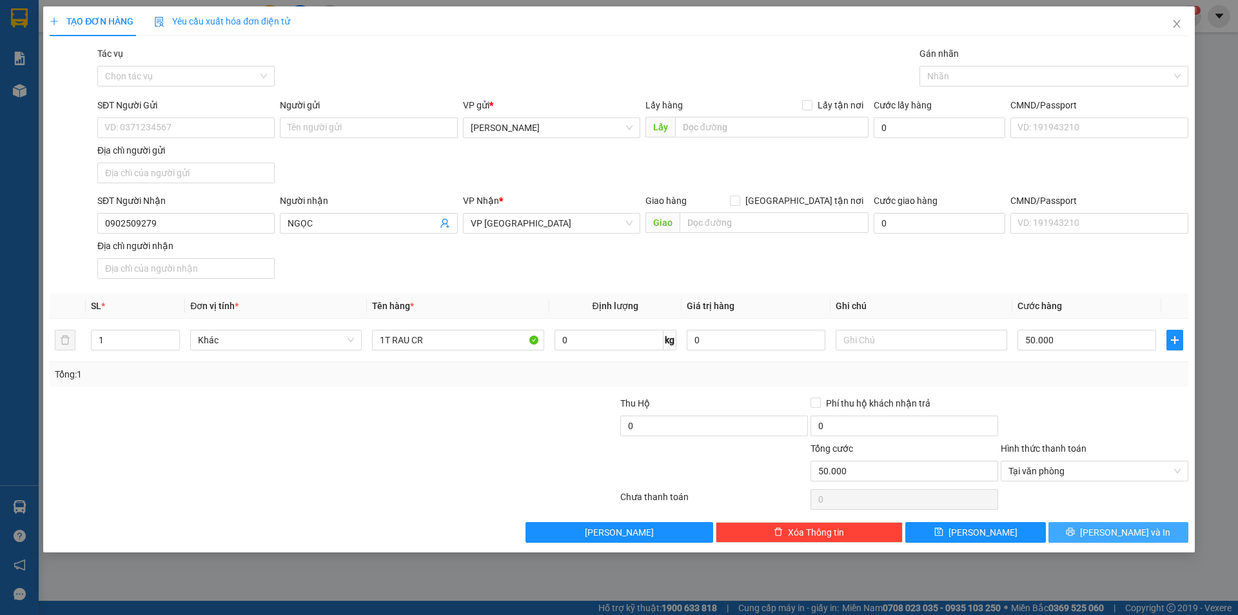
click at [1104, 526] on button "[PERSON_NAME] và In" at bounding box center [1119, 532] width 140 height 21
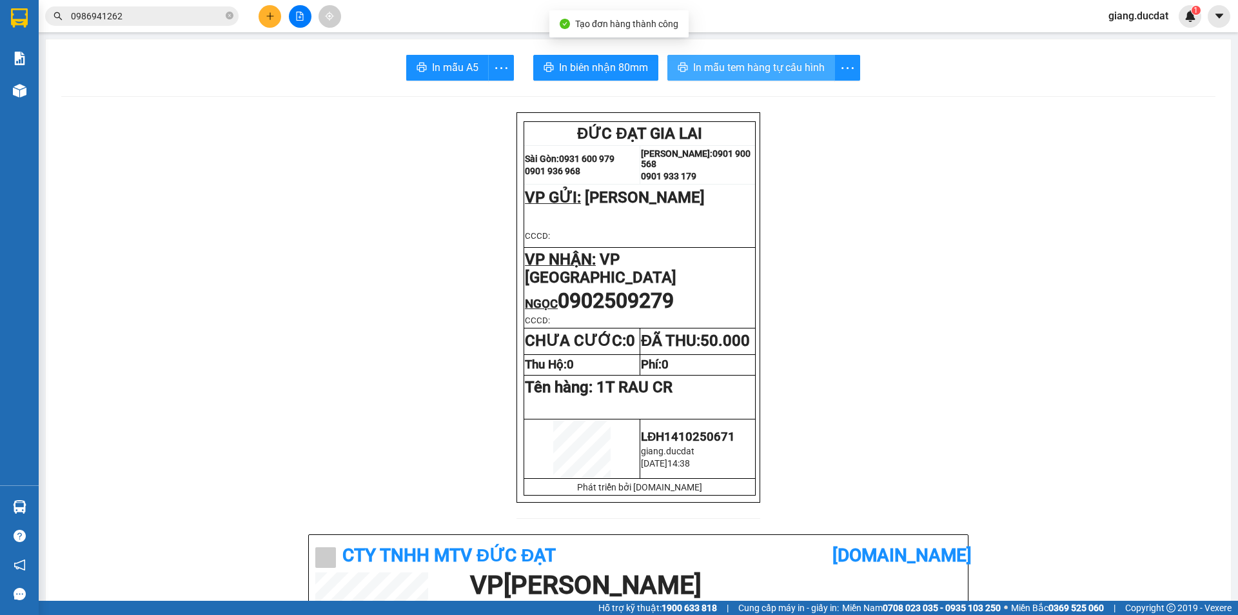
click at [680, 68] on icon "printer" at bounding box center [683, 67] width 10 height 10
click at [273, 19] on button at bounding box center [270, 16] width 23 height 23
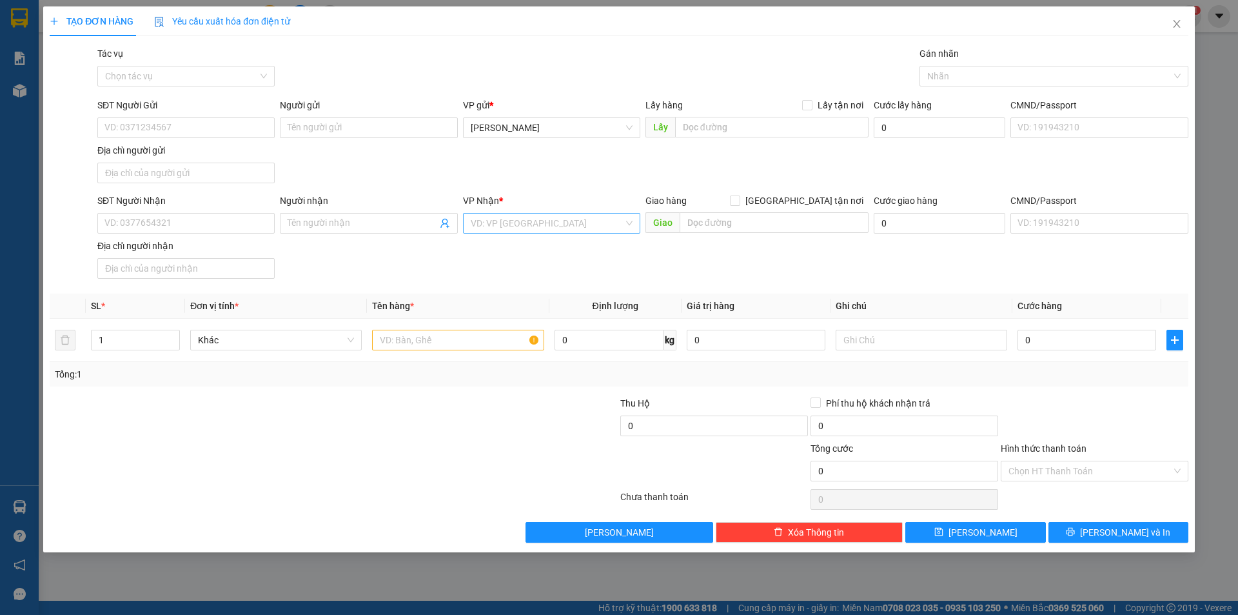
click at [573, 224] on input "search" at bounding box center [547, 222] width 153 height 19
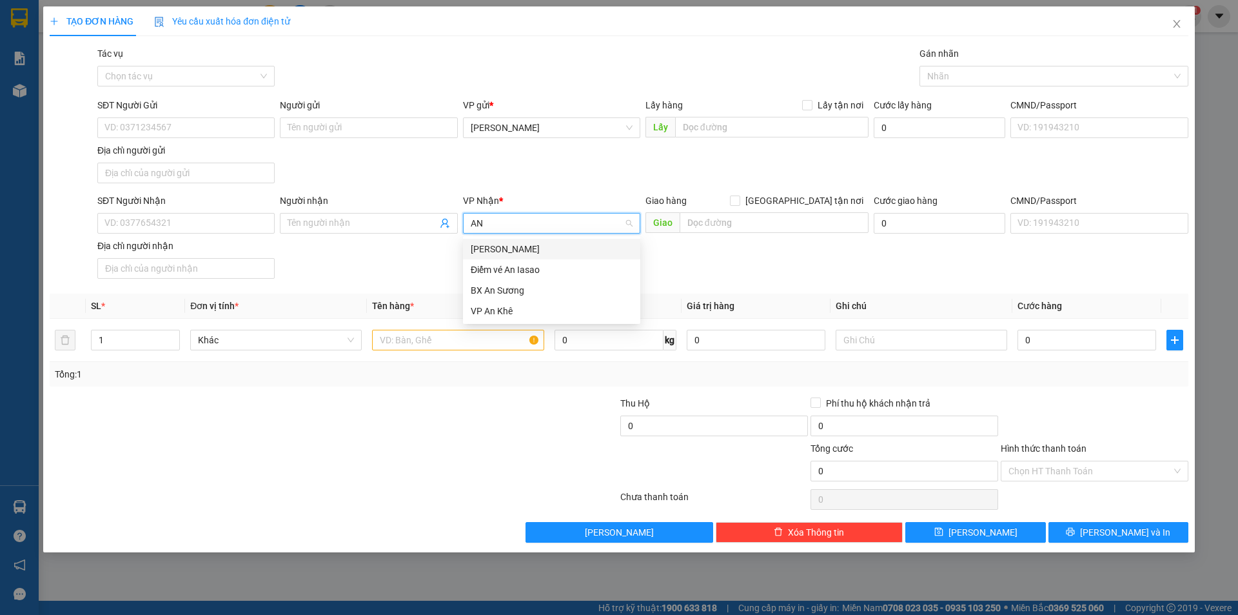
type input "AN S"
click at [547, 253] on div "BX An Sương" at bounding box center [552, 249] width 162 height 14
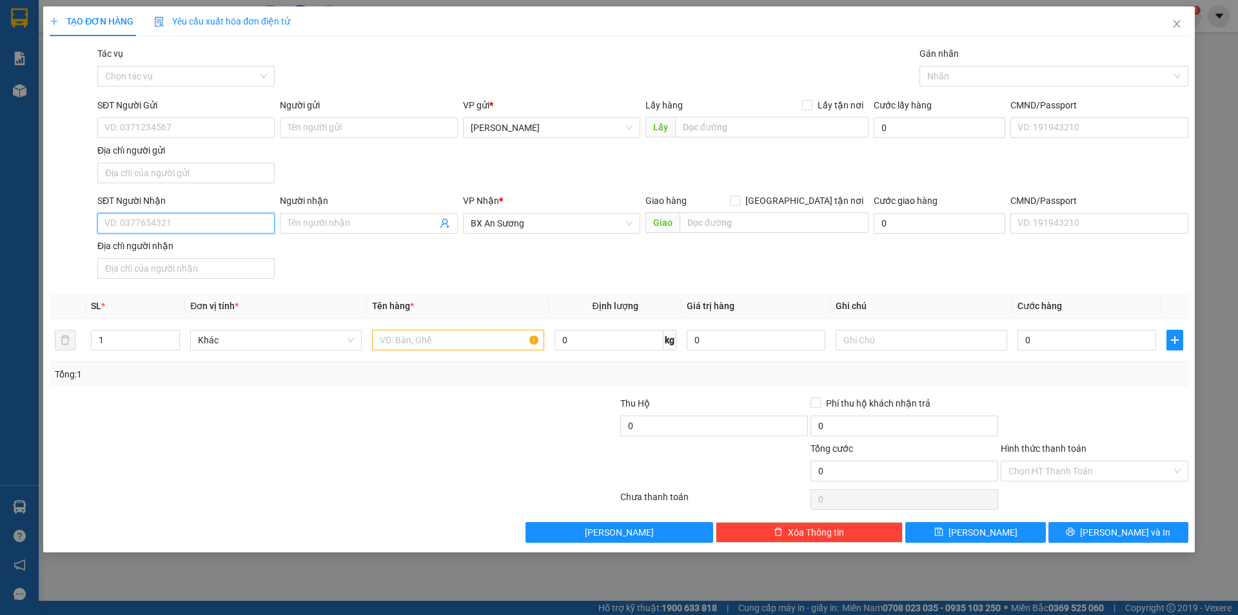
click at [232, 223] on input "SĐT Người Nhận" at bounding box center [185, 223] width 177 height 21
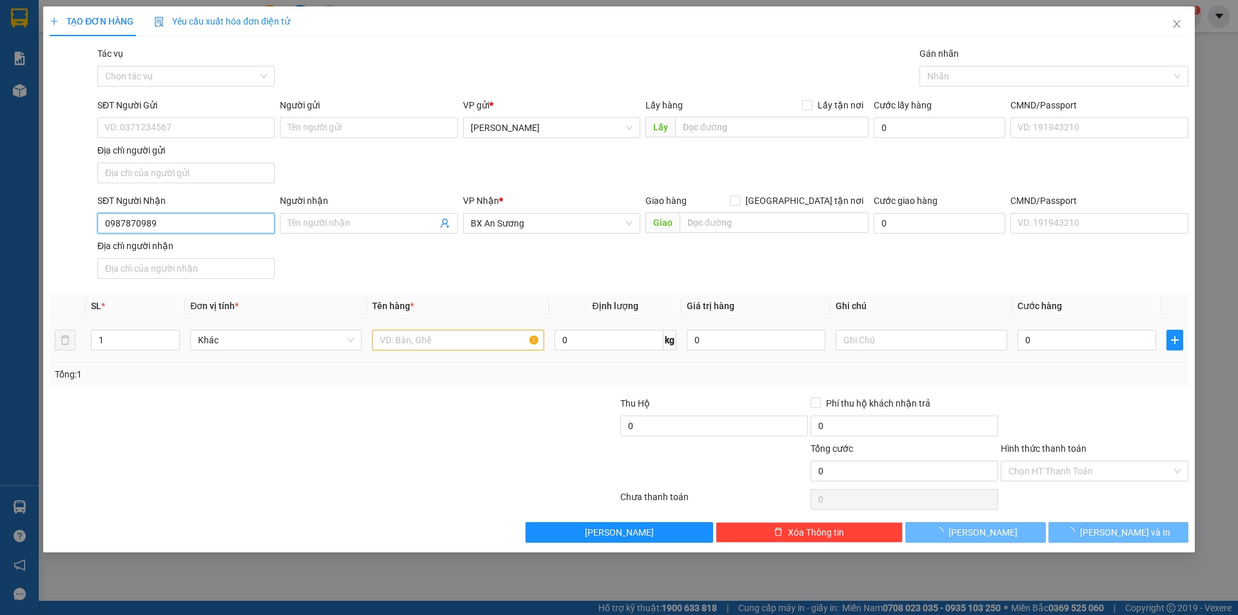
type input "0987870989"
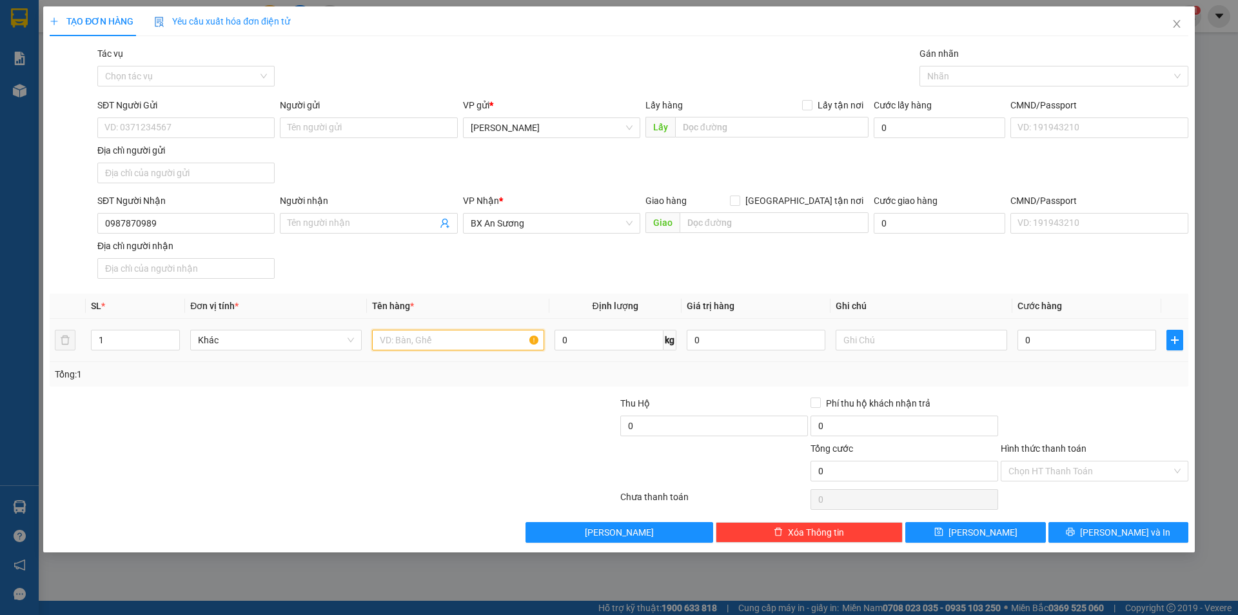
click at [477, 337] on input "text" at bounding box center [458, 340] width 172 height 21
type input "1T GIẤY CR"
click at [1083, 341] on input "0" at bounding box center [1087, 340] width 139 height 21
type input "5"
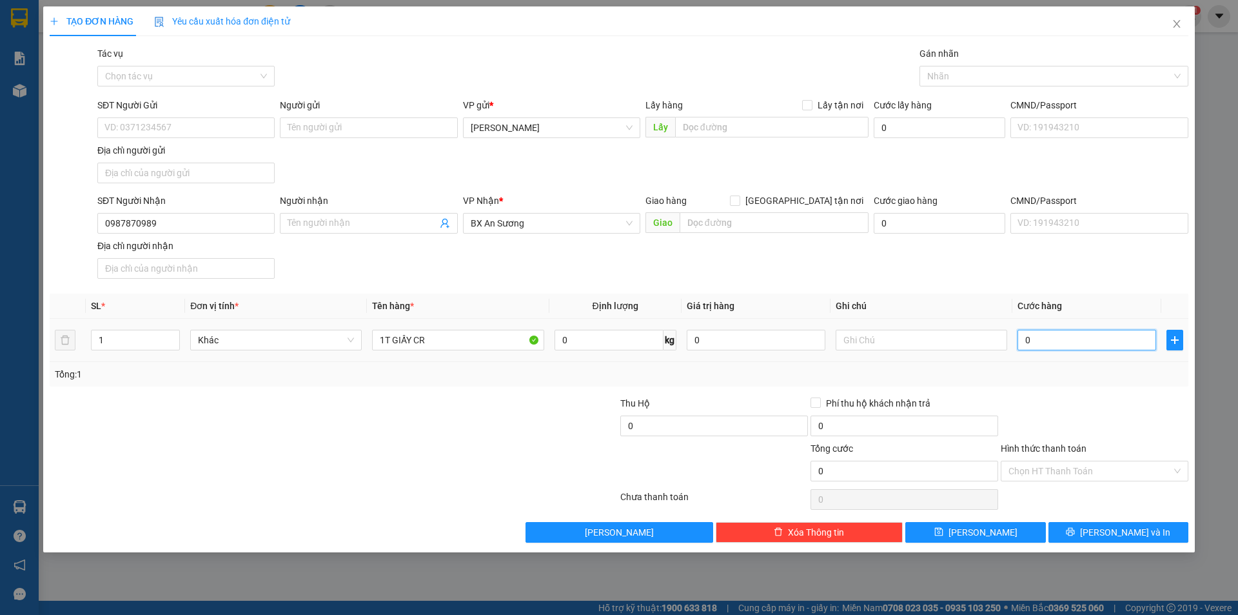
type input "5"
type input "50"
type input "50.000"
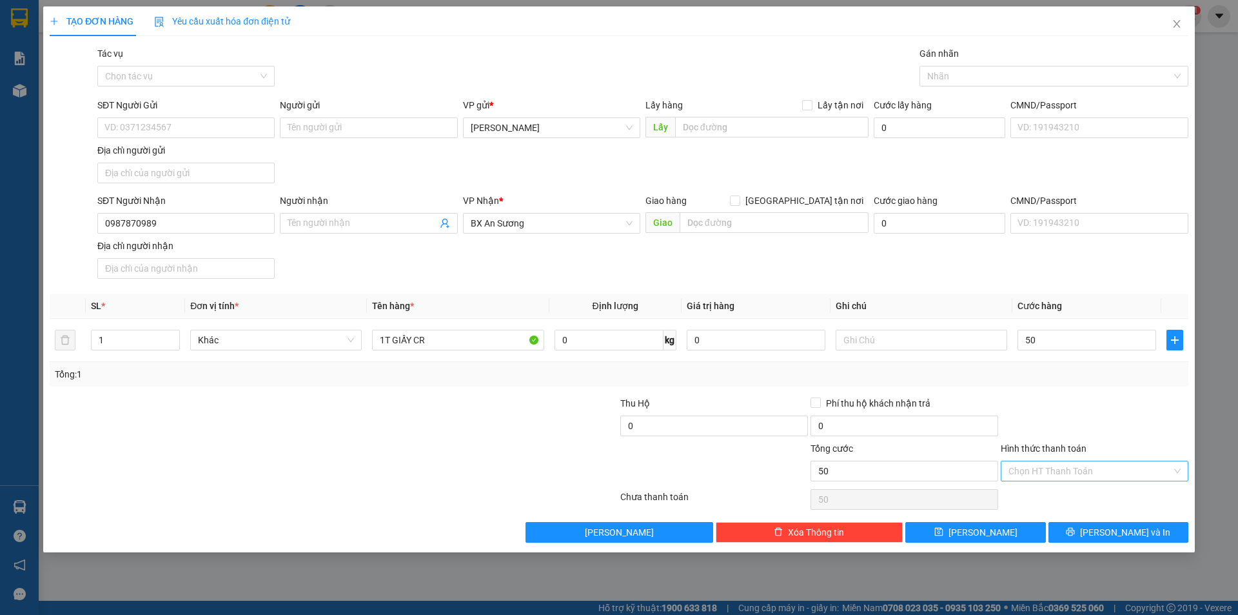
type input "50.000"
click at [1069, 469] on input "Hình thức thanh toán" at bounding box center [1090, 470] width 163 height 19
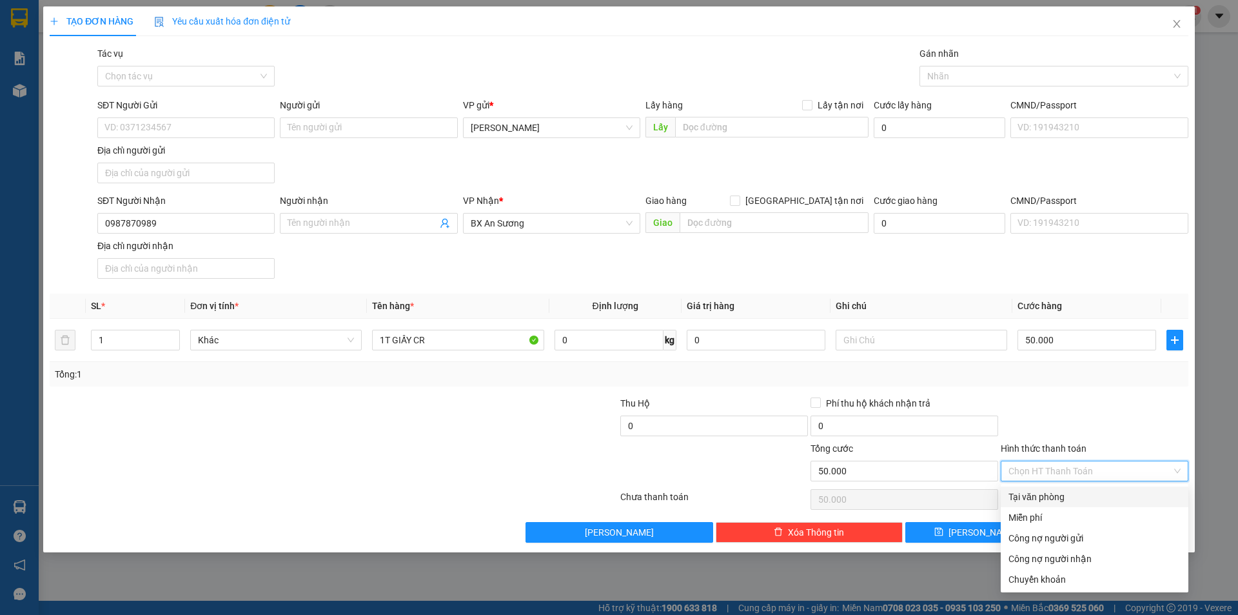
click at [1064, 493] on div "Tại văn phòng" at bounding box center [1095, 496] width 172 height 14
type input "0"
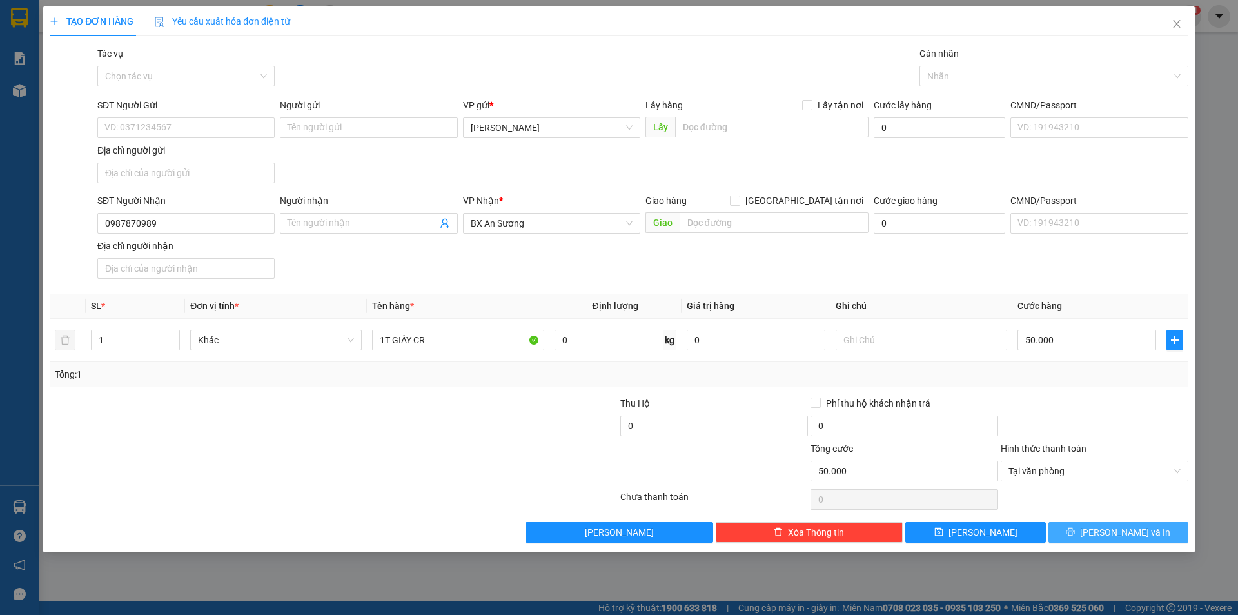
click at [1110, 537] on span "[PERSON_NAME] và In" at bounding box center [1125, 532] width 90 height 14
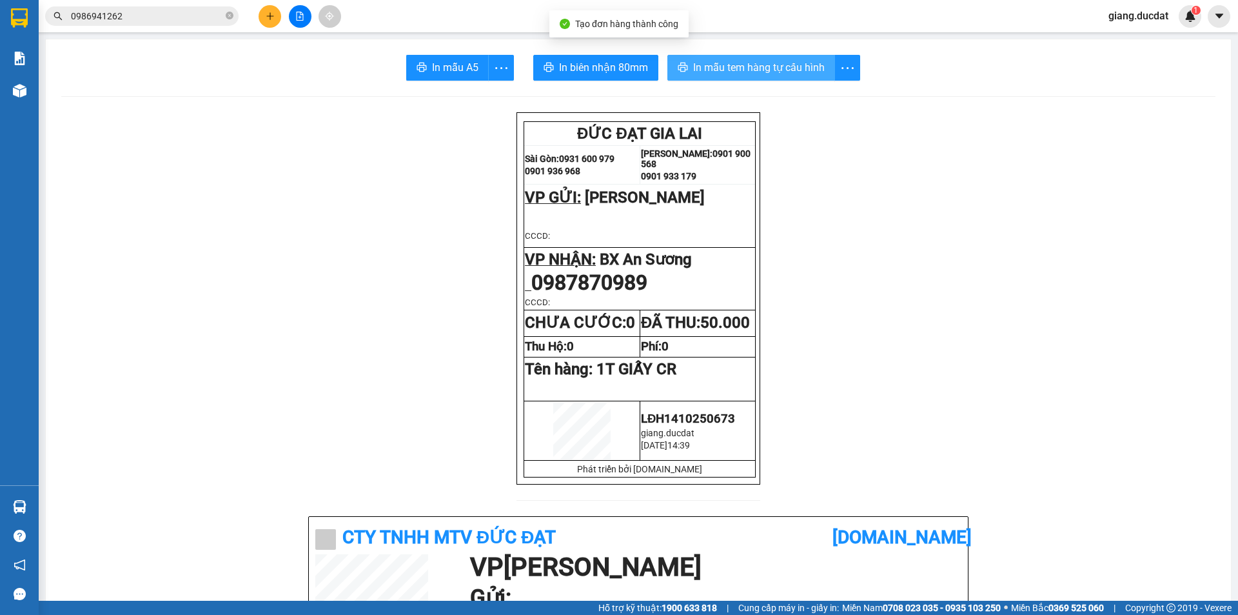
click at [729, 66] on span "In mẫu tem hàng tự cấu hình" at bounding box center [759, 67] width 132 height 16
click at [266, 16] on icon "plus" at bounding box center [270, 16] width 9 height 9
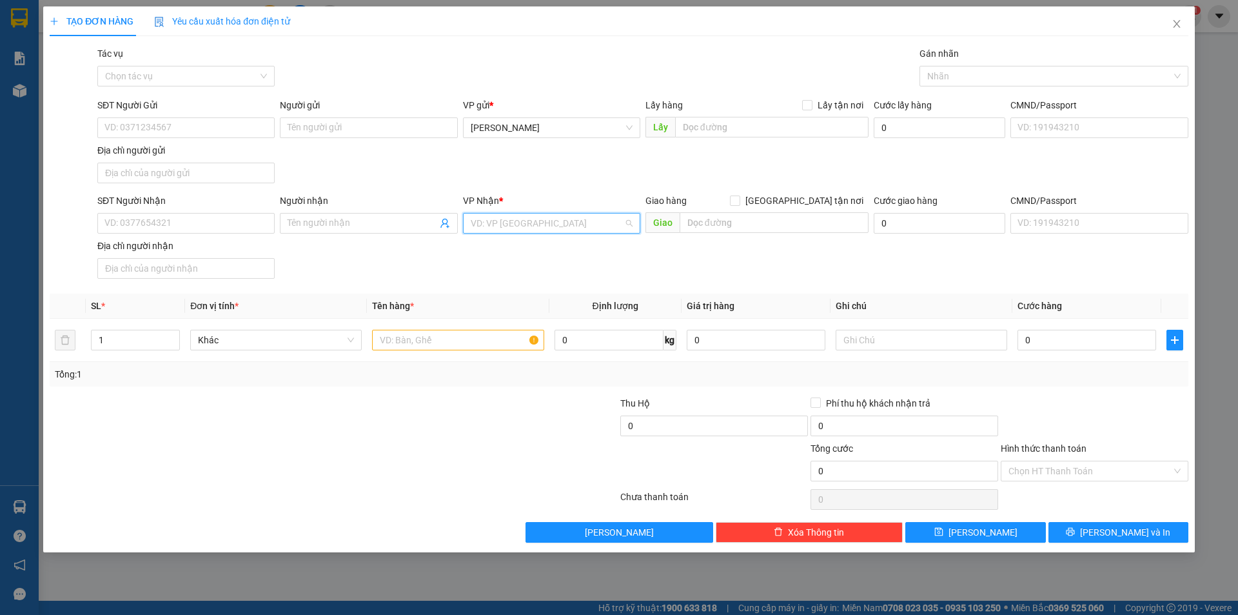
click at [535, 213] on input "search" at bounding box center [547, 222] width 153 height 19
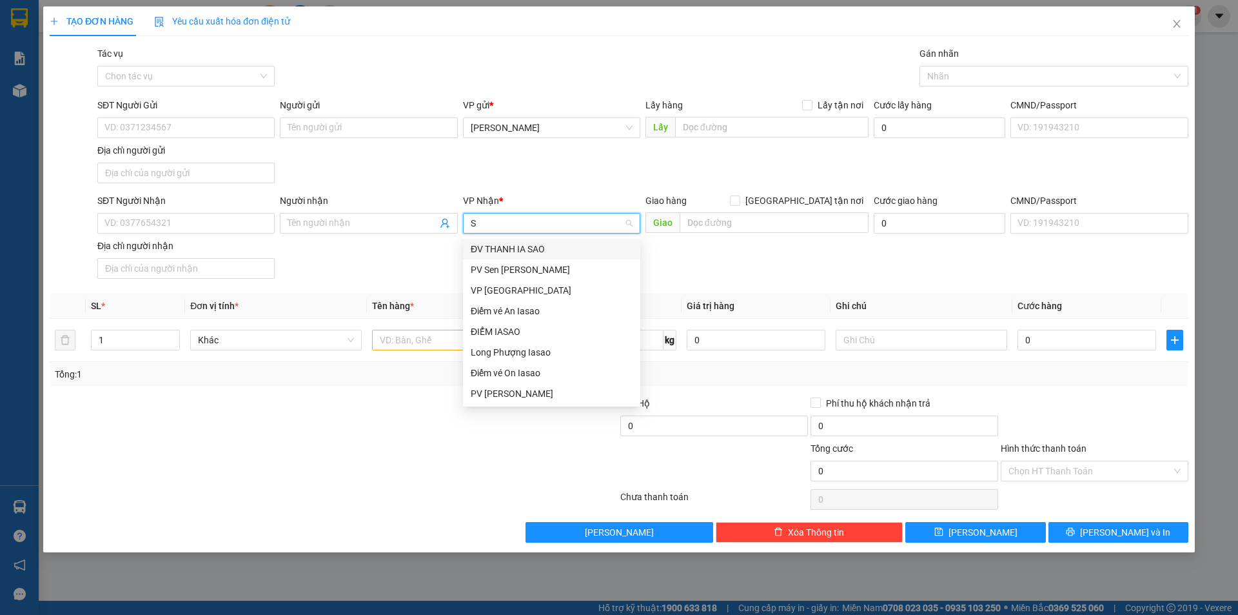
type input "SÀ"
click at [520, 288] on div "VP [GEOGRAPHIC_DATA]" at bounding box center [552, 290] width 162 height 14
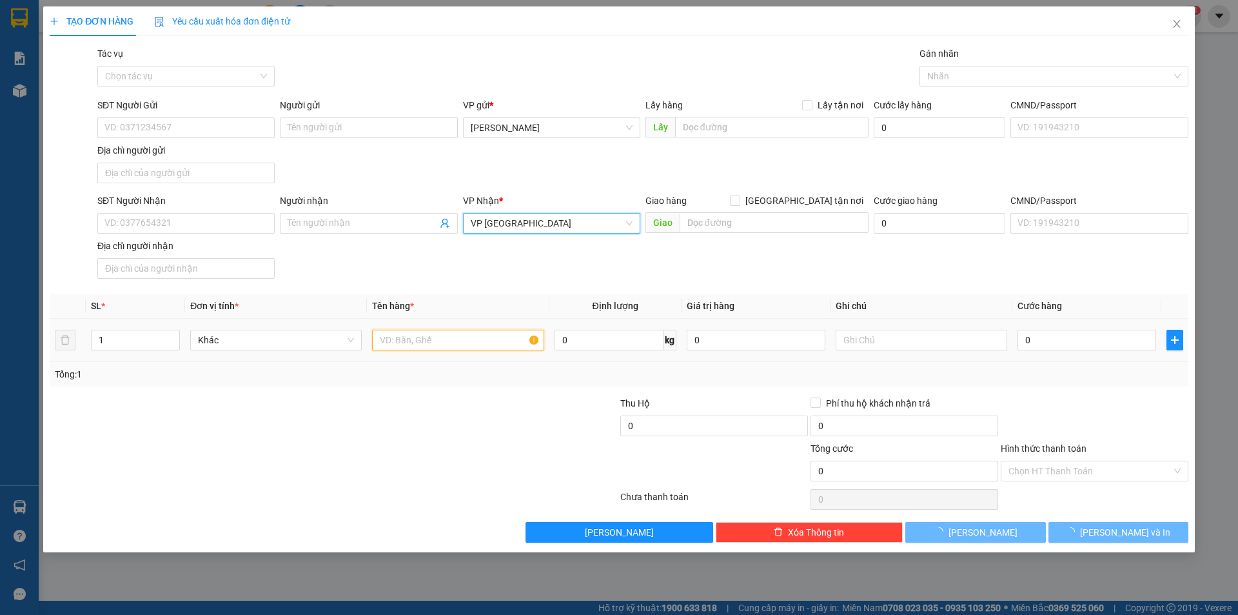
click at [420, 341] on input "text" at bounding box center [458, 340] width 172 height 21
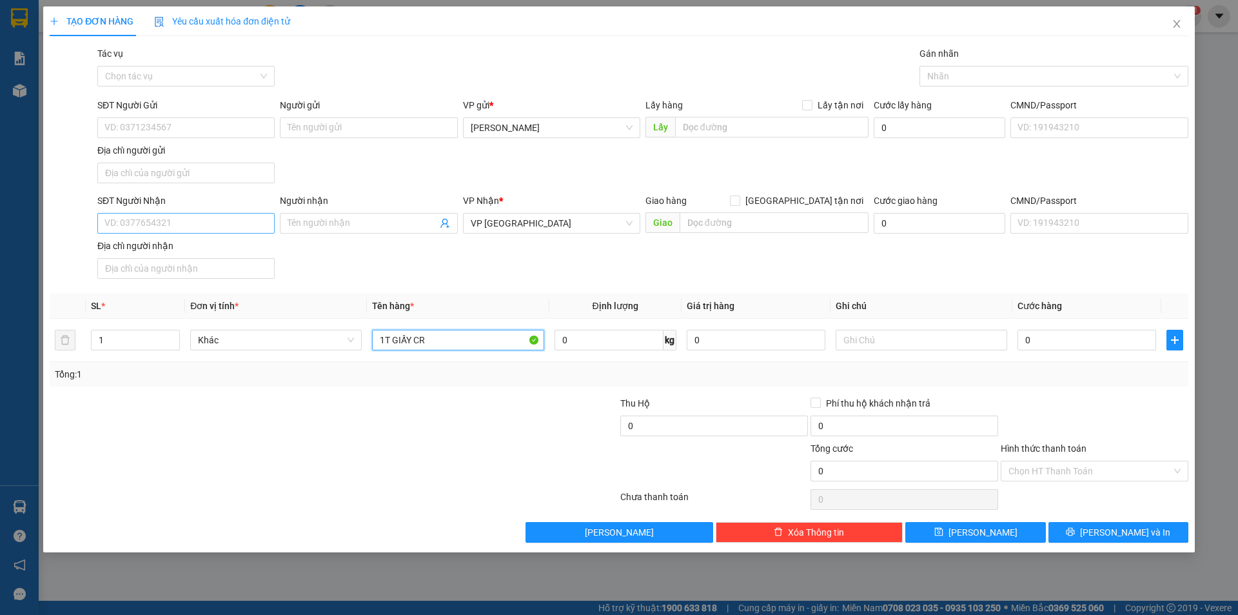
type input "1T GIẤY CR"
click at [212, 226] on input "SĐT Người Nhận" at bounding box center [185, 223] width 177 height 21
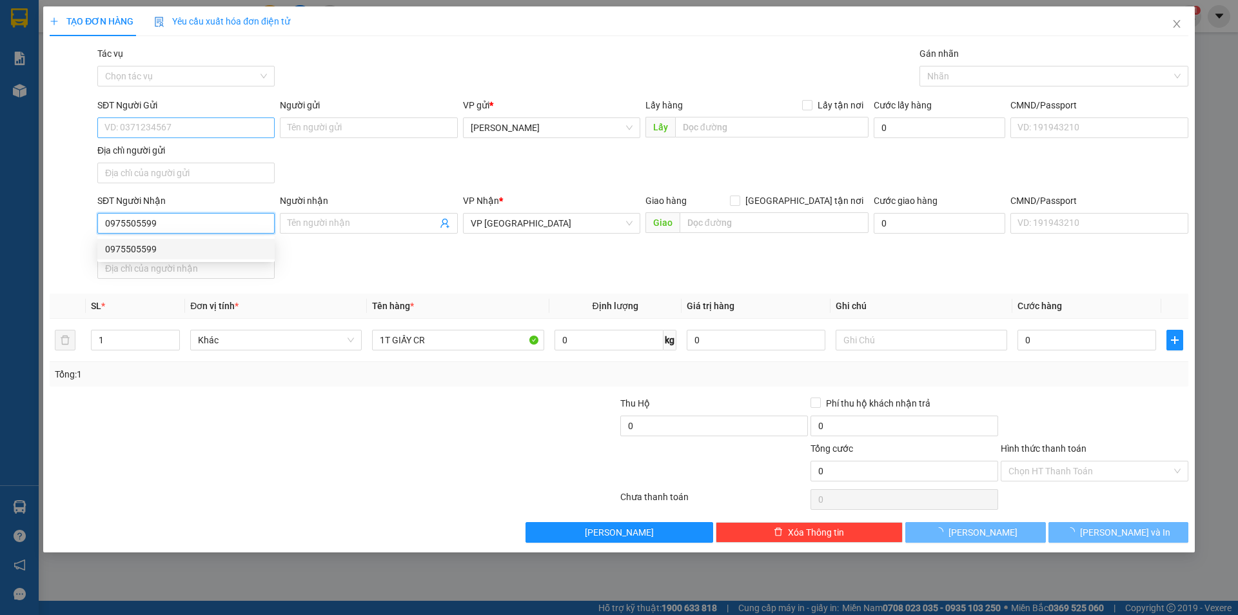
type input "0975505599"
click at [217, 130] on input "SĐT Người Gửi" at bounding box center [185, 127] width 177 height 21
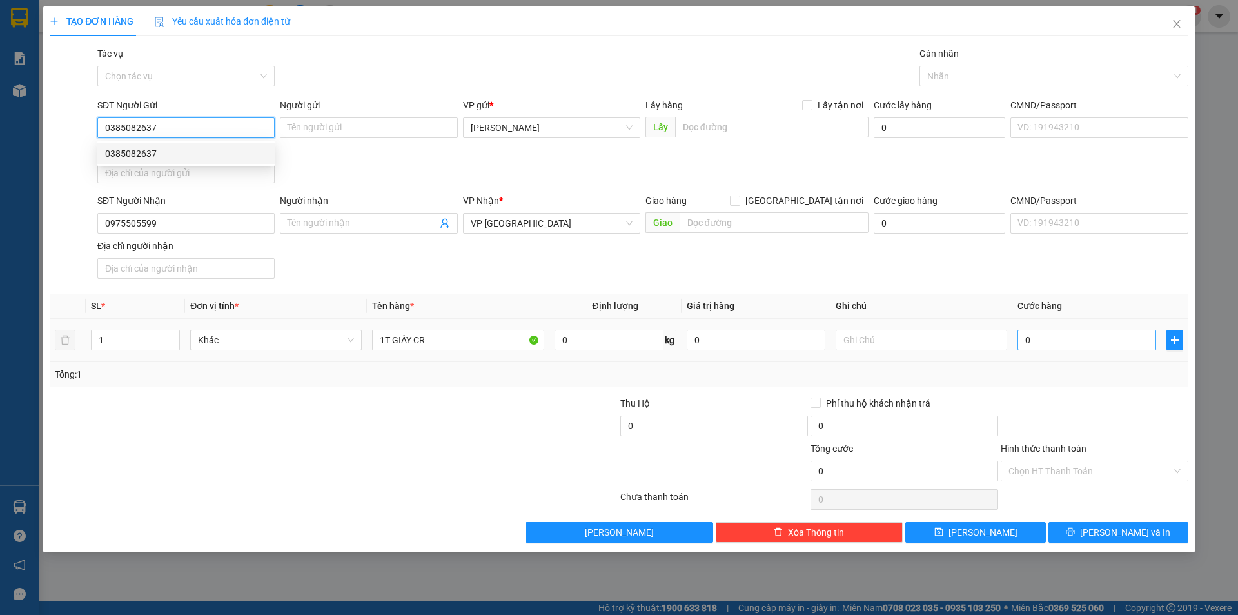
type input "0385082637"
click at [1054, 346] on input "0" at bounding box center [1087, 340] width 139 height 21
type input "6"
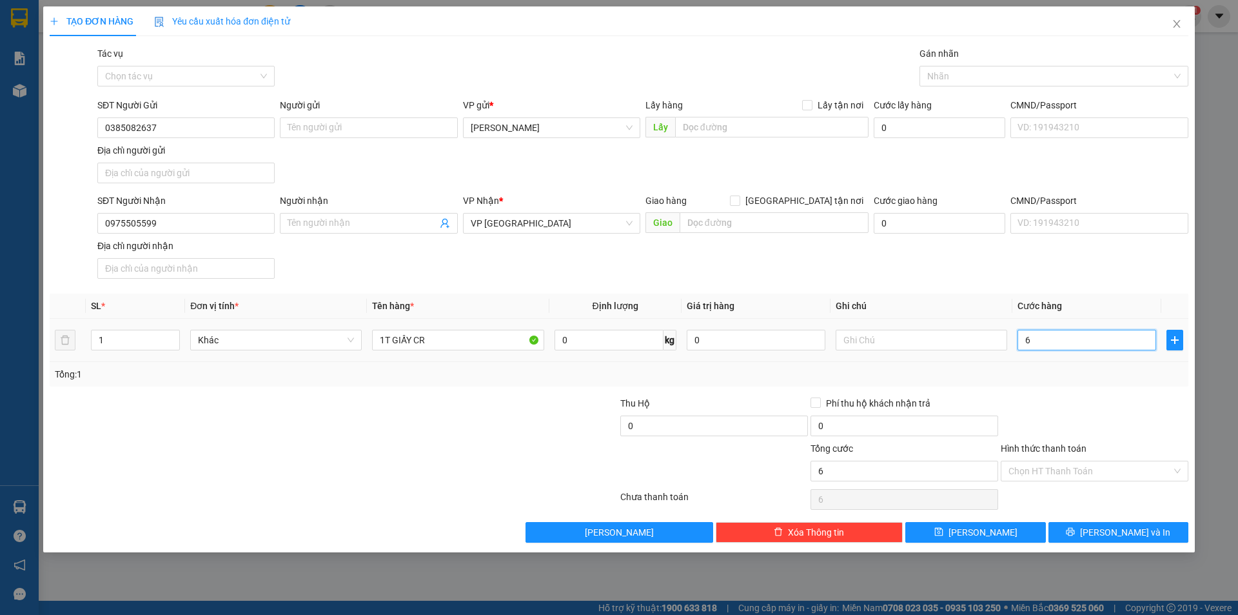
type input "60"
type input "60.000"
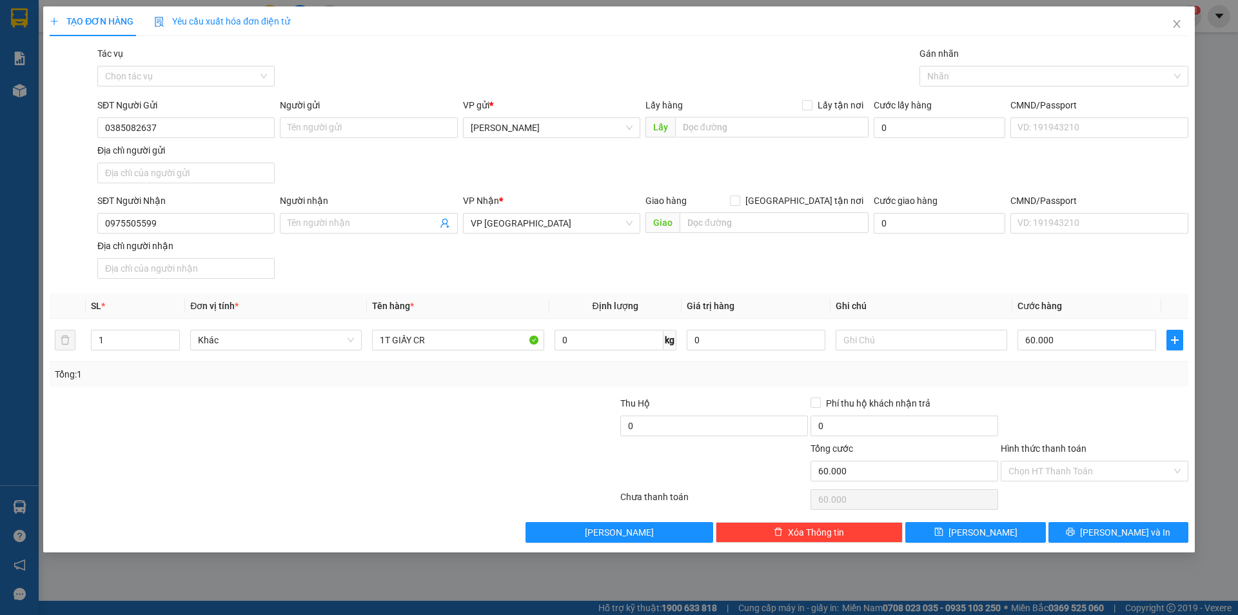
click at [1098, 447] on div "Hình thức thanh toán" at bounding box center [1095, 450] width 188 height 19
click at [1076, 480] on div "Chọn HT Thanh Toán" at bounding box center [1095, 470] width 188 height 21
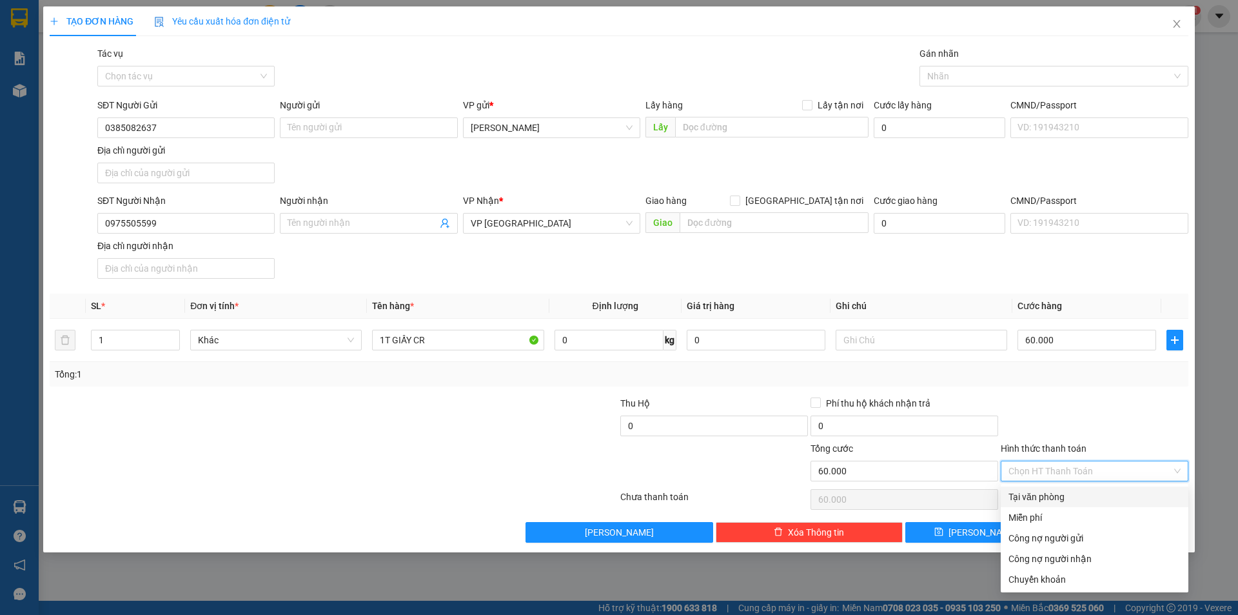
click at [1072, 498] on div "Tại văn phòng" at bounding box center [1095, 496] width 172 height 14
type input "0"
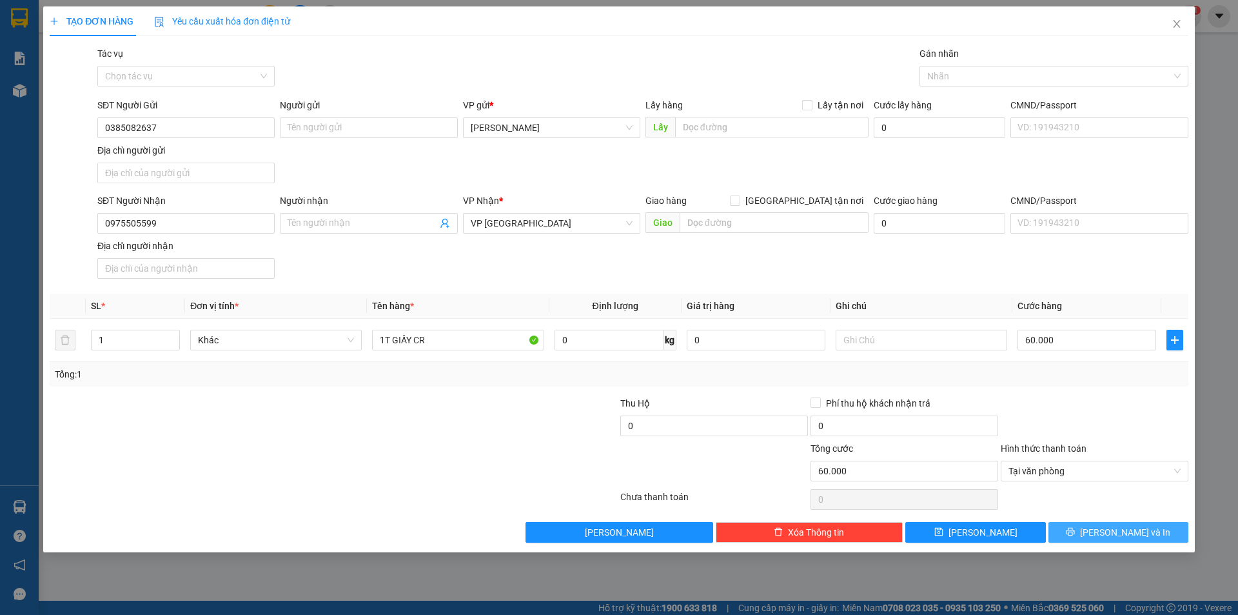
click at [1115, 534] on span "[PERSON_NAME] và In" at bounding box center [1125, 532] width 90 height 14
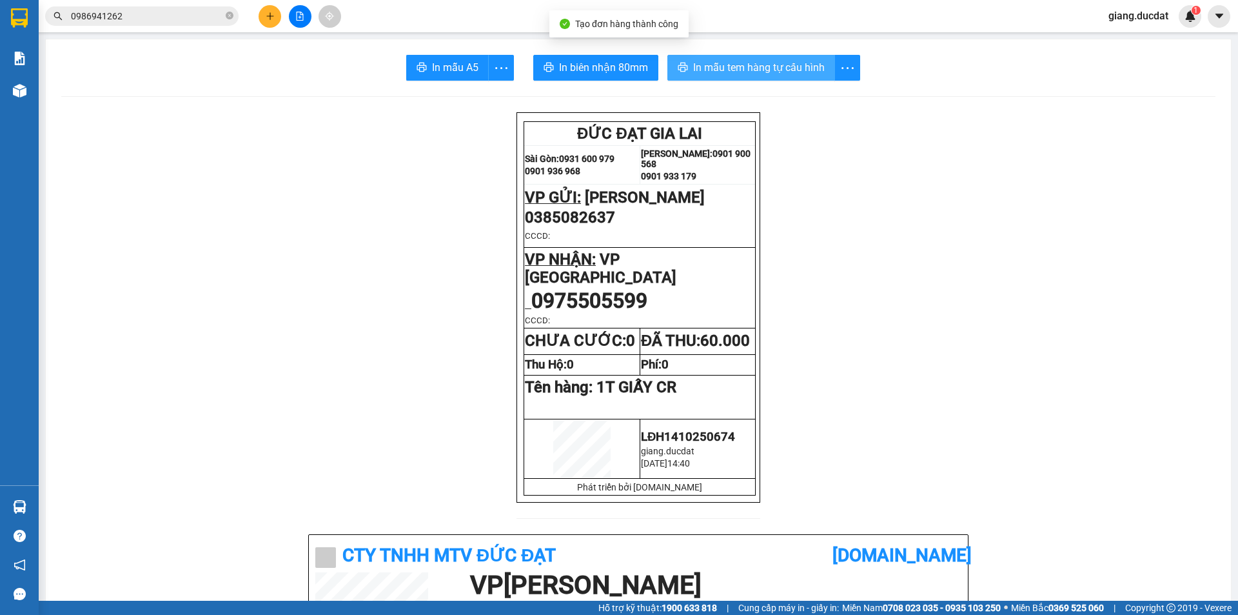
click at [738, 76] on button "In mẫu tem hàng tự cấu hình" at bounding box center [751, 68] width 168 height 26
click at [270, 13] on icon "plus" at bounding box center [270, 15] width 1 height 7
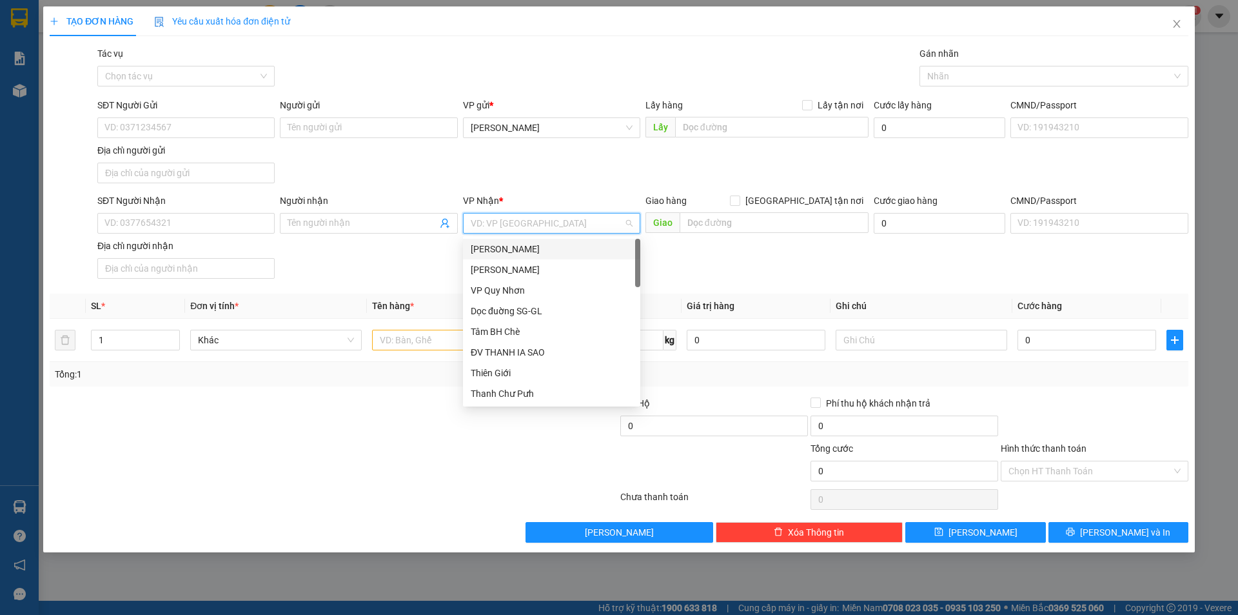
click at [569, 222] on input "search" at bounding box center [547, 222] width 153 height 19
type input "D"
type input "ĐÀ"
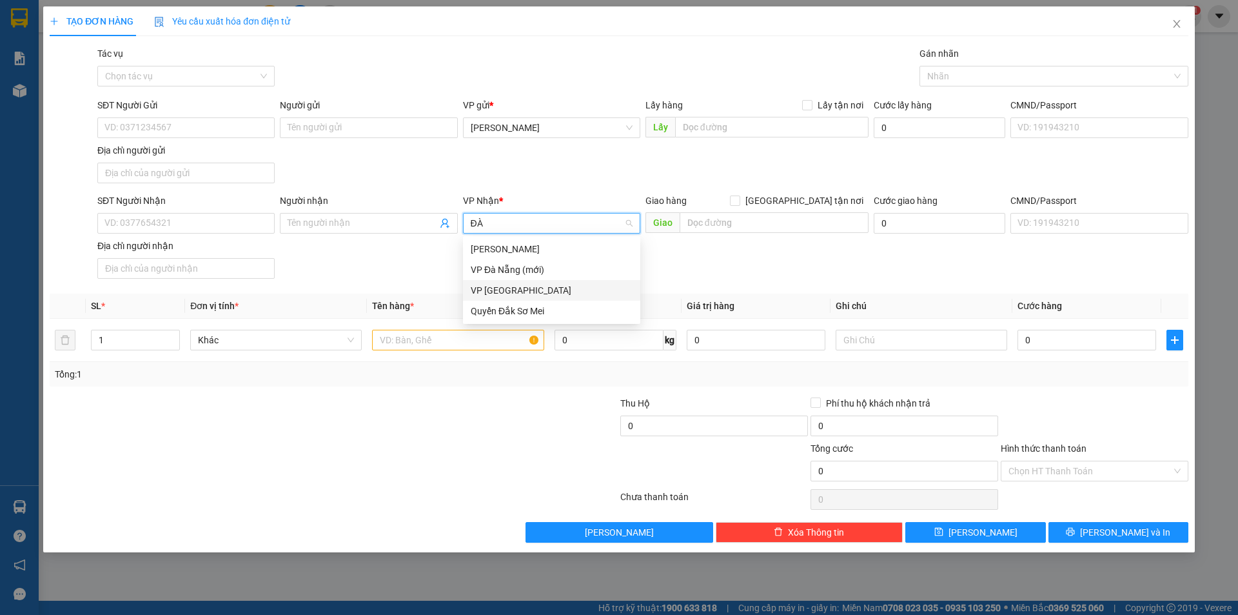
click at [509, 288] on div "VP [GEOGRAPHIC_DATA]" at bounding box center [552, 290] width 162 height 14
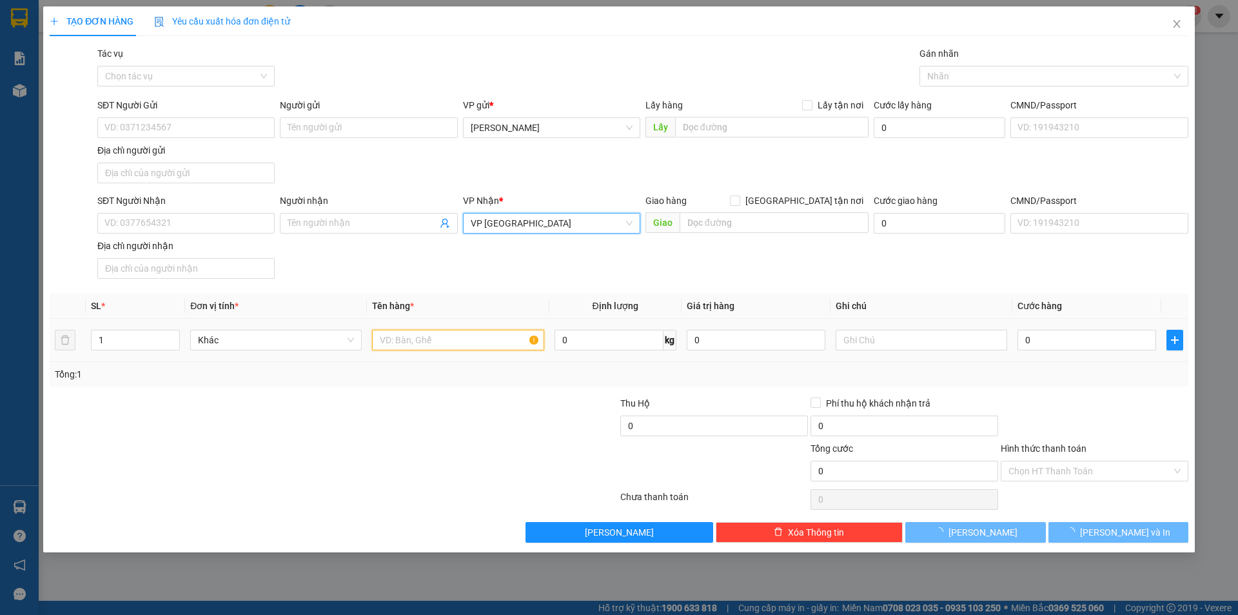
click at [440, 335] on input "text" at bounding box center [458, 340] width 172 height 21
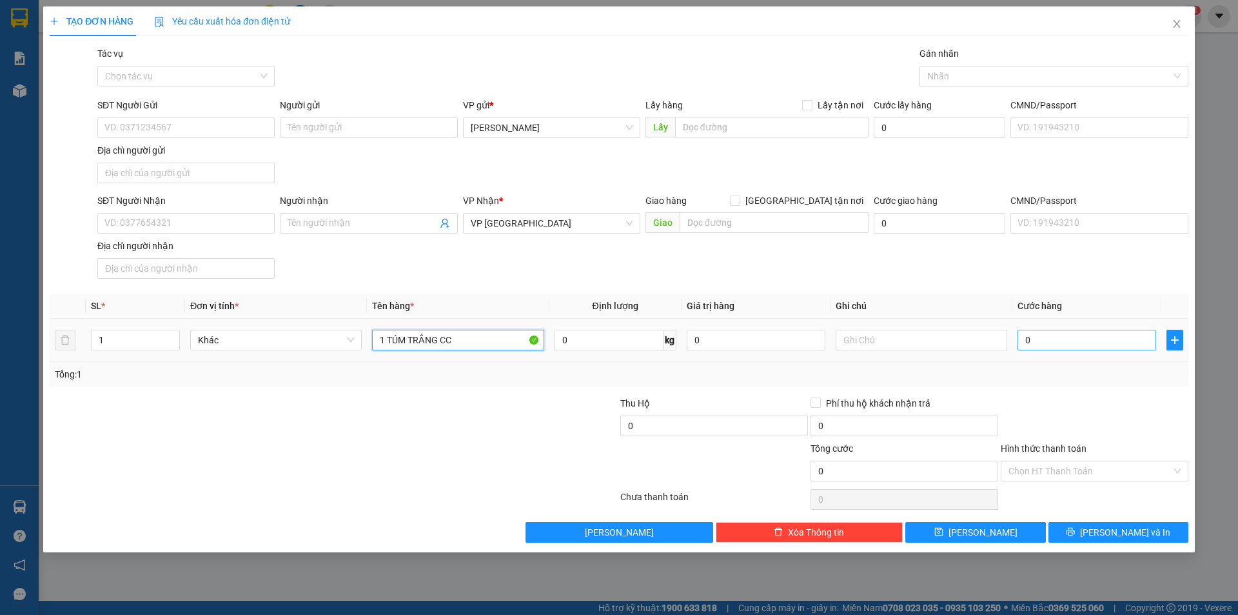
type input "1 TÚM TRẮNG CC"
click at [1073, 337] on input "0" at bounding box center [1087, 340] width 139 height 21
type input "4"
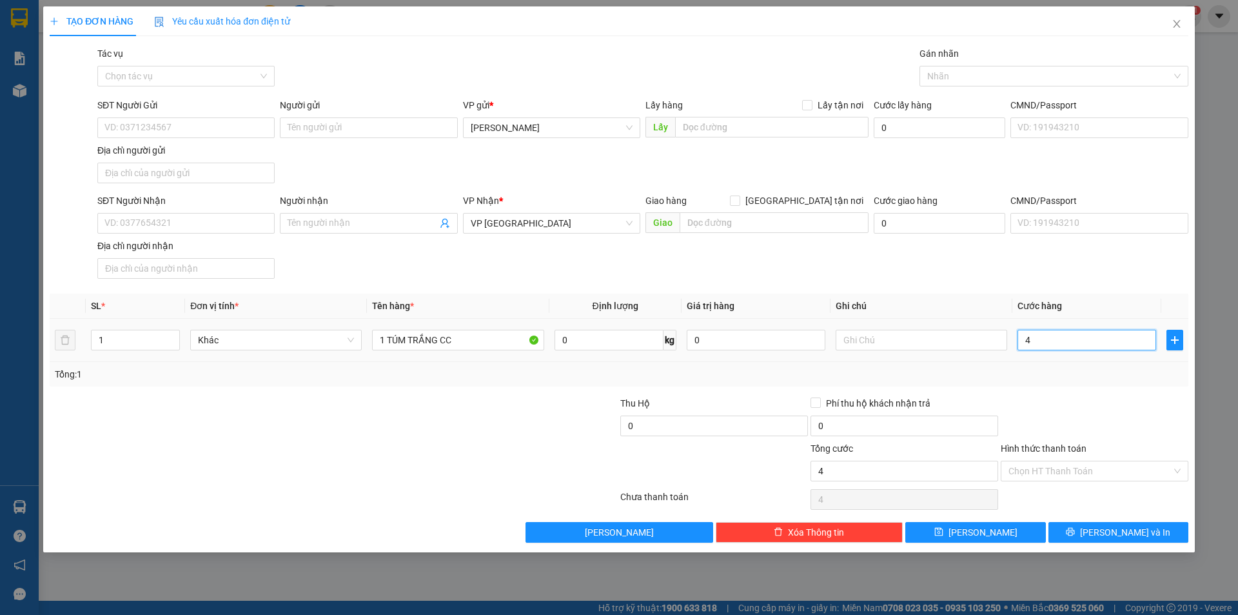
type input "40"
type input "40.000"
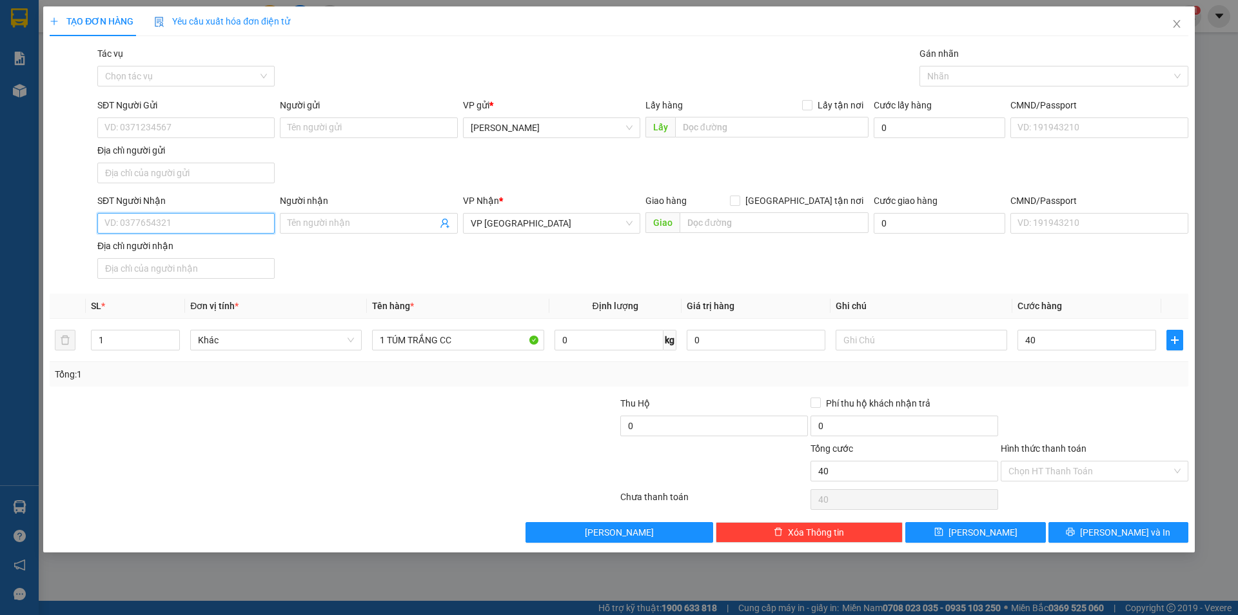
type input "40.000"
click at [186, 222] on input "SĐT Người Nhận" at bounding box center [185, 223] width 177 height 21
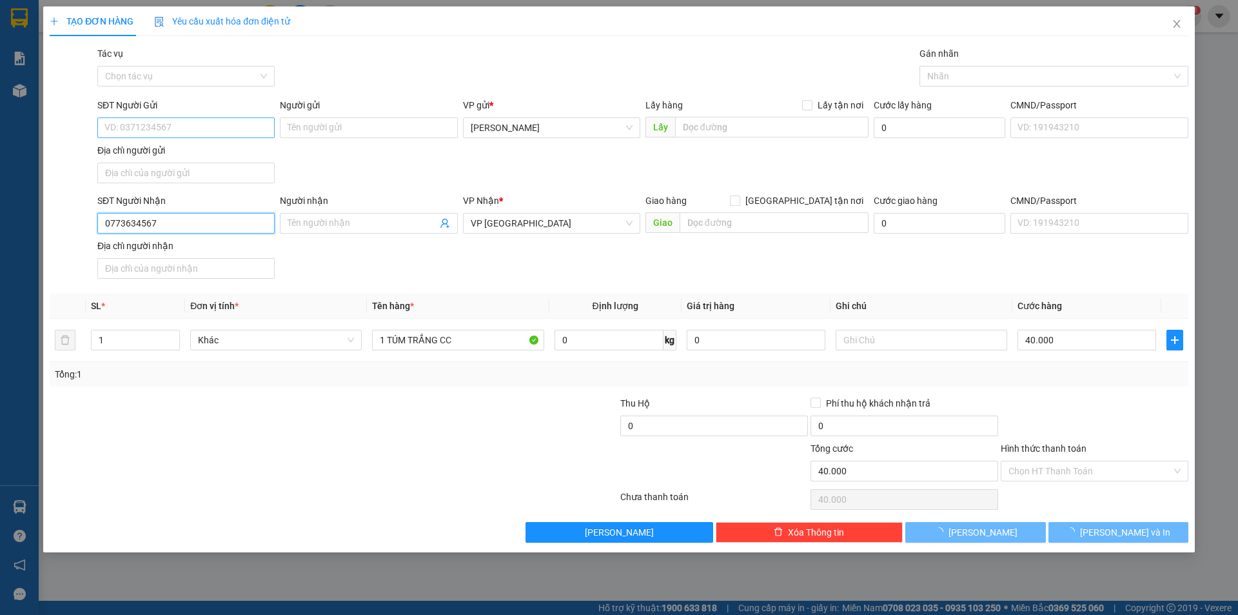
type input "0773634567"
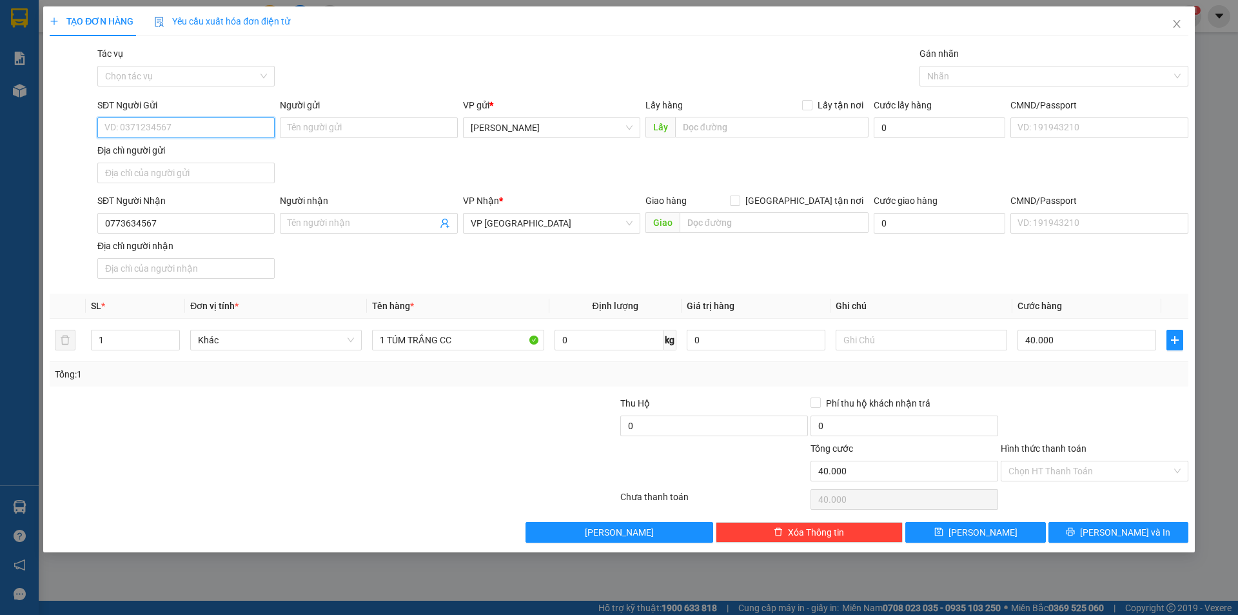
click at [209, 132] on input "SĐT Người Gửi" at bounding box center [185, 127] width 177 height 21
type input "0987728485"
click at [1057, 466] on input "Hình thức thanh toán" at bounding box center [1090, 470] width 163 height 19
click at [1072, 410] on div at bounding box center [1095, 418] width 190 height 45
drag, startPoint x: 475, startPoint y: 331, endPoint x: 710, endPoint y: 341, distance: 235.6
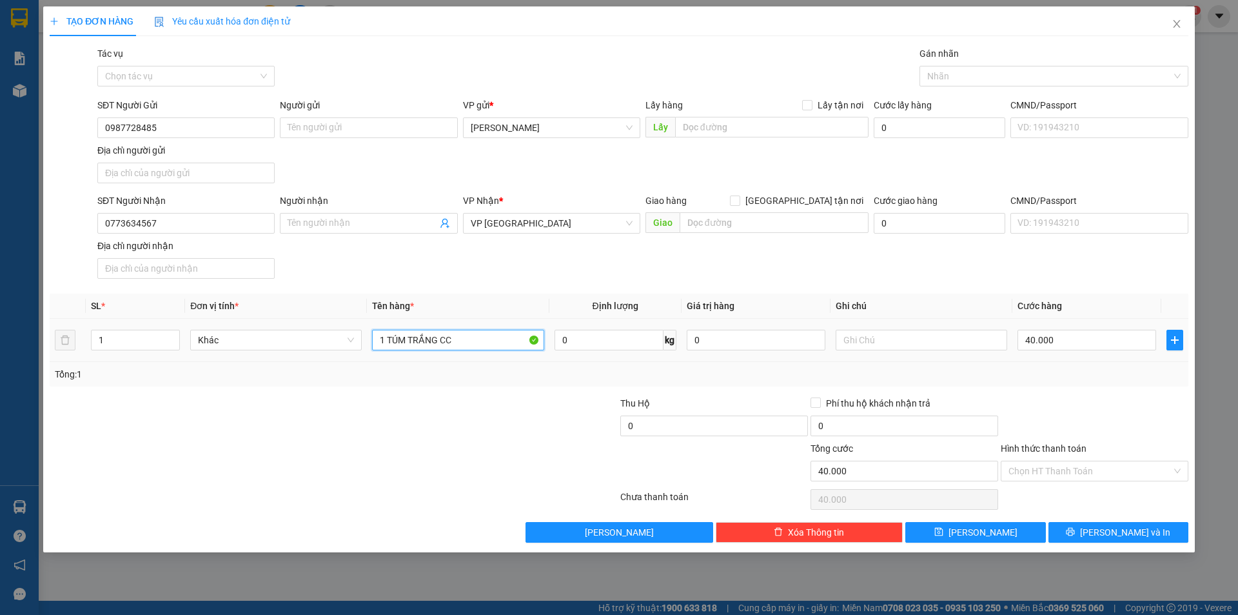
click at [475, 331] on input "1 TÚM TRẮNG CC" at bounding box center [458, 340] width 172 height 21
click at [871, 348] on input "text" at bounding box center [922, 340] width 172 height 21
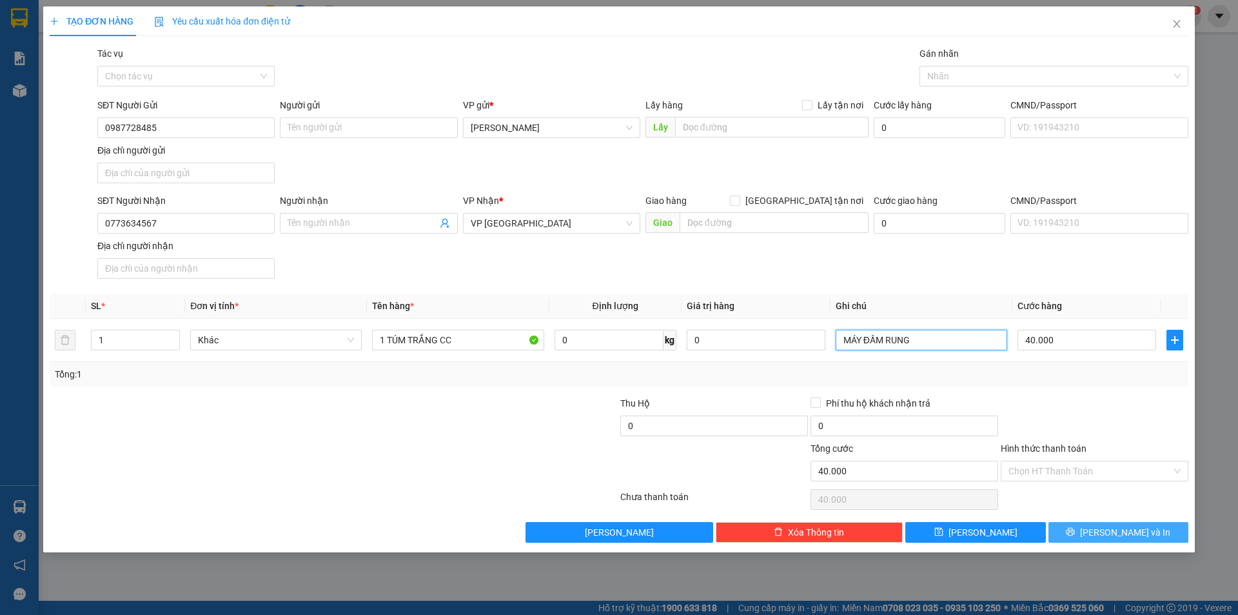
type input "MÁY ĐẦM RUNG"
click at [1147, 540] on button "[PERSON_NAME] và In" at bounding box center [1119, 532] width 140 height 21
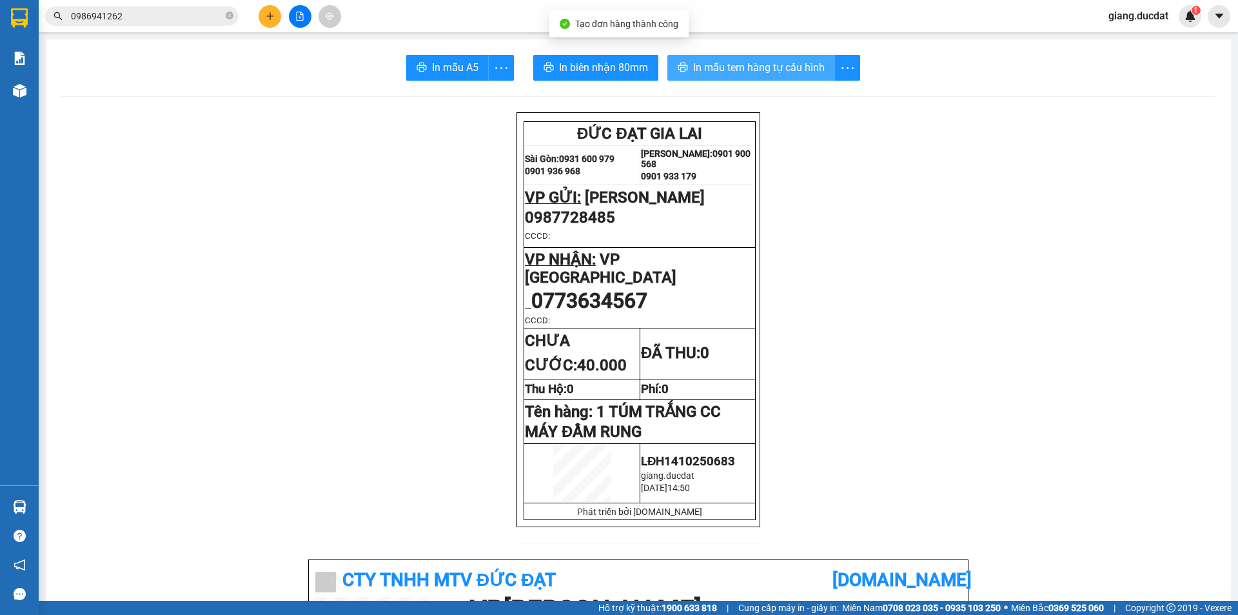
click at [747, 68] on span "In mẫu tem hàng tự cấu hình" at bounding box center [759, 67] width 132 height 16
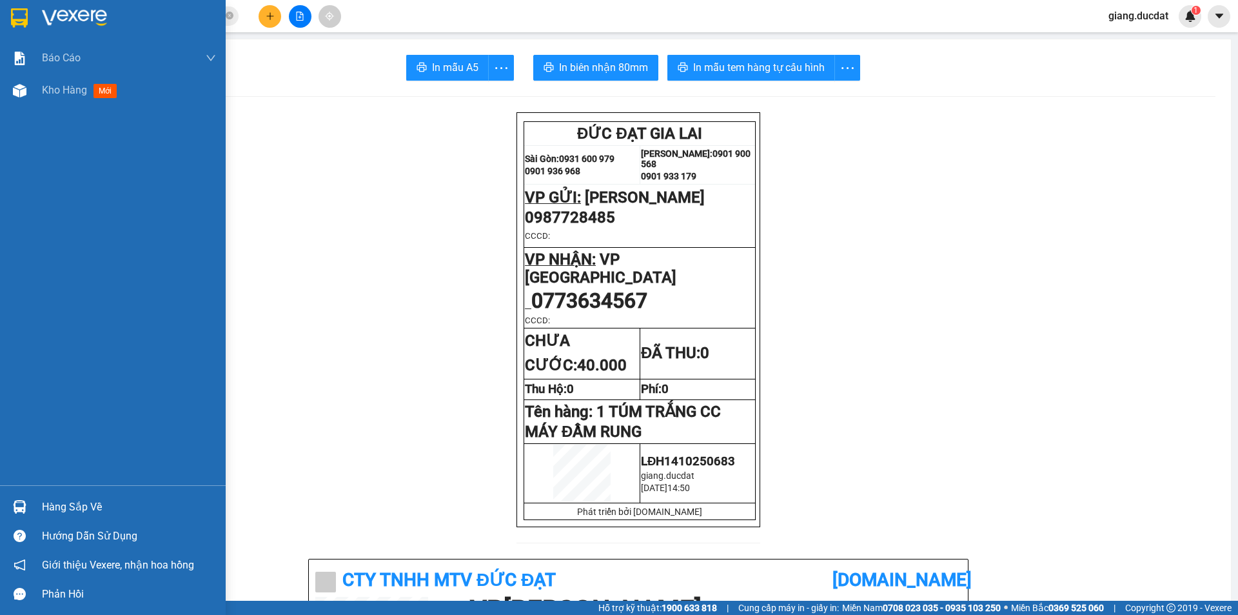
click at [21, 15] on img at bounding box center [19, 17] width 17 height 19
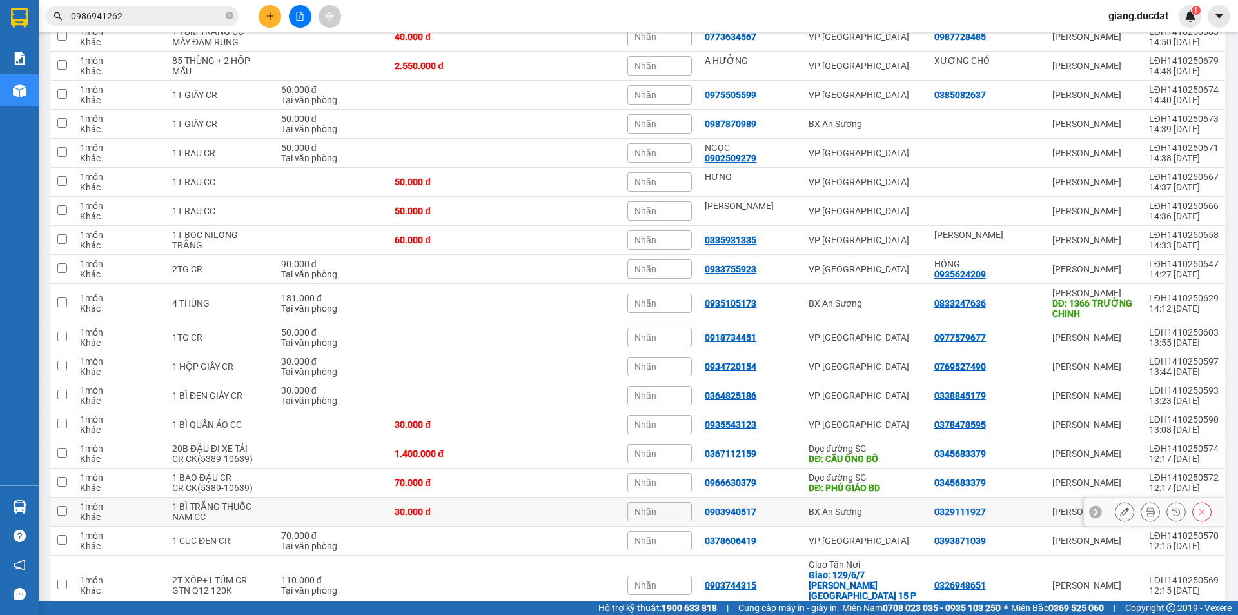
scroll to position [258, 0]
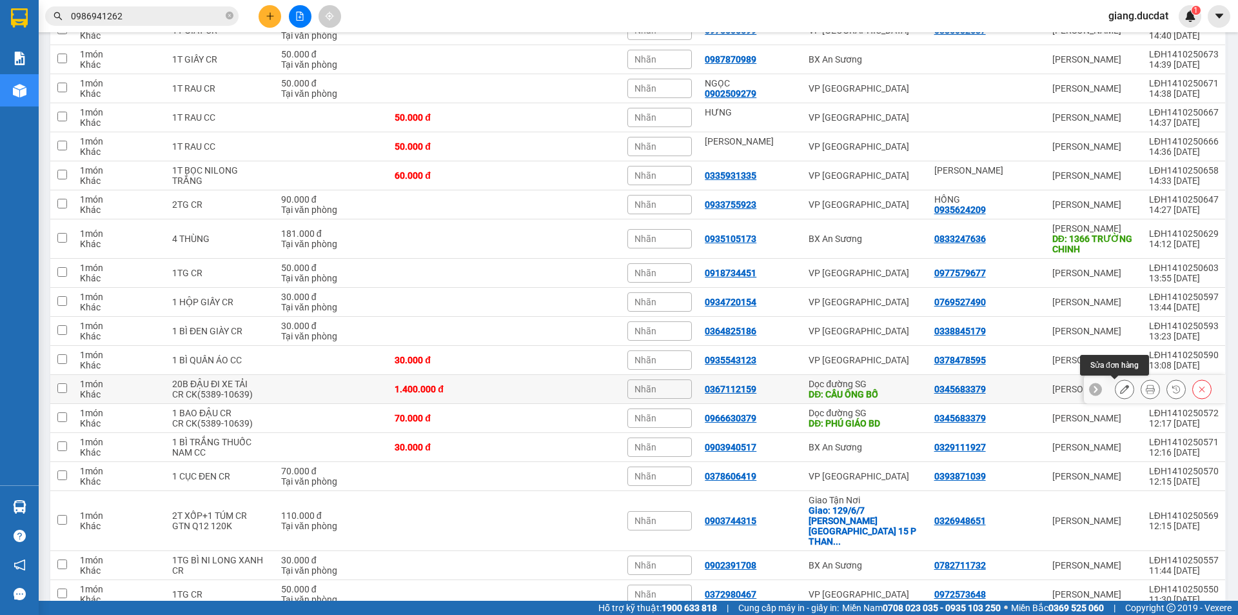
click at [1120, 390] on icon at bounding box center [1124, 388] width 9 height 9
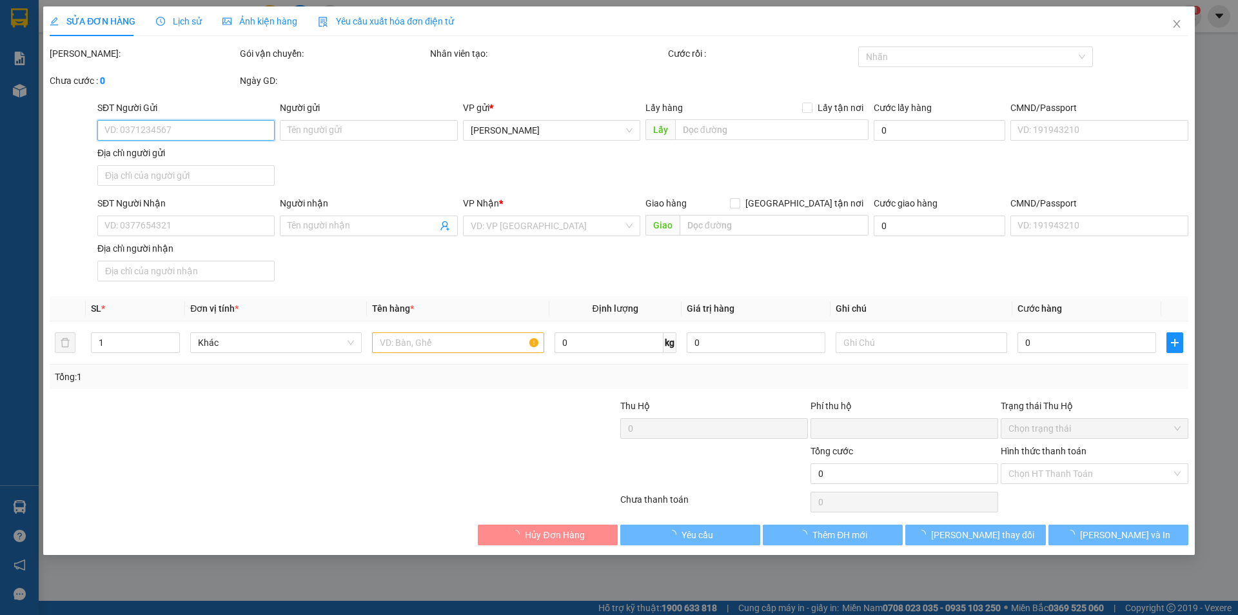
type input "0345683379"
type input "0367112159"
type input "CẦU ÔNG BỐ"
type input "0"
type input "1.400.000"
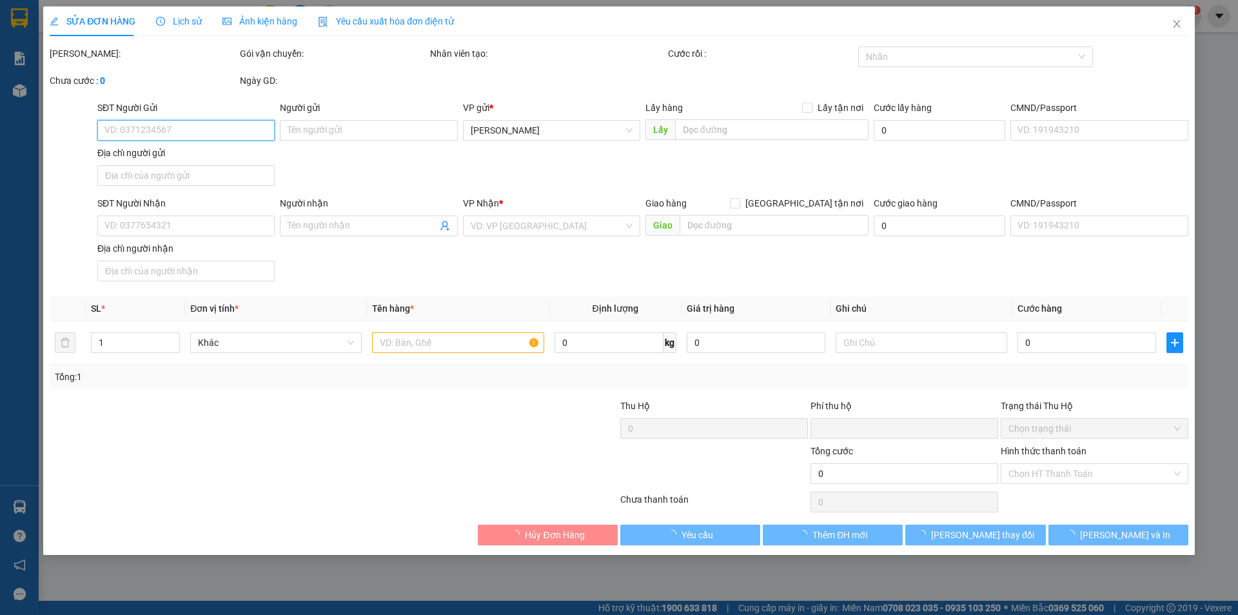
type input "1.400.000"
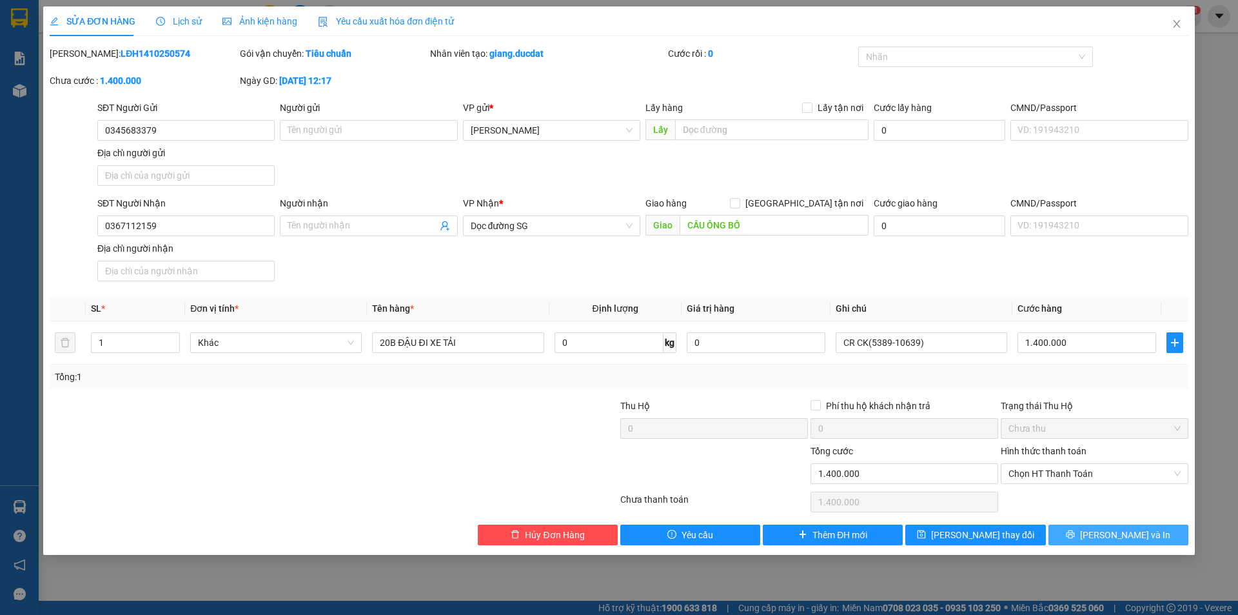
click at [1113, 531] on span "[PERSON_NAME] và In" at bounding box center [1125, 535] width 90 height 14
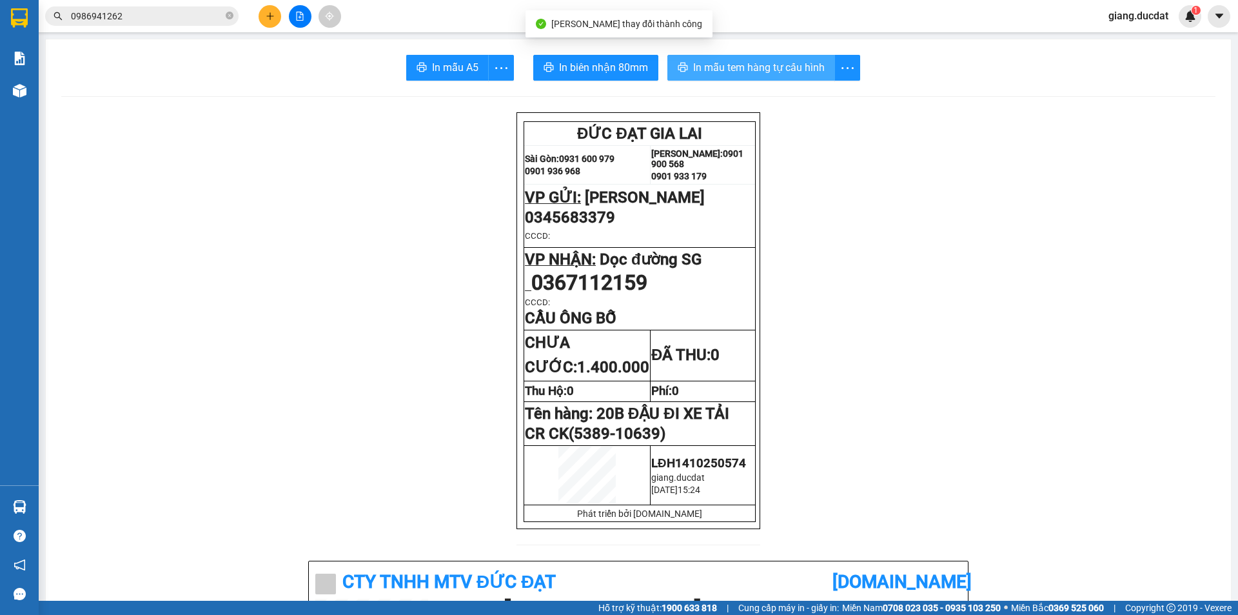
click at [778, 59] on button "In mẫu tem hàng tự cấu hình" at bounding box center [751, 68] width 168 height 26
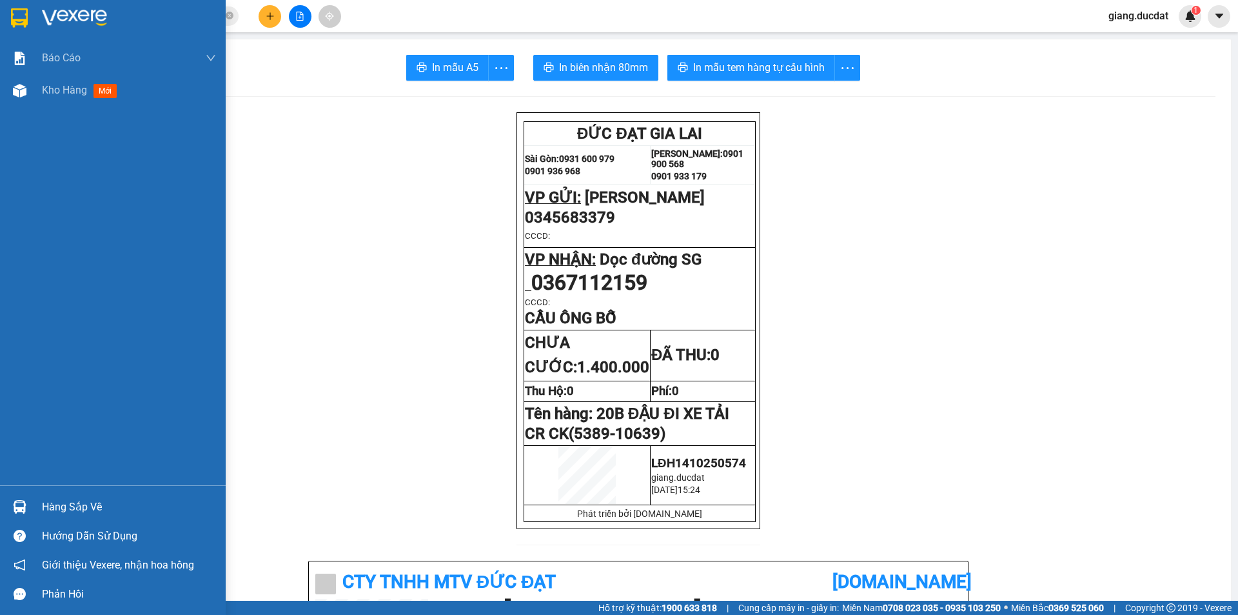
click at [14, 12] on img at bounding box center [19, 17] width 17 height 19
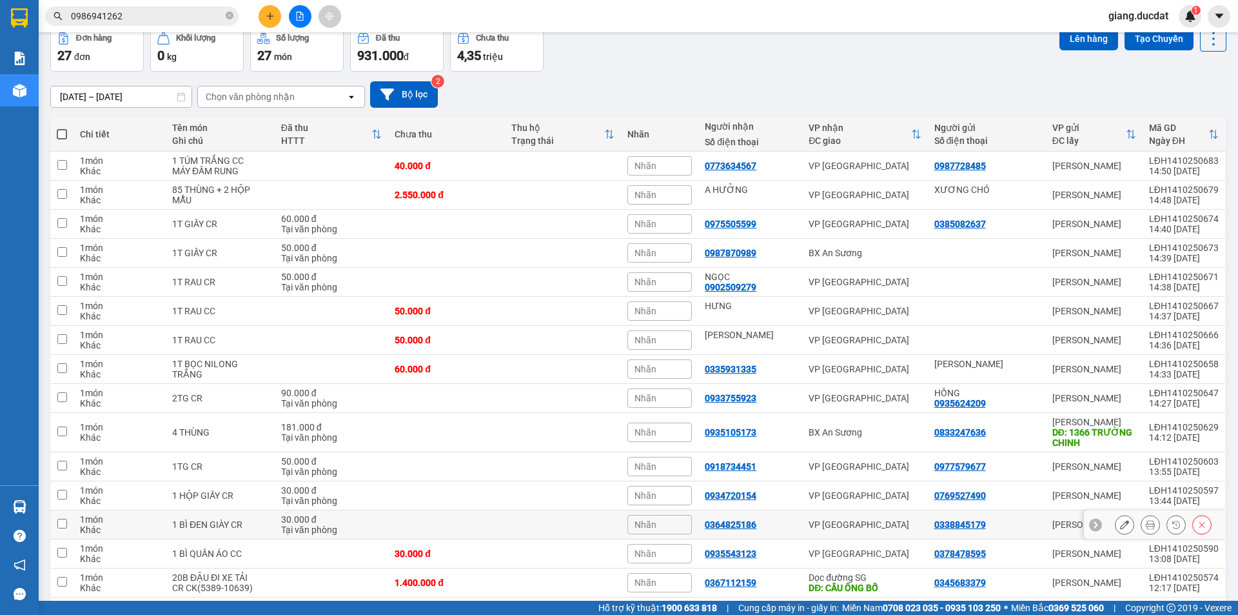
scroll to position [129, 0]
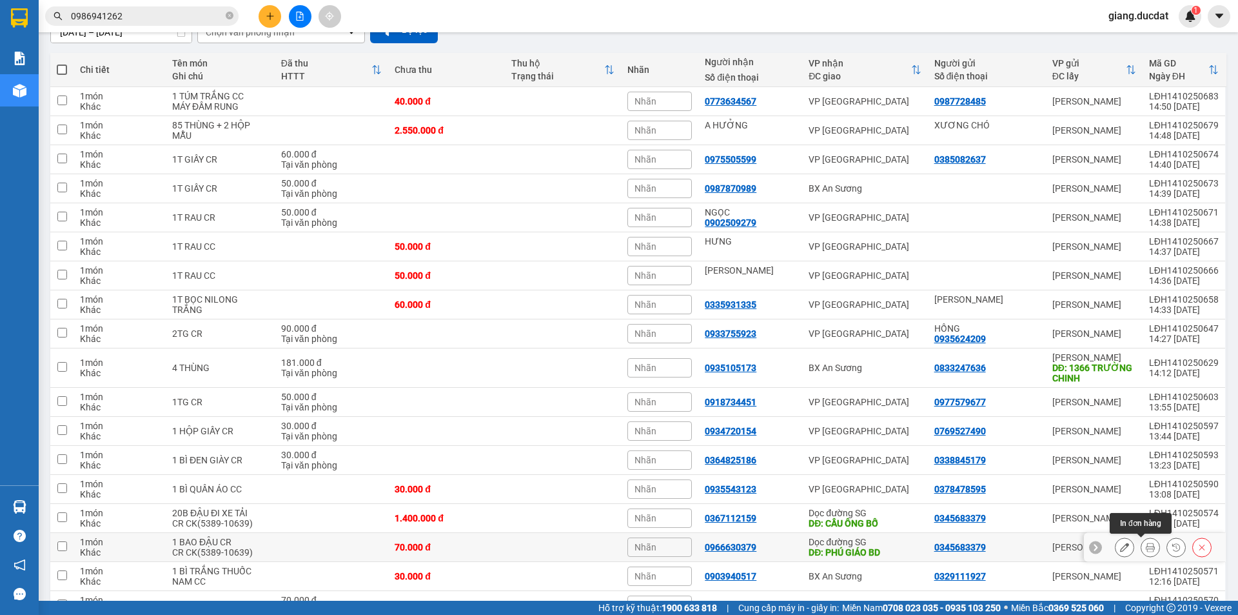
click at [1146, 550] on icon at bounding box center [1150, 546] width 9 height 9
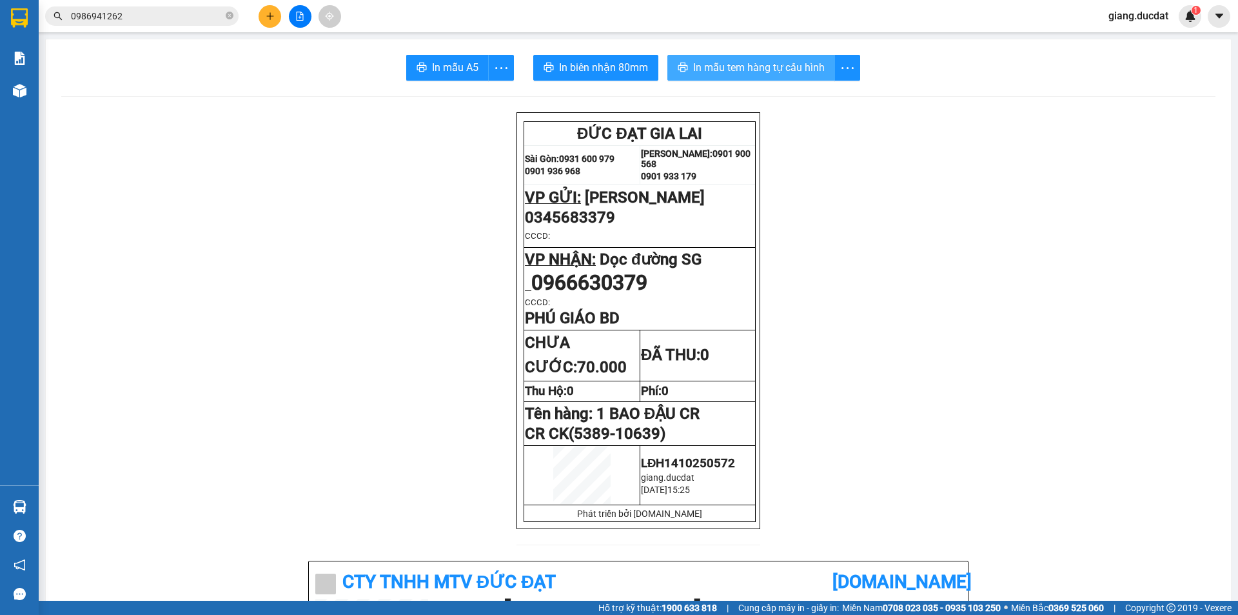
click at [753, 70] on span "In mẫu tem hàng tự cấu hình" at bounding box center [759, 67] width 132 height 16
click at [277, 15] on button at bounding box center [270, 16] width 23 height 23
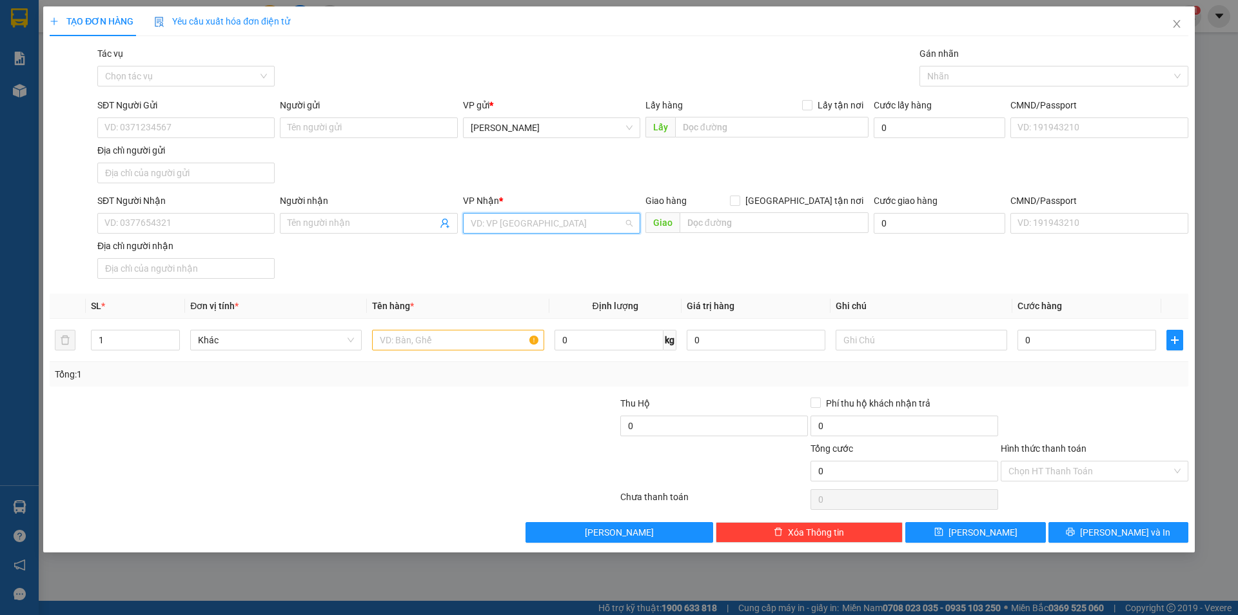
click at [529, 226] on input "search" at bounding box center [547, 222] width 153 height 19
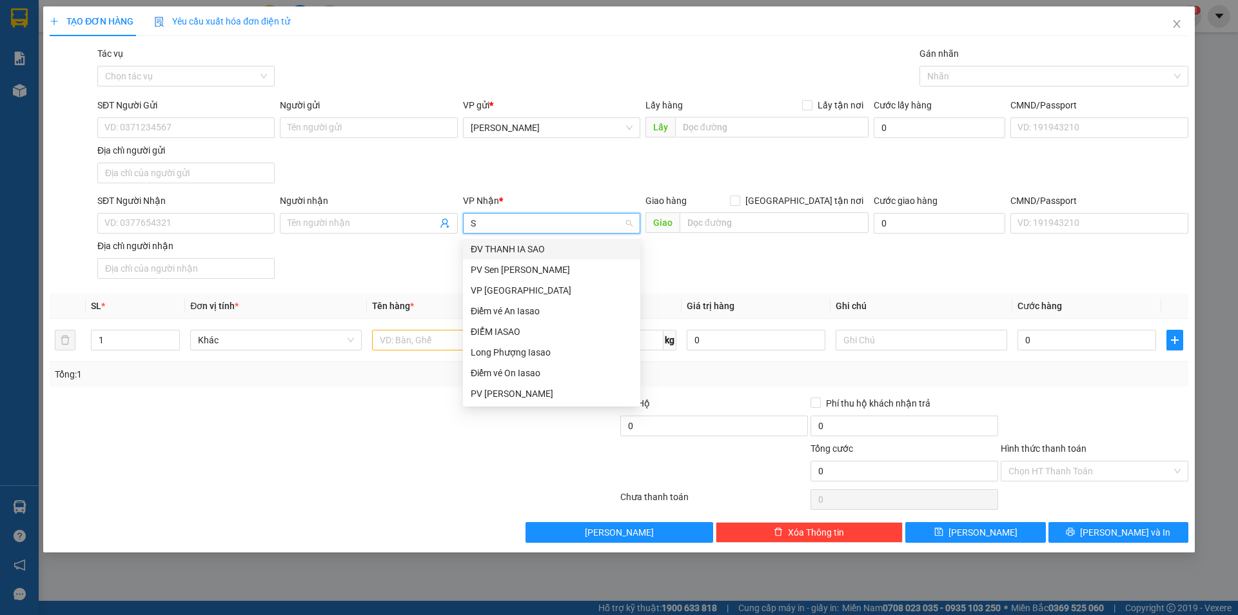
type input "SÀ"
drag, startPoint x: 512, startPoint y: 293, endPoint x: 469, endPoint y: 344, distance: 66.8
click at [511, 293] on div "VP [GEOGRAPHIC_DATA]" at bounding box center [552, 290] width 162 height 14
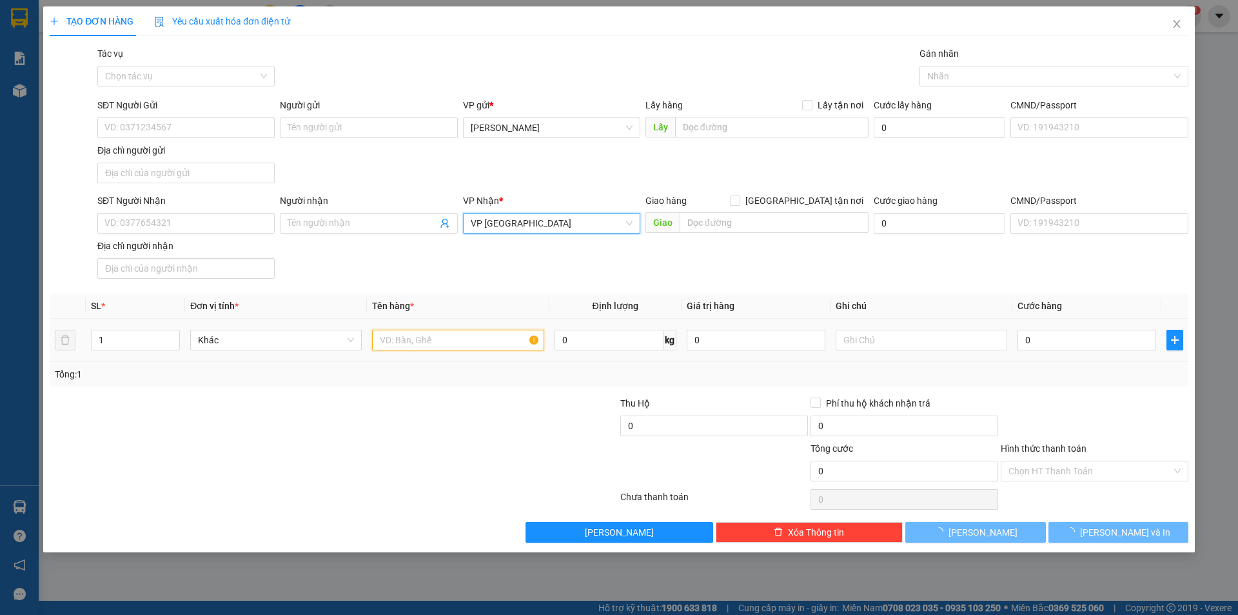
click at [416, 344] on input "text" at bounding box center [458, 340] width 172 height 21
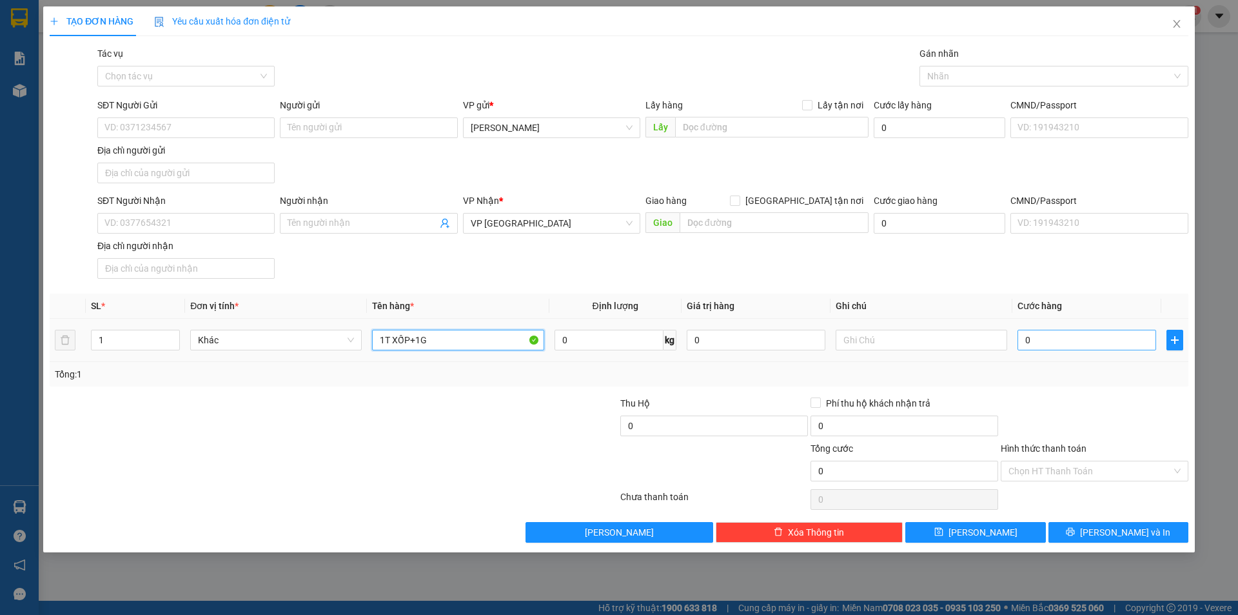
type input "1T XỐP+1G"
click at [1086, 350] on input "0" at bounding box center [1087, 340] width 139 height 21
type input "1"
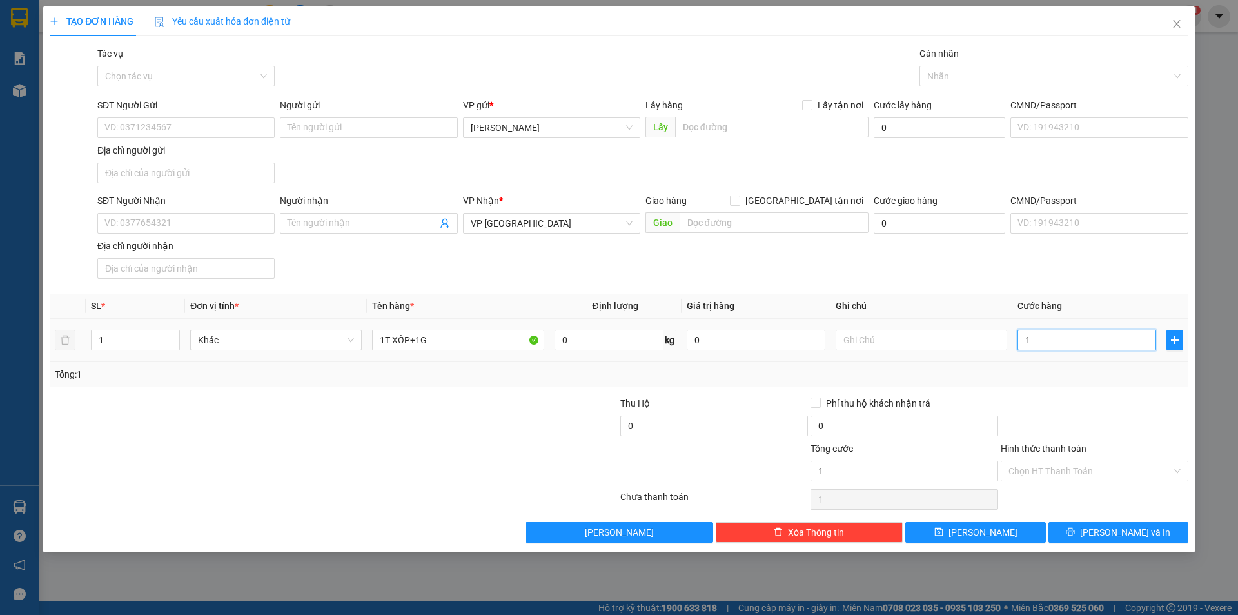
type input "10"
type input "100"
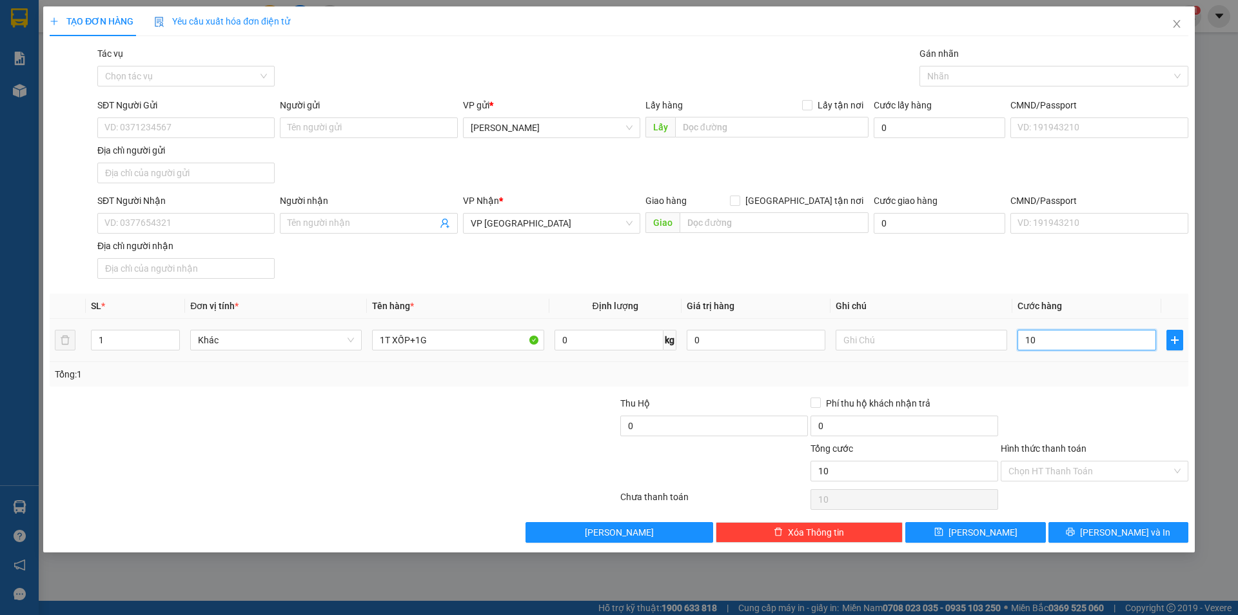
type input "100"
type input "100.000"
click at [189, 226] on input "SĐT Người Nhận" at bounding box center [185, 223] width 177 height 21
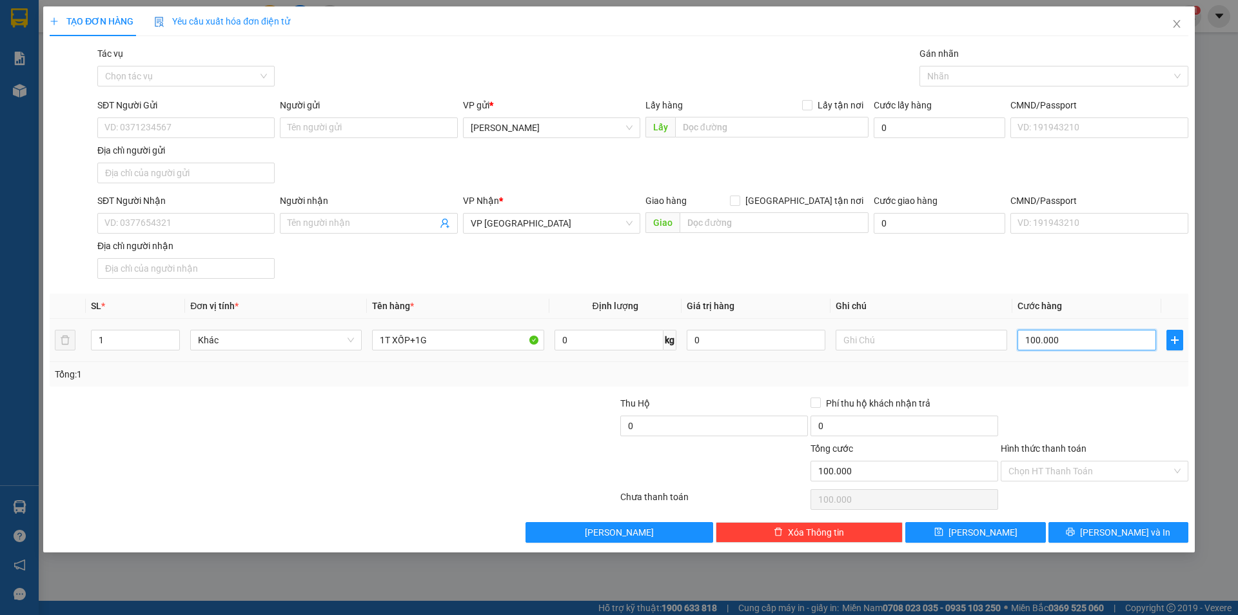
click at [1107, 341] on input "100.000" at bounding box center [1087, 340] width 139 height 21
type input "9"
type input "90"
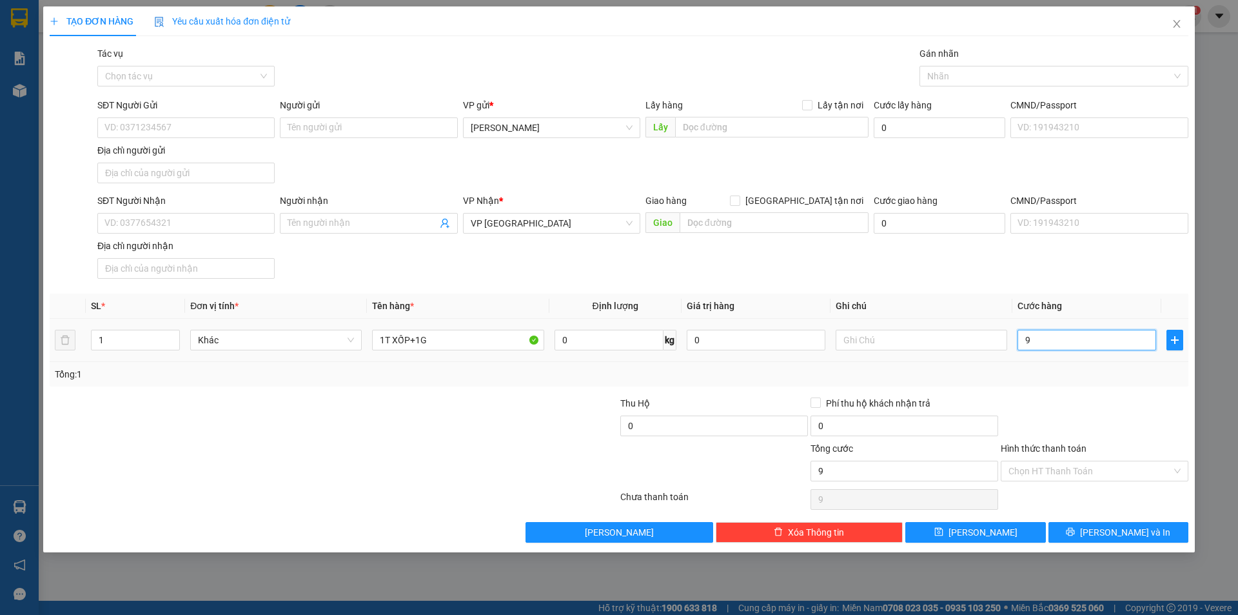
type input "90"
type input "90.000"
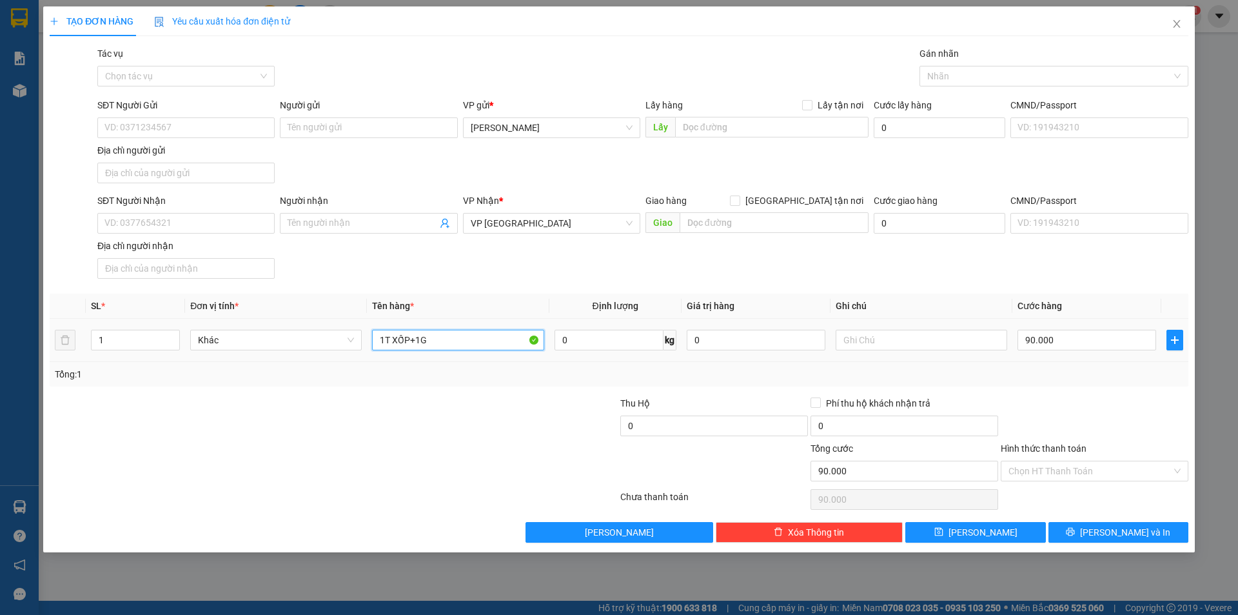
click at [466, 336] on input "1T XỐP+1G" at bounding box center [458, 340] width 172 height 21
type input "1T XỐP+1G CR"
click at [242, 225] on input "SĐT Người Nhận" at bounding box center [185, 223] width 177 height 21
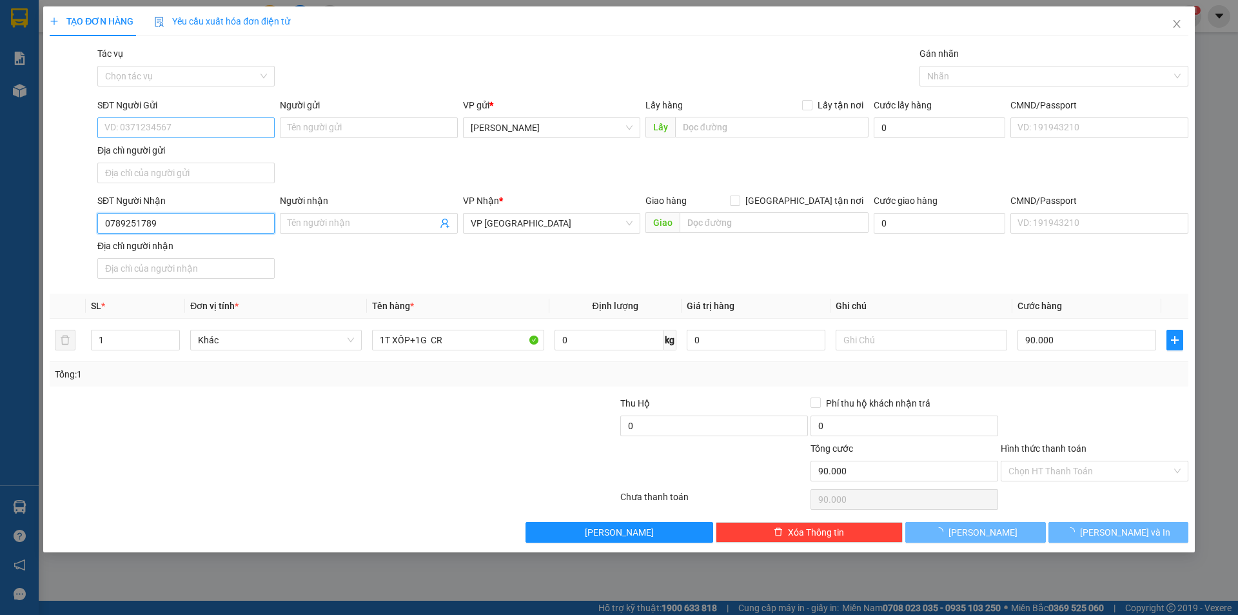
type input "0789251789"
click at [212, 135] on input "SĐT Người Gửi" at bounding box center [185, 127] width 177 height 21
click at [1094, 473] on input "Hình thức thanh toán" at bounding box center [1090, 470] width 163 height 19
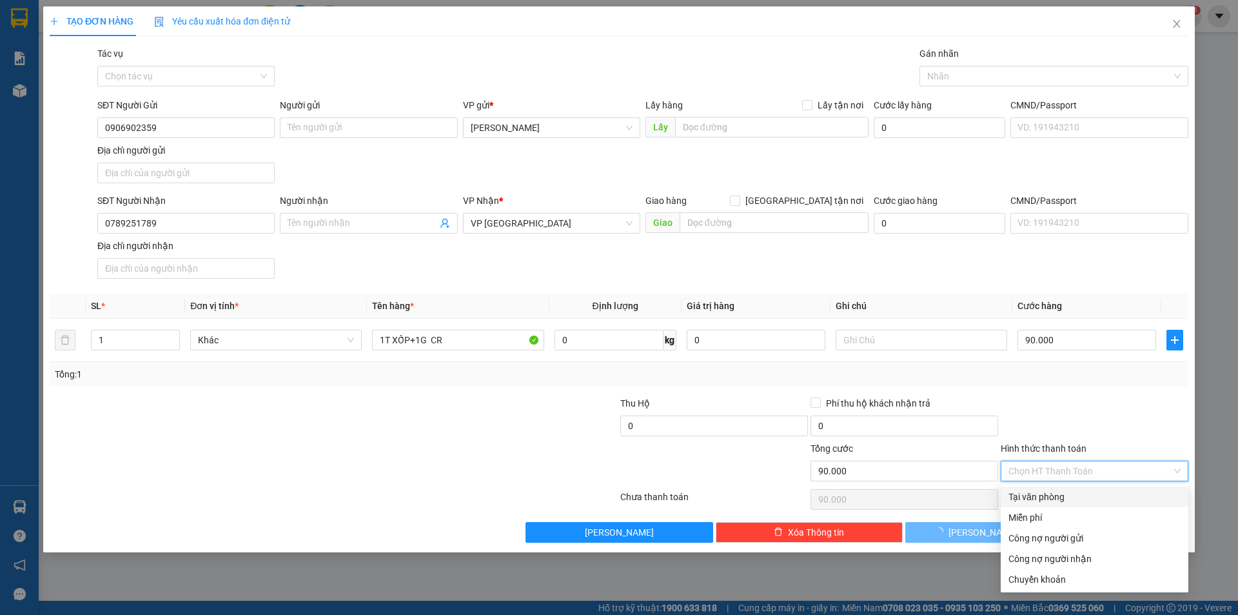
click at [1051, 499] on div "Tại văn phòng" at bounding box center [1095, 496] width 172 height 14
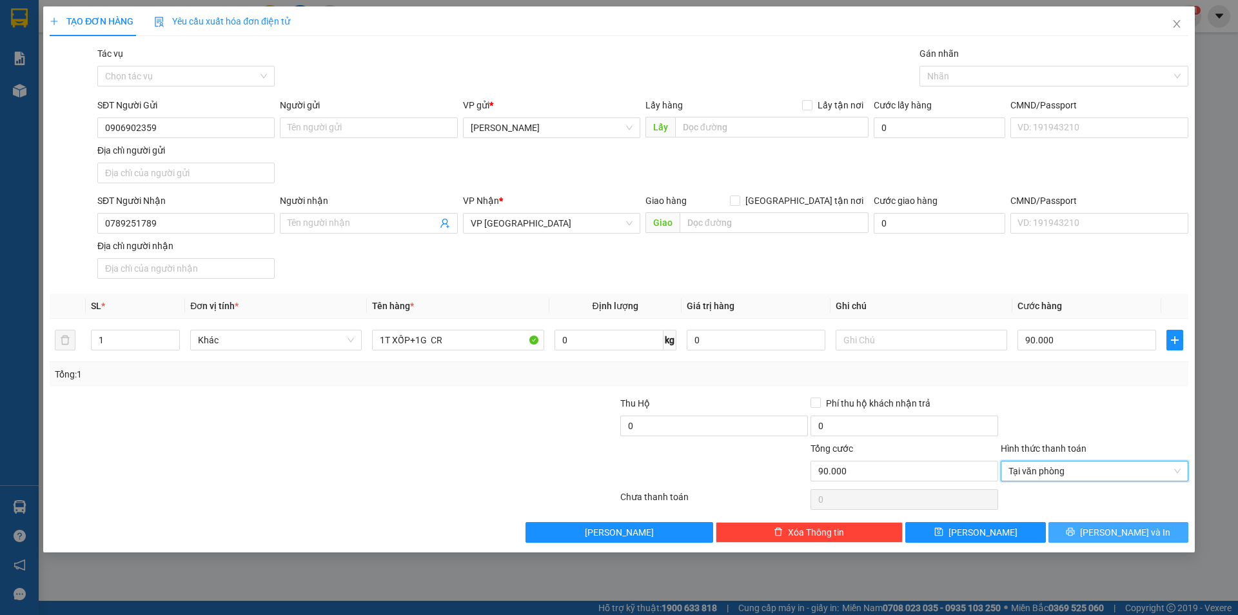
click at [1075, 528] on icon "printer" at bounding box center [1070, 531] width 9 height 9
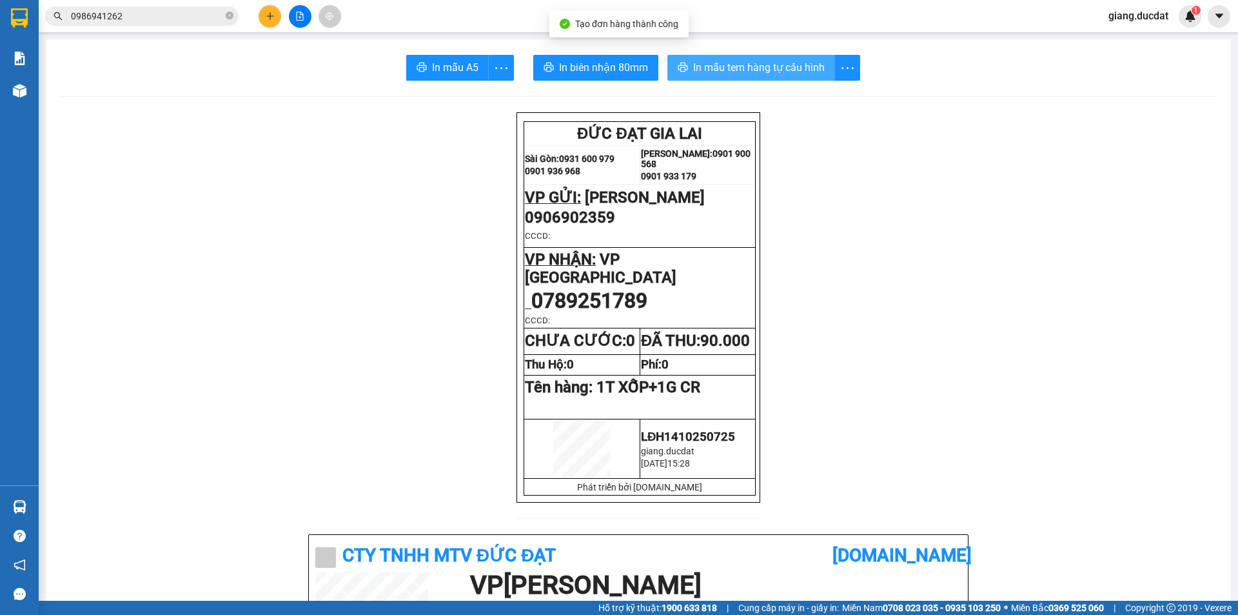
click at [751, 69] on span "In mẫu tem hàng tự cấu hình" at bounding box center [759, 67] width 132 height 16
click at [275, 10] on button at bounding box center [270, 16] width 23 height 23
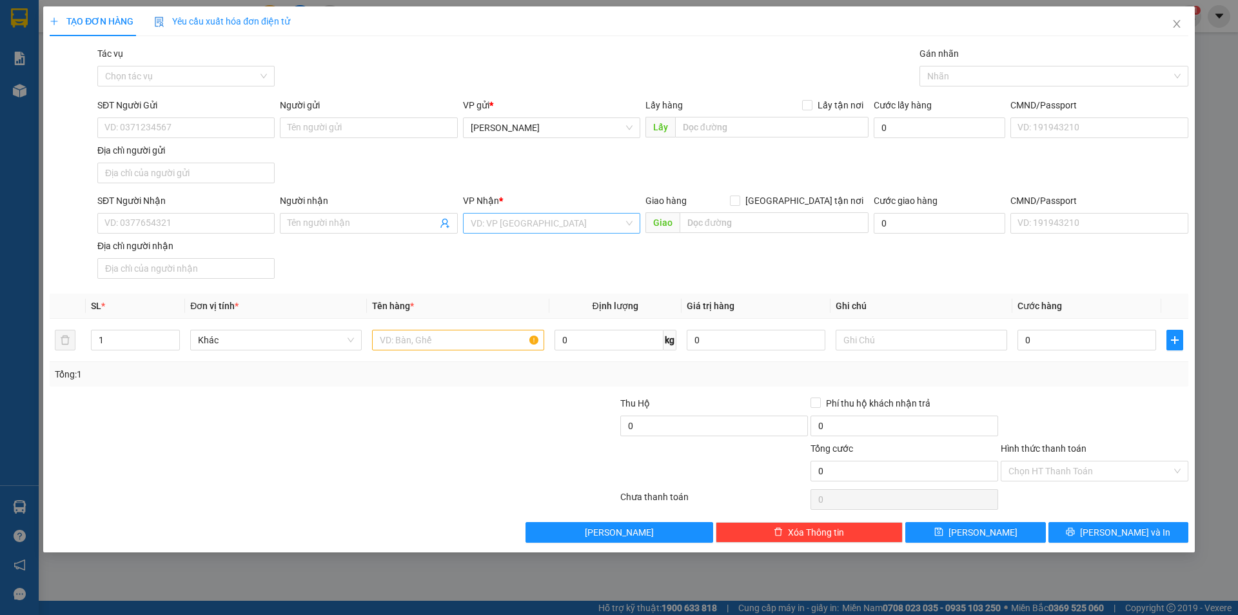
click at [548, 223] on input "search" at bounding box center [547, 222] width 153 height 19
type input "GIAO"
click at [539, 270] on div "Giao Tận Nơi" at bounding box center [552, 269] width 162 height 14
drag, startPoint x: 812, startPoint y: 203, endPoint x: 780, endPoint y: 221, distance: 36.7
click at [810, 203] on span "[GEOGRAPHIC_DATA] tận nơi" at bounding box center [804, 200] width 128 height 14
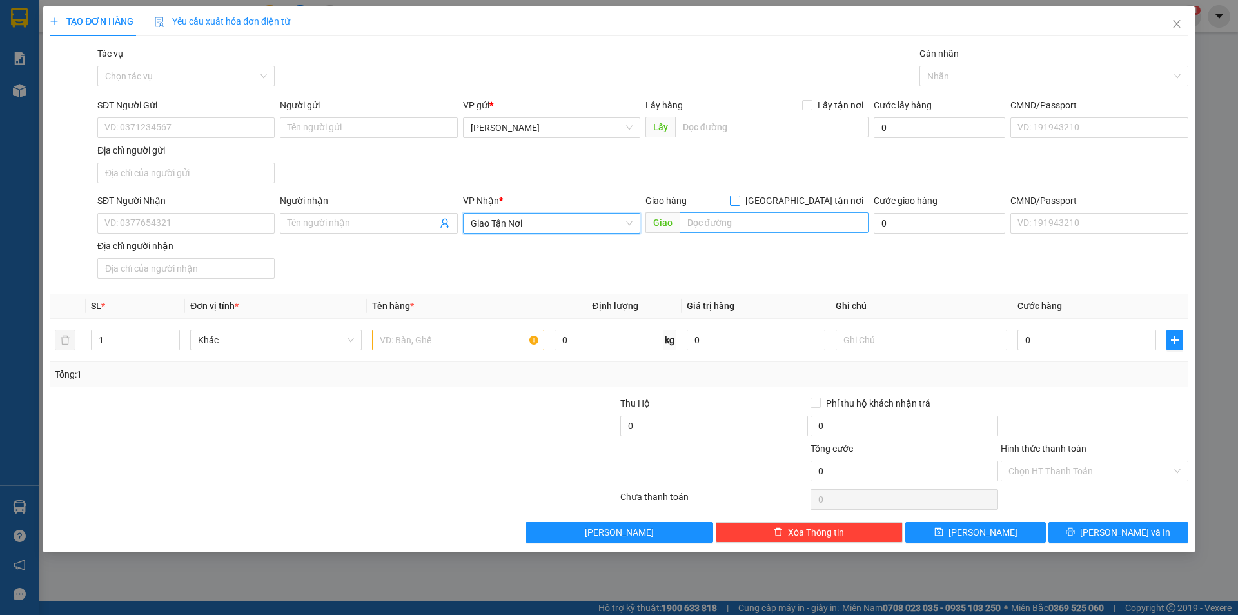
click at [739, 203] on input "[GEOGRAPHIC_DATA] tận nơi" at bounding box center [734, 199] width 9 height 9
checkbox input "true"
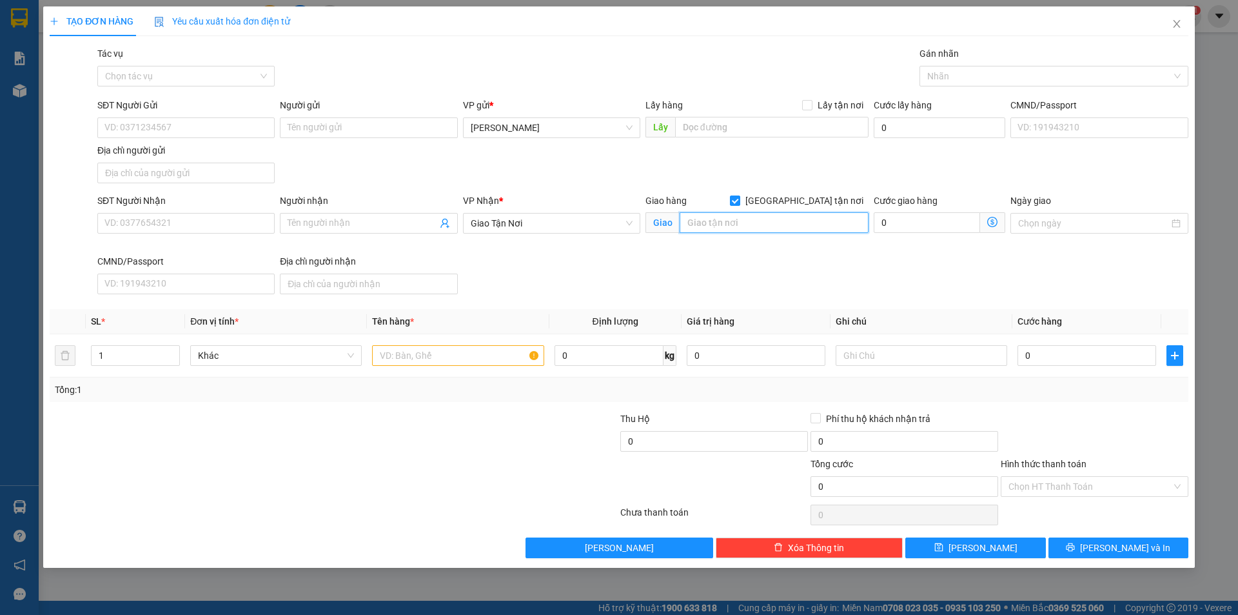
click at [751, 224] on input "text" at bounding box center [774, 222] width 189 height 21
type input "50/13 TRƯỜNG SƠN P2 [GEOGRAPHIC_DATA]"
click at [153, 222] on input "SĐT Người Nhận" at bounding box center [185, 223] width 177 height 21
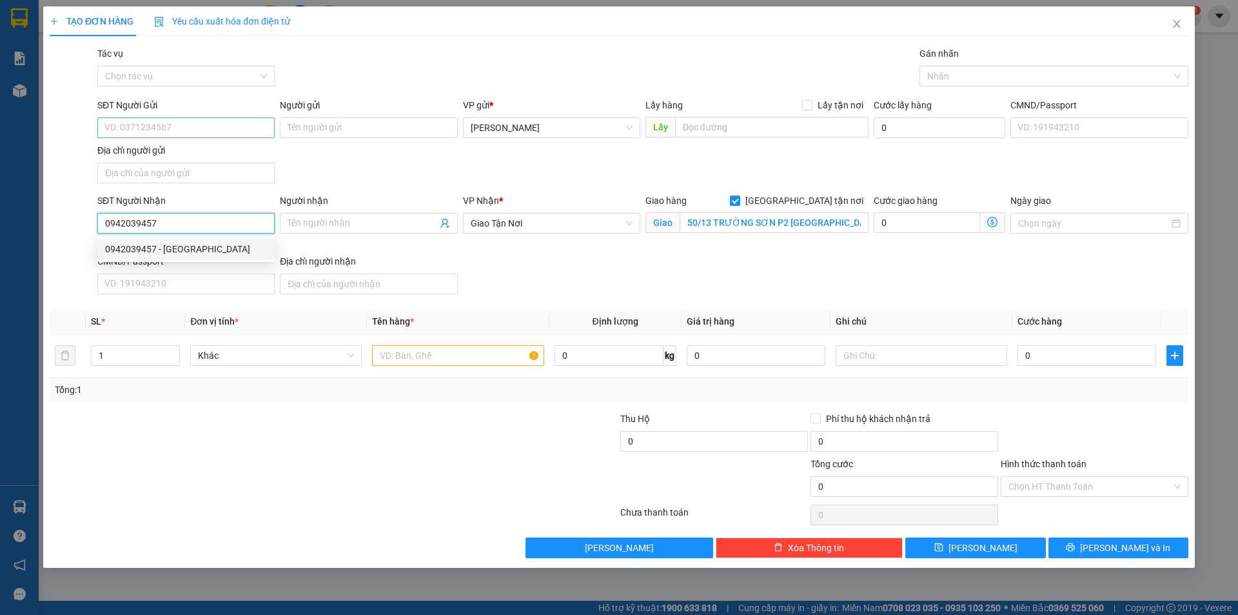
type input "0942039457"
click at [177, 120] on input "SĐT Người Gửi" at bounding box center [185, 127] width 177 height 21
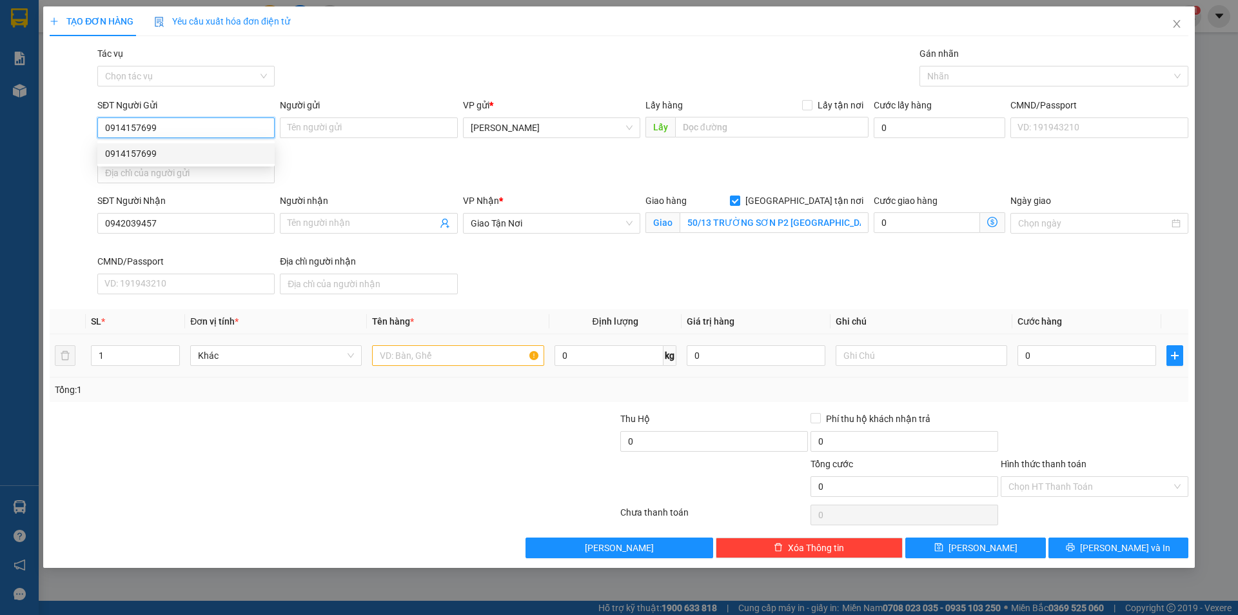
type input "0914157699"
click at [412, 349] on input "text" at bounding box center [458, 355] width 172 height 21
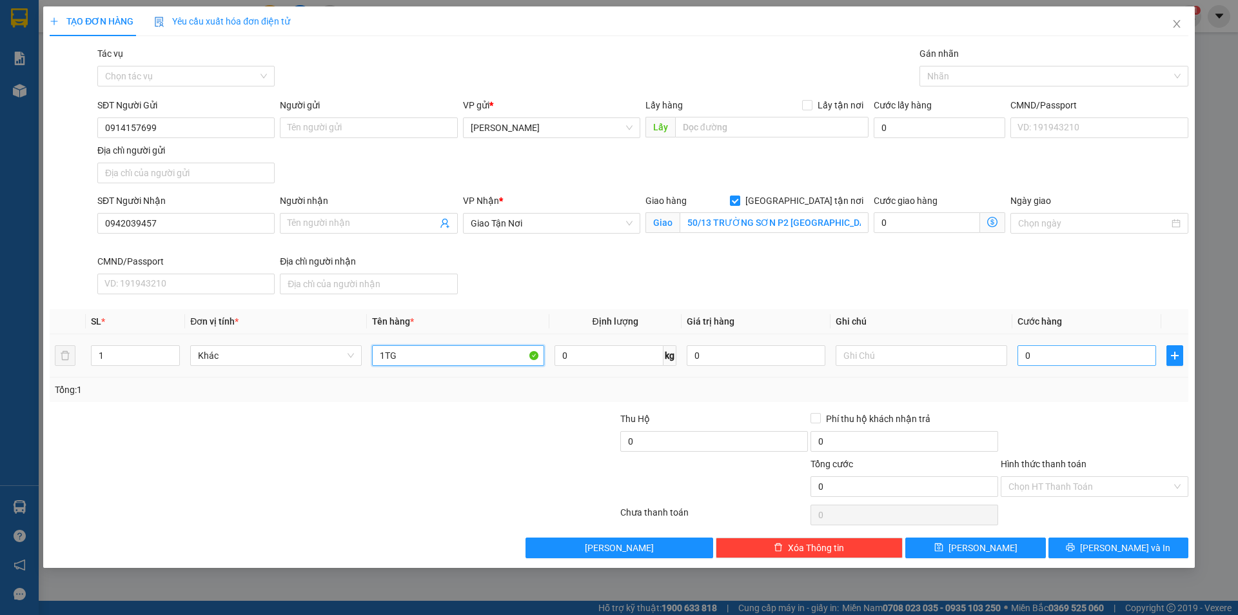
type input "1TG"
click at [1058, 359] on input "0" at bounding box center [1087, 355] width 139 height 21
type input "5"
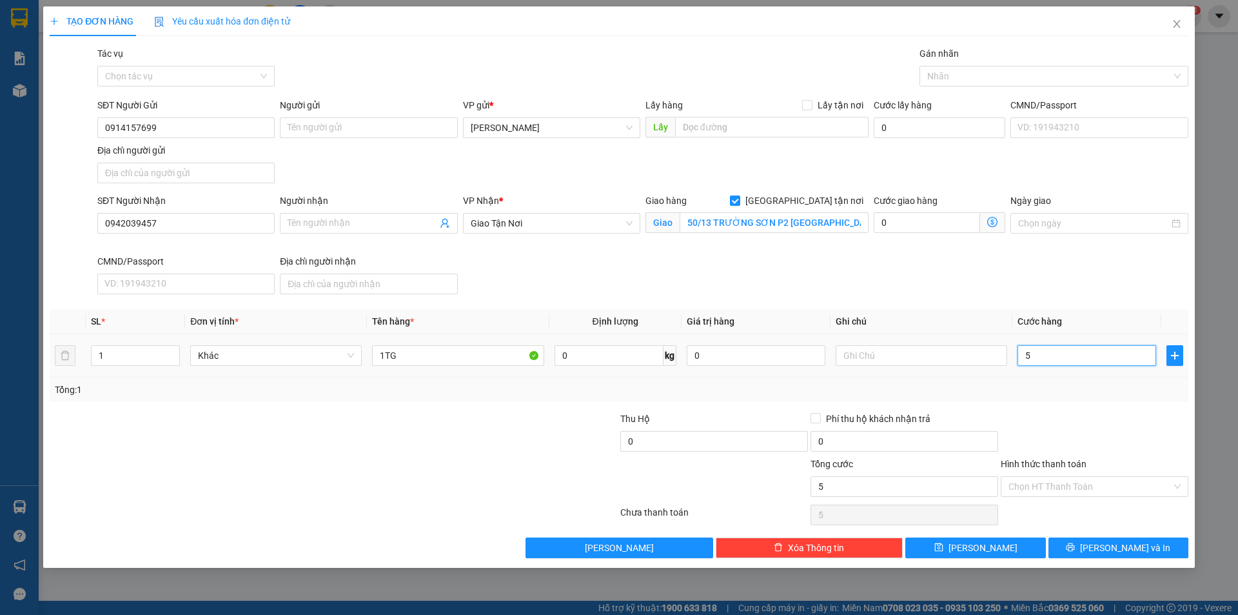
type input "50"
type input "50.000"
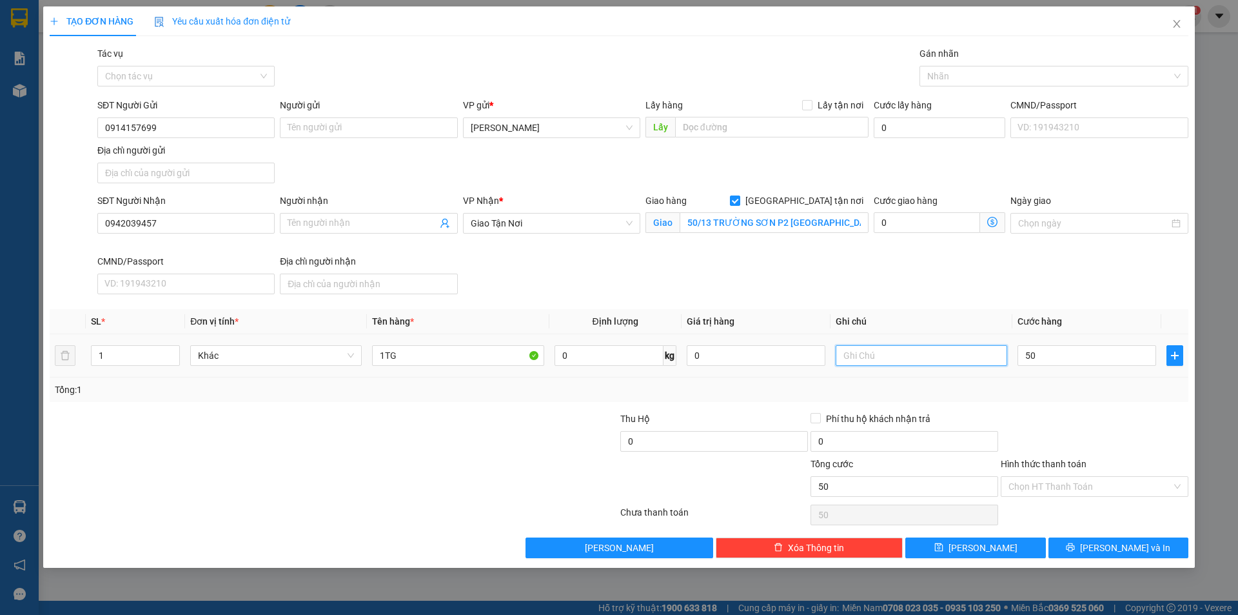
type input "50.000"
click at [927, 348] on input "text" at bounding box center [922, 355] width 172 height 21
type input "GTN 100 TÂN BÌNH"
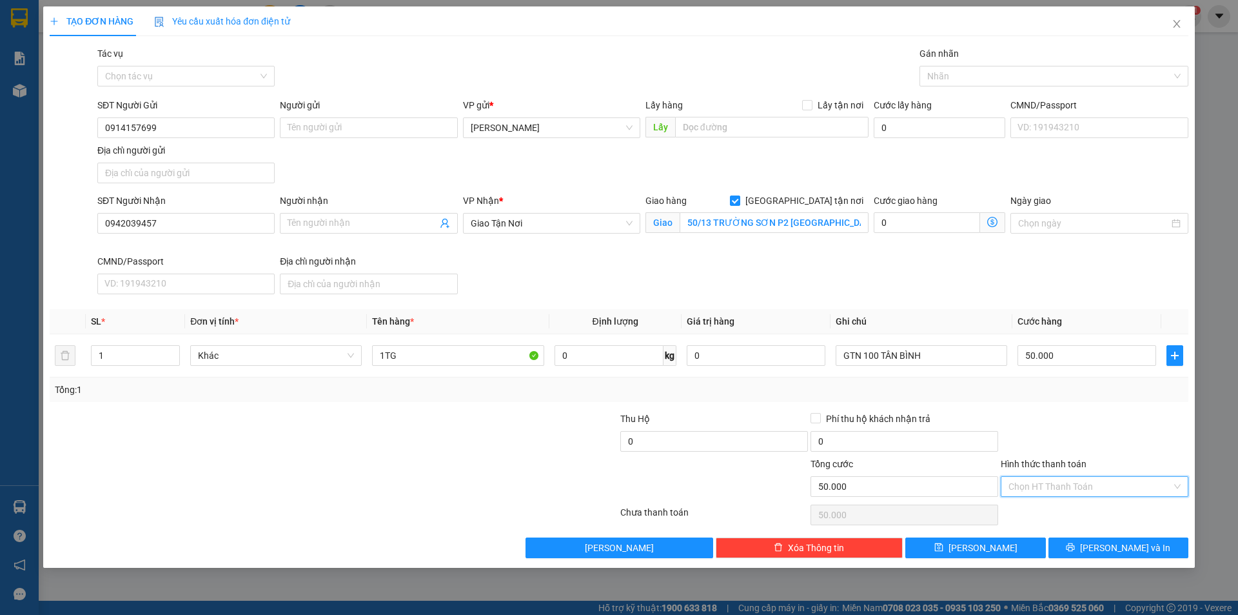
click at [1094, 494] on input "Hình thức thanh toán" at bounding box center [1090, 486] width 163 height 19
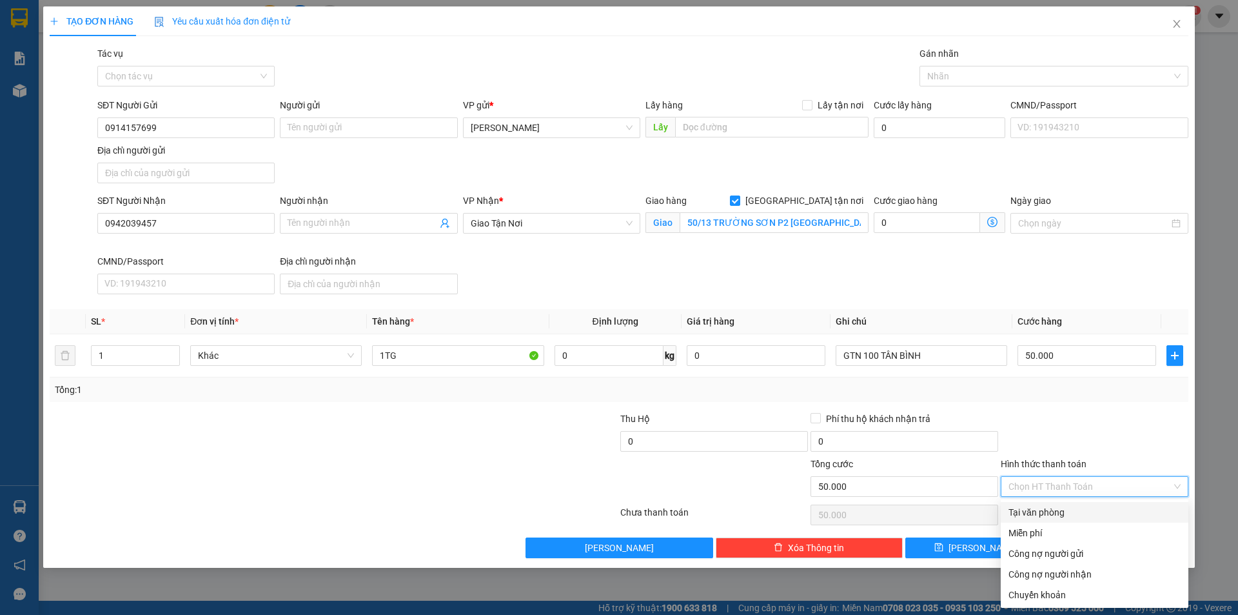
click at [1080, 518] on div "Tại văn phòng" at bounding box center [1095, 512] width 172 height 14
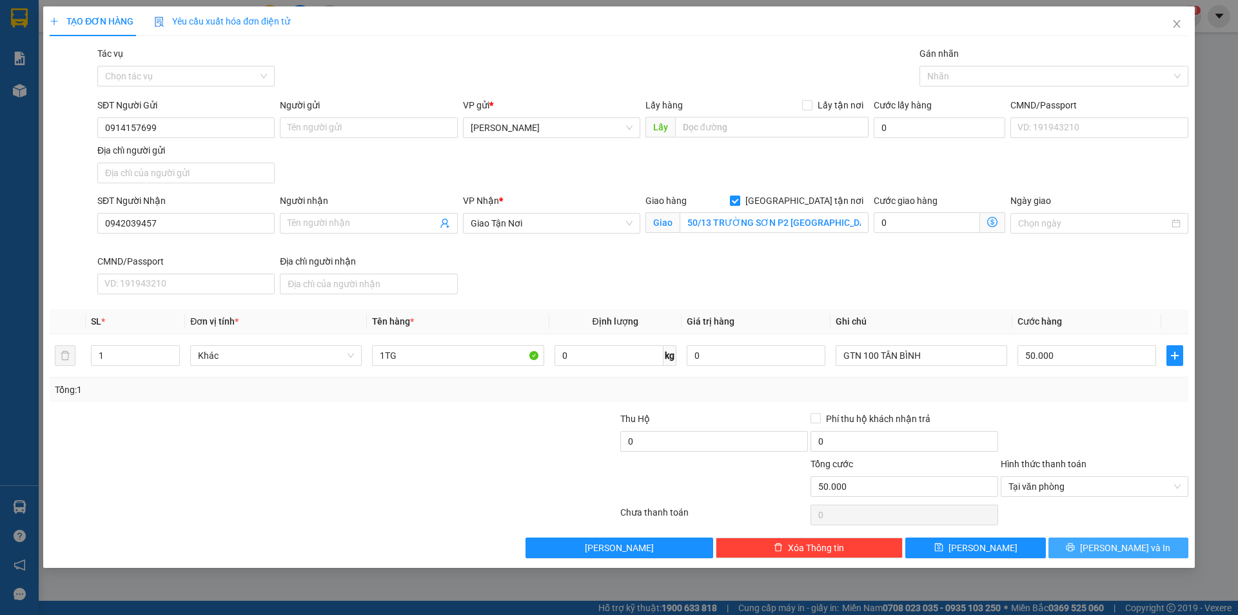
click at [1113, 544] on span "[PERSON_NAME] và In" at bounding box center [1125, 547] width 90 height 14
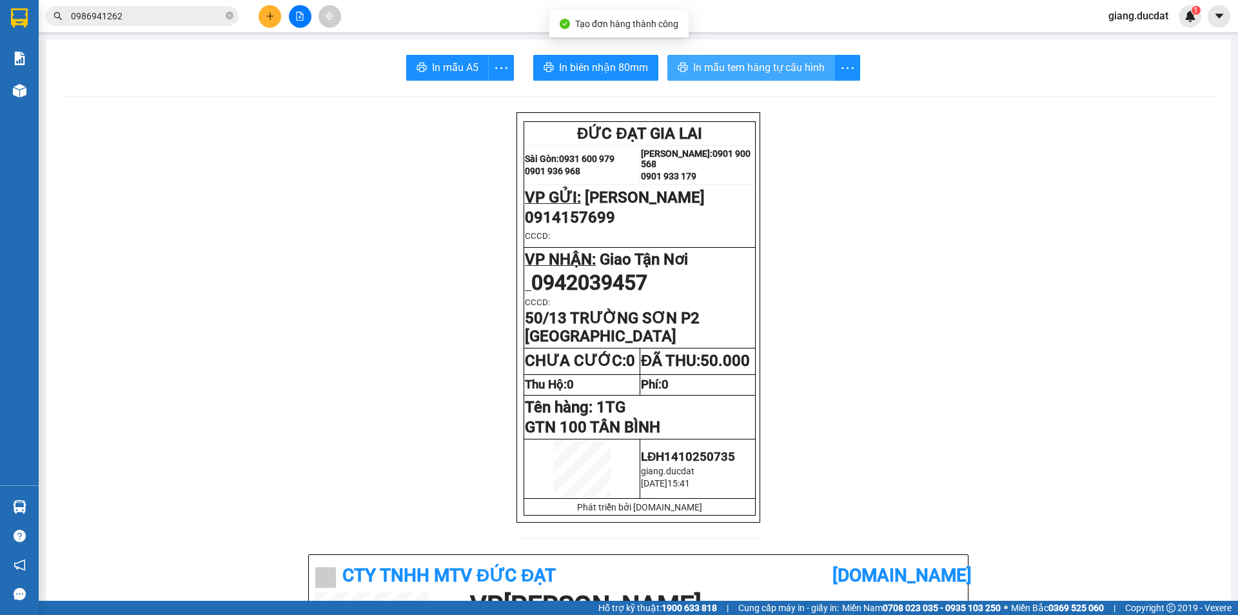
click at [795, 62] on span "In mẫu tem hàng tự cấu hình" at bounding box center [759, 67] width 132 height 16
click at [268, 12] on icon "plus" at bounding box center [270, 16] width 9 height 9
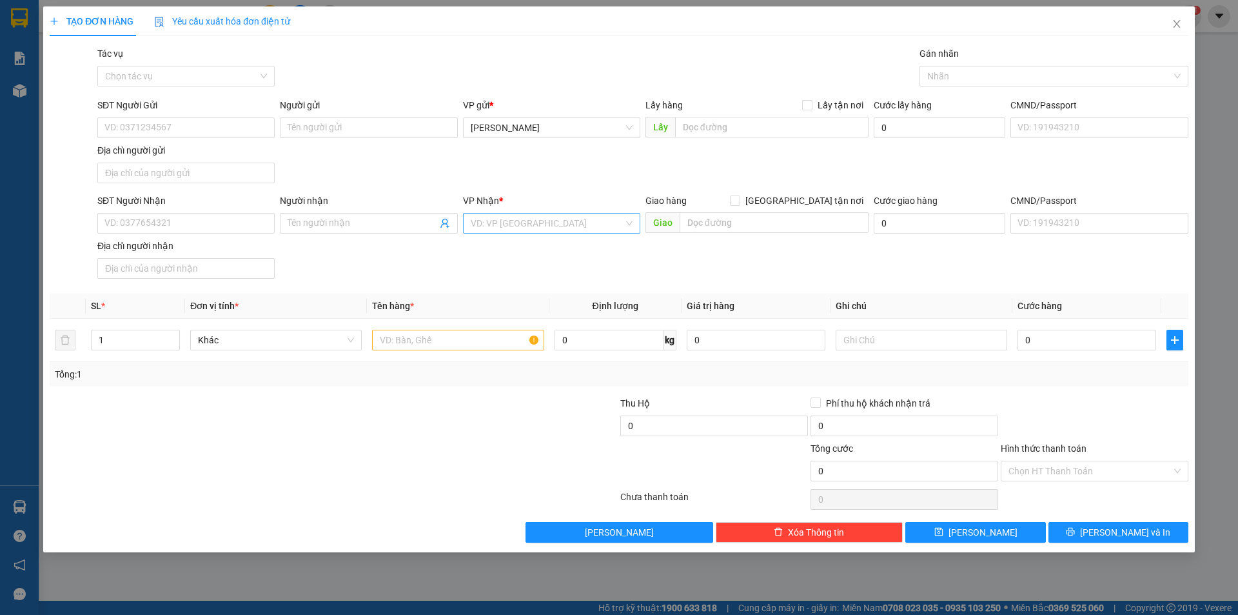
click at [537, 228] on input "search" at bounding box center [547, 222] width 153 height 19
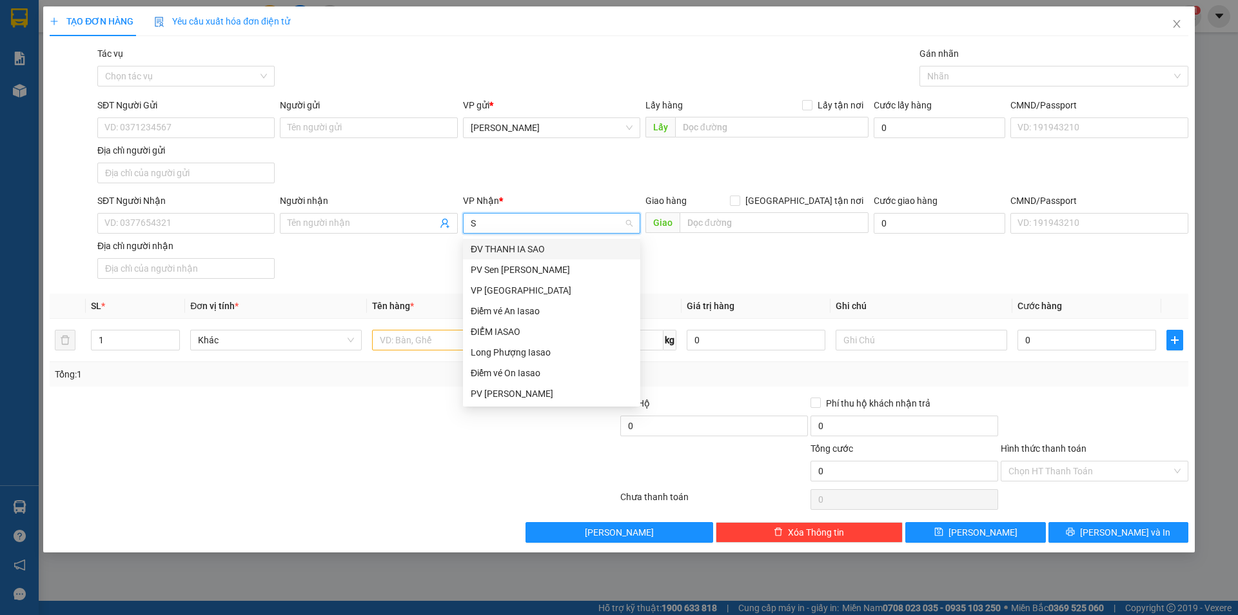
type input "SÀ"
click at [513, 292] on div "VP [GEOGRAPHIC_DATA]" at bounding box center [552, 290] width 162 height 14
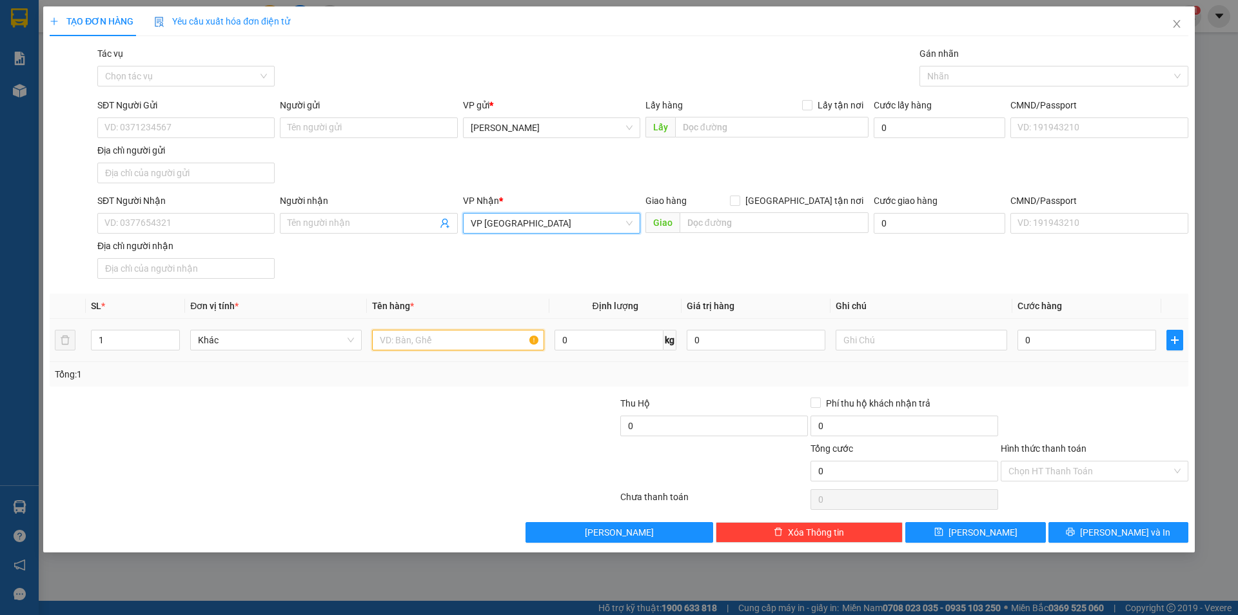
click at [446, 333] on input "text" at bounding box center [458, 340] width 172 height 21
type input "1TG MẬT CC"
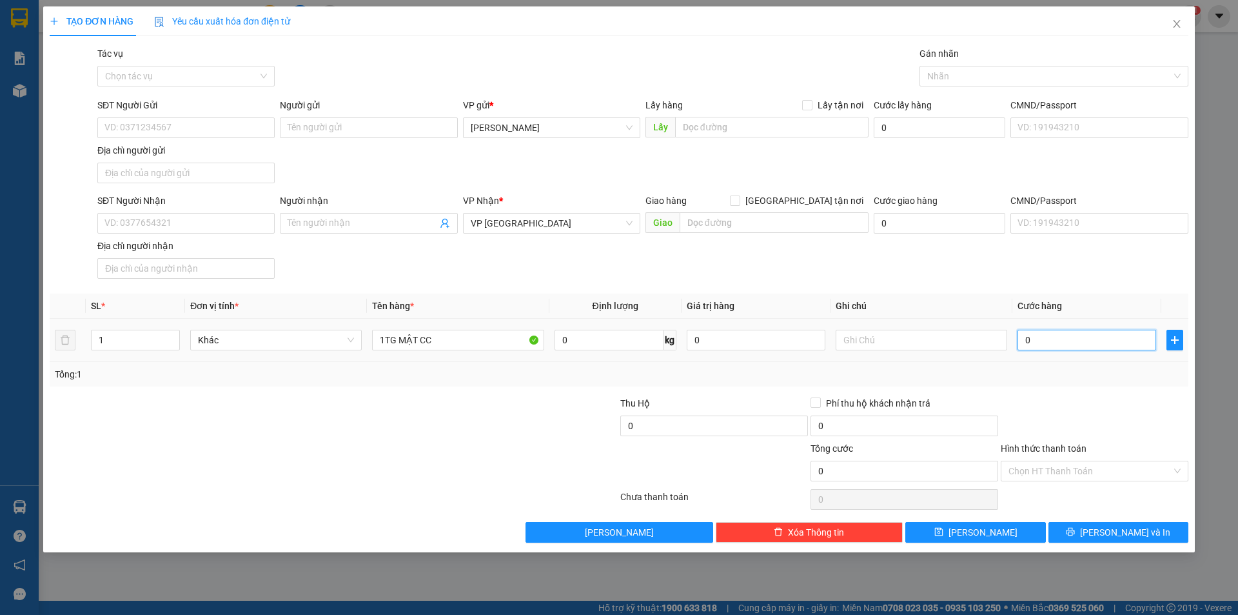
type input "4"
type input "40"
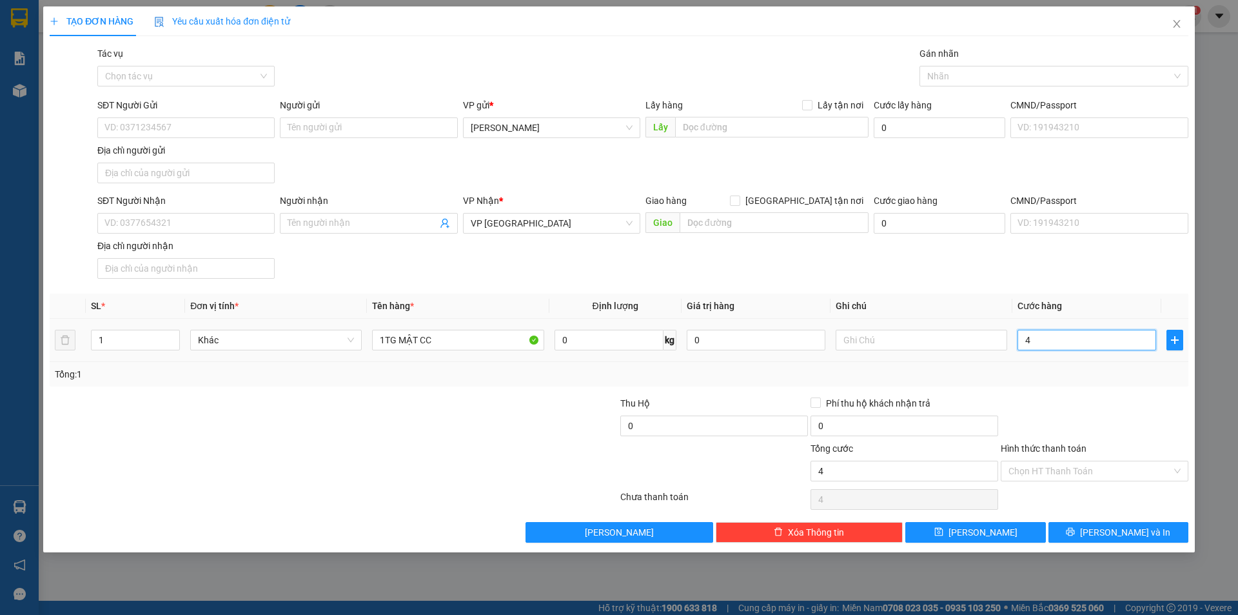
type input "40"
click at [203, 221] on input "SĐT Người Nhận" at bounding box center [185, 223] width 177 height 21
type input "40.000"
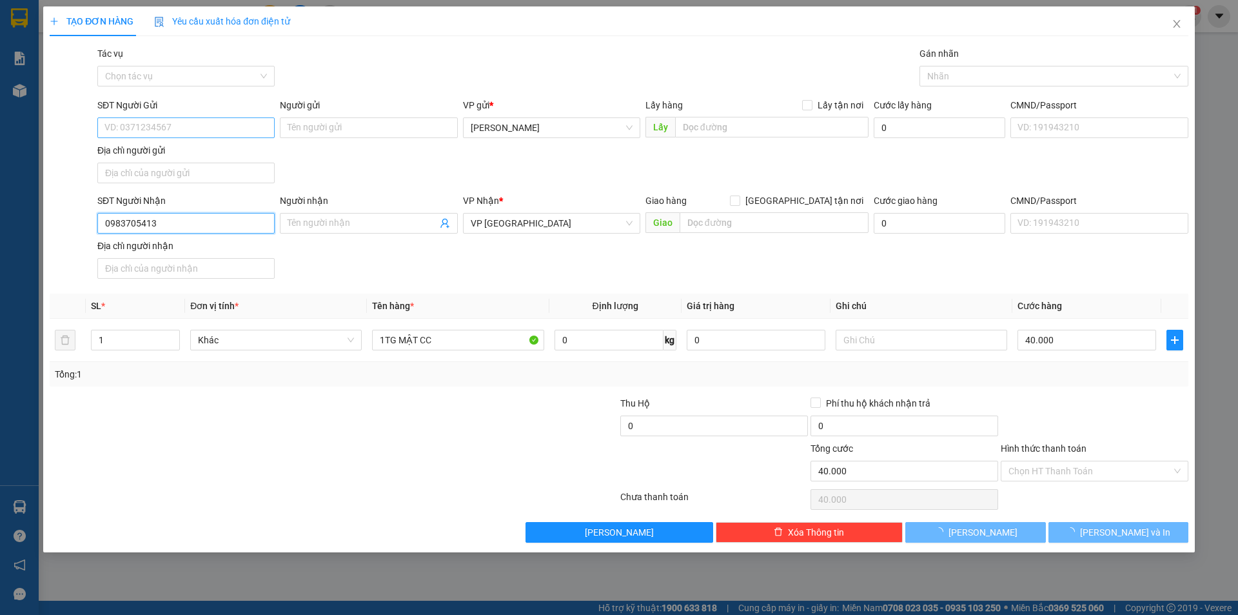
type input "0983705413"
click at [165, 126] on input "SĐT Người Gửi" at bounding box center [185, 127] width 177 height 21
type input "09672"
click at [165, 126] on input "0967283232" at bounding box center [185, 127] width 177 height 21
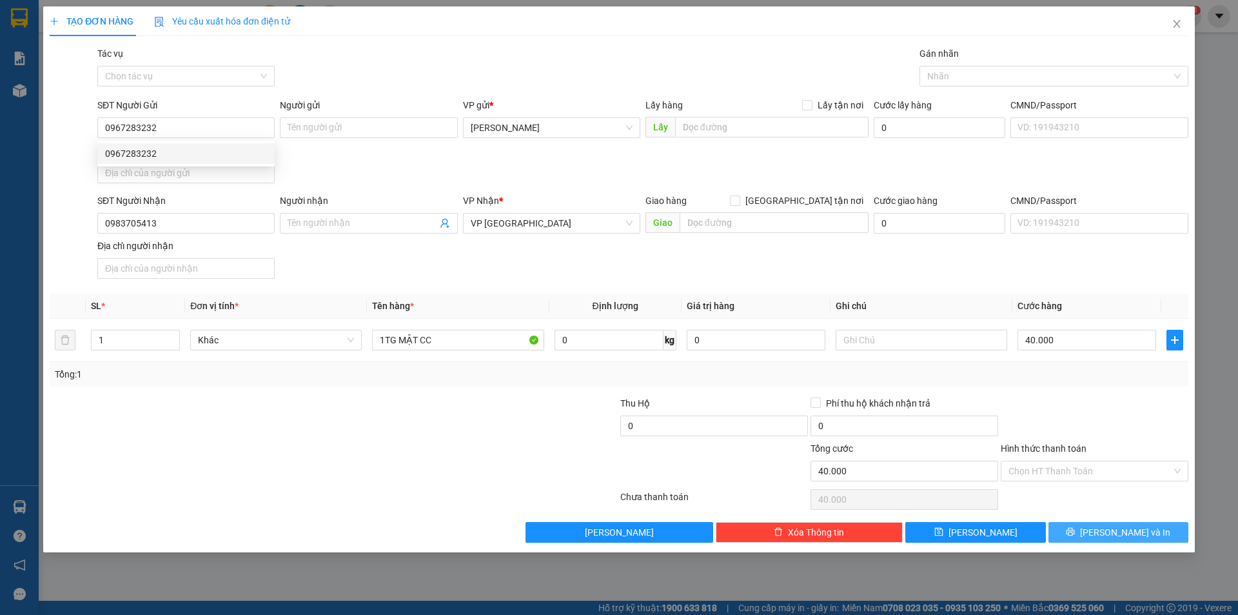
click at [1107, 535] on button "[PERSON_NAME] và In" at bounding box center [1119, 532] width 140 height 21
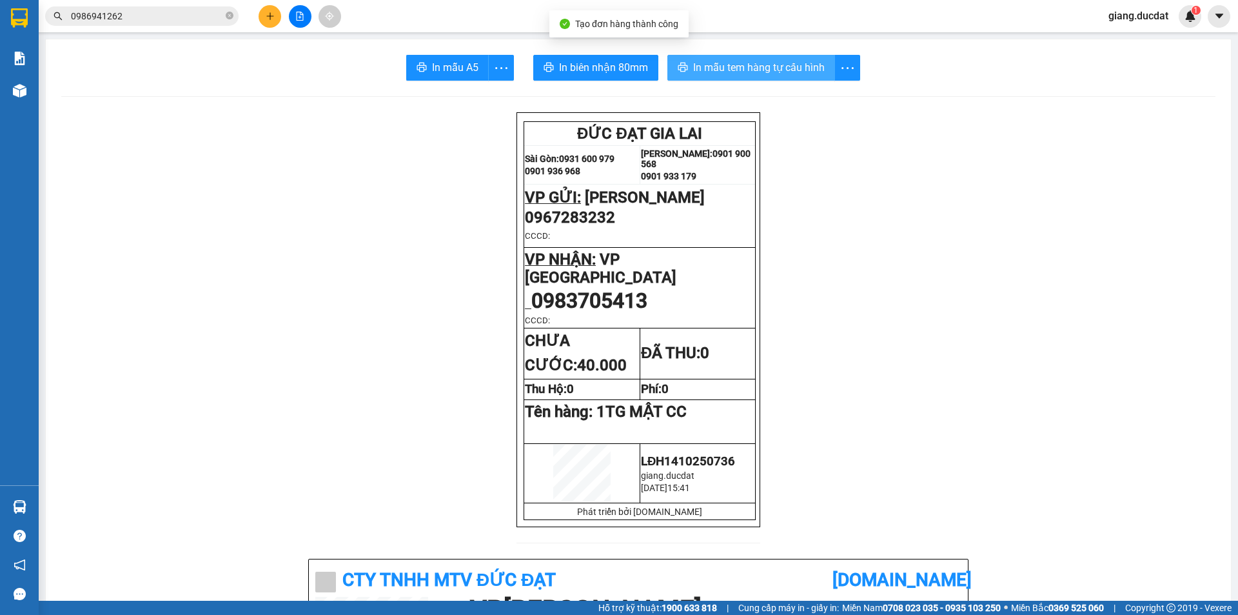
drag, startPoint x: 698, startPoint y: 64, endPoint x: 720, endPoint y: 77, distance: 25.4
click at [697, 64] on span "In mẫu tem hàng tự cấu hình" at bounding box center [759, 67] width 132 height 16
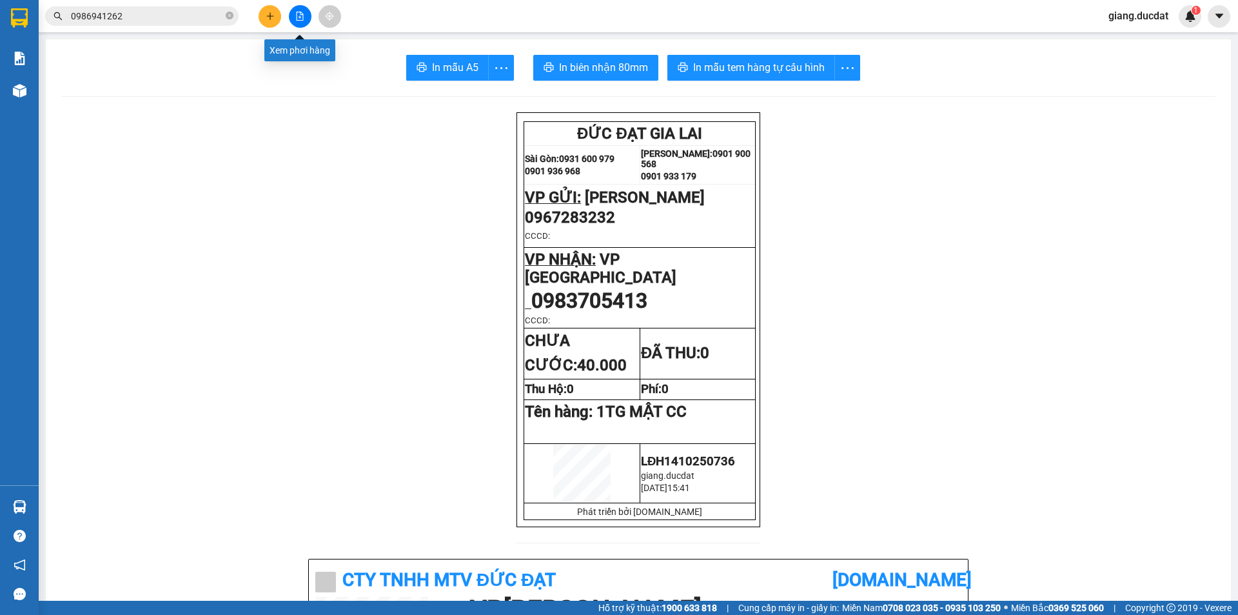
click at [272, 18] on icon "plus" at bounding box center [270, 16] width 9 height 9
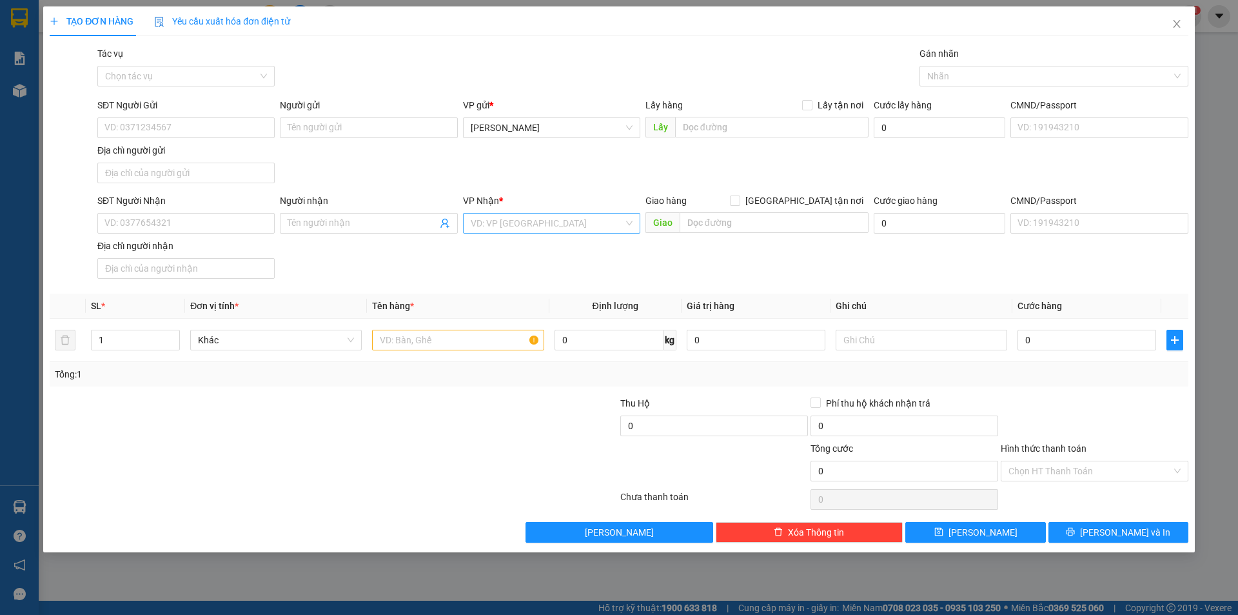
click at [540, 218] on input "search" at bounding box center [547, 222] width 153 height 19
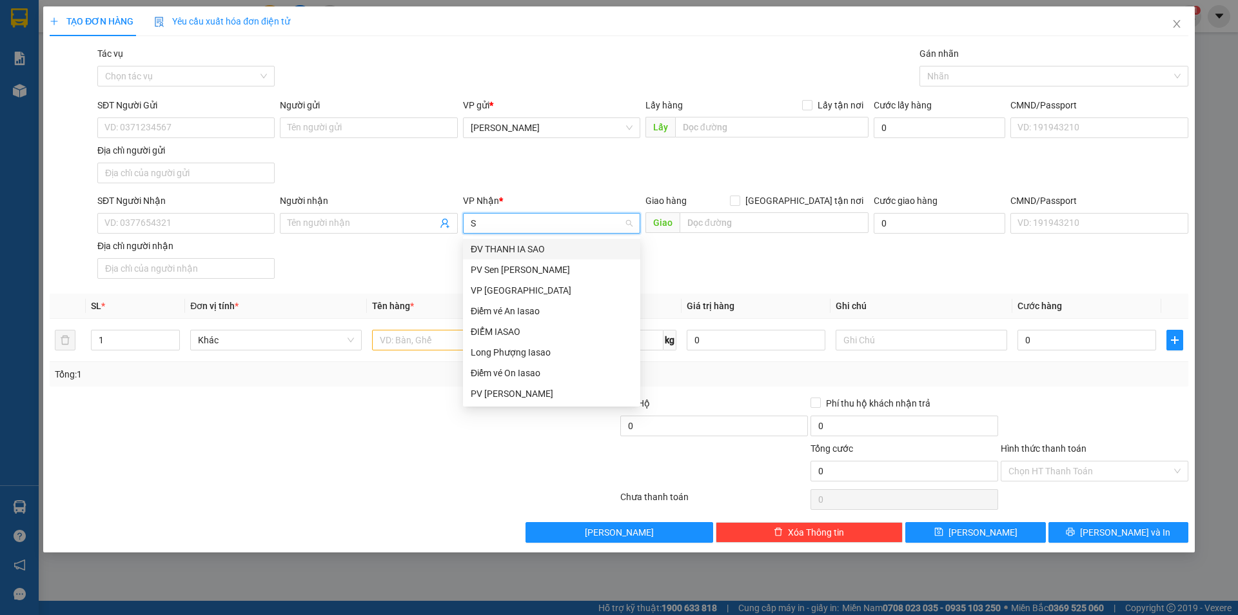
type input "SÀ"
click at [509, 293] on div "VP [GEOGRAPHIC_DATA]" at bounding box center [552, 290] width 162 height 14
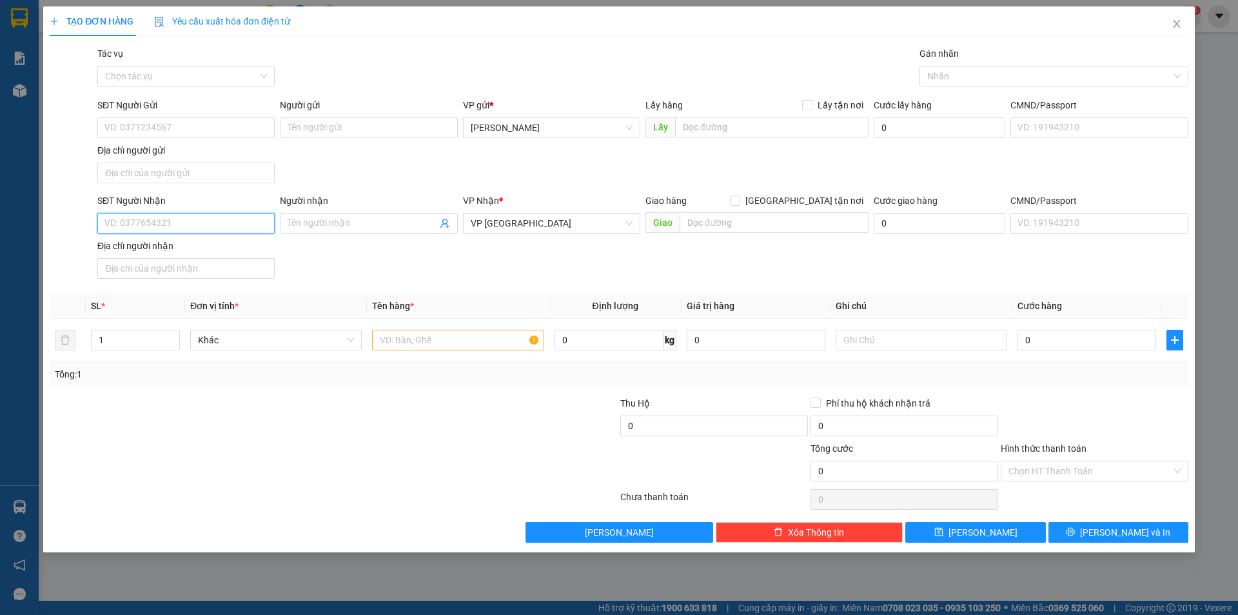
click at [218, 226] on input "SĐT Người Nhận" at bounding box center [185, 223] width 177 height 21
type input "0337181455"
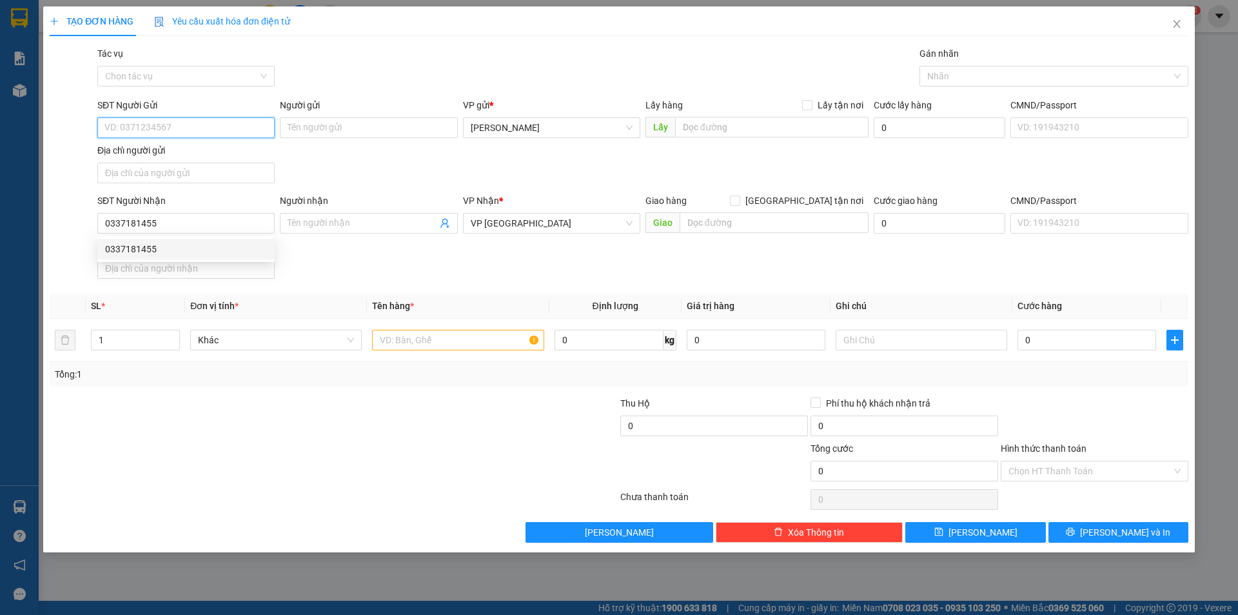
click at [171, 132] on input "SĐT Người Gửi" at bounding box center [185, 127] width 177 height 21
type input "0967283232"
click at [412, 338] on input "text" at bounding box center [458, 340] width 172 height 21
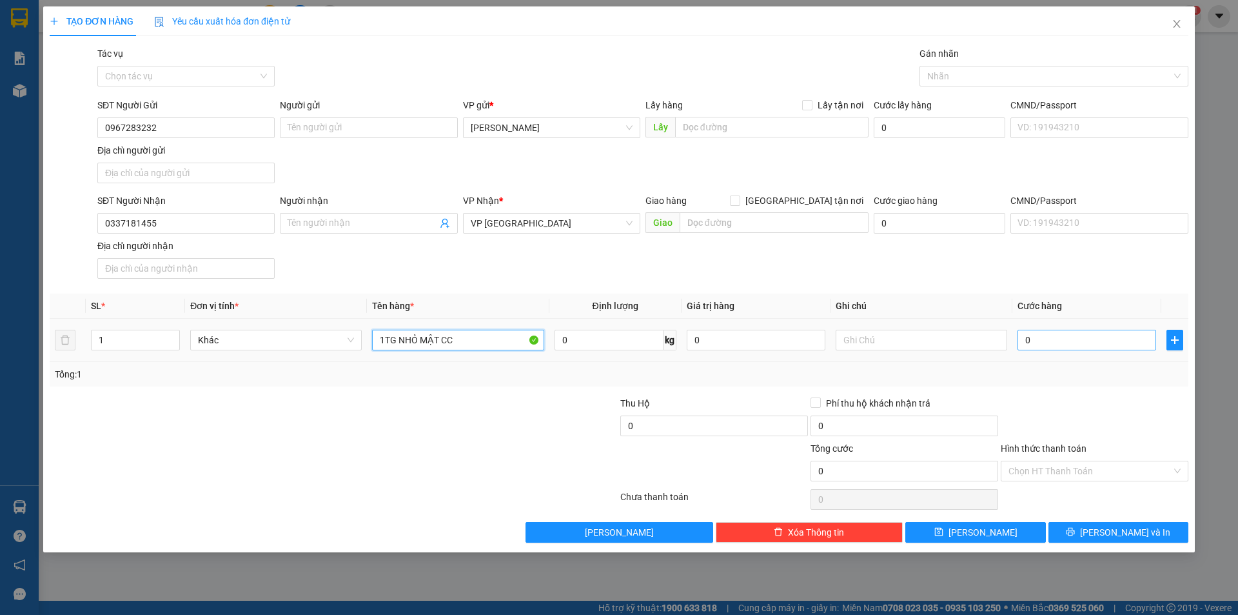
type input "1TG NHỎ MẬT CC"
click at [1055, 333] on input "0" at bounding box center [1087, 340] width 139 height 21
click at [1040, 394] on div "Transit Pickup Surcharge Ids Transit Deliver Surcharge Ids Transit Deliver Surc…" at bounding box center [619, 294] width 1139 height 496
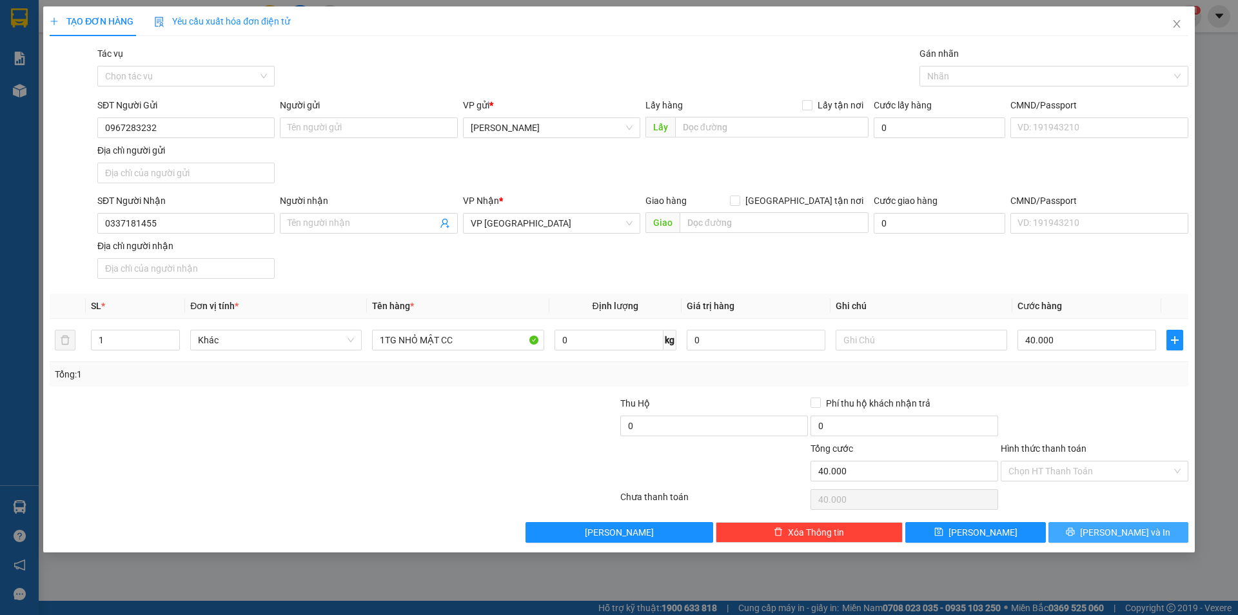
click at [1105, 527] on button "[PERSON_NAME] và In" at bounding box center [1119, 532] width 140 height 21
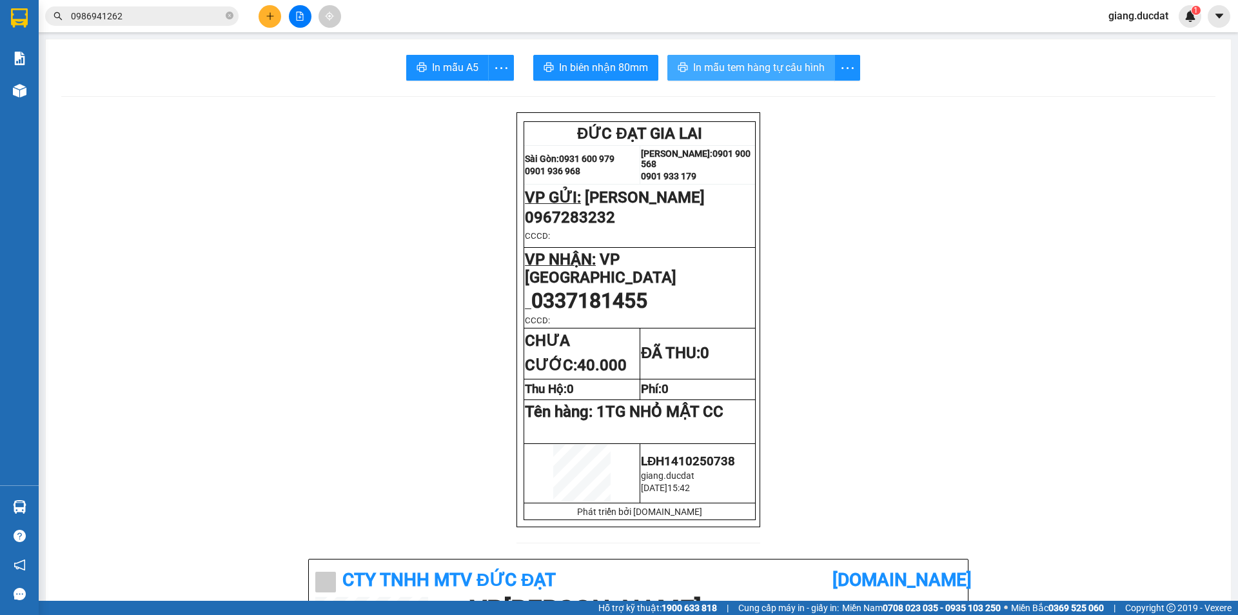
click at [726, 77] on button "In mẫu tem hàng tự cấu hình" at bounding box center [751, 68] width 168 height 26
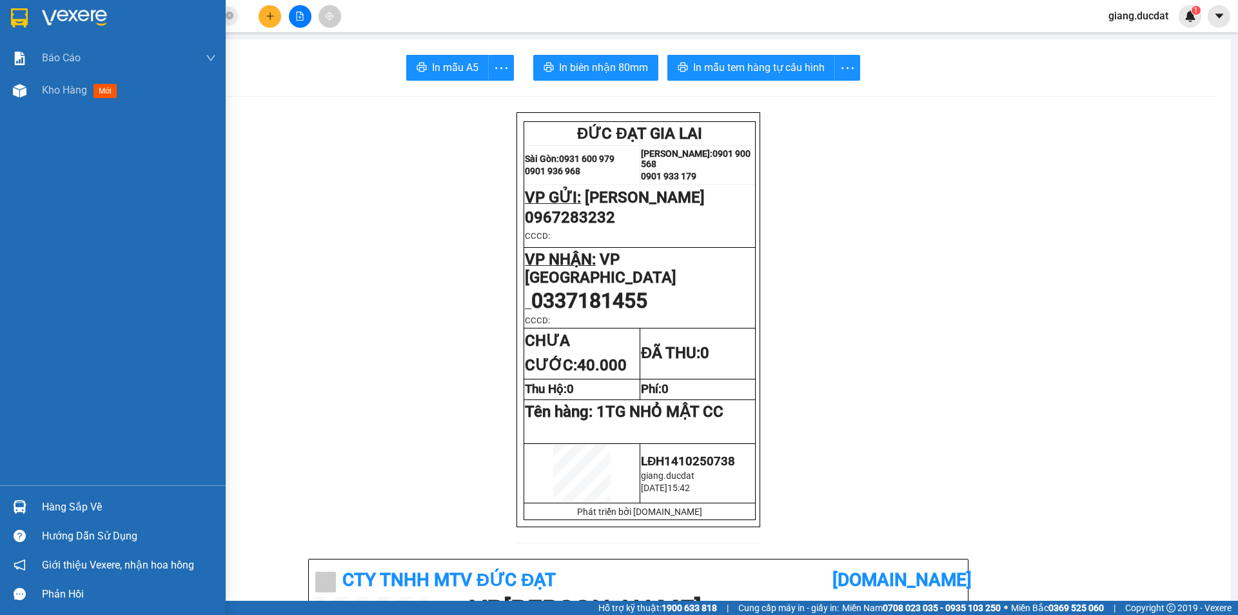
click at [22, 17] on img at bounding box center [19, 17] width 17 height 19
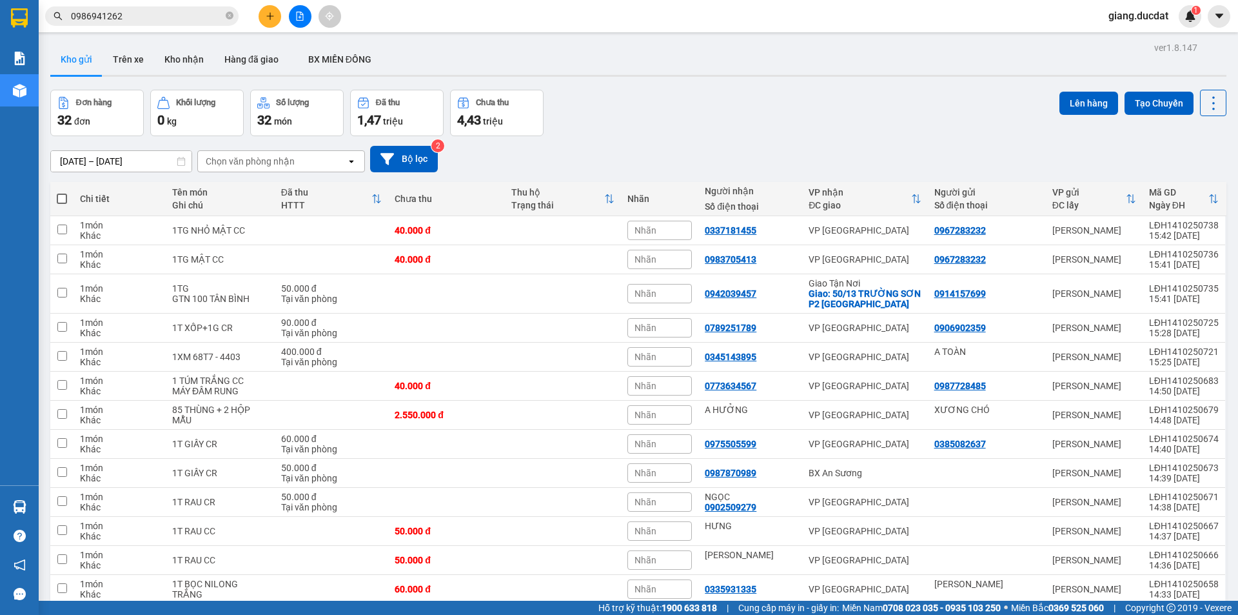
click at [273, 14] on icon "plus" at bounding box center [270, 16] width 9 height 9
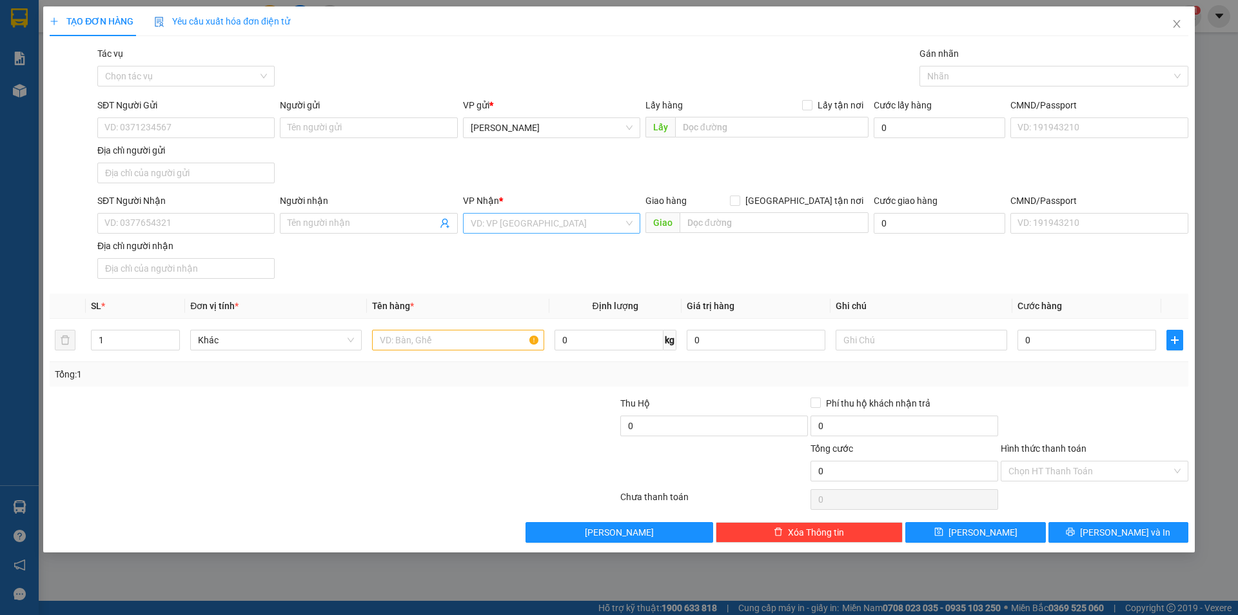
click at [498, 217] on input "search" at bounding box center [547, 222] width 153 height 19
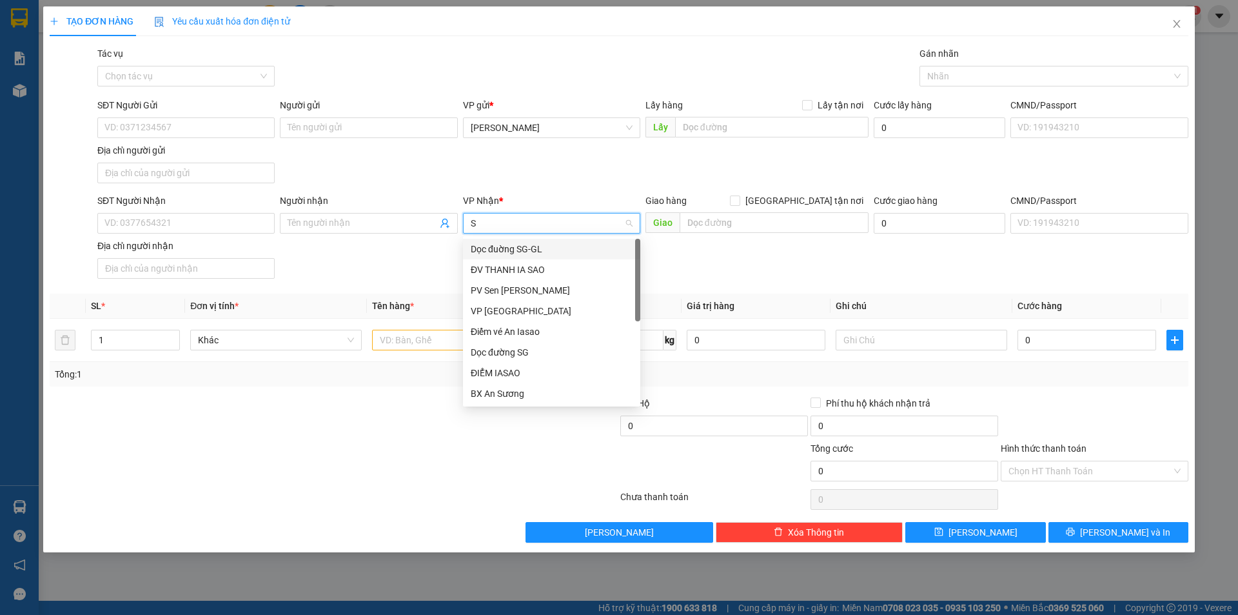
type input "SÀ"
click at [519, 287] on div "VP [GEOGRAPHIC_DATA]" at bounding box center [552, 290] width 162 height 14
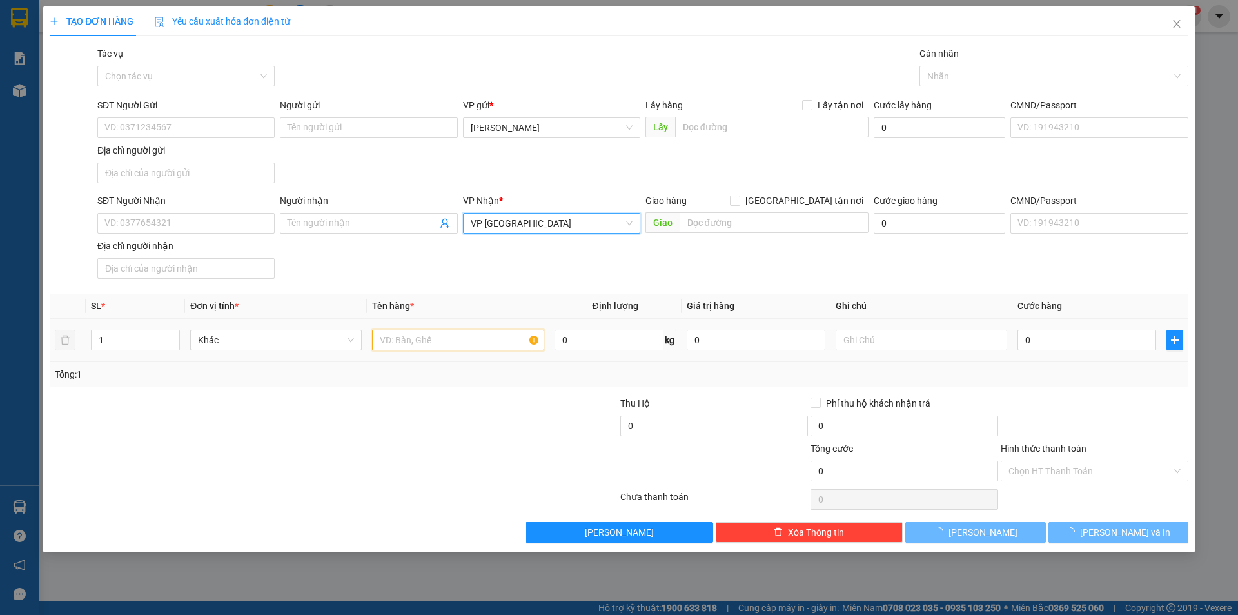
click at [437, 343] on input "text" at bounding box center [458, 340] width 172 height 21
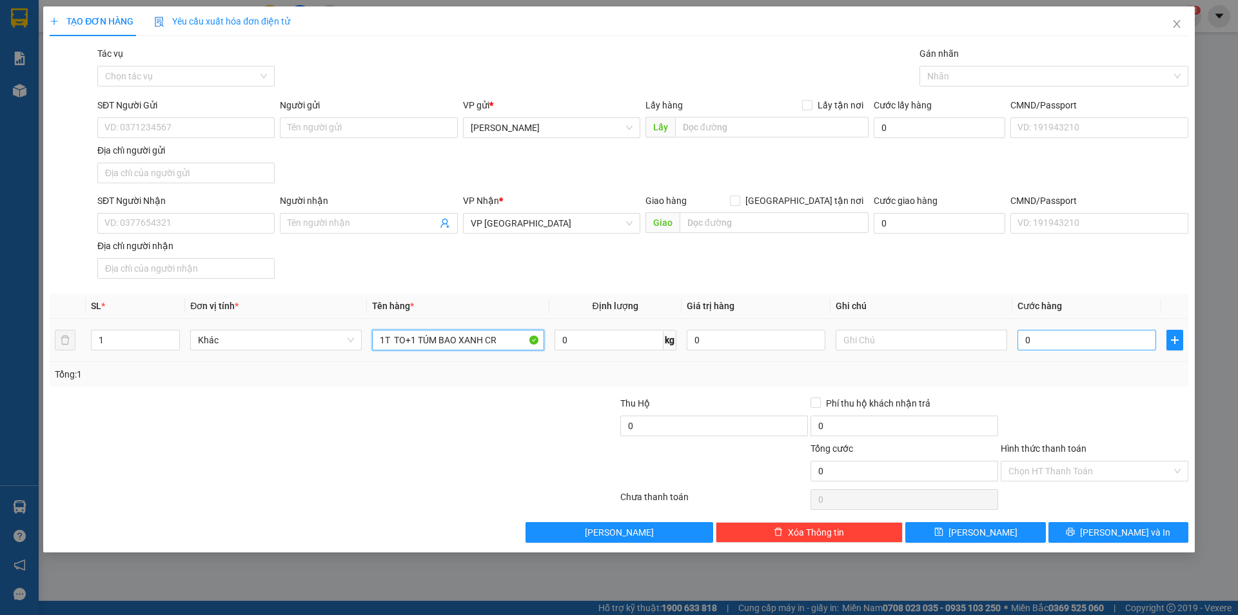
type input "1T TO+1 TÚM BAO XANH CR"
click at [1074, 344] on input "0" at bounding box center [1087, 340] width 139 height 21
type input "4"
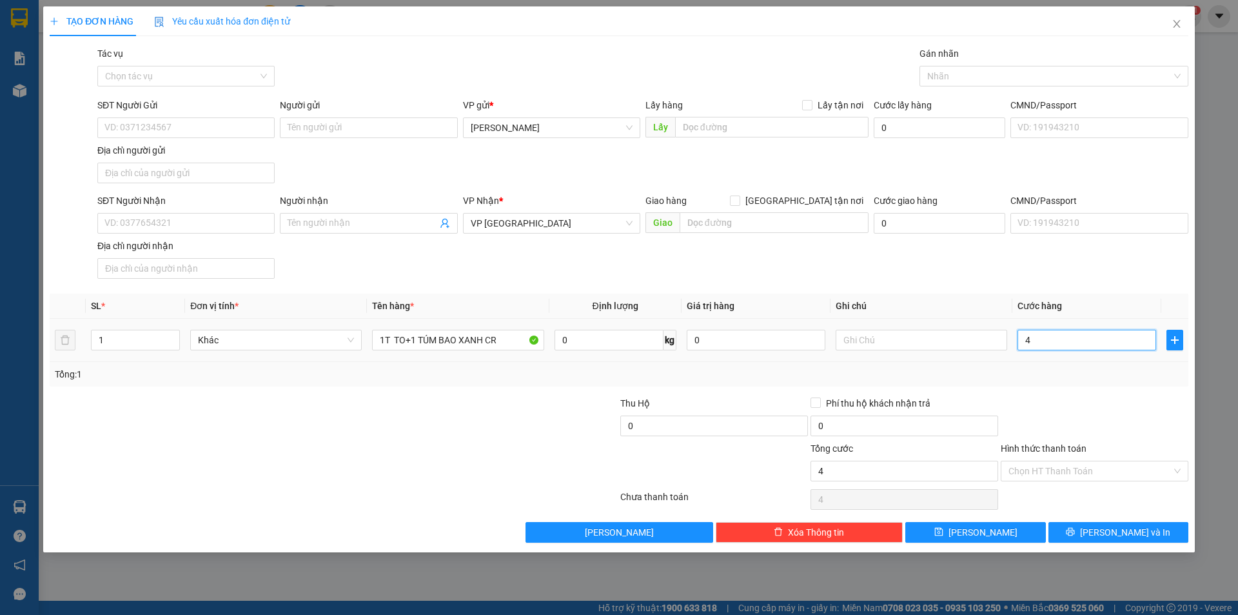
type input "0"
type input "01"
type input "1"
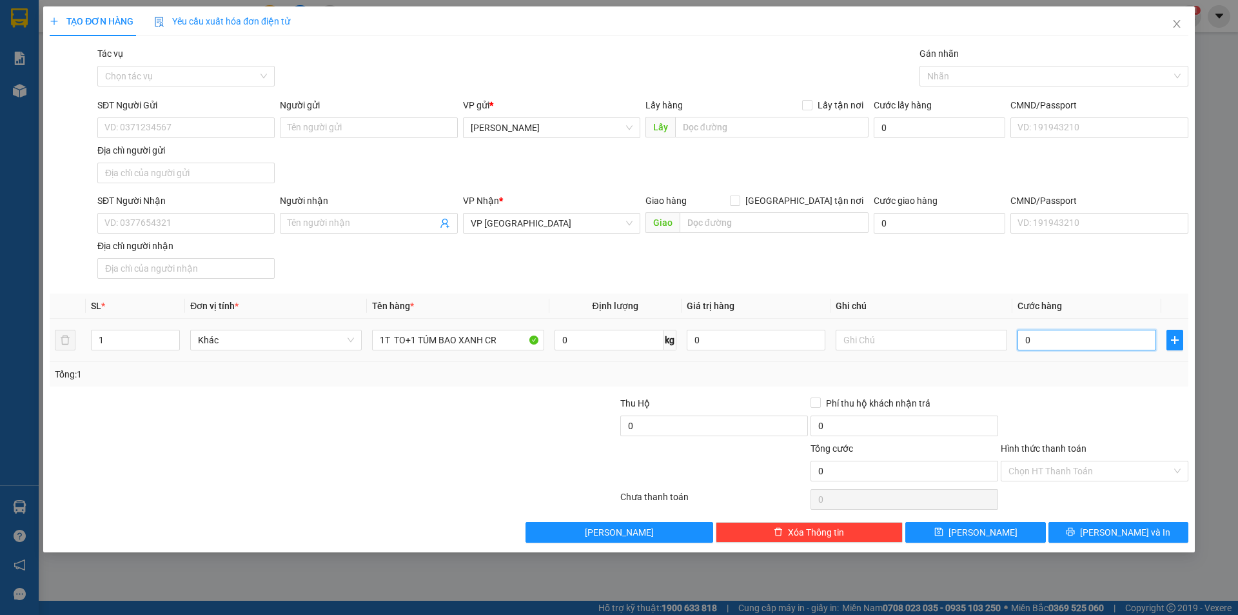
type input "1"
type input "012"
type input "12"
type input "0.120"
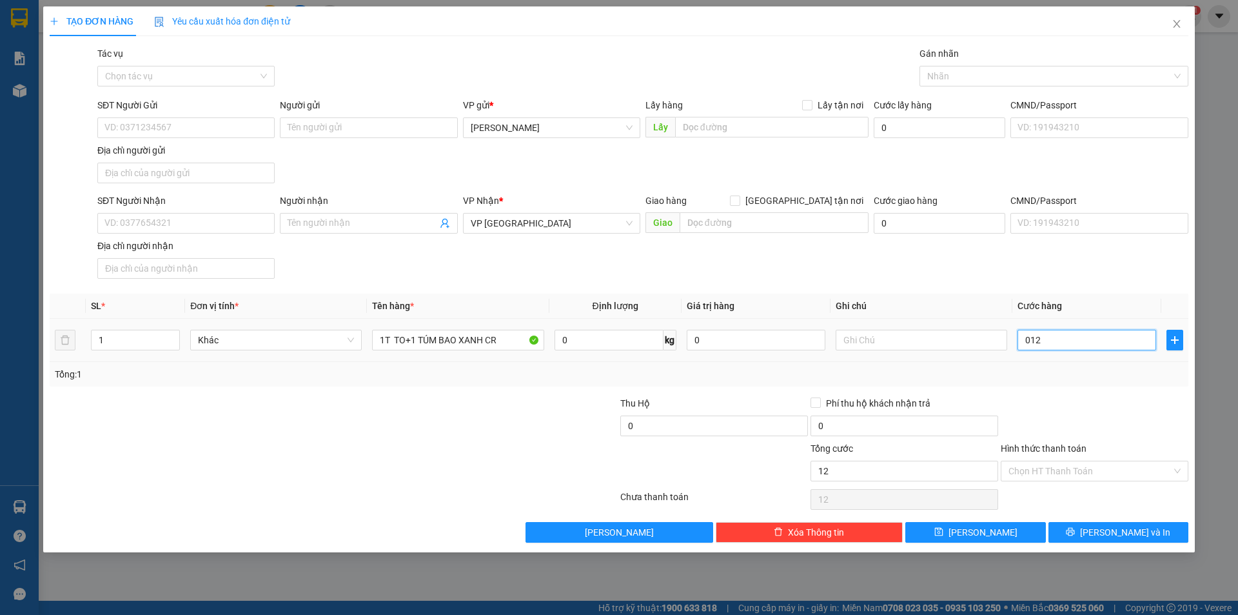
type input "120"
click at [1075, 344] on input "0.120" at bounding box center [1087, 340] width 139 height 21
type input "1"
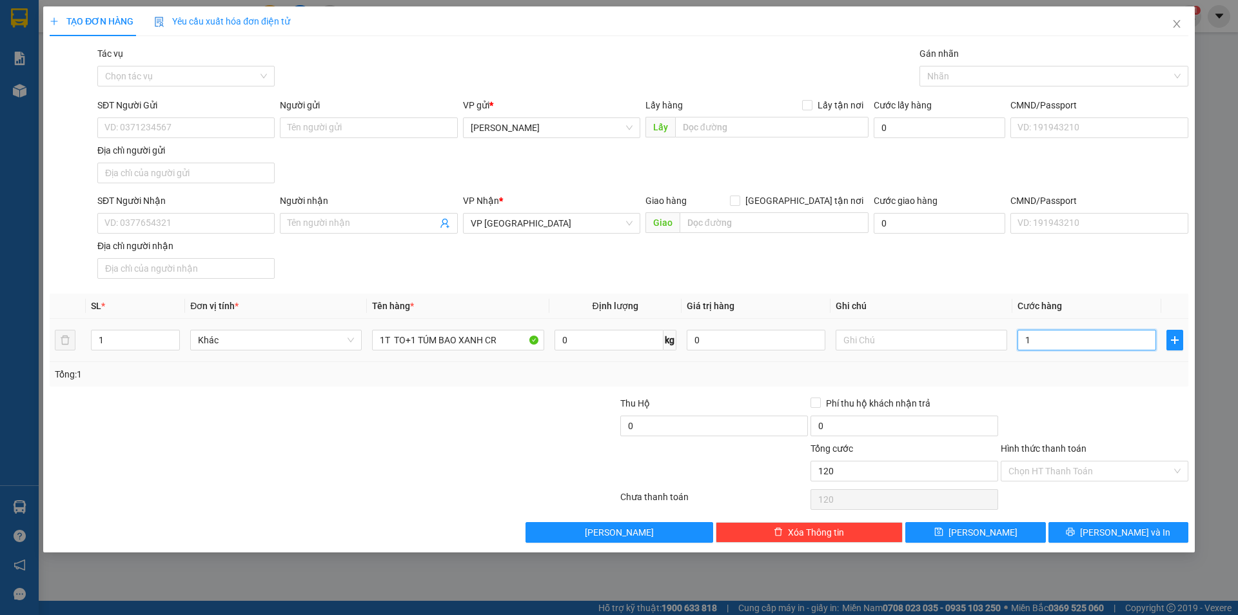
type input "1"
type input "12"
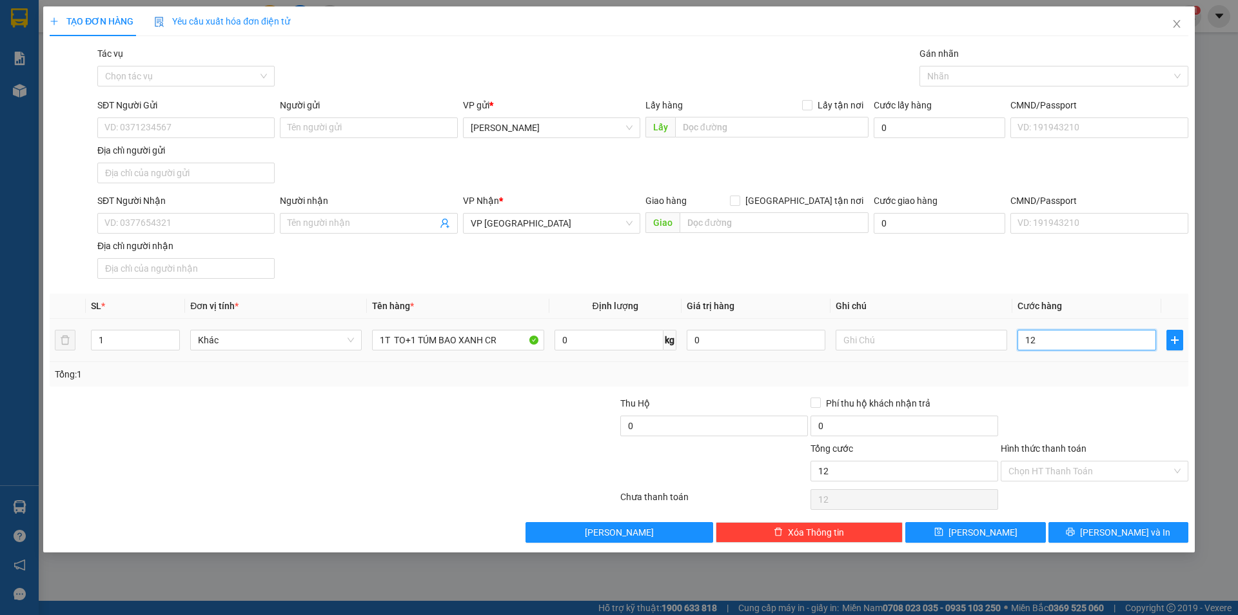
type input "120"
click at [193, 224] on input "SĐT Người Nhận" at bounding box center [185, 223] width 177 height 21
click at [181, 131] on input "SĐT Người Gửi" at bounding box center [185, 127] width 177 height 21
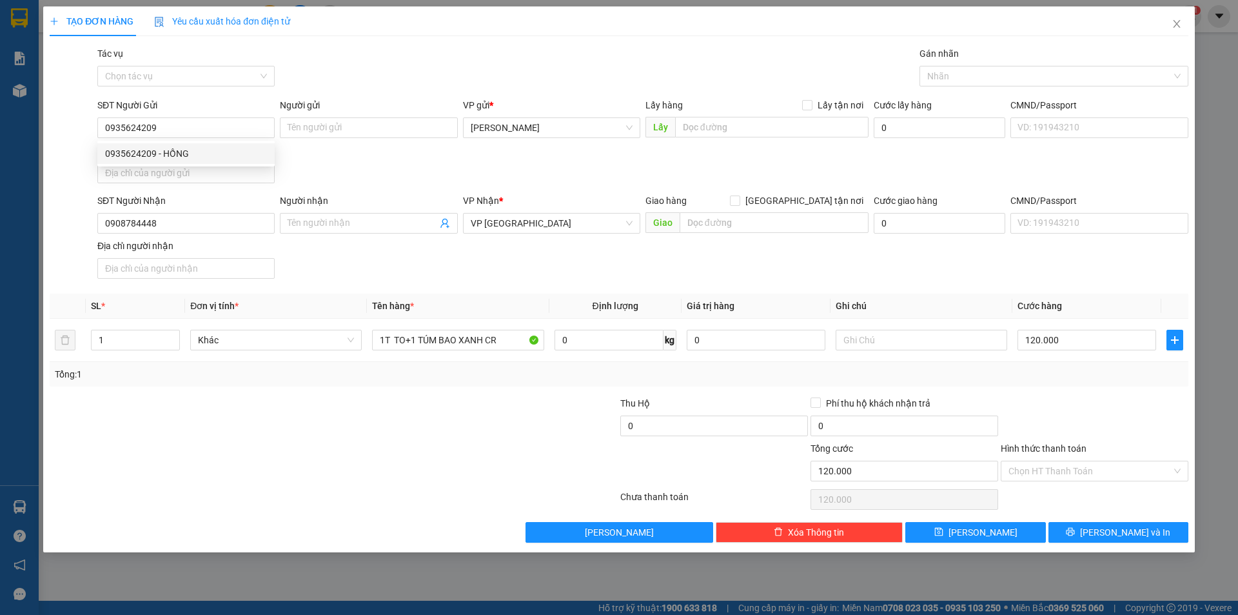
drag, startPoint x: 1082, startPoint y: 414, endPoint x: 1084, endPoint y: 406, distance: 8.8
click at [1083, 411] on div at bounding box center [1095, 418] width 190 height 45
click at [1107, 478] on input "Hình thức thanh toán" at bounding box center [1090, 470] width 163 height 19
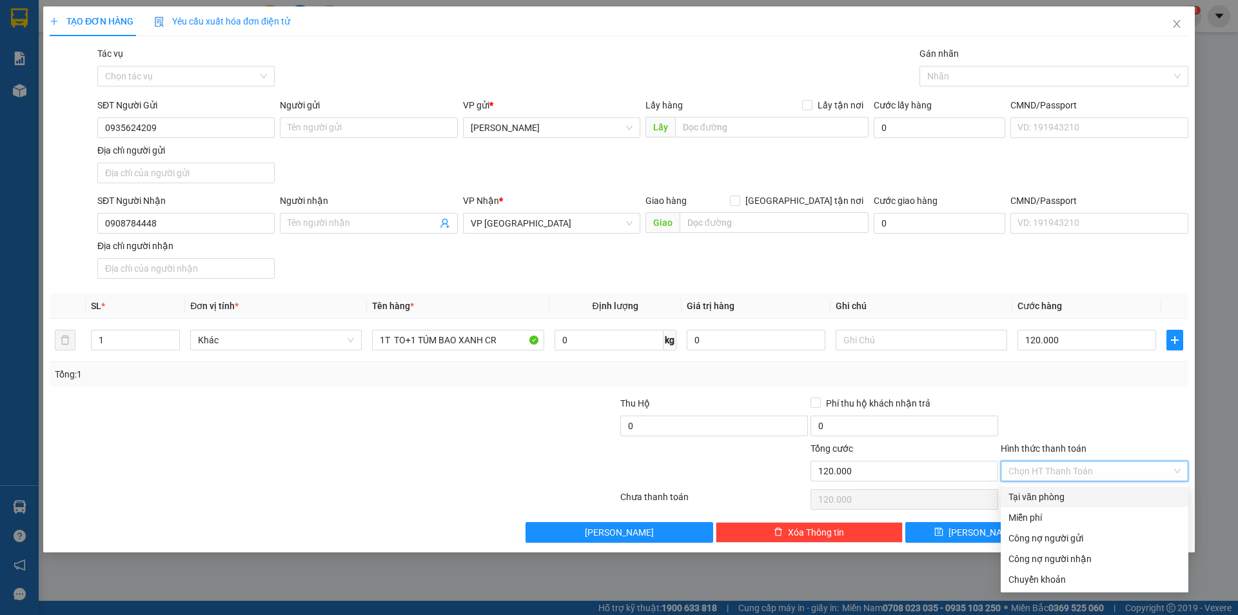
click at [1102, 491] on div "Tại văn phòng" at bounding box center [1095, 496] width 172 height 14
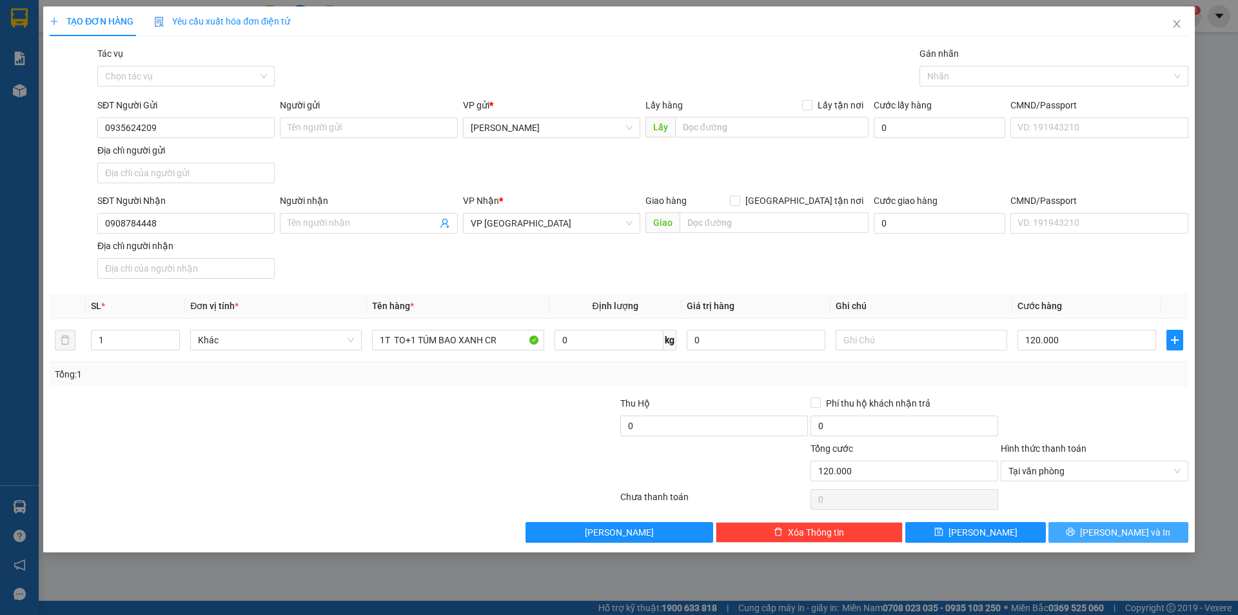
click at [1136, 533] on span "[PERSON_NAME] và In" at bounding box center [1125, 532] width 90 height 14
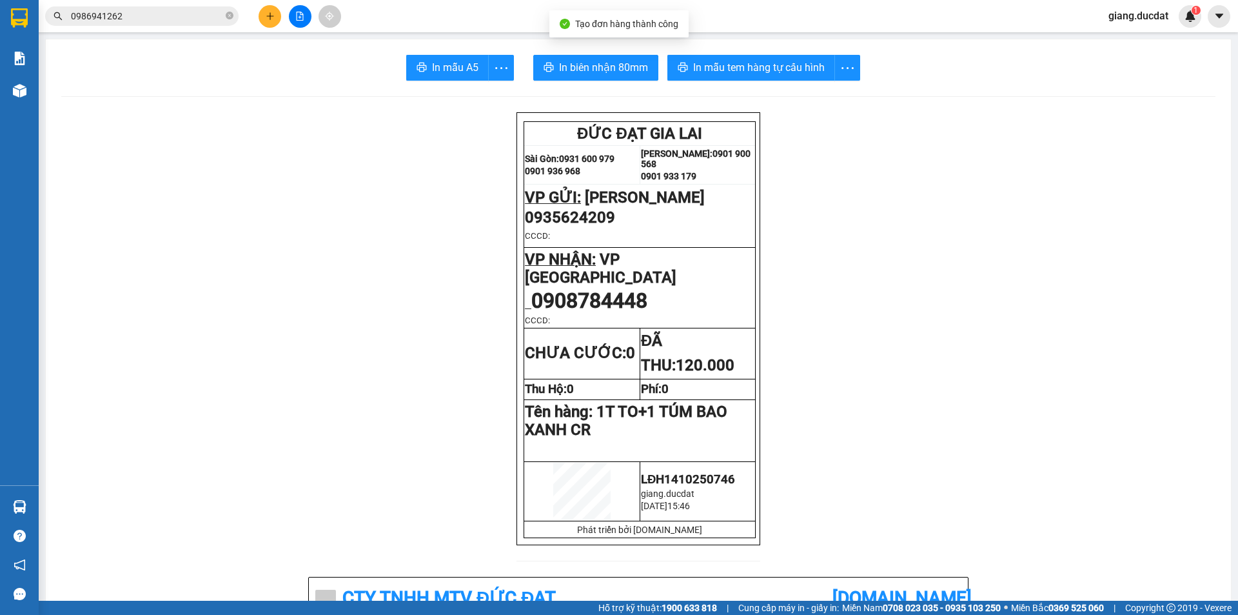
click at [760, 65] on span "In mẫu tem hàng tự cấu hình" at bounding box center [759, 67] width 132 height 16
click at [772, 71] on span "In mẫu tem hàng tự cấu hình" at bounding box center [759, 67] width 132 height 16
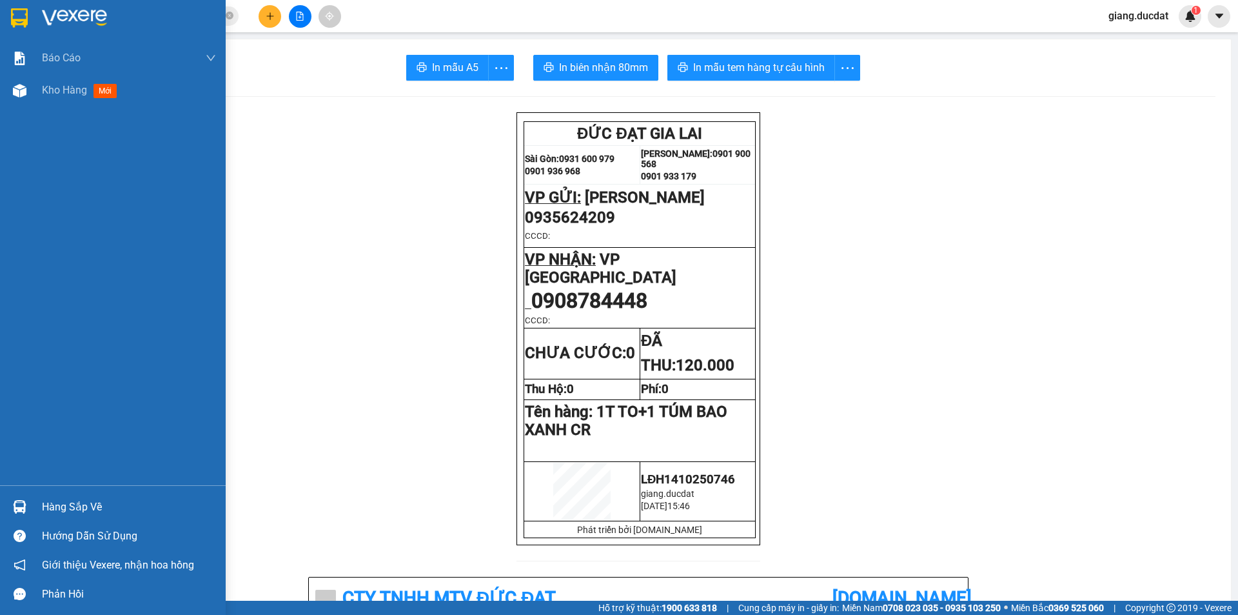
click at [17, 21] on img at bounding box center [19, 17] width 17 height 19
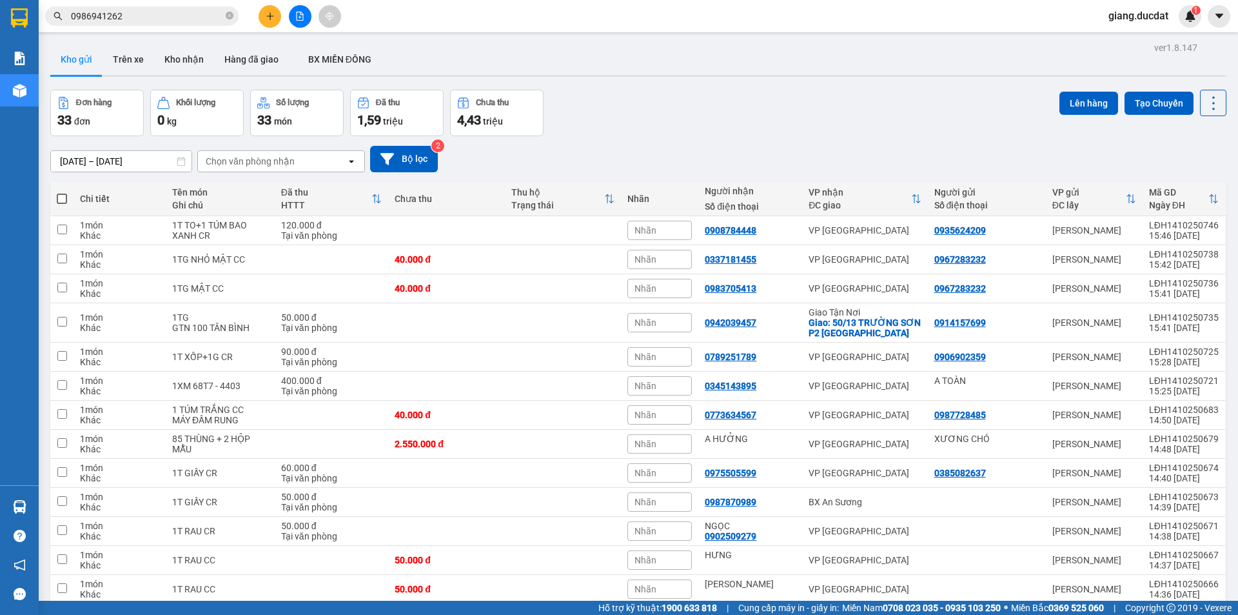
click at [278, 23] on button at bounding box center [270, 16] width 23 height 23
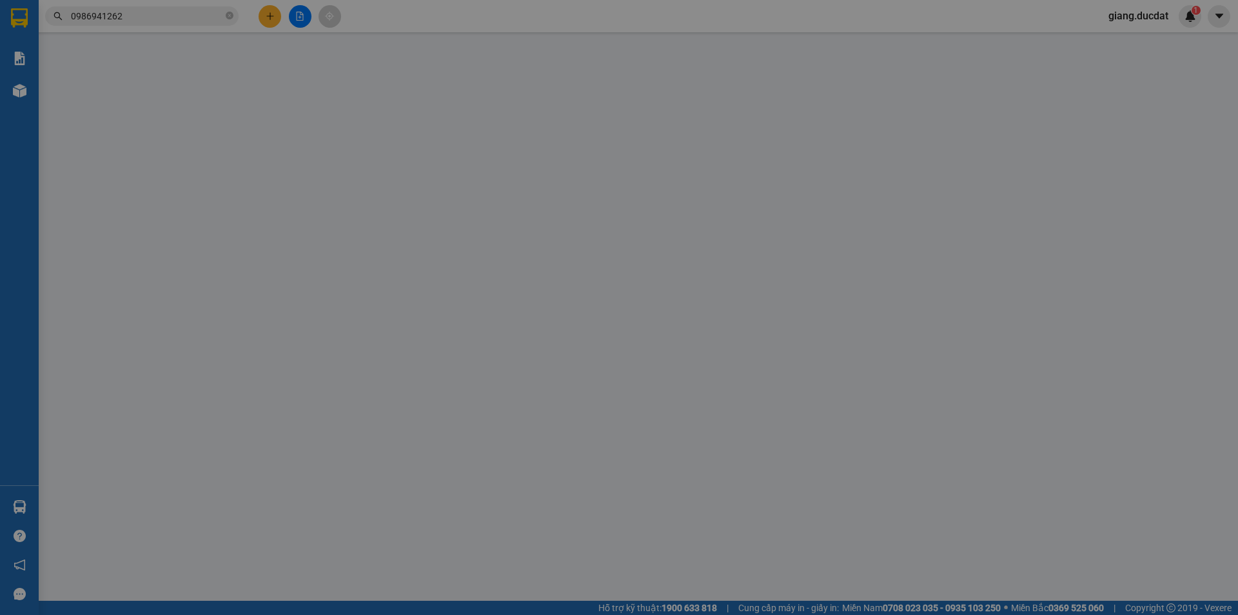
click at [278, 23] on span "Yêu cầu xuất hóa đơn điện tử" at bounding box center [222, 21] width 136 height 10
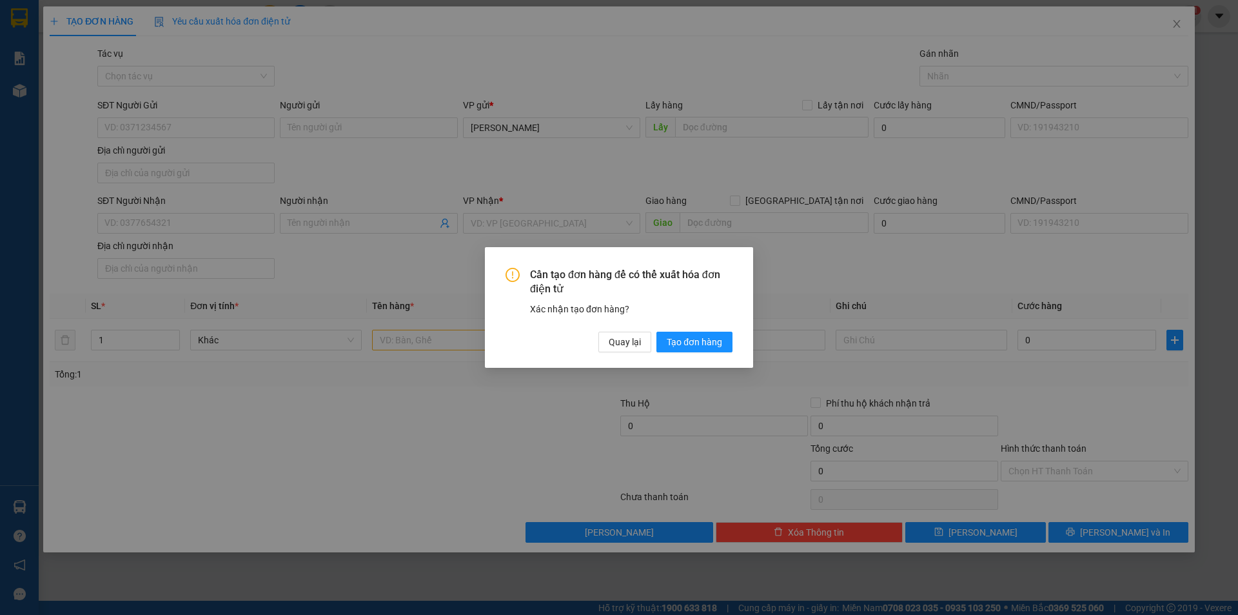
click at [532, 222] on div "Cần tạo đơn hàng để có thể xuất hóa đơn điện tử Xác nhận tạo đơn hàng? Quay lại…" at bounding box center [619, 307] width 1238 height 615
drag, startPoint x: 631, startPoint y: 346, endPoint x: 594, endPoint y: 284, distance: 72.9
click at [631, 348] on span "Quay lại" at bounding box center [625, 342] width 32 height 14
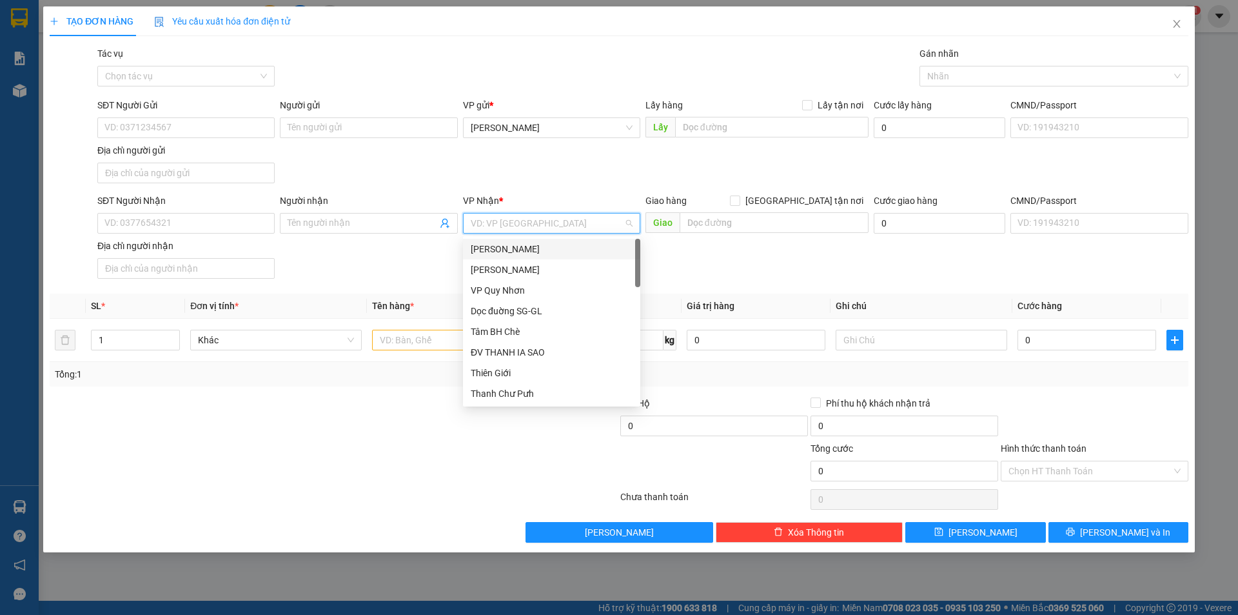
click at [531, 222] on input "search" at bounding box center [547, 222] width 153 height 19
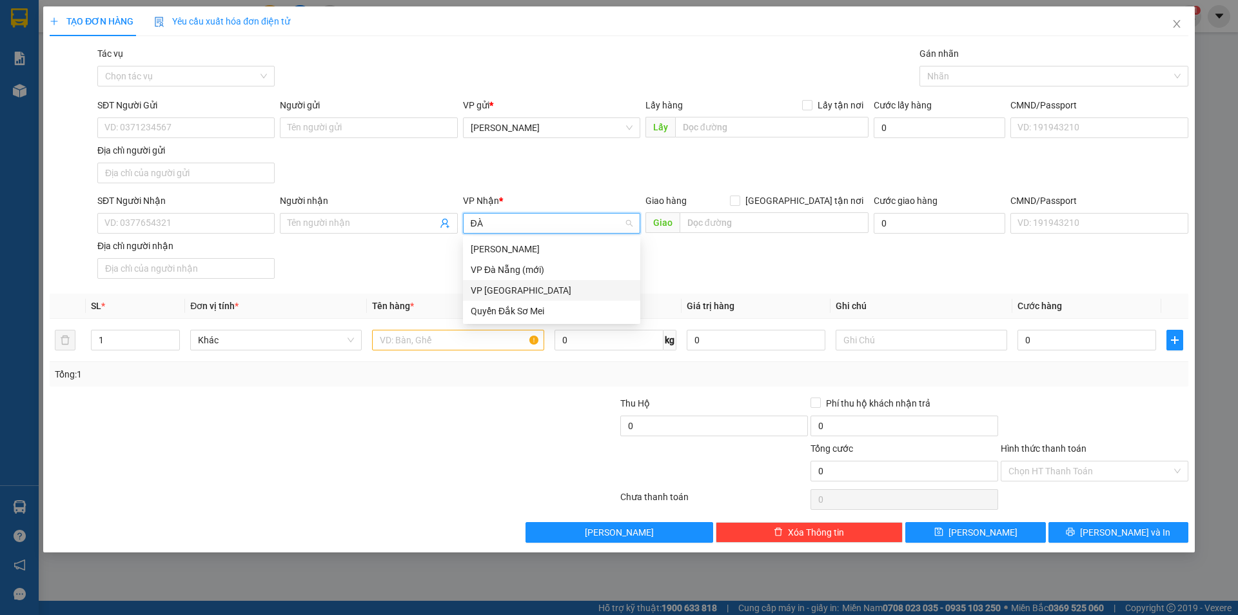
click at [509, 291] on div "VP [GEOGRAPHIC_DATA]" at bounding box center [552, 290] width 162 height 14
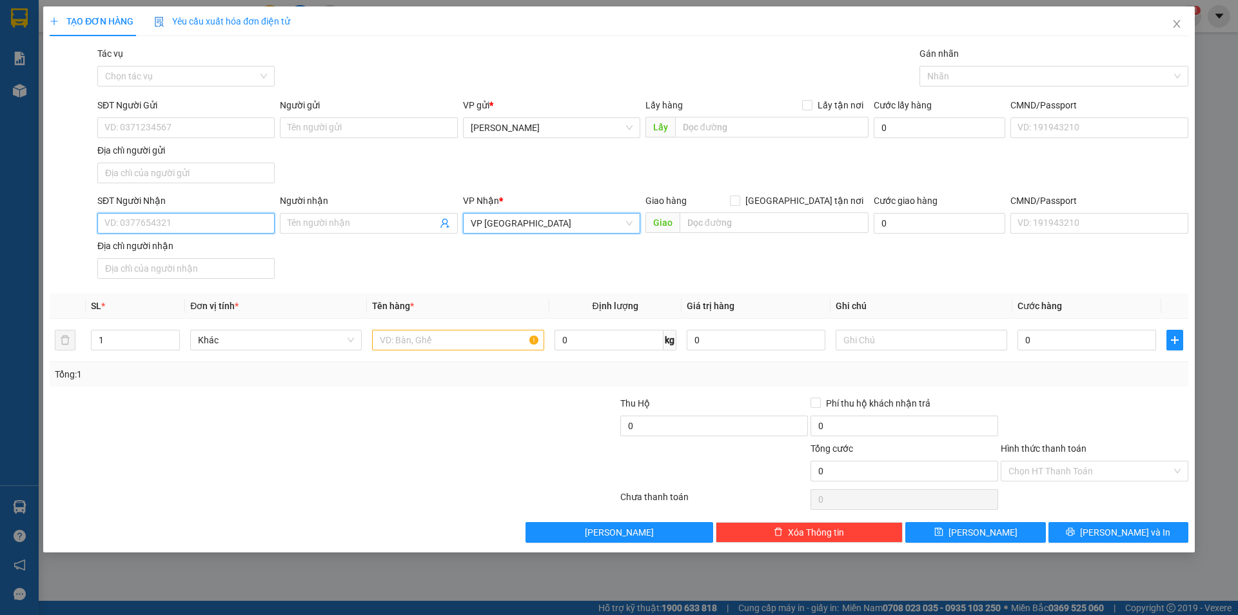
click at [211, 217] on input "SĐT Người Nhận" at bounding box center [185, 223] width 177 height 21
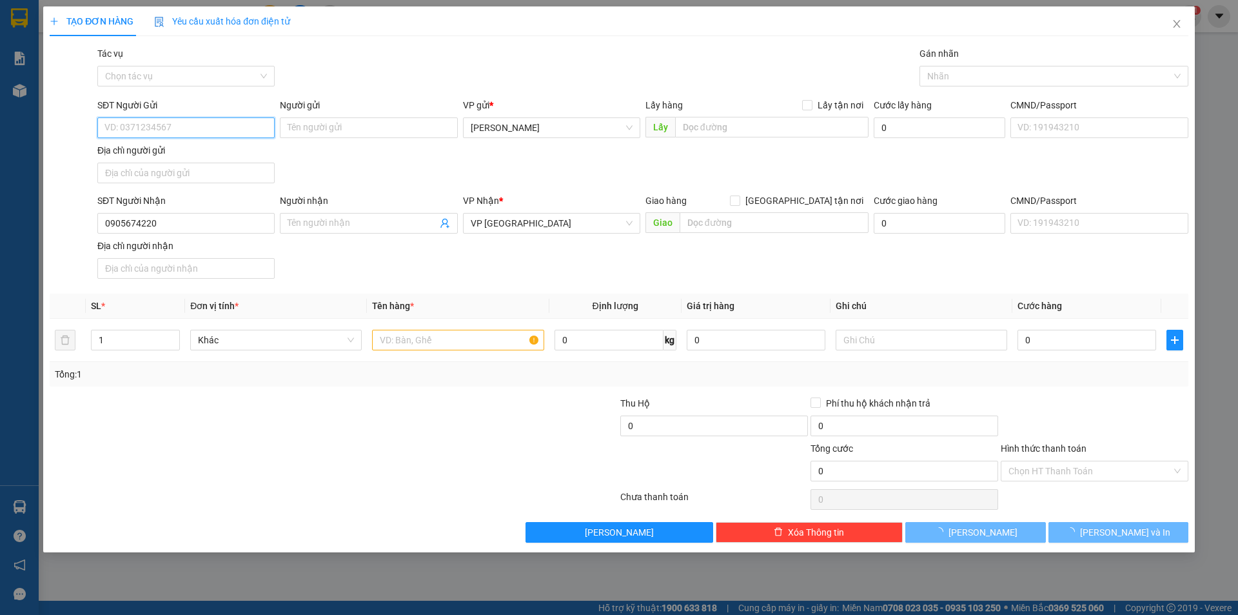
click at [219, 129] on input "SĐT Người Gửi" at bounding box center [185, 127] width 177 height 21
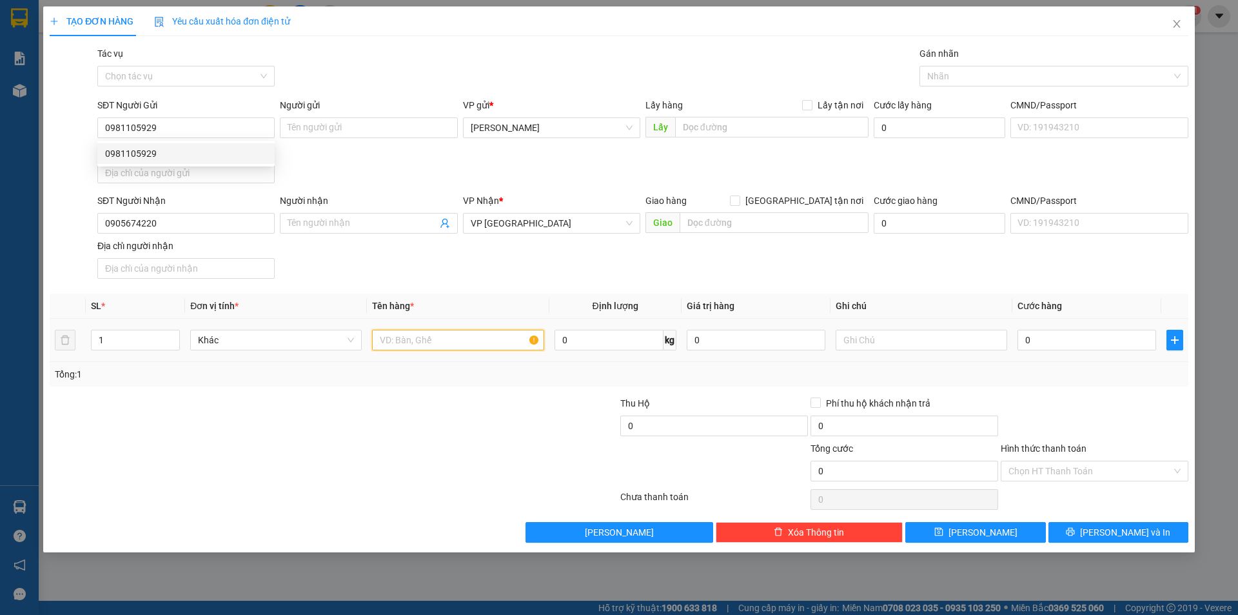
click at [475, 333] on input "text" at bounding box center [458, 340] width 172 height 21
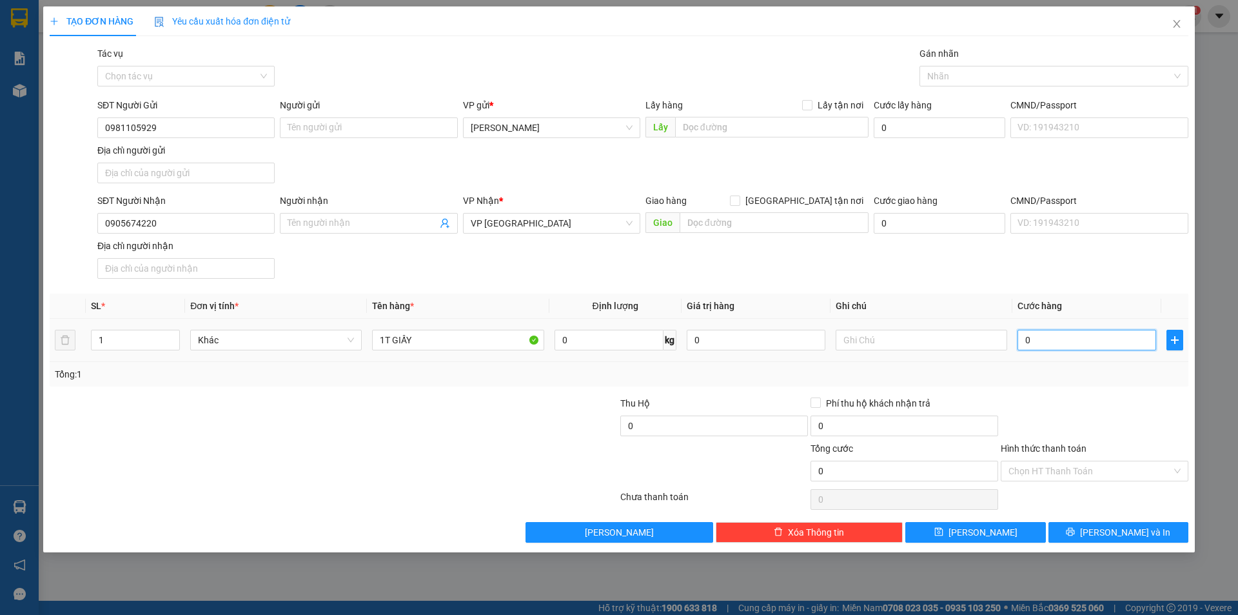
click at [1085, 346] on input "0" at bounding box center [1087, 340] width 139 height 21
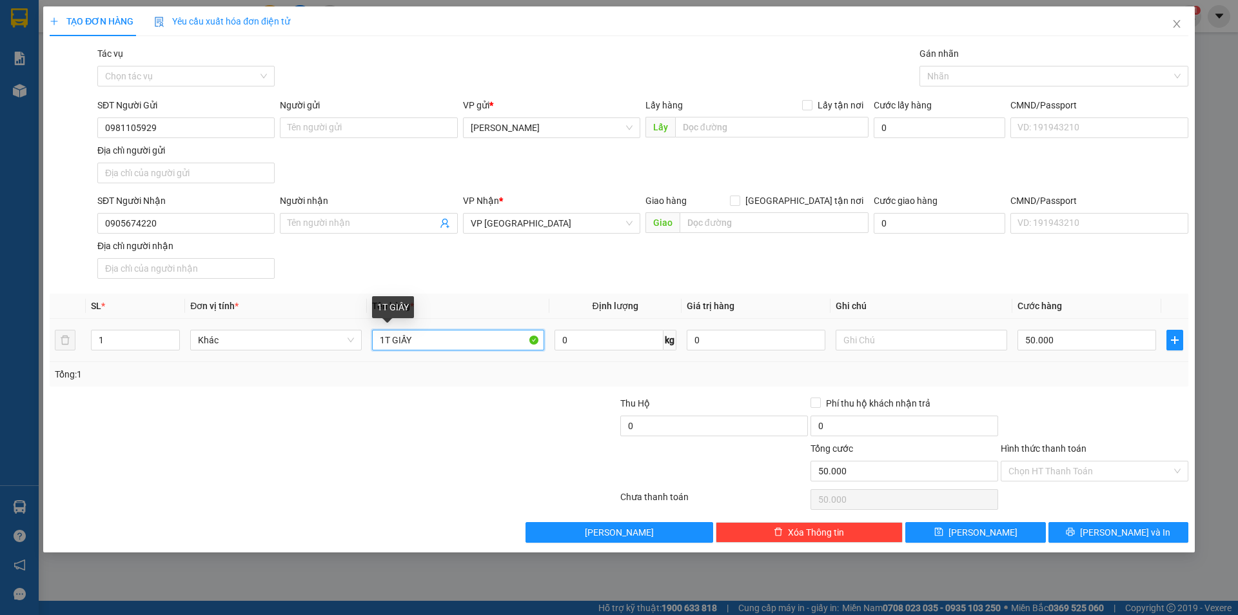
click at [489, 344] on input "1T GIẤY" at bounding box center [458, 340] width 172 height 21
click at [1085, 467] on input "Hình thức thanh toán" at bounding box center [1090, 470] width 163 height 19
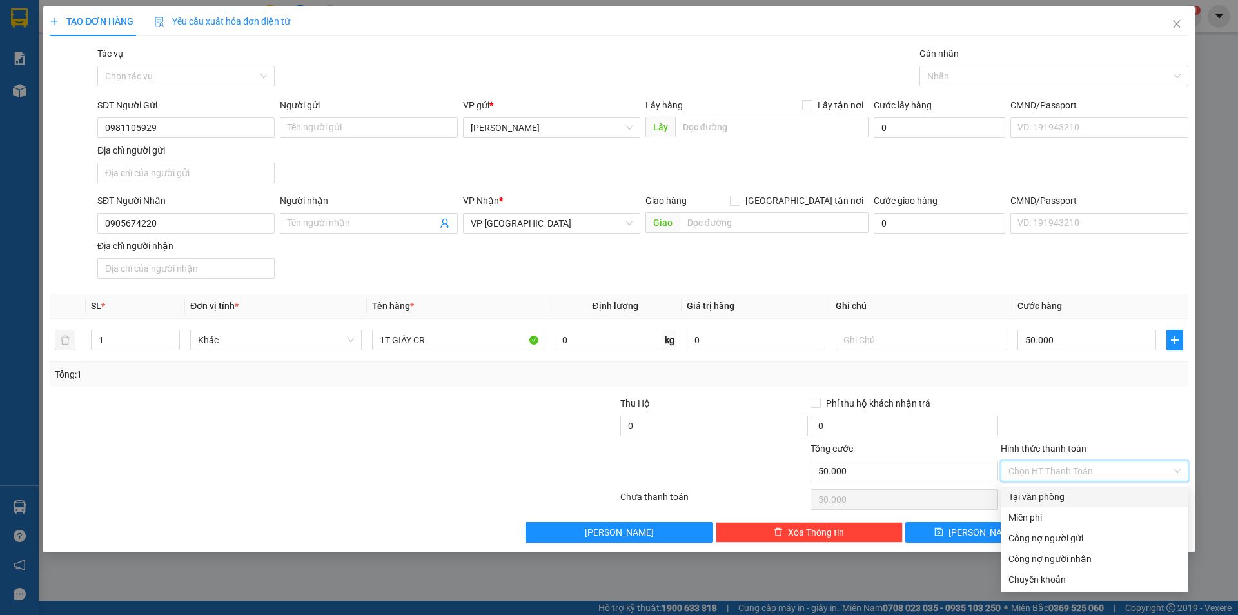
click at [1080, 495] on div "Tại văn phòng" at bounding box center [1095, 496] width 172 height 14
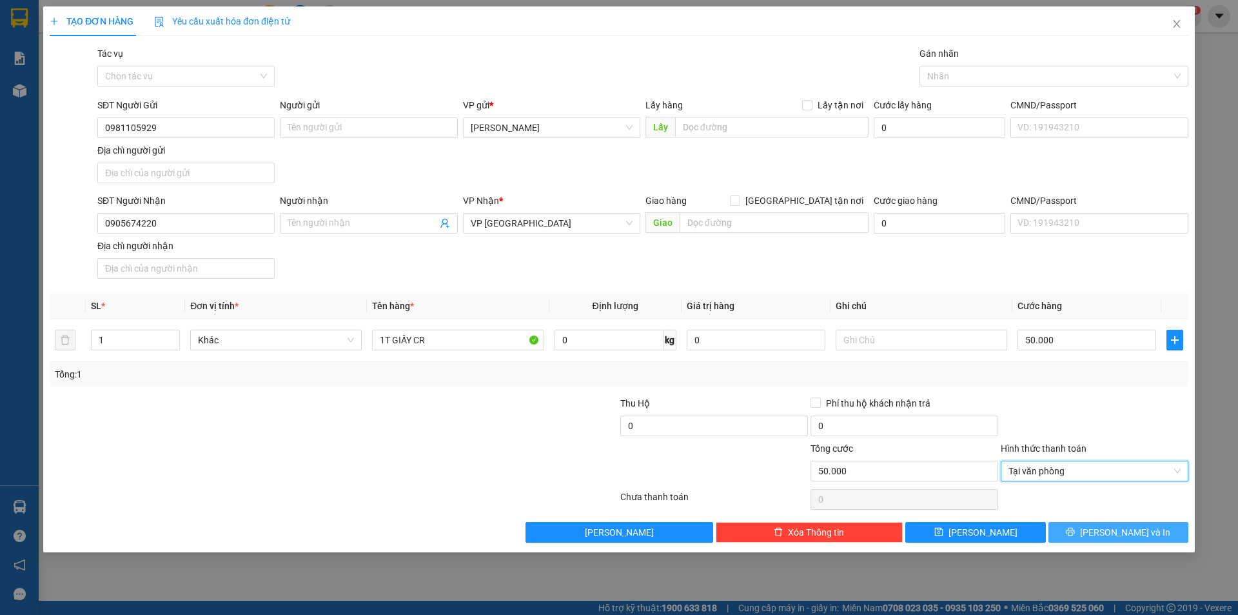
click at [1075, 531] on icon "printer" at bounding box center [1070, 531] width 9 height 9
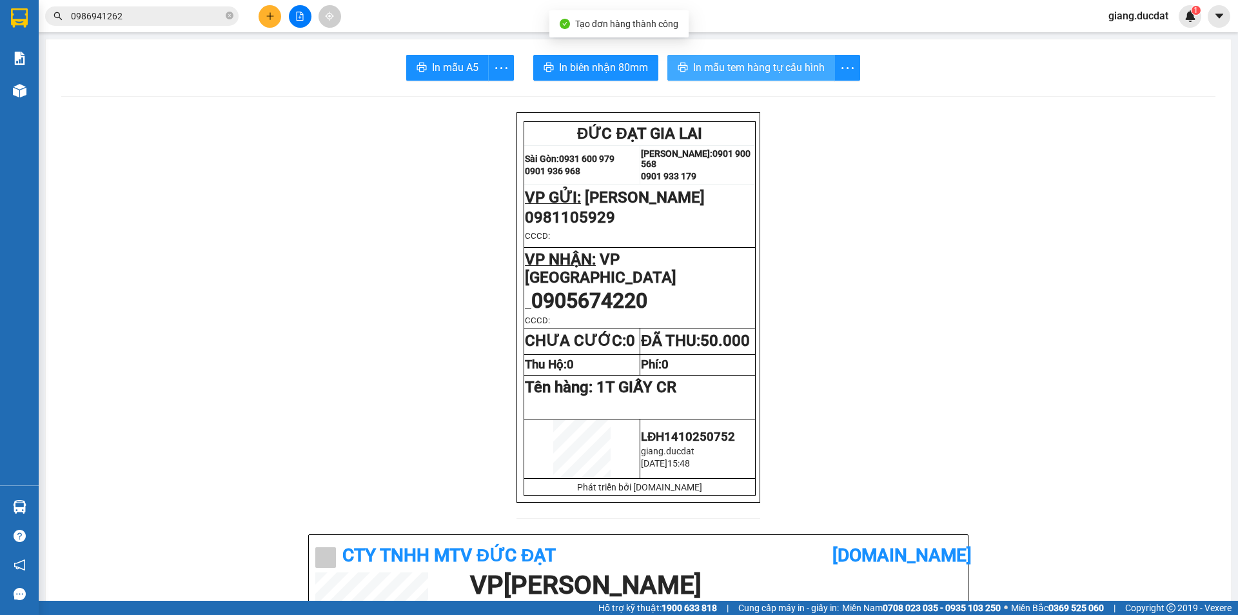
click at [700, 74] on span "In mẫu tem hàng tự cấu hình" at bounding box center [759, 67] width 132 height 16
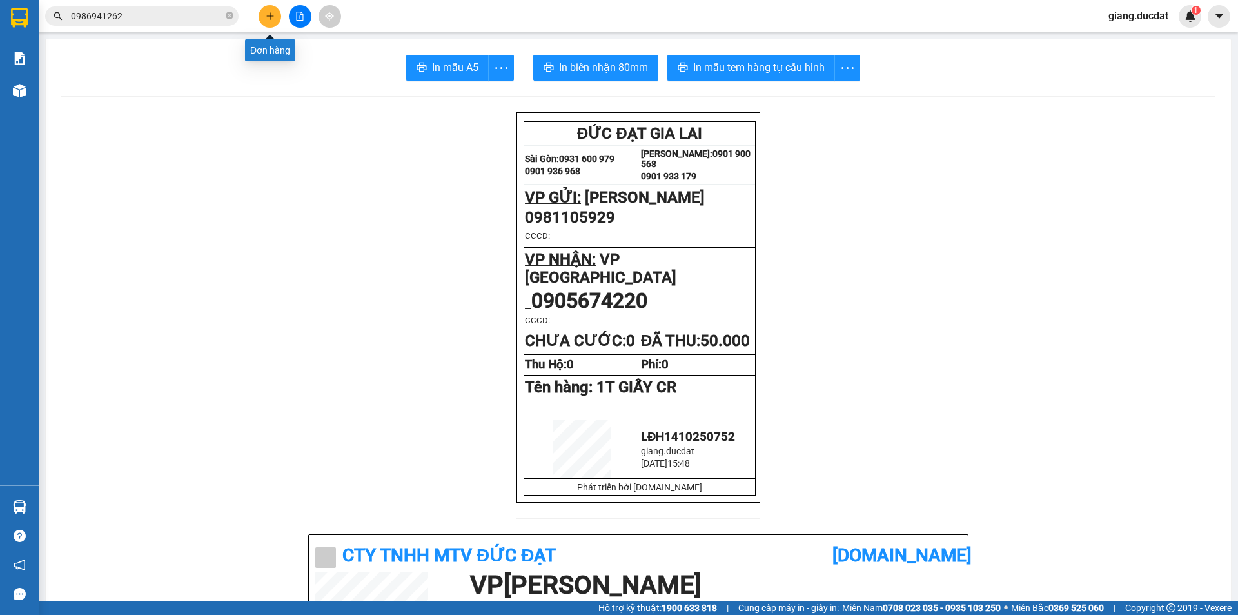
click at [268, 14] on icon "plus" at bounding box center [270, 16] width 9 height 9
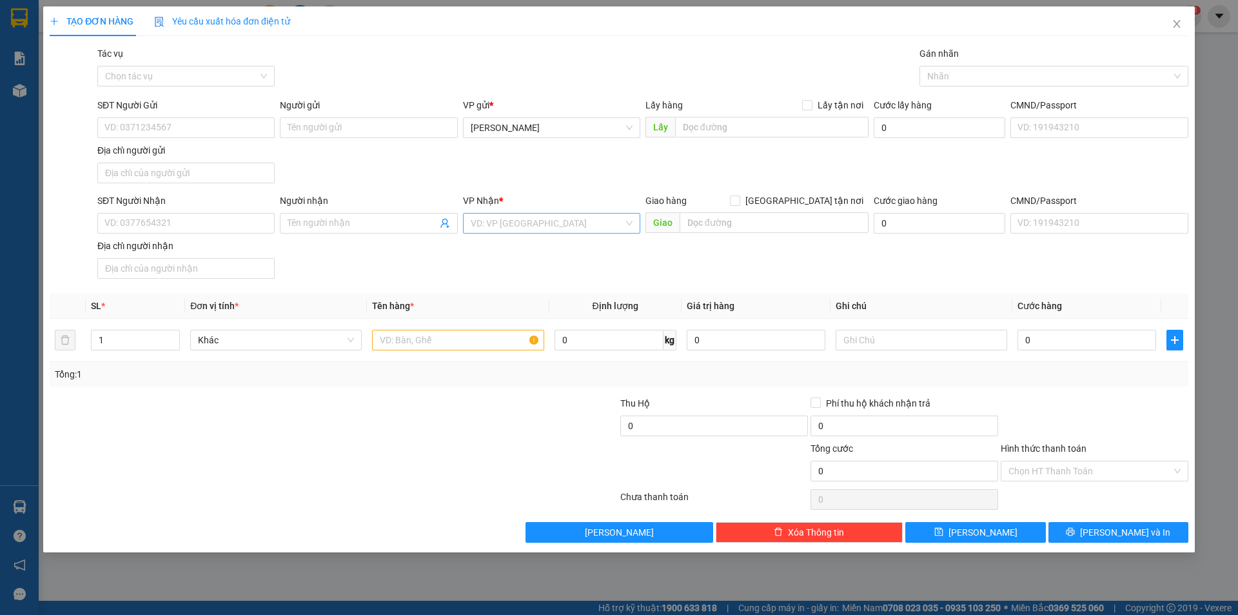
click at [532, 221] on input "search" at bounding box center [547, 222] width 153 height 19
click at [502, 244] on div "BX An Sương" at bounding box center [552, 249] width 162 height 14
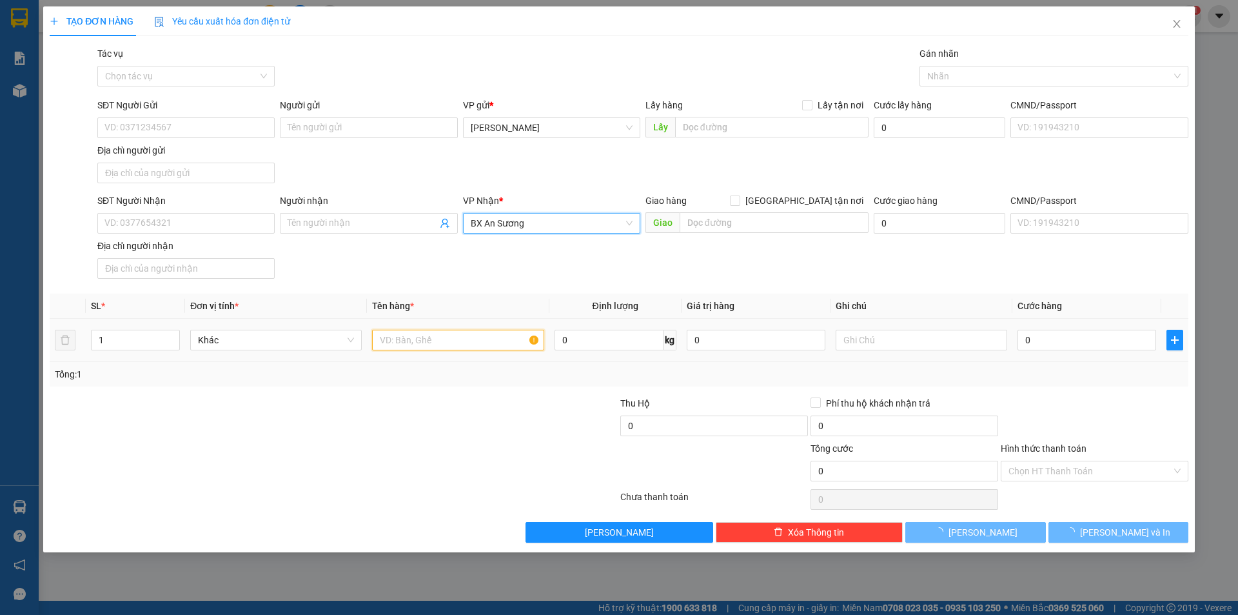
click at [459, 334] on input "text" at bounding box center [458, 340] width 172 height 21
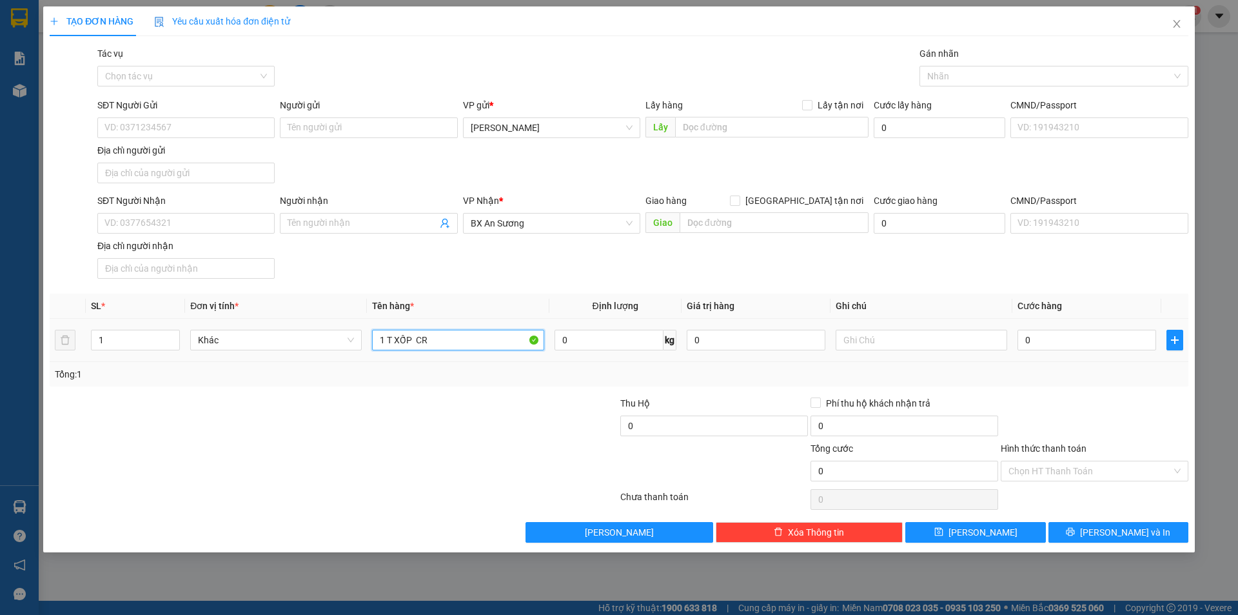
click at [384, 344] on input "1 T XỐP CR" at bounding box center [458, 340] width 172 height 21
click at [412, 342] on input "1KIỆN T XỐP CR" at bounding box center [458, 340] width 172 height 21
click at [1040, 350] on div "0" at bounding box center [1087, 340] width 139 height 26
click at [1071, 345] on input "0" at bounding box center [1087, 340] width 139 height 21
click at [152, 233] on input "SĐT Người Nhận" at bounding box center [185, 223] width 177 height 21
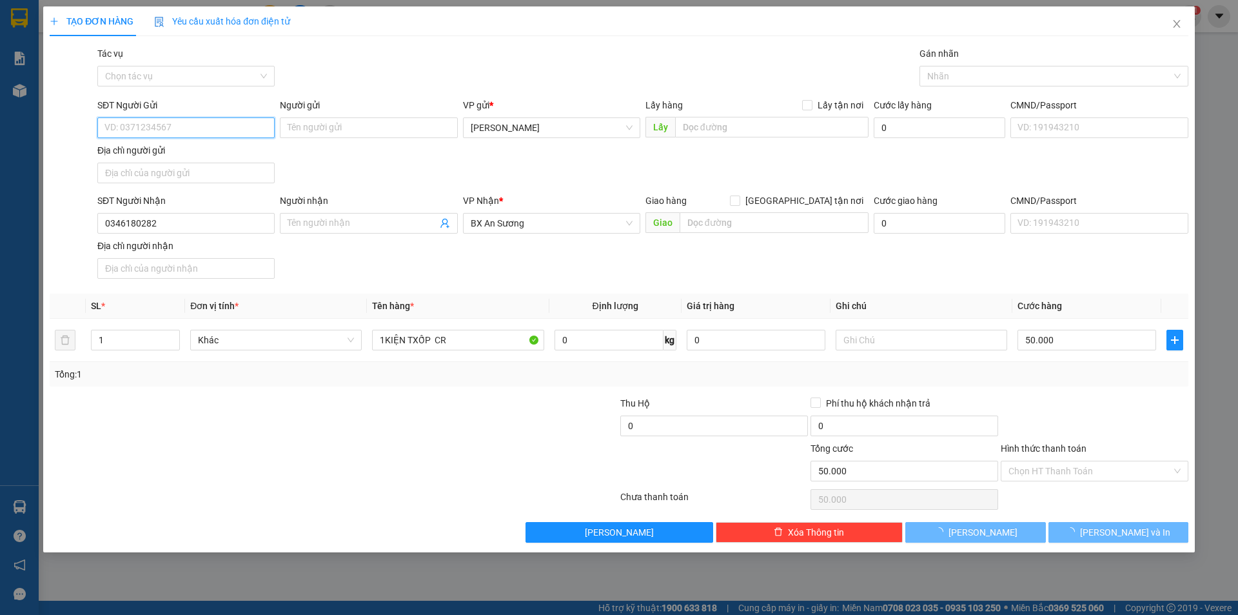
click at [152, 117] on div "SĐT Người Gửi VD: 0371234567" at bounding box center [185, 120] width 177 height 45
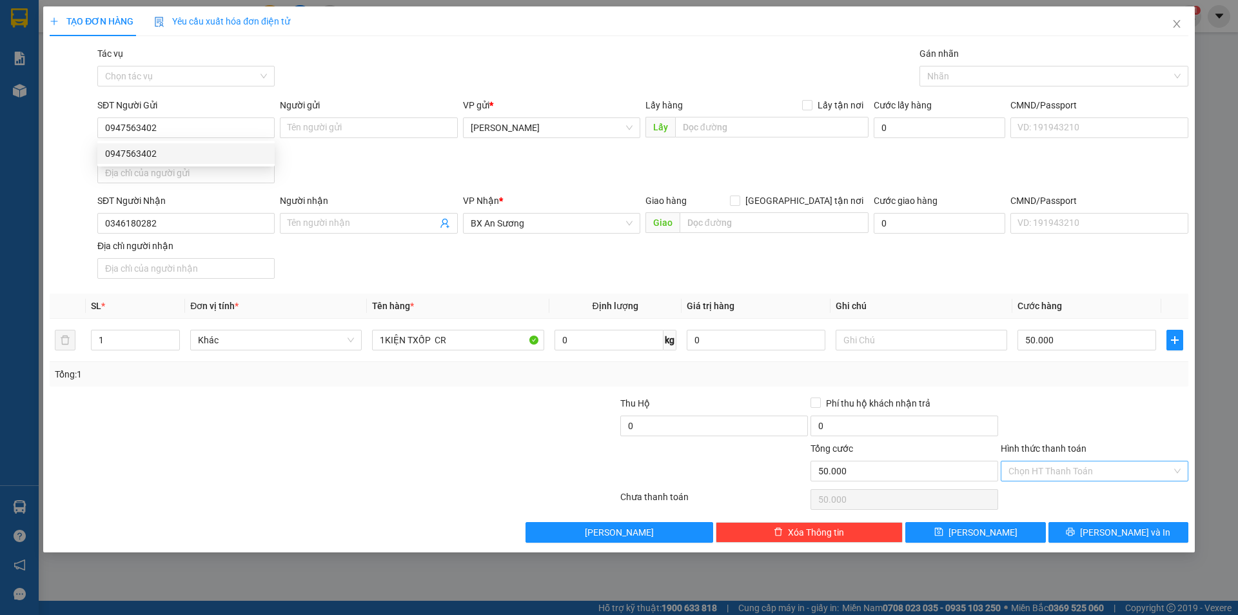
click at [1065, 467] on input "Hình thức thanh toán" at bounding box center [1090, 470] width 163 height 19
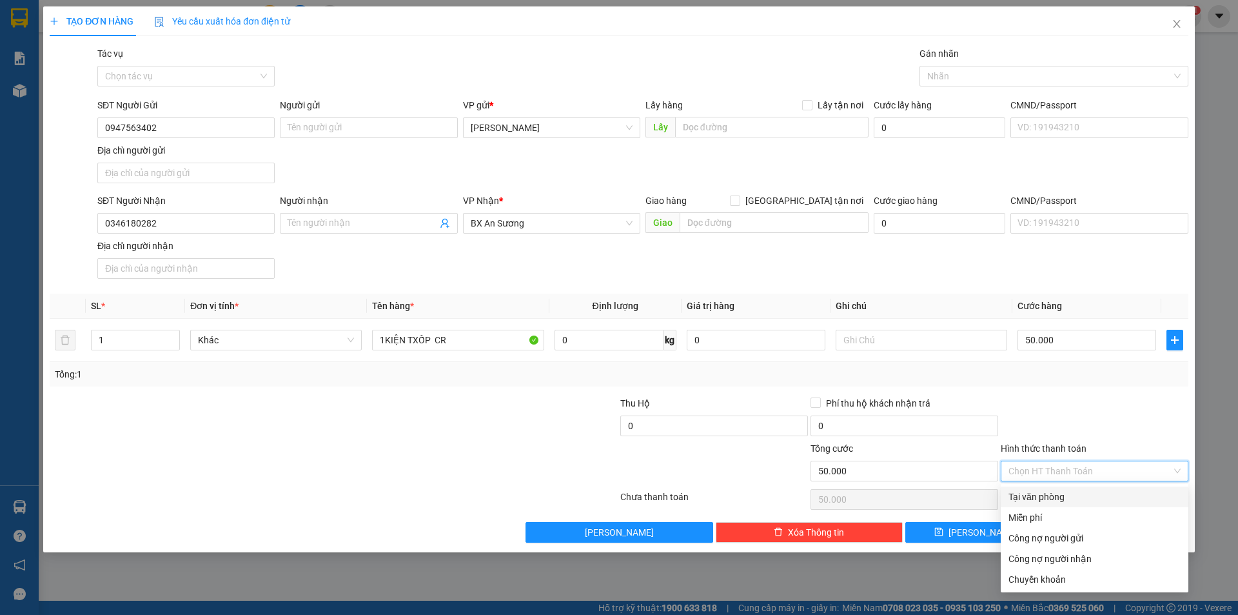
click at [1074, 491] on div "Tại văn phòng" at bounding box center [1095, 496] width 172 height 14
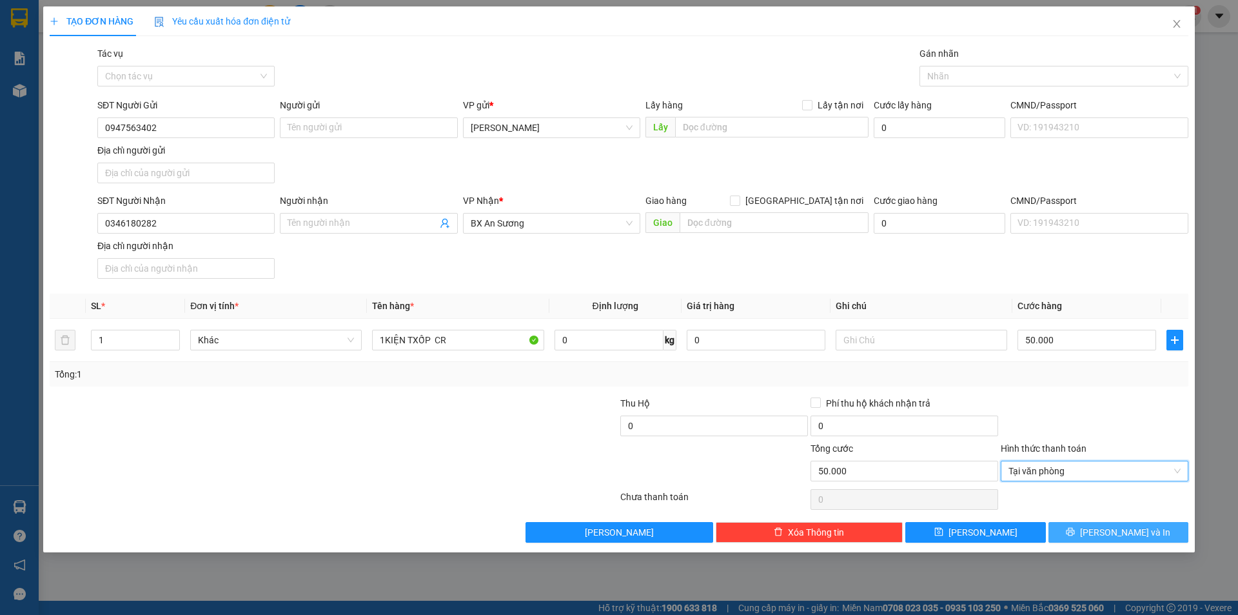
click at [1075, 529] on icon "printer" at bounding box center [1070, 531] width 9 height 9
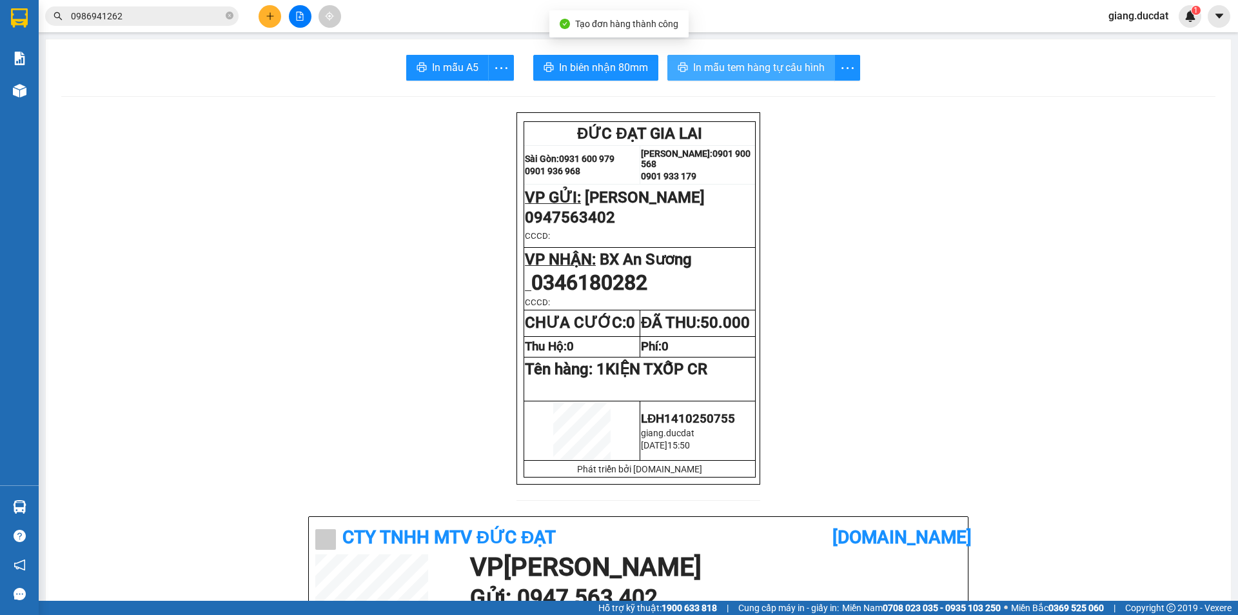
click at [744, 57] on button "In mẫu tem hàng tự cấu hình" at bounding box center [751, 68] width 168 height 26
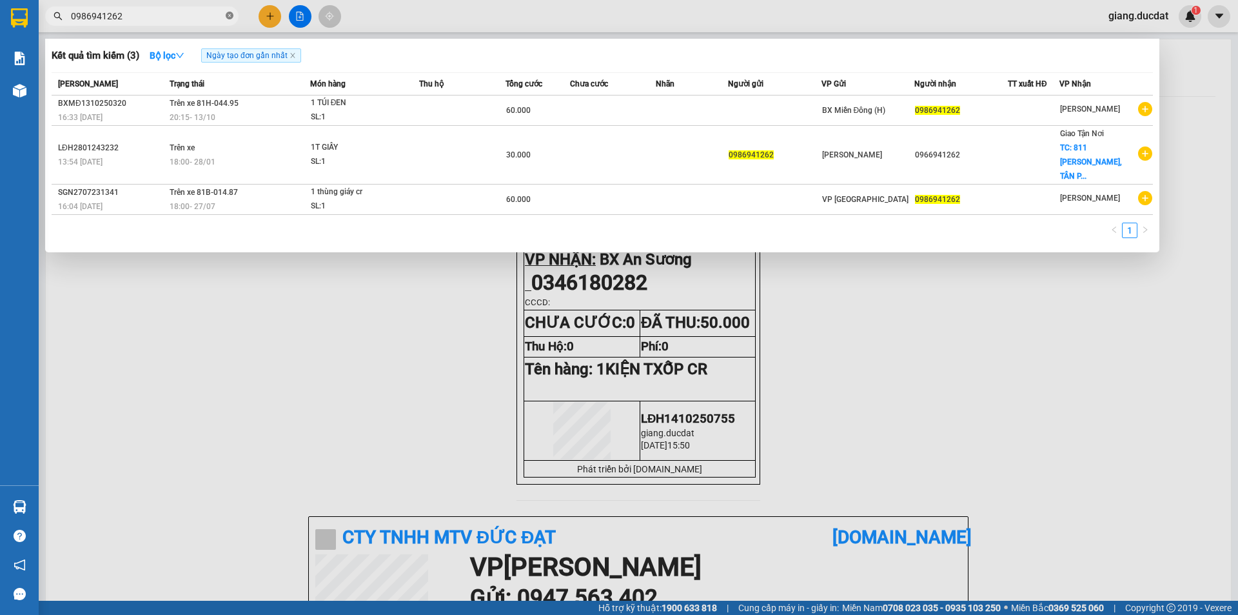
click at [226, 17] on icon "close-circle" at bounding box center [230, 16] width 8 height 8
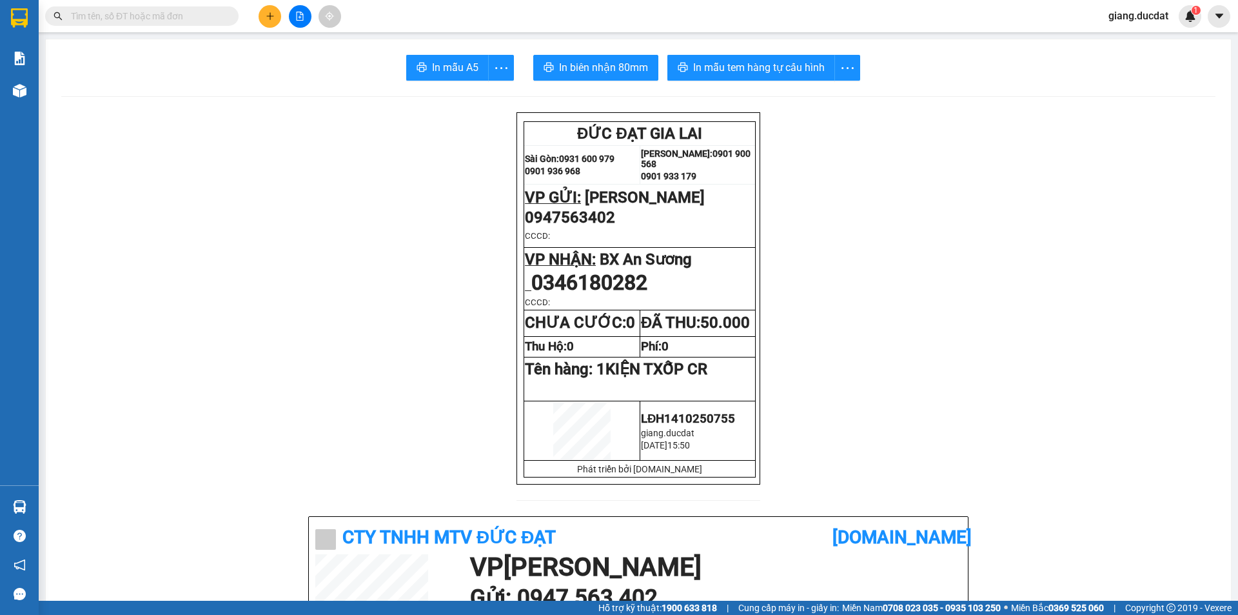
click at [201, 12] on input "text" at bounding box center [147, 16] width 152 height 14
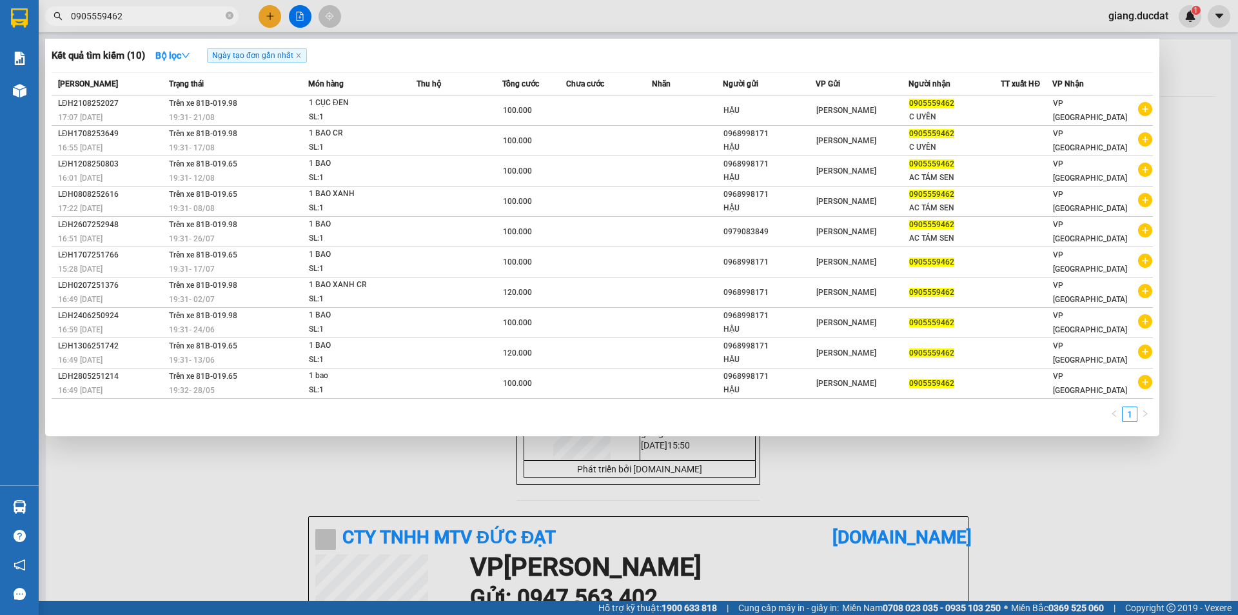
click at [273, 17] on div at bounding box center [619, 307] width 1238 height 615
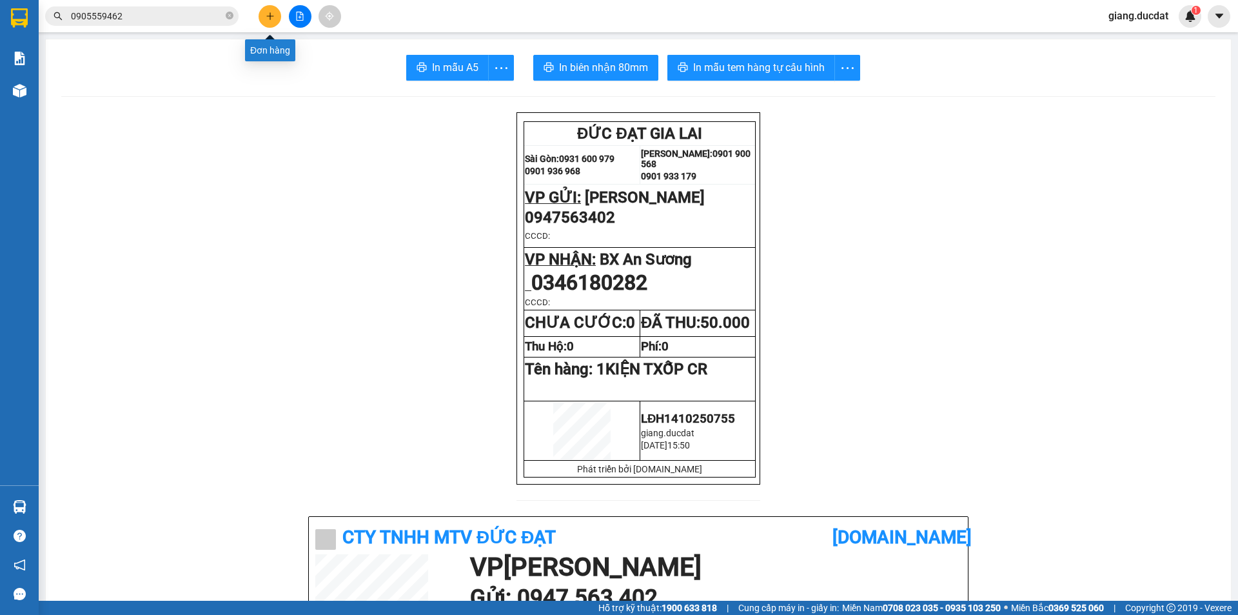
click at [273, 17] on icon "plus" at bounding box center [270, 16] width 9 height 9
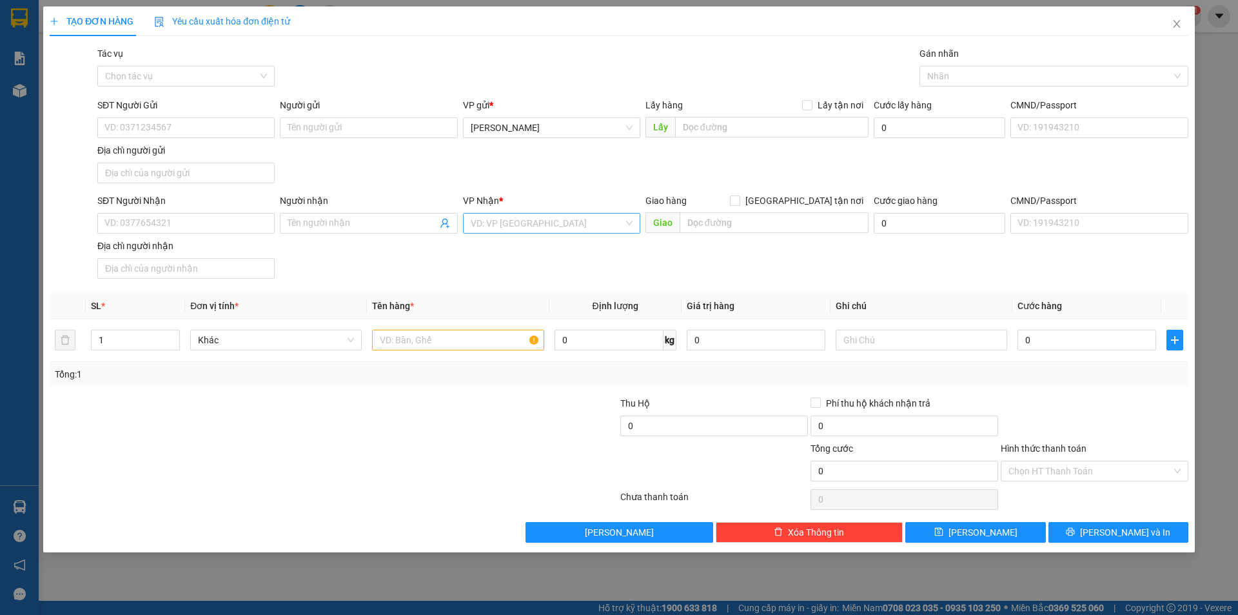
click at [542, 230] on input "search" at bounding box center [547, 222] width 153 height 19
click at [489, 288] on div "VP [GEOGRAPHIC_DATA]" at bounding box center [552, 290] width 162 height 14
click at [428, 340] on input "text" at bounding box center [458, 340] width 172 height 21
click at [1059, 335] on input "0" at bounding box center [1087, 340] width 139 height 21
click at [220, 217] on input "SĐT Người Nhận" at bounding box center [185, 223] width 177 height 21
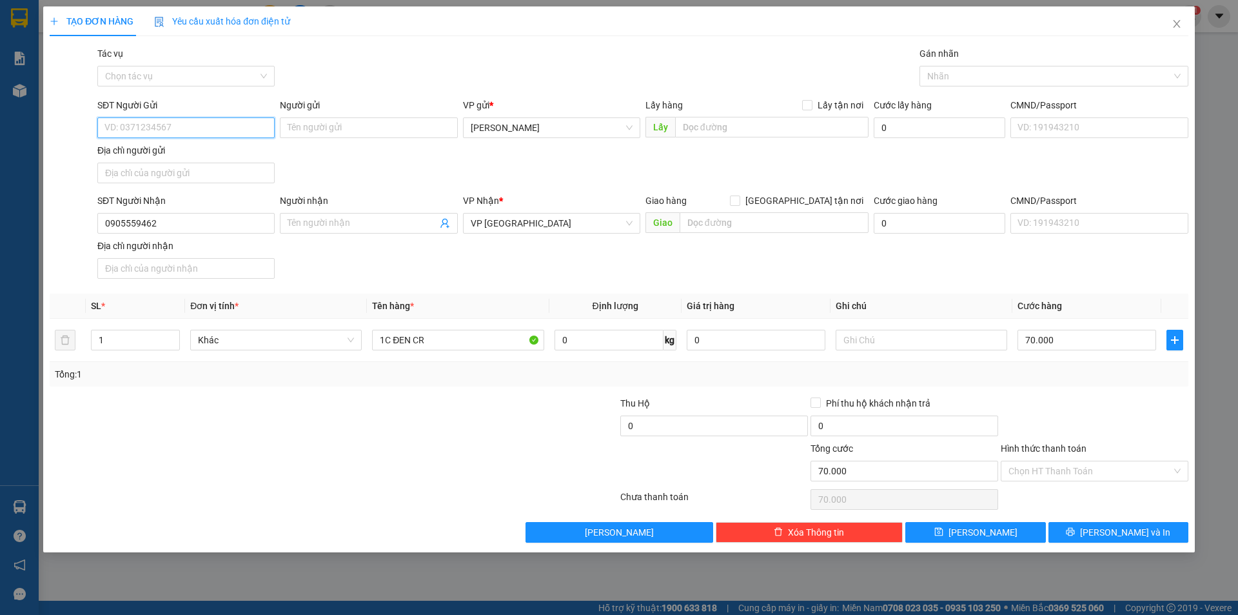
click at [175, 128] on input "SĐT Người Gửi" at bounding box center [185, 127] width 177 height 21
drag, startPoint x: 1103, startPoint y: 478, endPoint x: 1098, endPoint y: 499, distance: 21.1
click at [1103, 477] on input "Hình thức thanh toán" at bounding box center [1090, 470] width 163 height 19
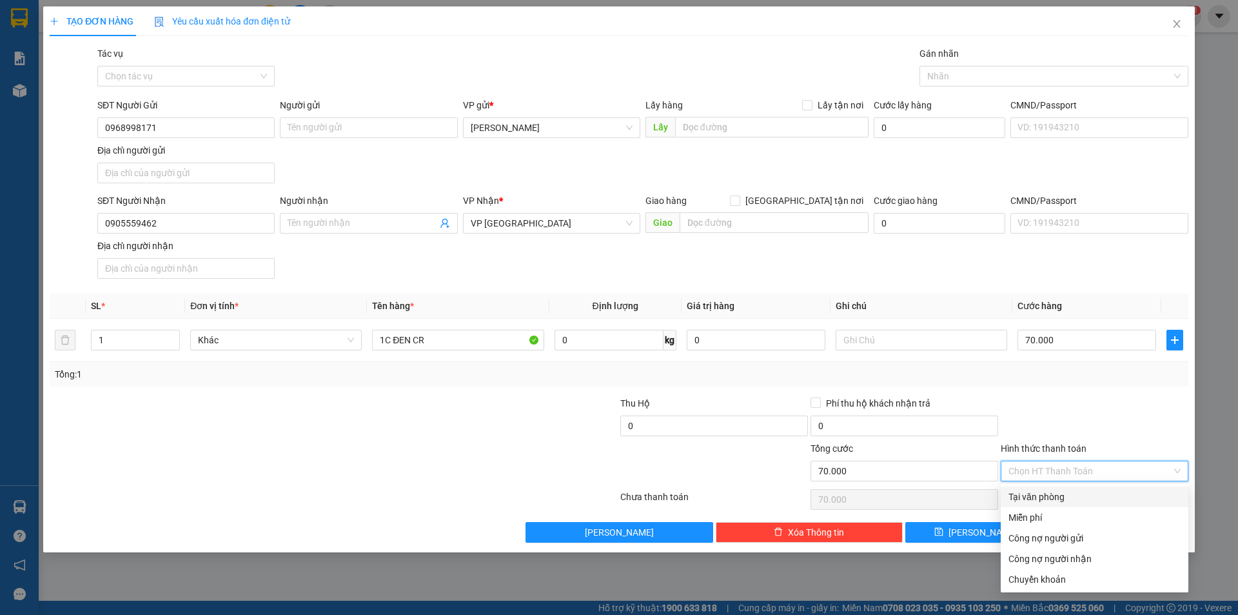
click at [1091, 502] on div "Tại văn phòng" at bounding box center [1095, 496] width 172 height 14
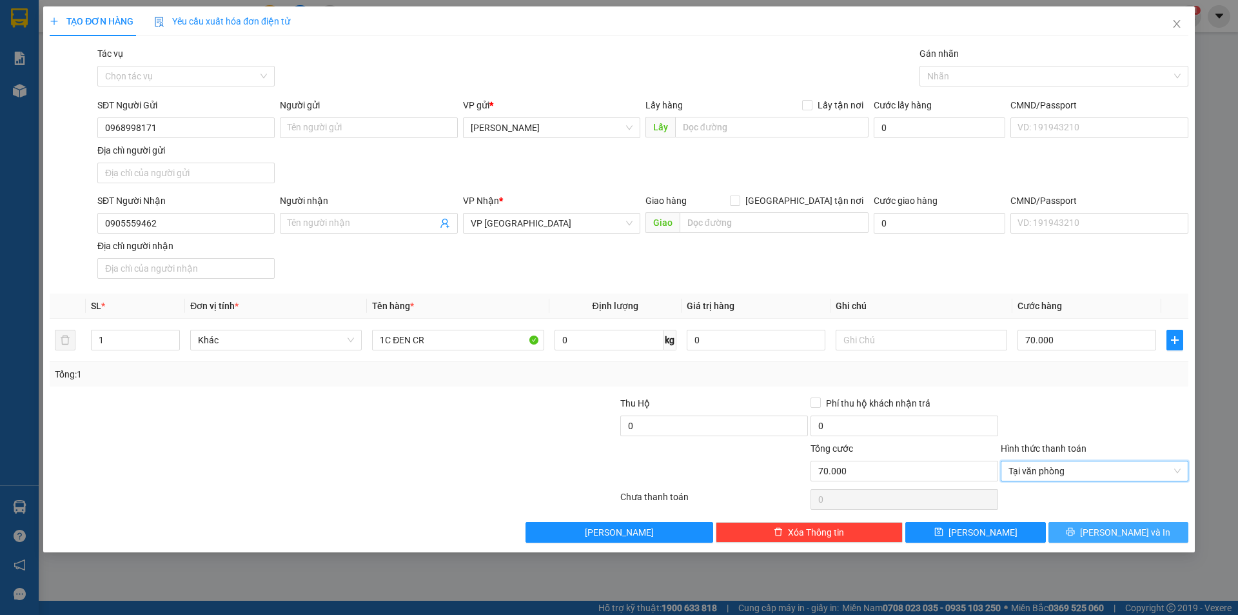
click at [1128, 535] on span "[PERSON_NAME] và In" at bounding box center [1125, 532] width 90 height 14
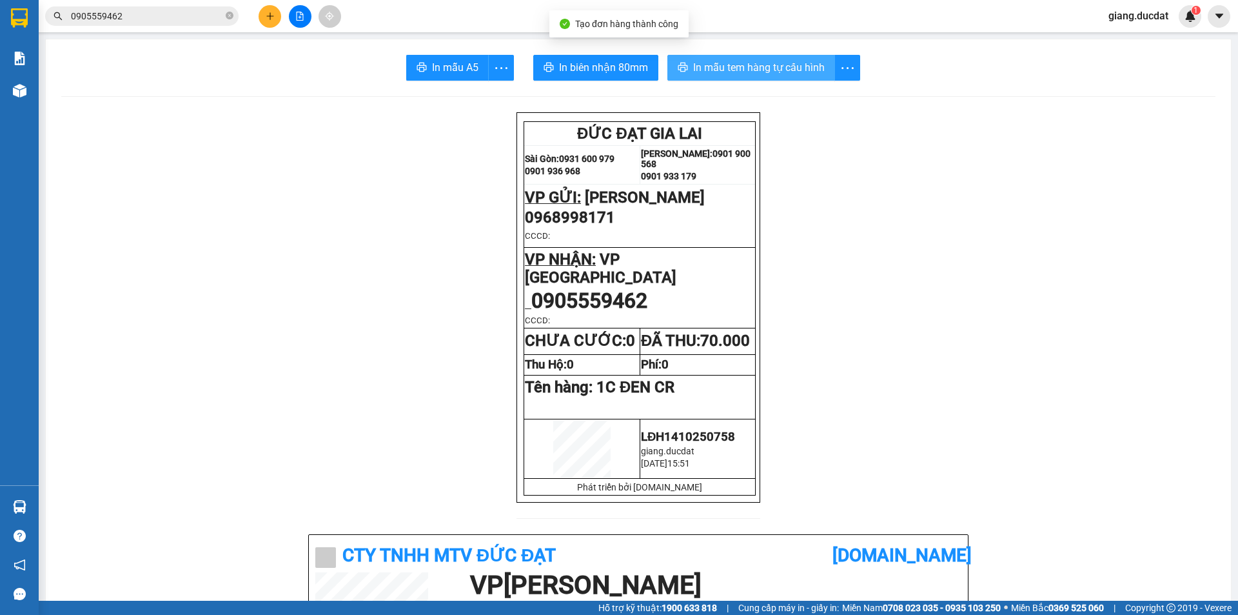
click at [736, 69] on span "In mẫu tem hàng tự cấu hình" at bounding box center [759, 67] width 132 height 16
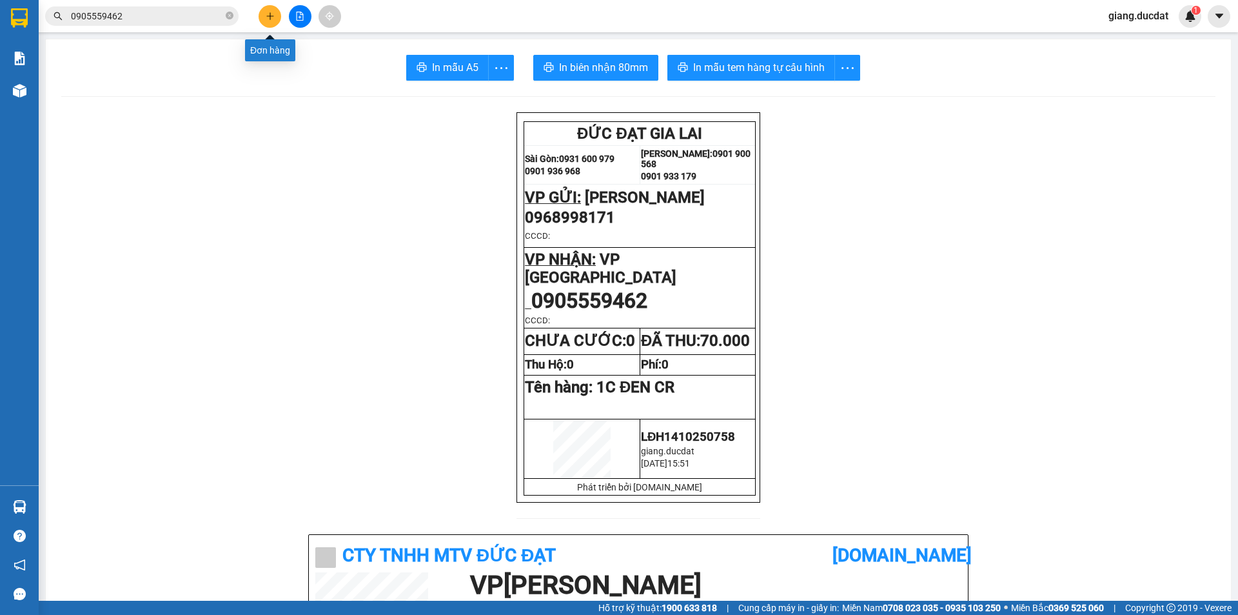
click at [275, 12] on button at bounding box center [270, 16] width 23 height 23
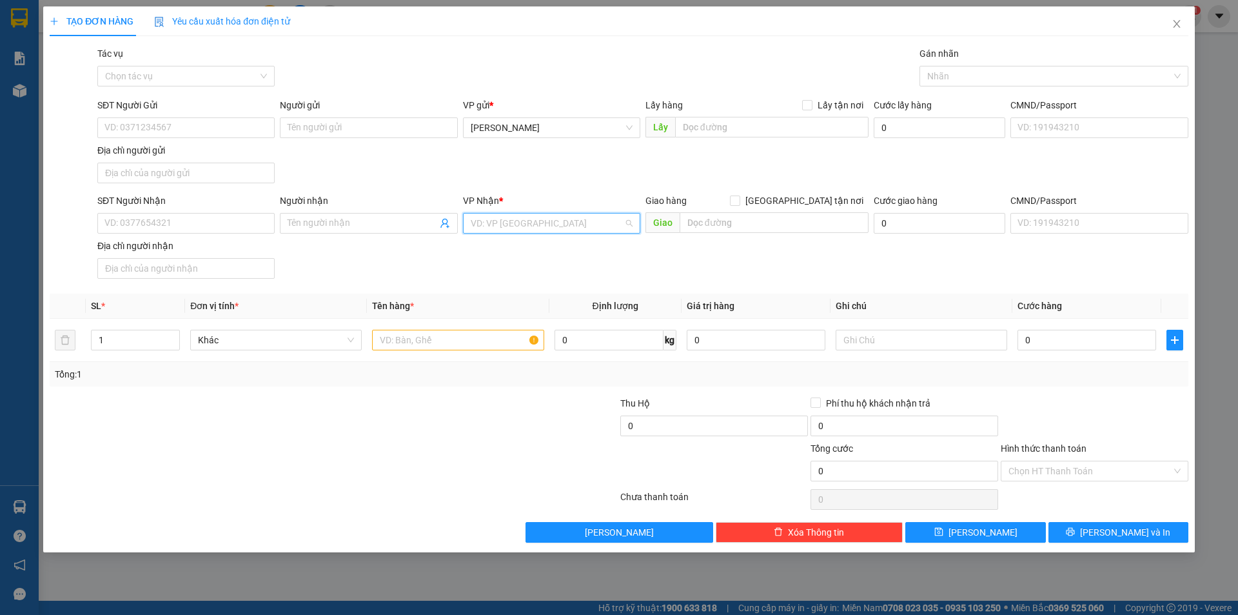
click at [490, 232] on input "search" at bounding box center [547, 222] width 153 height 19
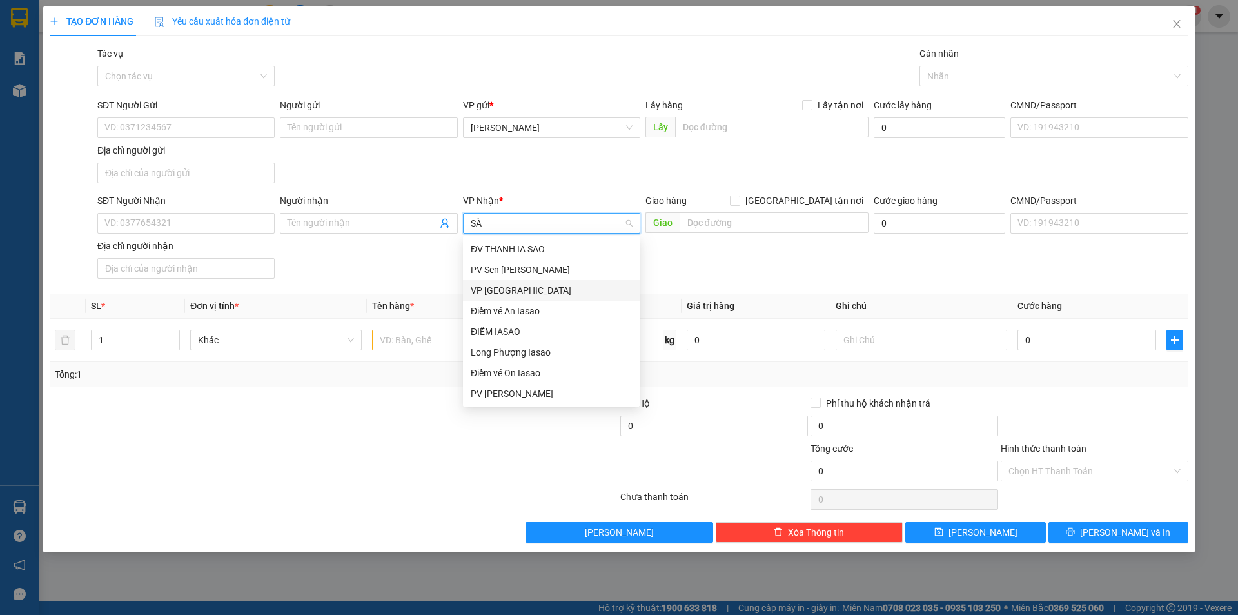
click at [501, 293] on div "VP [GEOGRAPHIC_DATA]" at bounding box center [552, 290] width 162 height 14
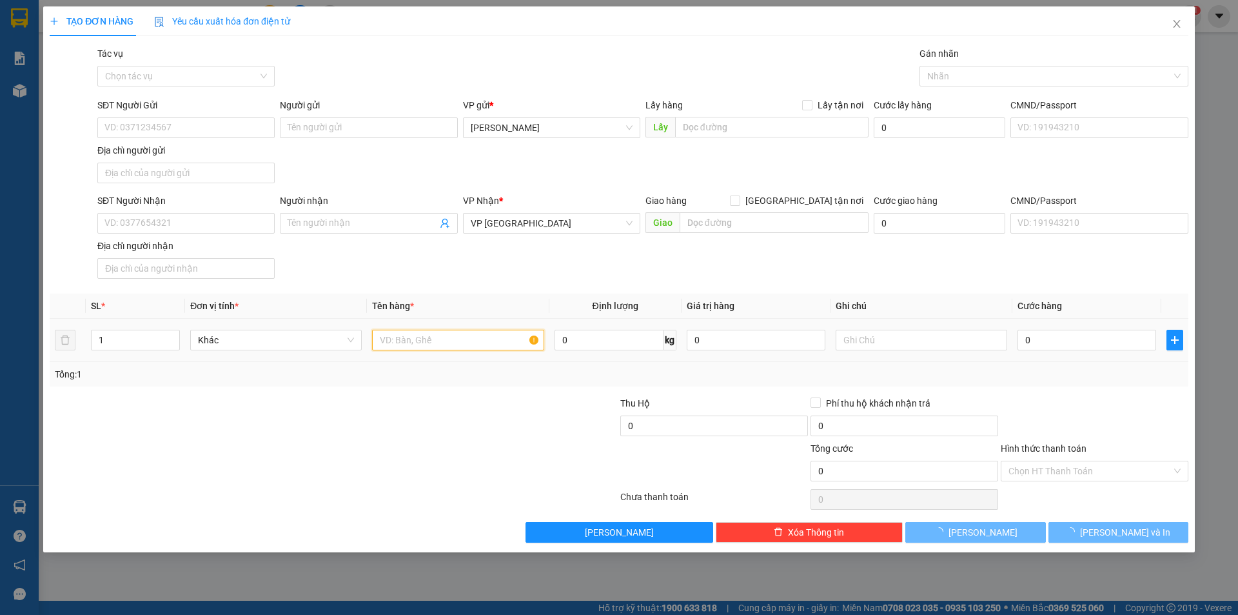
click at [431, 339] on input "text" at bounding box center [458, 340] width 172 height 21
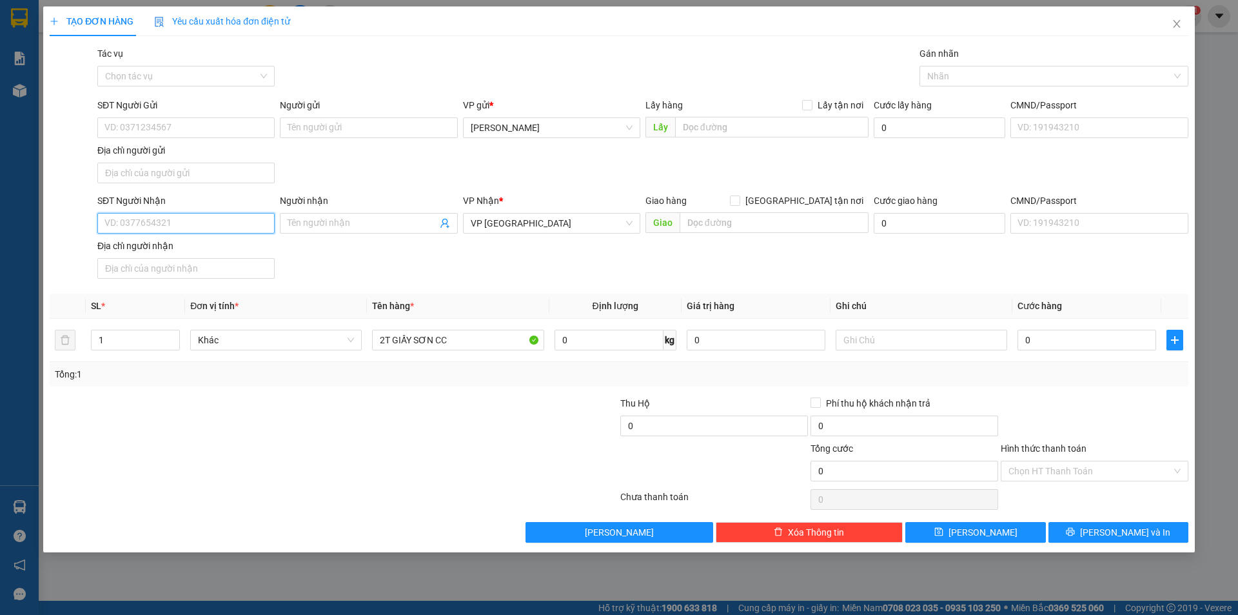
click at [171, 224] on input "SĐT Người Nhận" at bounding box center [185, 223] width 177 height 21
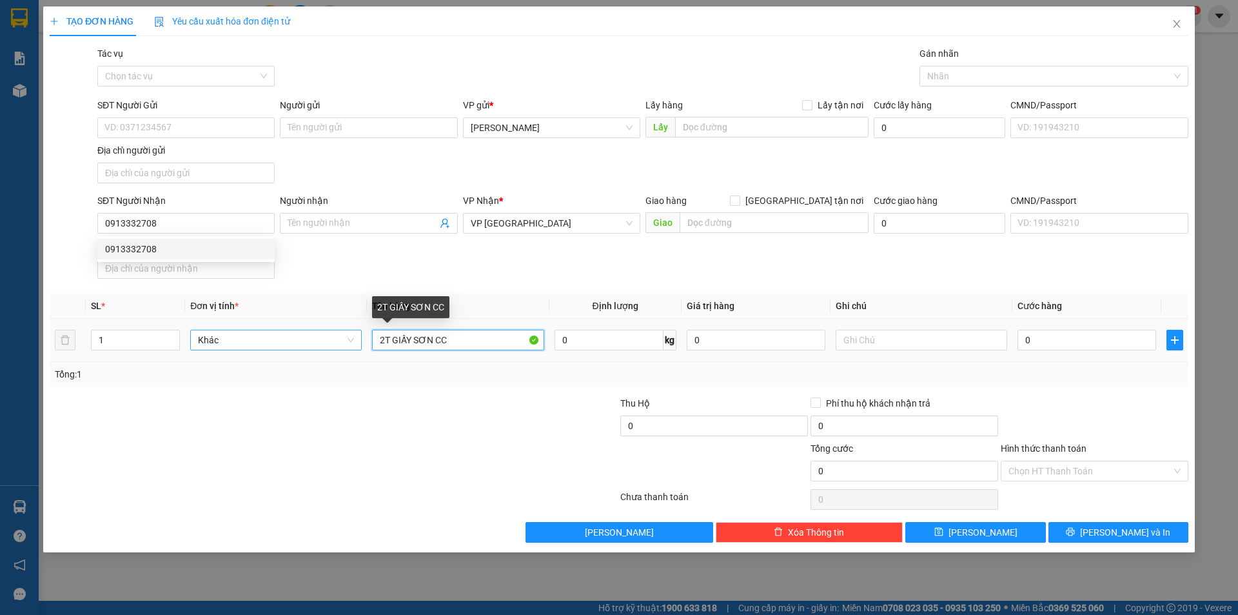
drag, startPoint x: 471, startPoint y: 340, endPoint x: 326, endPoint y: 339, distance: 145.8
click at [330, 342] on tr "1 Khác 2T GIẤY SƠN CC 0 kg 0 0" at bounding box center [619, 340] width 1139 height 43
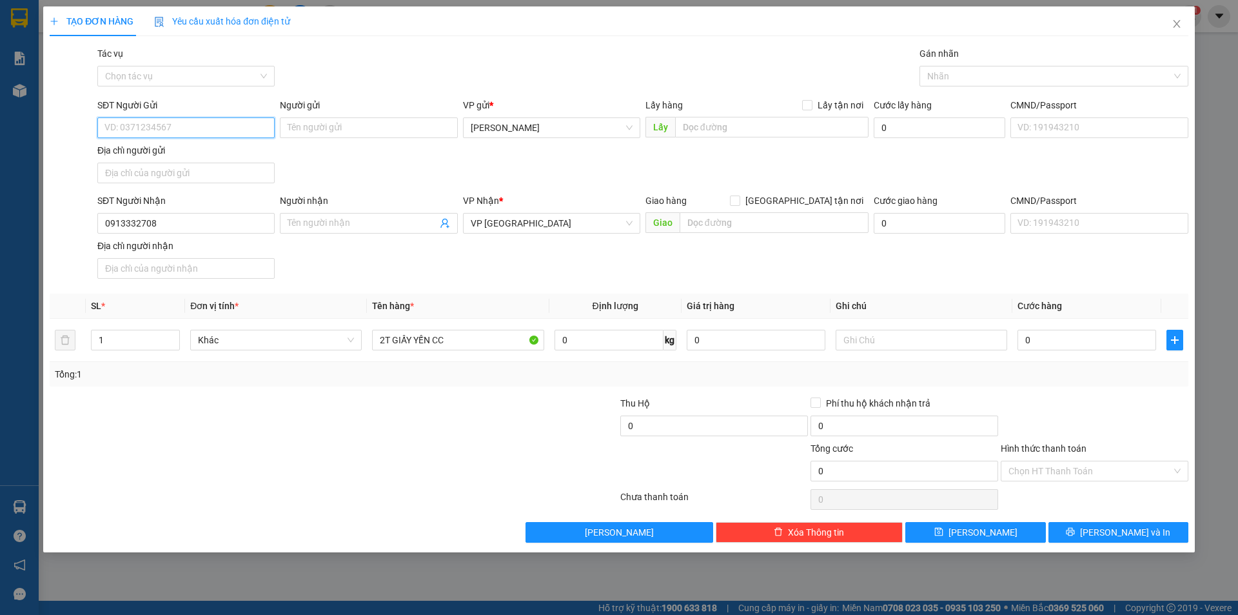
click at [170, 121] on input "SĐT Người Gửi" at bounding box center [185, 127] width 177 height 21
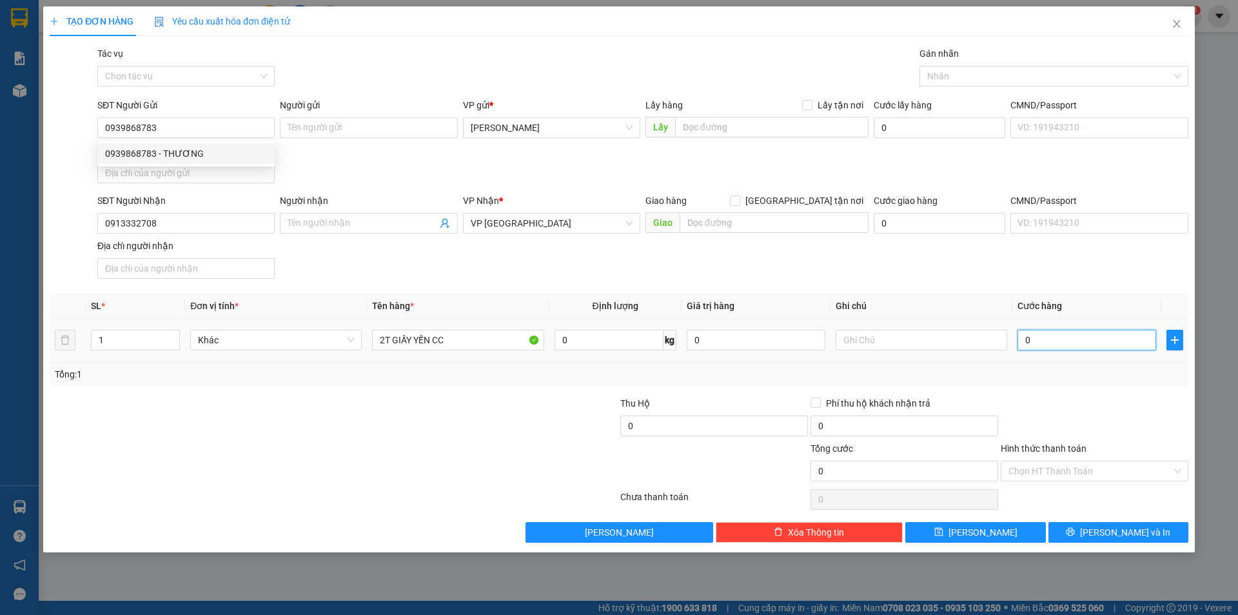
click at [1091, 338] on input "0" at bounding box center [1087, 340] width 139 height 21
click at [1106, 416] on div at bounding box center [1095, 418] width 190 height 45
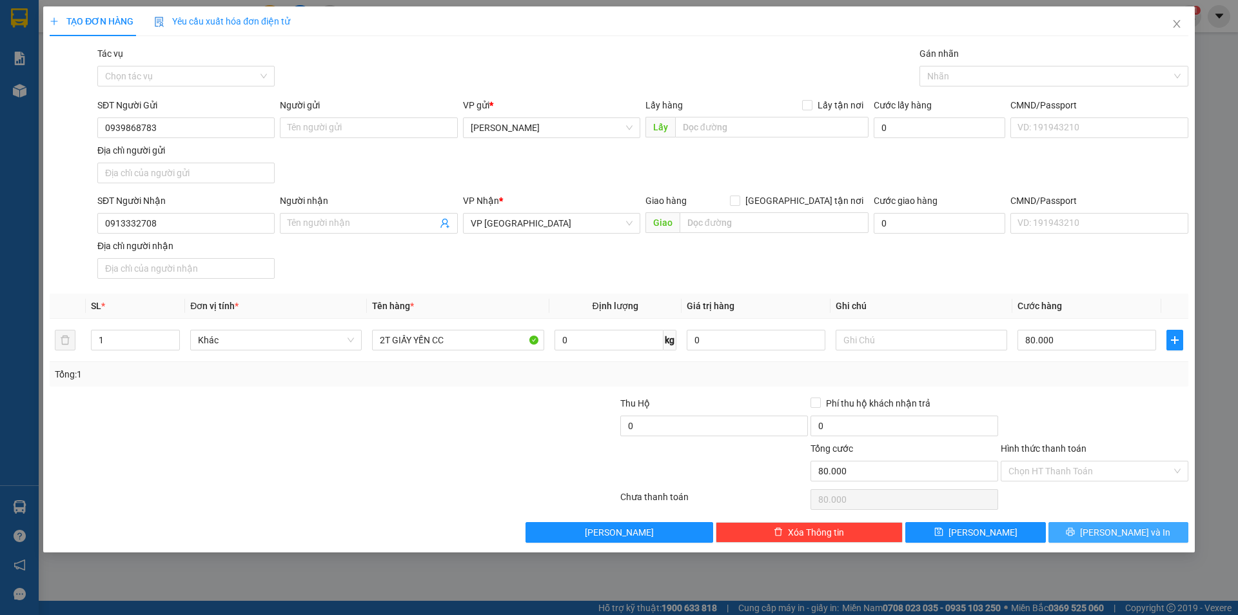
click at [1110, 524] on button "[PERSON_NAME] và In" at bounding box center [1119, 532] width 140 height 21
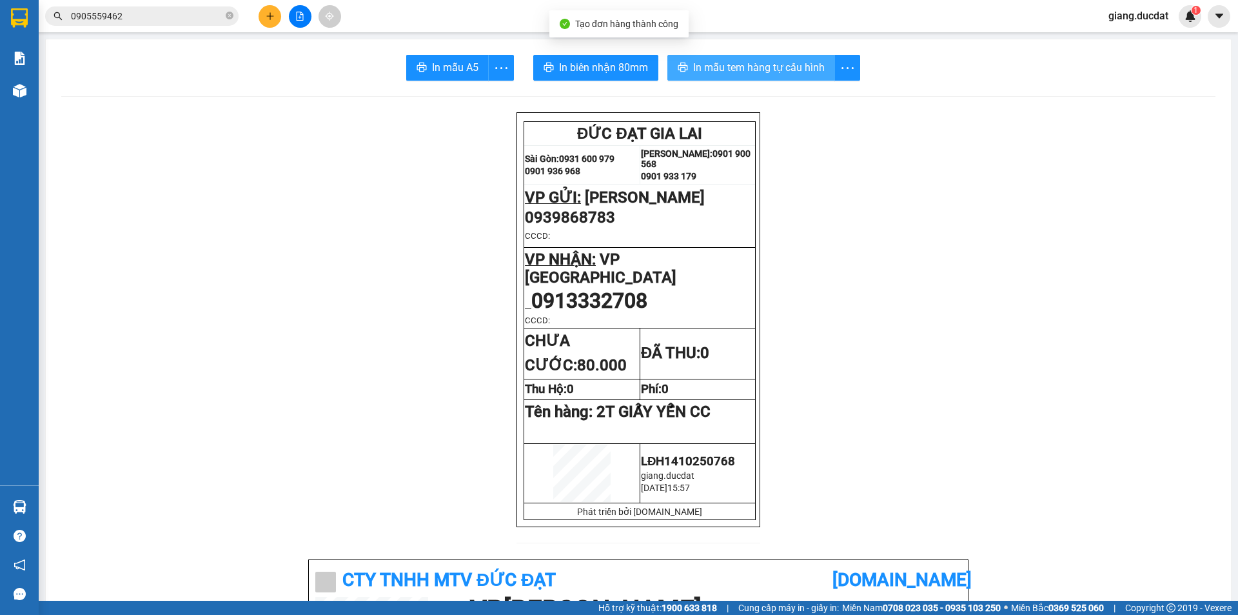
click at [736, 65] on span "In mẫu tem hàng tự cấu hình" at bounding box center [759, 67] width 132 height 16
click at [680, 67] on icon "printer" at bounding box center [683, 67] width 10 height 10
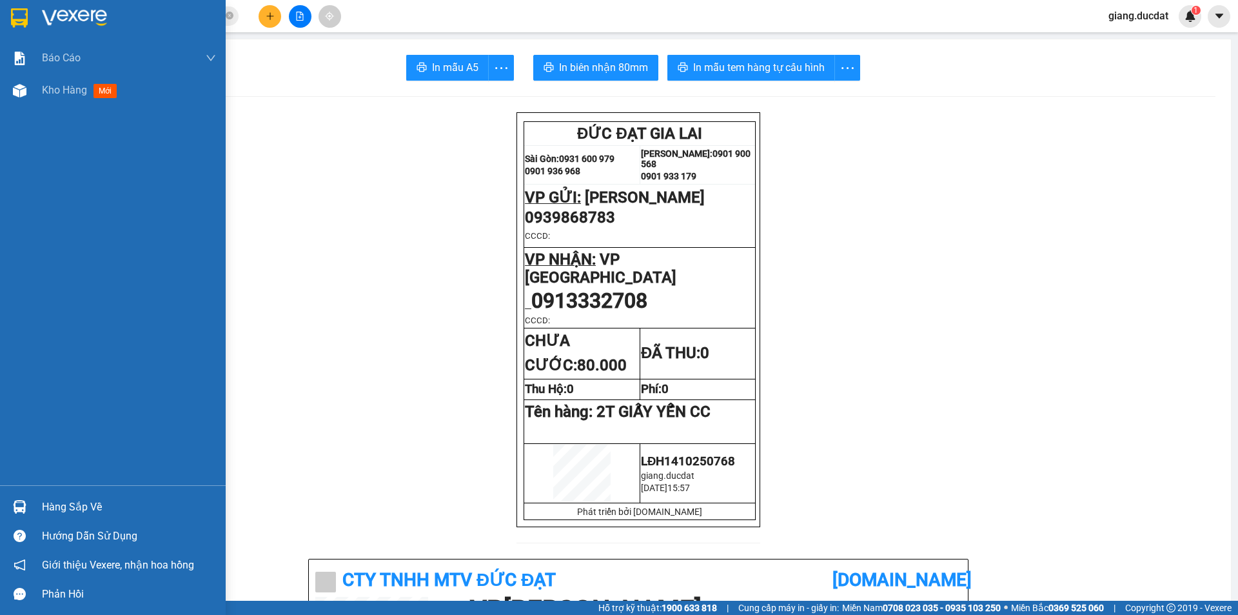
click at [30, 5] on div at bounding box center [113, 21] width 226 height 42
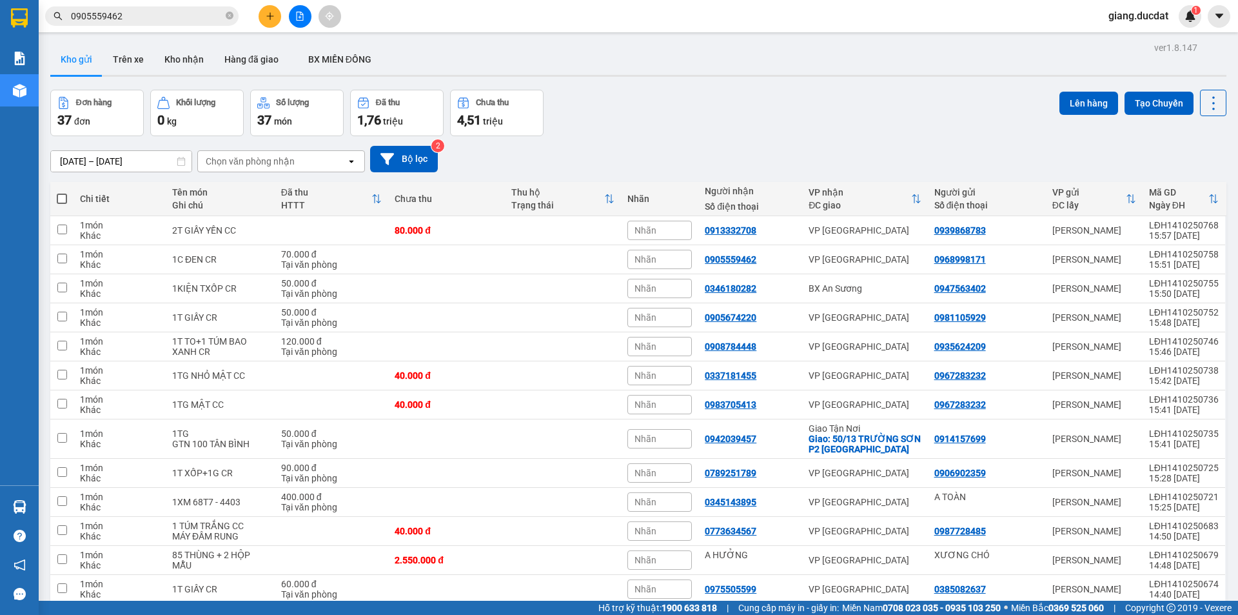
click at [273, 24] on button at bounding box center [270, 16] width 23 height 23
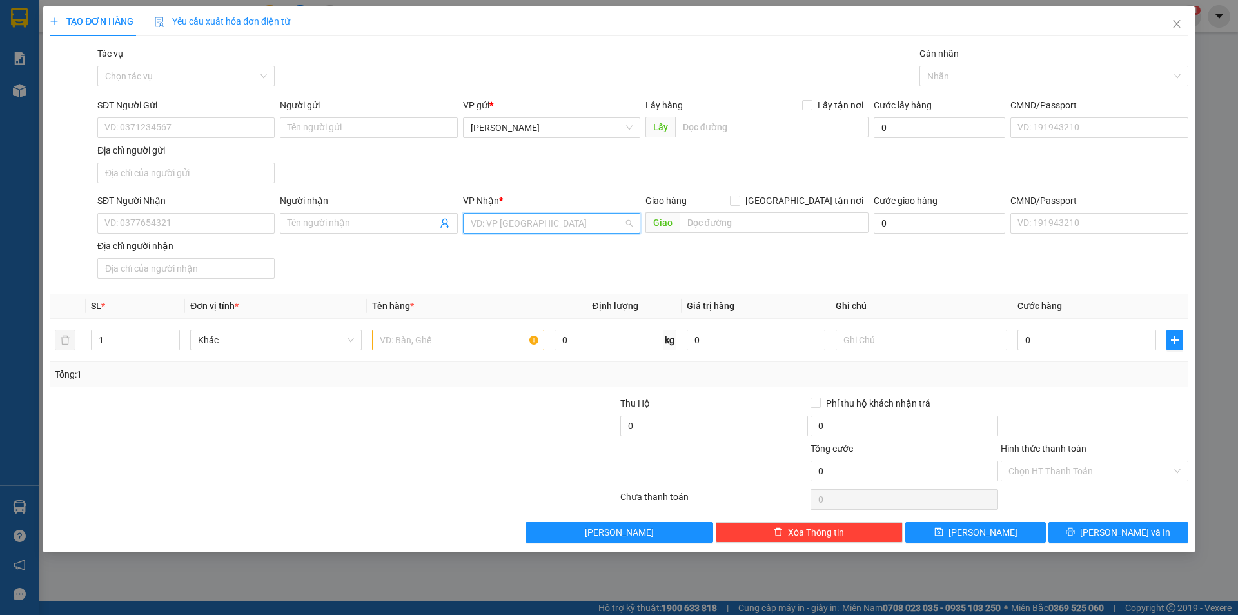
click at [540, 230] on input "search" at bounding box center [547, 222] width 153 height 19
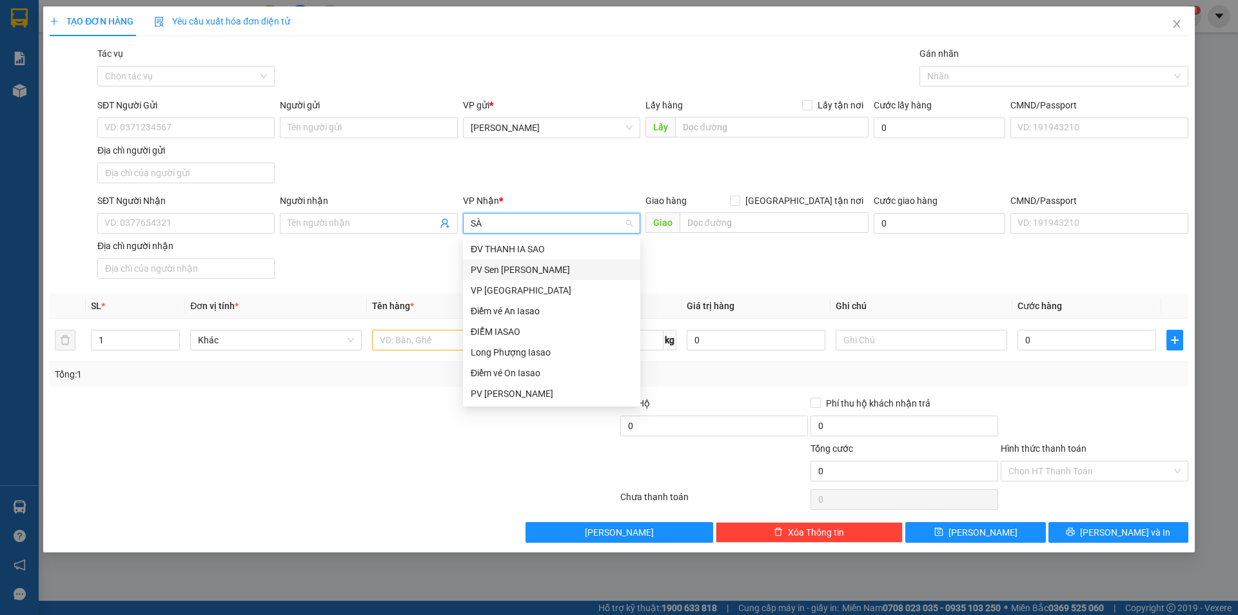
click at [522, 281] on div "VP [GEOGRAPHIC_DATA]" at bounding box center [551, 290] width 177 height 21
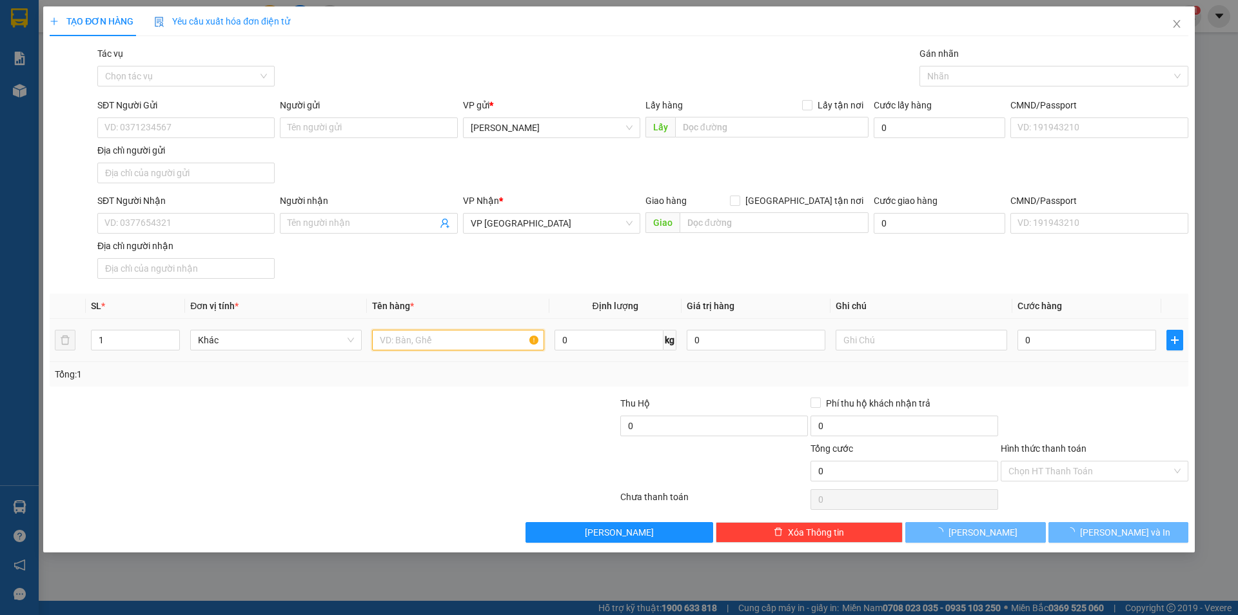
click at [444, 335] on input "text" at bounding box center [458, 340] width 172 height 21
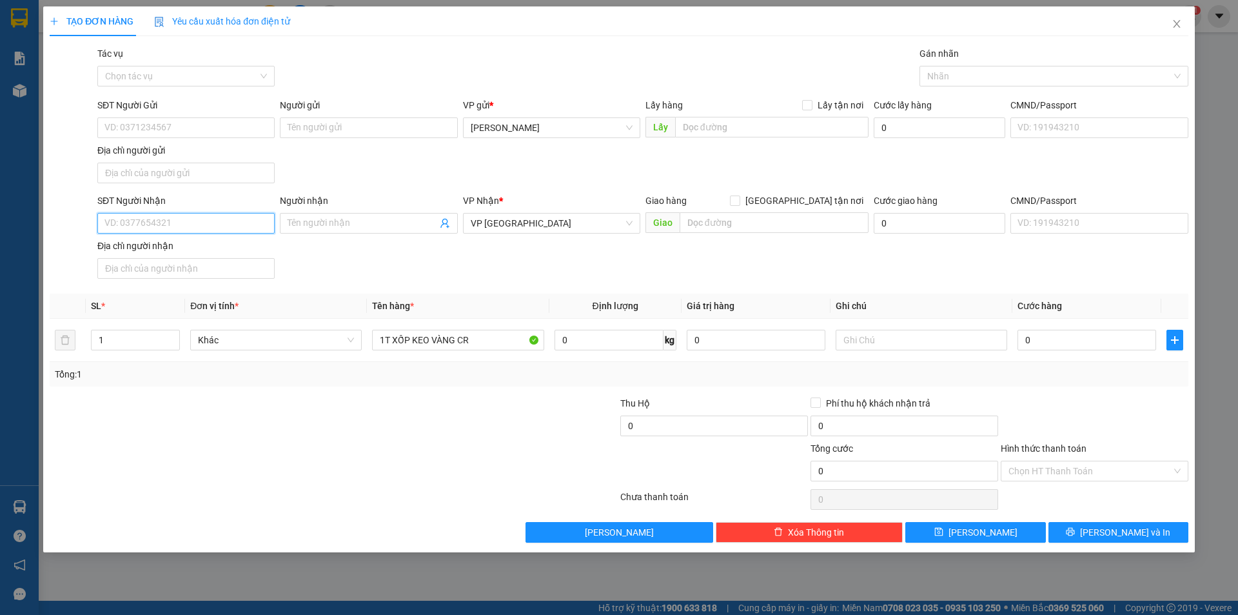
click at [177, 228] on input "SĐT Người Nhận" at bounding box center [185, 223] width 177 height 21
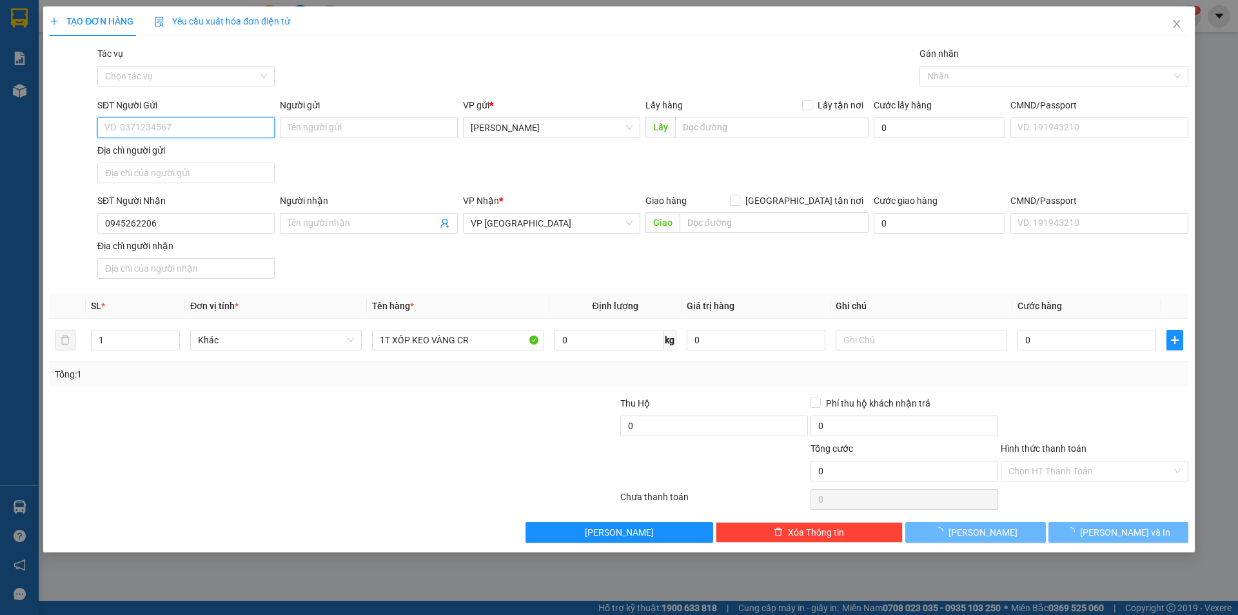
click at [215, 130] on input "SĐT Người Gửi" at bounding box center [185, 127] width 177 height 21
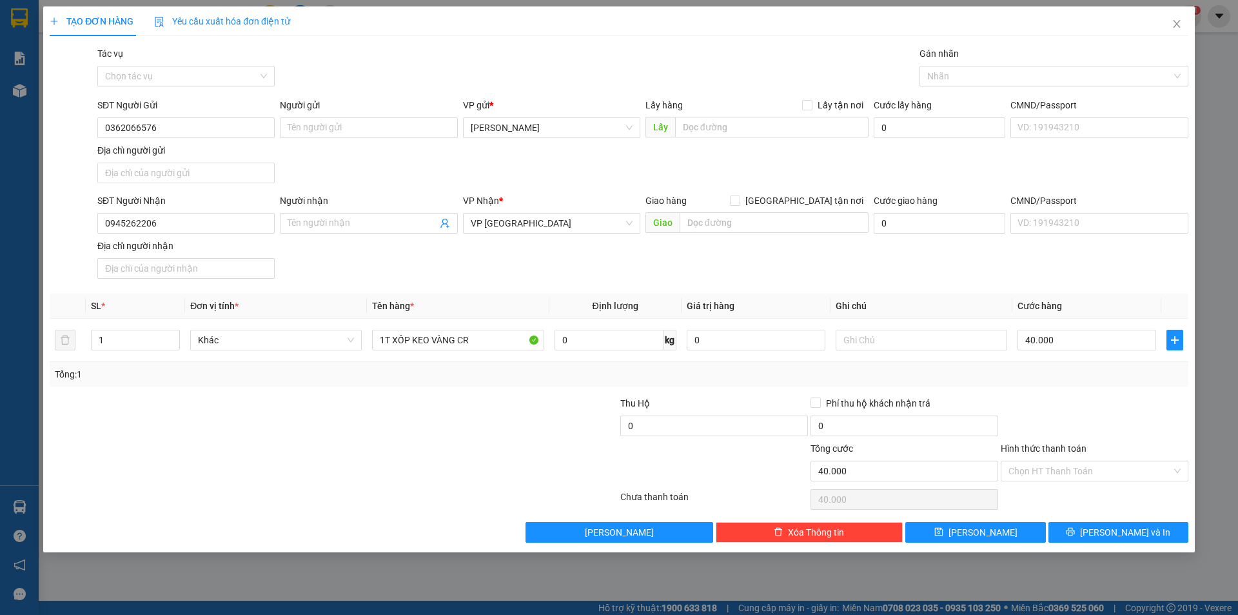
click at [1087, 409] on div at bounding box center [1095, 418] width 190 height 45
click at [1113, 464] on input "Hình thức thanh toán" at bounding box center [1090, 470] width 163 height 19
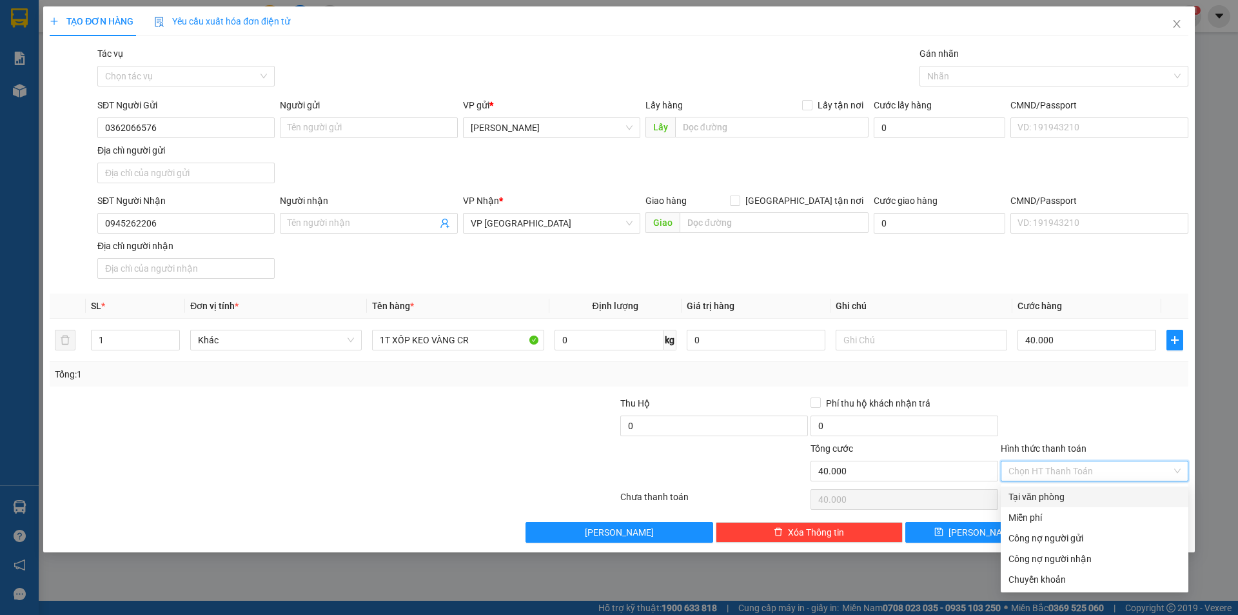
click at [1076, 497] on div "Tại văn phòng" at bounding box center [1095, 496] width 172 height 14
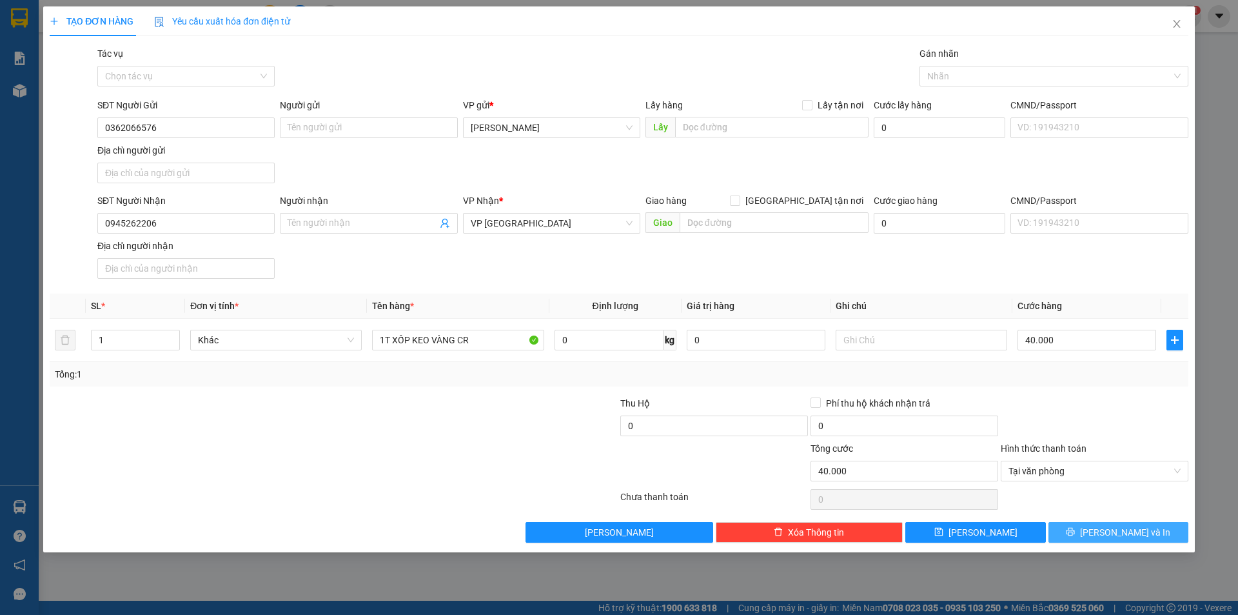
click at [1114, 529] on span "[PERSON_NAME] và In" at bounding box center [1125, 532] width 90 height 14
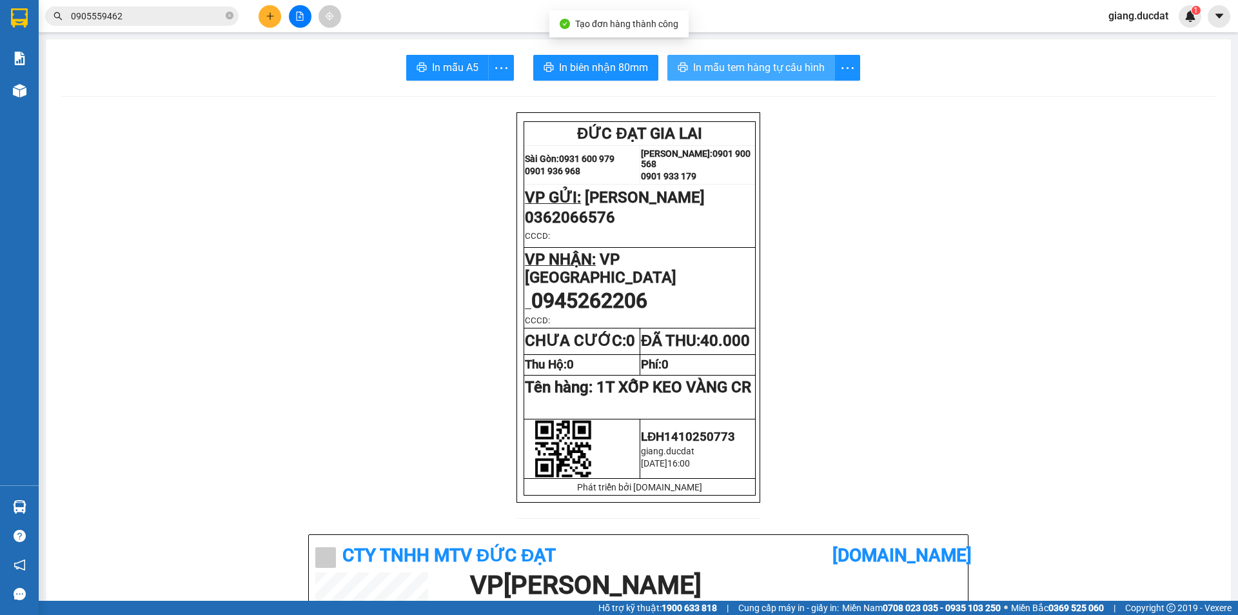
click at [788, 61] on span "In mẫu tem hàng tự cấu hình" at bounding box center [759, 67] width 132 height 16
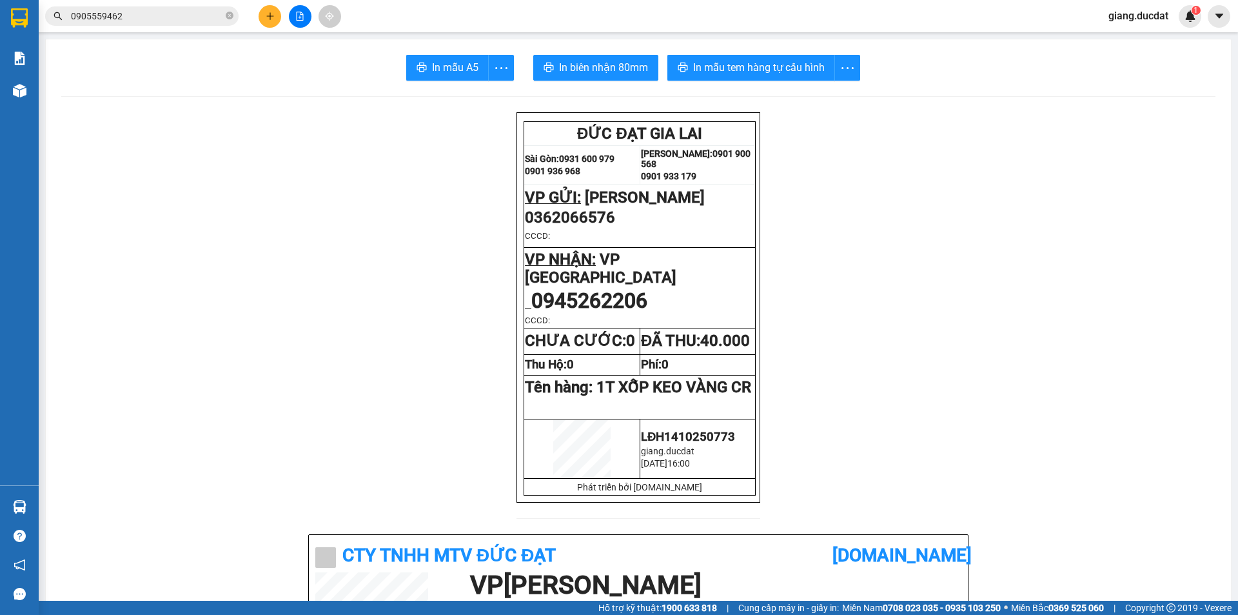
click at [273, 23] on button at bounding box center [270, 16] width 23 height 23
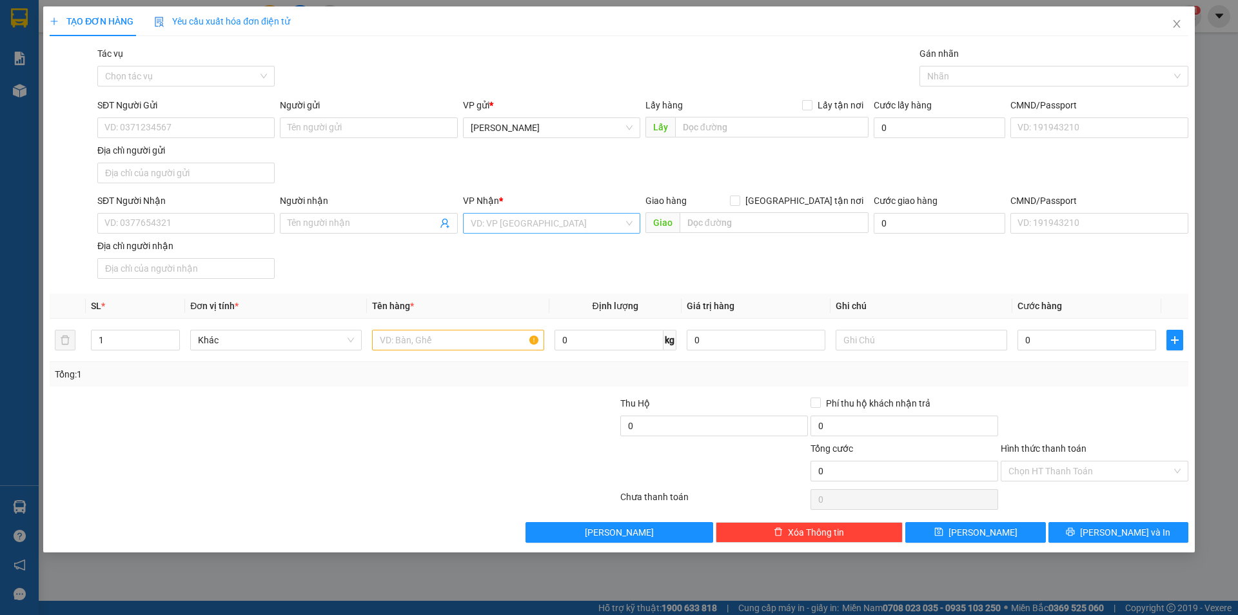
click at [514, 216] on input "search" at bounding box center [547, 222] width 153 height 19
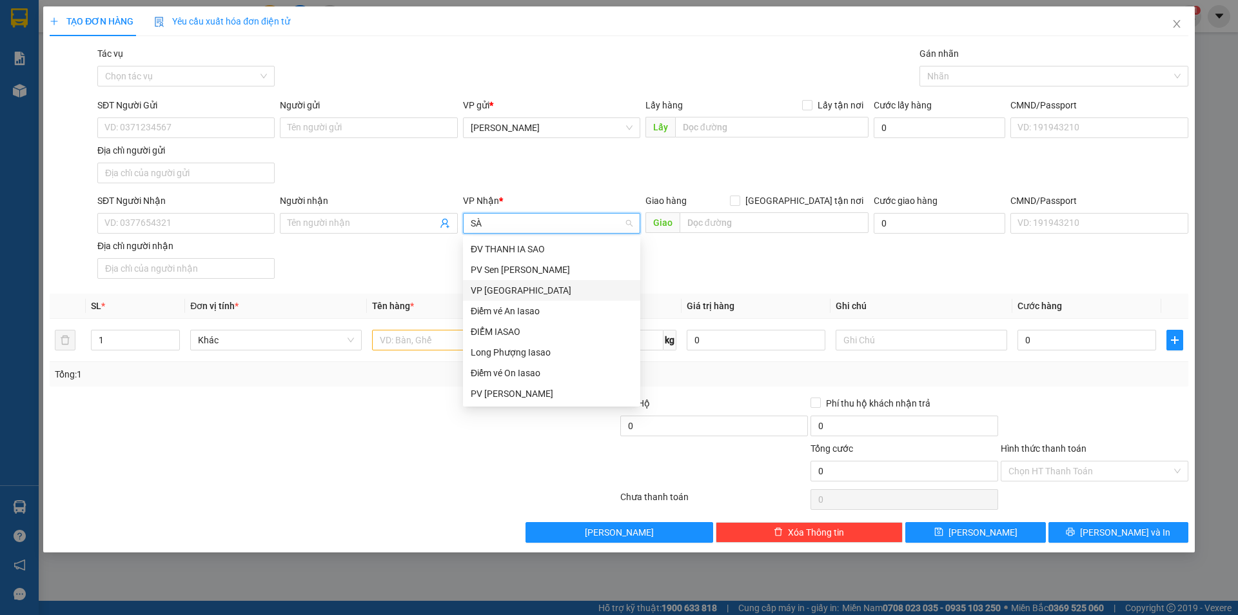
click at [512, 290] on div "VP [GEOGRAPHIC_DATA]" at bounding box center [552, 290] width 162 height 14
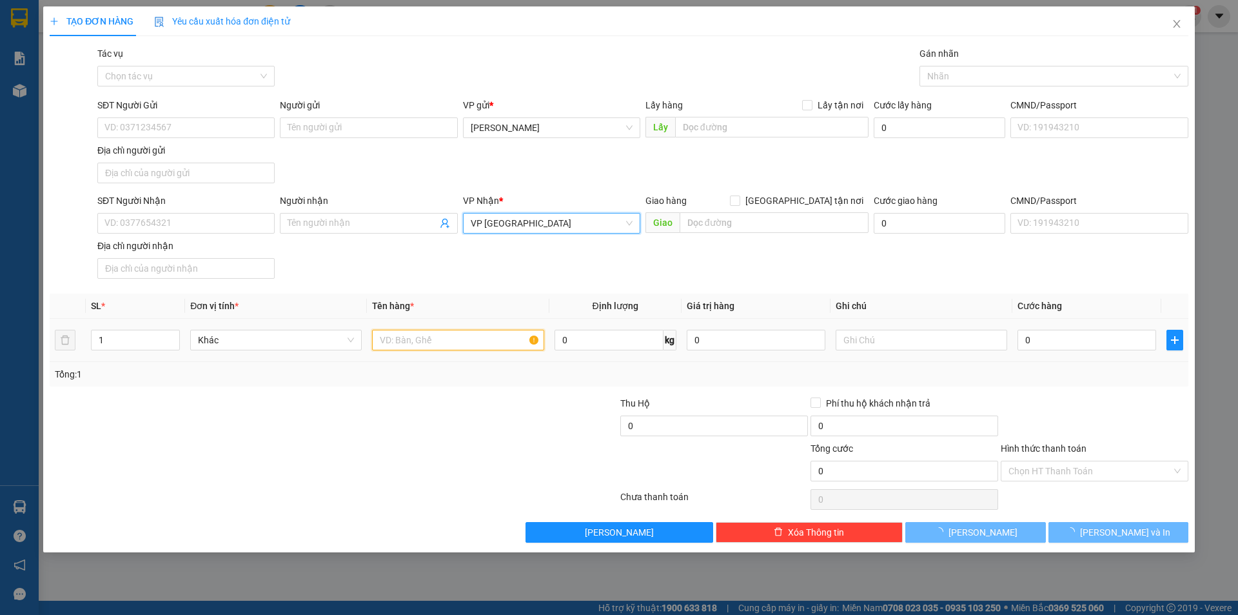
click at [434, 346] on input "text" at bounding box center [458, 340] width 172 height 21
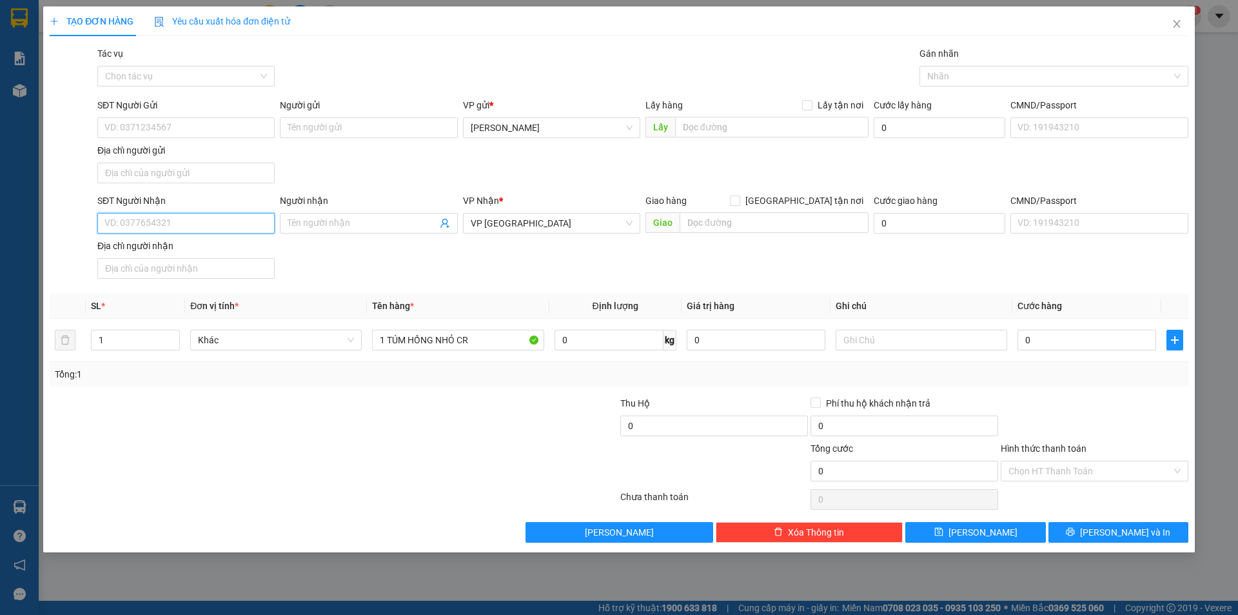
click at [173, 230] on input "SĐT Người Nhận" at bounding box center [185, 223] width 177 height 21
click at [137, 129] on input "SĐT Người Gửi" at bounding box center [185, 127] width 177 height 21
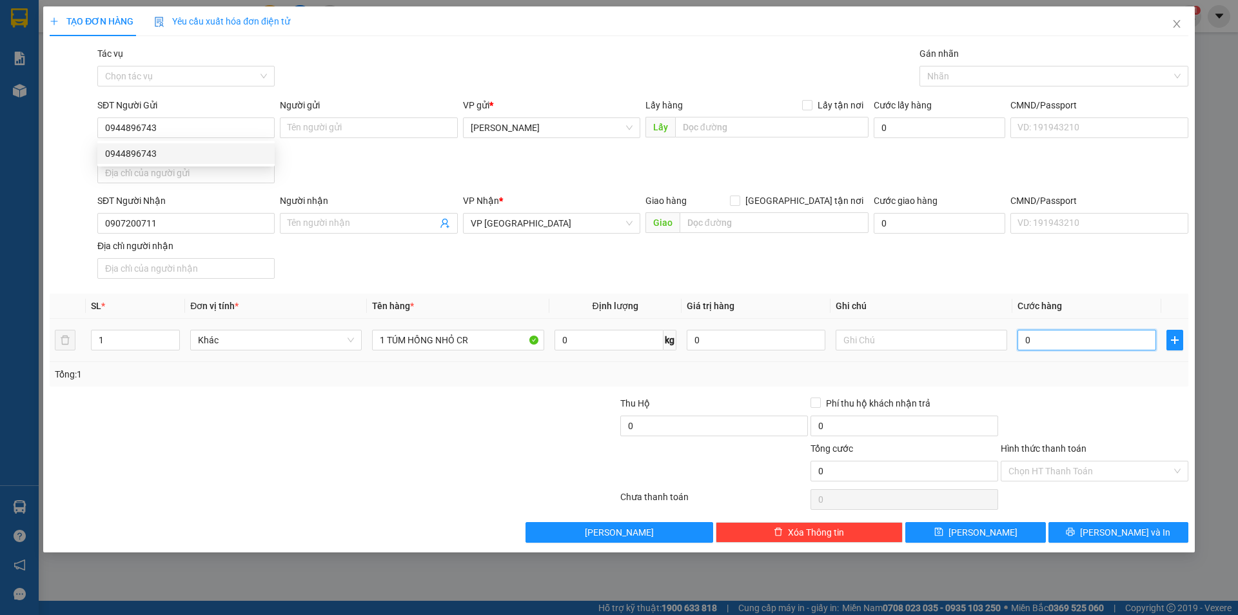
click at [1071, 346] on input "0" at bounding box center [1087, 340] width 139 height 21
click at [1041, 461] on input "Hình thức thanh toán" at bounding box center [1090, 470] width 163 height 19
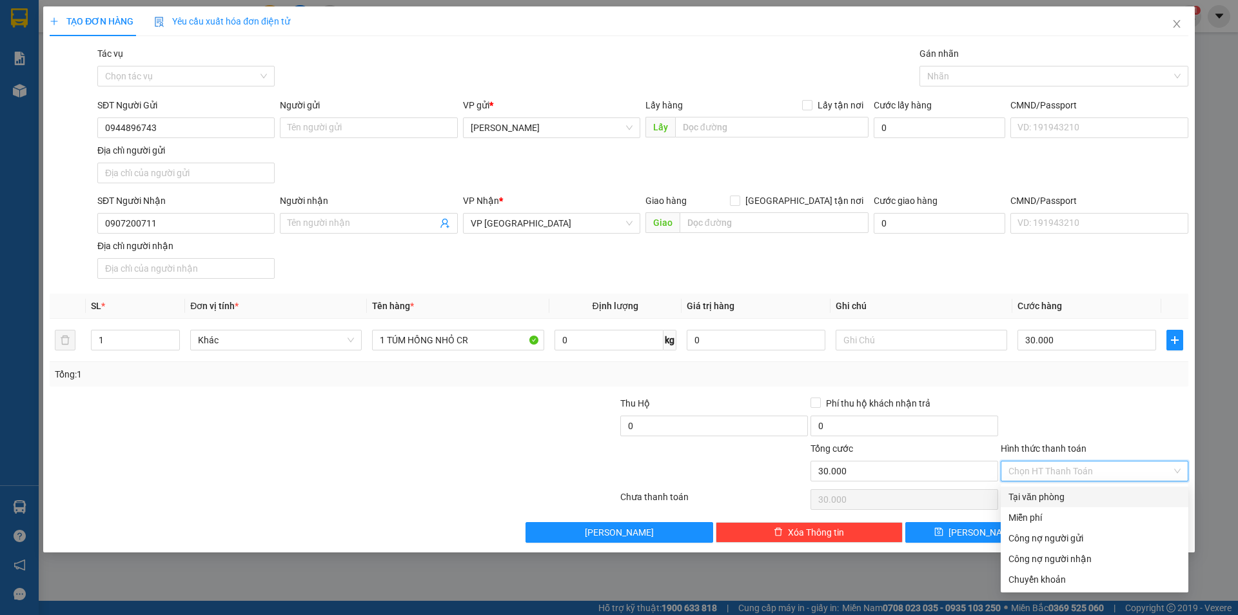
click at [1054, 494] on div "Tại văn phòng" at bounding box center [1095, 496] width 172 height 14
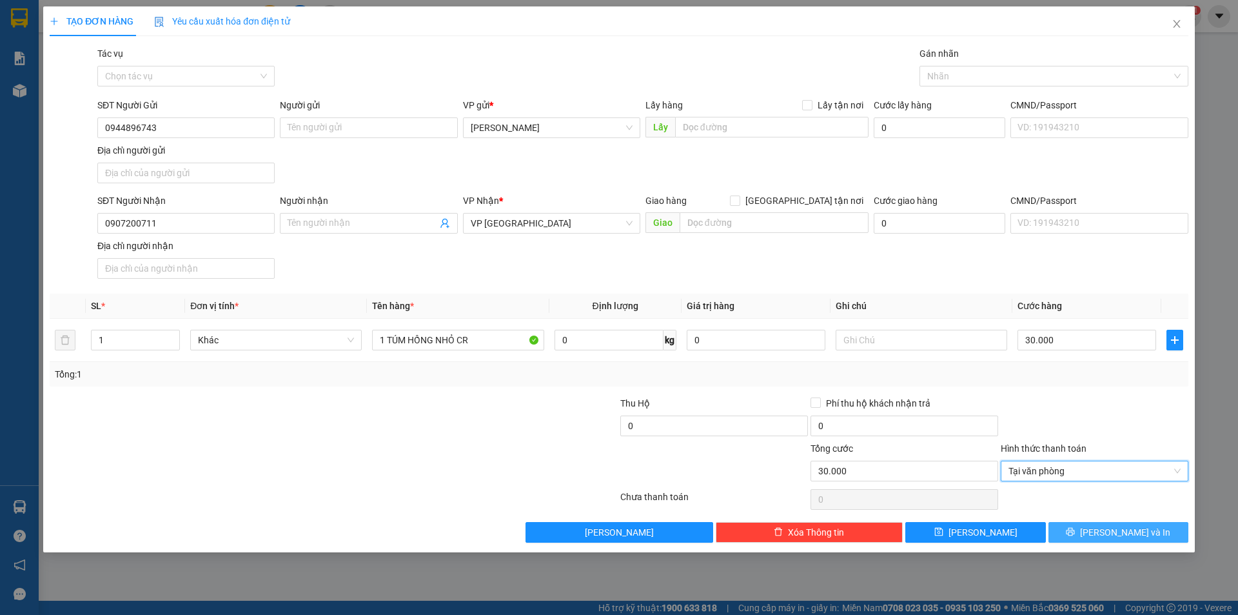
click at [1119, 526] on span "[PERSON_NAME] và In" at bounding box center [1125, 532] width 90 height 14
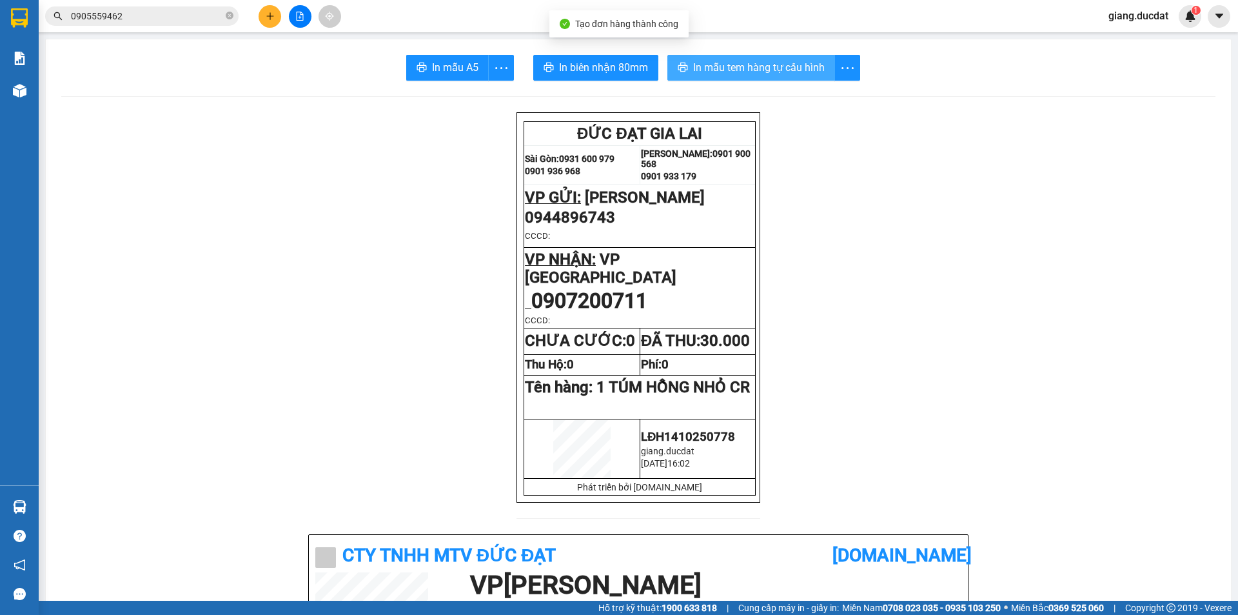
click at [749, 76] on button "In mẫu tem hàng tự cấu hình" at bounding box center [751, 68] width 168 height 26
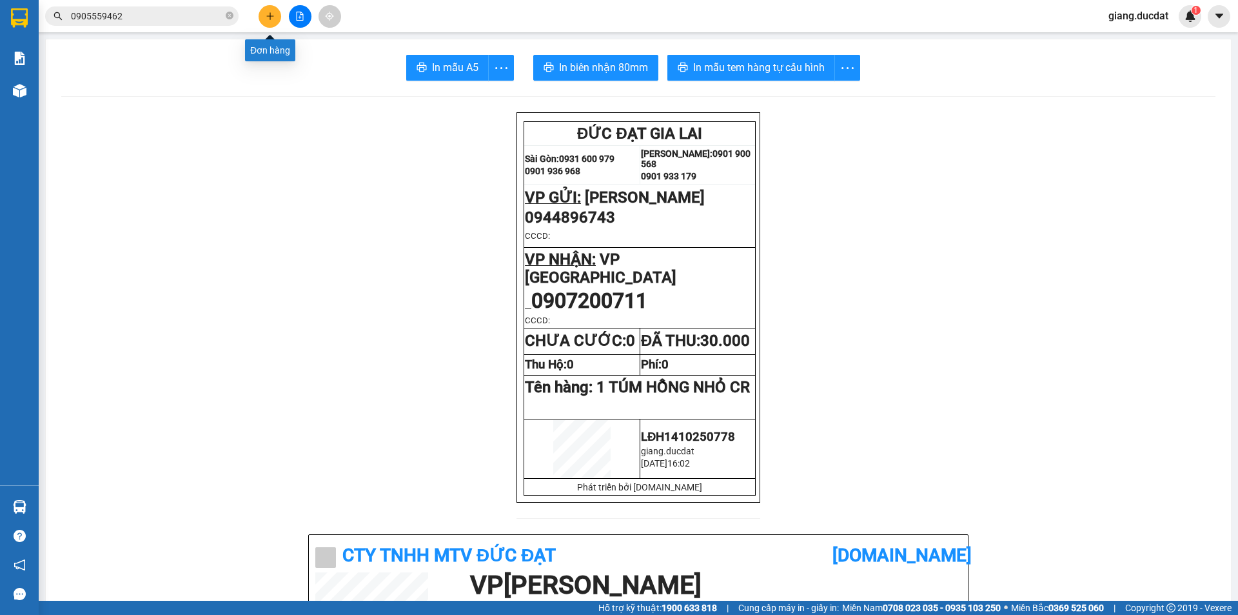
click at [270, 18] on icon "plus" at bounding box center [270, 15] width 1 height 7
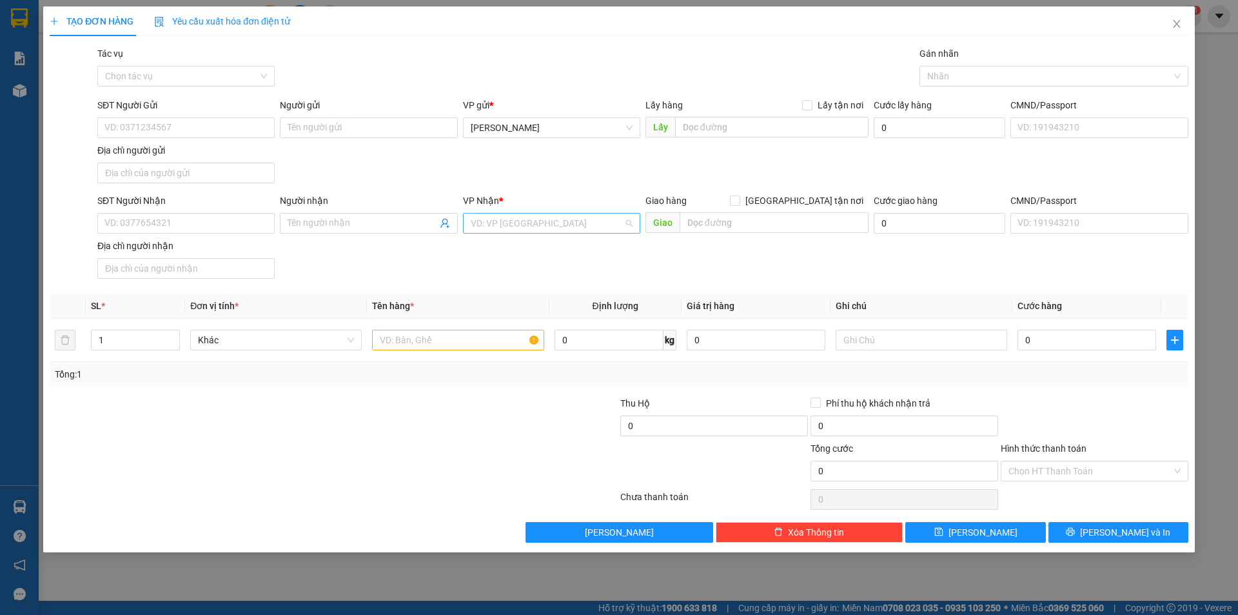
click at [513, 230] on input "search" at bounding box center [547, 222] width 153 height 19
click at [522, 288] on div "Dọc đường SG" at bounding box center [552, 290] width 162 height 14
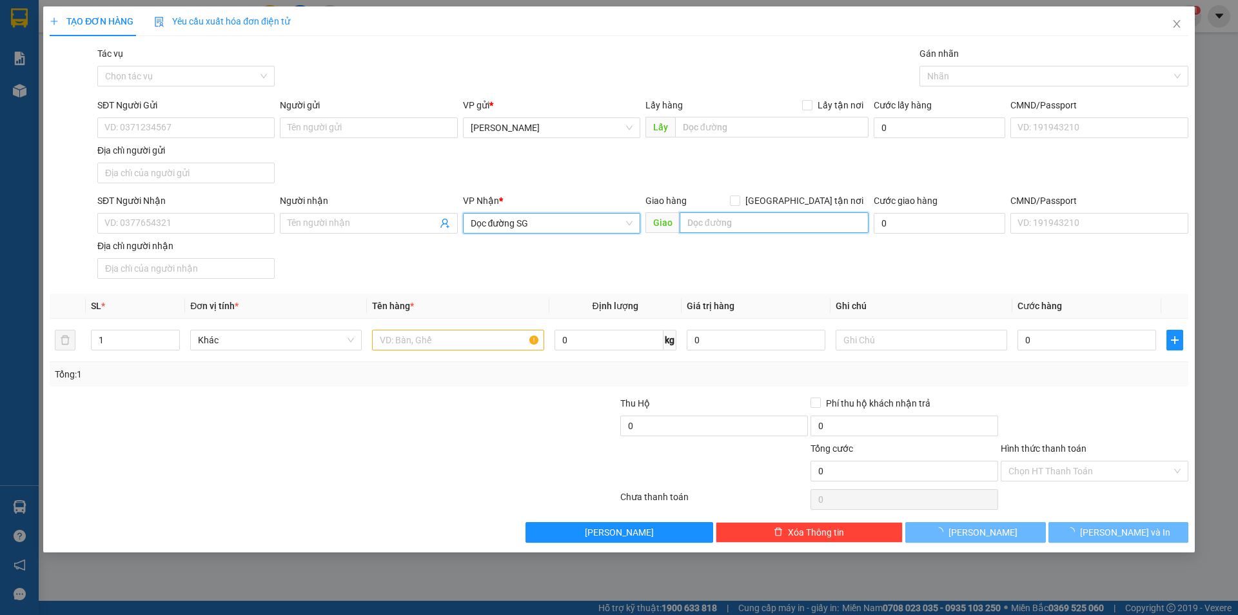
click at [748, 224] on input "text" at bounding box center [774, 222] width 189 height 21
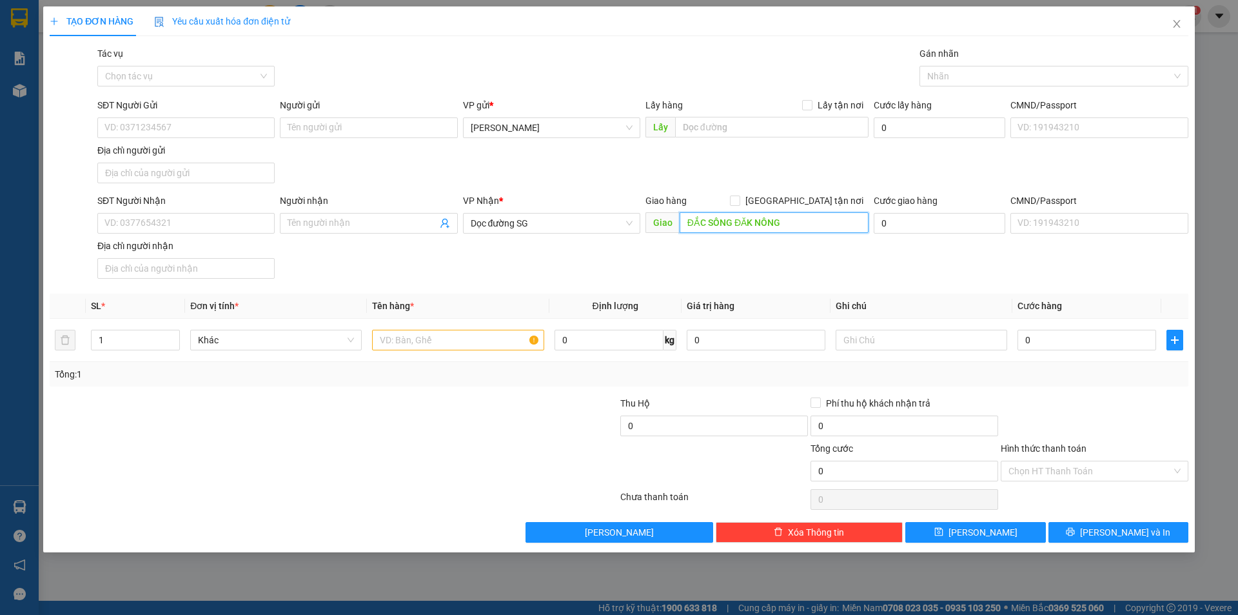
click at [686, 224] on input "ĐẮC SÔNG ĐĂK NÔNG" at bounding box center [774, 222] width 189 height 21
click at [448, 333] on input "text" at bounding box center [458, 340] width 172 height 21
click at [1092, 344] on input "0" at bounding box center [1087, 340] width 139 height 21
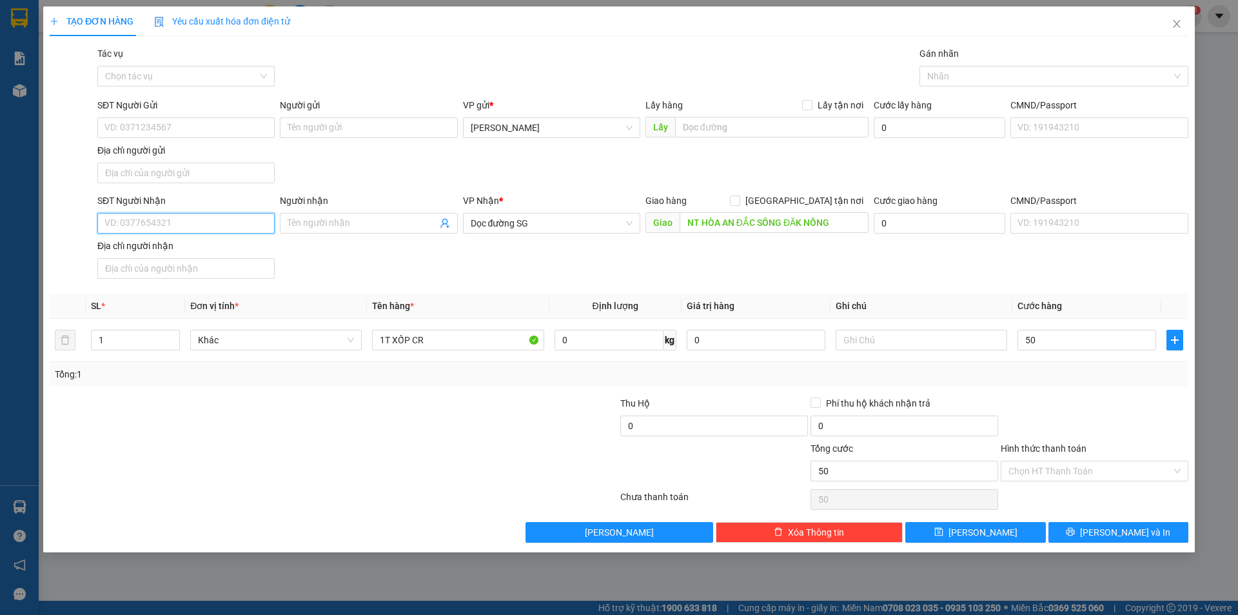
click at [233, 217] on input "SĐT Người Nhận" at bounding box center [185, 223] width 177 height 21
click at [184, 132] on input "SĐT Người Gửi" at bounding box center [185, 127] width 177 height 21
click at [124, 128] on input "0901934268" at bounding box center [185, 127] width 177 height 21
click at [138, 131] on input "0901934268" at bounding box center [185, 127] width 177 height 21
click at [184, 219] on input "0986803587" at bounding box center [185, 223] width 177 height 21
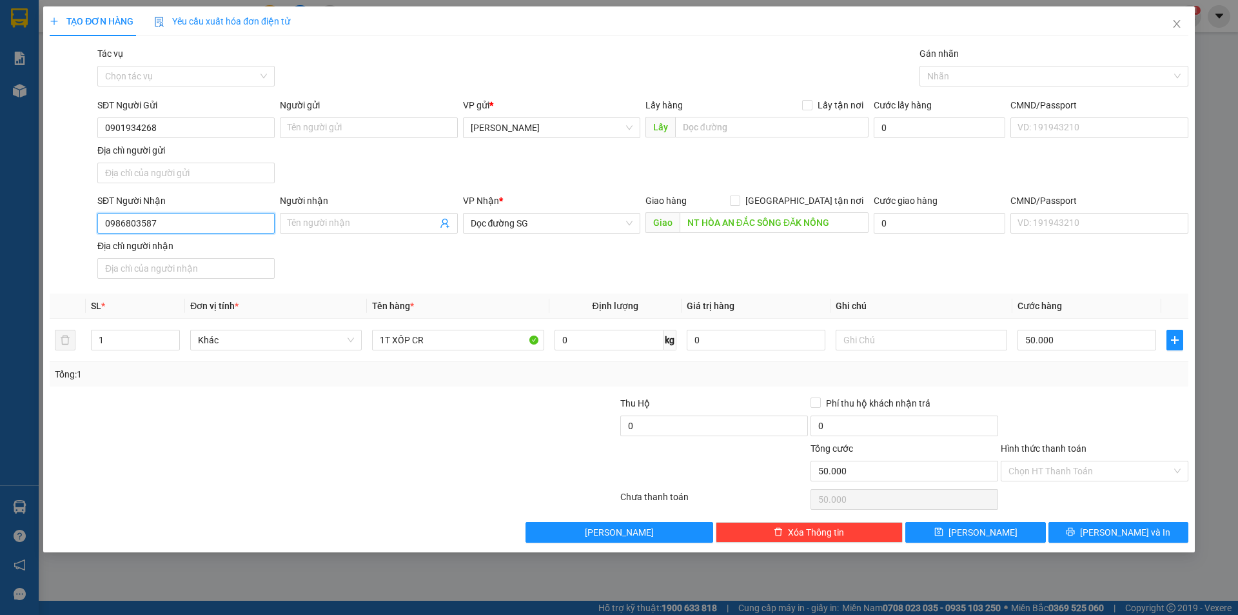
click at [184, 219] on input "0986803587" at bounding box center [185, 223] width 177 height 21
click at [1049, 463] on input "Hình thức thanh toán" at bounding box center [1090, 470] width 163 height 19
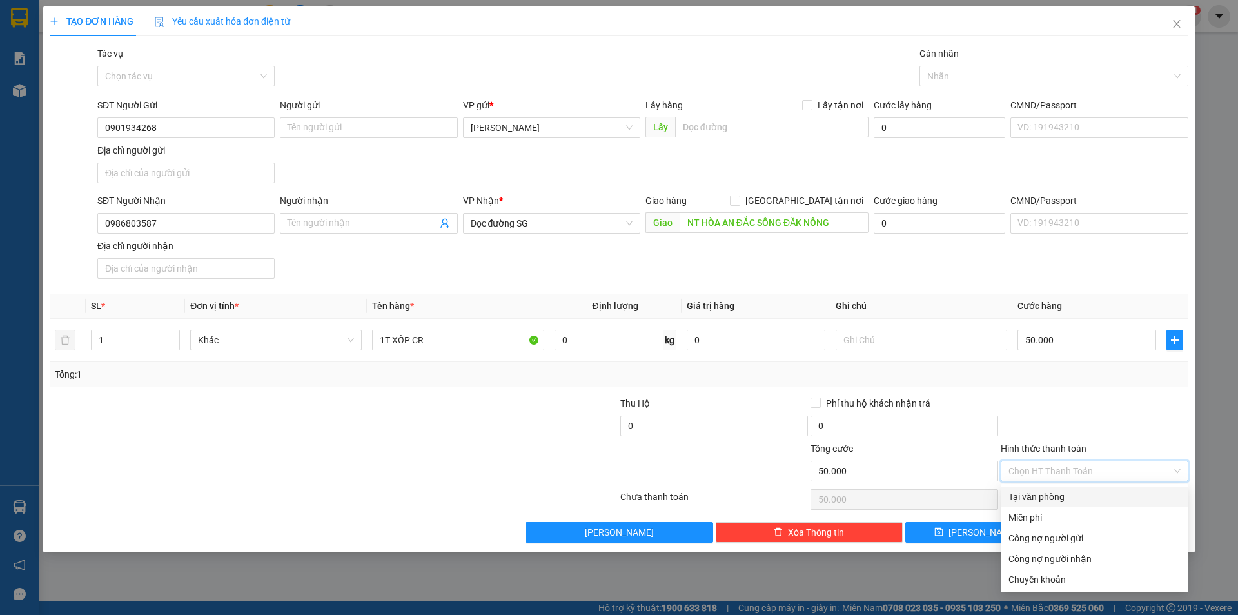
click at [1056, 495] on div "Tại văn phòng" at bounding box center [1095, 496] width 172 height 14
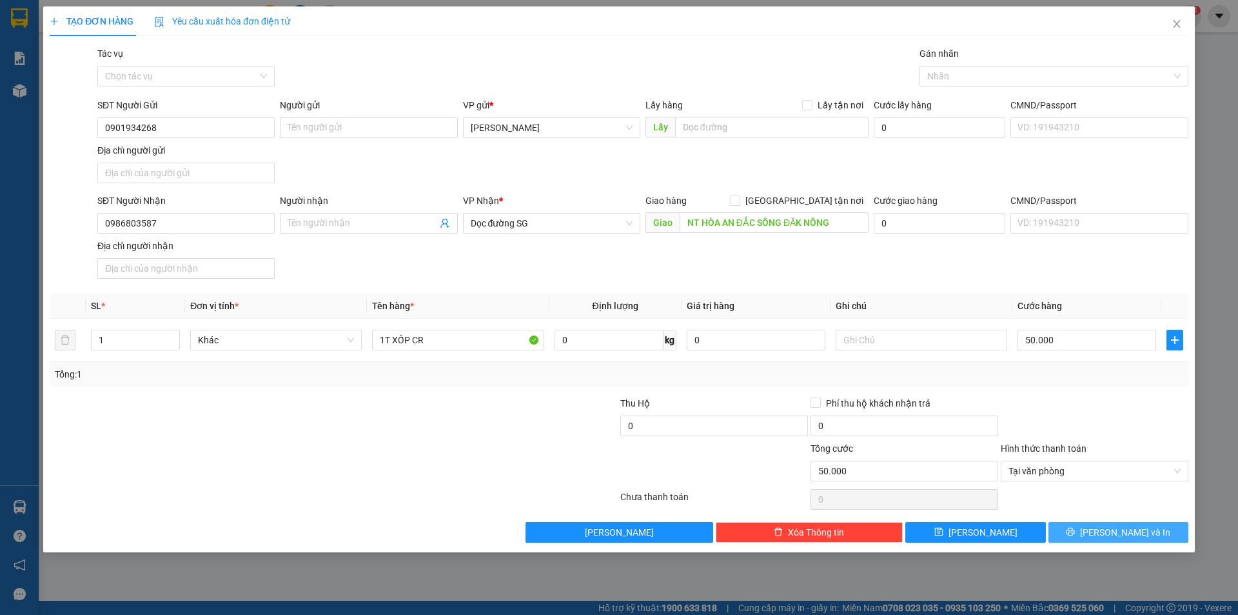
click at [1075, 533] on icon "printer" at bounding box center [1070, 531] width 9 height 9
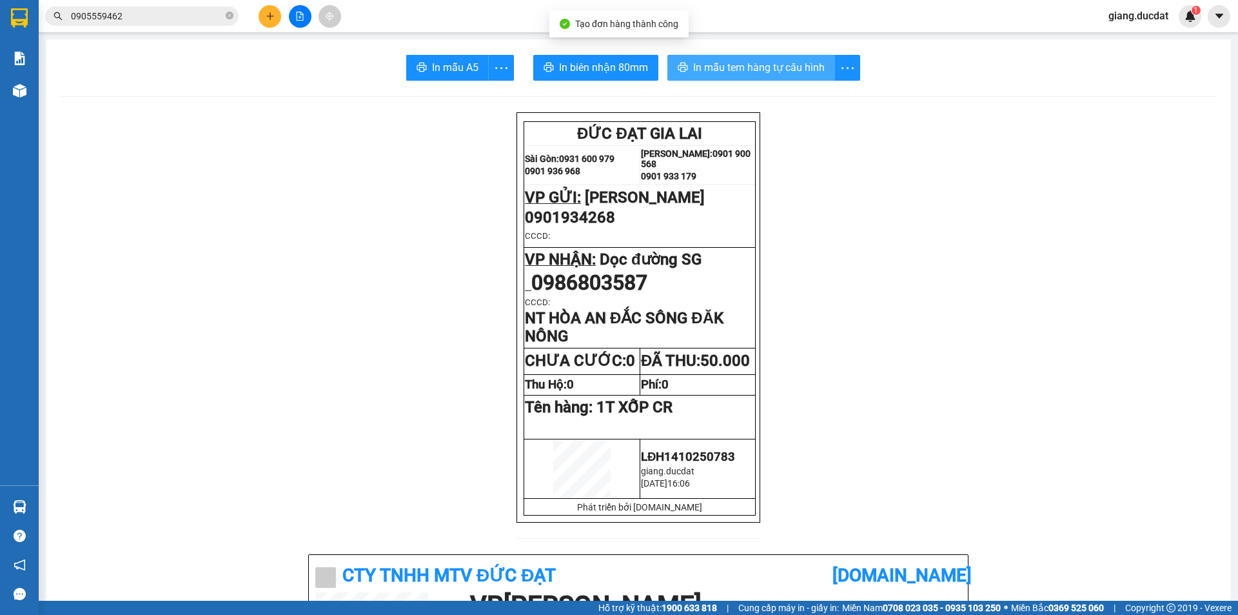
click at [770, 64] on span "In mẫu tem hàng tự cấu hình" at bounding box center [759, 67] width 132 height 16
click at [275, 14] on button at bounding box center [270, 16] width 23 height 23
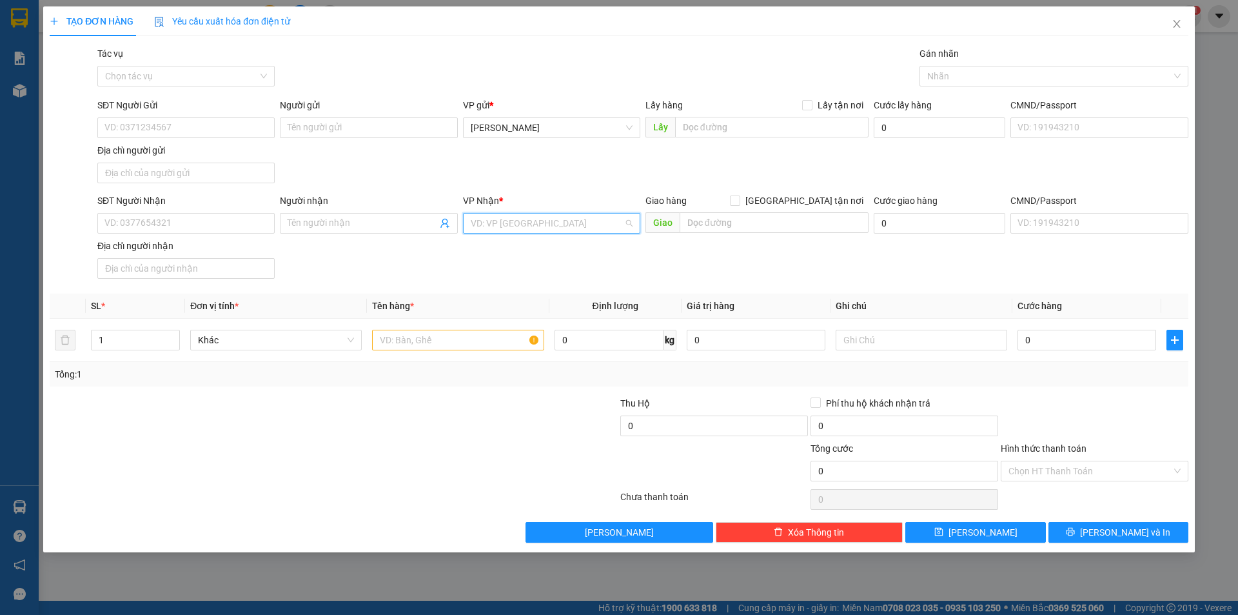
click at [514, 217] on input "search" at bounding box center [547, 222] width 153 height 19
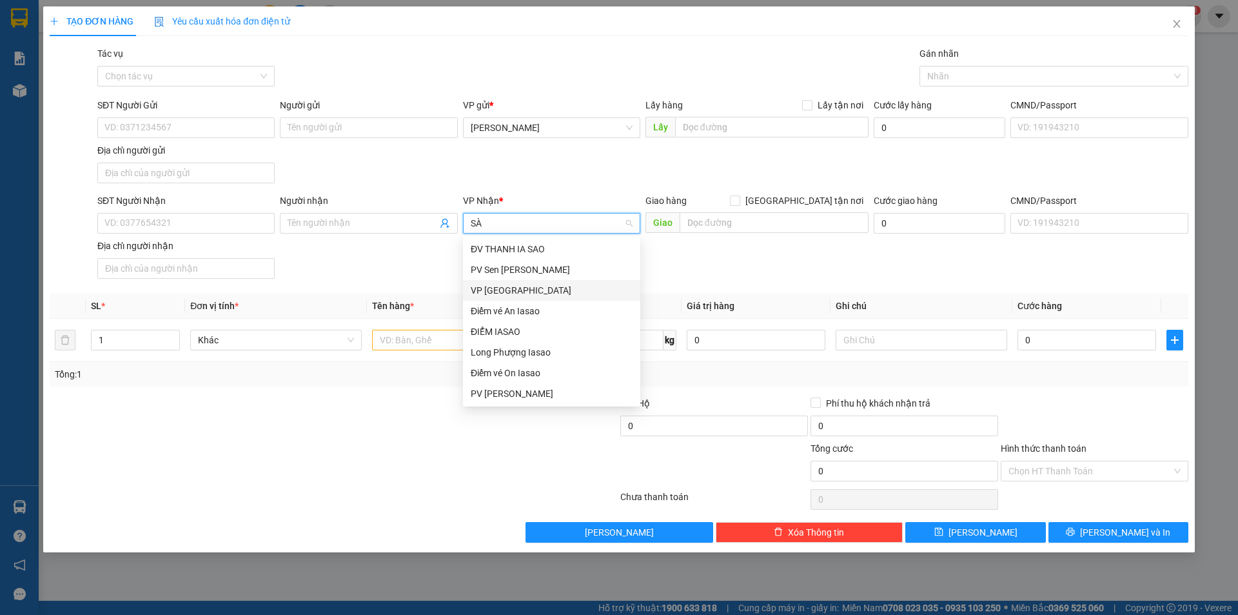
click at [507, 290] on div "VP [GEOGRAPHIC_DATA]" at bounding box center [552, 290] width 162 height 14
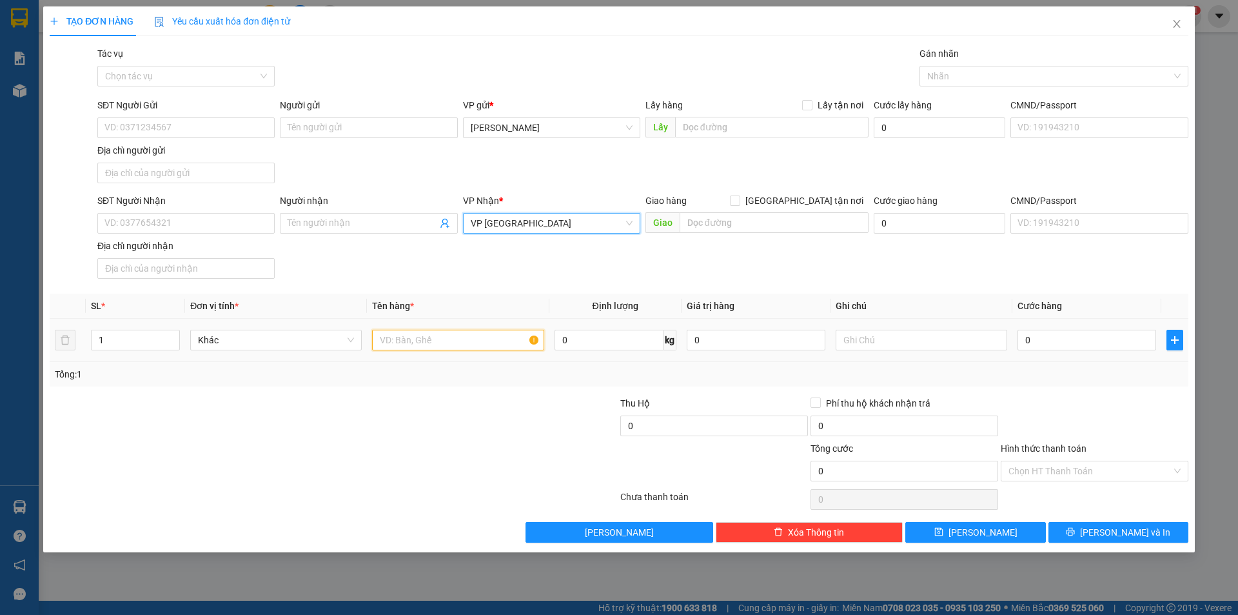
click at [455, 335] on input "text" at bounding box center [458, 340] width 172 height 21
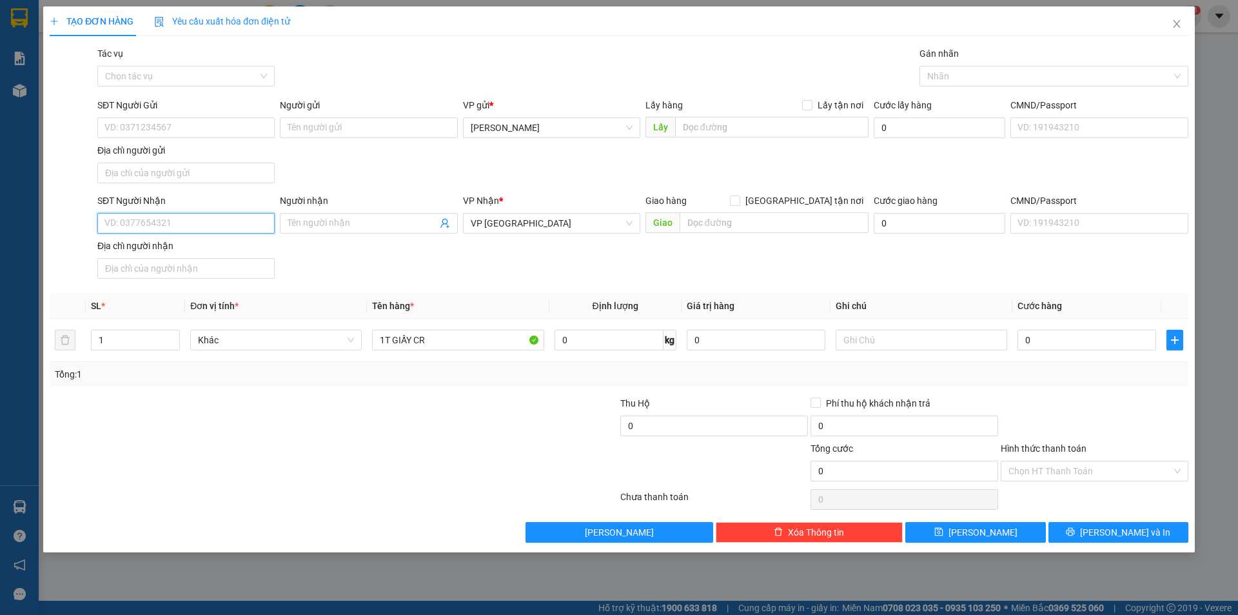
click at [246, 226] on input "SĐT Người Nhận" at bounding box center [185, 223] width 177 height 21
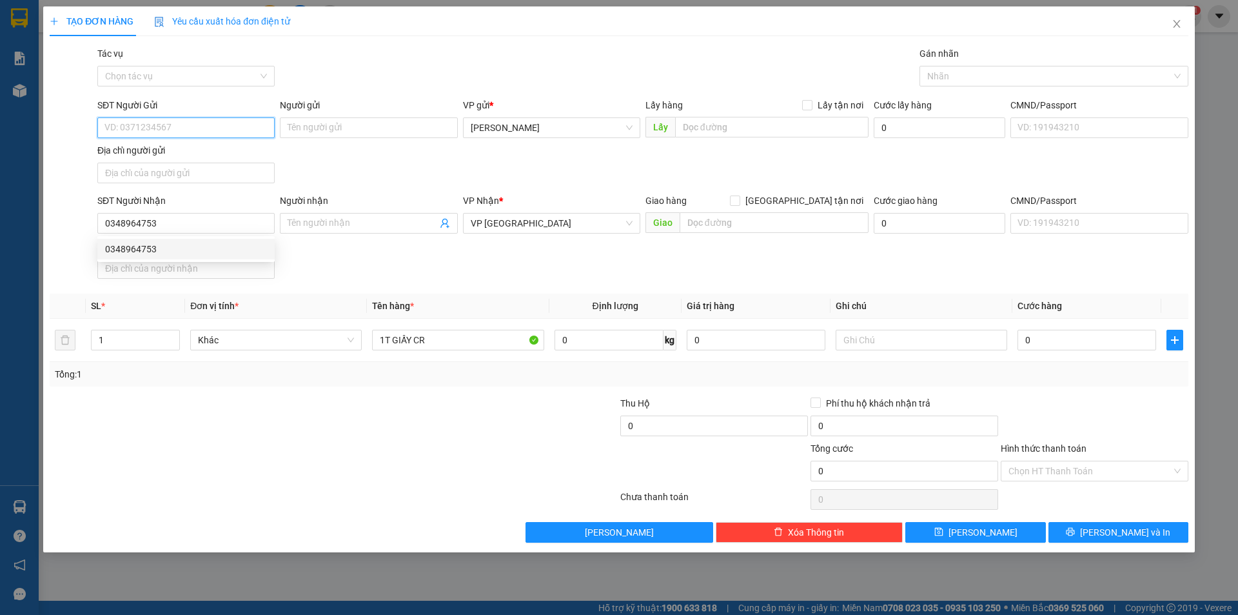
click at [192, 129] on input "SĐT Người Gửi" at bounding box center [185, 127] width 177 height 21
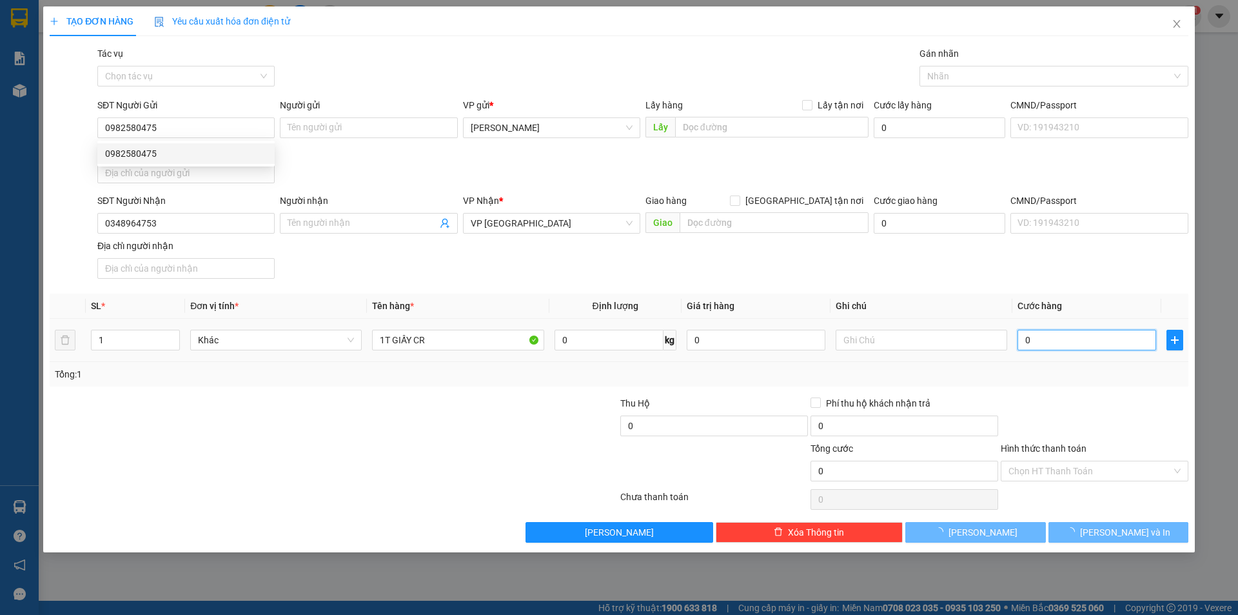
click at [1067, 339] on input "0" at bounding box center [1087, 340] width 139 height 21
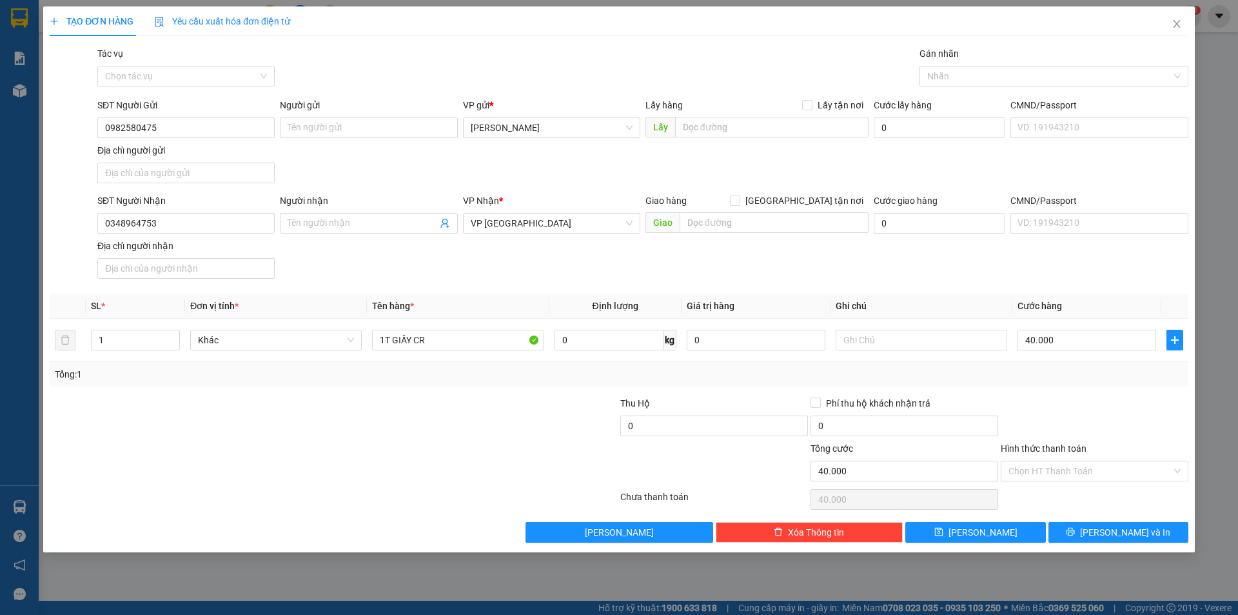
click at [1078, 401] on div at bounding box center [1095, 418] width 190 height 45
click at [1089, 470] on input "Hình thức thanh toán" at bounding box center [1090, 470] width 163 height 19
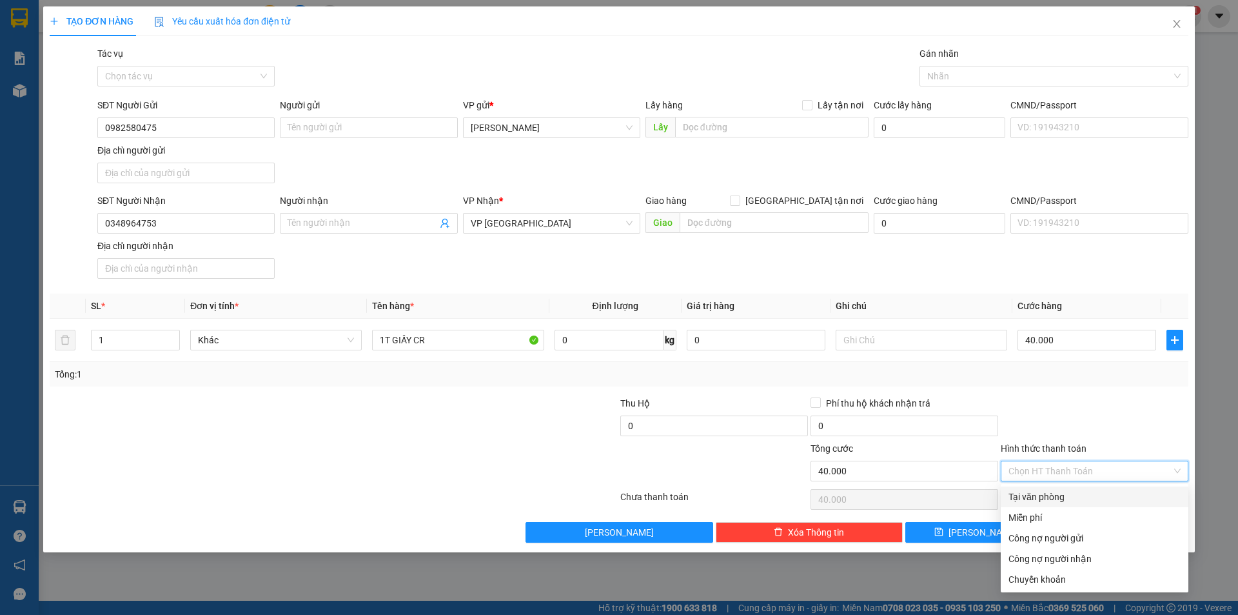
click at [1084, 495] on div "Tại văn phòng" at bounding box center [1095, 496] width 172 height 14
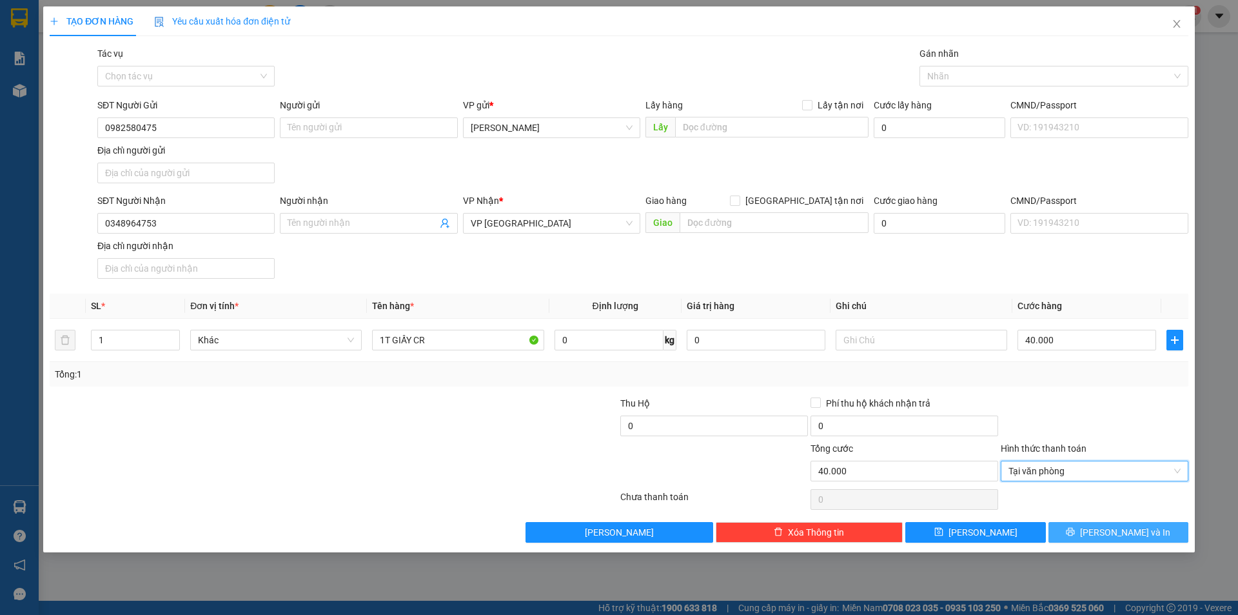
click at [1114, 526] on span "[PERSON_NAME] và In" at bounding box center [1125, 532] width 90 height 14
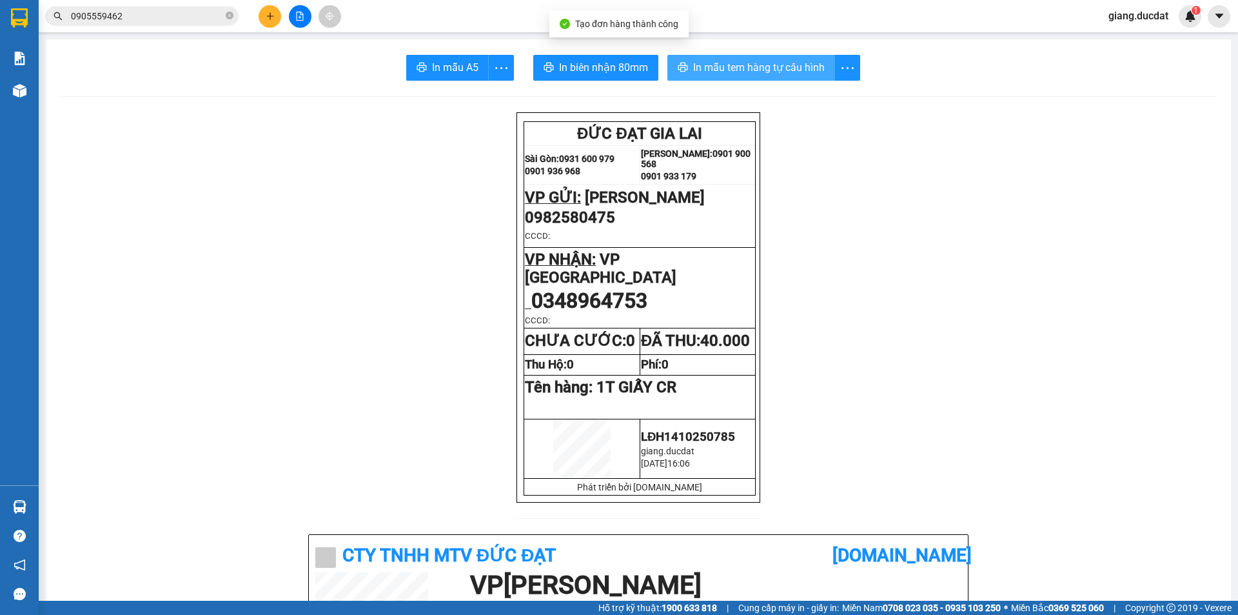
click at [722, 58] on button "In mẫu tem hàng tự cấu hình" at bounding box center [751, 68] width 168 height 26
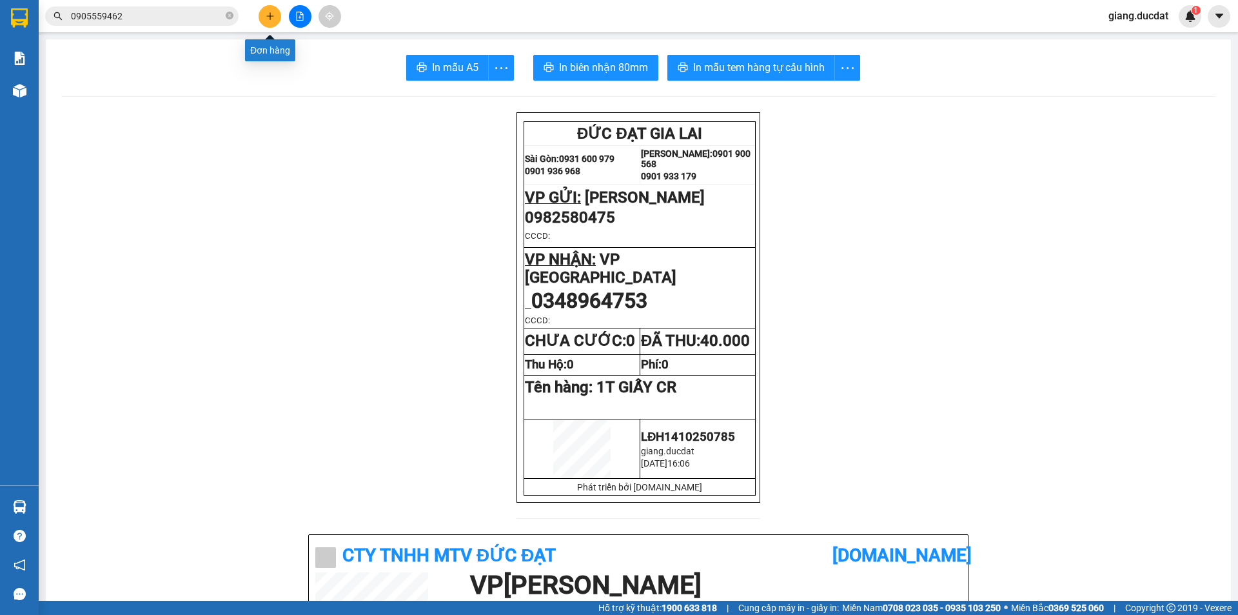
click at [271, 14] on icon "plus" at bounding box center [270, 16] width 9 height 9
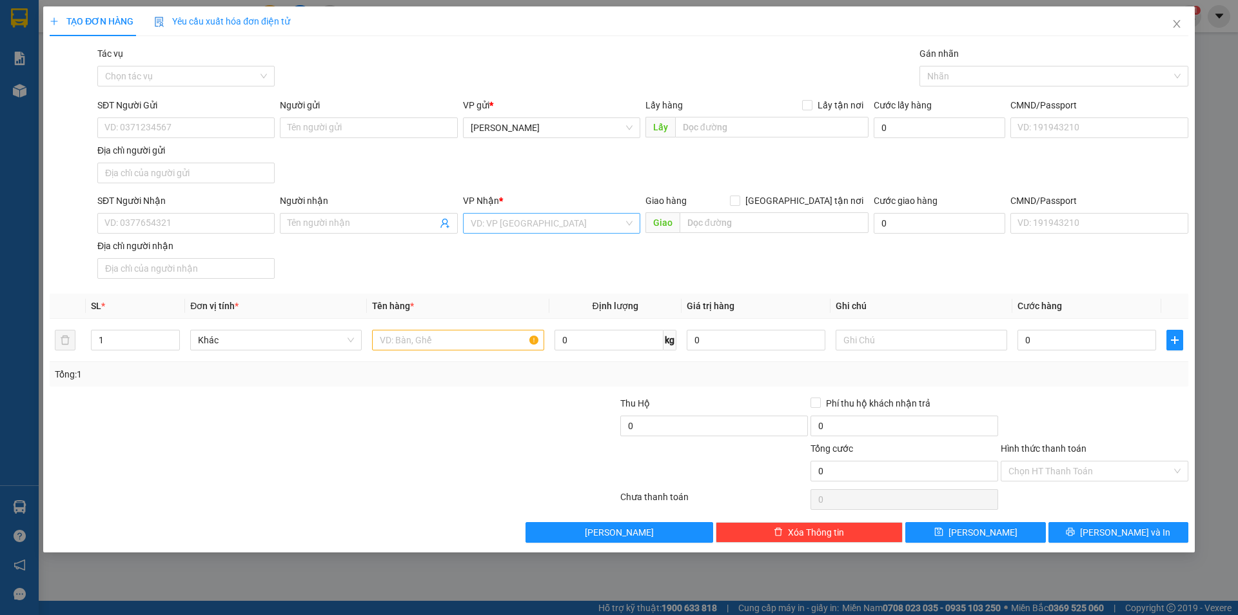
click at [525, 228] on input "search" at bounding box center [547, 222] width 153 height 19
click at [506, 286] on div "VP [GEOGRAPHIC_DATA]" at bounding box center [552, 290] width 162 height 14
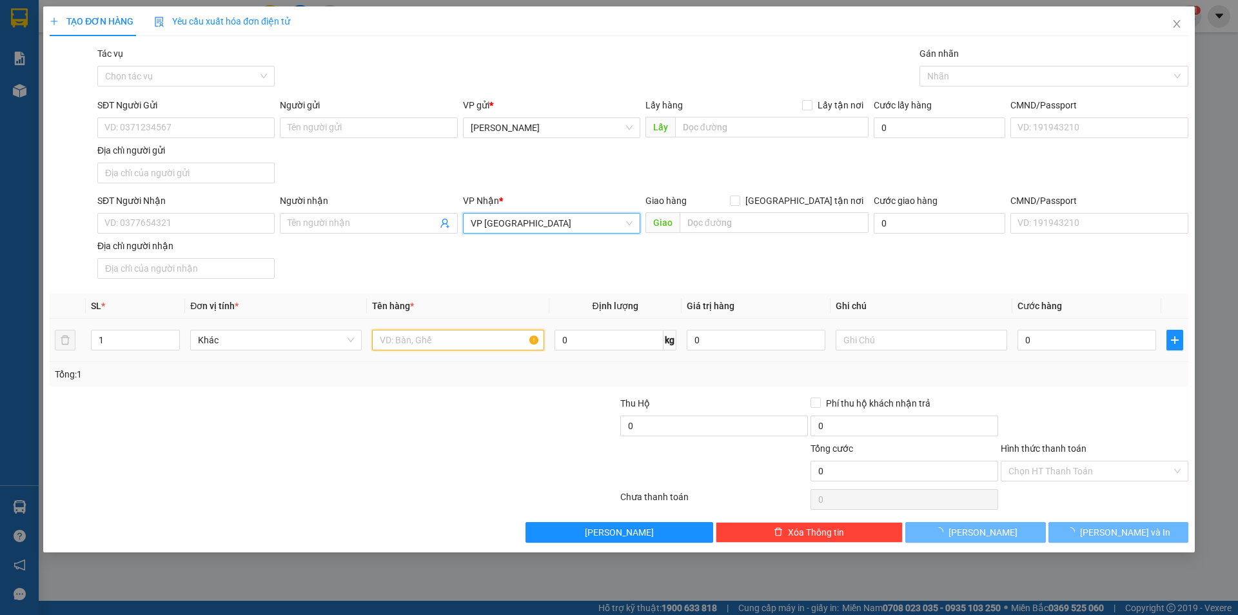
click at [437, 340] on input "text" at bounding box center [458, 340] width 172 height 21
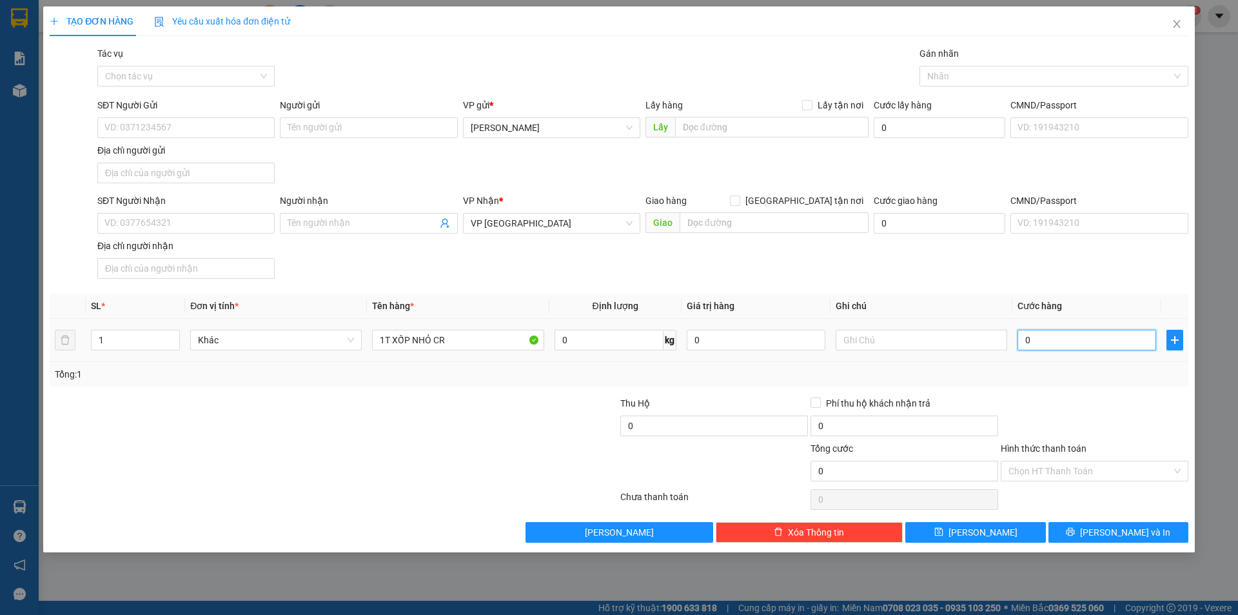
click at [1072, 344] on input "0" at bounding box center [1087, 340] width 139 height 21
click at [183, 223] on input "SĐT Người Nhận" at bounding box center [185, 223] width 177 height 21
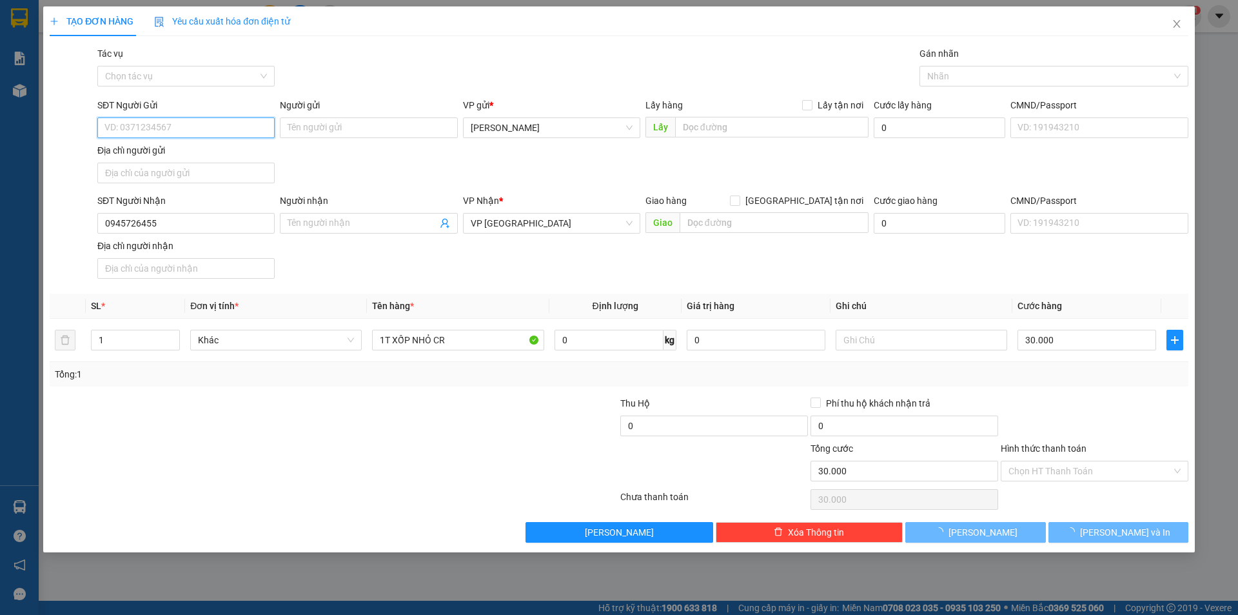
click at [147, 126] on input "SĐT Người Gửi" at bounding box center [185, 127] width 177 height 21
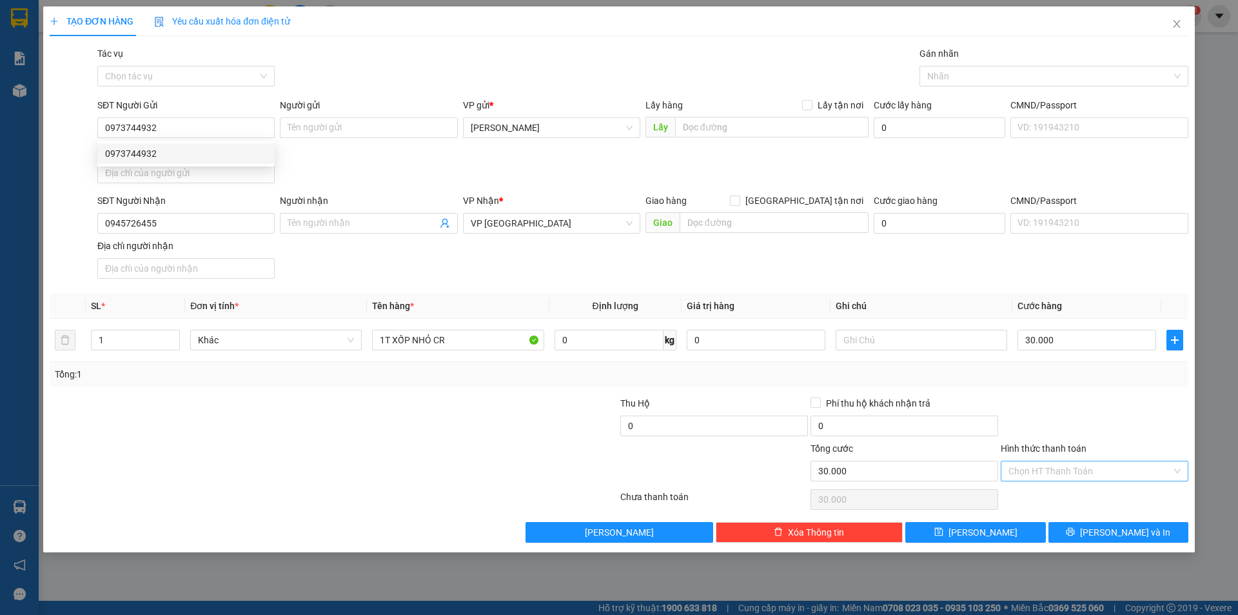
click at [1050, 473] on input "Hình thức thanh toán" at bounding box center [1090, 470] width 163 height 19
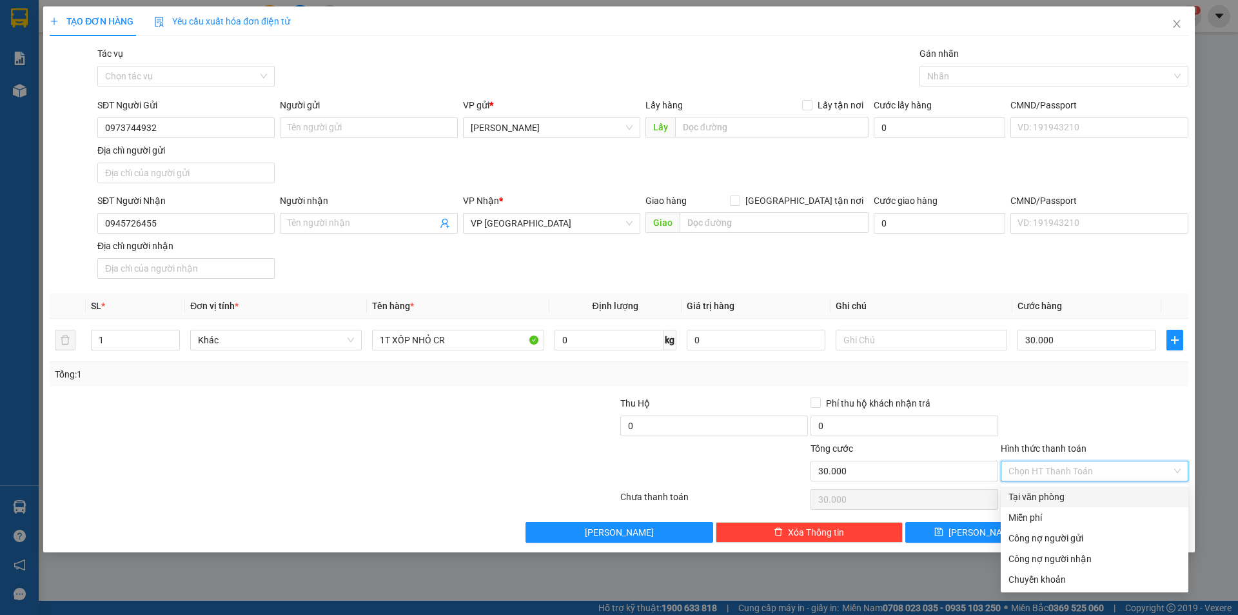
click at [1050, 497] on div "Tại văn phòng" at bounding box center [1095, 496] width 172 height 14
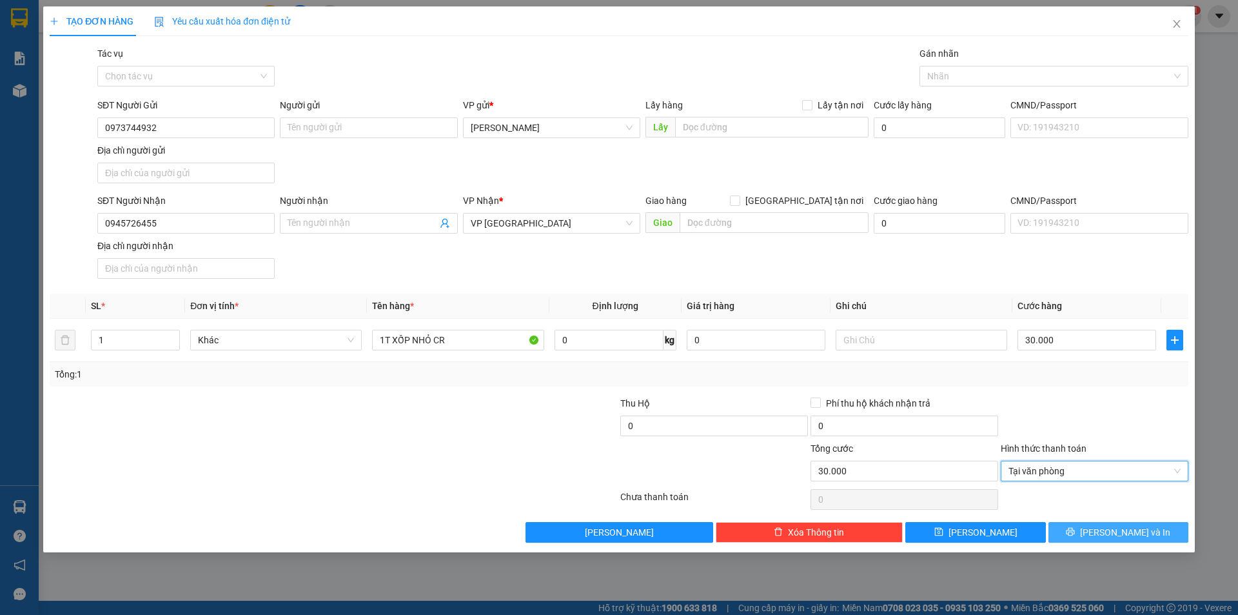
click at [1079, 524] on button "[PERSON_NAME] và In" at bounding box center [1119, 532] width 140 height 21
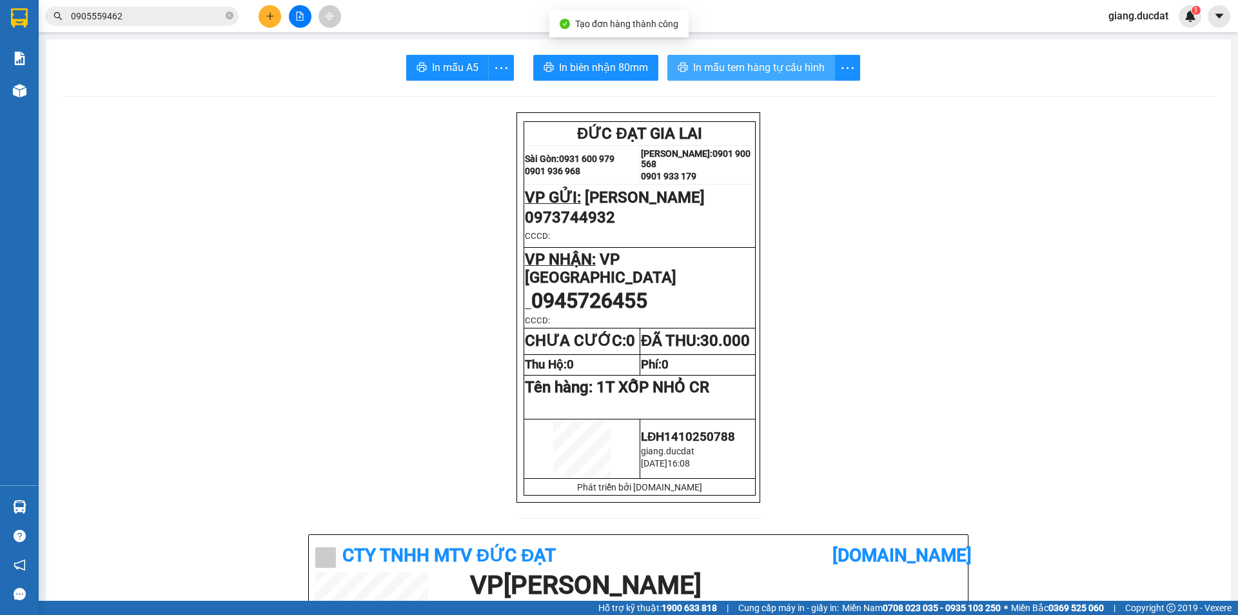
click at [712, 77] on button "In mẫu tem hàng tự cấu hình" at bounding box center [751, 68] width 168 height 26
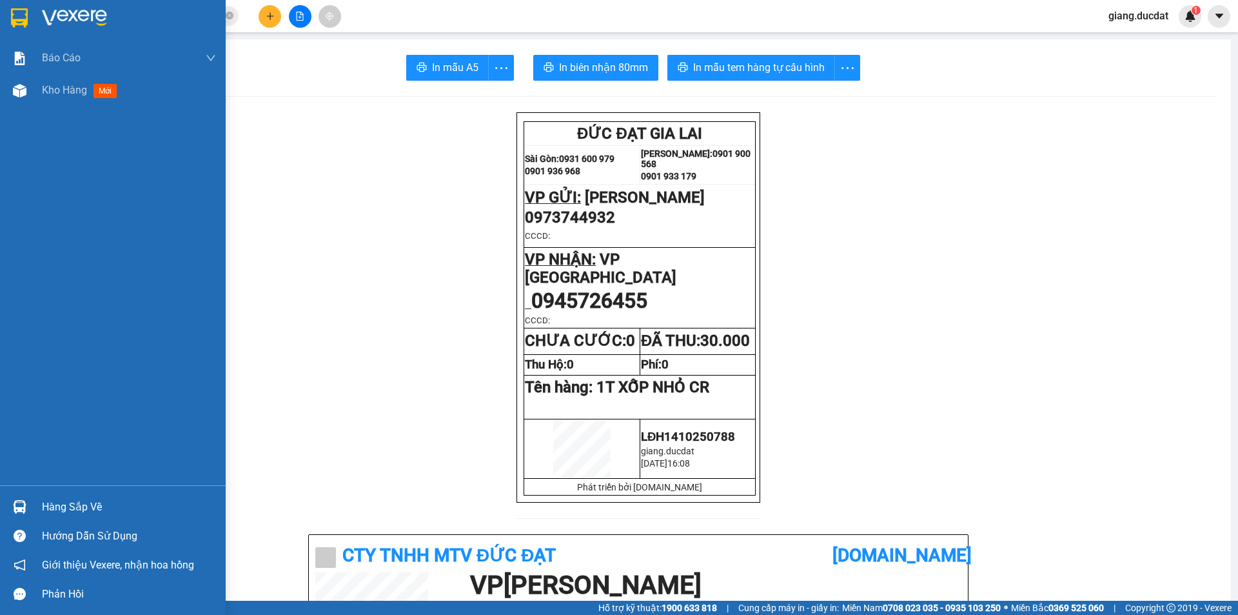
click at [37, 16] on div at bounding box center [113, 21] width 226 height 42
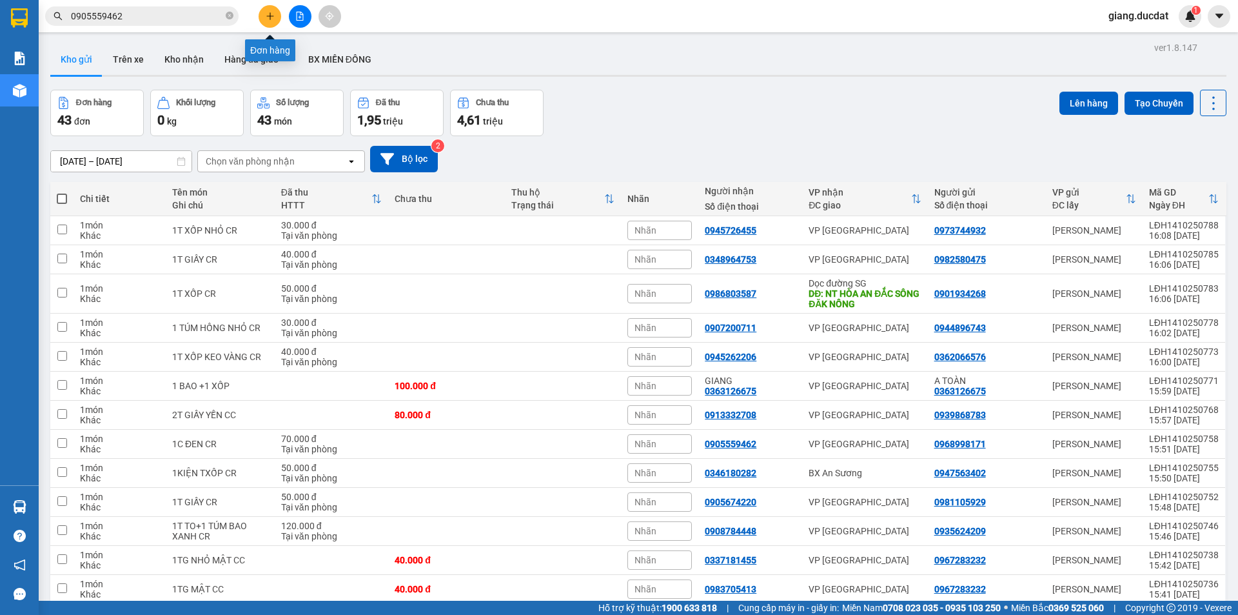
click at [271, 12] on icon "plus" at bounding box center [270, 16] width 9 height 9
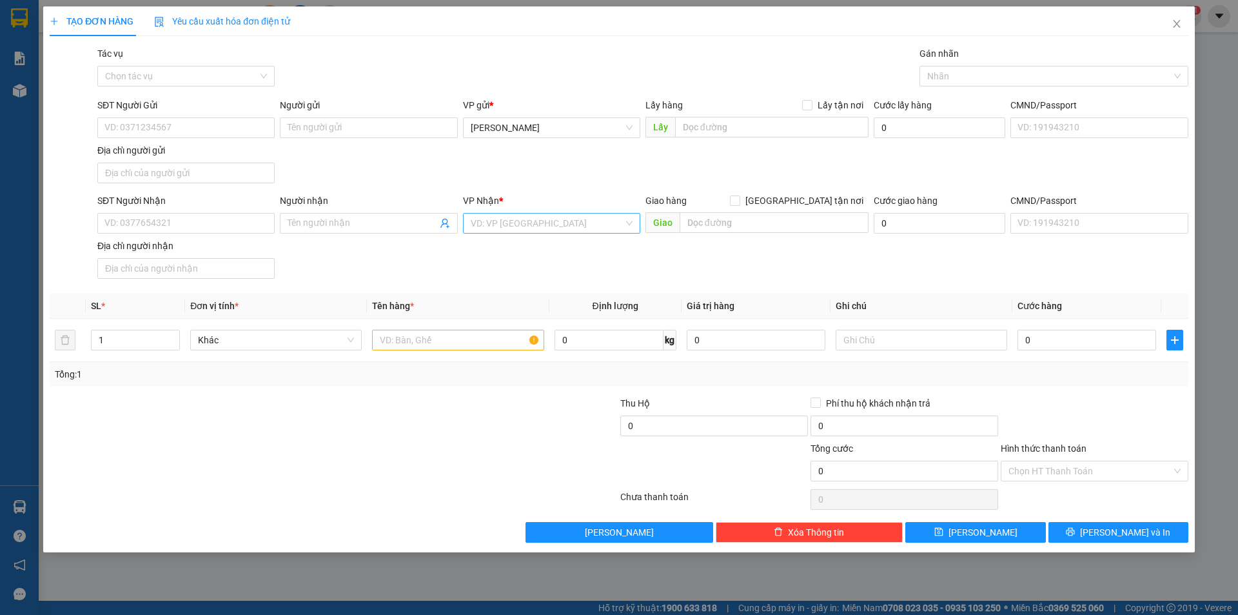
click at [482, 217] on input "search" at bounding box center [547, 222] width 153 height 19
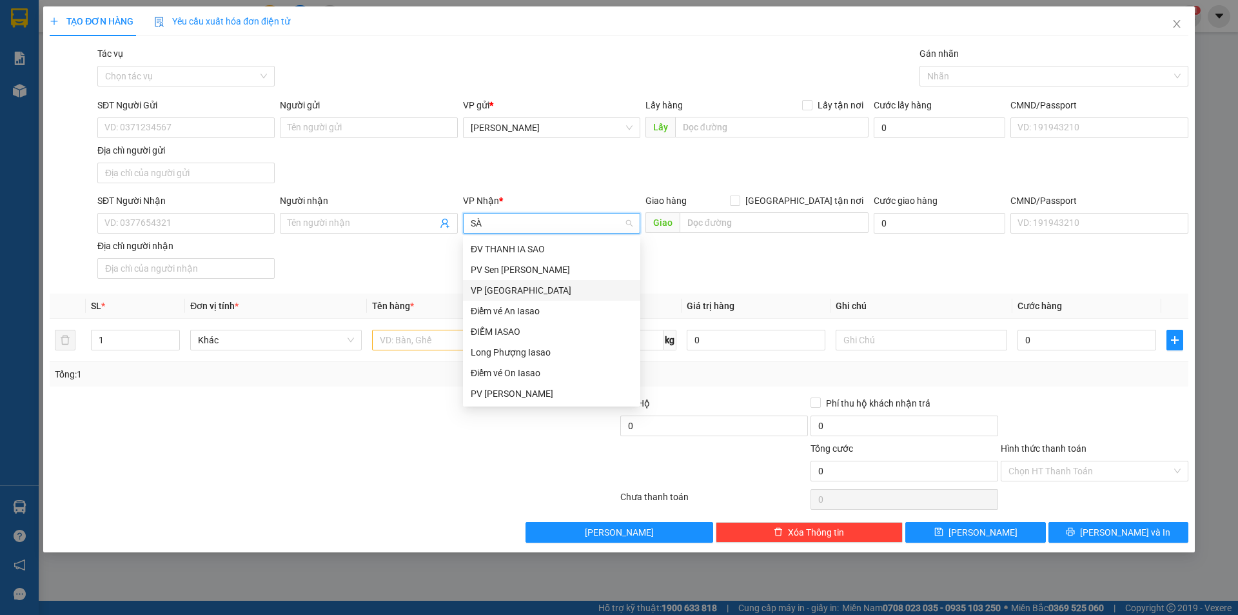
click at [499, 288] on div "VP [GEOGRAPHIC_DATA]" at bounding box center [552, 290] width 162 height 14
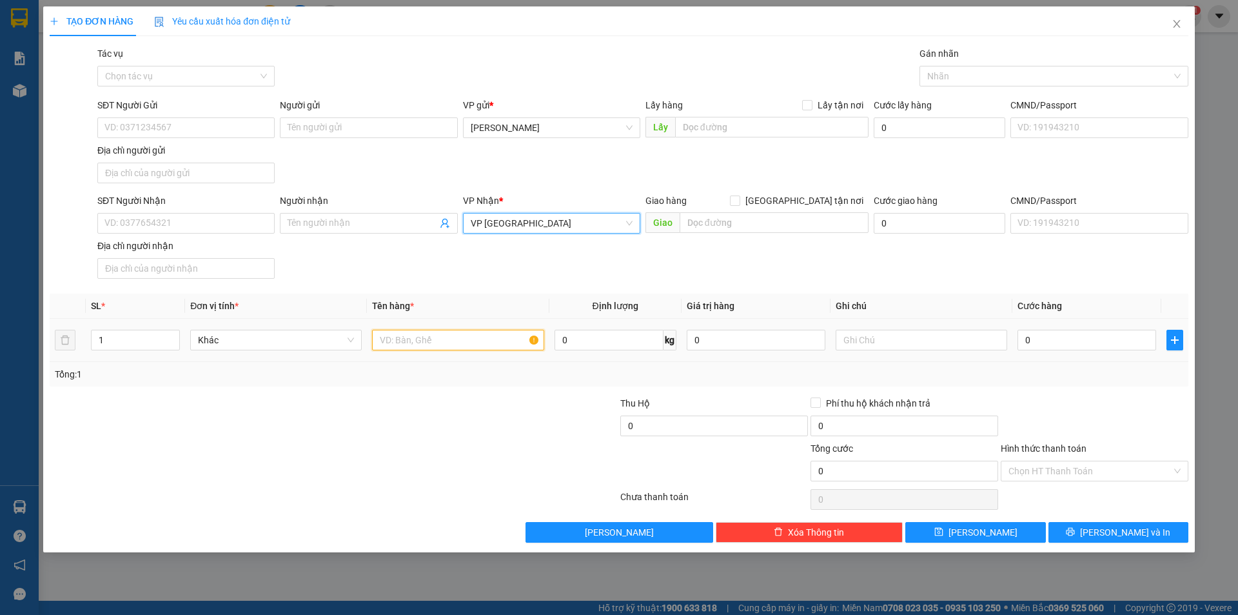
click at [405, 341] on input "text" at bounding box center [458, 340] width 172 height 21
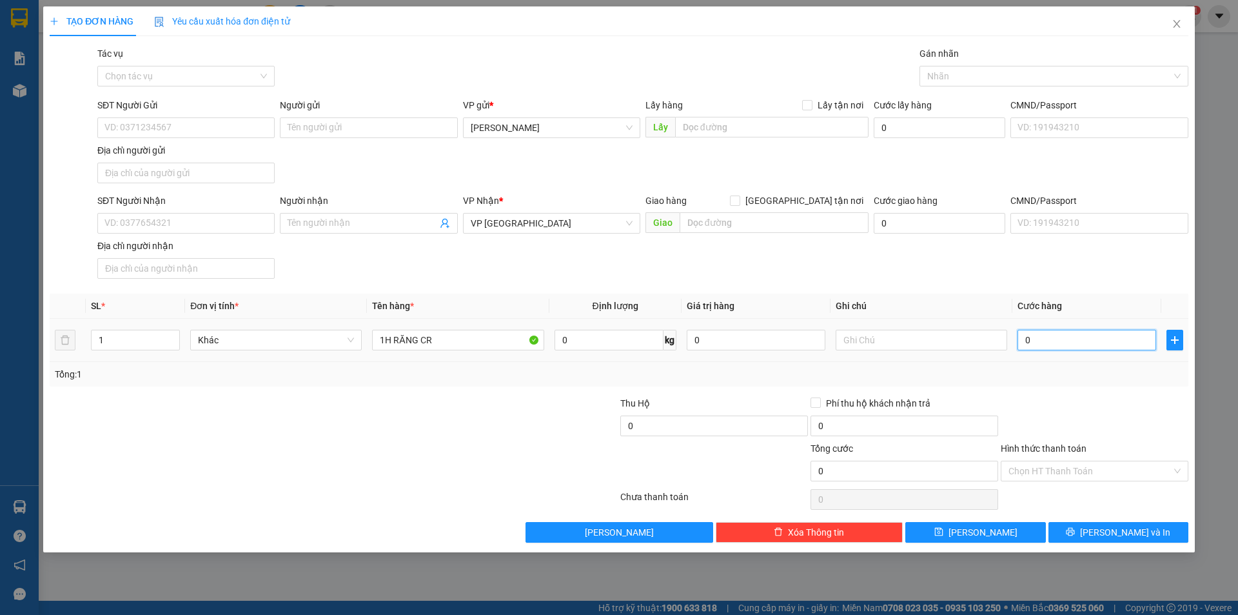
click at [1051, 337] on input "0" at bounding box center [1087, 340] width 139 height 21
click at [201, 228] on input "SĐT Người Nhận" at bounding box center [185, 223] width 177 height 21
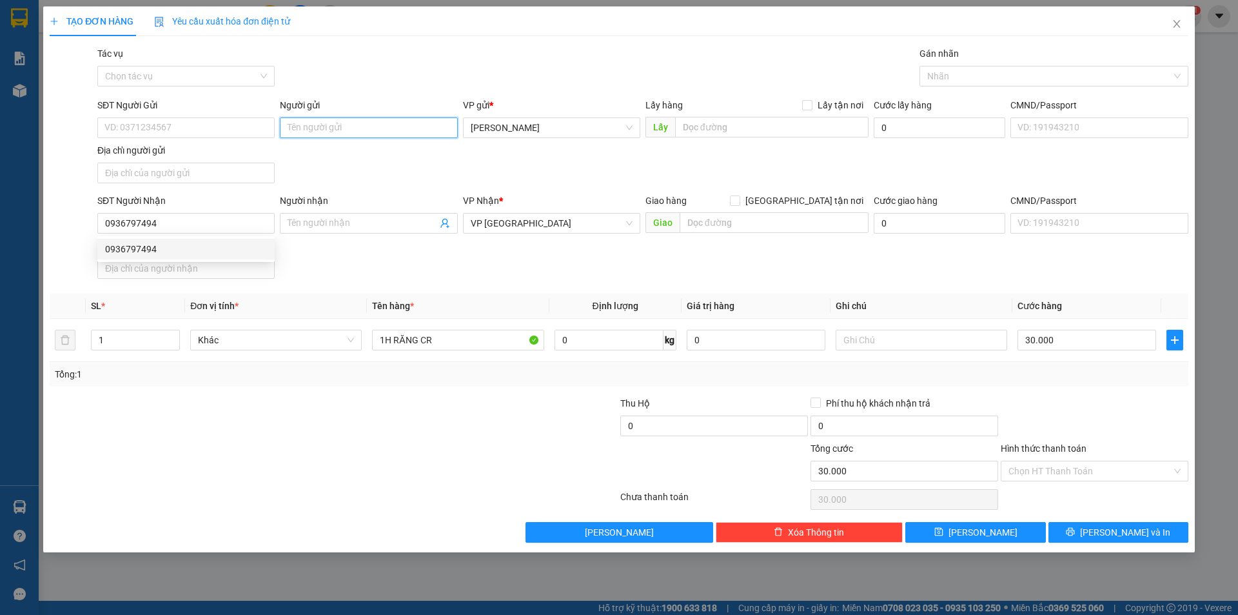
click at [373, 135] on input "Người gửi" at bounding box center [368, 127] width 177 height 21
click at [346, 123] on input "Người gửi" at bounding box center [368, 127] width 177 height 21
click at [1130, 464] on input "Hình thức thanh toán" at bounding box center [1090, 470] width 163 height 19
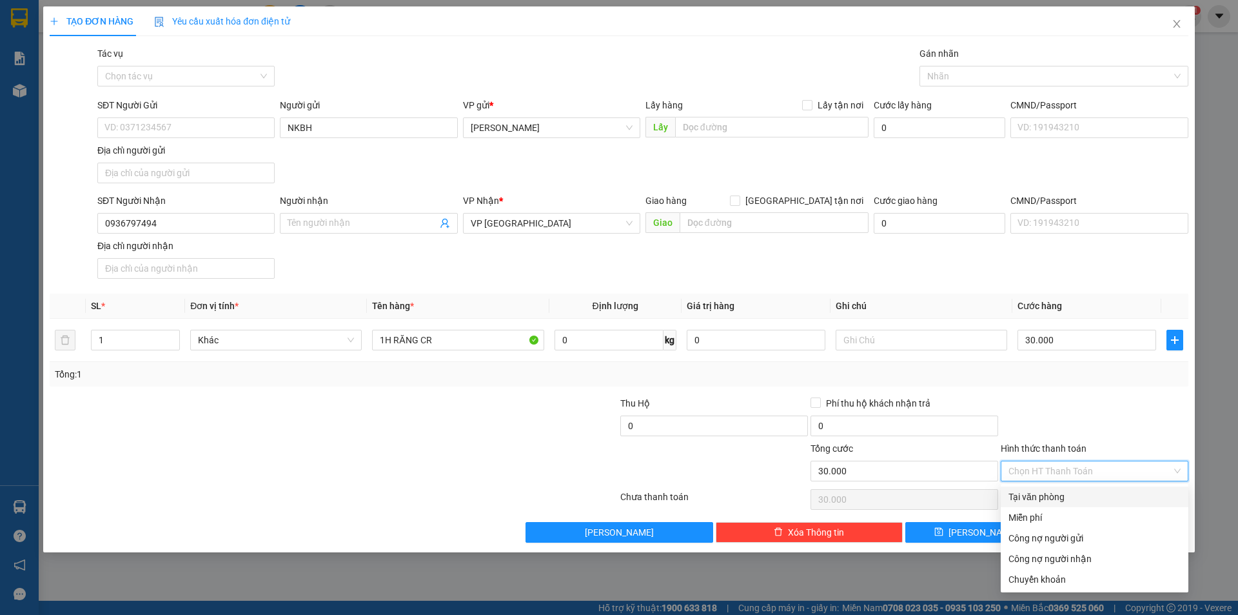
click at [1086, 497] on div "Tại văn phòng" at bounding box center [1095, 496] width 172 height 14
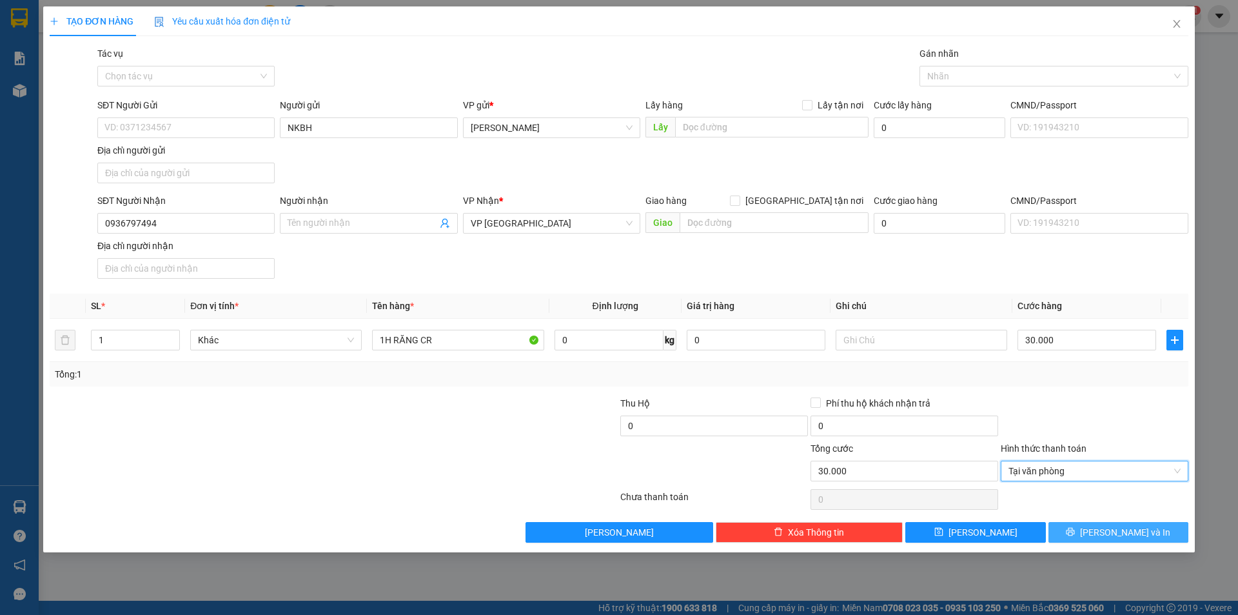
click at [1106, 531] on button "[PERSON_NAME] và In" at bounding box center [1119, 532] width 140 height 21
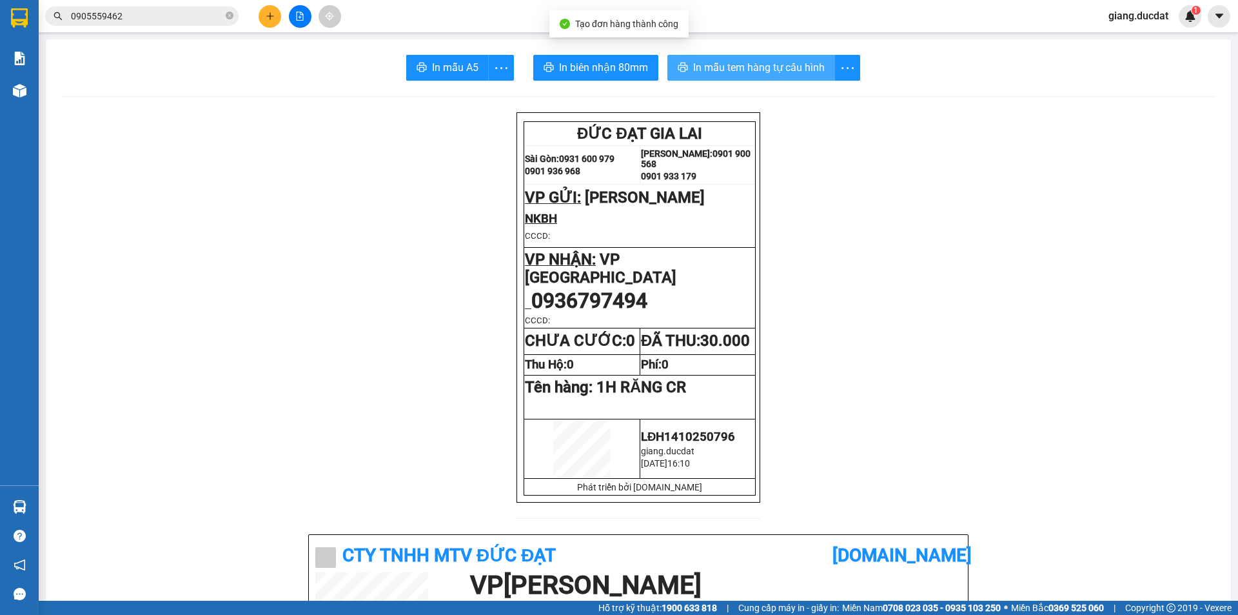
click at [756, 57] on button "In mẫu tem hàng tự cấu hình" at bounding box center [751, 68] width 168 height 26
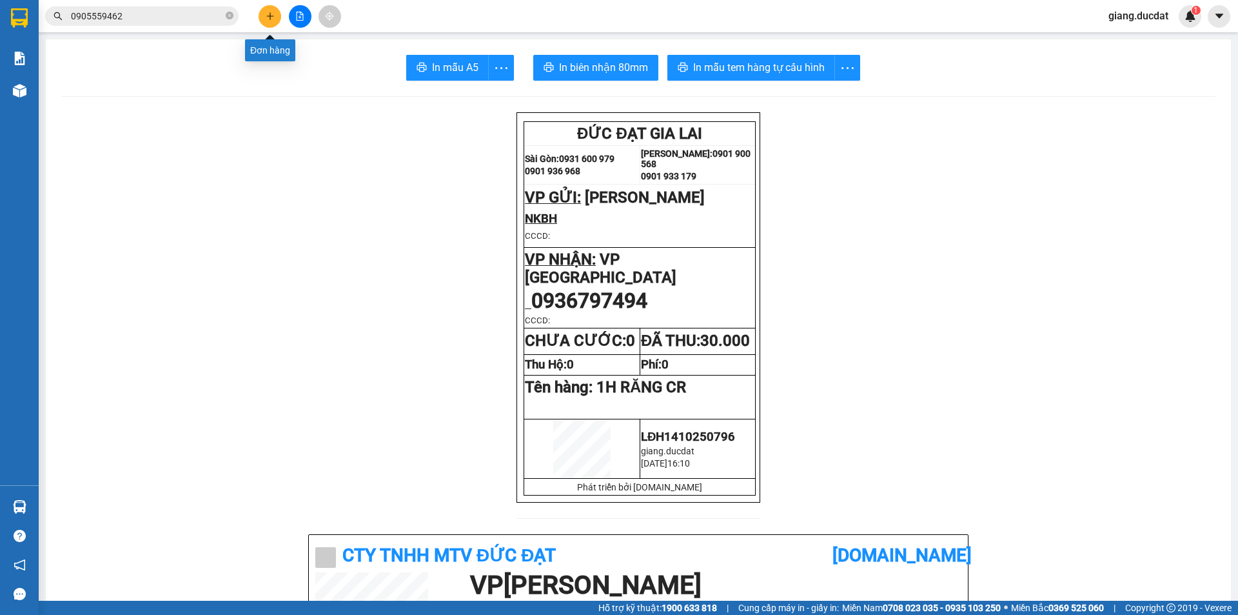
click at [278, 23] on button at bounding box center [270, 16] width 23 height 23
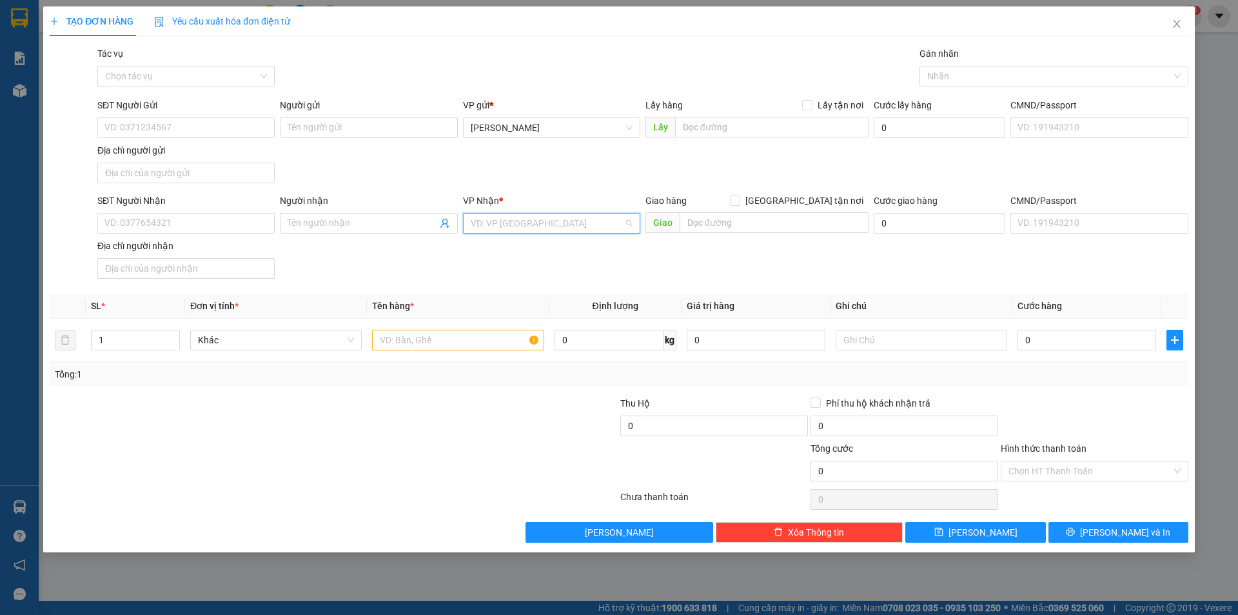
click at [546, 219] on input "search" at bounding box center [547, 222] width 153 height 19
click at [509, 292] on div "VP [GEOGRAPHIC_DATA]" at bounding box center [552, 290] width 162 height 14
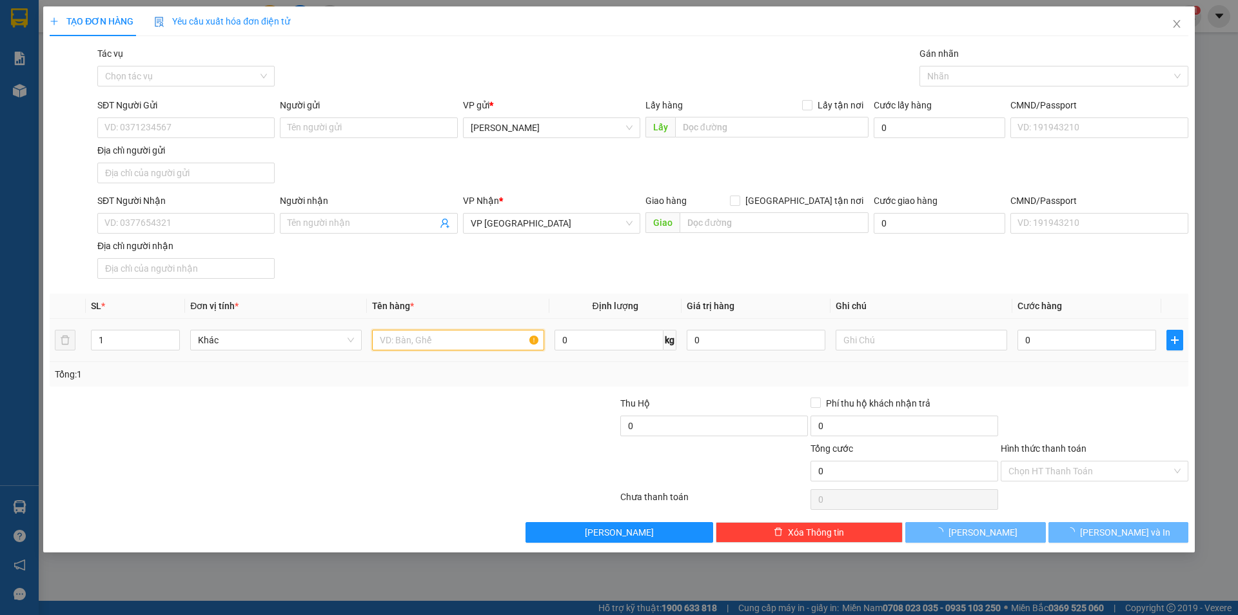
click at [435, 338] on input "text" at bounding box center [458, 340] width 172 height 21
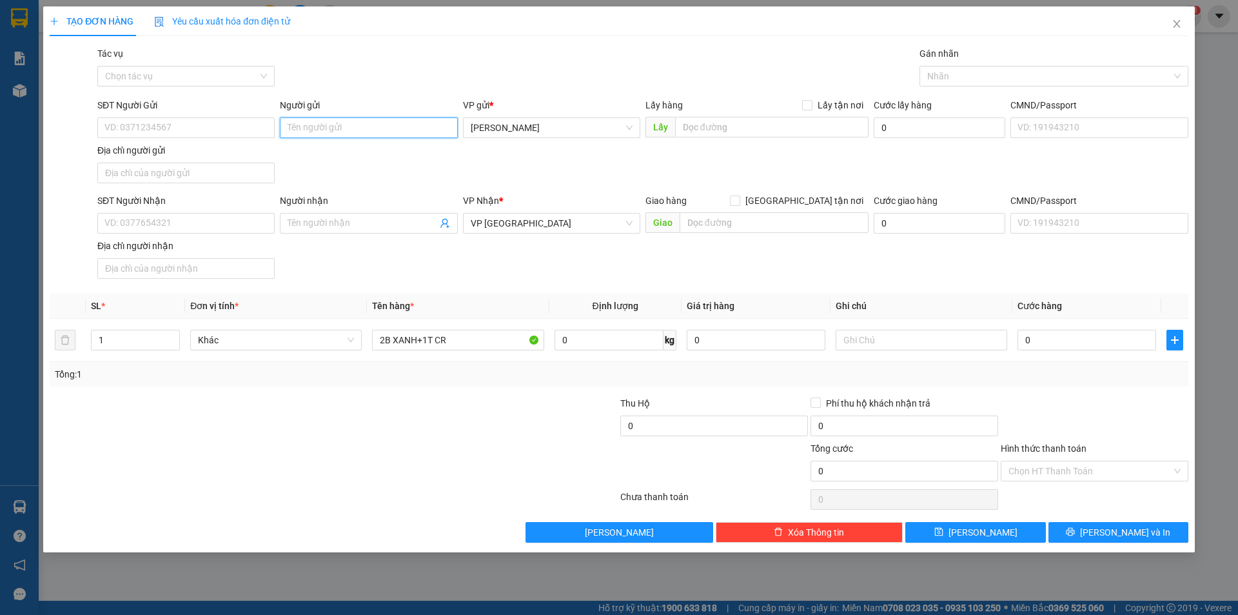
click at [316, 128] on input "Người gửi" at bounding box center [368, 127] width 177 height 21
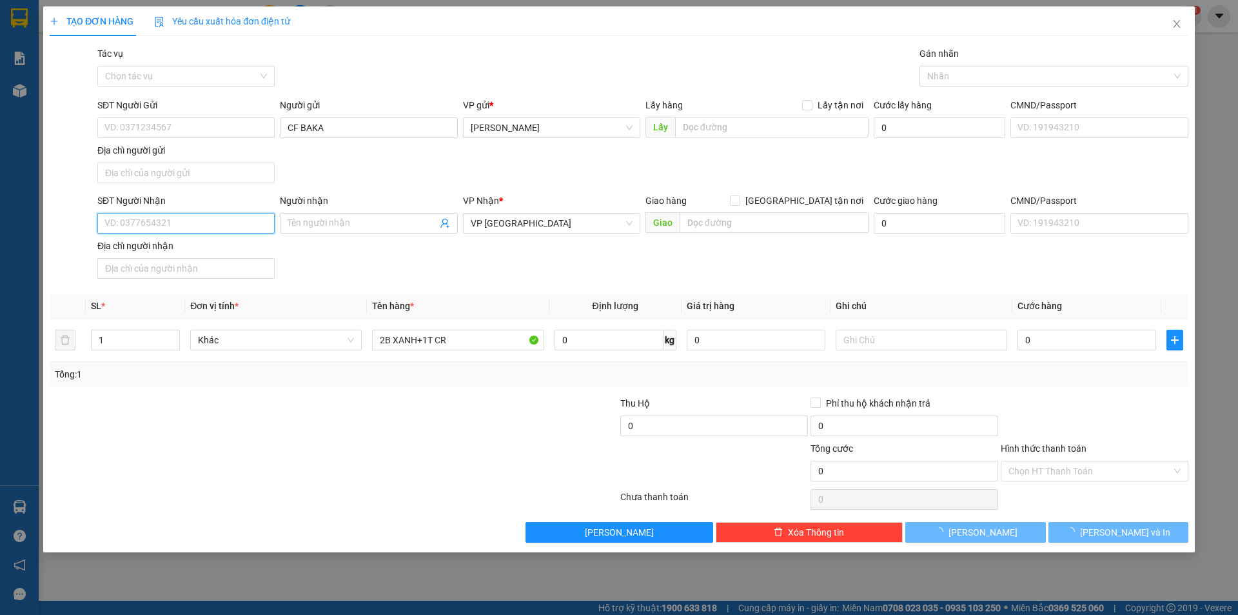
click at [180, 228] on input "SĐT Người Nhận" at bounding box center [185, 223] width 177 height 21
click at [1059, 332] on input "0" at bounding box center [1087, 340] width 139 height 21
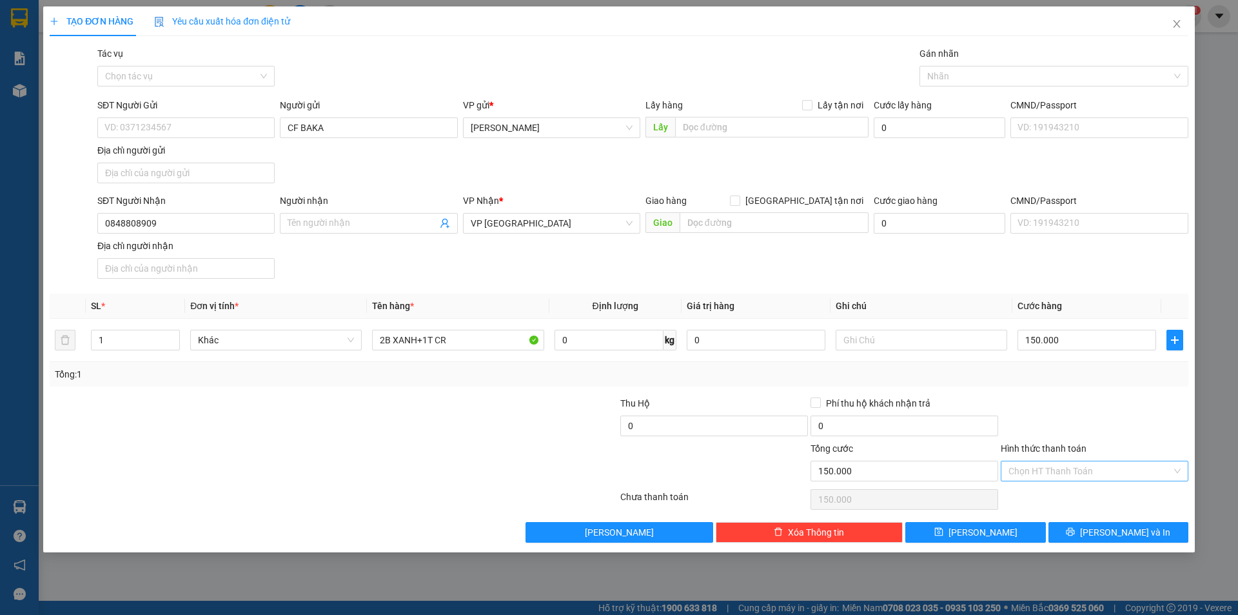
click at [1067, 479] on input "Hình thức thanh toán" at bounding box center [1090, 470] width 163 height 19
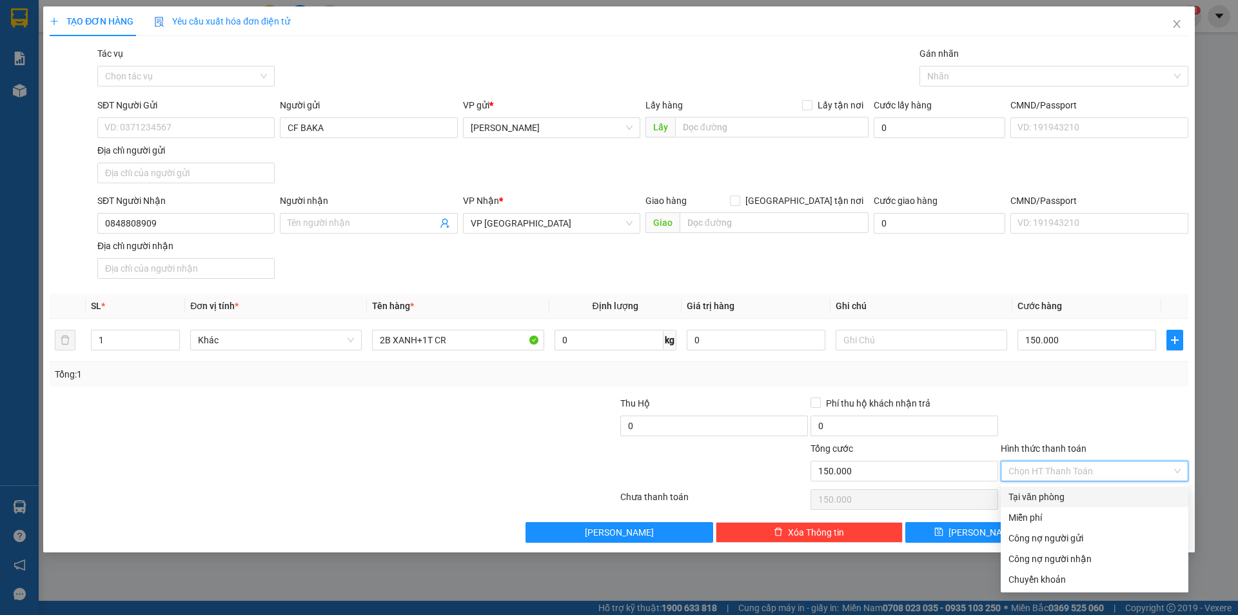
click at [1069, 497] on div "Tại văn phòng" at bounding box center [1095, 496] width 172 height 14
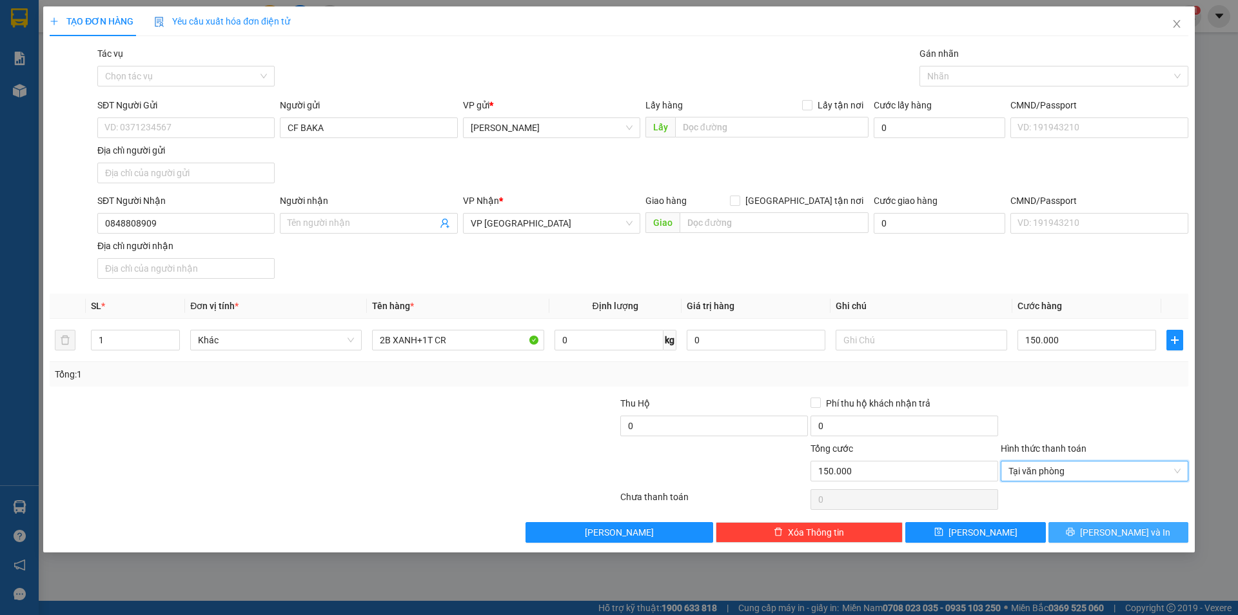
click at [1103, 526] on button "[PERSON_NAME] và In" at bounding box center [1119, 532] width 140 height 21
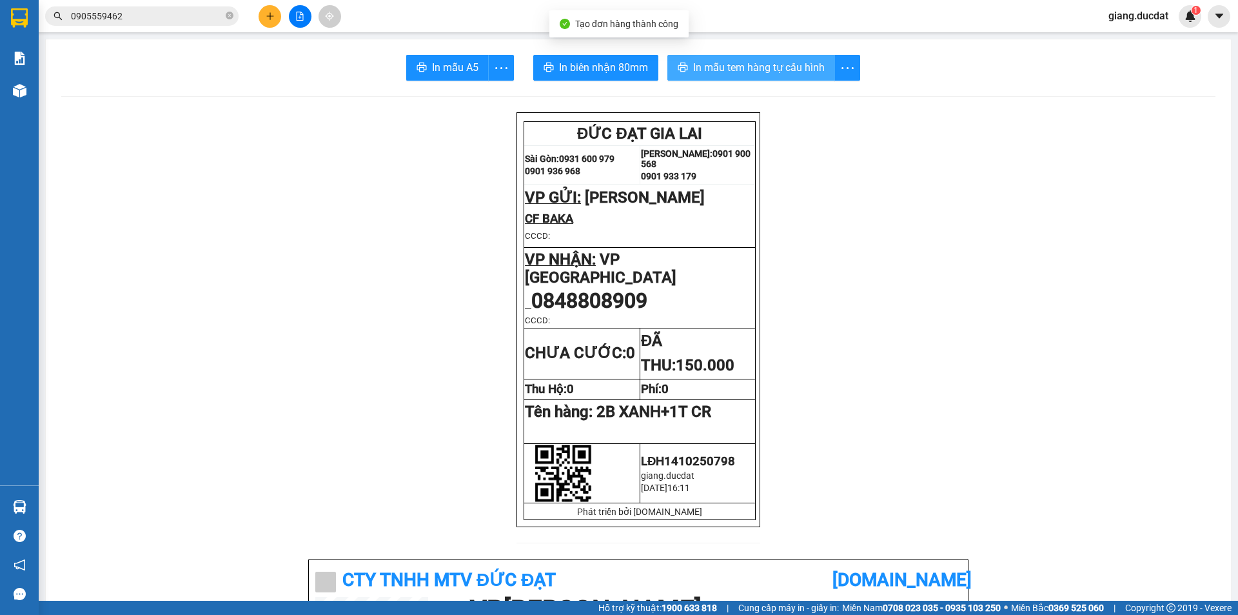
click at [771, 63] on span "In mẫu tem hàng tự cấu hình" at bounding box center [759, 67] width 132 height 16
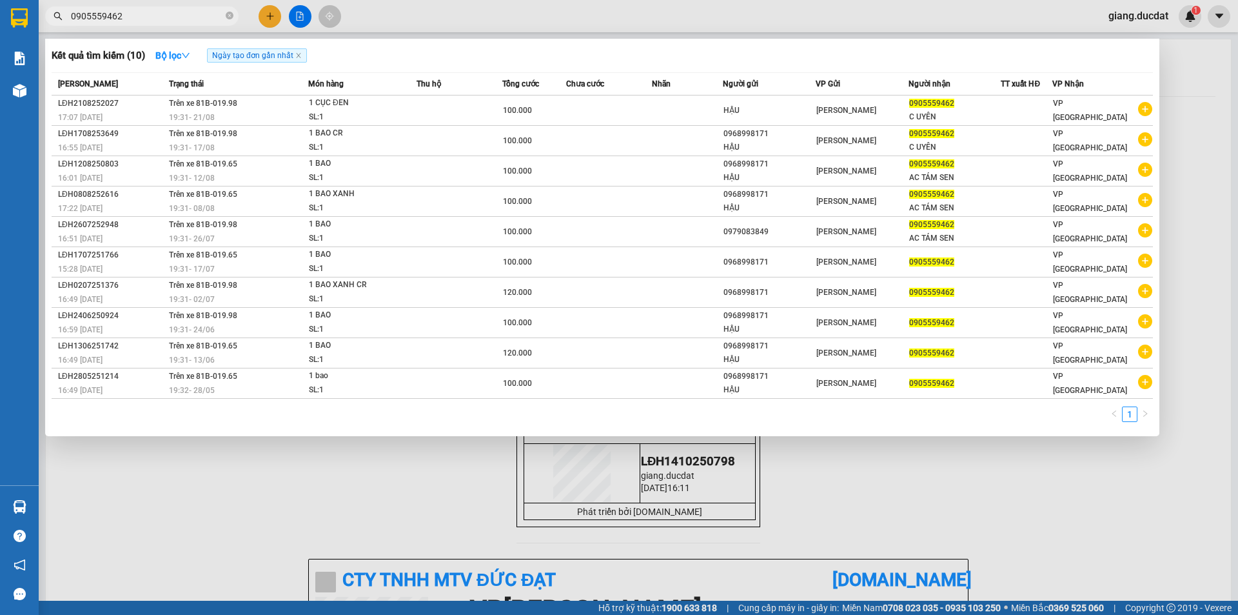
click at [224, 14] on span "0905559462" at bounding box center [141, 15] width 193 height 19
click at [228, 15] on icon "close-circle" at bounding box center [230, 16] width 8 height 8
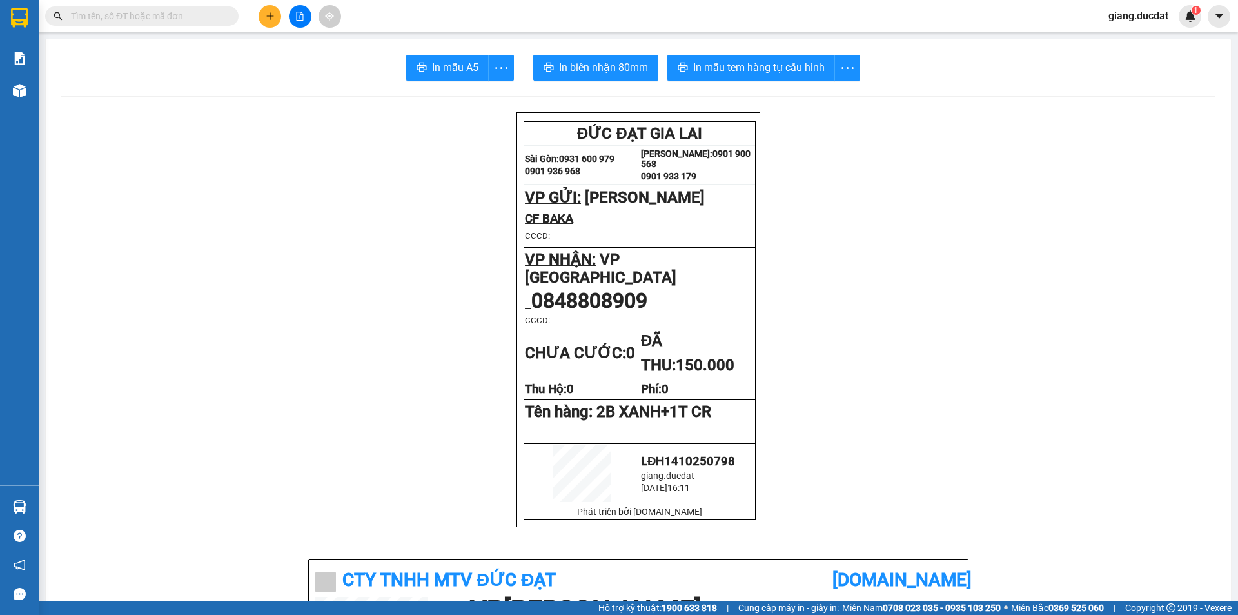
click at [199, 13] on input "text" at bounding box center [147, 16] width 152 height 14
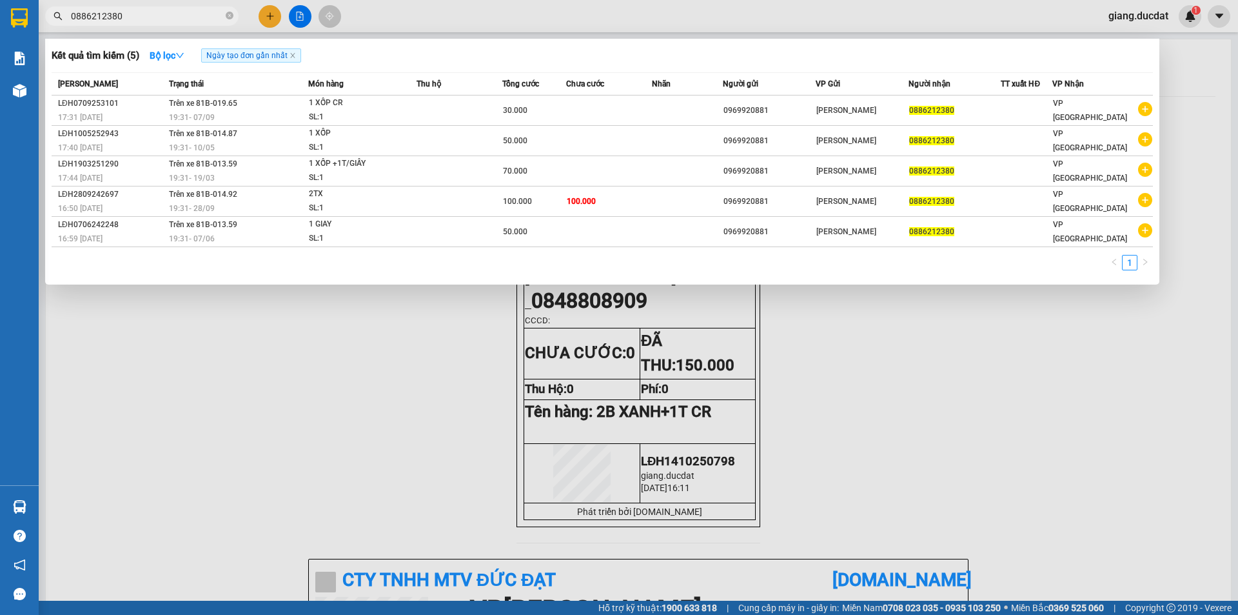
drag, startPoint x: 404, startPoint y: 2, endPoint x: 268, endPoint y: 13, distance: 137.2
click at [268, 13] on div at bounding box center [619, 307] width 1238 height 615
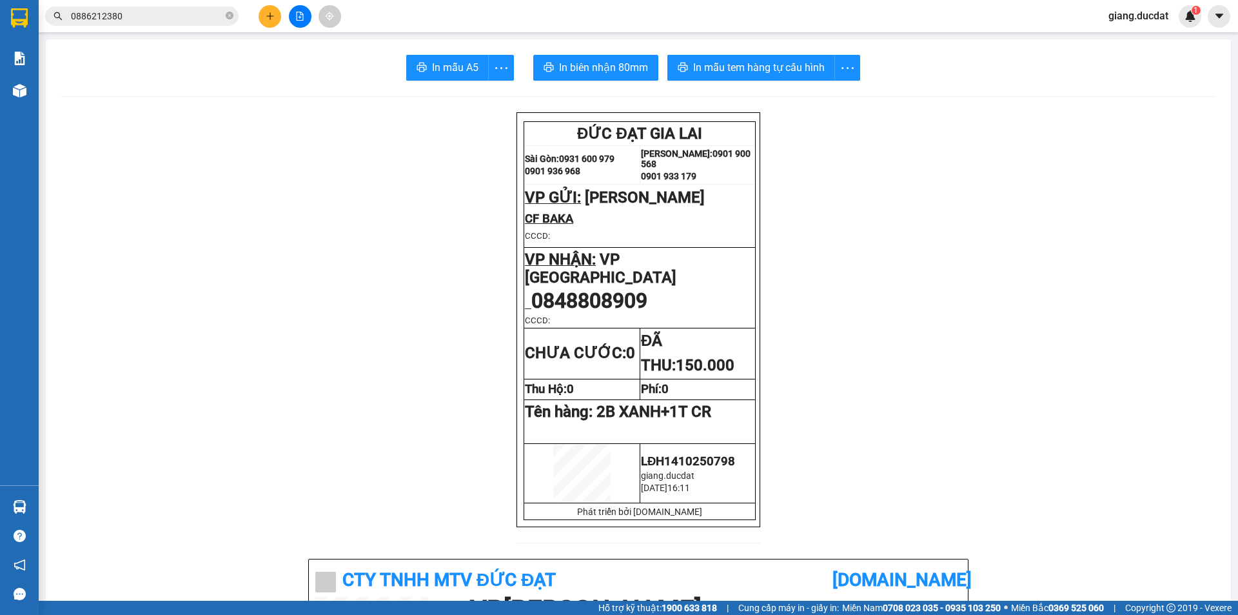
click at [268, 13] on icon "plus" at bounding box center [270, 16] width 9 height 9
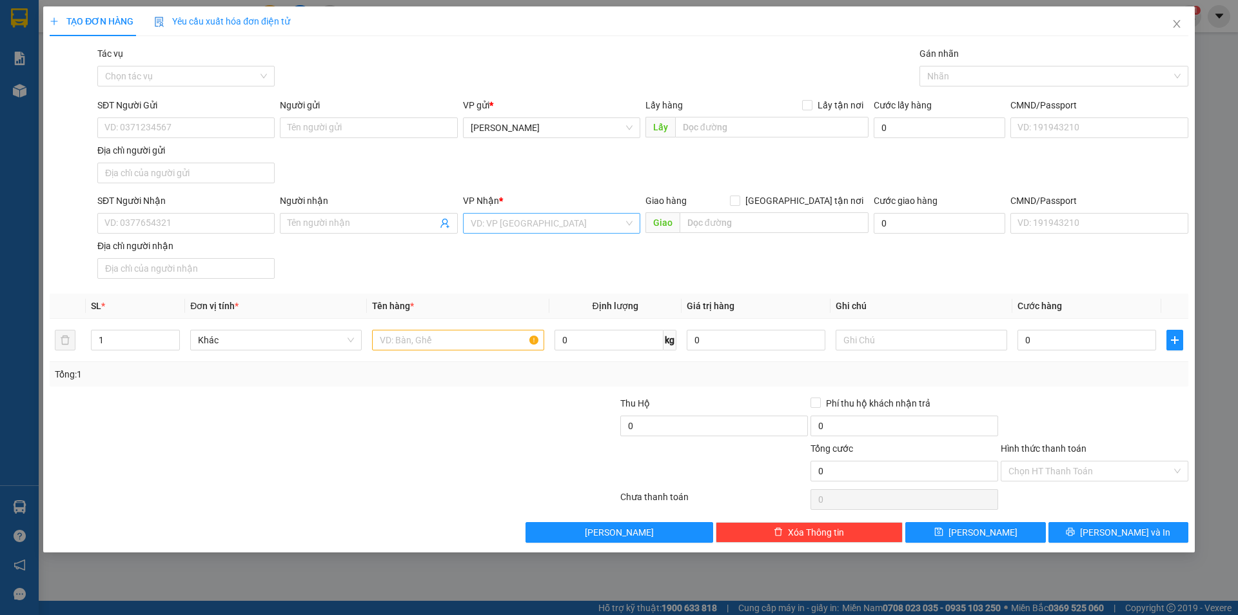
click at [497, 230] on input "search" at bounding box center [547, 222] width 153 height 19
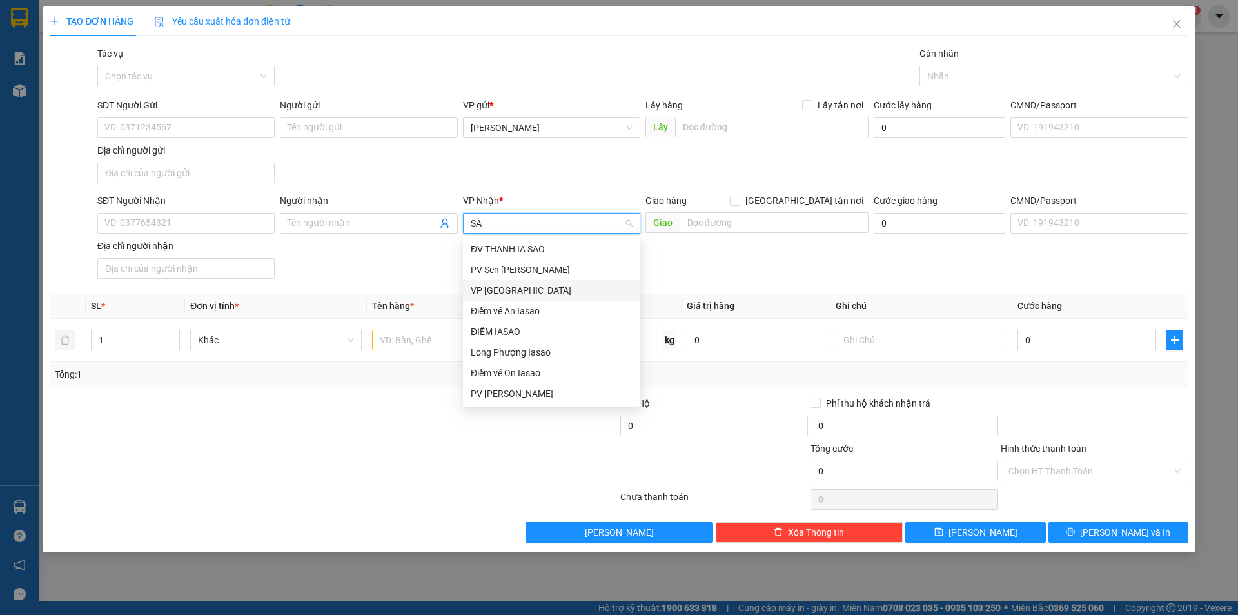
click at [511, 287] on div "VP [GEOGRAPHIC_DATA]" at bounding box center [552, 290] width 162 height 14
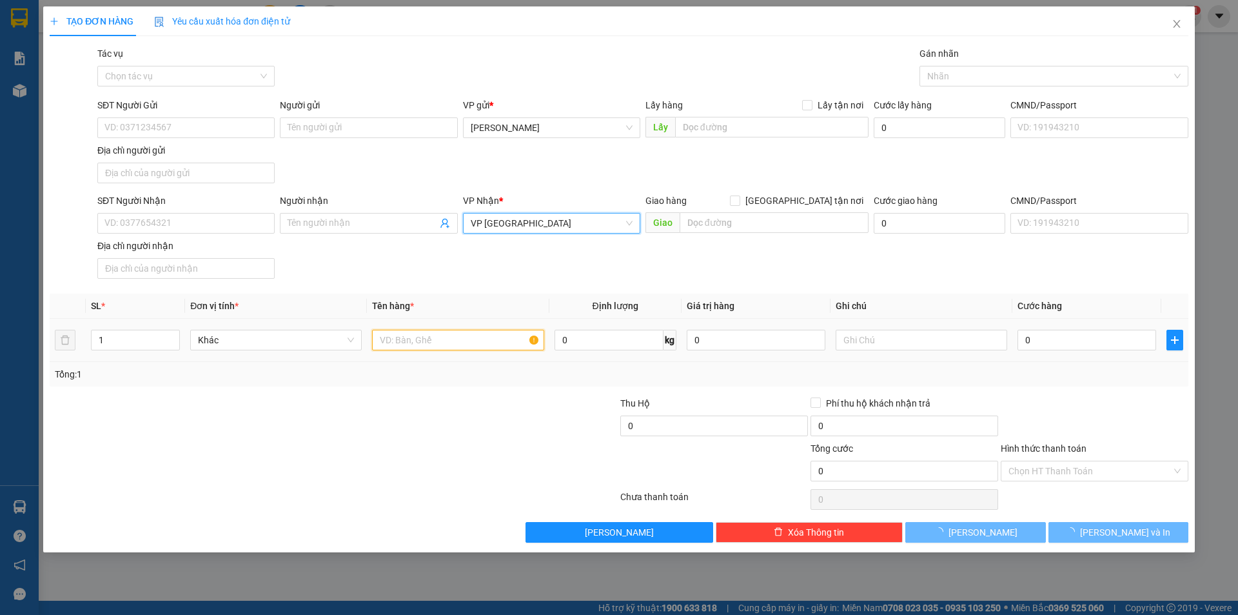
click at [428, 347] on input "text" at bounding box center [458, 340] width 172 height 21
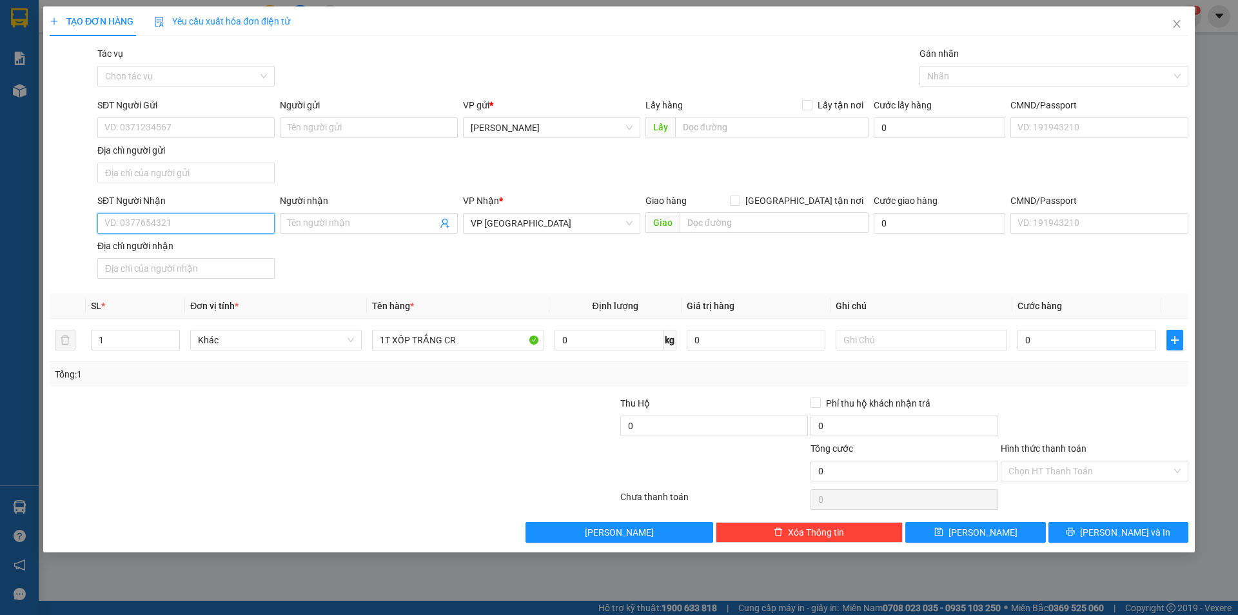
click at [226, 217] on input "SĐT Người Nhận" at bounding box center [185, 223] width 177 height 21
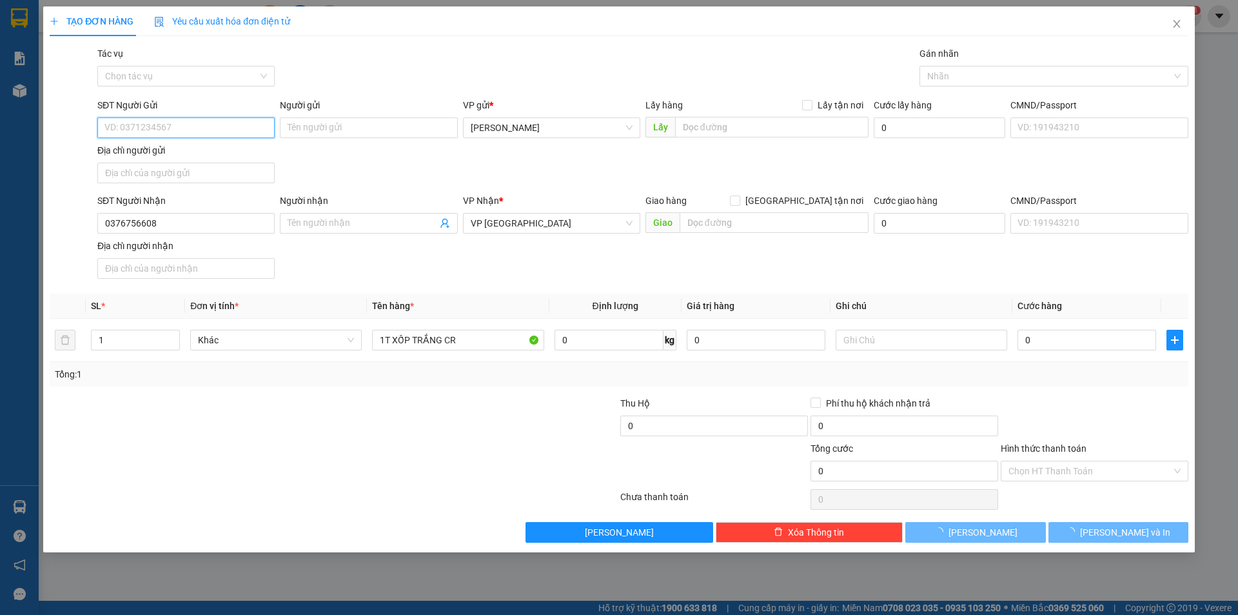
click at [206, 124] on input "SĐT Người Gửi" at bounding box center [185, 127] width 177 height 21
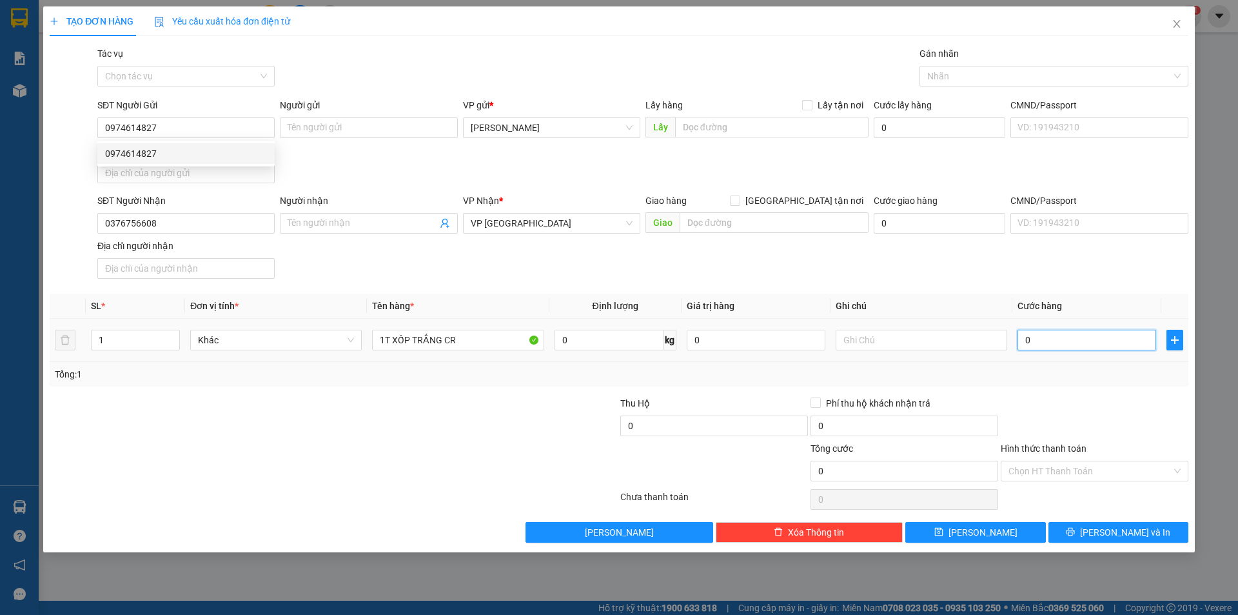
click at [1106, 350] on input "0" at bounding box center [1087, 340] width 139 height 21
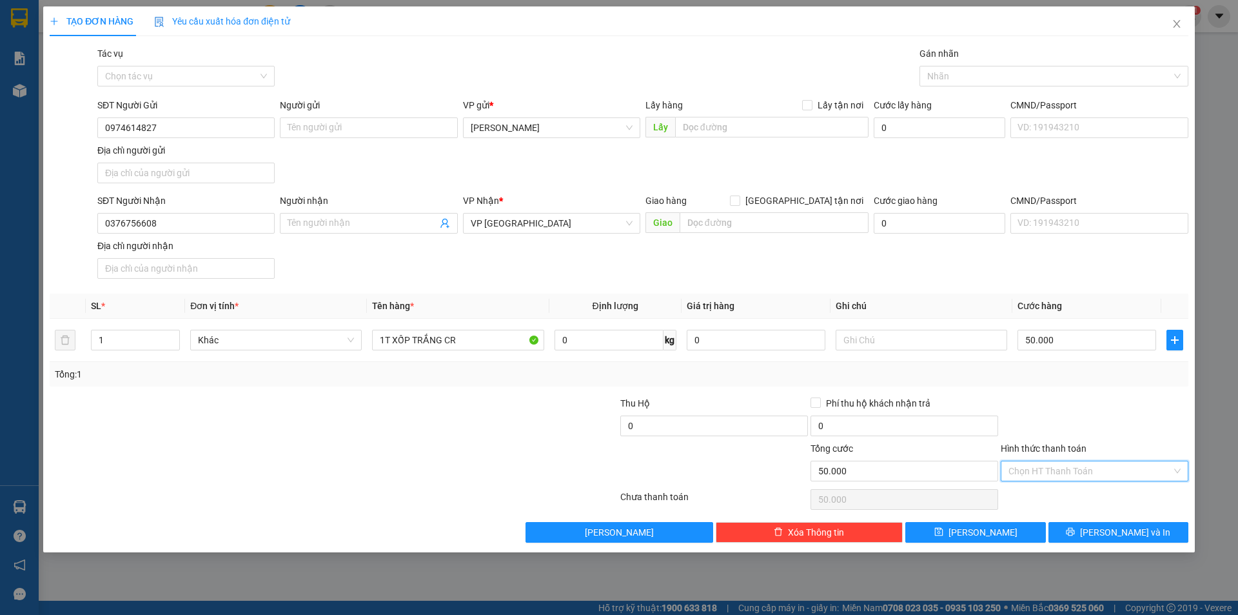
click at [1126, 469] on input "Hình thức thanh toán" at bounding box center [1090, 470] width 163 height 19
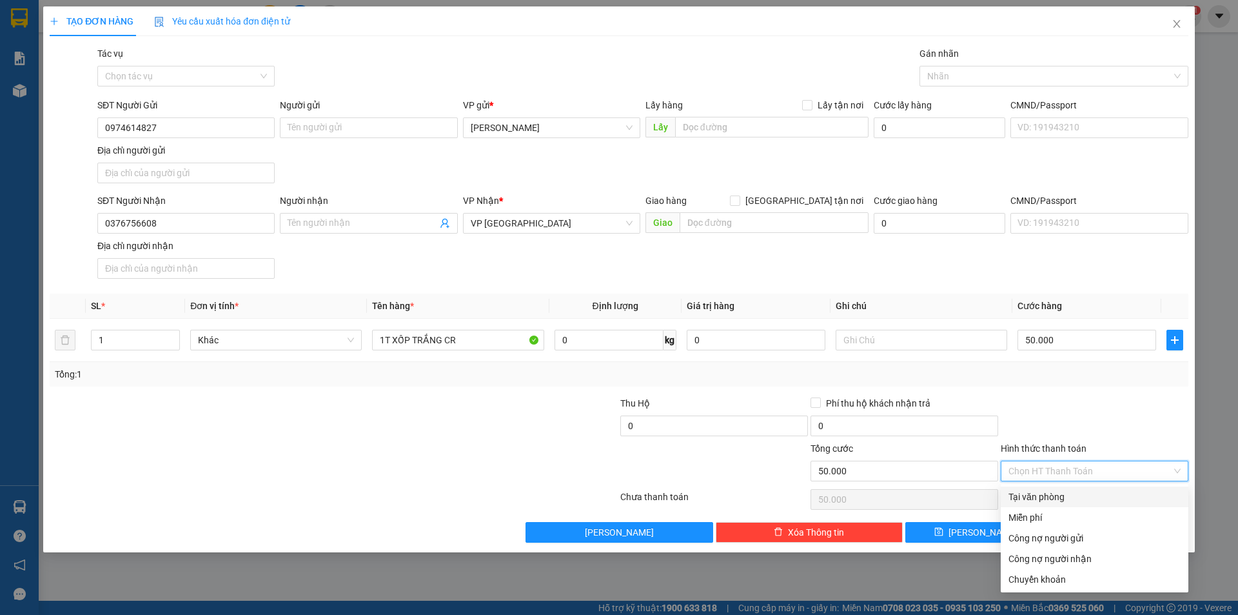
click at [1097, 493] on div "Tại văn phòng" at bounding box center [1095, 496] width 172 height 14
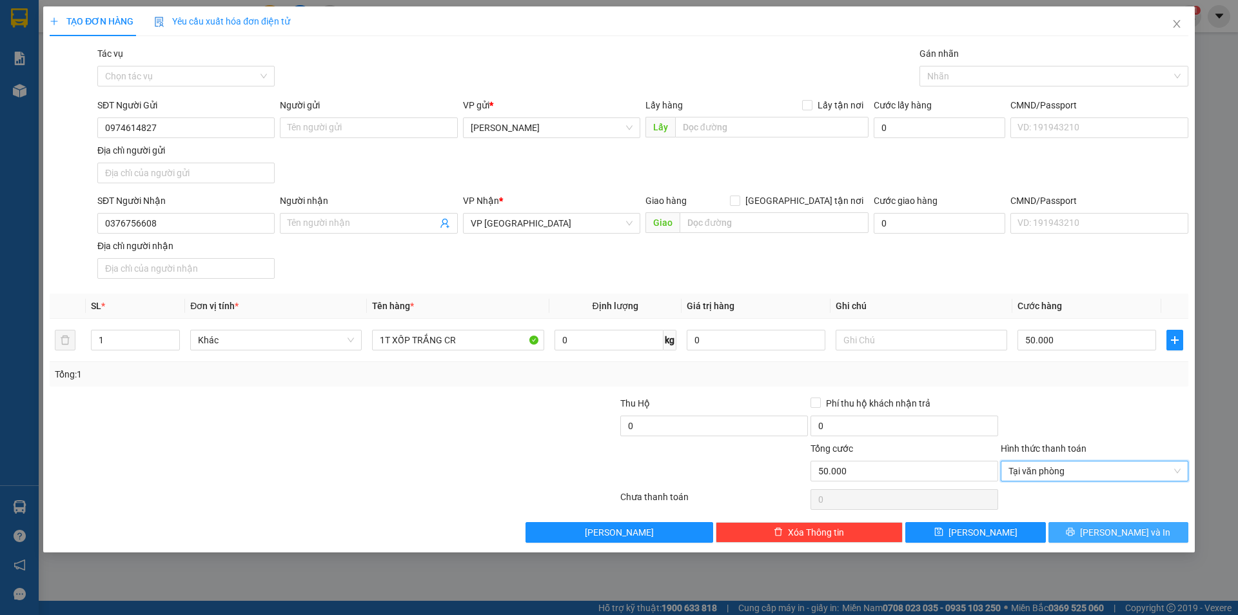
click at [1075, 529] on icon "printer" at bounding box center [1070, 531] width 9 height 9
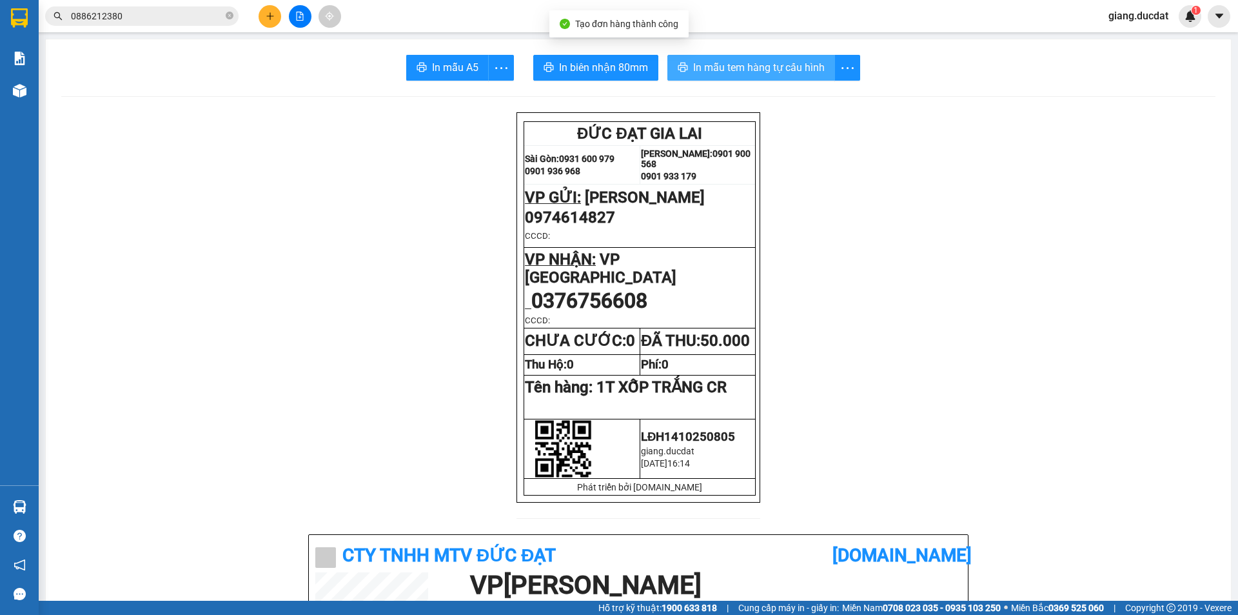
click at [743, 61] on span "In mẫu tem hàng tự cấu hình" at bounding box center [759, 67] width 132 height 16
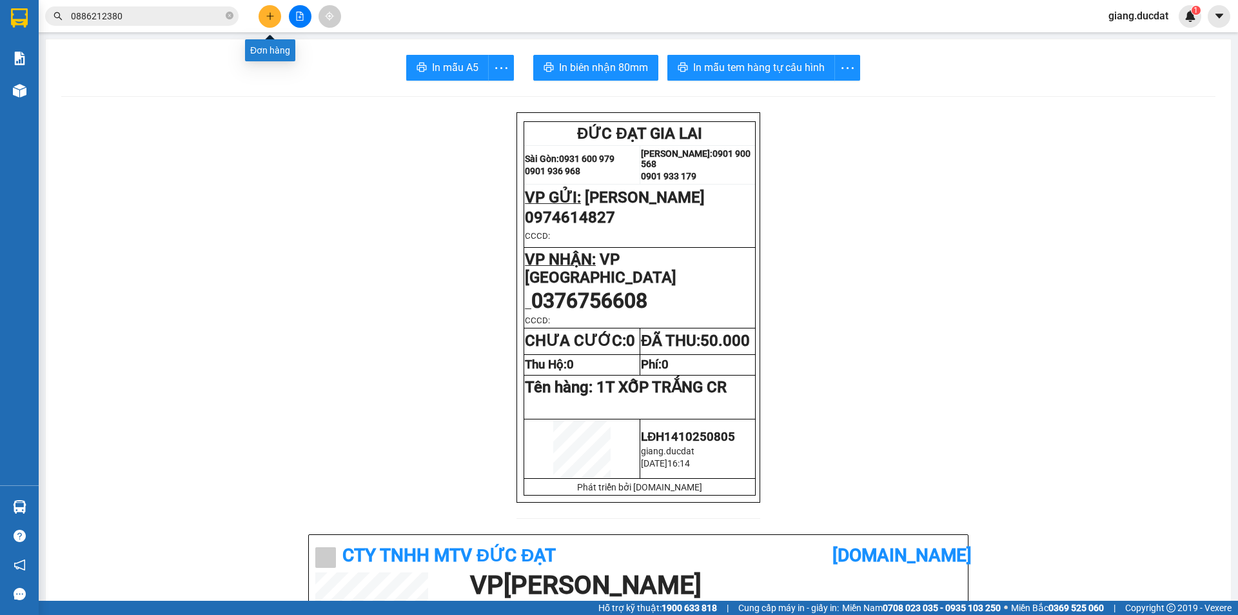
click at [269, 16] on icon "plus" at bounding box center [269, 15] width 7 height 1
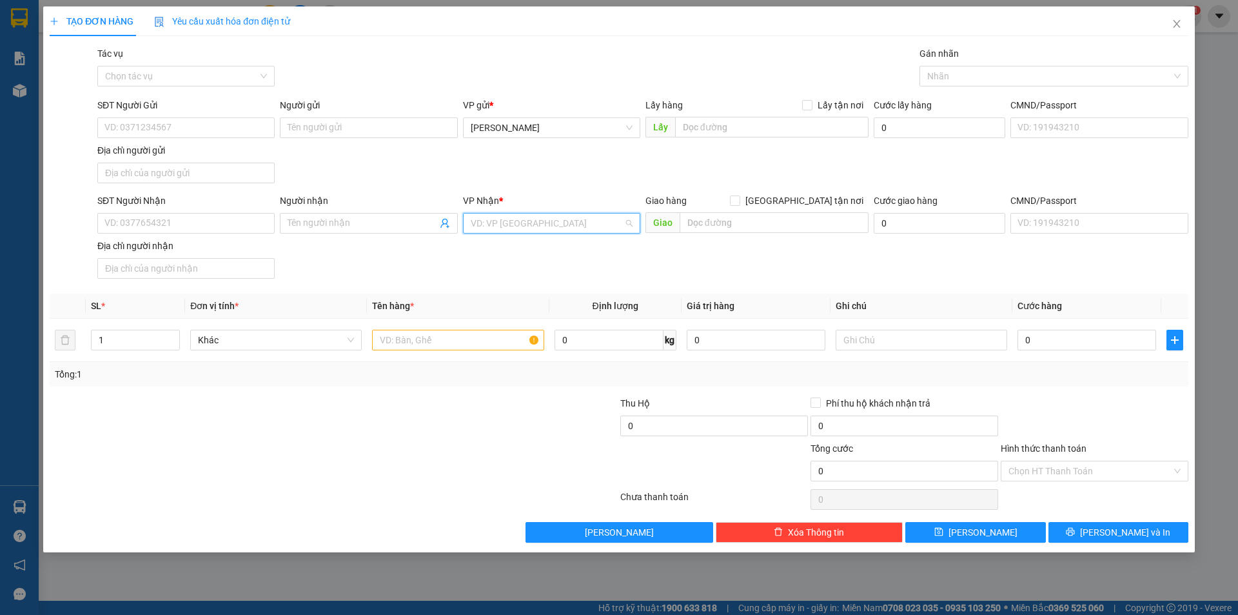
click at [498, 223] on input "search" at bounding box center [547, 222] width 153 height 19
click at [500, 290] on div "VP [GEOGRAPHIC_DATA]" at bounding box center [552, 290] width 162 height 14
click at [444, 345] on input "text" at bounding box center [458, 340] width 172 height 21
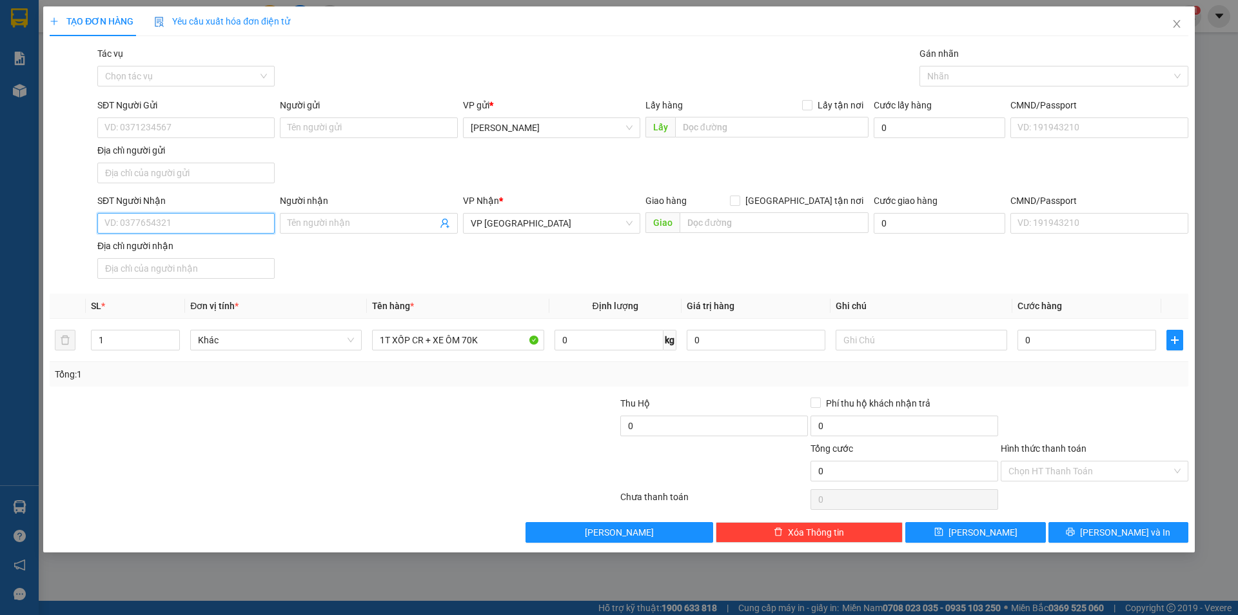
click at [196, 223] on input "SĐT Người Nhận" at bounding box center [185, 223] width 177 height 21
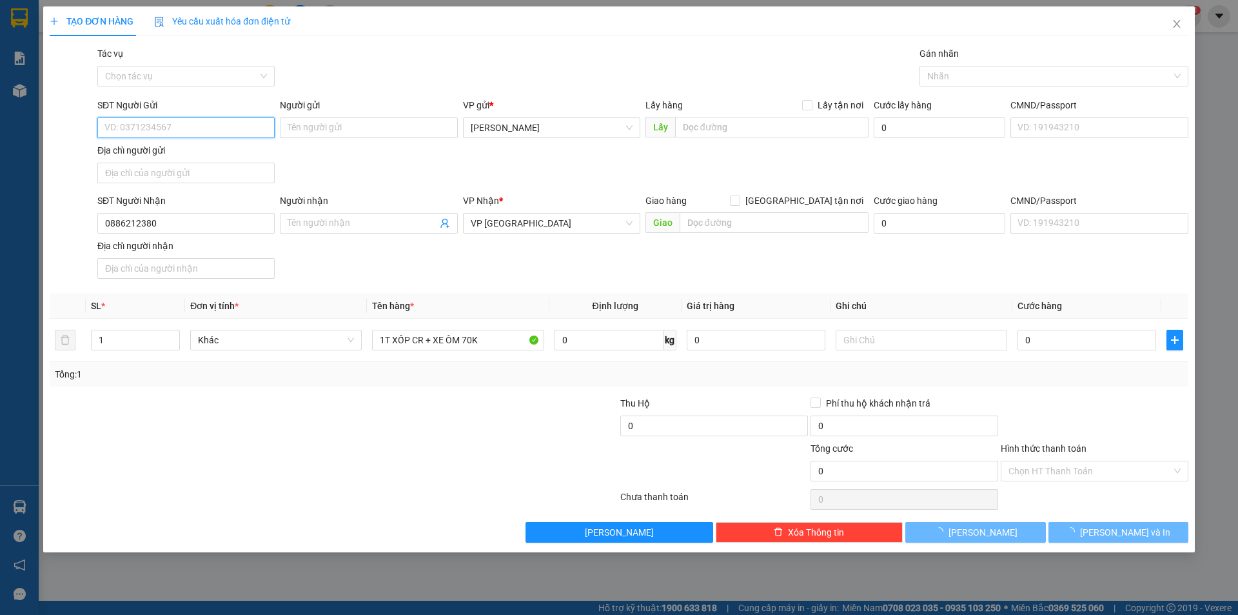
click at [217, 128] on input "SĐT Người Gửi" at bounding box center [185, 127] width 177 height 21
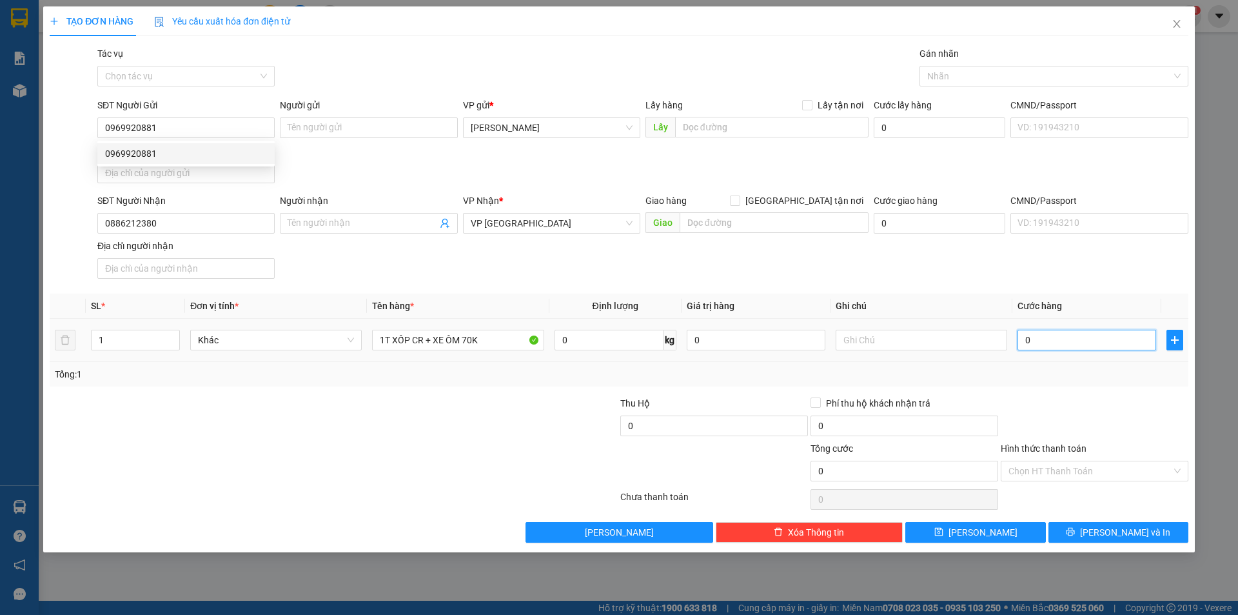
click at [1047, 338] on input "0" at bounding box center [1087, 340] width 139 height 21
click at [1059, 427] on div at bounding box center [1095, 418] width 190 height 45
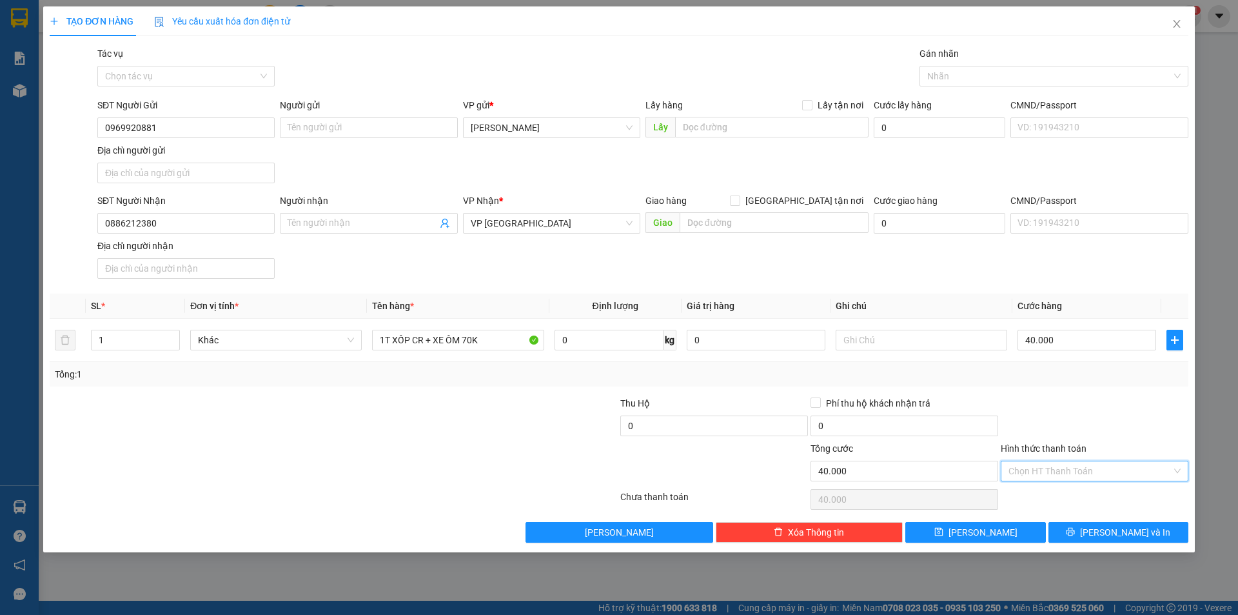
click at [1063, 466] on input "Hình thức thanh toán" at bounding box center [1090, 470] width 163 height 19
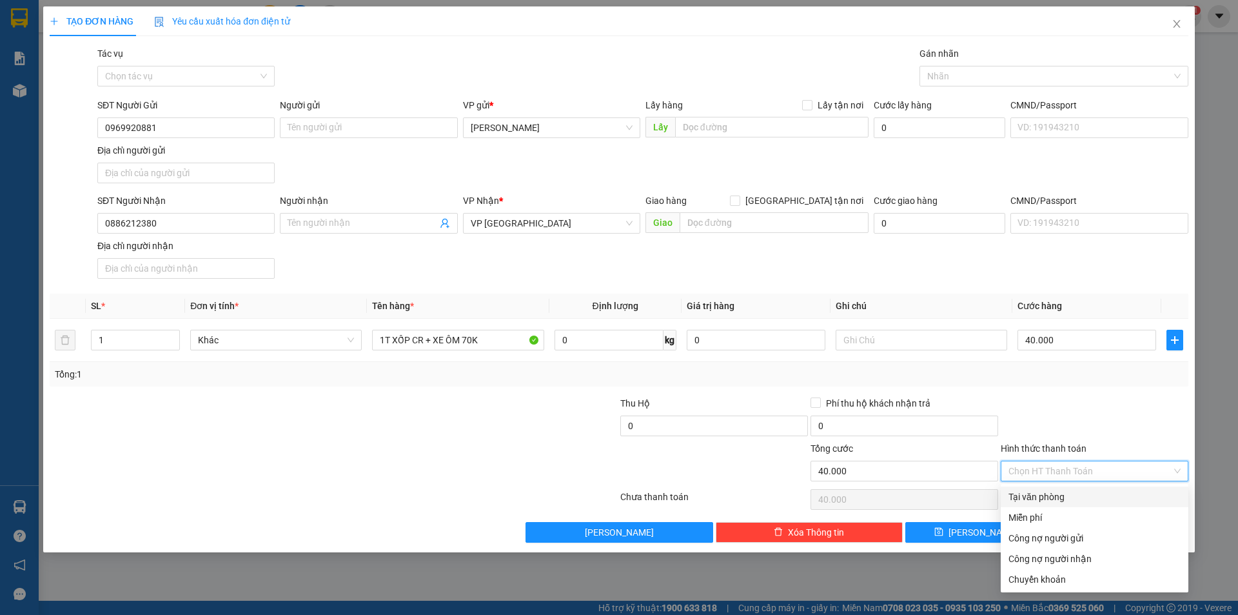
click at [1064, 495] on div "Tại văn phòng" at bounding box center [1095, 496] width 172 height 14
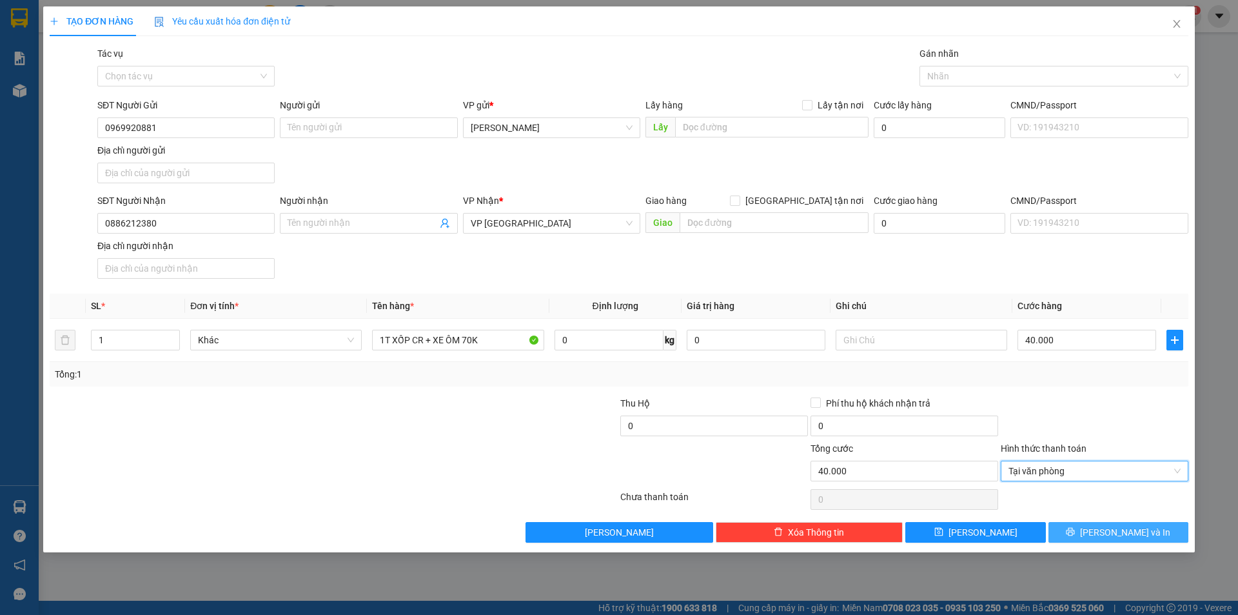
click at [1087, 533] on button "[PERSON_NAME] và In" at bounding box center [1119, 532] width 140 height 21
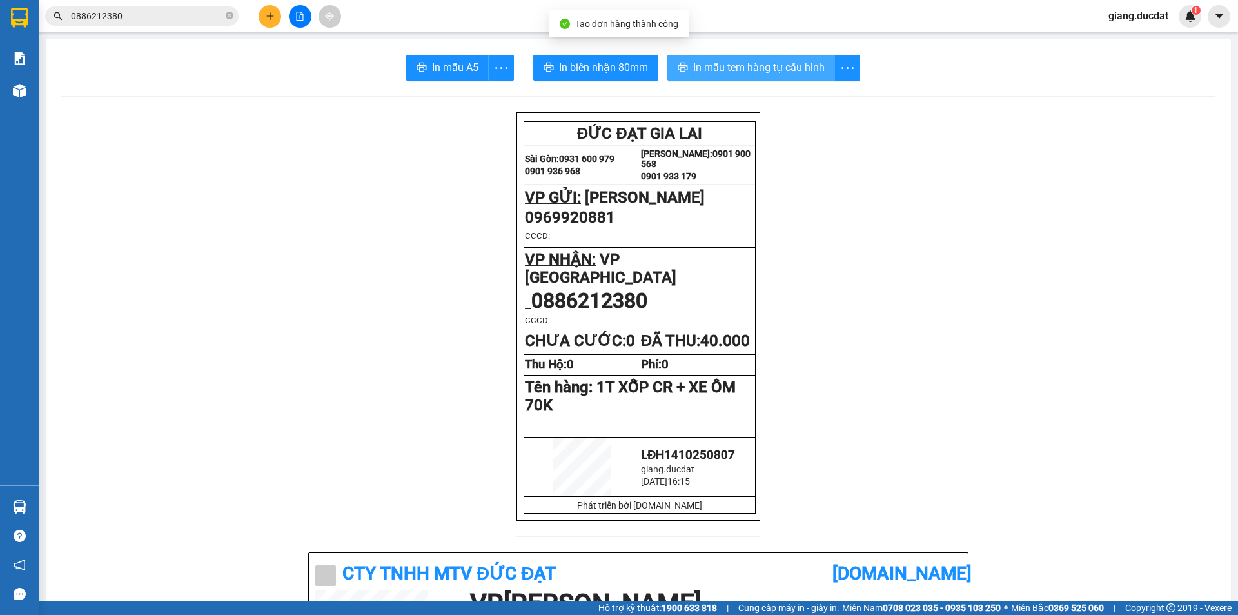
click at [780, 74] on span "In mẫu tem hàng tự cấu hình" at bounding box center [759, 67] width 132 height 16
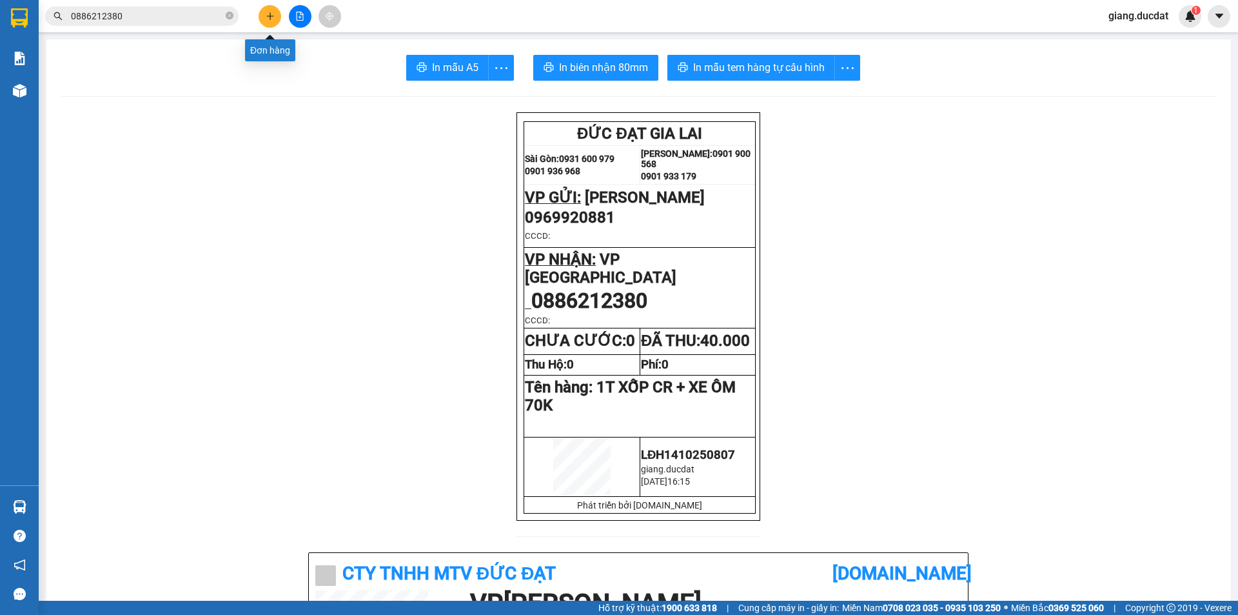
click at [264, 24] on button at bounding box center [270, 16] width 23 height 23
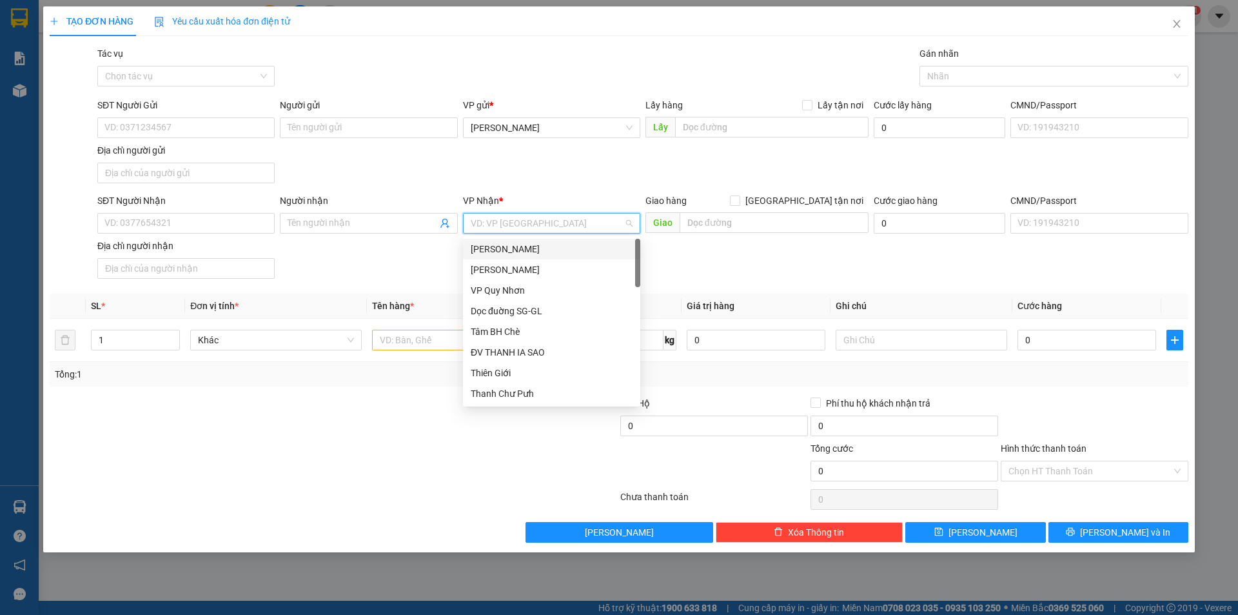
drag, startPoint x: 514, startPoint y: 217, endPoint x: 524, endPoint y: 220, distance: 10.0
click at [515, 217] on input "search" at bounding box center [547, 222] width 153 height 19
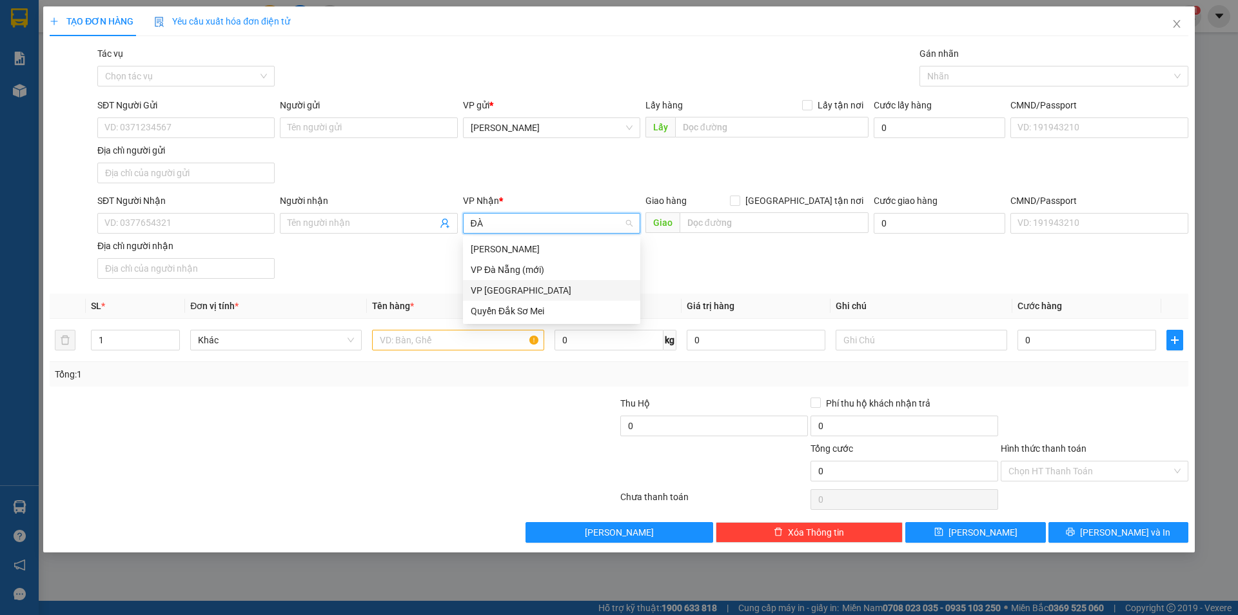
click at [507, 293] on div "VP [GEOGRAPHIC_DATA]" at bounding box center [552, 290] width 162 height 14
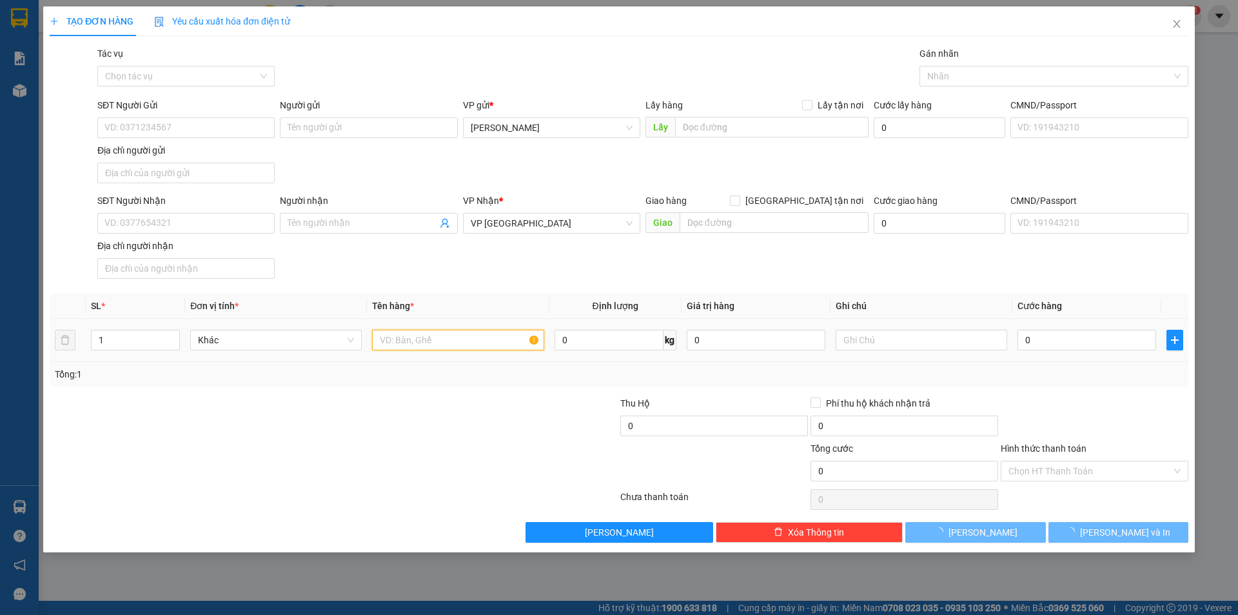
click at [442, 338] on input "text" at bounding box center [458, 340] width 172 height 21
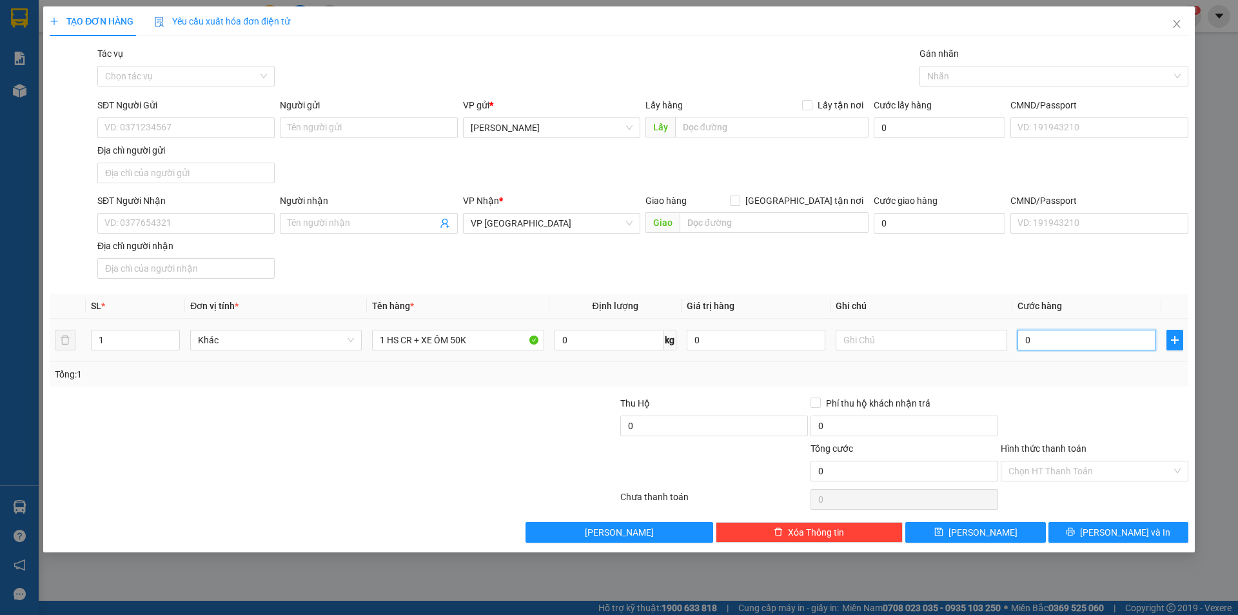
click at [1110, 340] on input "0" at bounding box center [1087, 340] width 139 height 21
click at [197, 219] on input "SĐT Người Nhận" at bounding box center [185, 223] width 177 height 21
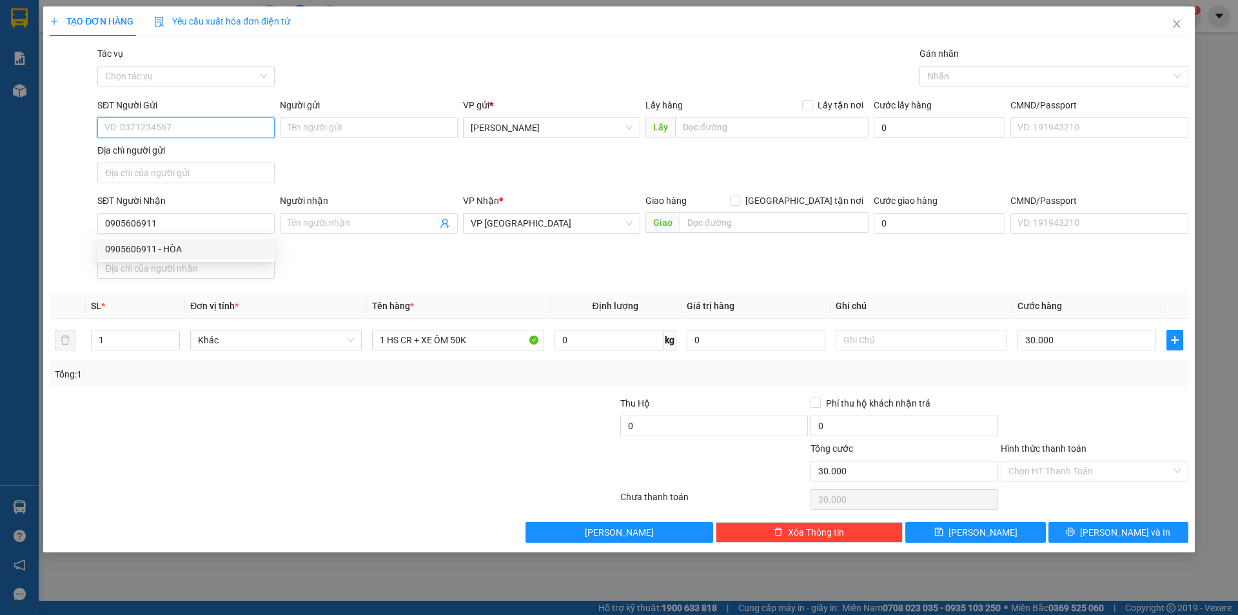
click at [135, 119] on input "SĐT Người Gửi" at bounding box center [185, 127] width 177 height 21
click at [1111, 476] on input "Hình thức thanh toán" at bounding box center [1090, 470] width 163 height 19
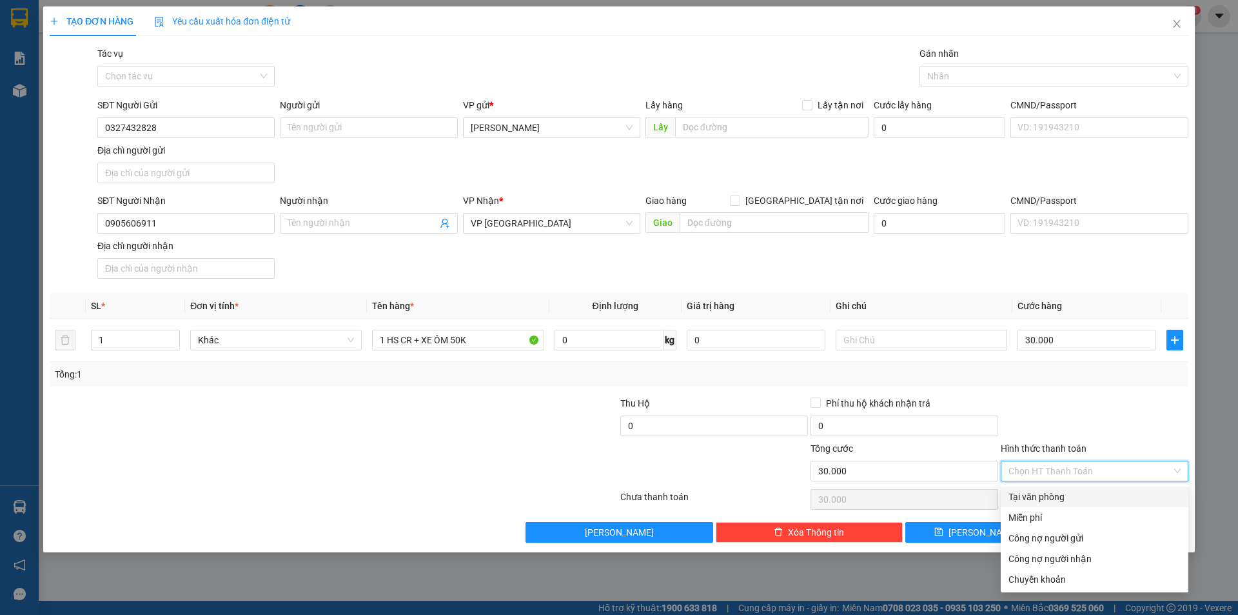
click at [1051, 500] on div "Tại văn phòng" at bounding box center [1095, 496] width 172 height 14
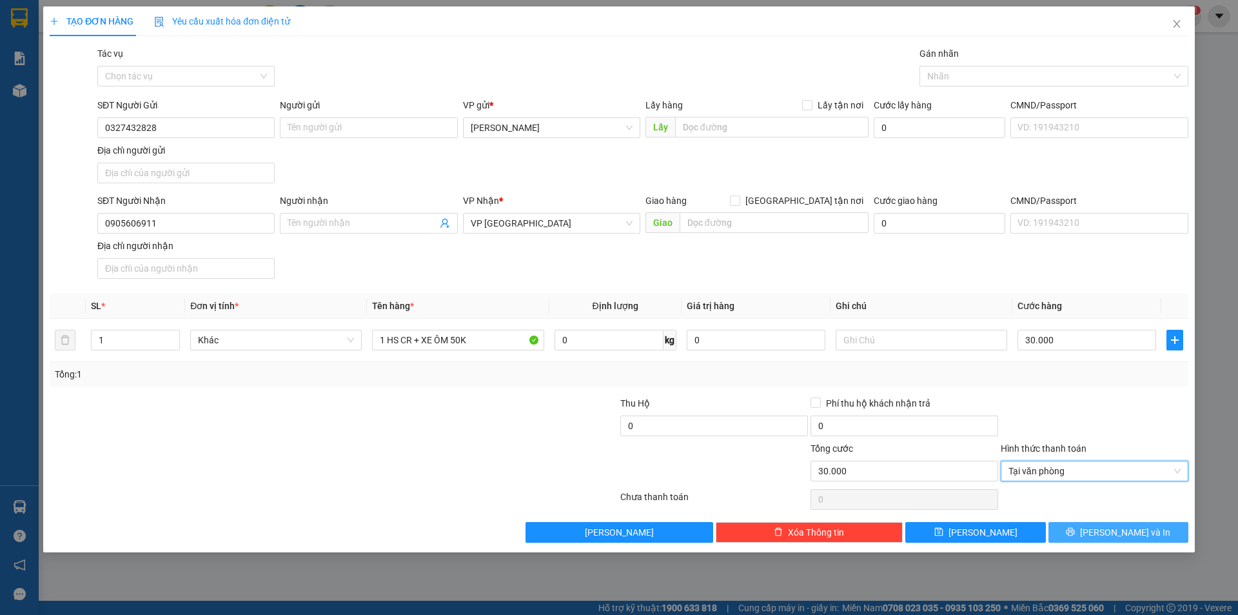
click at [1103, 539] on button "[PERSON_NAME] và In" at bounding box center [1119, 532] width 140 height 21
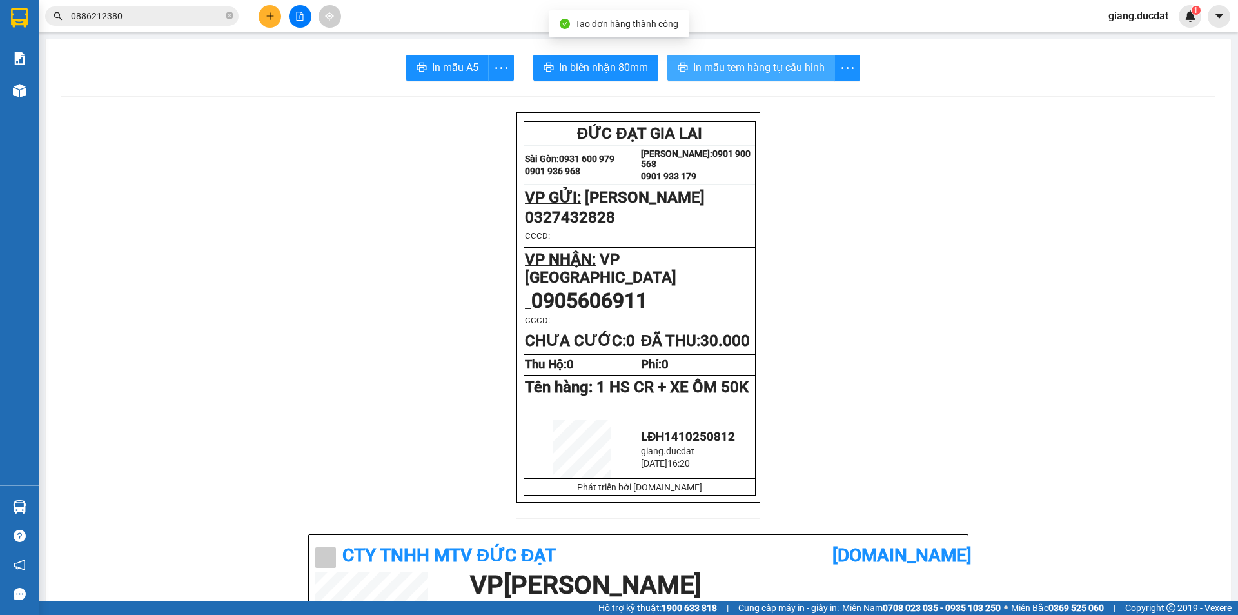
click at [753, 75] on span "In mẫu tem hàng tự cấu hình" at bounding box center [759, 67] width 132 height 16
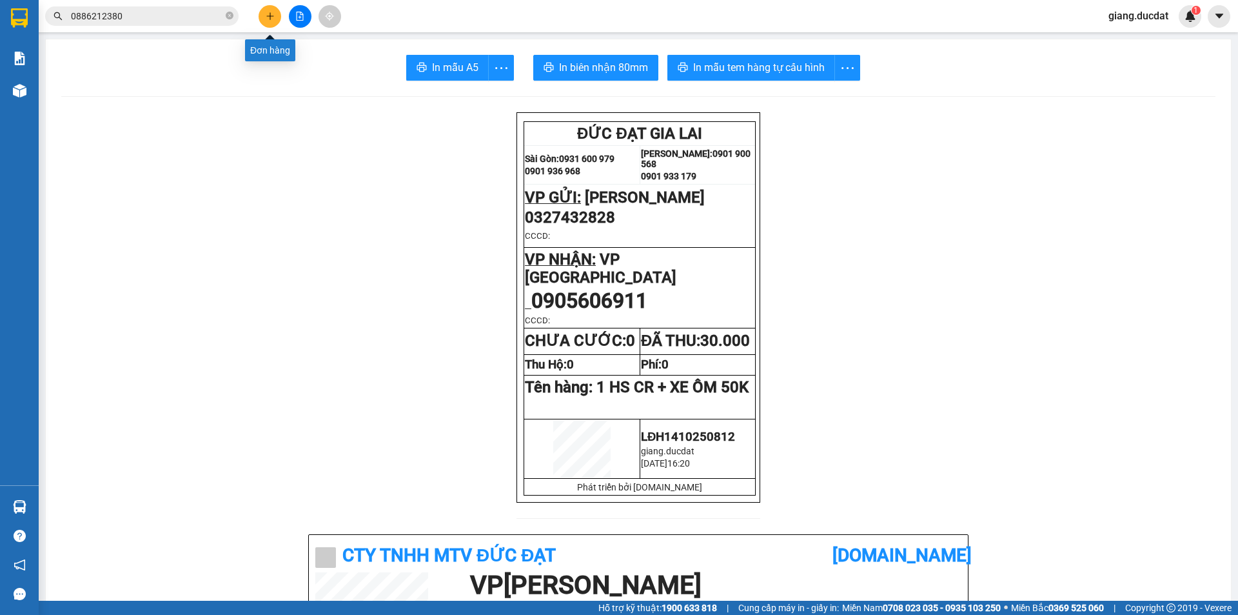
click at [272, 20] on icon "plus" at bounding box center [270, 16] width 9 height 9
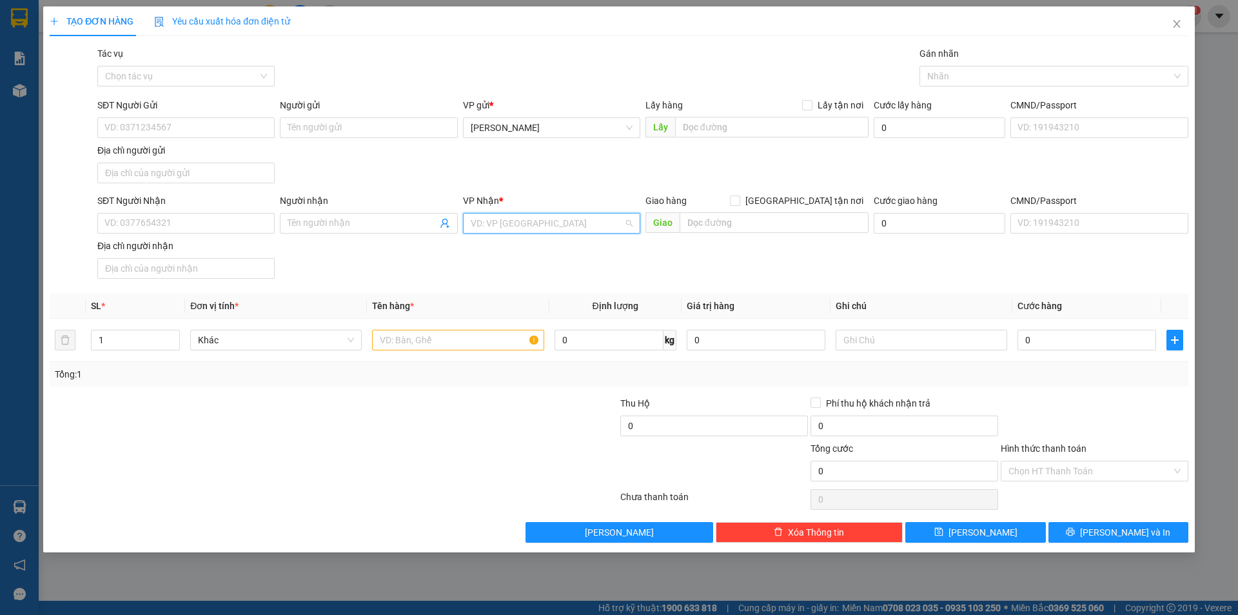
click at [506, 219] on input "search" at bounding box center [547, 222] width 153 height 19
click at [502, 295] on div "VP [GEOGRAPHIC_DATA]" at bounding box center [552, 290] width 162 height 14
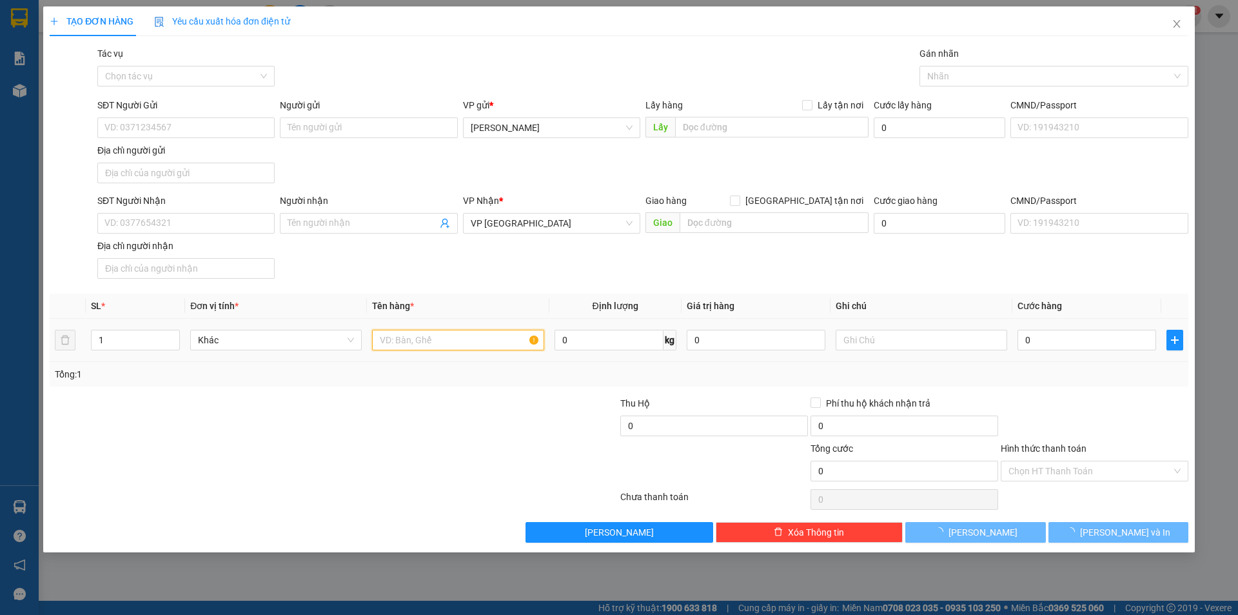
click at [466, 340] on input "text" at bounding box center [458, 340] width 172 height 21
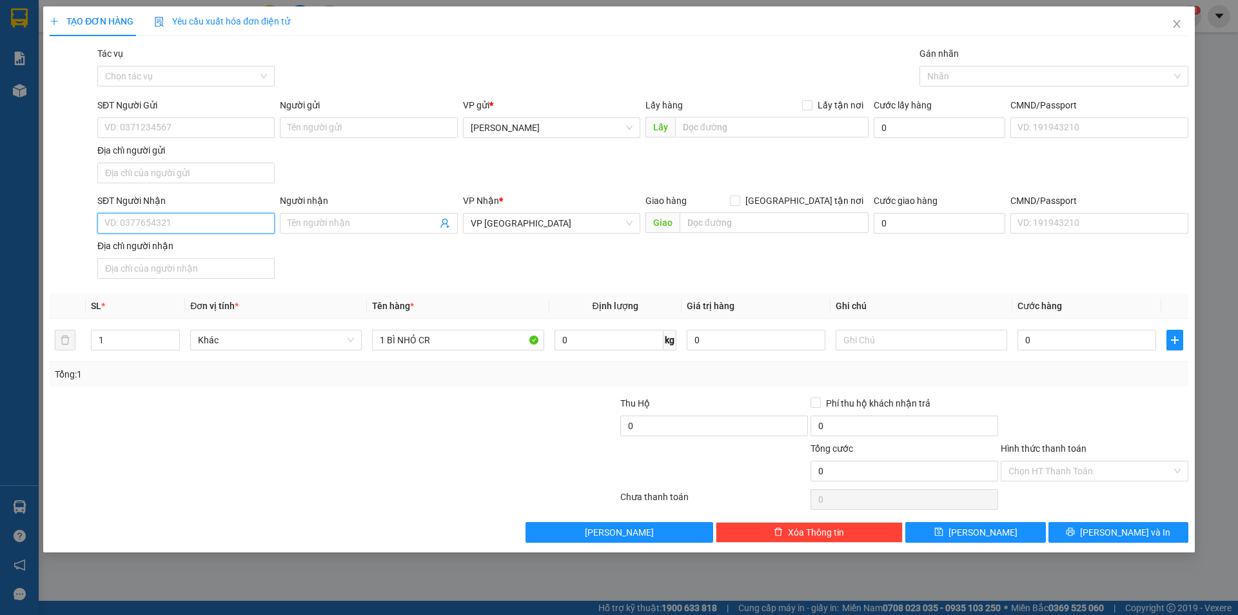
click at [222, 226] on input "SĐT Người Nhận" at bounding box center [185, 223] width 177 height 21
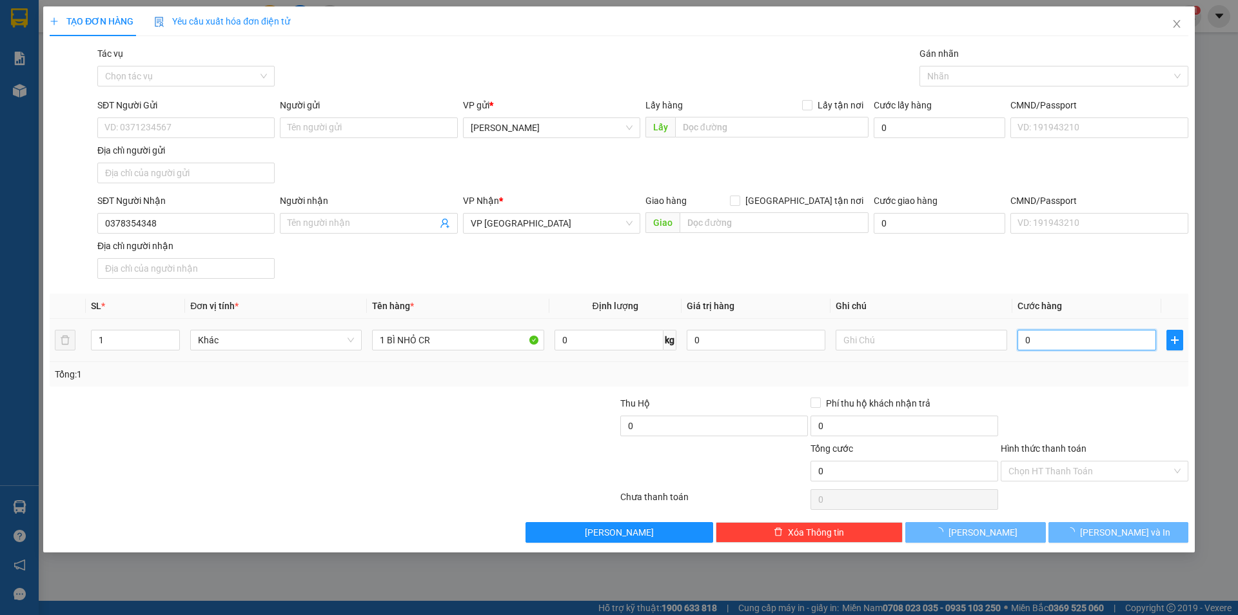
click at [1083, 340] on input "0" at bounding box center [1087, 340] width 139 height 21
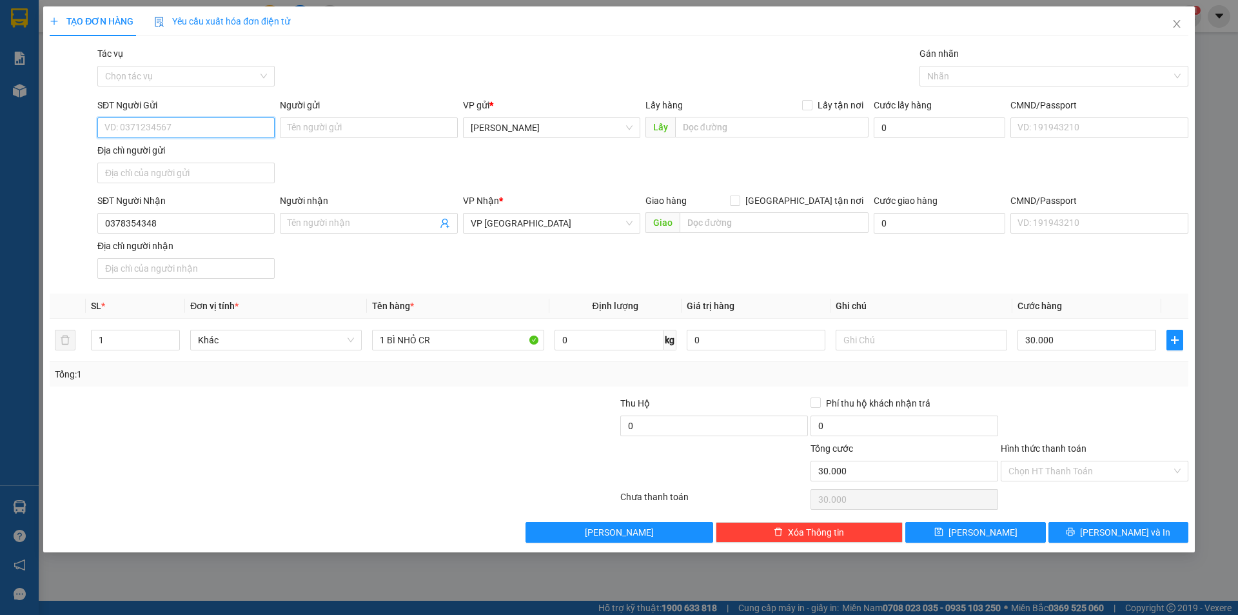
click at [141, 126] on input "SĐT Người Gửi" at bounding box center [185, 127] width 177 height 21
drag, startPoint x: 1101, startPoint y: 466, endPoint x: 1097, endPoint y: 487, distance: 21.0
click at [1102, 468] on input "Hình thức thanh toán" at bounding box center [1090, 470] width 163 height 19
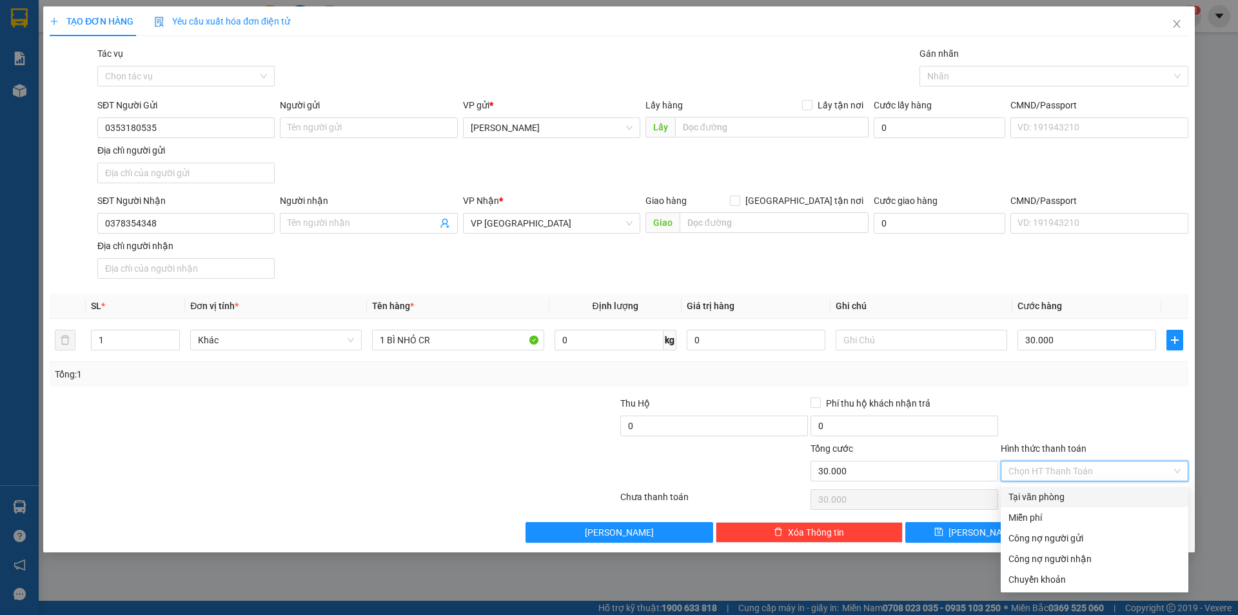
click at [1094, 494] on div "Tại văn phòng" at bounding box center [1095, 496] width 172 height 14
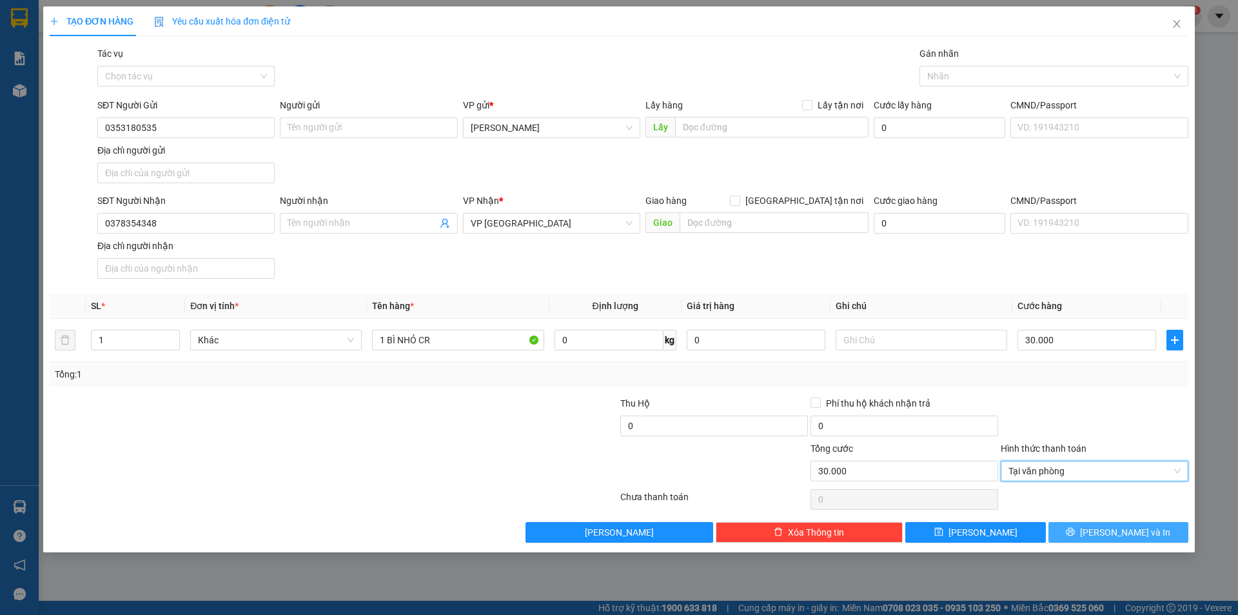
click at [1126, 531] on span "[PERSON_NAME] và In" at bounding box center [1125, 532] width 90 height 14
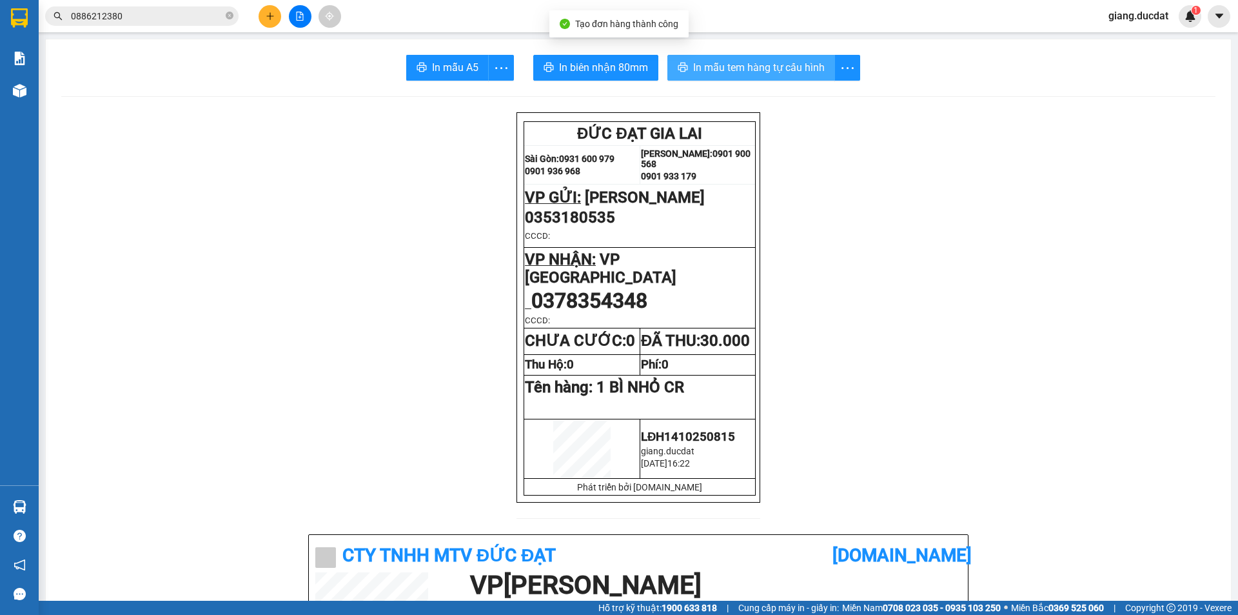
click at [782, 75] on span "In mẫu tem hàng tự cấu hình" at bounding box center [759, 67] width 132 height 16
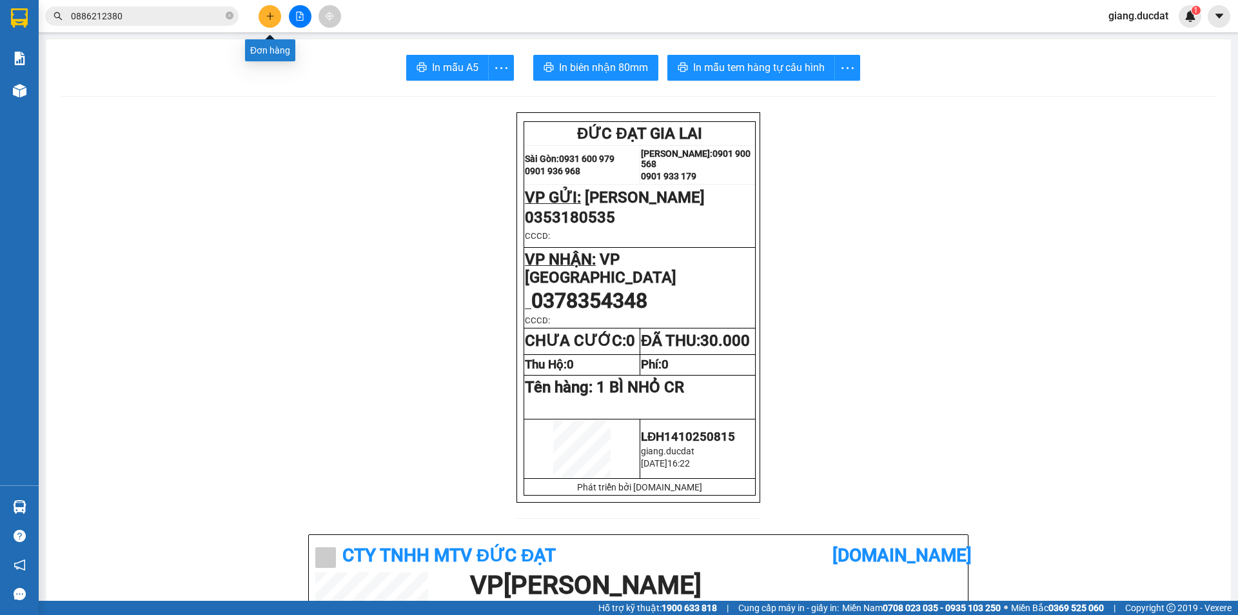
click at [277, 17] on button at bounding box center [270, 16] width 23 height 23
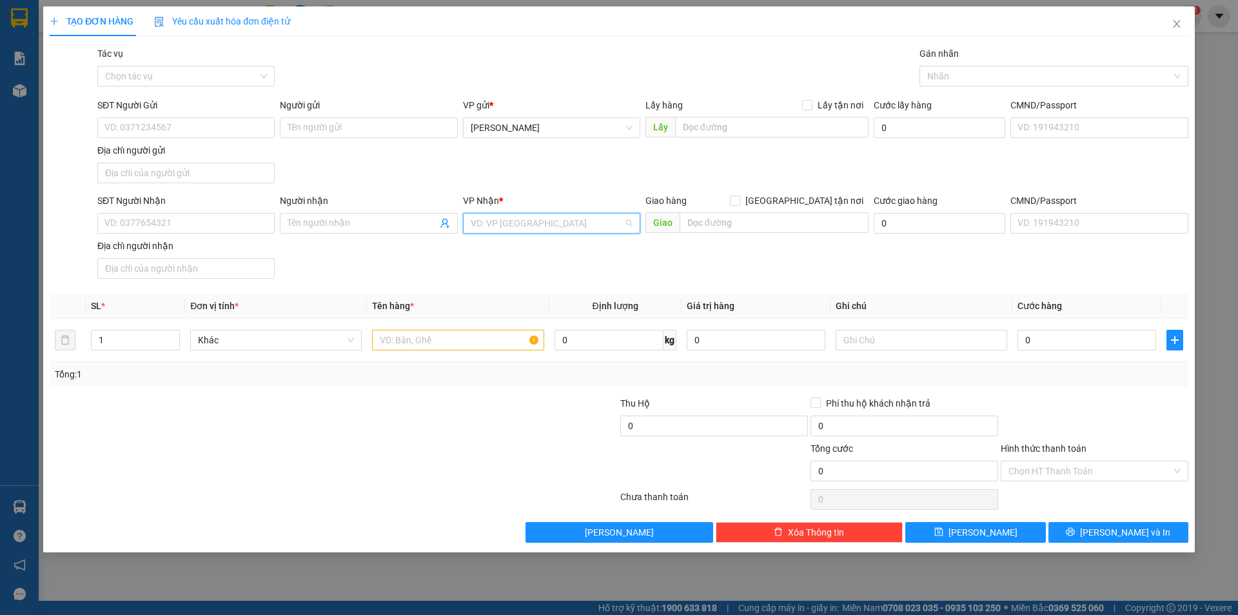
click at [497, 228] on input "search" at bounding box center [547, 222] width 153 height 19
click at [498, 294] on div "VP [GEOGRAPHIC_DATA]" at bounding box center [552, 290] width 162 height 14
click at [182, 212] on div "SĐT Người Nhận" at bounding box center [185, 202] width 177 height 19
click at [157, 208] on div "SĐT Người Nhận" at bounding box center [185, 202] width 177 height 19
click at [154, 220] on input "SĐT Người Nhận" at bounding box center [185, 223] width 177 height 21
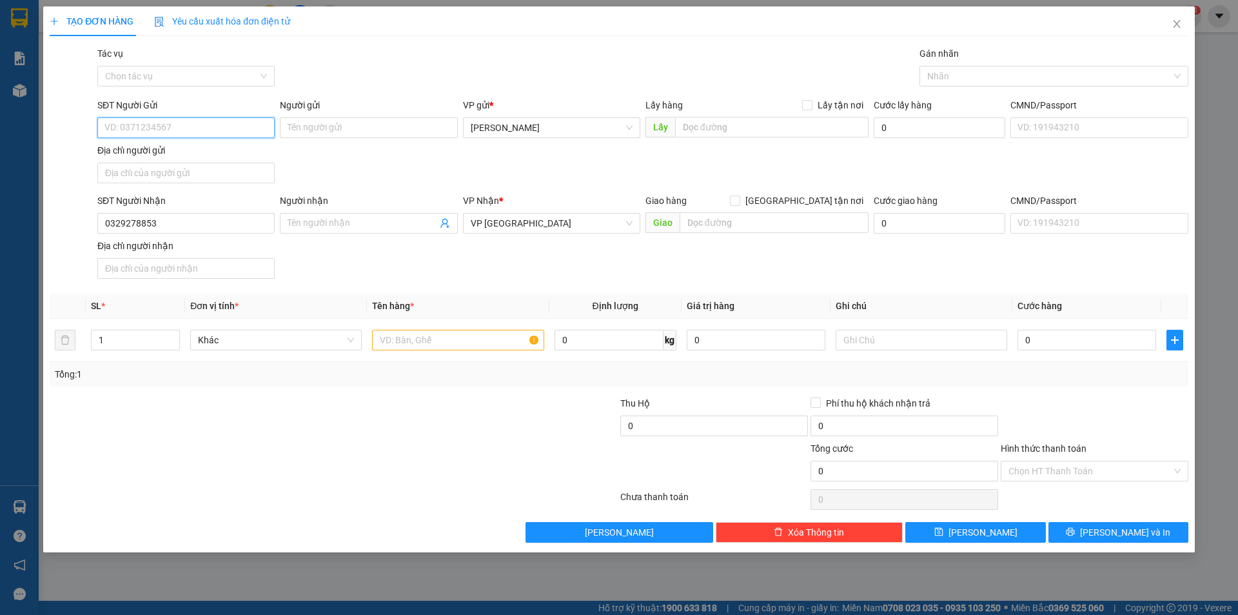
click at [159, 133] on input "SĐT Người Gửi" at bounding box center [185, 127] width 177 height 21
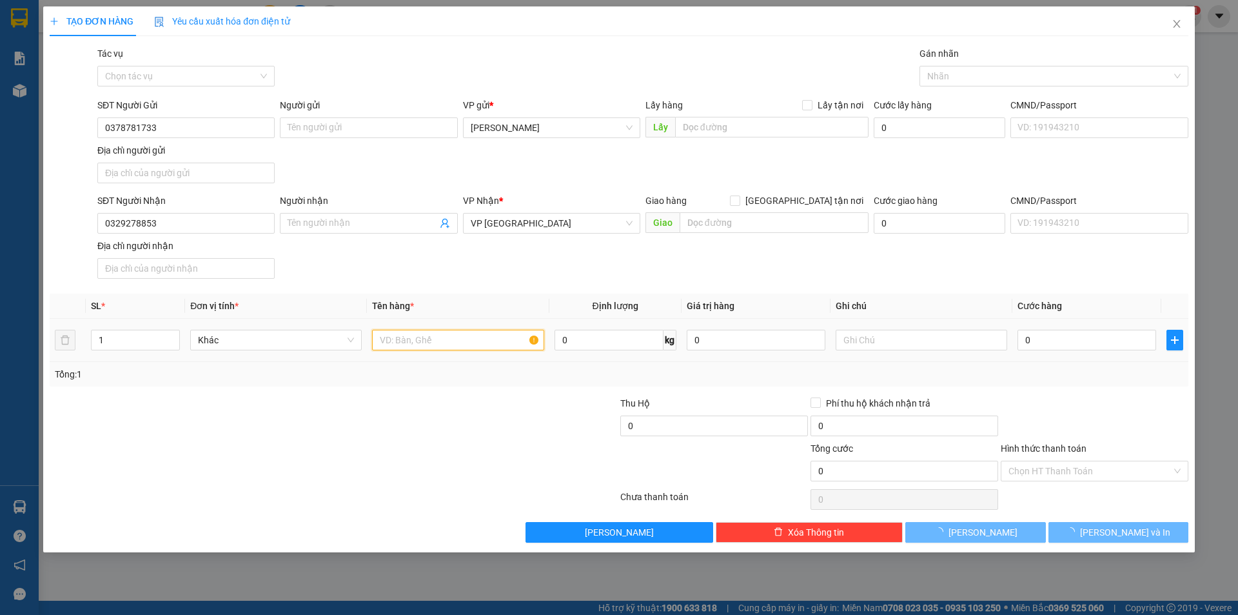
click at [426, 342] on input "text" at bounding box center [458, 340] width 172 height 21
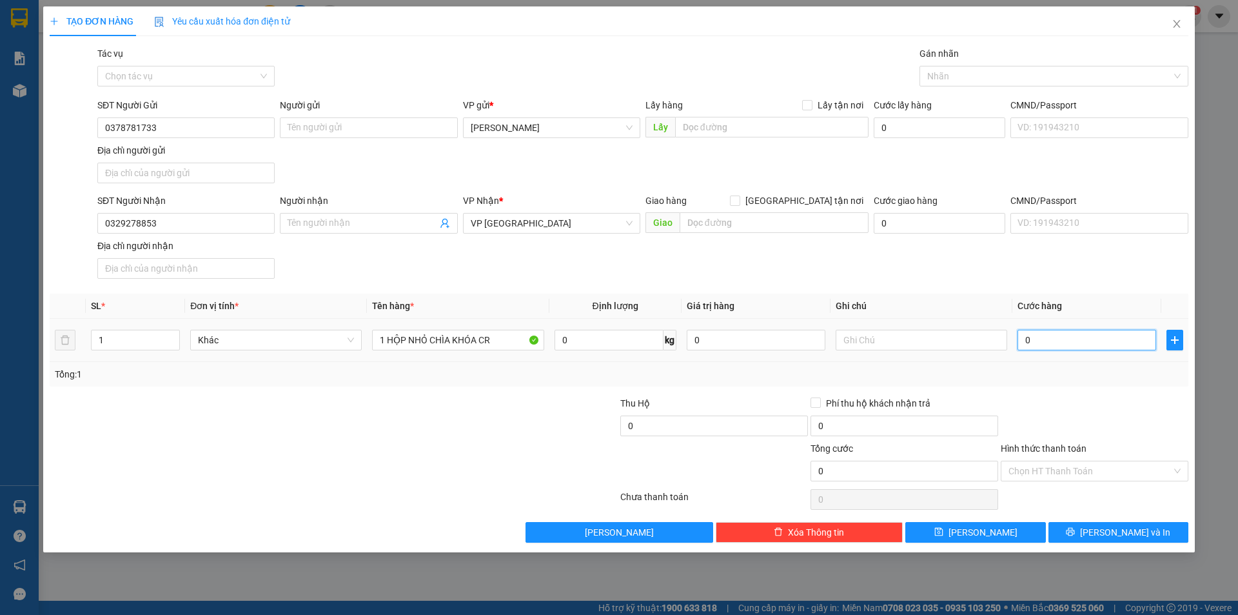
click at [1094, 339] on input "0" at bounding box center [1087, 340] width 139 height 21
click at [1135, 468] on input "Hình thức thanh toán" at bounding box center [1090, 470] width 163 height 19
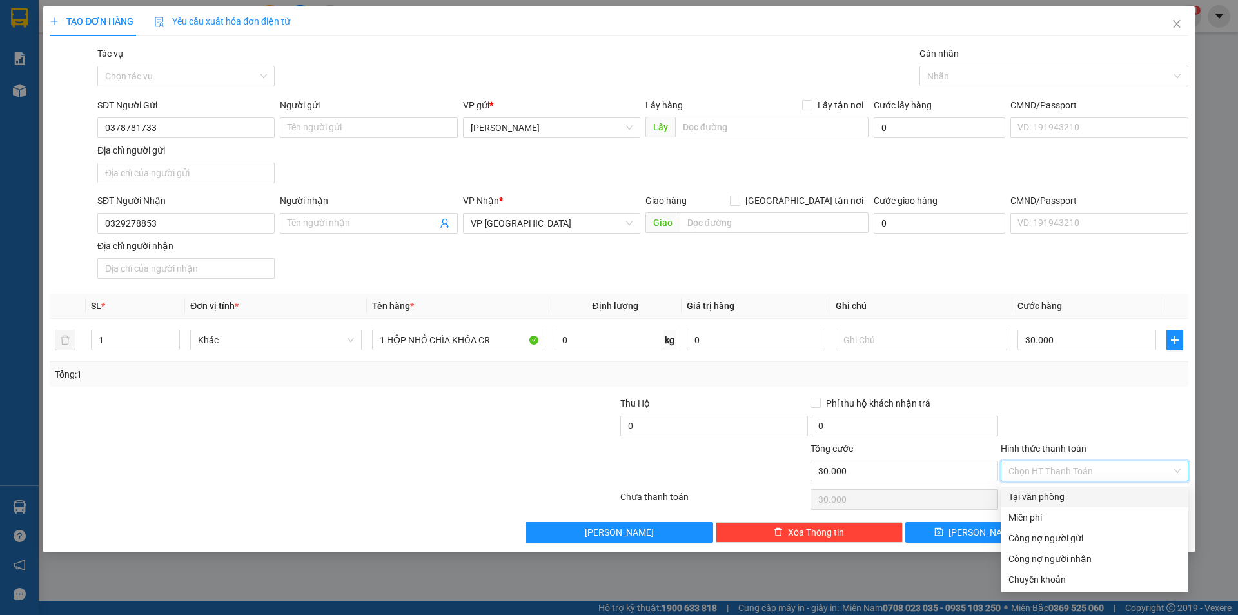
click at [1115, 499] on div "Tại văn phòng" at bounding box center [1095, 496] width 172 height 14
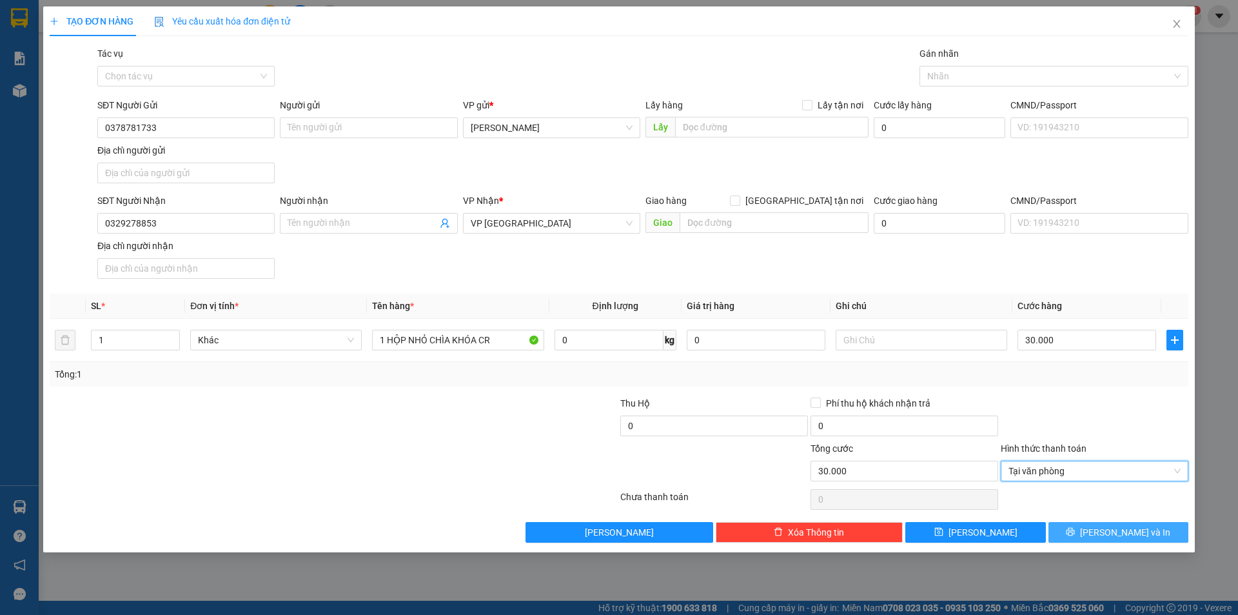
click at [1113, 528] on span "[PERSON_NAME] và In" at bounding box center [1125, 532] width 90 height 14
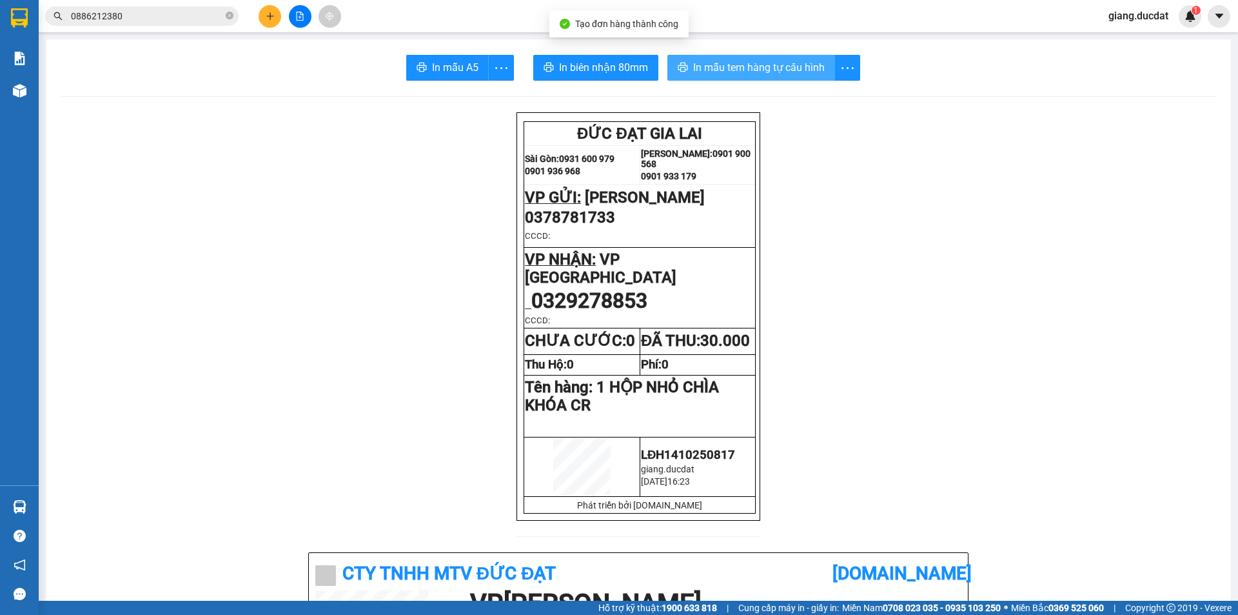
click at [750, 66] on span "In mẫu tem hàng tự cấu hình" at bounding box center [759, 67] width 132 height 16
